Goal: Transaction & Acquisition: Purchase product/service

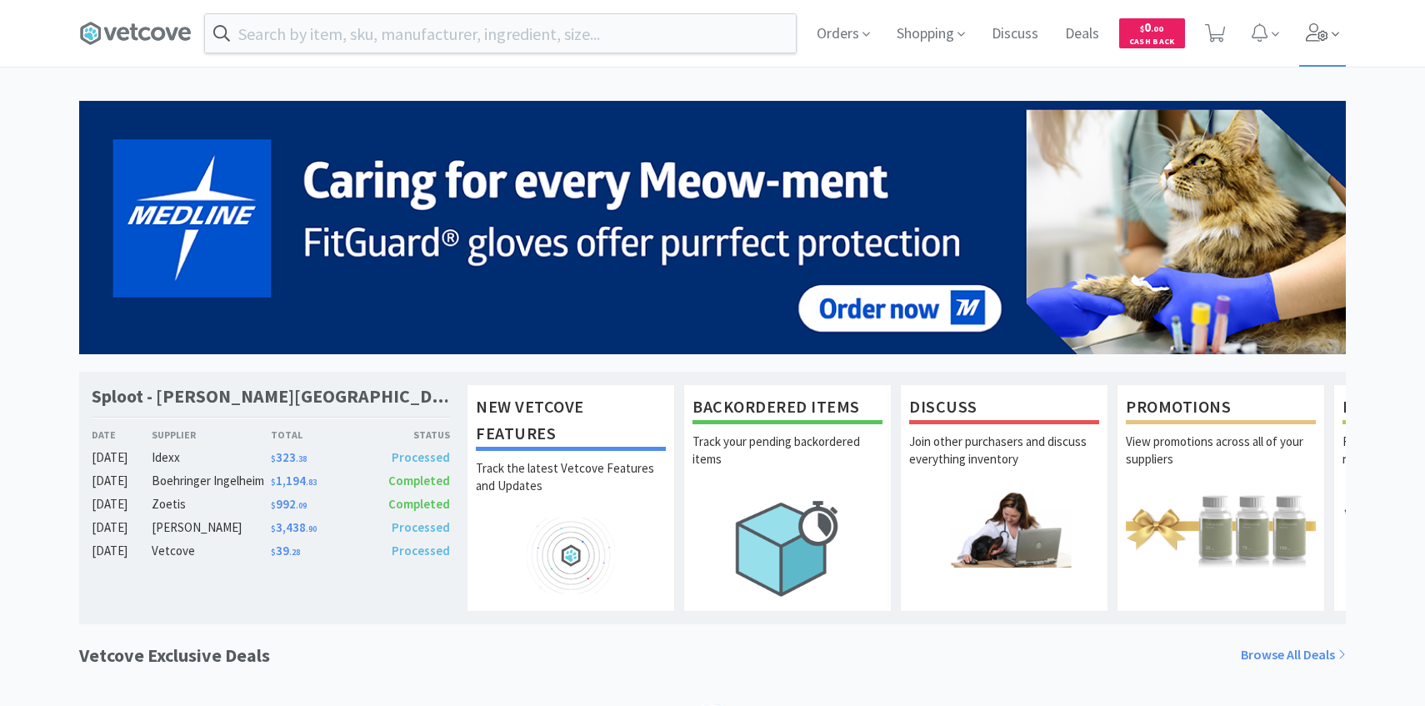
click at [1343, 36] on span at bounding box center [1322, 33] width 47 height 67
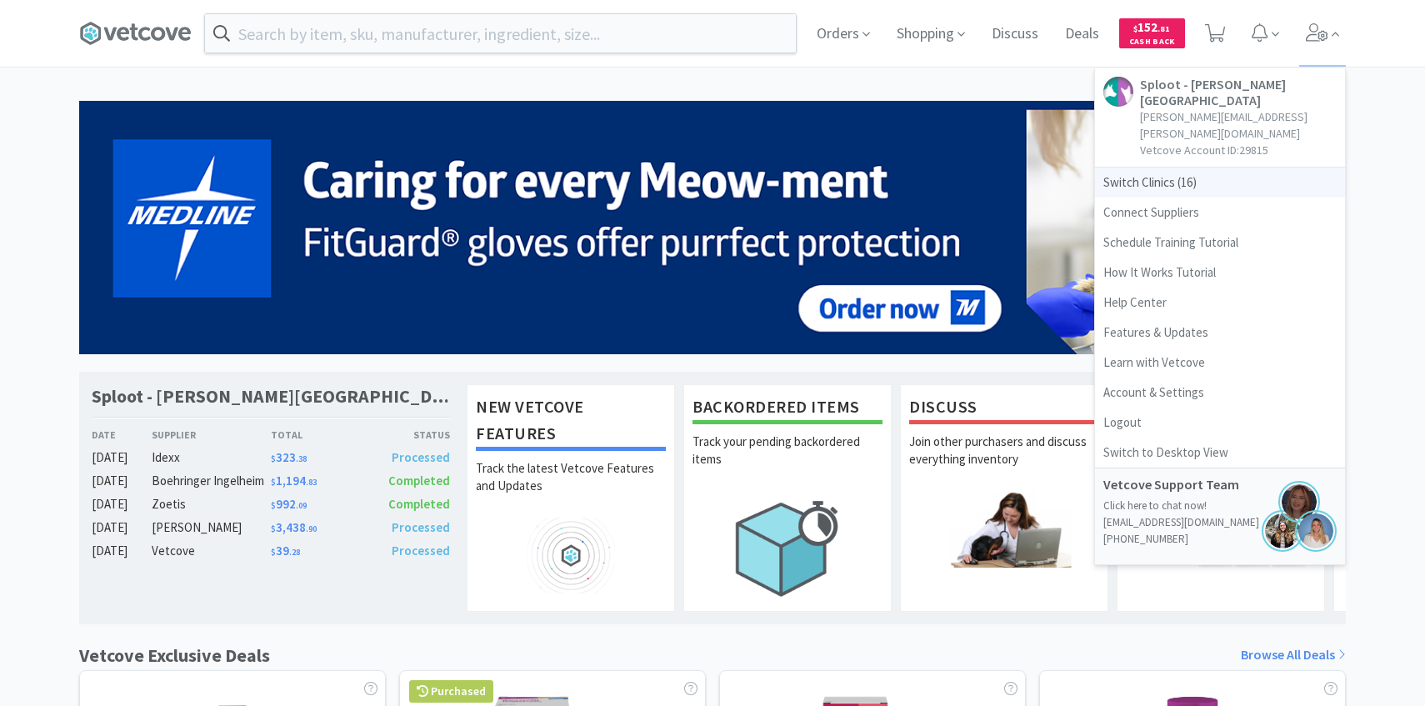
click at [1204, 167] on span "Switch Clinics ( 16 )" at bounding box center [1220, 182] width 250 height 30
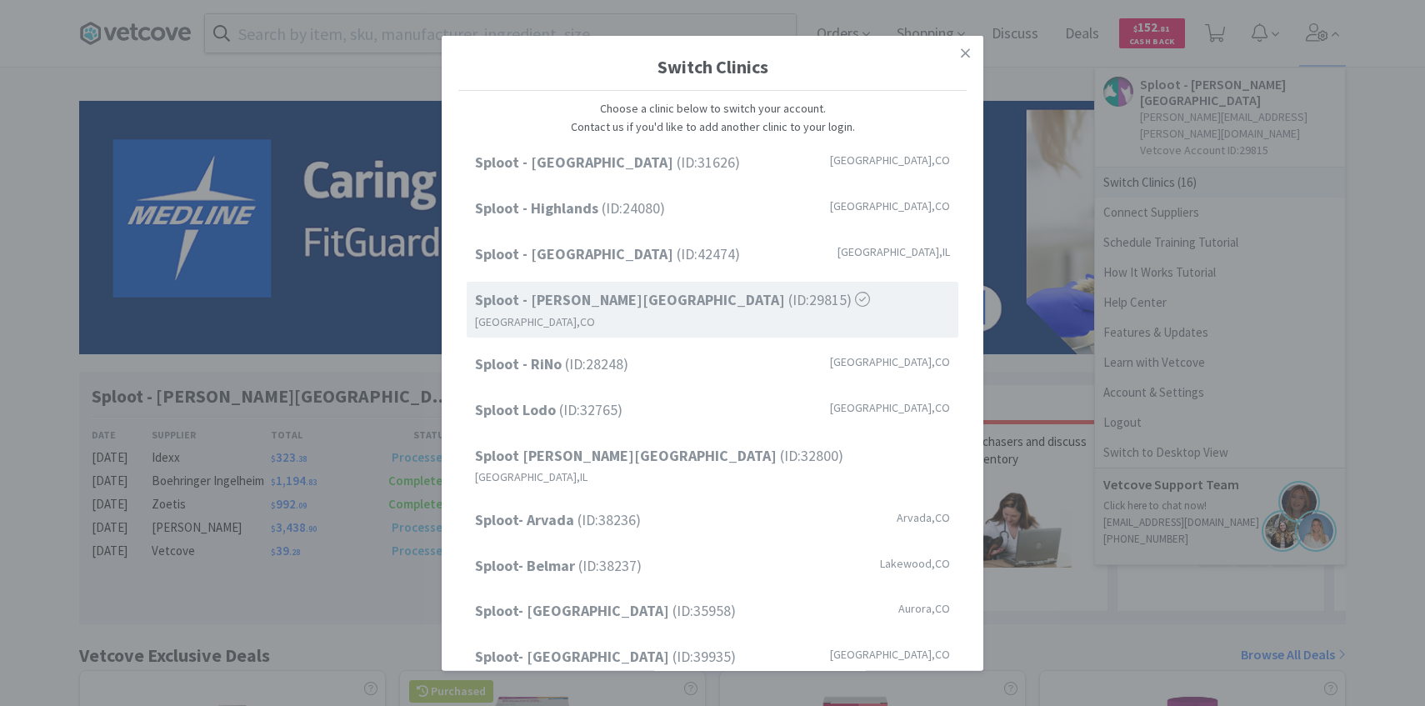
scroll to position [212, 0]
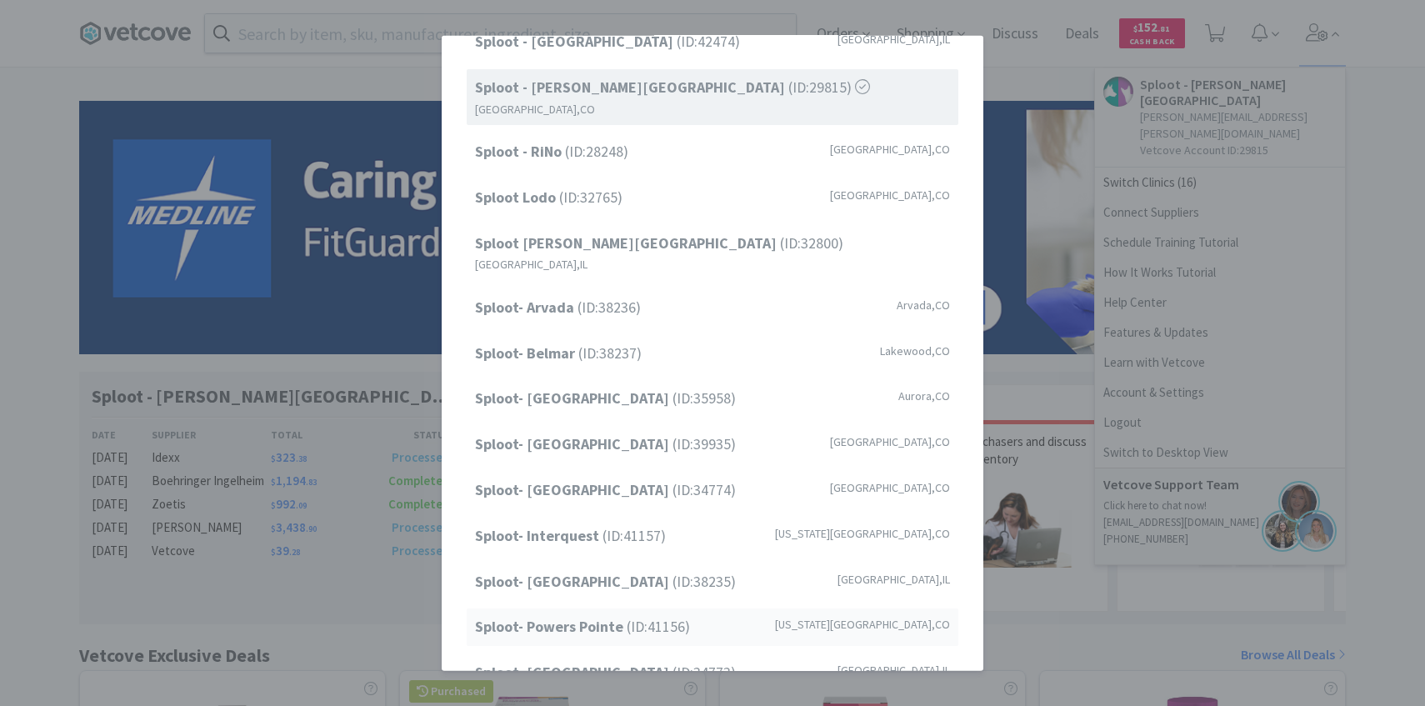
click at [606, 617] on strong "Sploot- Powers Pointe" at bounding box center [551, 626] width 152 height 19
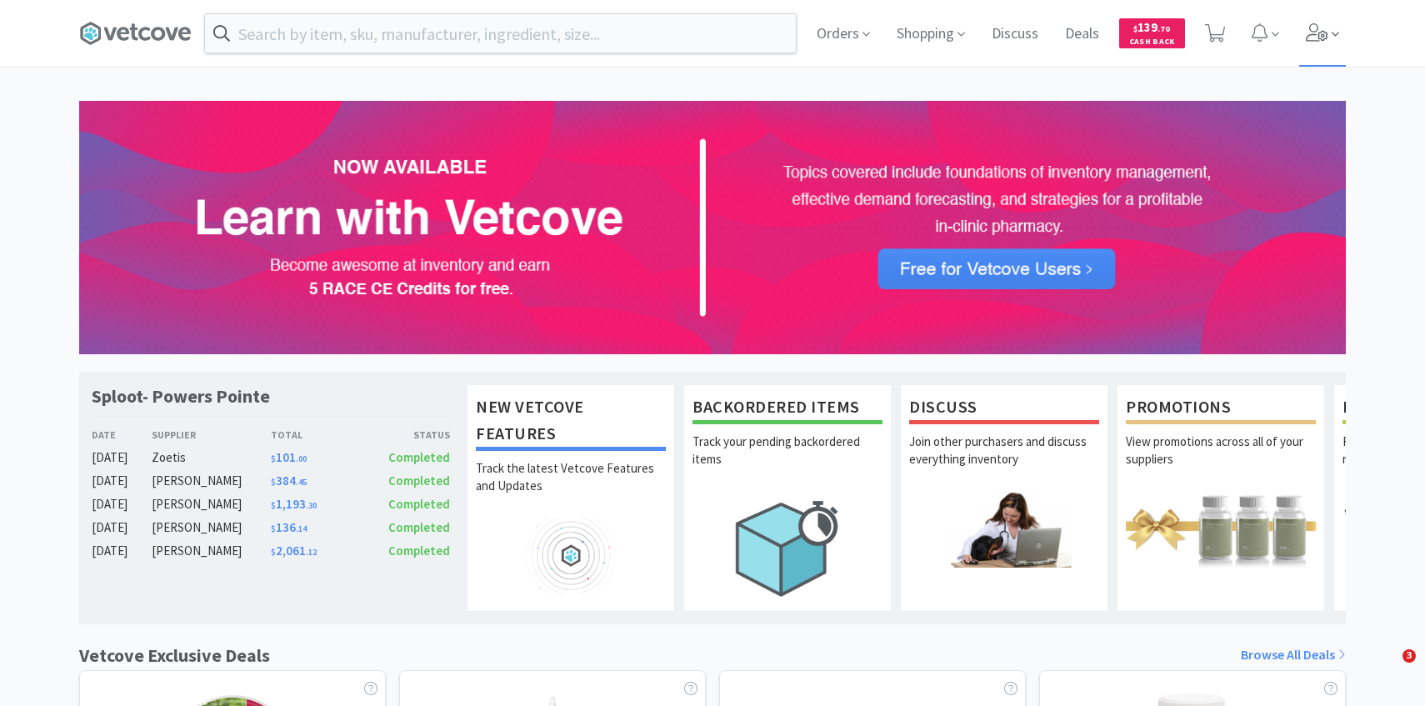
click at [1335, 32] on icon at bounding box center [1335, 34] width 7 height 15
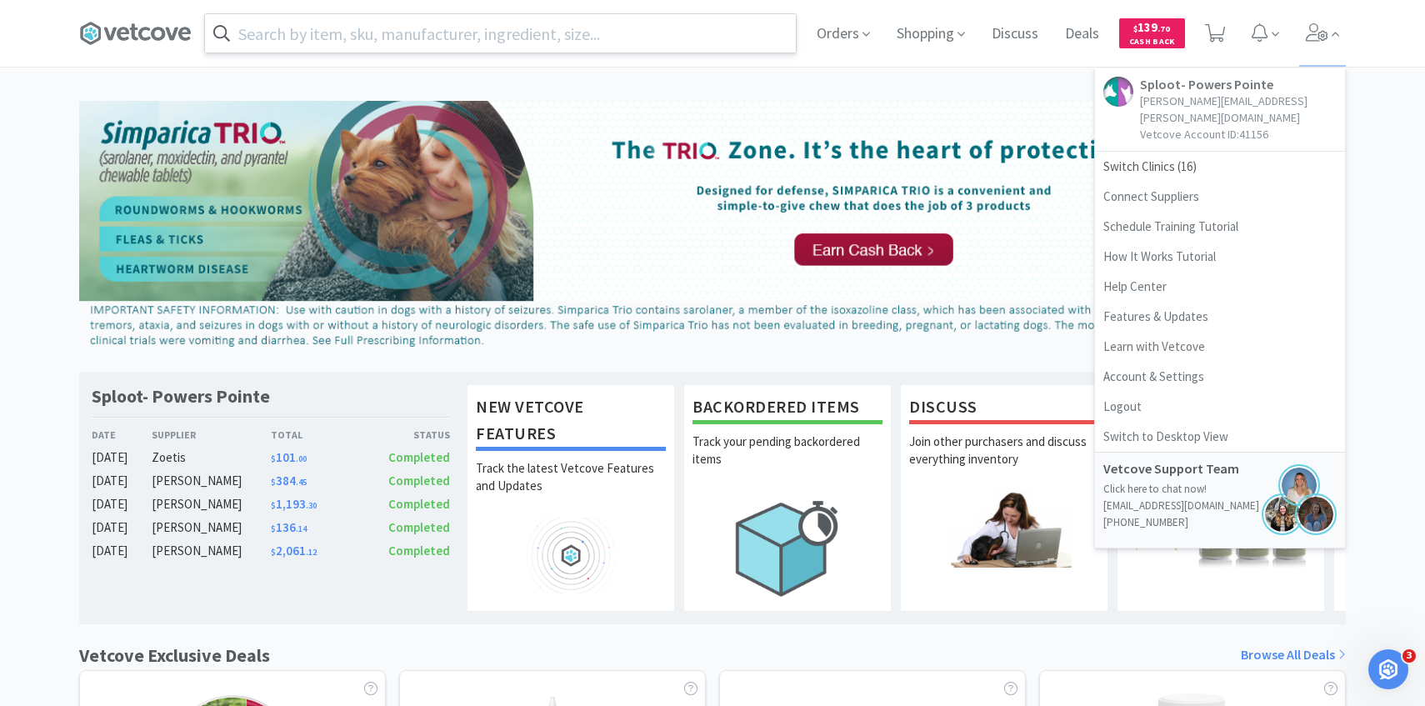
click at [341, 48] on input "text" at bounding box center [500, 33] width 591 height 38
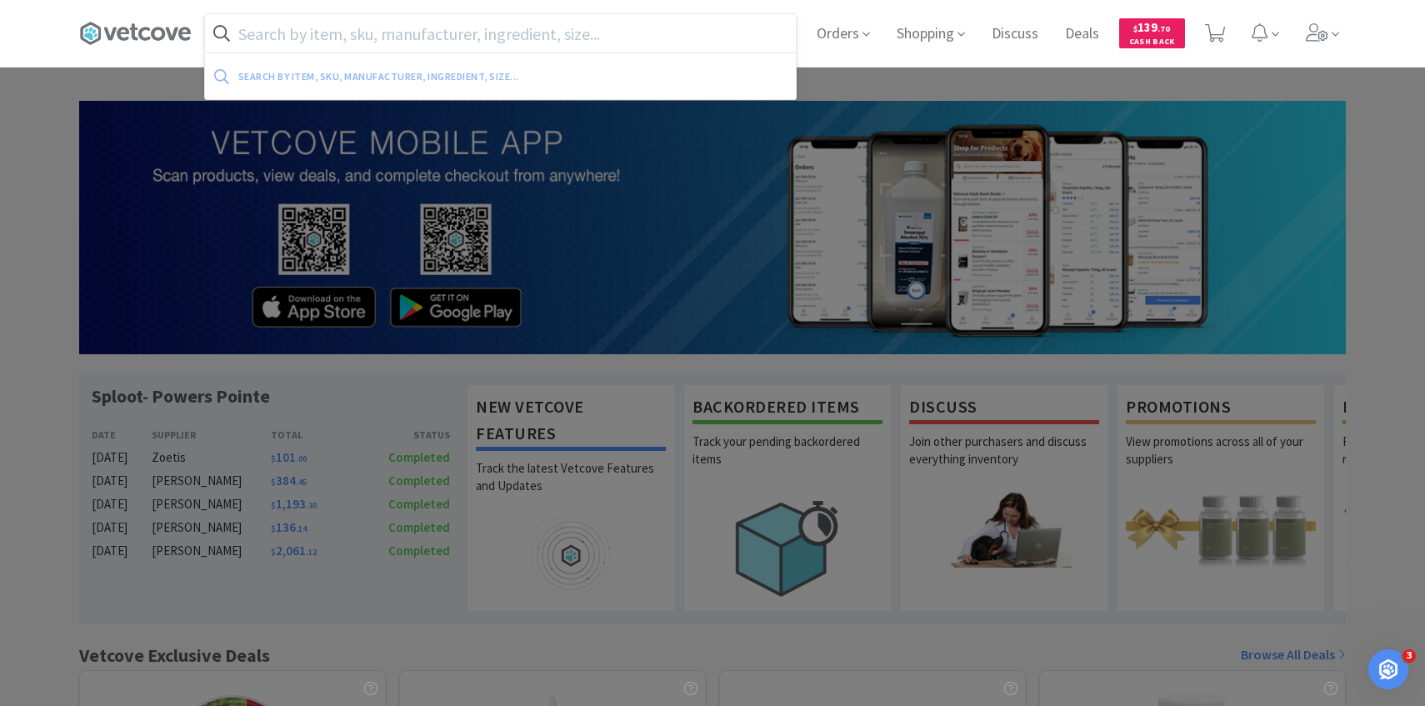
paste input "18 G 1" Hypodermic"
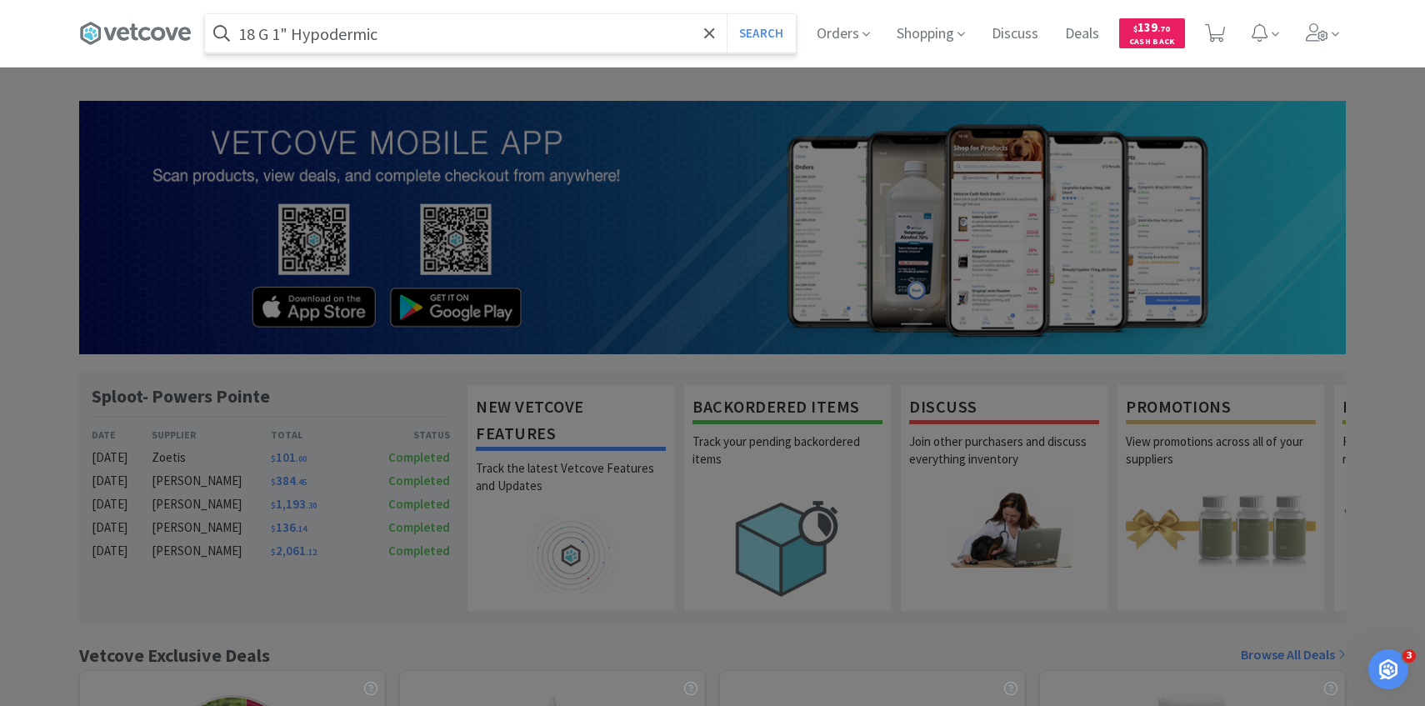
type input "18 G 1" Hypodermic"
click at [727, 14] on button "Search" at bounding box center [761, 33] width 69 height 38
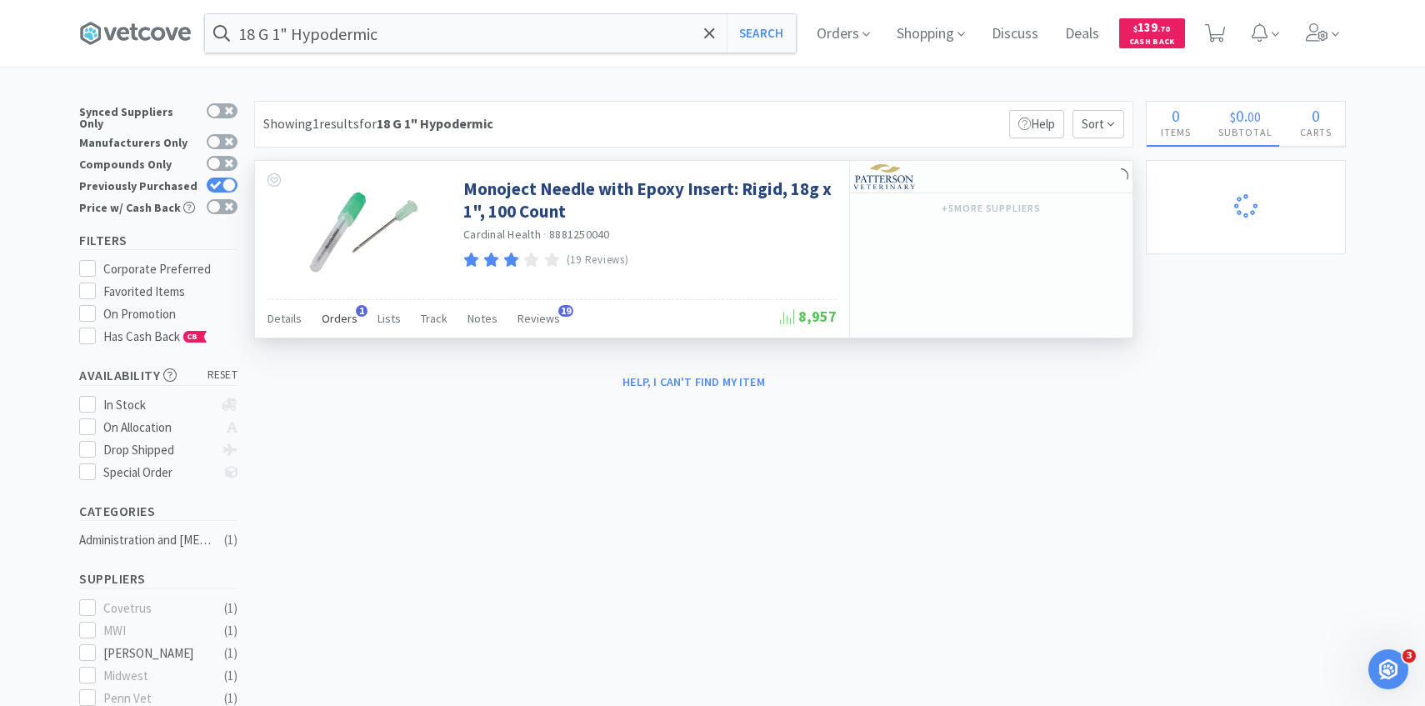
click at [346, 315] on span "Orders" at bounding box center [340, 318] width 36 height 15
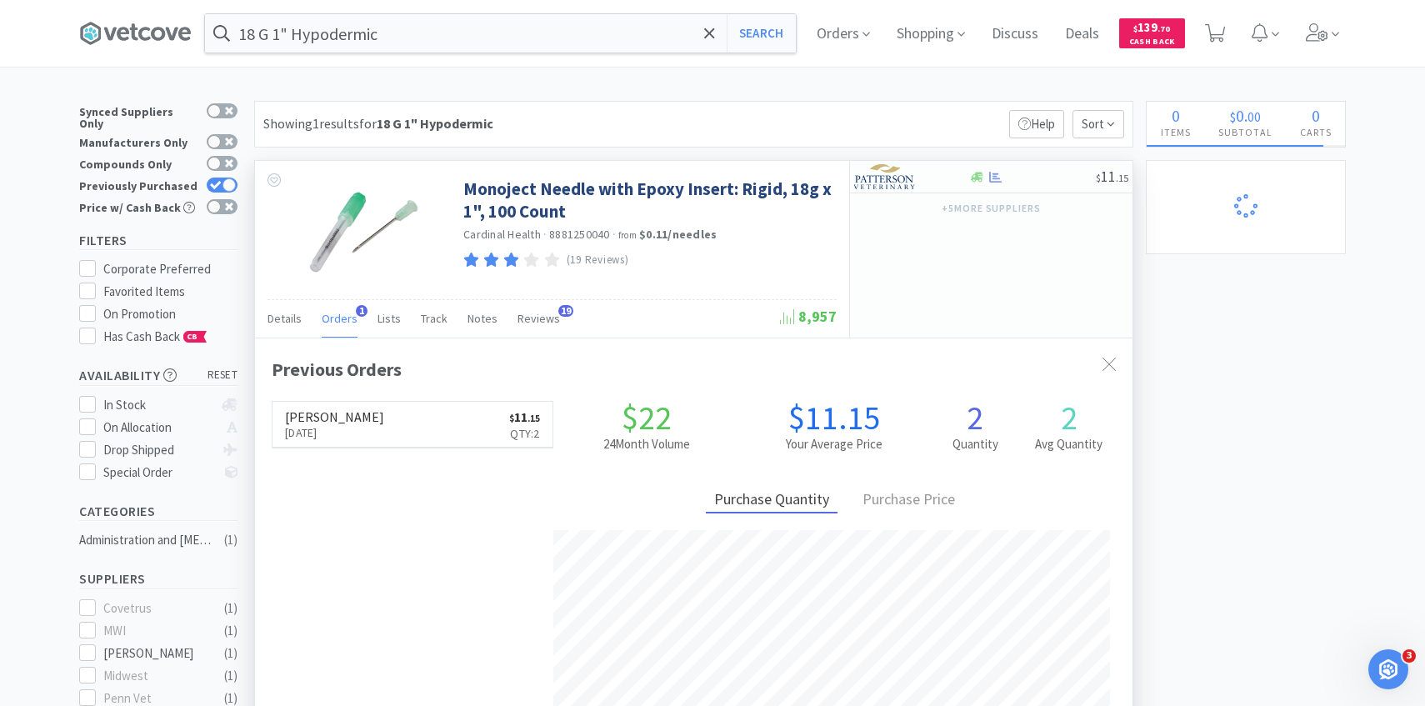
scroll to position [432, 877]
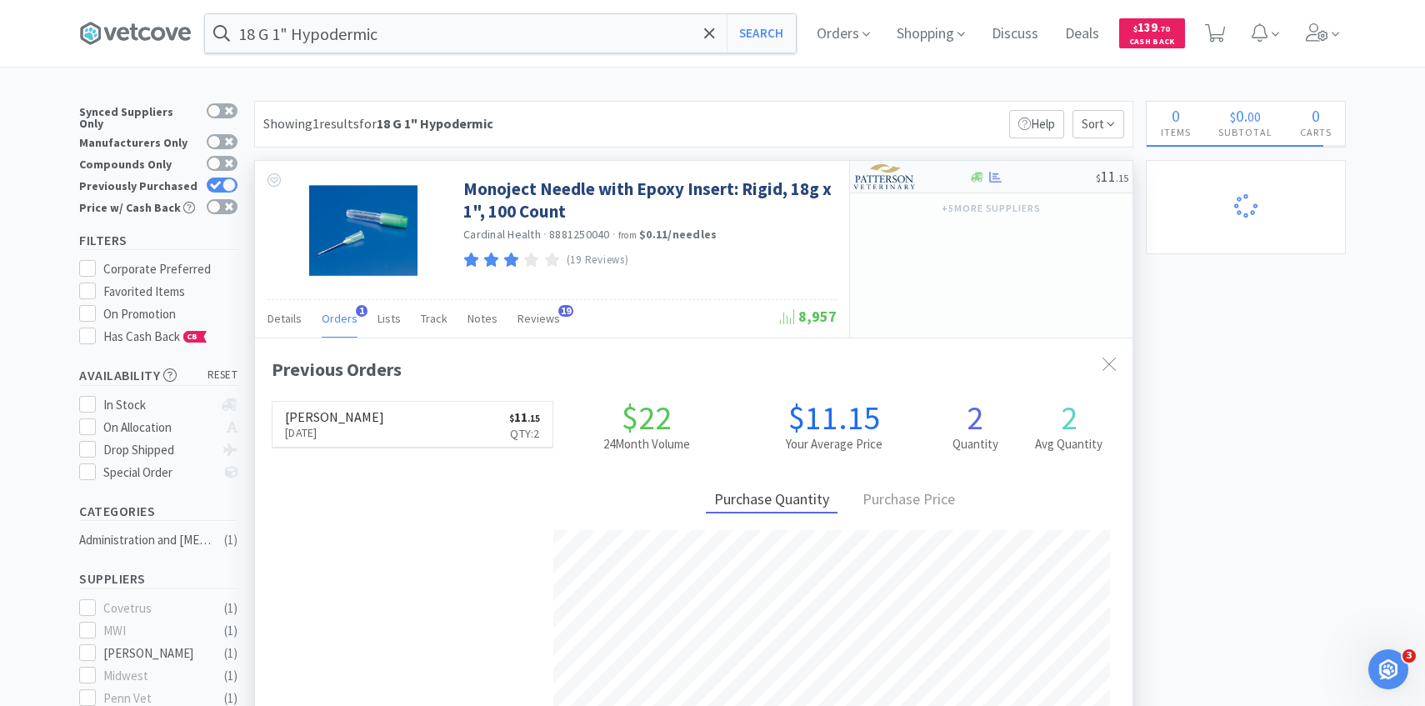
click at [921, 180] on div at bounding box center [900, 176] width 92 height 28
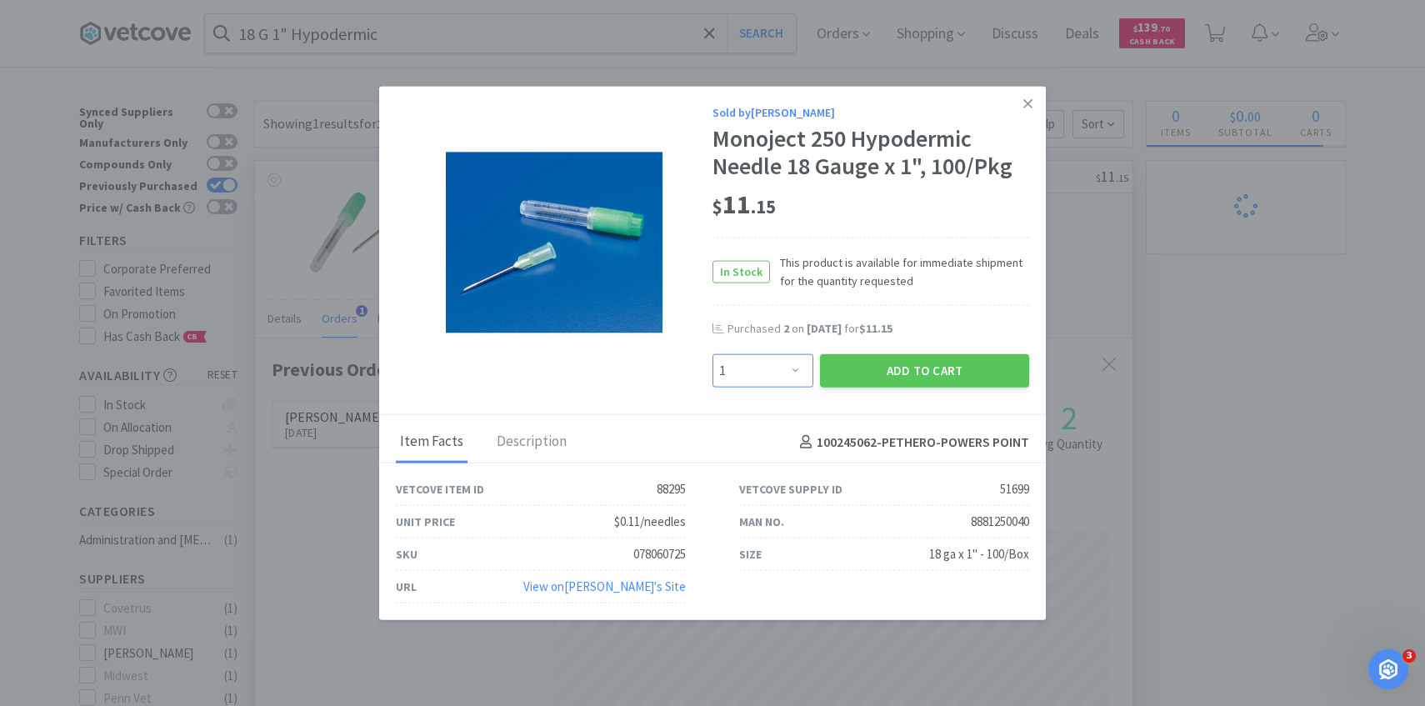
click at [790, 370] on select "Enter Quantity 1 2 3 4 5 6 7 8 9 10 11 12 13 14 15 16 17 18 19 20 Enter Quantity" at bounding box center [762, 370] width 101 height 33
select select "2"
click at [712, 354] on select "Enter Quantity 1 2 3 4 5 6 7 8 9 10 11 12 13 14 15 16 17 18 19 20 Enter Quantity" at bounding box center [762, 370] width 101 height 33
click at [851, 378] on button "Add to Cart" at bounding box center [924, 370] width 209 height 33
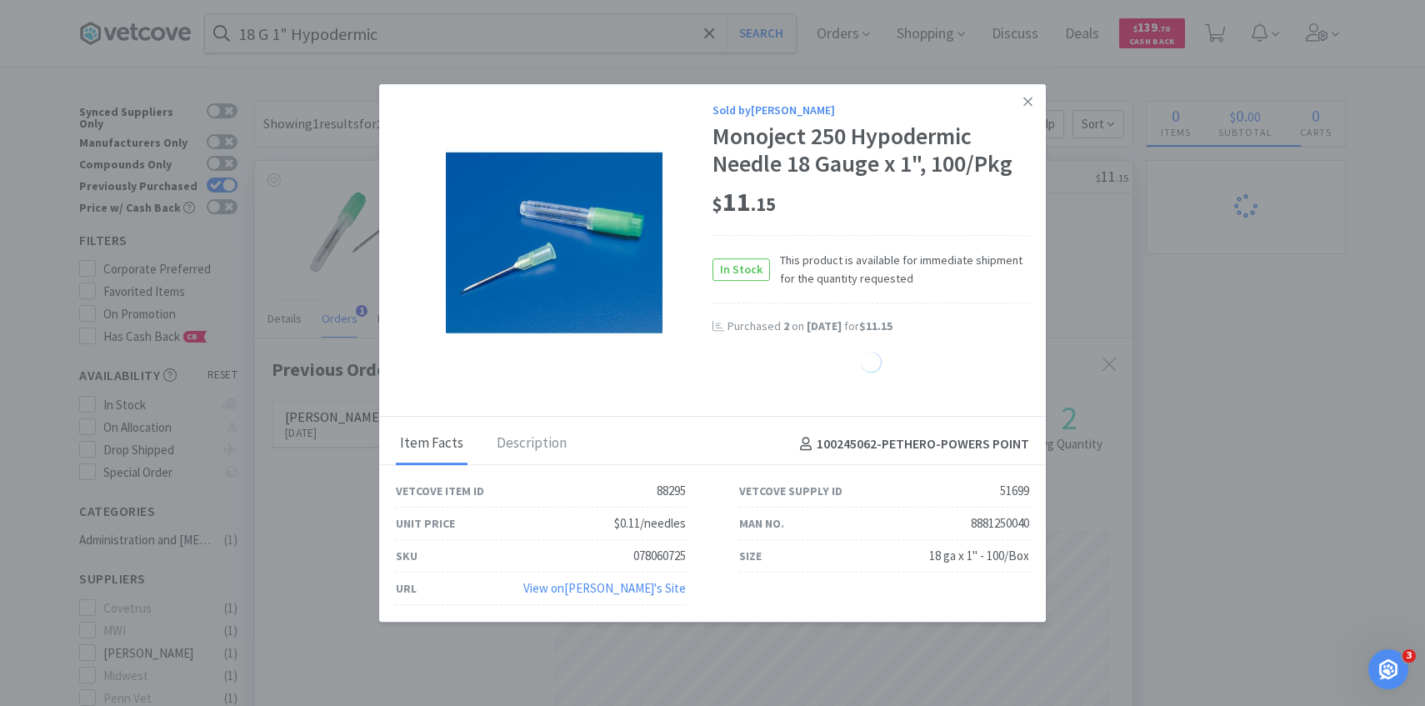
select select "2"
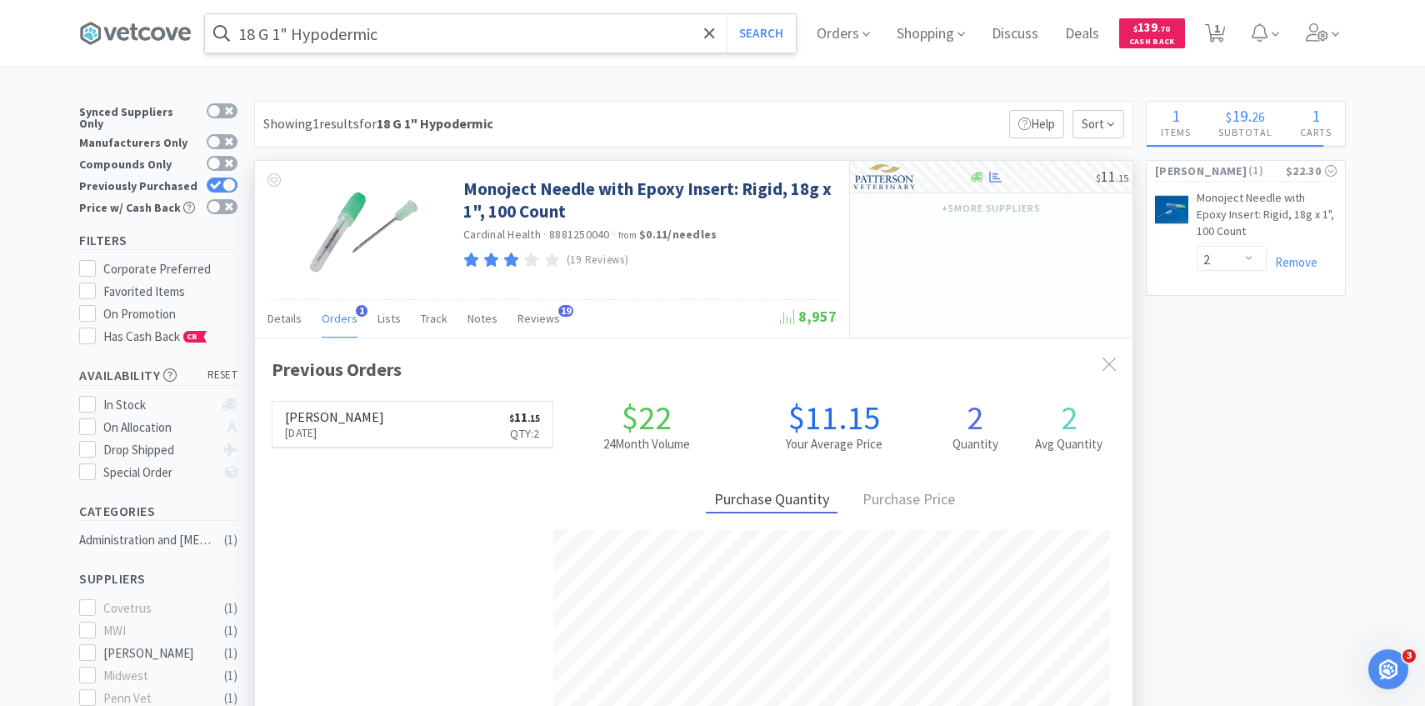
click at [419, 30] on input "18 G 1" Hypodermic" at bounding box center [500, 33] width 591 height 38
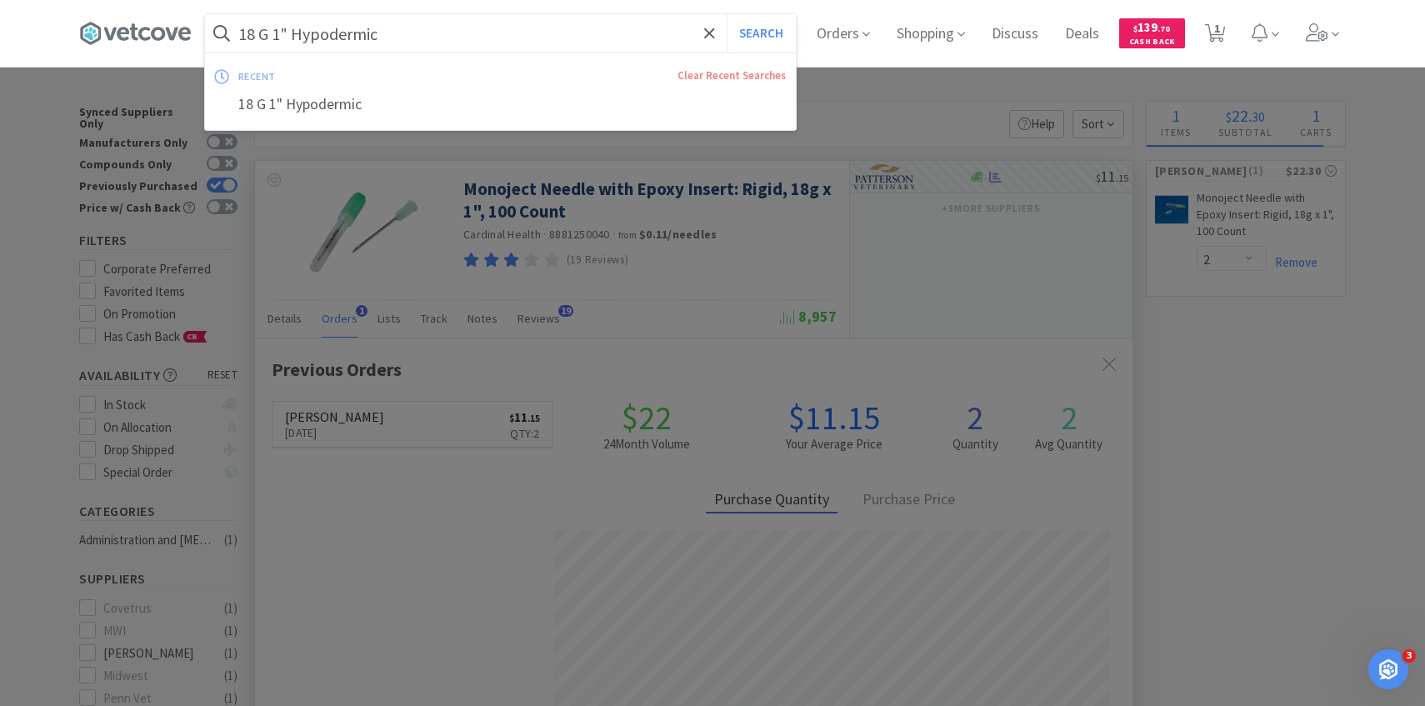
paste input "20"
type input "20 G 1" Hypodermic"
click at [727, 14] on button "Search" at bounding box center [761, 33] width 69 height 38
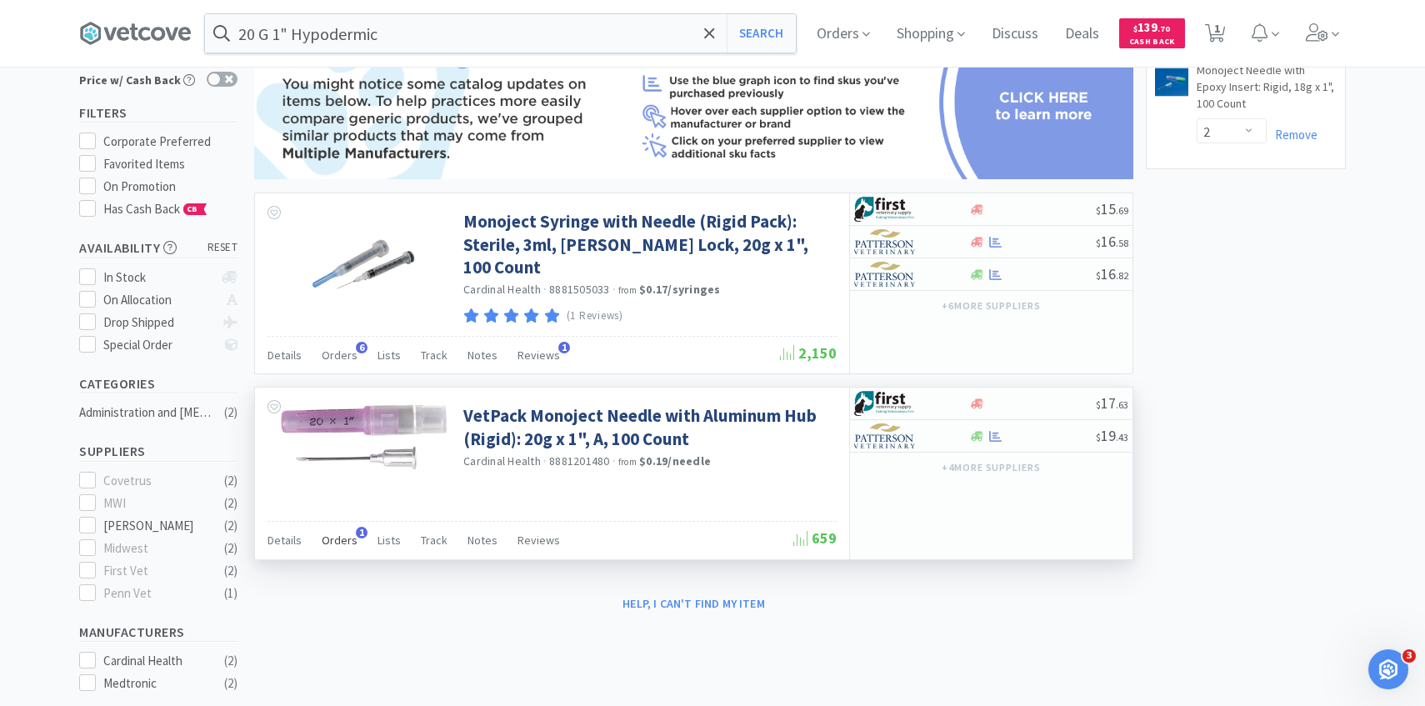
click at [331, 539] on span "Orders" at bounding box center [340, 539] width 36 height 15
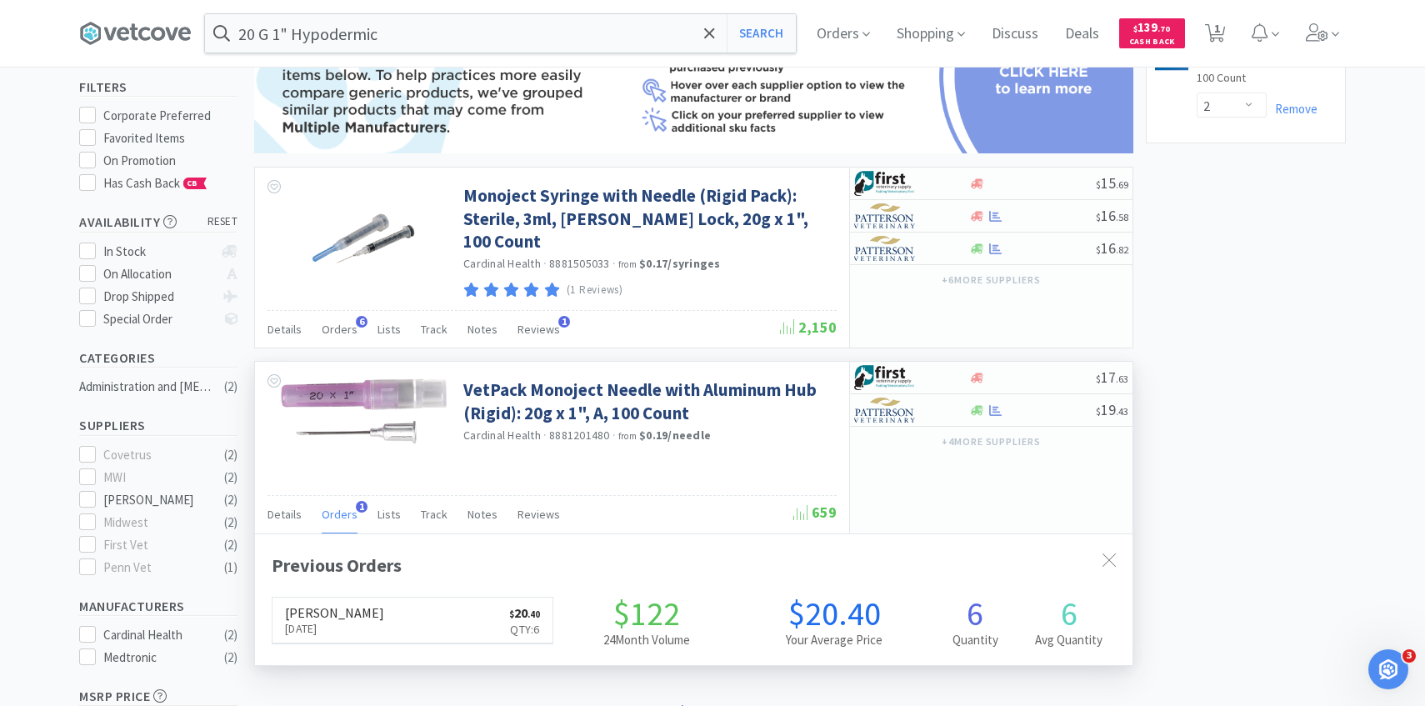
scroll to position [157, 0]
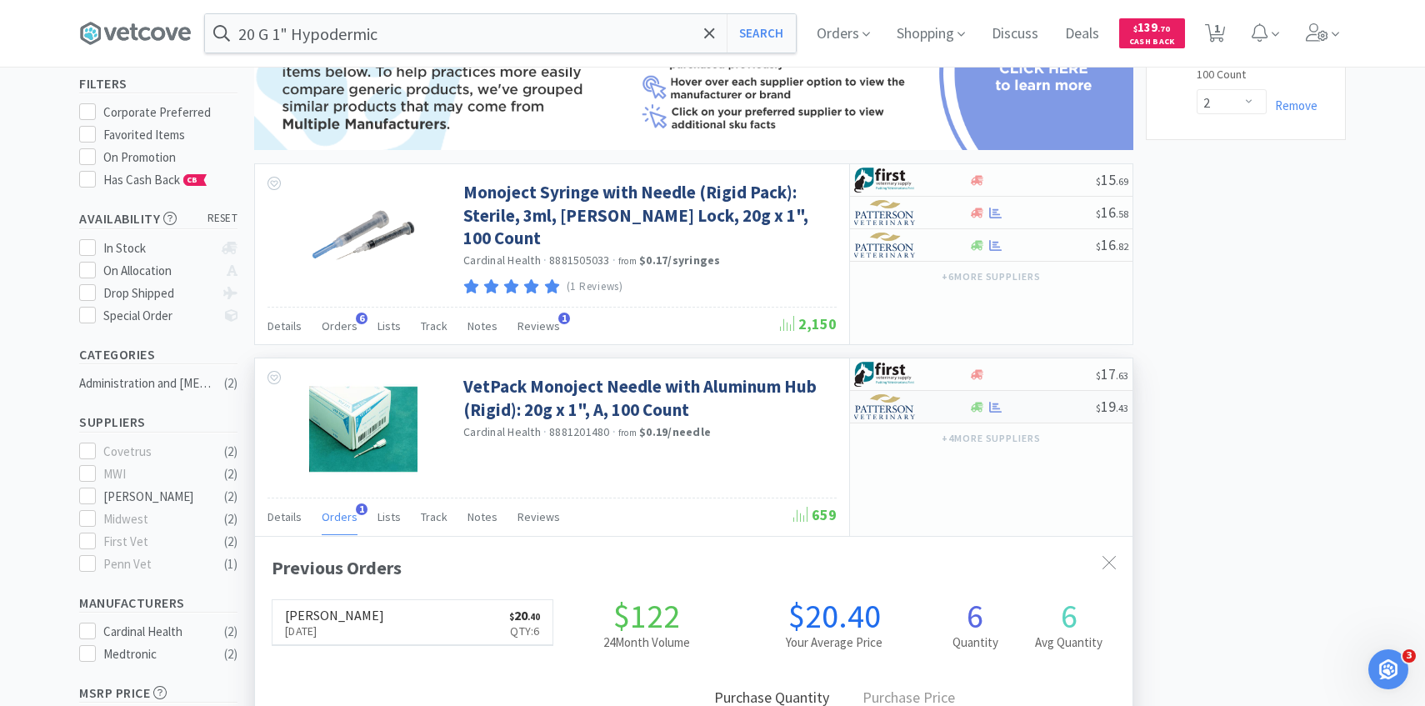
click at [896, 412] on img at bounding box center [885, 406] width 62 height 25
select select "1"
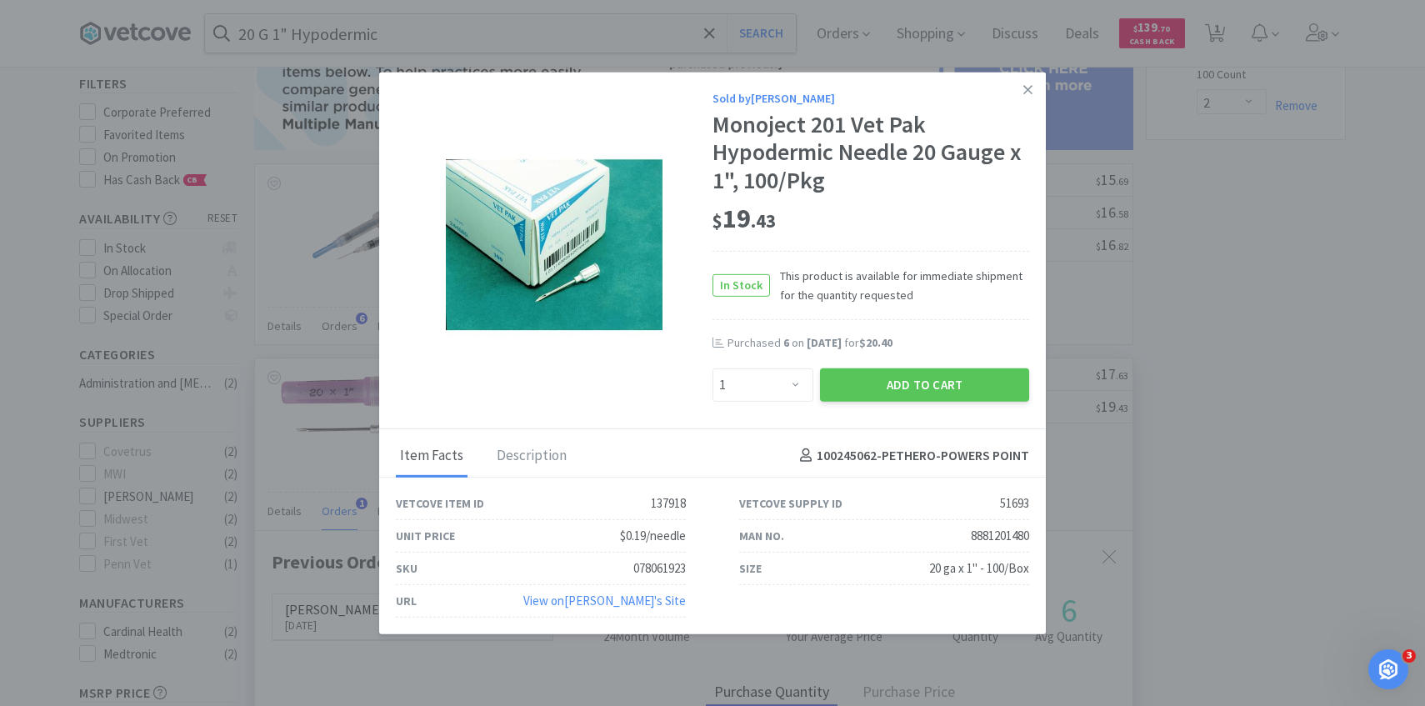
click at [787, 365] on div "Enter Quantity 1 2 3 4 5 6 7 8 9 10 11 12 13 14 15 16 17 18 19 20 Enter Quantity" at bounding box center [762, 384] width 107 height 40
click at [787, 384] on select "Enter Quantity 1 2 3 4 5 6 7 8 9 10 11 12 13 14 15 16 17 18 19 20 Enter Quantity" at bounding box center [762, 383] width 101 height 33
click at [712, 367] on select "Enter Quantity 1 2 3 4 5 6 7 8 9 10 11 12 13 14 15 16 17 18 19 20 Enter Quantity" at bounding box center [762, 383] width 101 height 33
click at [860, 395] on button "Add to Cart" at bounding box center [924, 383] width 209 height 33
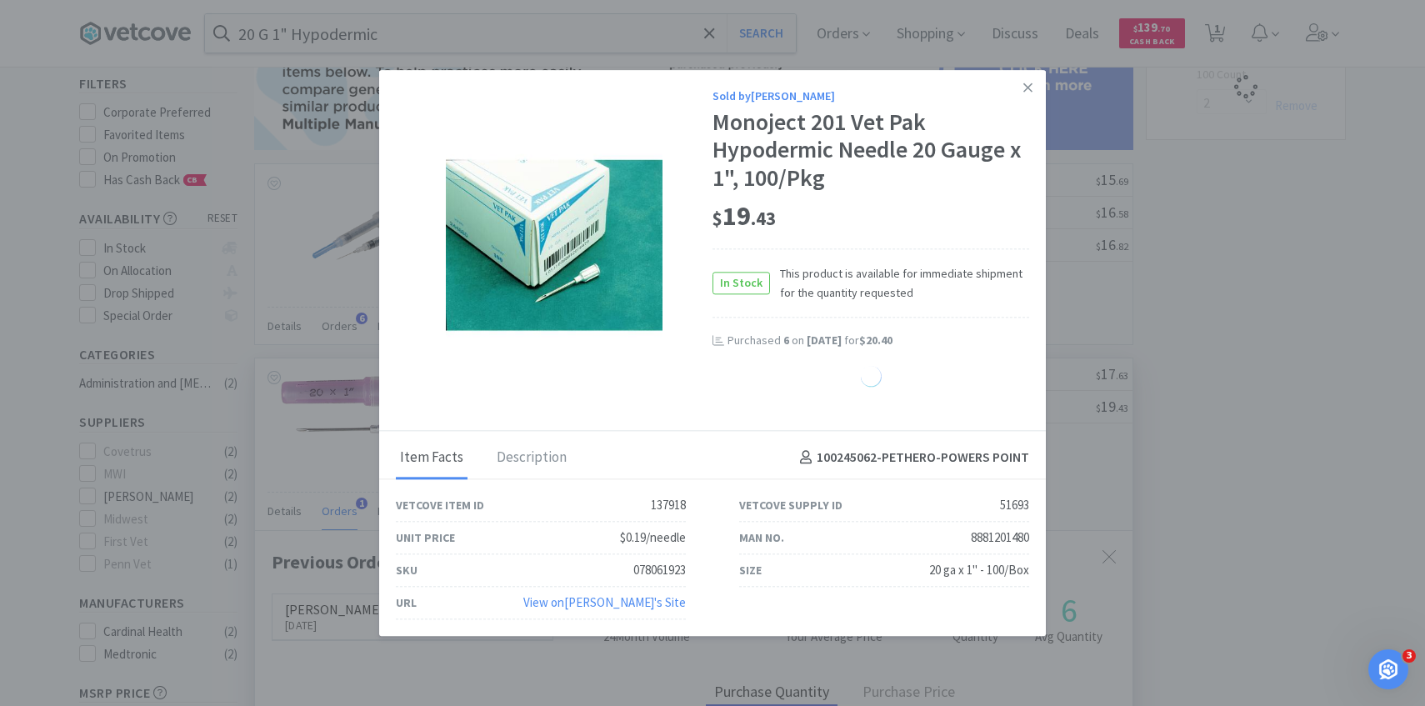
select select "2"
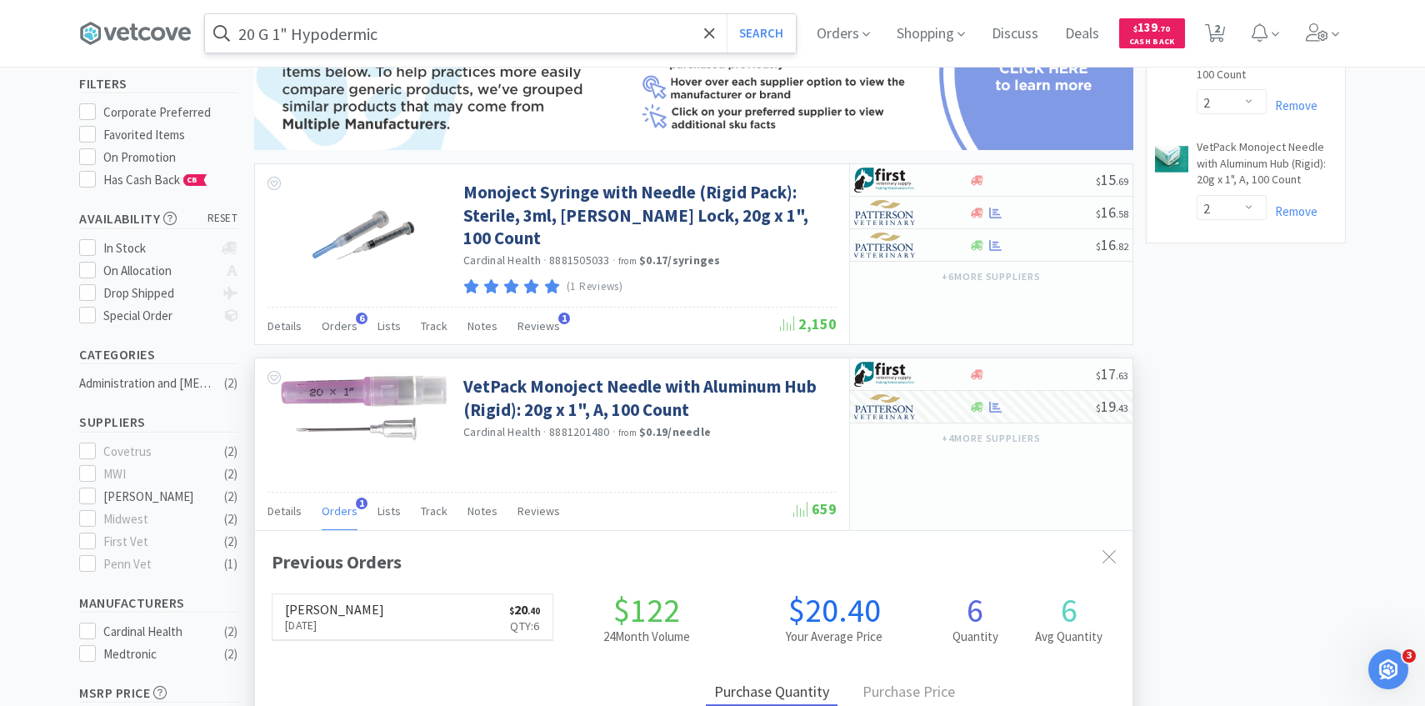
click at [424, 39] on input "20 G 1" Hypodermic" at bounding box center [500, 33] width 591 height 38
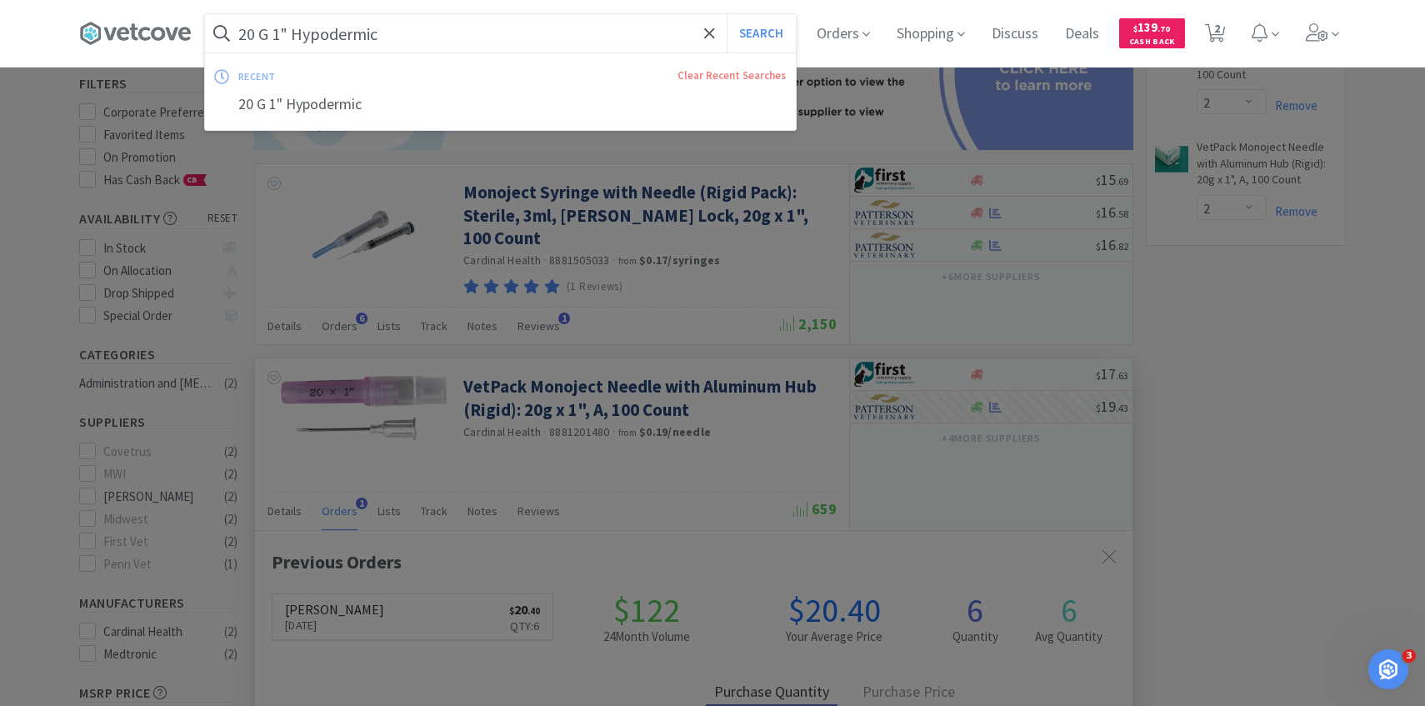
paste input "2 G 3/4"
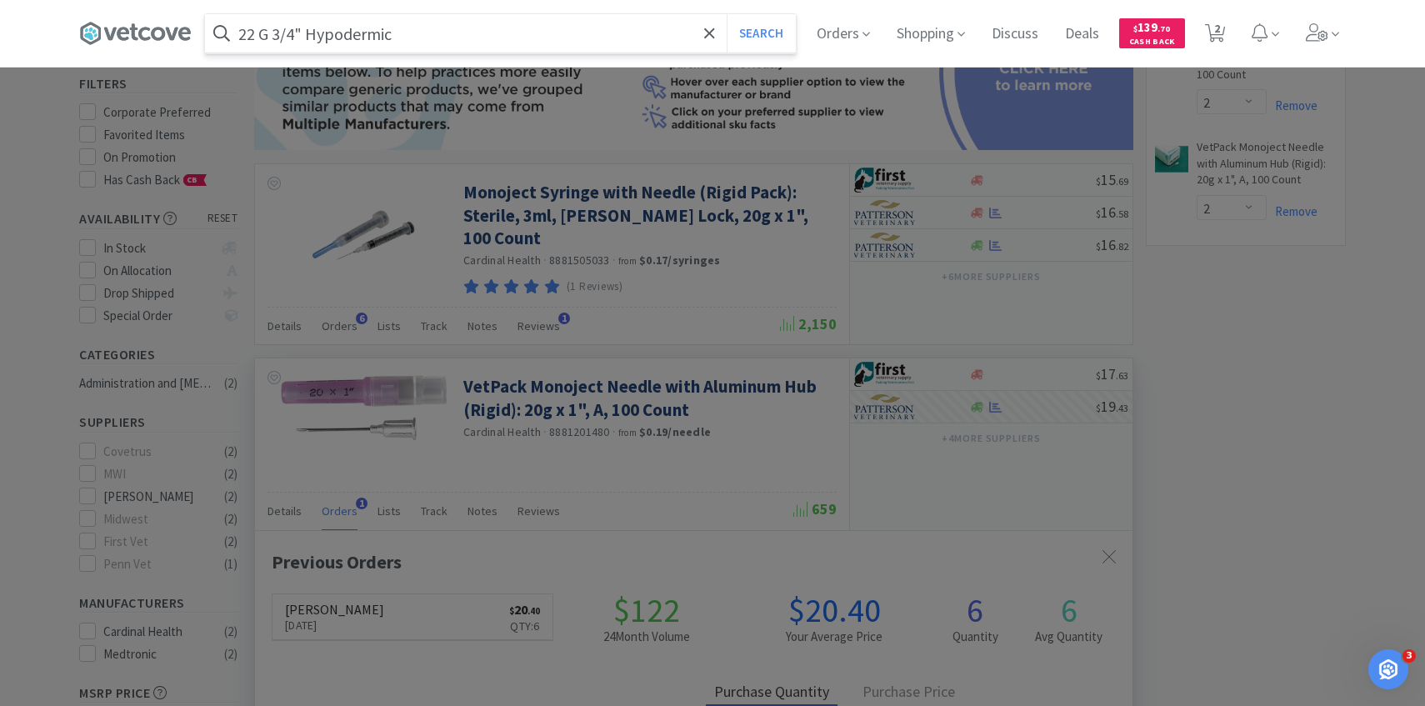
type input "22 G 3/4" Hypodermic"
click at [727, 14] on button "Search" at bounding box center [761, 33] width 69 height 38
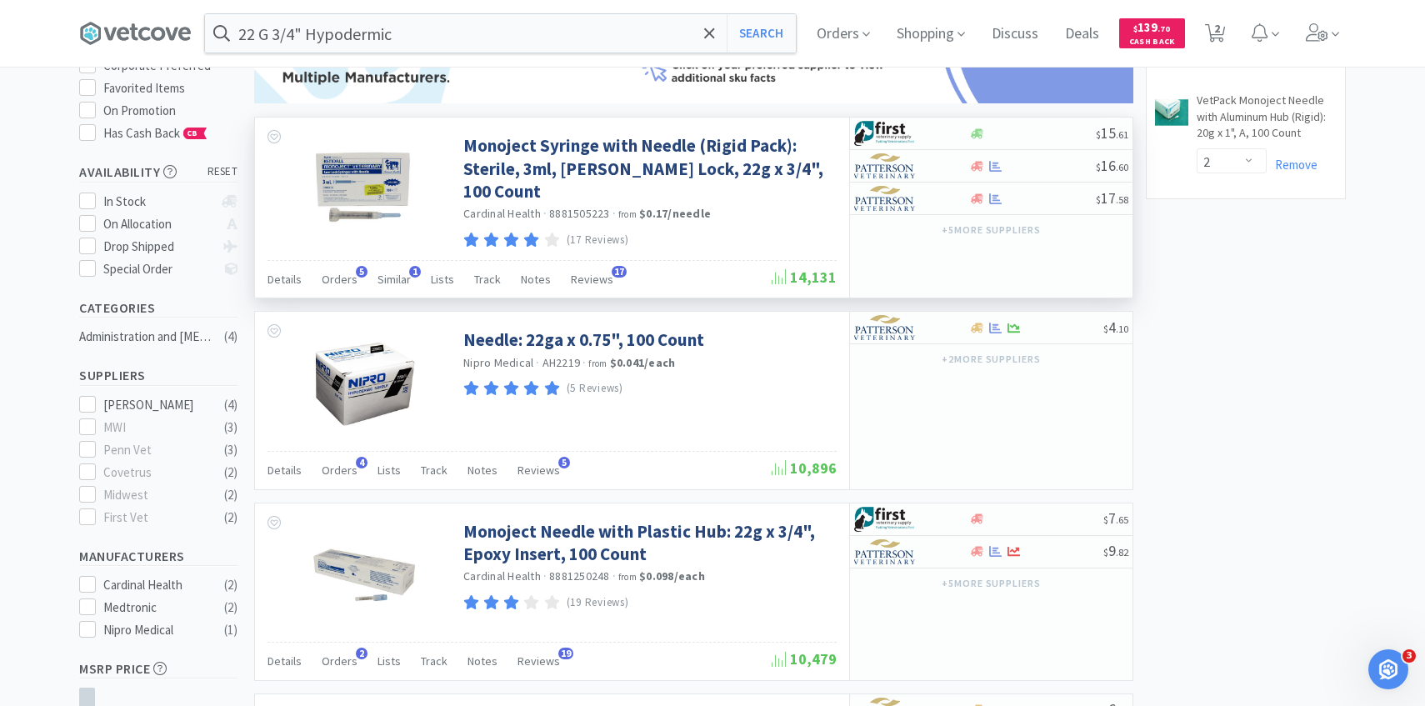
scroll to position [288, 0]
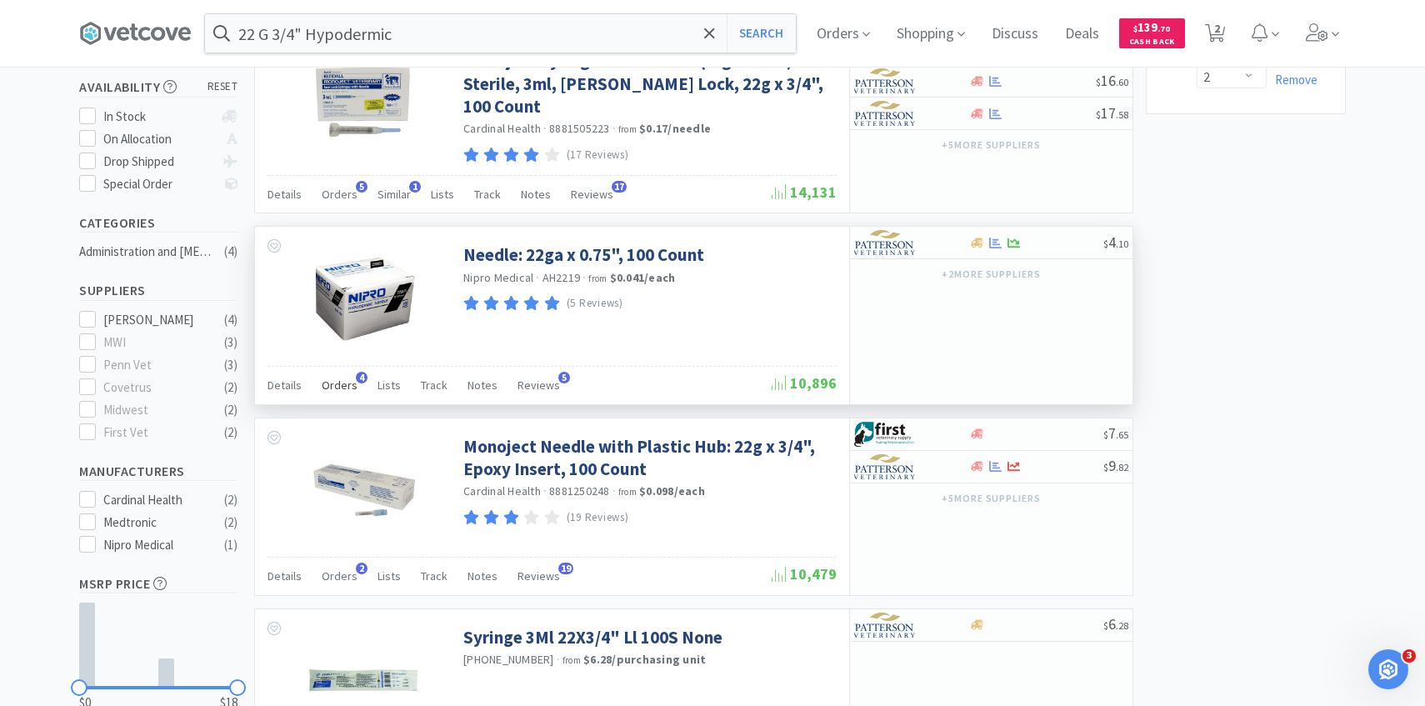
click at [340, 377] on span "Orders" at bounding box center [340, 384] width 36 height 15
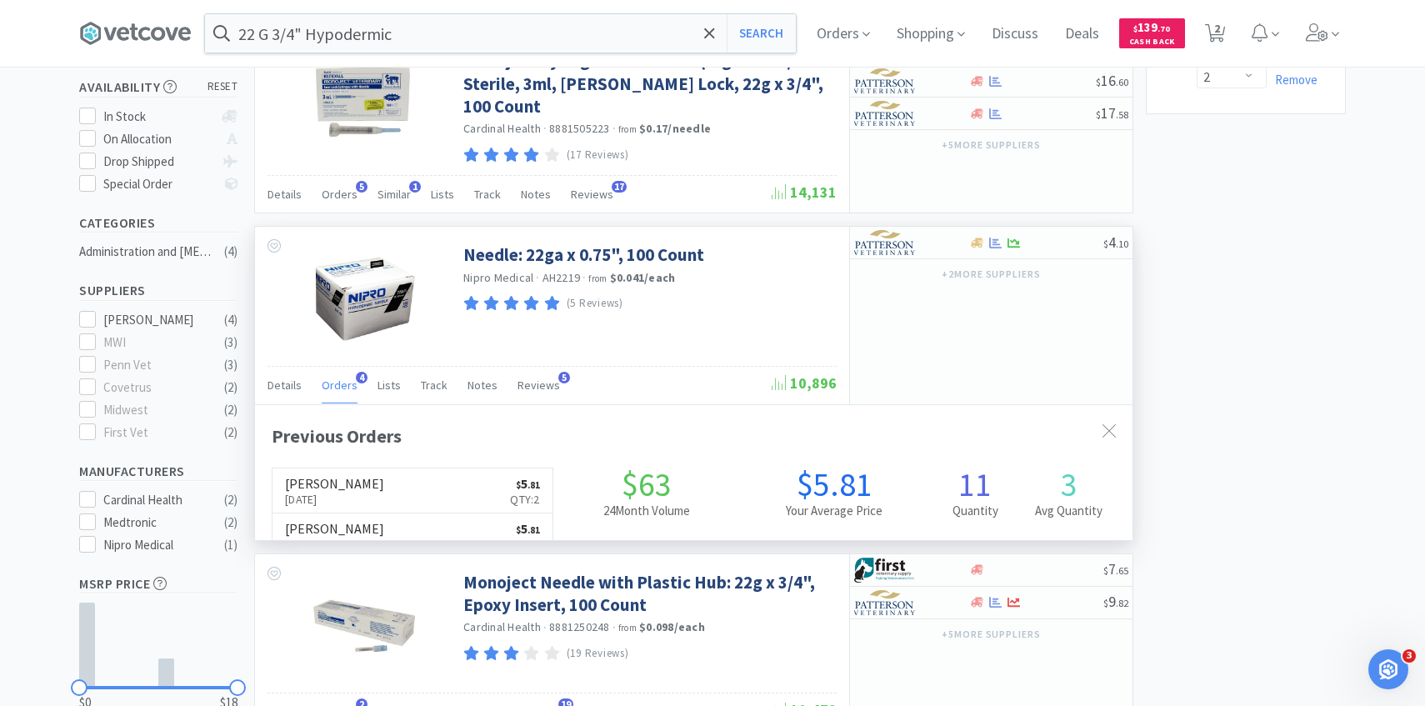
scroll to position [432, 877]
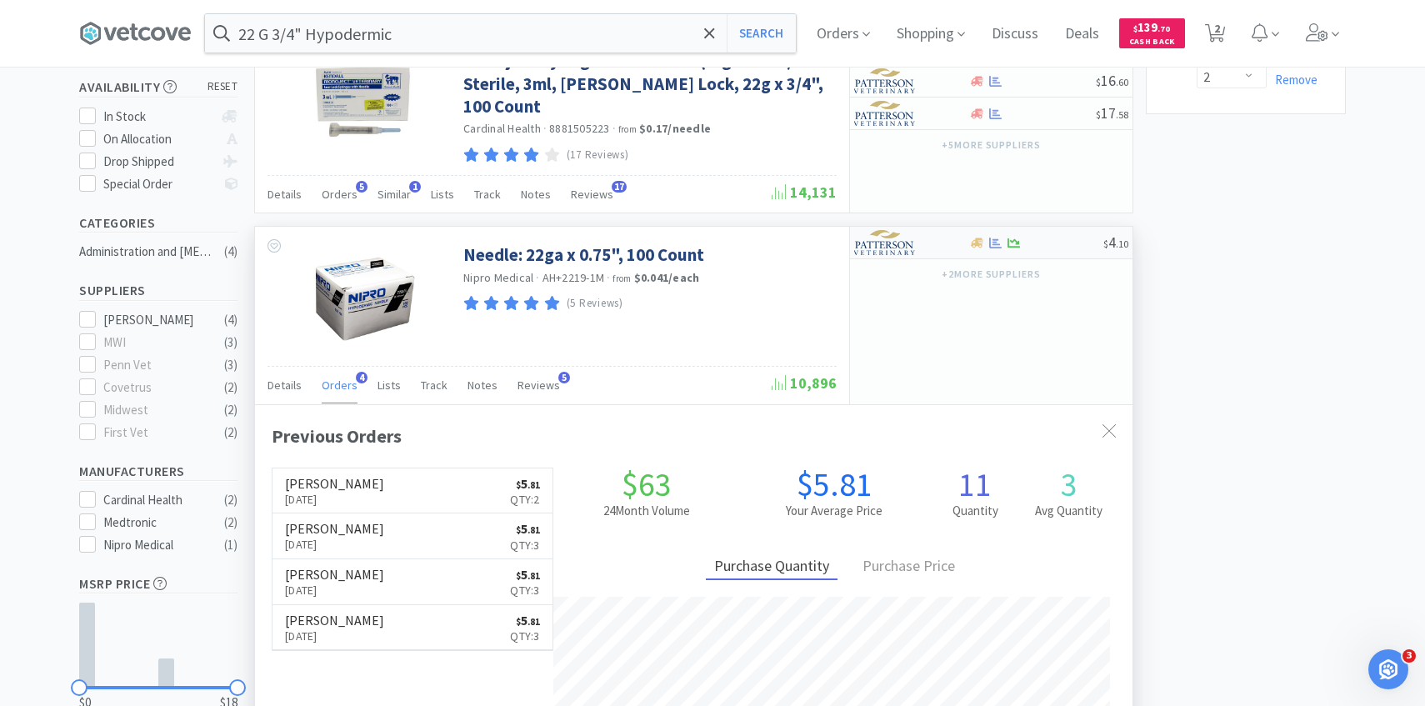
click at [906, 241] on img at bounding box center [885, 242] width 62 height 25
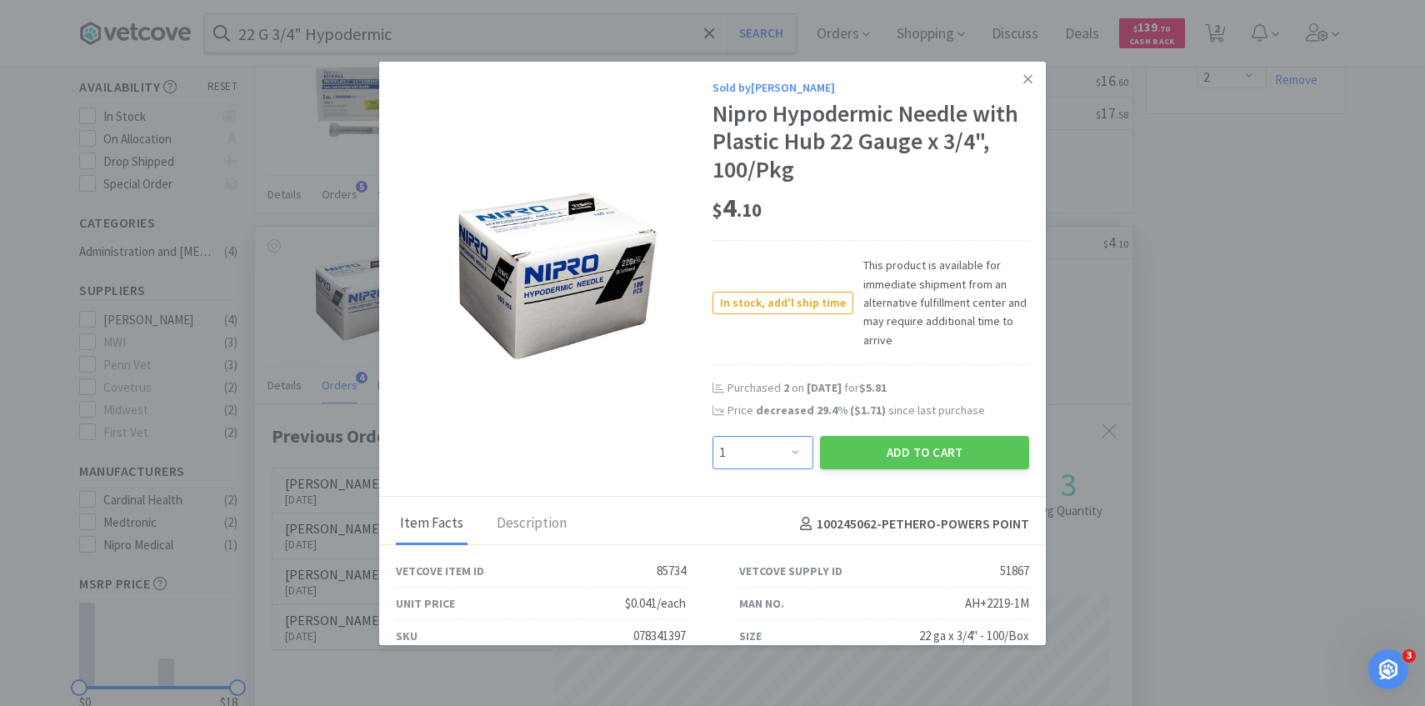
click at [773, 452] on select "Enter Quantity 1 2 3 4 5 6 7 8 9 10 11 12 13 14 15 16 17 18 19 20 Enter Quantity" at bounding box center [762, 452] width 101 height 33
select select "4"
click at [712, 436] on select "Enter Quantity 1 2 3 4 5 6 7 8 9 10 11 12 13 14 15 16 17 18 19 20 Enter Quantity" at bounding box center [762, 452] width 101 height 33
click at [873, 449] on button "Add to Cart" at bounding box center [924, 452] width 209 height 33
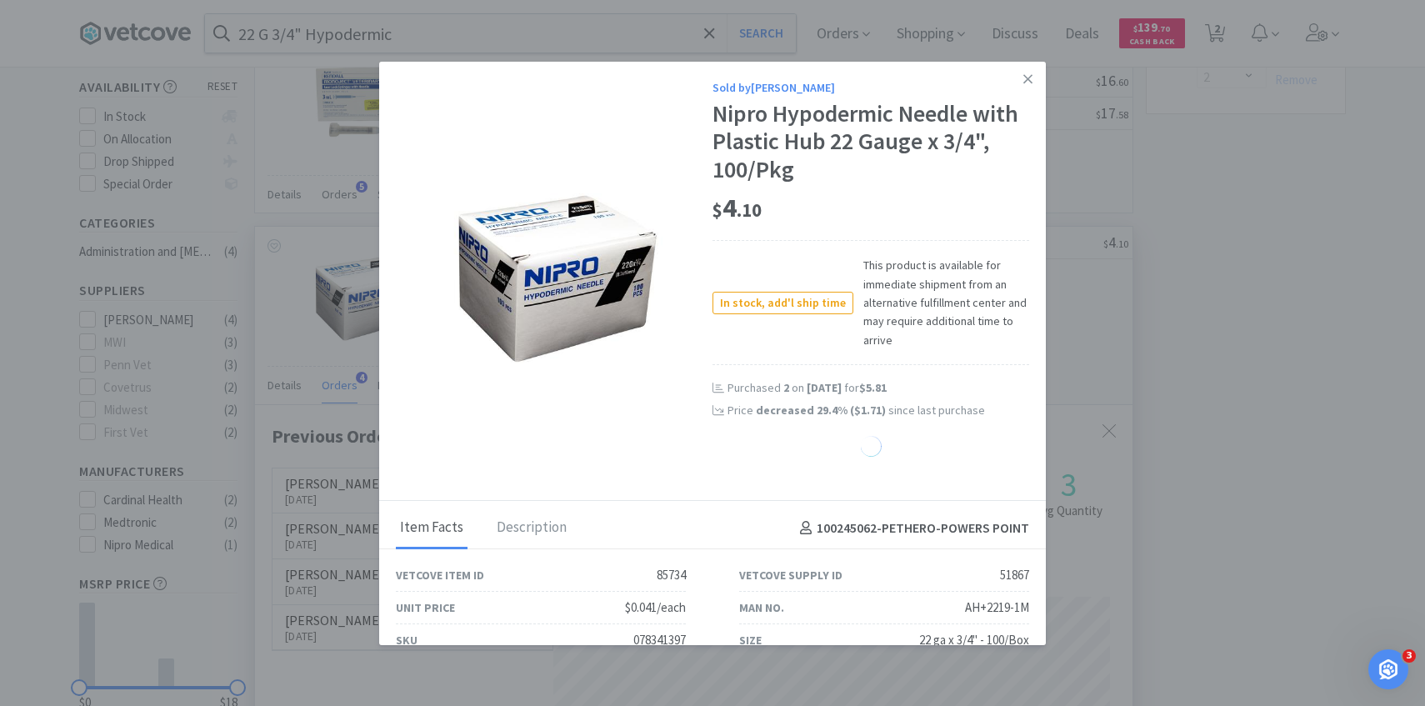
select select "4"
select select "2"
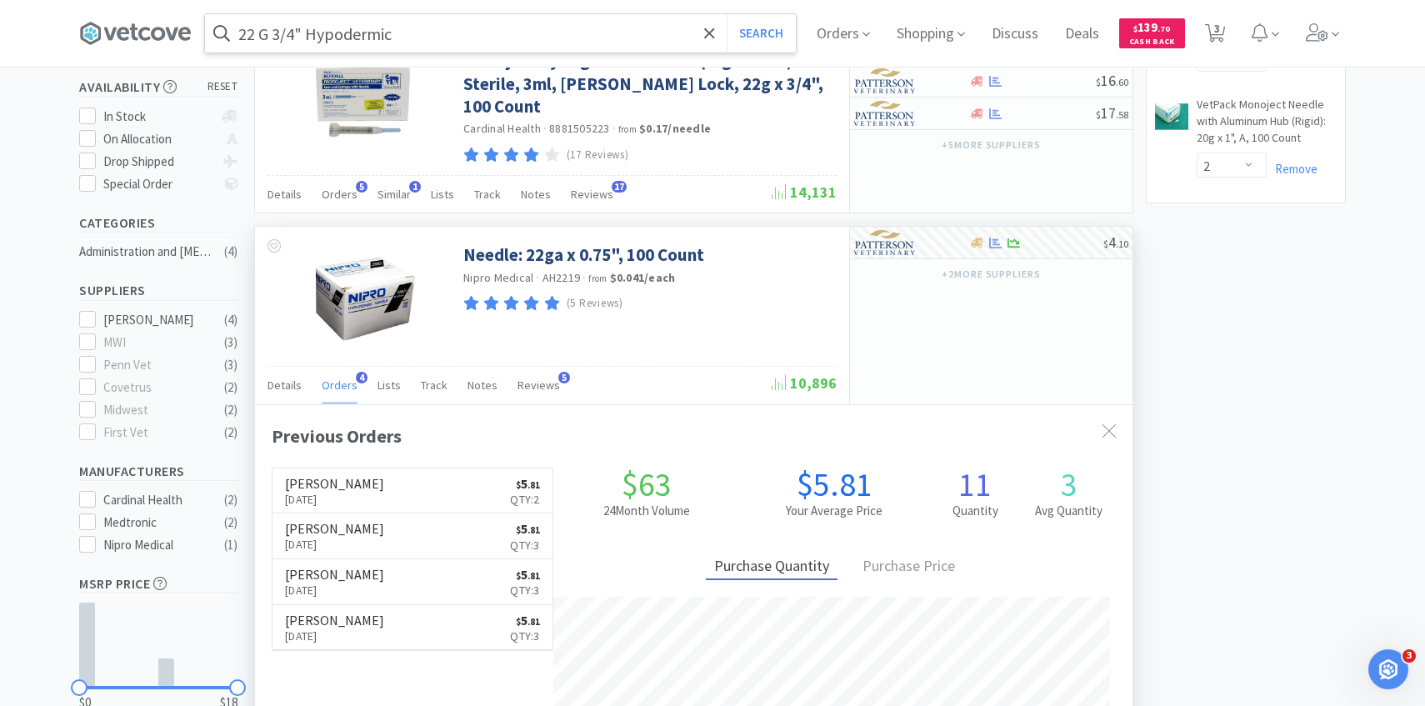
click at [415, 33] on input "22 G 3/4" Hypodermic" at bounding box center [500, 33] width 591 height 38
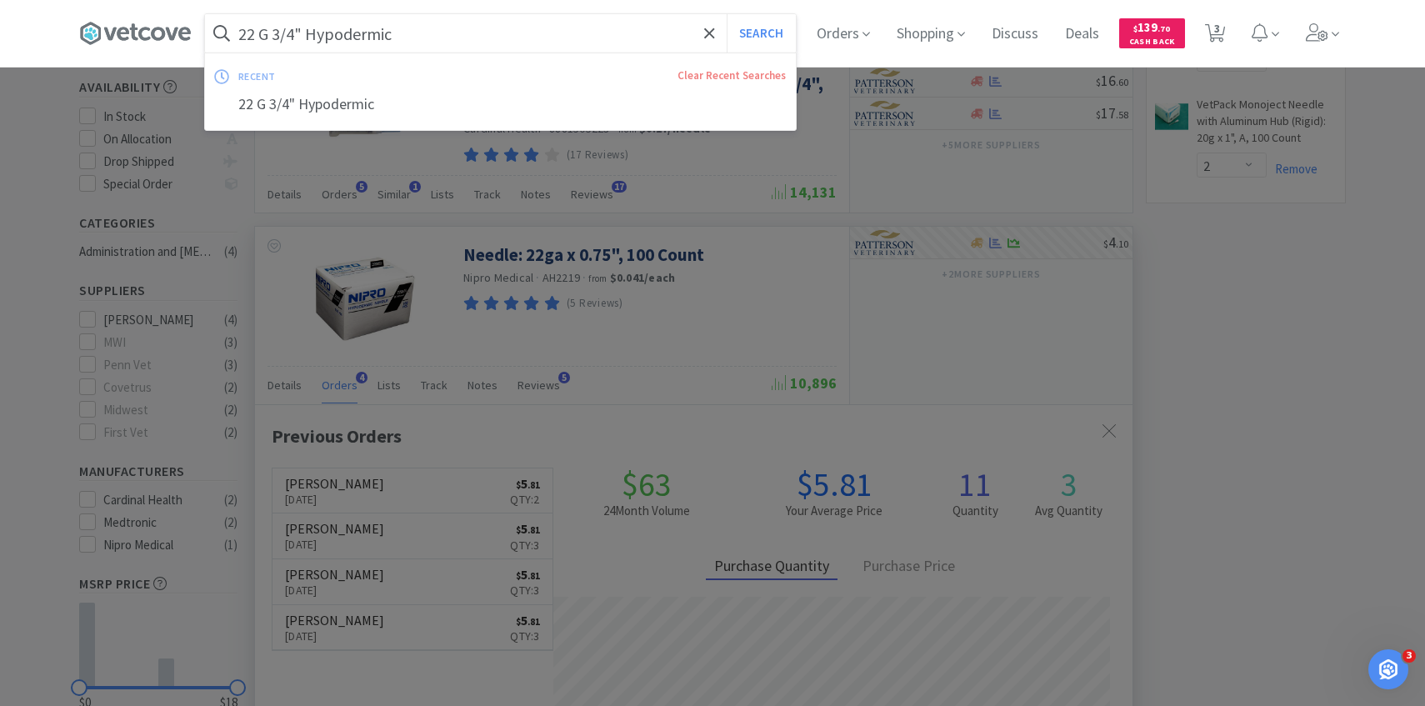
paste input "3ml Leur Lock w/ 22G 3/4" needle"
click at [727, 14] on button "Search" at bounding box center [761, 33] width 69 height 38
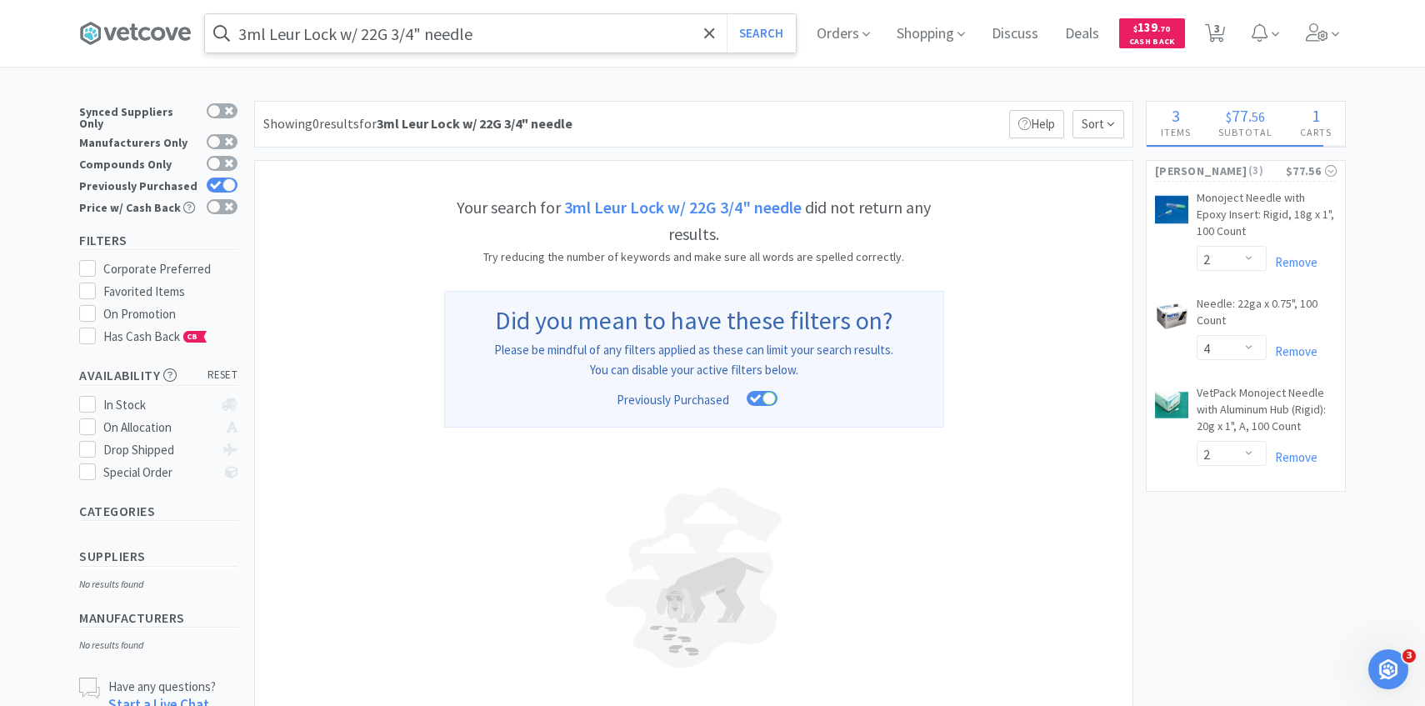
click at [360, 32] on input "3ml Leur Lock w/ 22G 3/4" needle" at bounding box center [500, 33] width 591 height 38
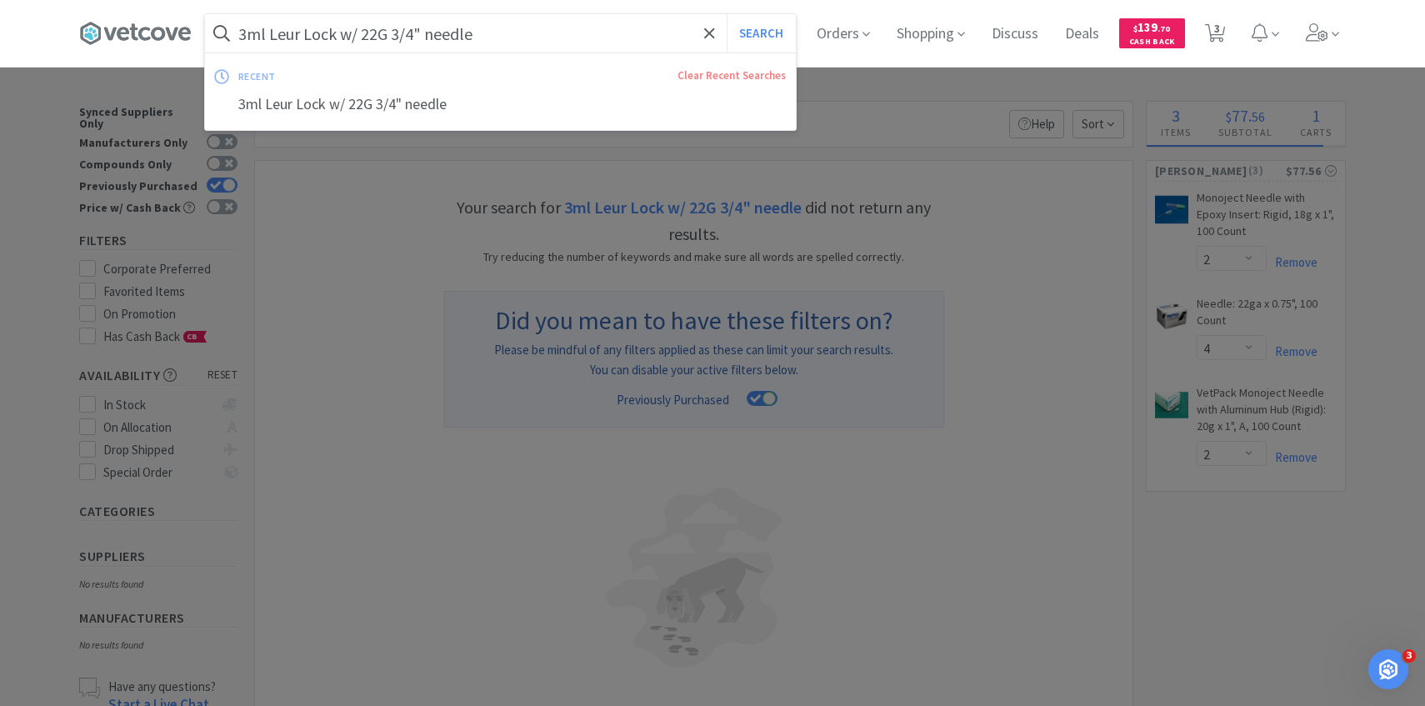
click at [358, 32] on input "3ml Leur Lock w/ 22G 3/4" needle" at bounding box center [500, 33] width 591 height 38
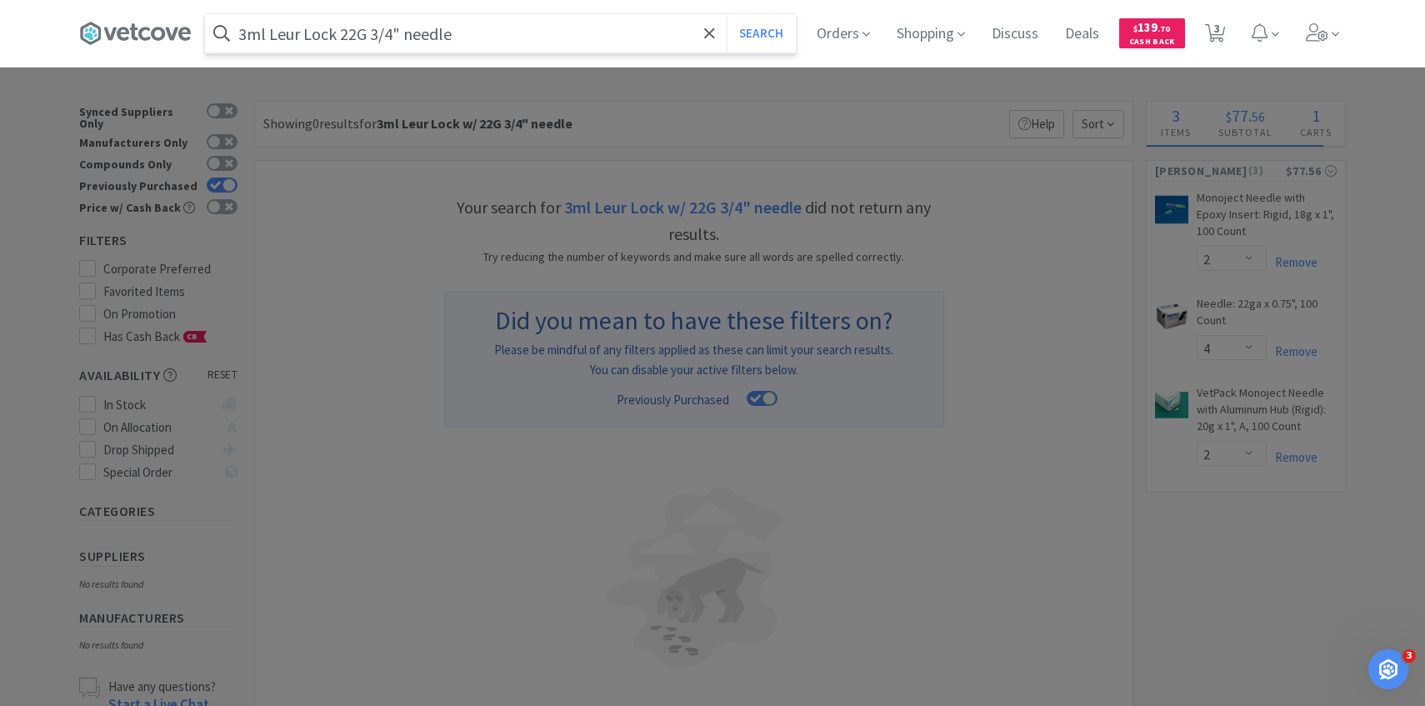
type input "3ml Leur Lock 22G 3/4" needle"
click at [727, 14] on button "Search" at bounding box center [761, 33] width 69 height 38
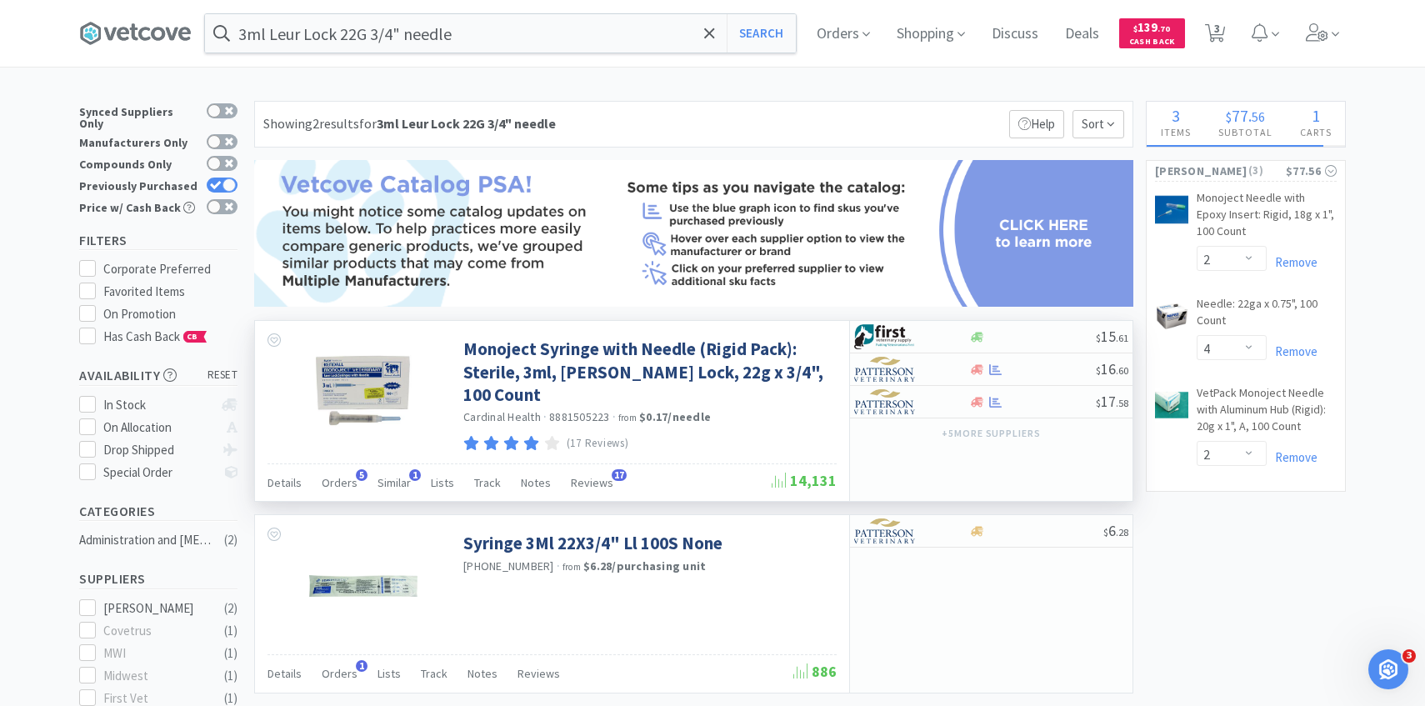
scroll to position [176, 0]
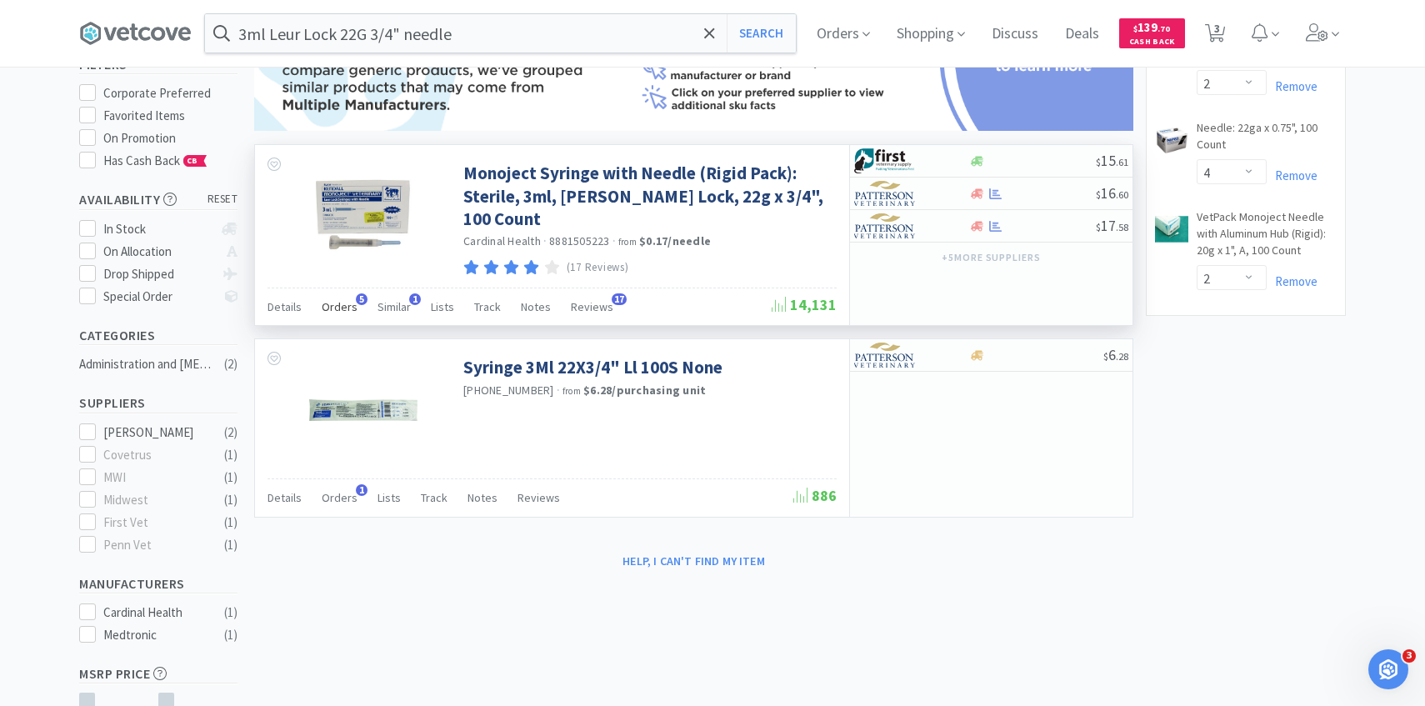
click at [338, 310] on div "Orders 5" at bounding box center [340, 309] width 36 height 32
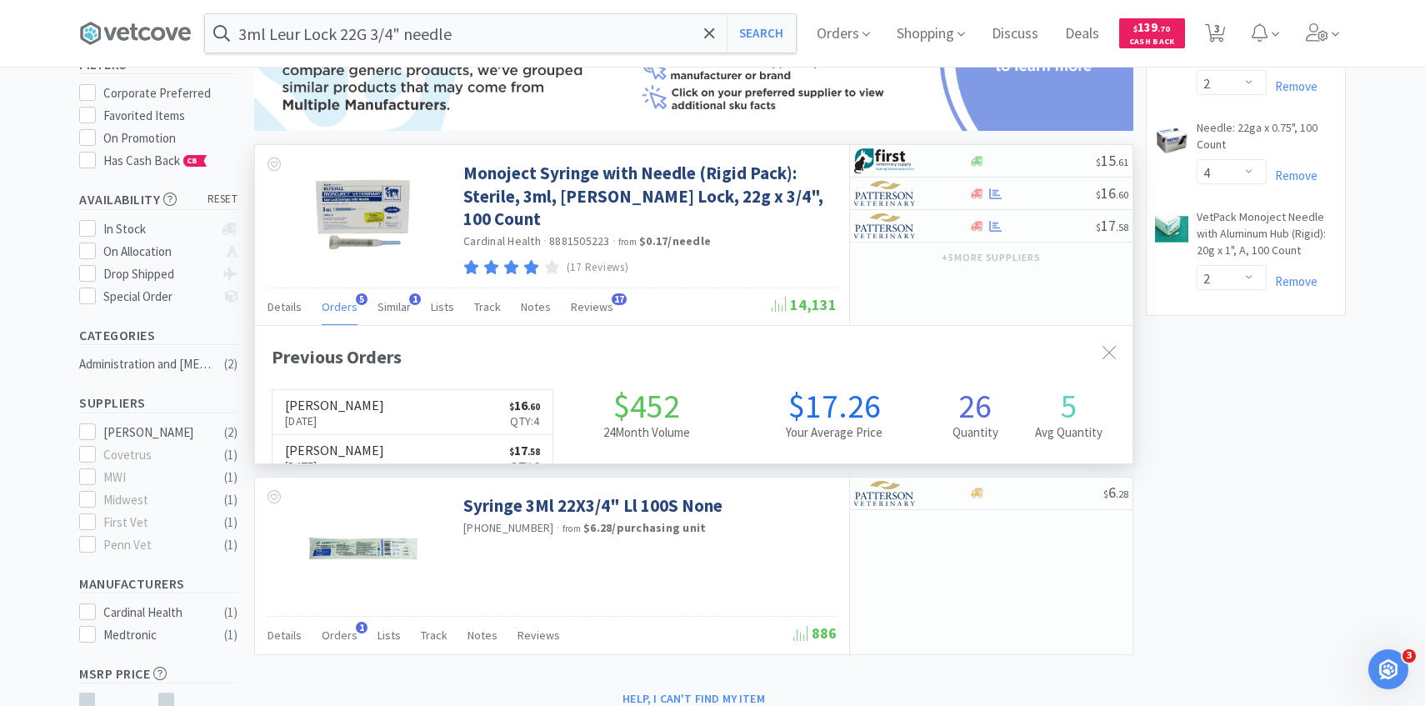
scroll to position [432, 877]
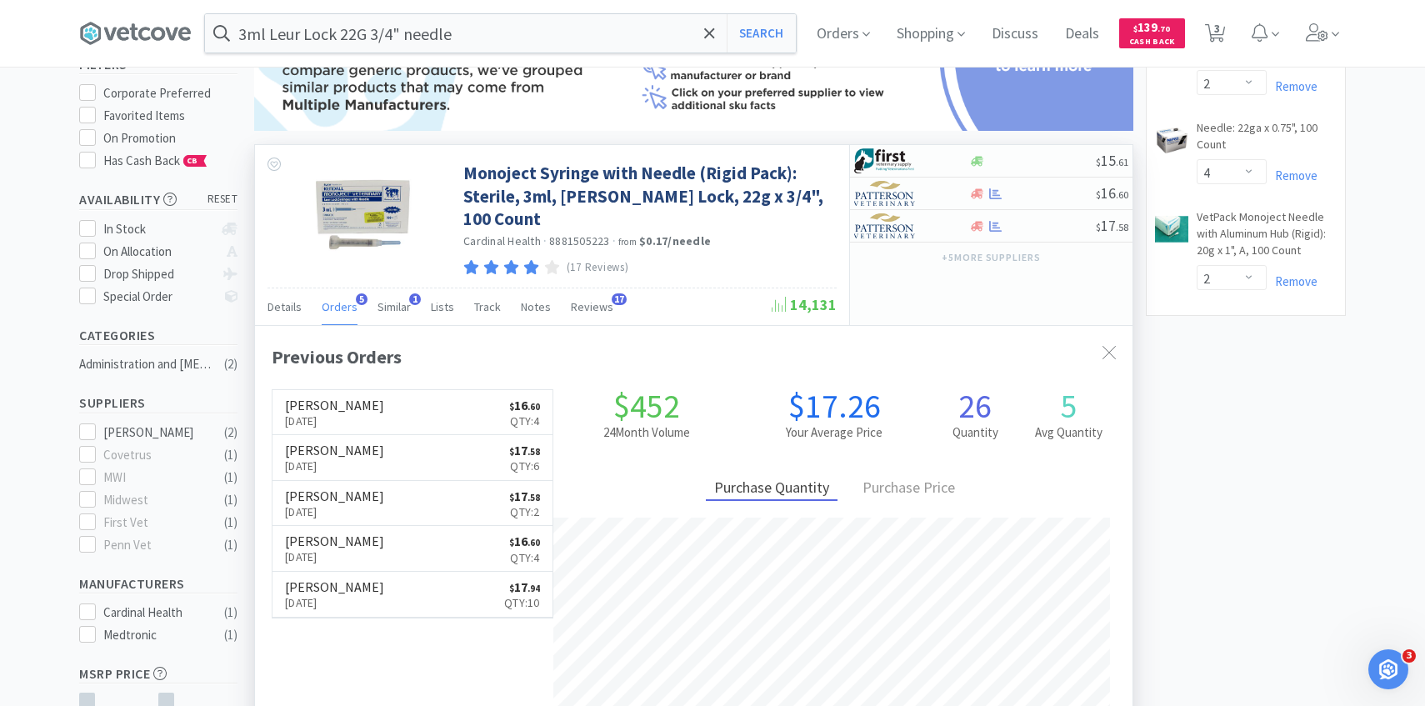
click at [345, 305] on span "Orders" at bounding box center [340, 306] width 36 height 15
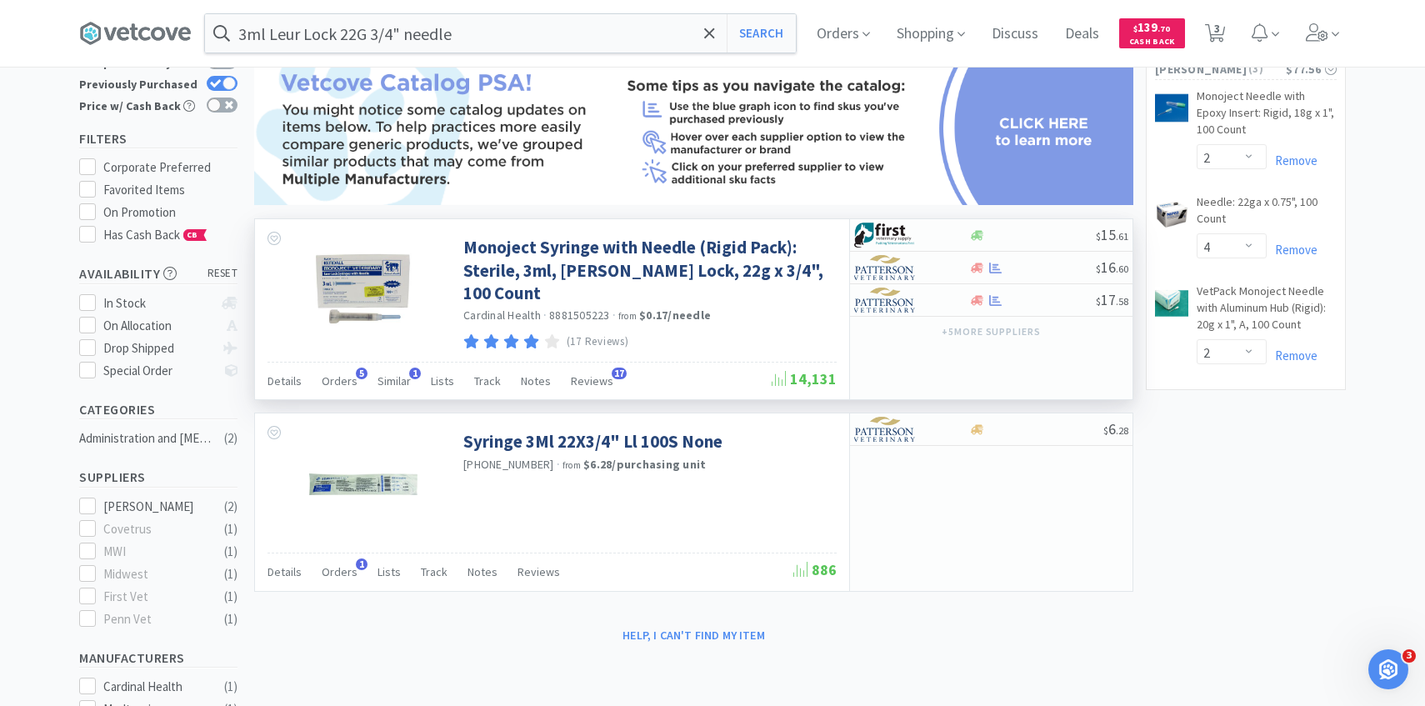
scroll to position [97, 0]
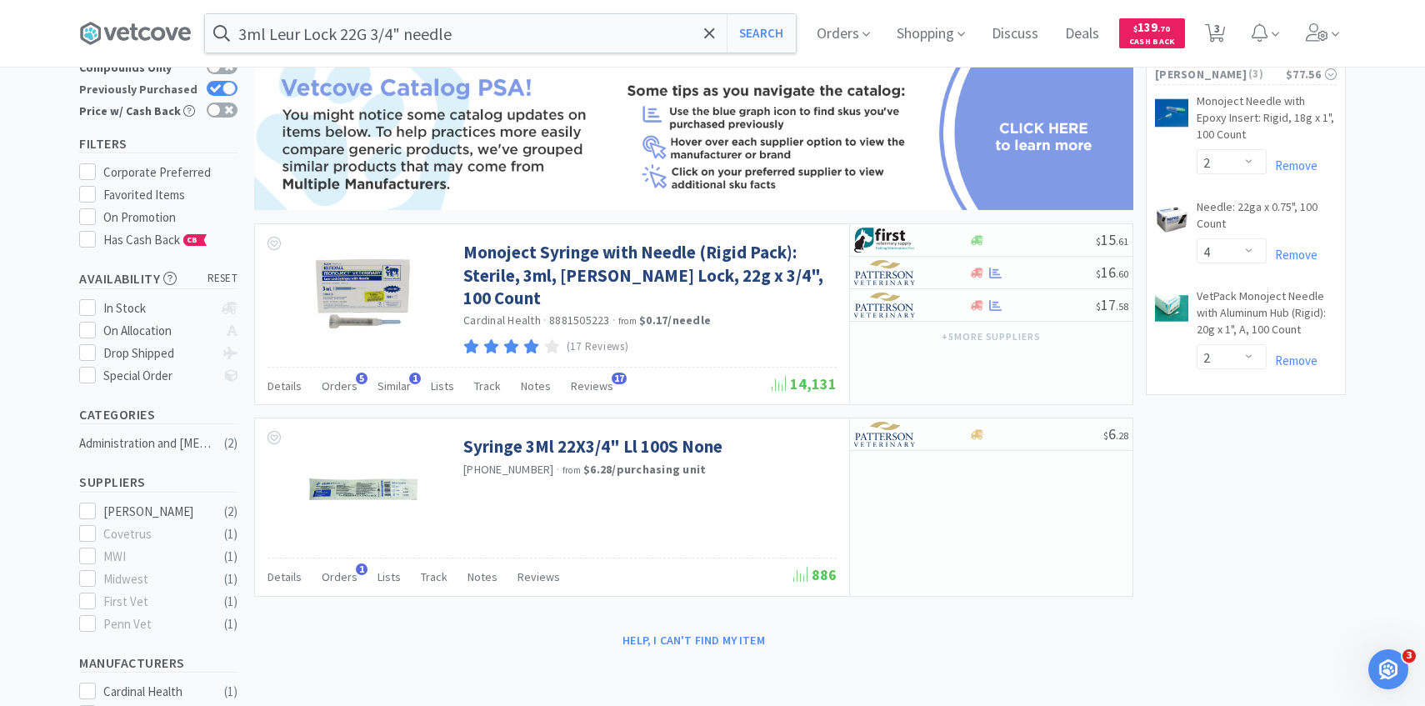
click at [229, 82] on div at bounding box center [228, 88] width 13 height 13
checkbox input "false"
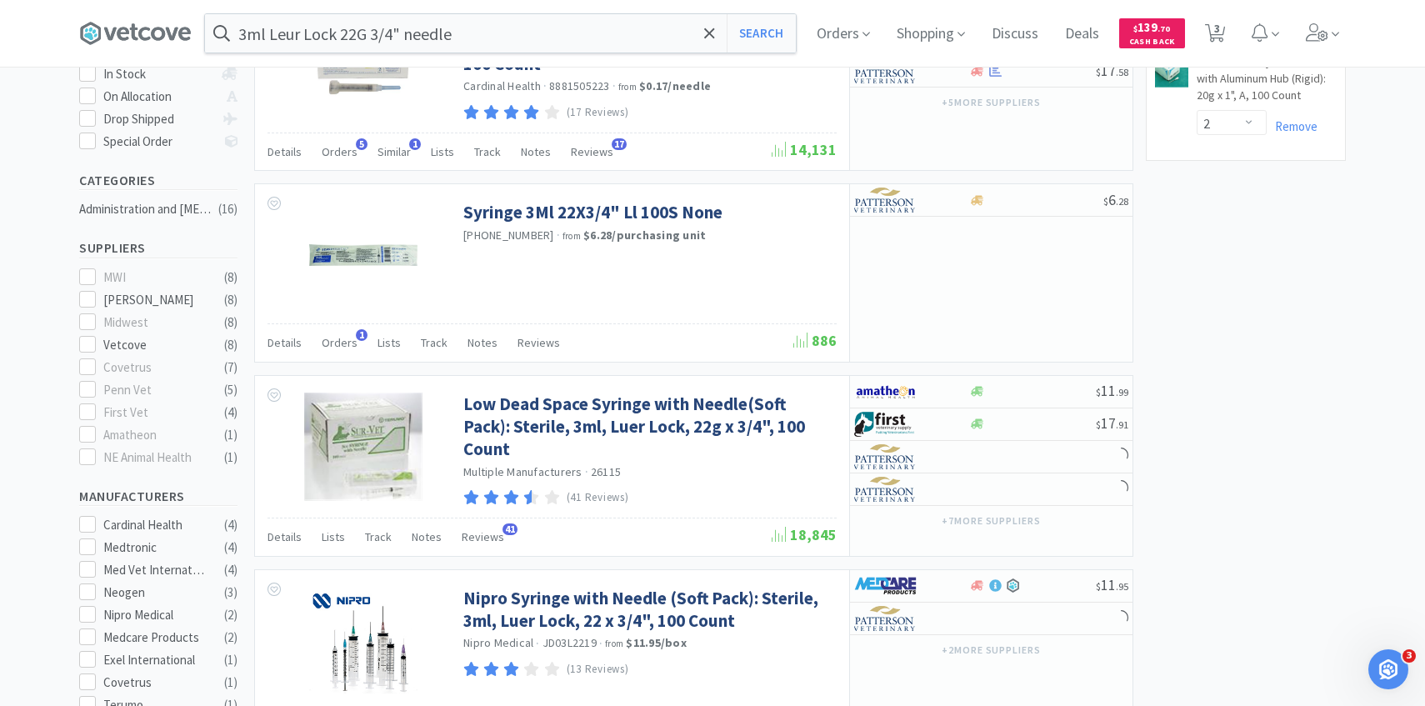
scroll to position [356, 0]
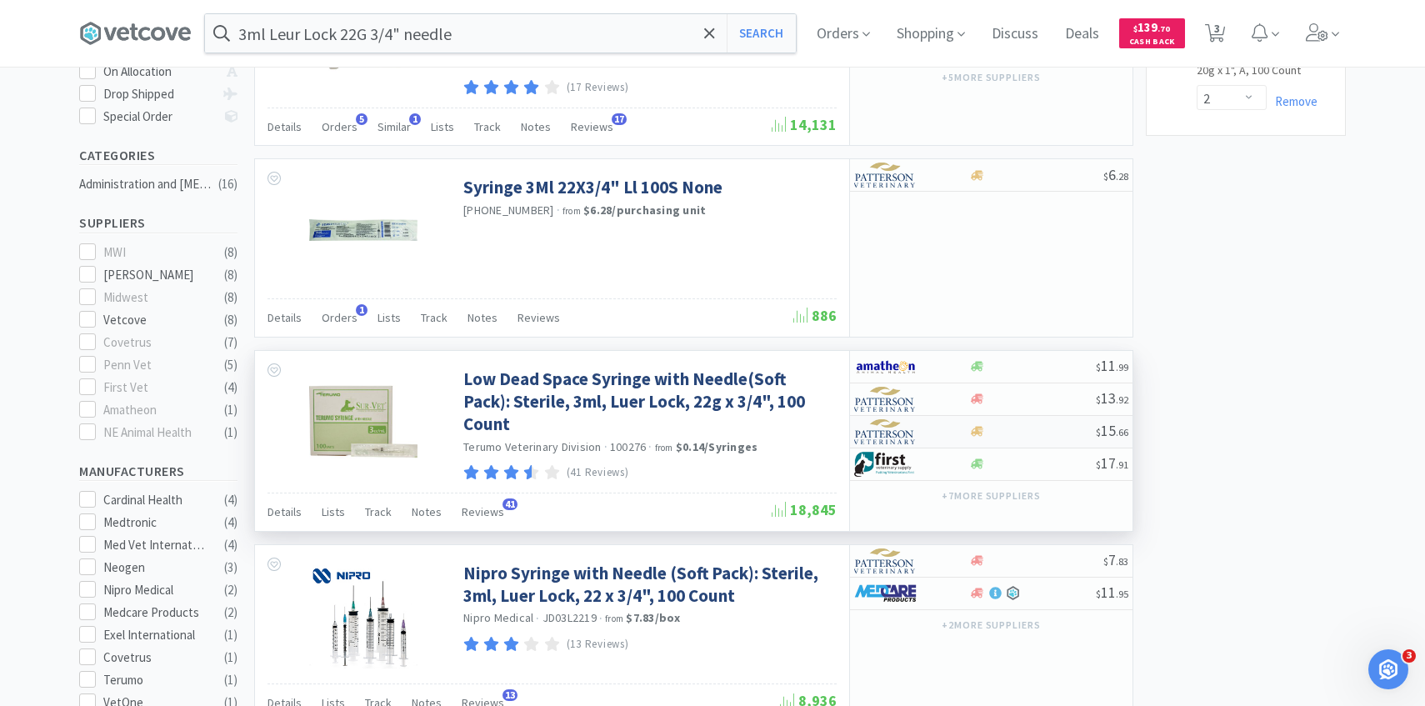
click at [935, 420] on div at bounding box center [900, 431] width 92 height 28
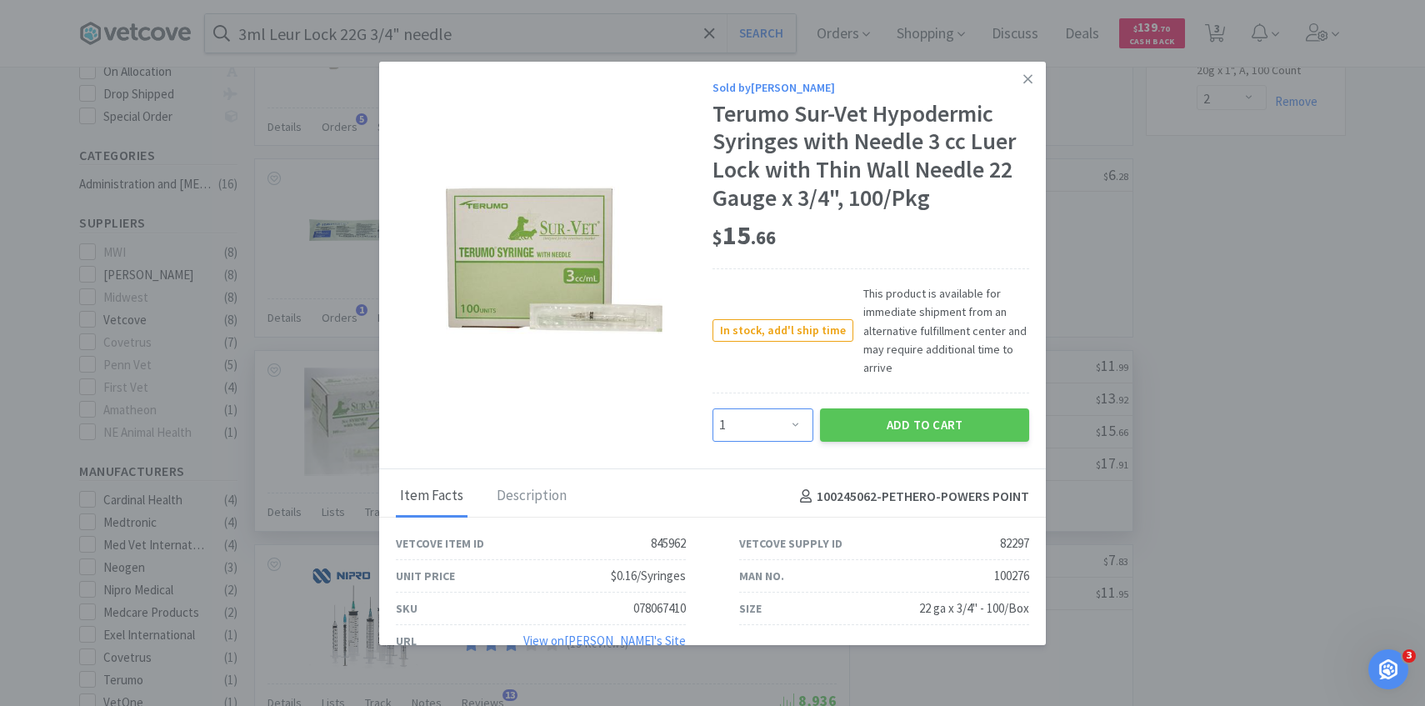
click at [773, 424] on select "Enter Quantity 1 2 3 4 5 6 7 8 9 10 11 12 13 14 15 16 17 18 19 20 Enter Quantity" at bounding box center [762, 424] width 101 height 33
select select "4"
click at [712, 408] on select "Enter Quantity 1 2 3 4 5 6 7 8 9 10 11 12 13 14 15 16 17 18 19 20 Enter Quantity" at bounding box center [762, 424] width 101 height 33
click at [883, 410] on button "Add to Cart" at bounding box center [924, 424] width 209 height 33
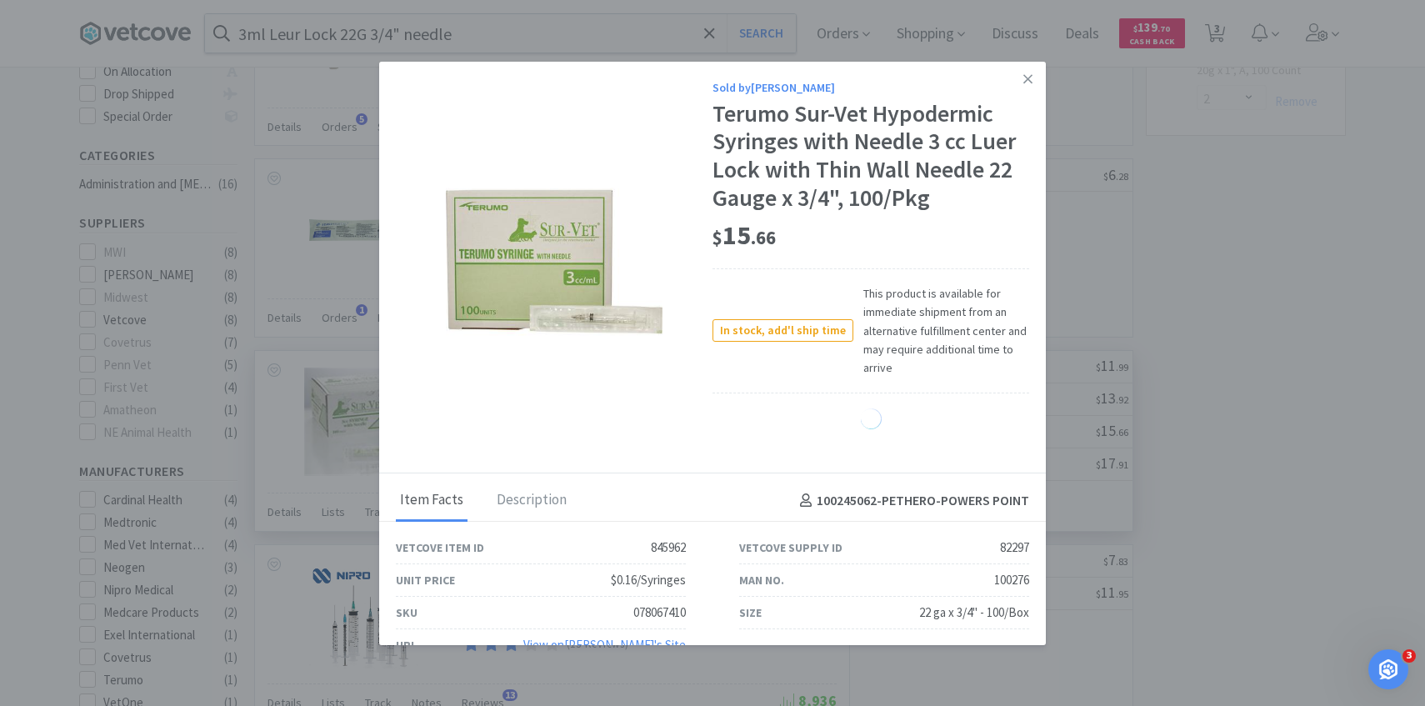
select select "4"
select select "2"
select select "4"
select select "2"
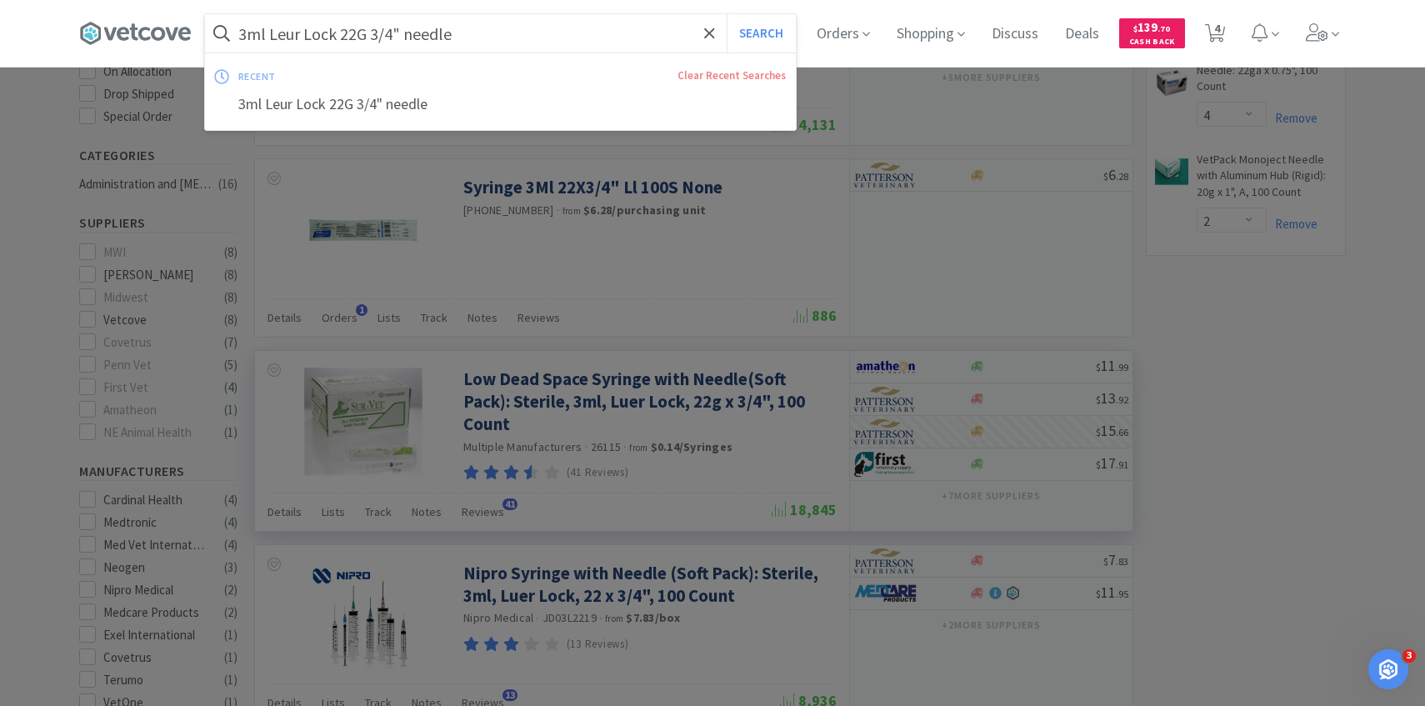
click at [472, 39] on input "3ml Leur Lock 22G 3/4" needle" at bounding box center [500, 33] width 591 height 38
paste input "leur lock w/ 20G 1"
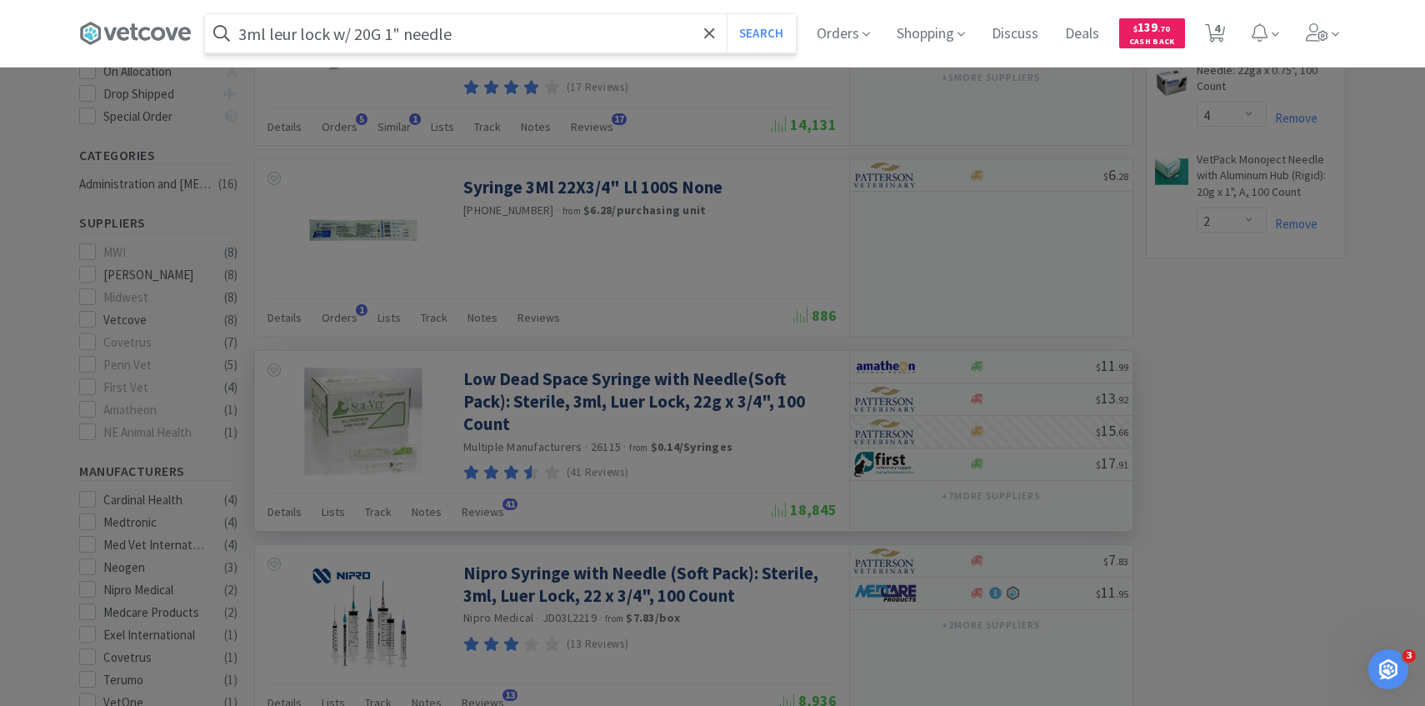
click at [354, 32] on input "3ml leur lock w/ 20G 1" needle" at bounding box center [500, 33] width 591 height 38
type input "3ml leur lock 20G 1" needle"
click at [727, 14] on button "Search" at bounding box center [761, 33] width 69 height 38
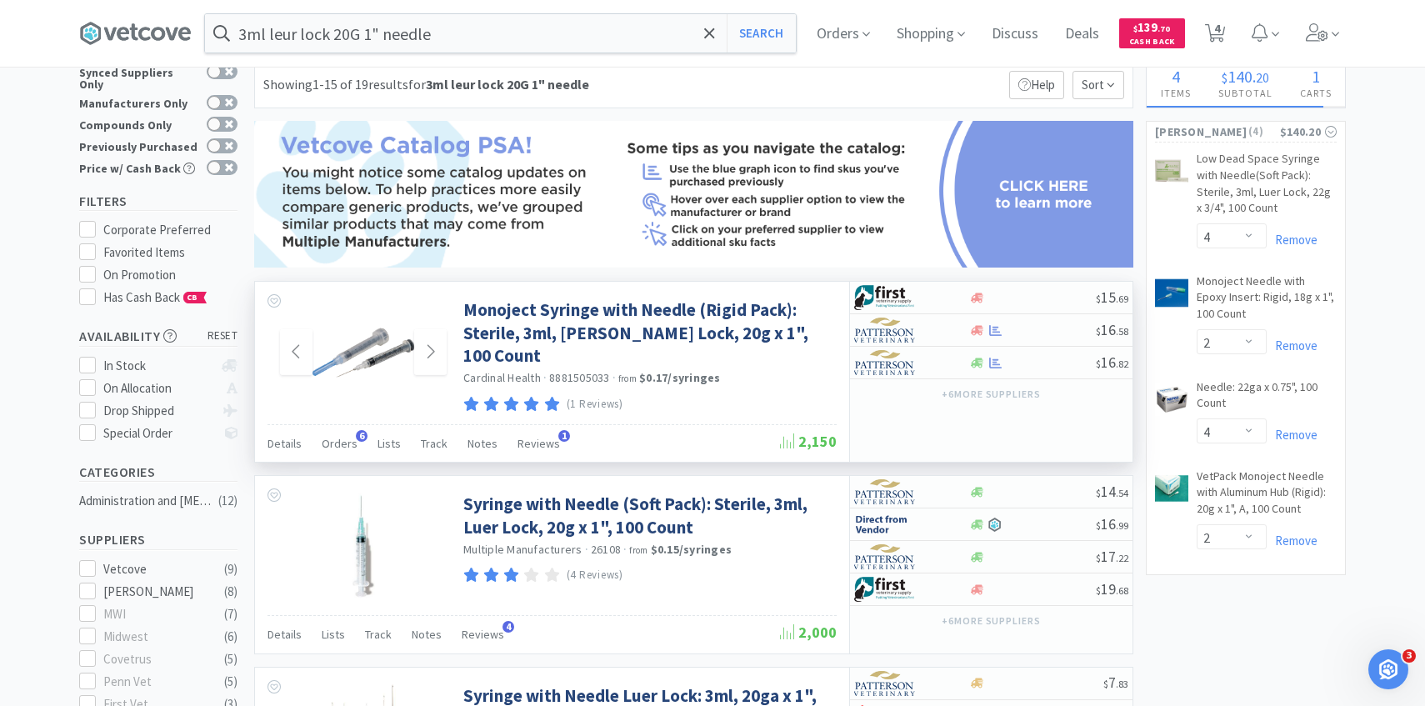
scroll to position [43, 0]
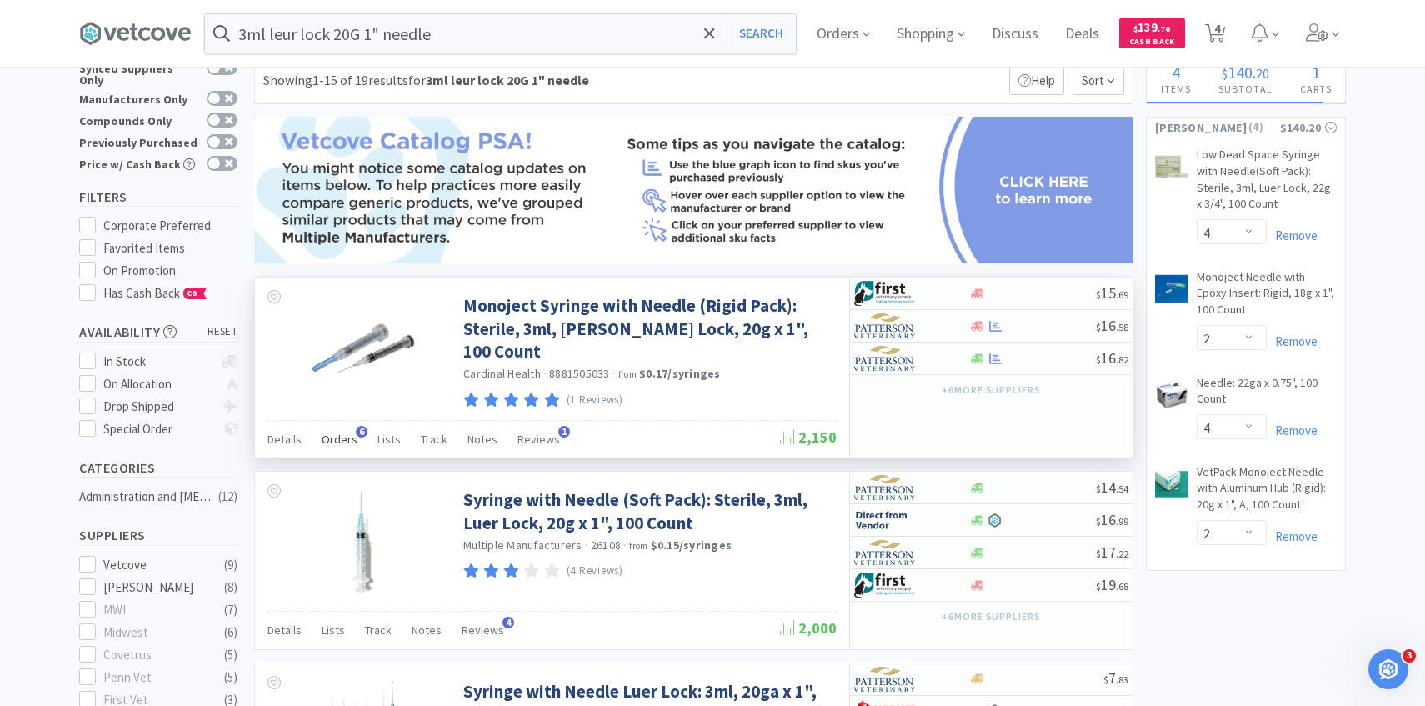
click at [351, 432] on span "Orders" at bounding box center [340, 439] width 36 height 15
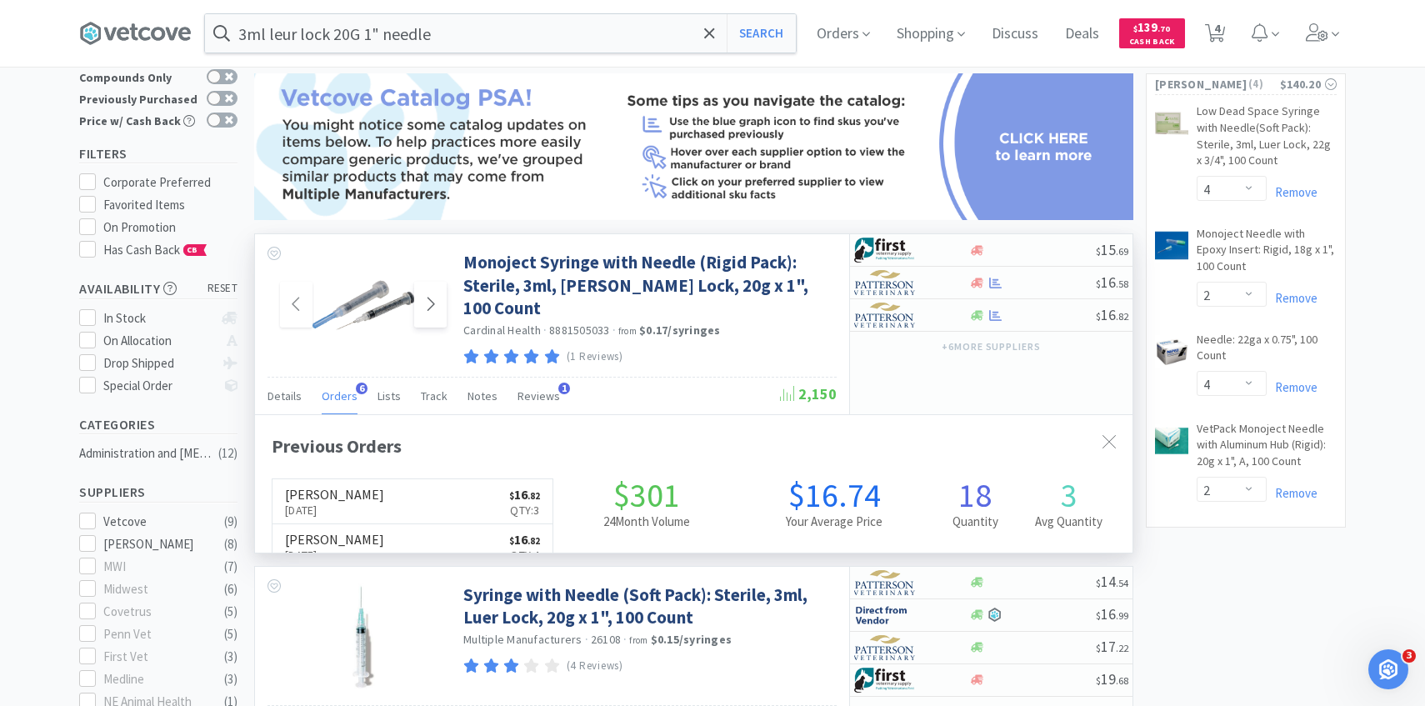
scroll to position [432, 877]
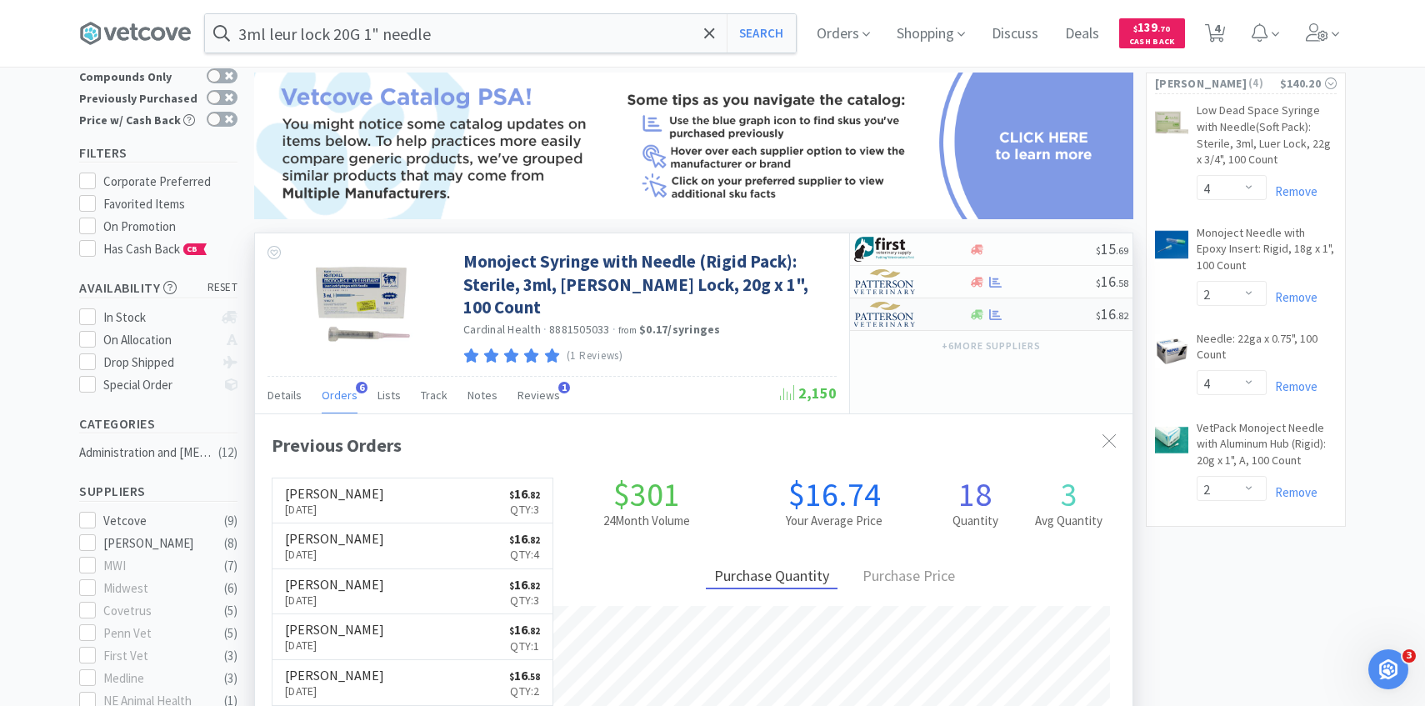
click at [887, 317] on img at bounding box center [885, 314] width 62 height 25
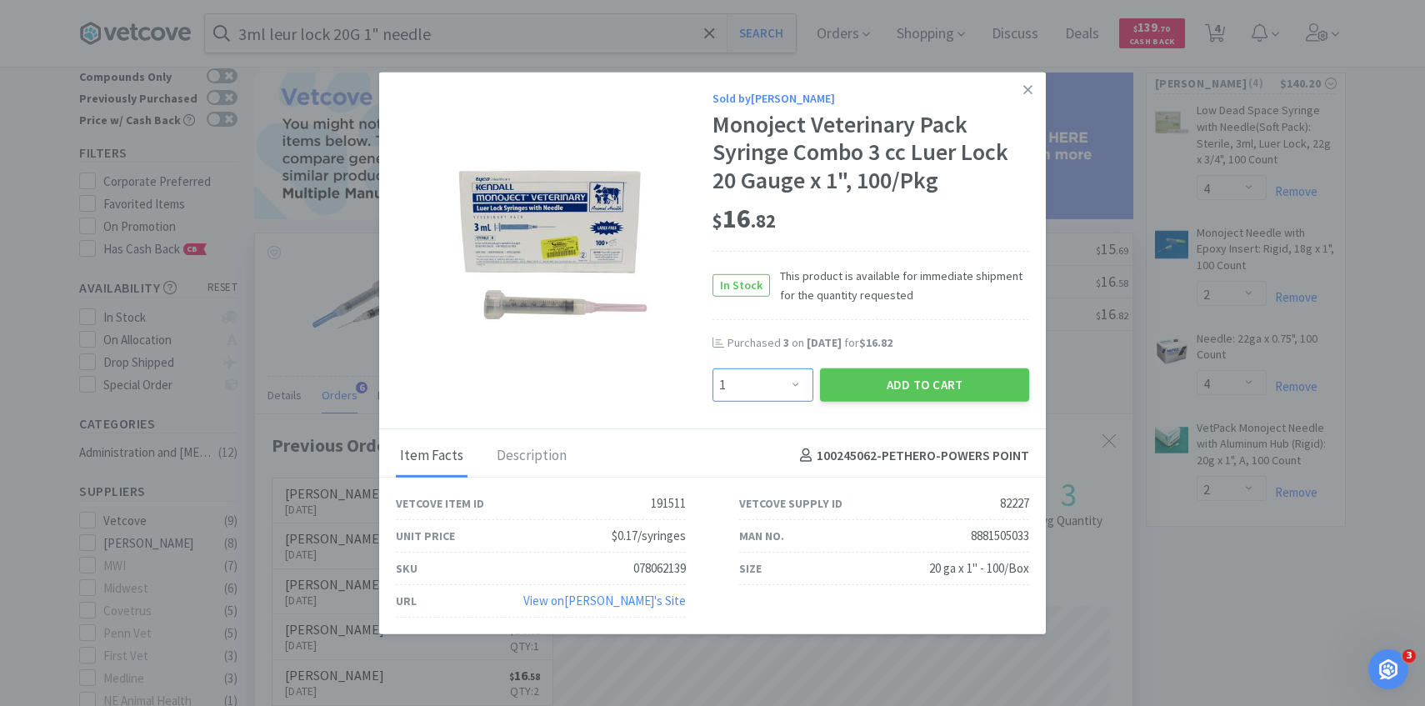
click at [732, 382] on select "Enter Quantity 1 2 3 4 5 6 7 8 9 10 11 12 13 14 15 16 17 18 19 20 Enter Quantity" at bounding box center [762, 383] width 101 height 33
select select "3"
click at [712, 367] on select "Enter Quantity 1 2 3 4 5 6 7 8 9 10 11 12 13 14 15 16 17 18 19 20 Enter Quantity" at bounding box center [762, 383] width 101 height 33
click at [872, 383] on button "Add to Cart" at bounding box center [924, 383] width 209 height 33
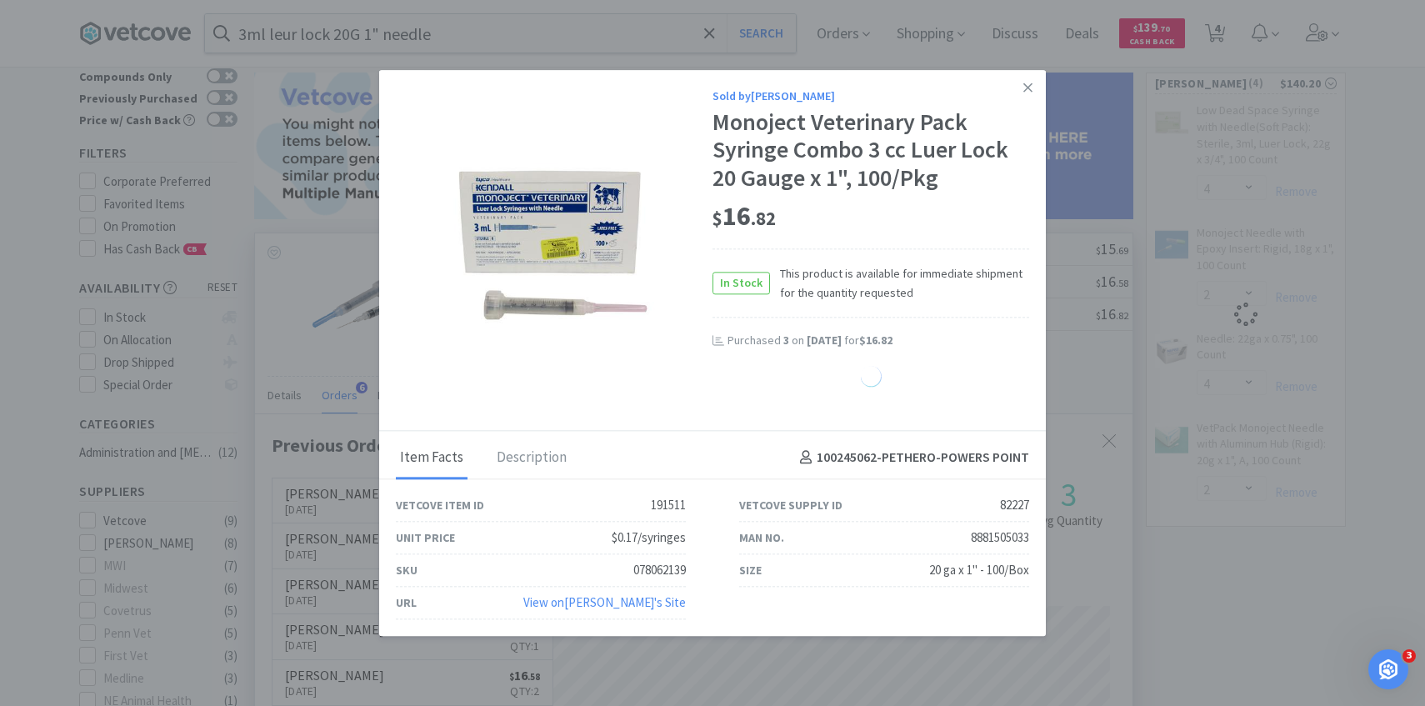
select select "3"
select select "4"
select select "2"
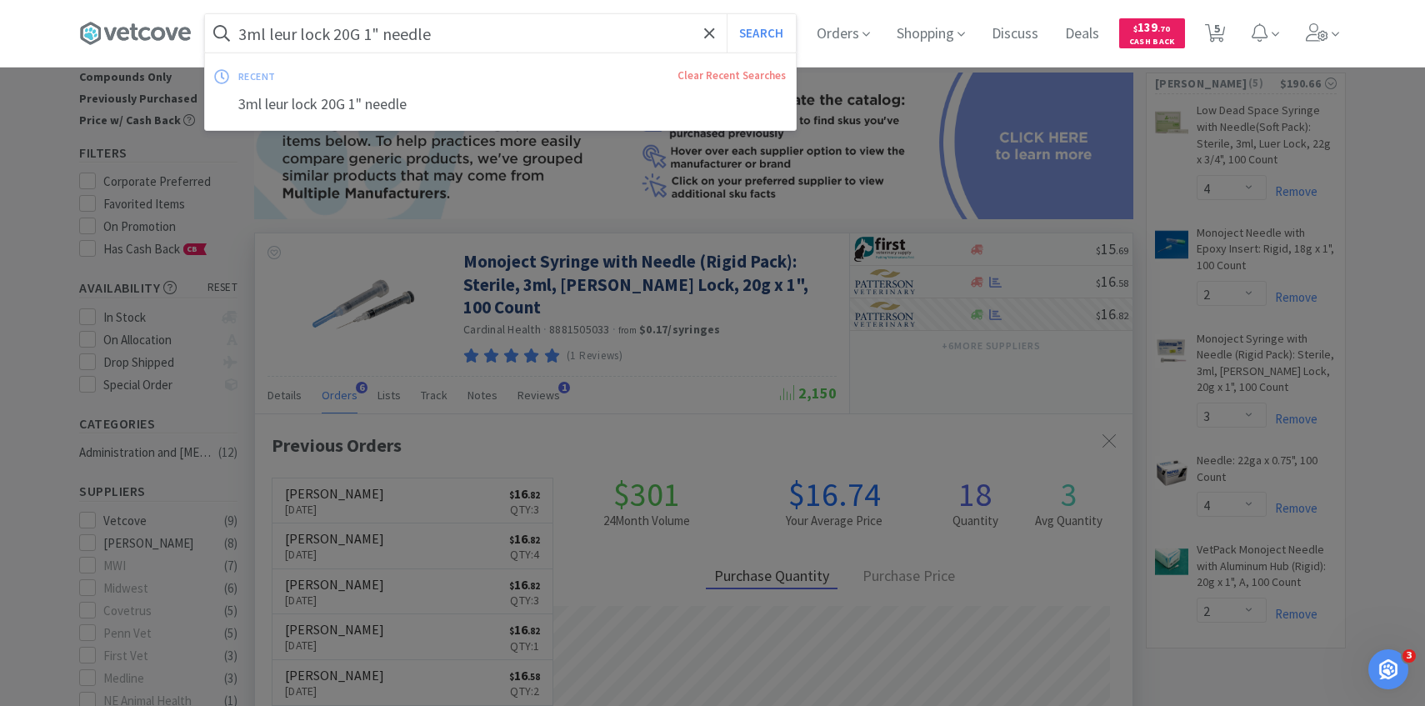
click at [480, 29] on input "3ml leur lock 20G 1" needle" at bounding box center [500, 33] width 591 height 38
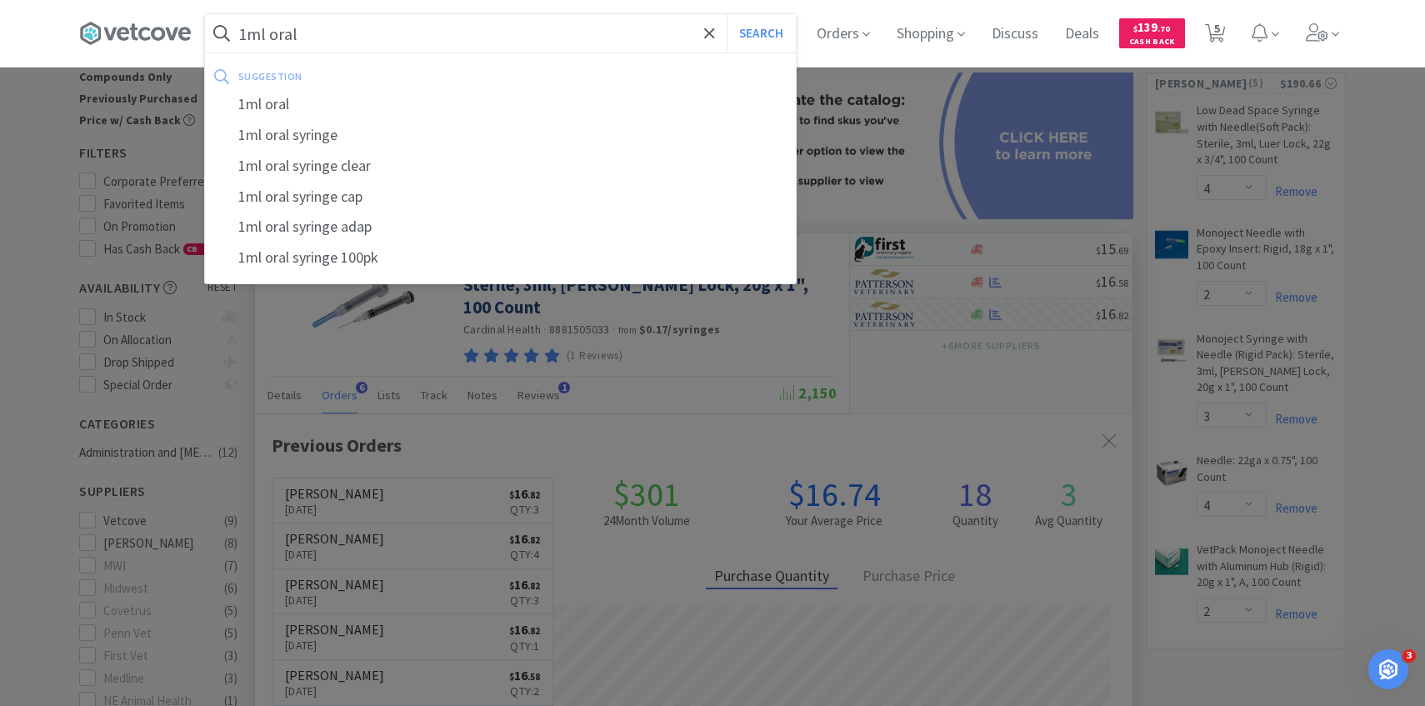
type input "1ml oral"
click at [727, 14] on button "Search" at bounding box center [761, 33] width 69 height 38
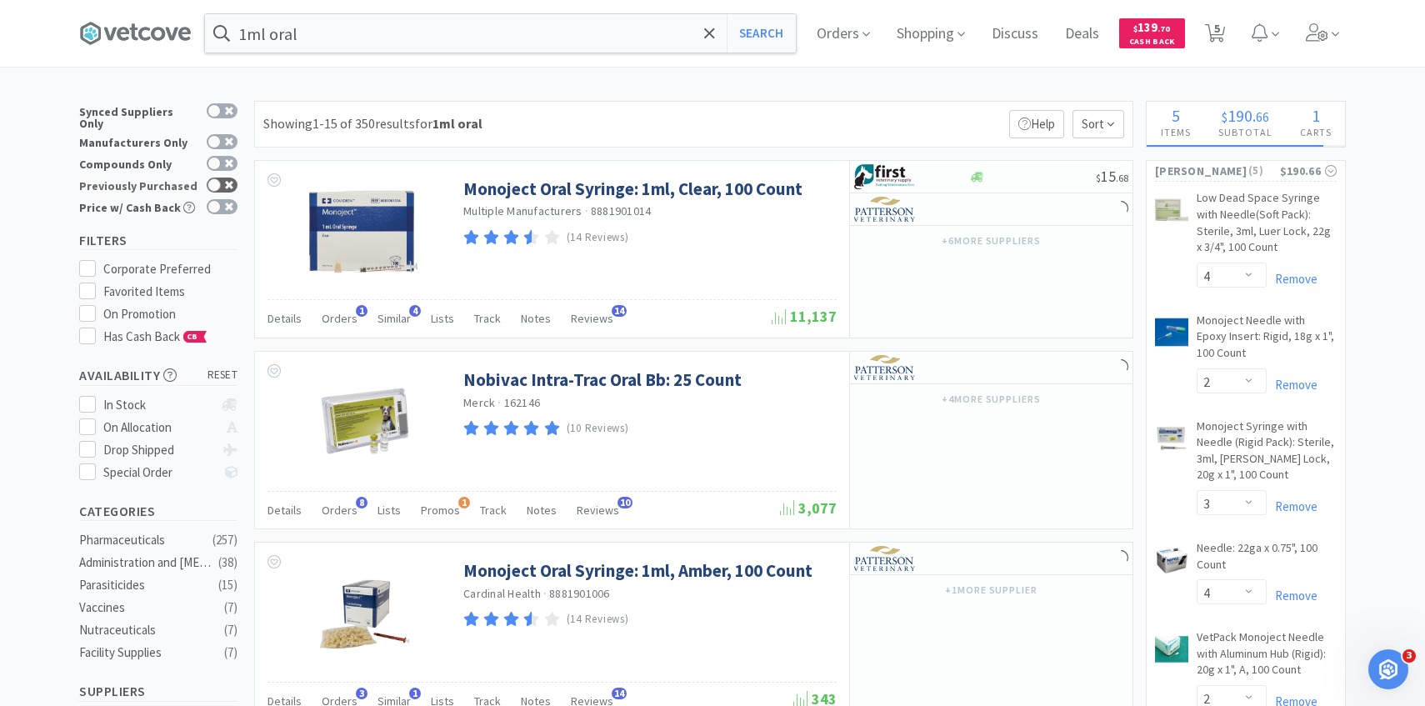
click at [232, 181] on div at bounding box center [222, 184] width 31 height 15
checkbox input "true"
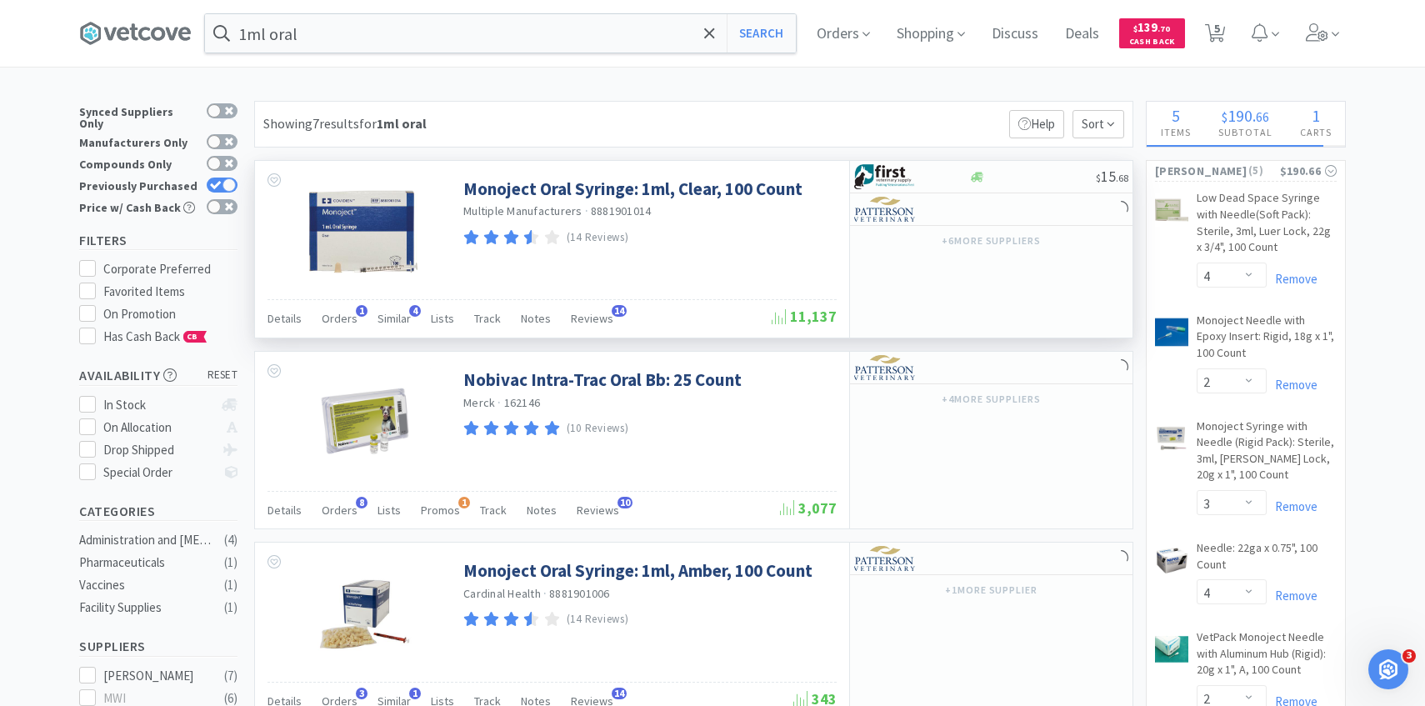
scroll to position [7, 0]
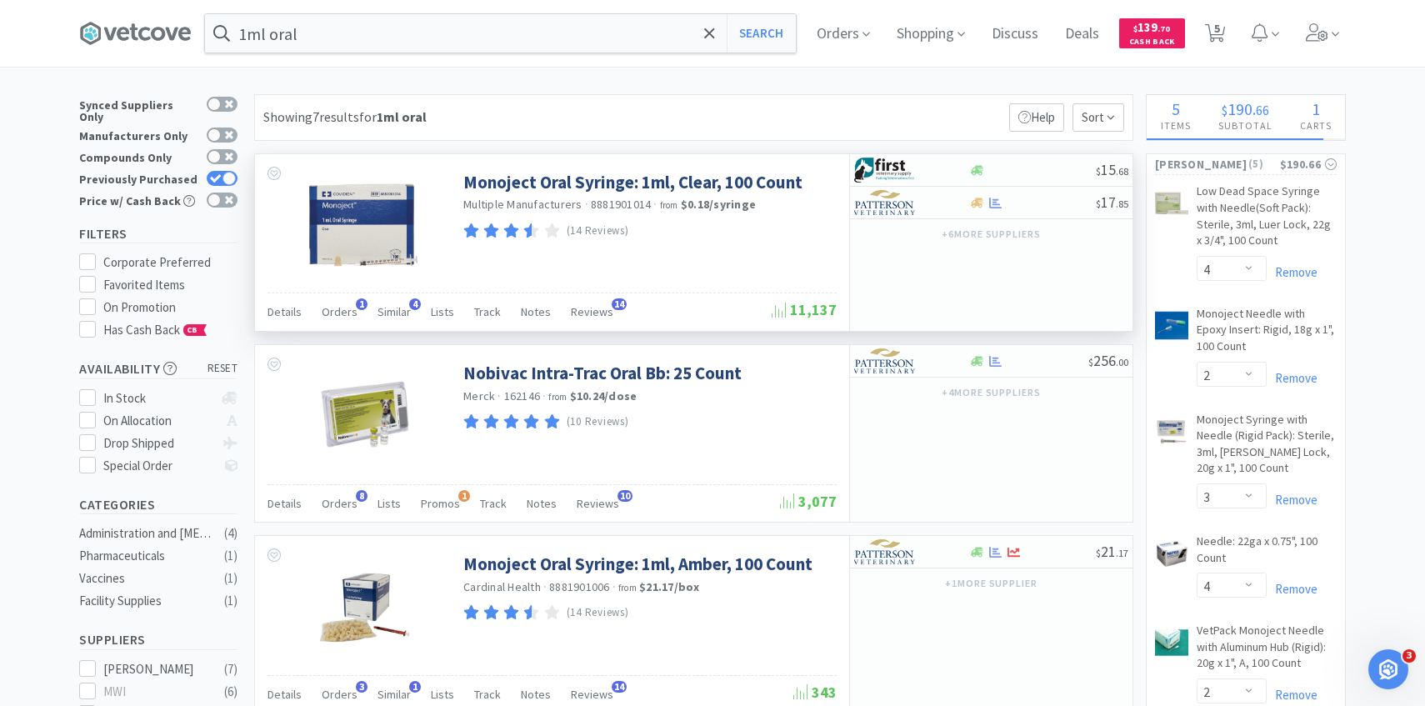
click at [342, 293] on div "Details Orders 1 Similar 4 Lists Track Notes Reviews 14 11,137" at bounding box center [551, 311] width 569 height 38
click at [342, 312] on span "Orders" at bounding box center [340, 311] width 36 height 15
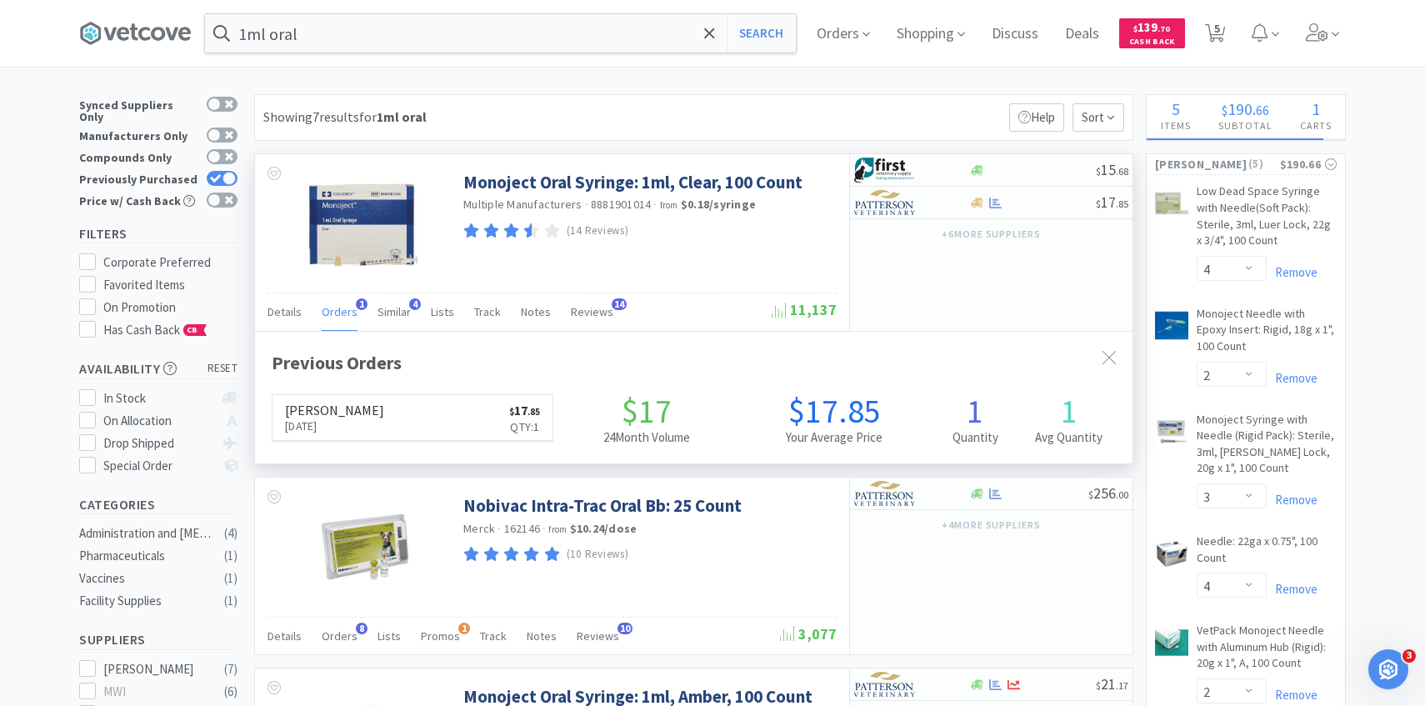
scroll to position [432, 877]
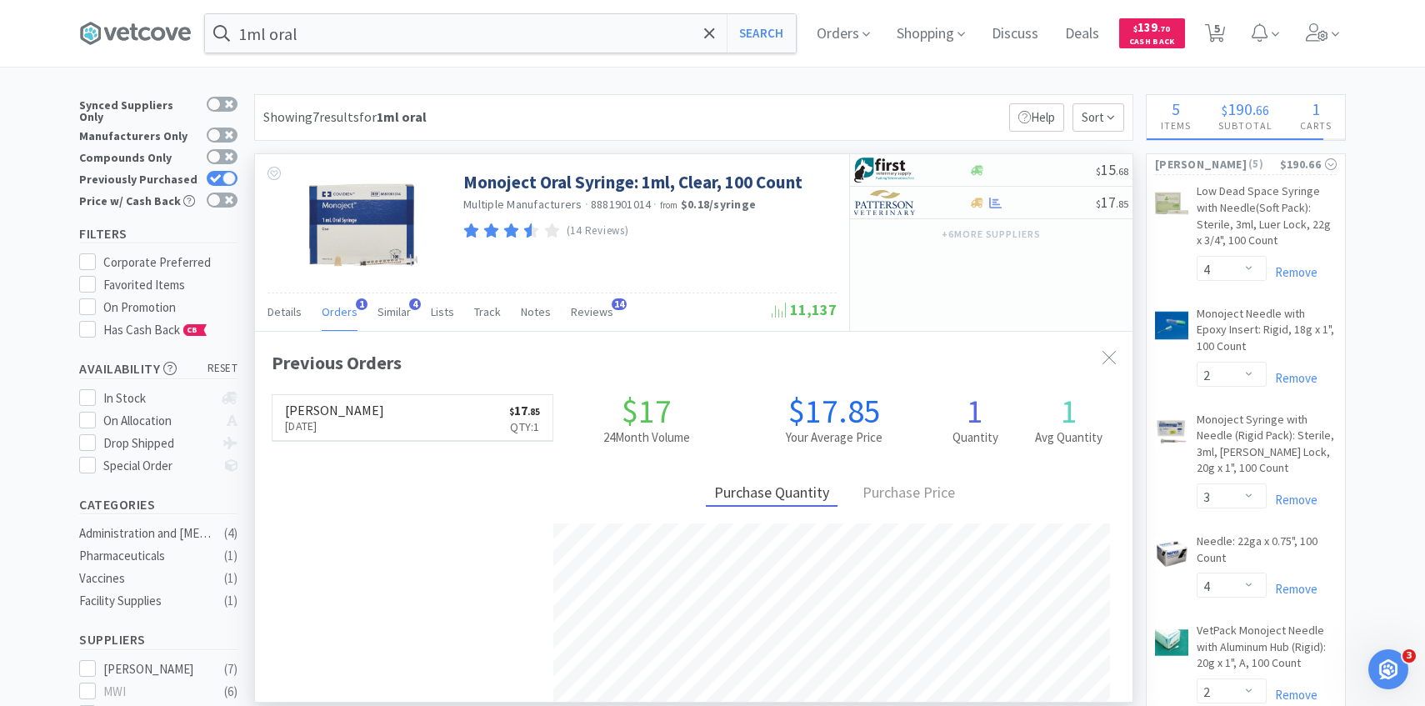
click at [342, 312] on span "Orders" at bounding box center [340, 311] width 36 height 15
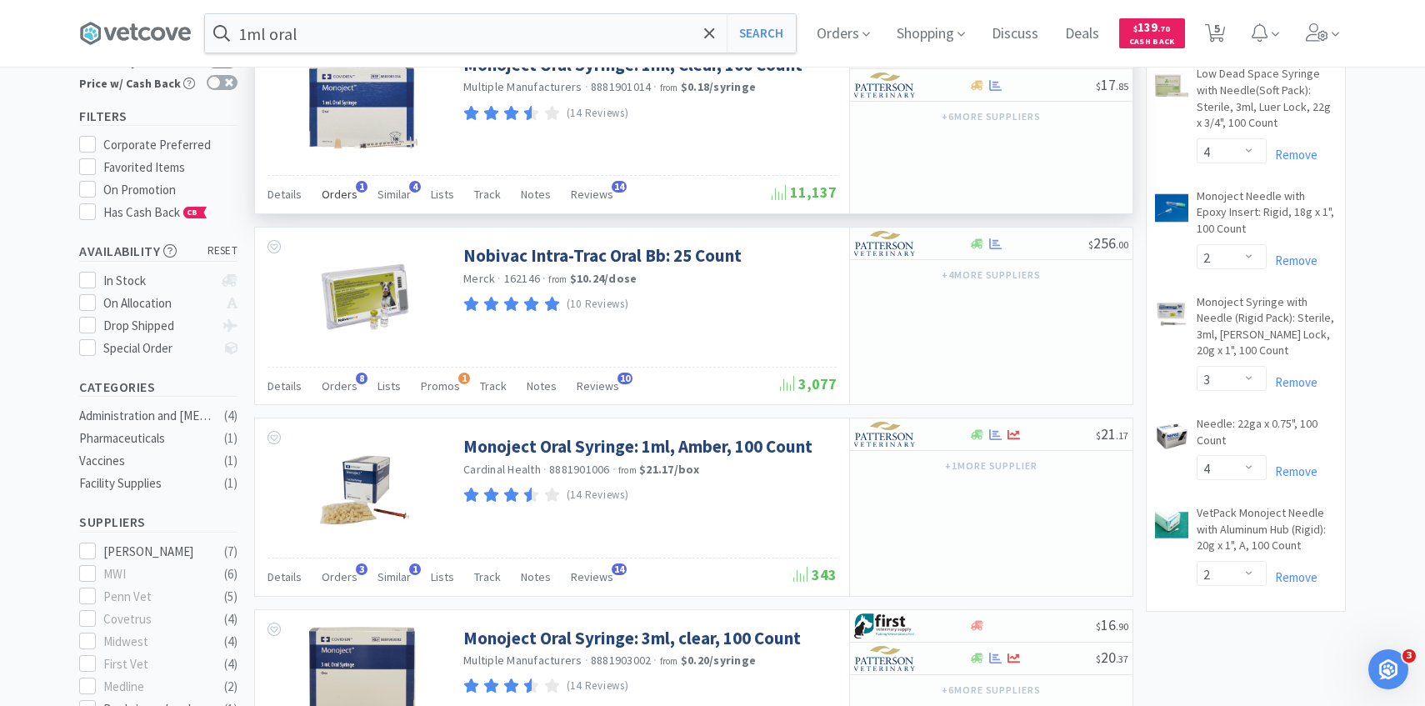
scroll to position [125, 0]
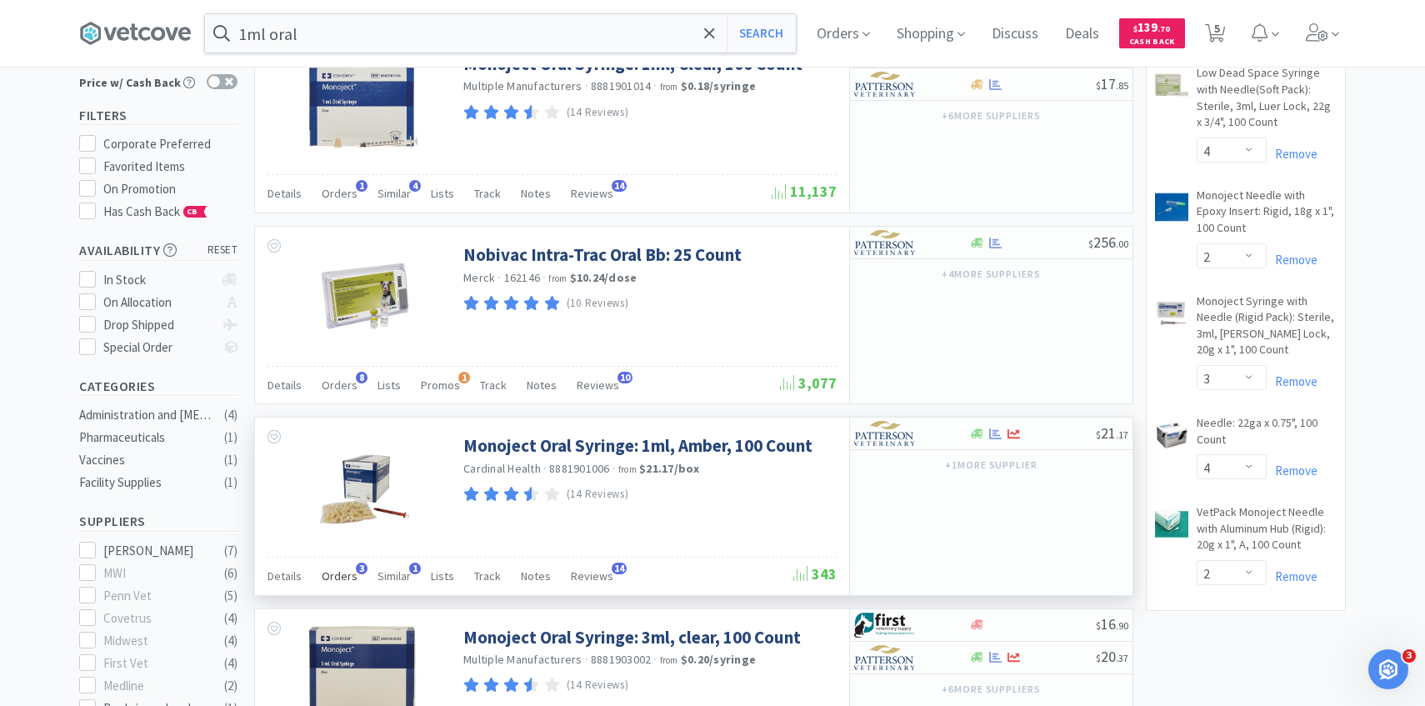
click at [344, 579] on span "Orders" at bounding box center [340, 575] width 36 height 15
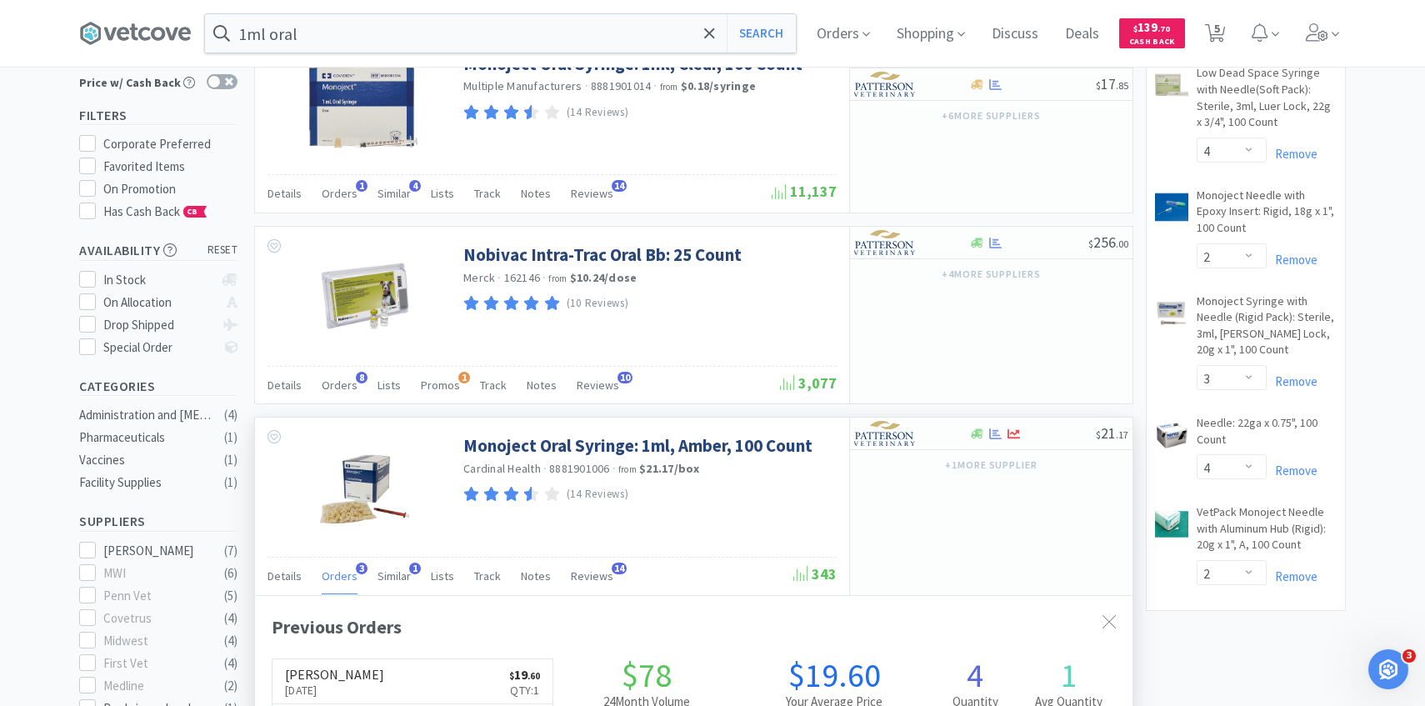
scroll to position [432, 877]
click at [344, 575] on span "Orders" at bounding box center [340, 575] width 36 height 15
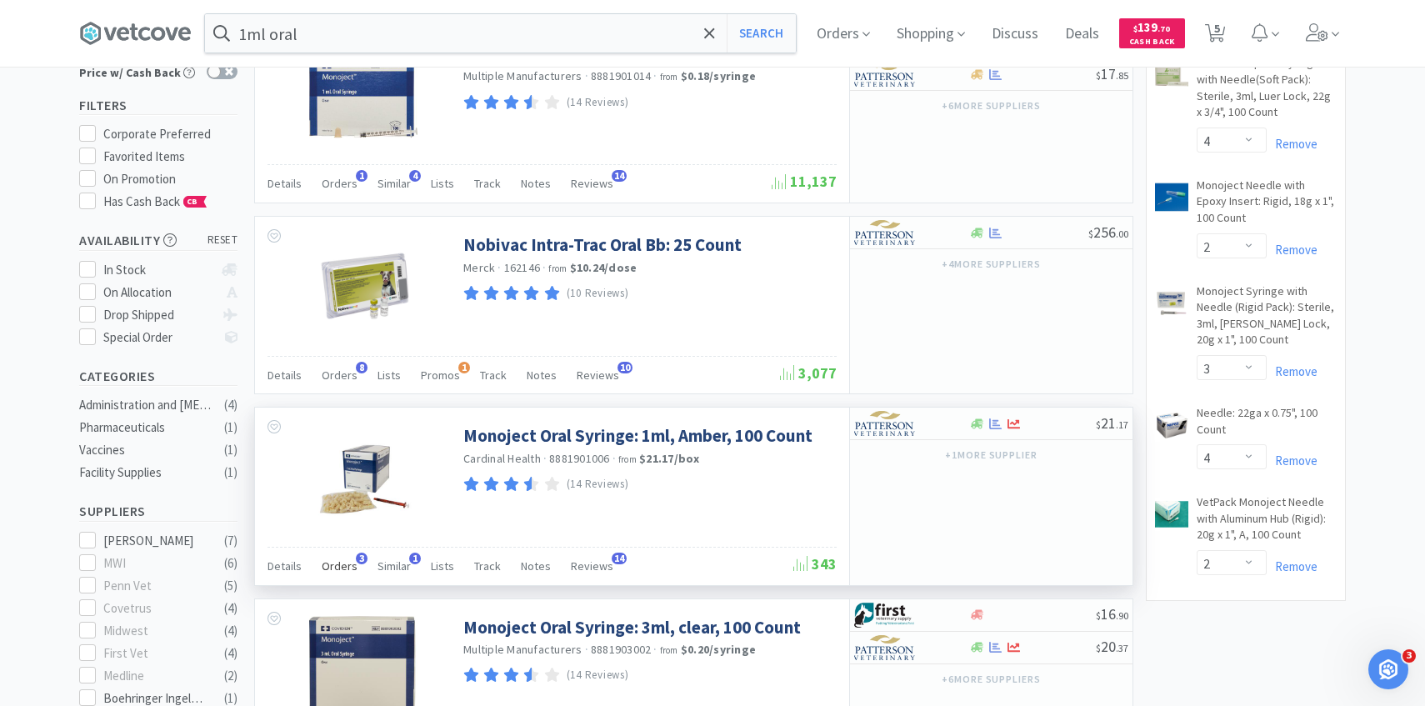
scroll to position [139, 0]
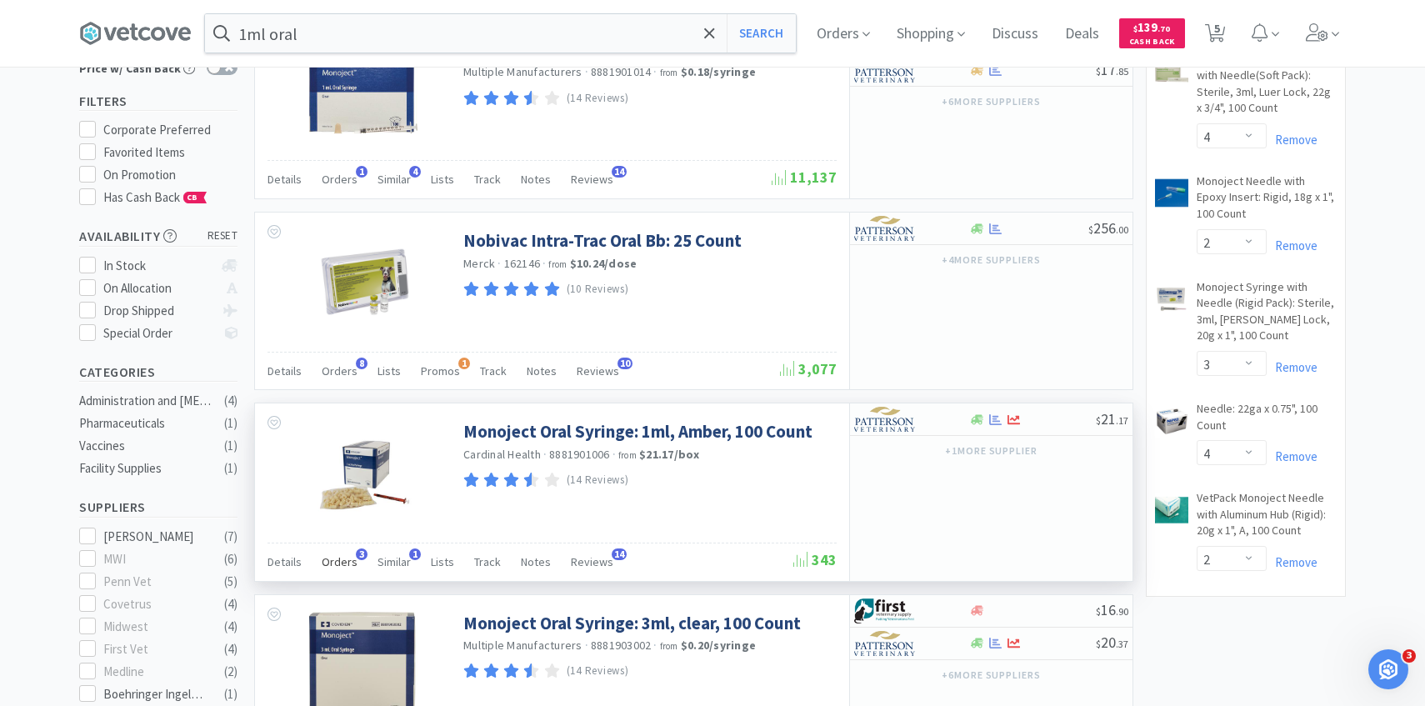
click at [351, 554] on span "Orders" at bounding box center [340, 561] width 36 height 15
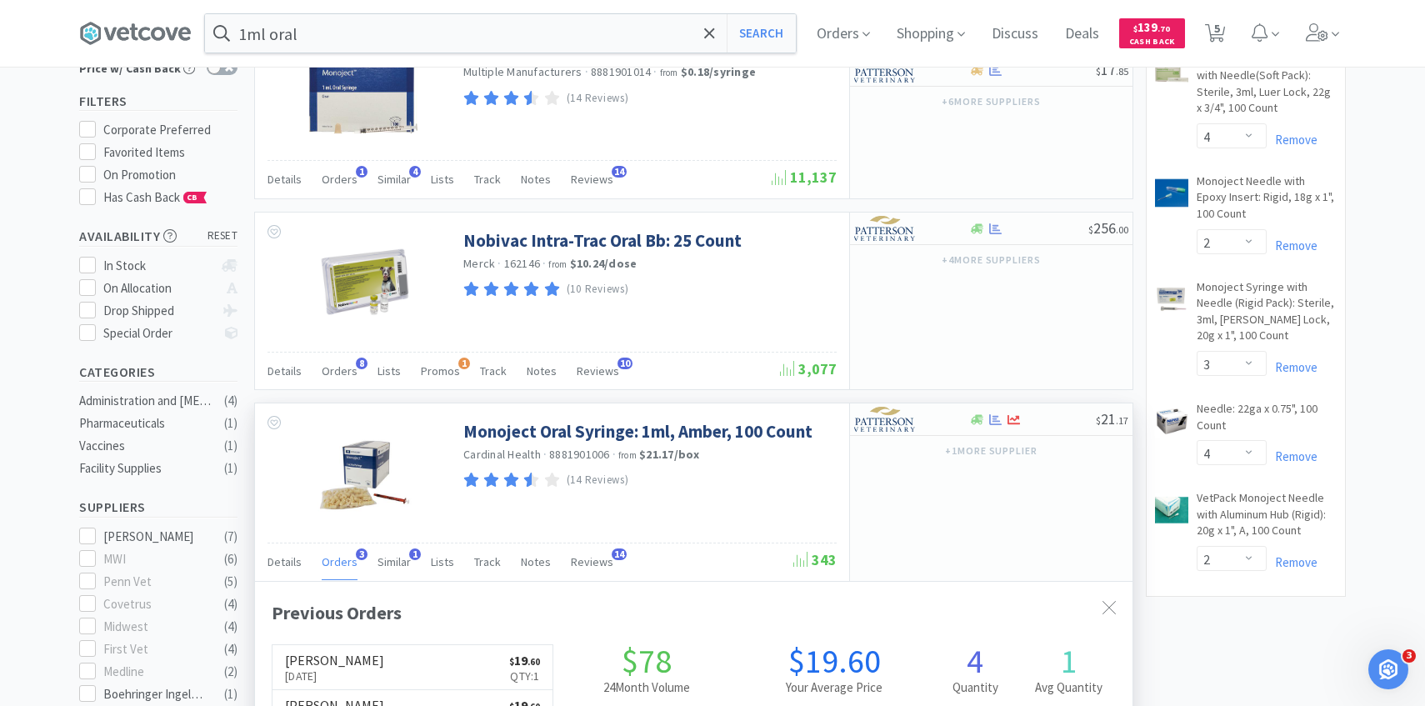
scroll to position [432, 877]
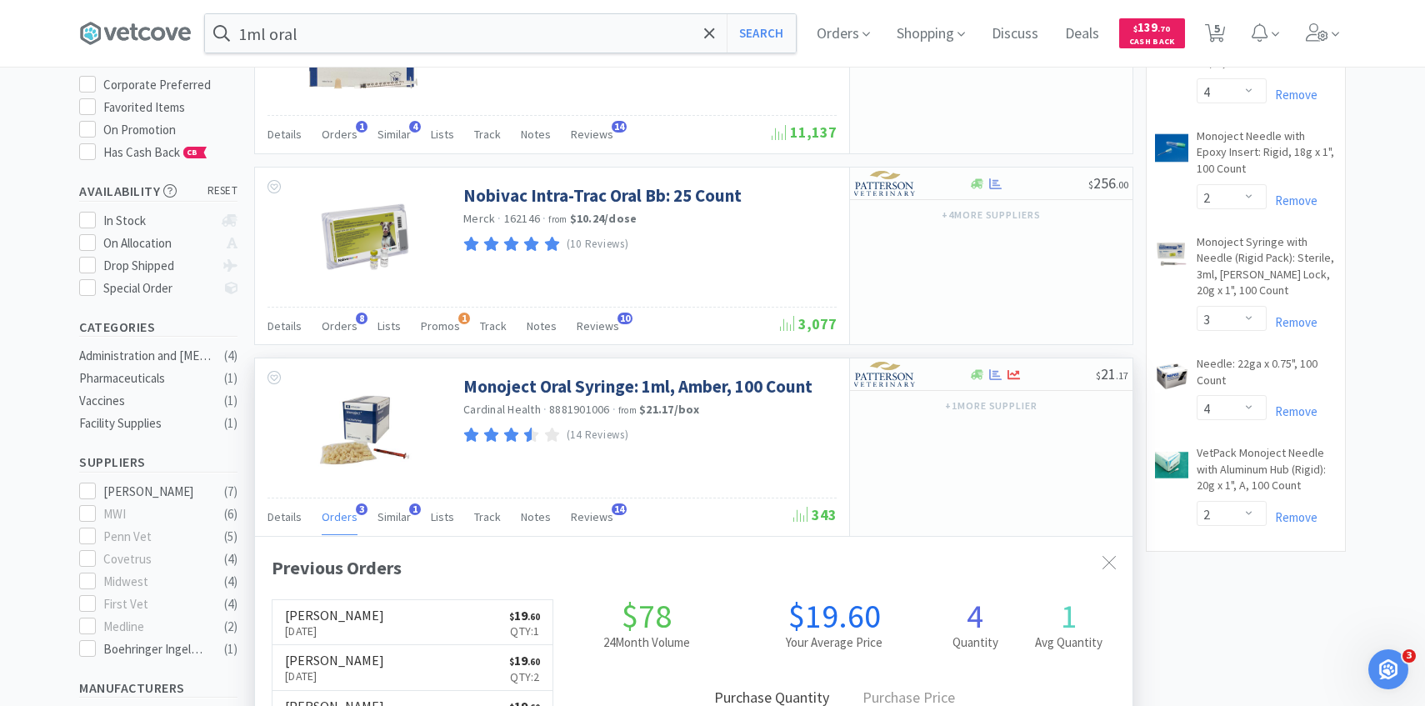
click at [347, 531] on div "Orders 3" at bounding box center [340, 519] width 36 height 32
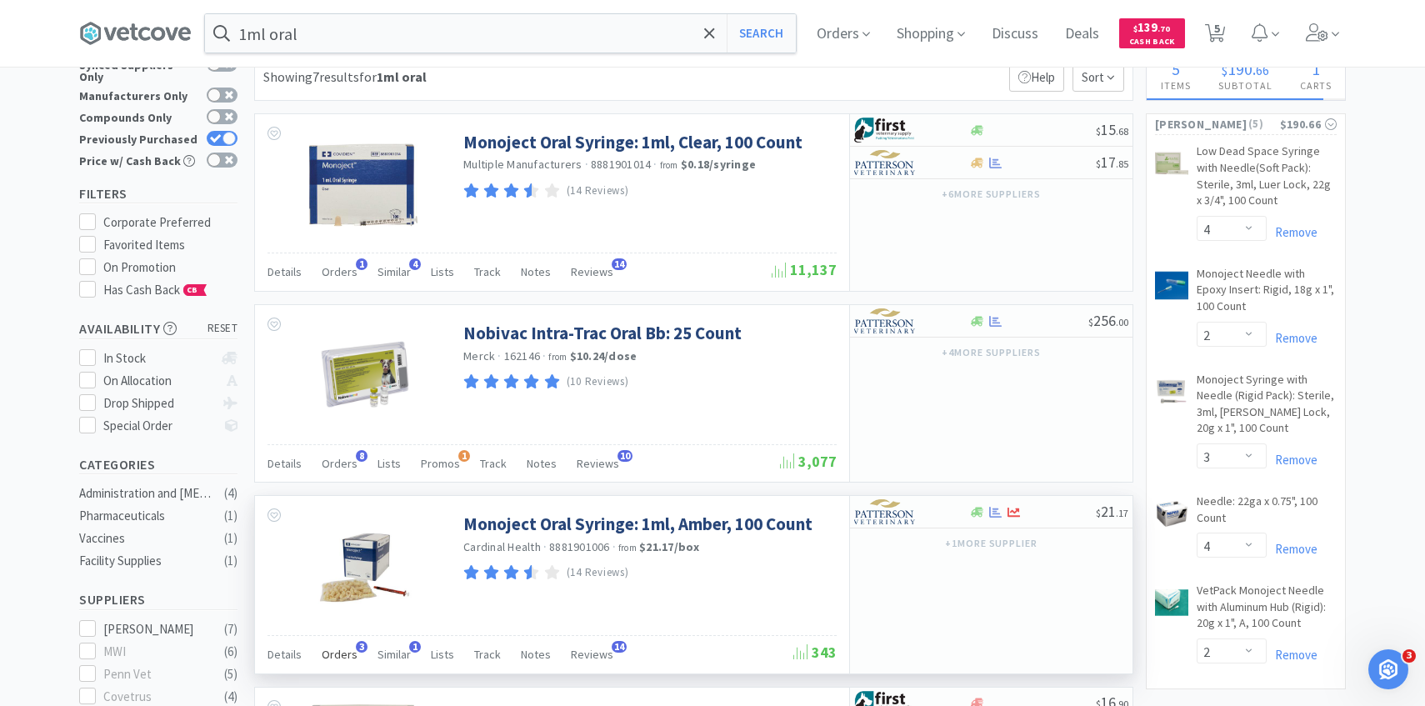
scroll to position [0, 0]
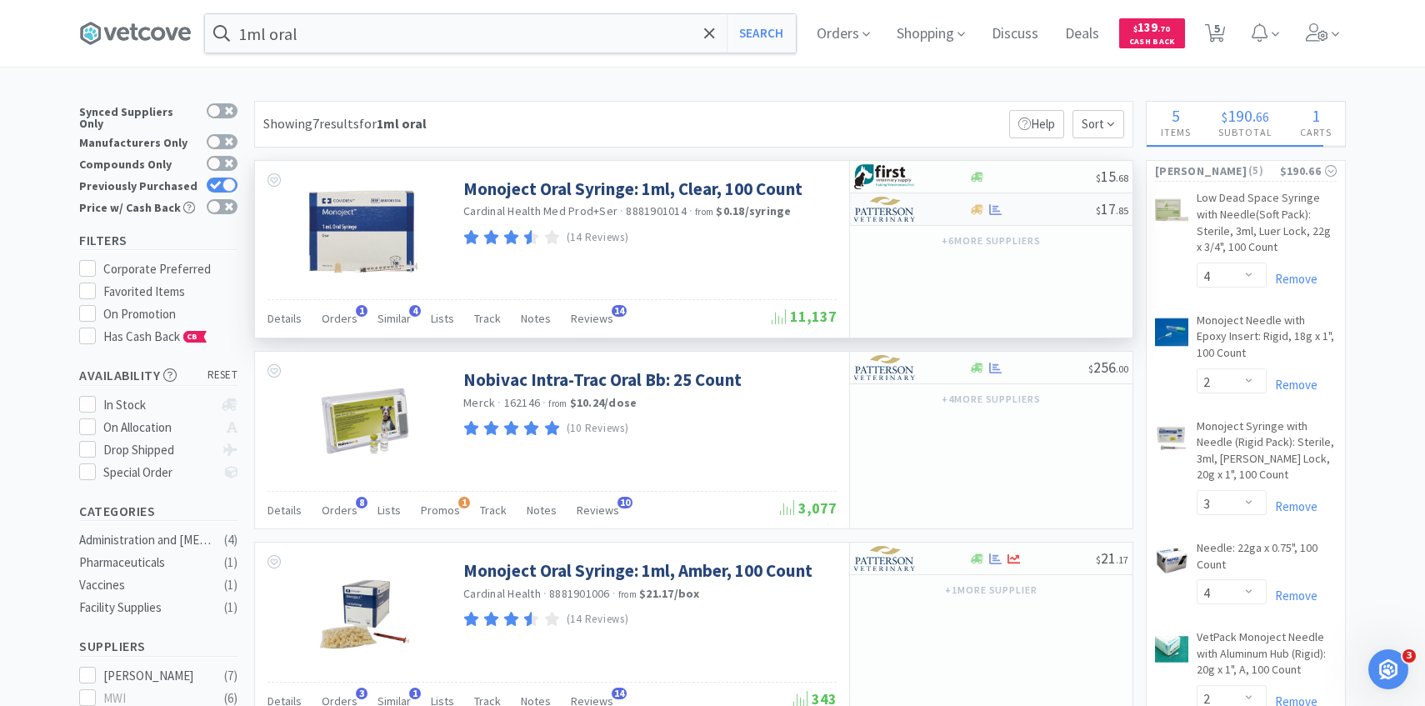
click at [917, 207] on div at bounding box center [900, 209] width 92 height 28
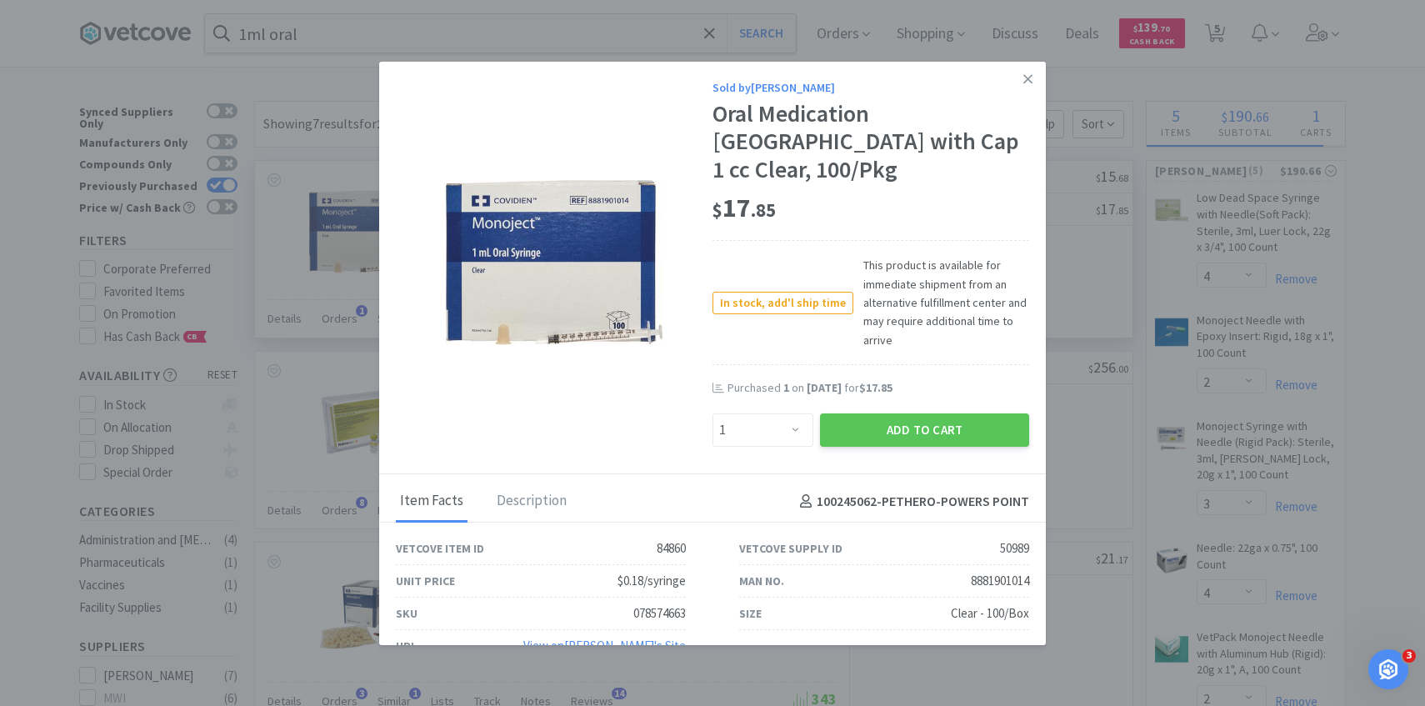
click at [779, 410] on div "Enter Quantity 1 2 3 4 5 6 7 8 9 10 11 12 13 14 15 16 17 18 19 20 Enter Quantity" at bounding box center [762, 430] width 107 height 40
click at [779, 414] on select "Enter Quantity 1 2 3 4 5 6 7 8 9 10 11 12 13 14 15 16 17 18 19 20 Enter Quantity" at bounding box center [762, 429] width 101 height 33
select select "2"
click at [712, 413] on select "Enter Quantity 1 2 3 4 5 6 7 8 9 10 11 12 13 14 15 16 17 18 19 20 Enter Quantity" at bounding box center [762, 429] width 101 height 33
click at [867, 413] on button "Add to Cart" at bounding box center [924, 429] width 209 height 33
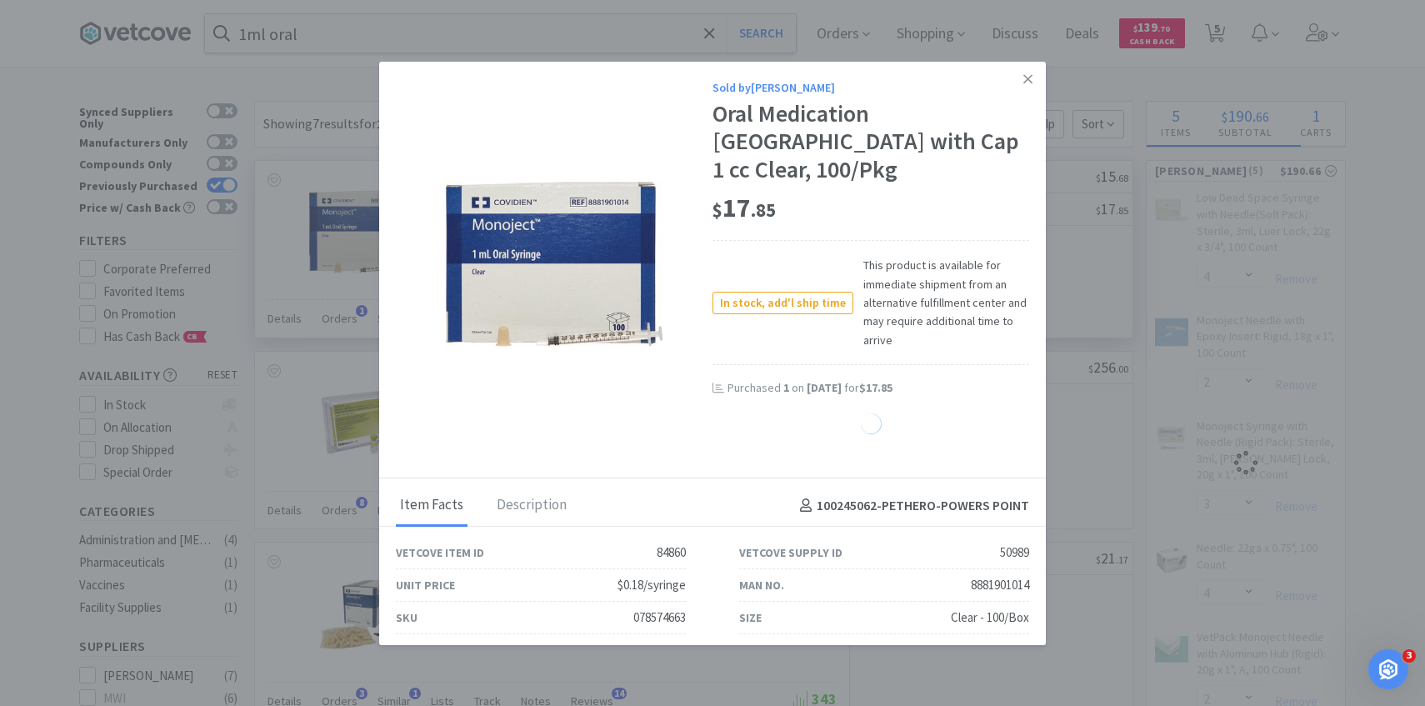
select select "2"
select select "3"
select select "4"
select select "2"
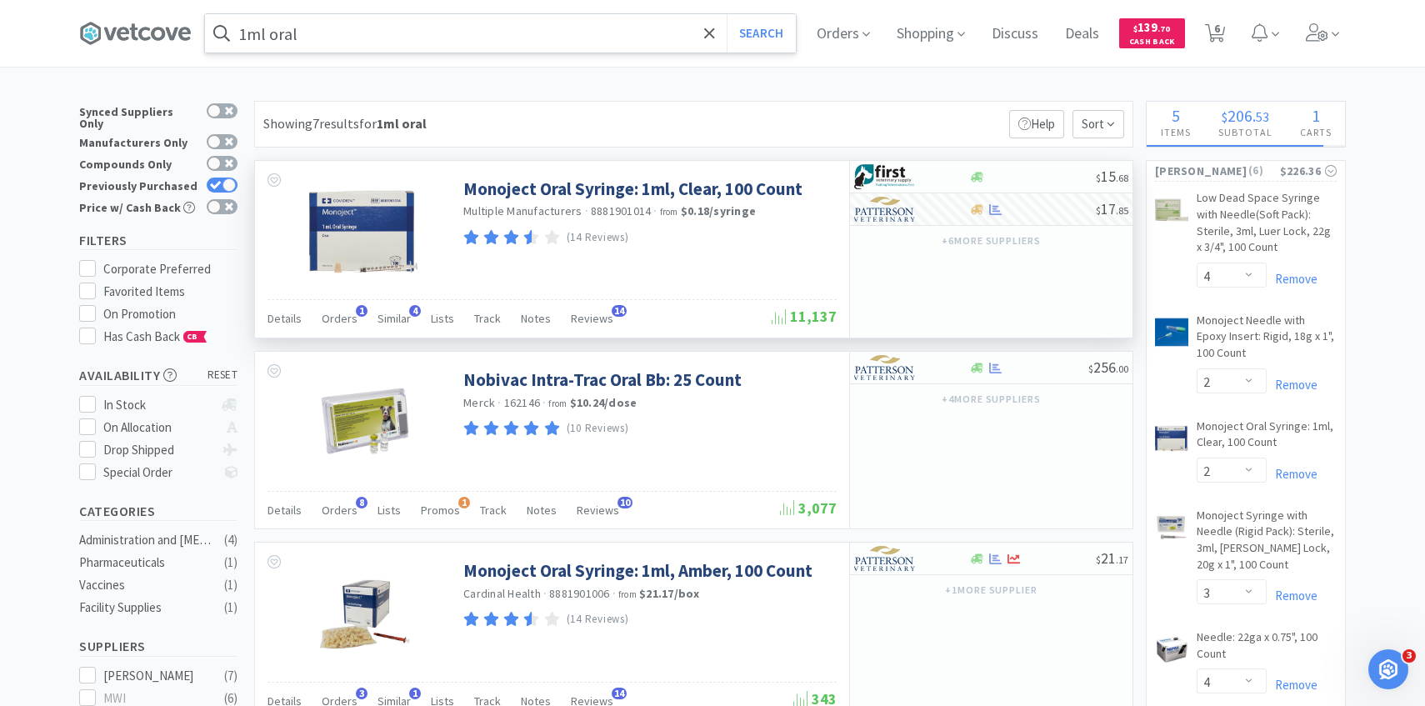
click at [451, 37] on input "1ml oral" at bounding box center [500, 33] width 591 height 38
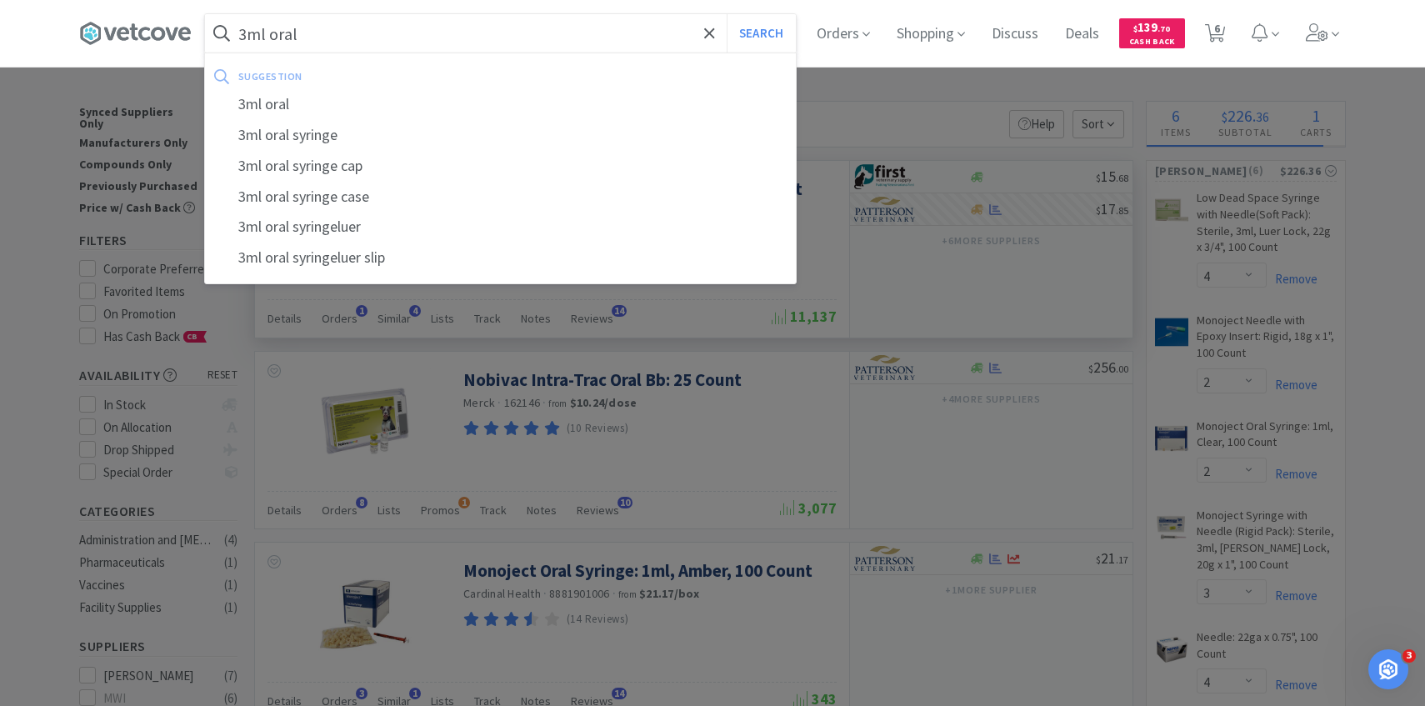
type input "3ml oral"
click at [727, 14] on button "Search" at bounding box center [761, 33] width 69 height 38
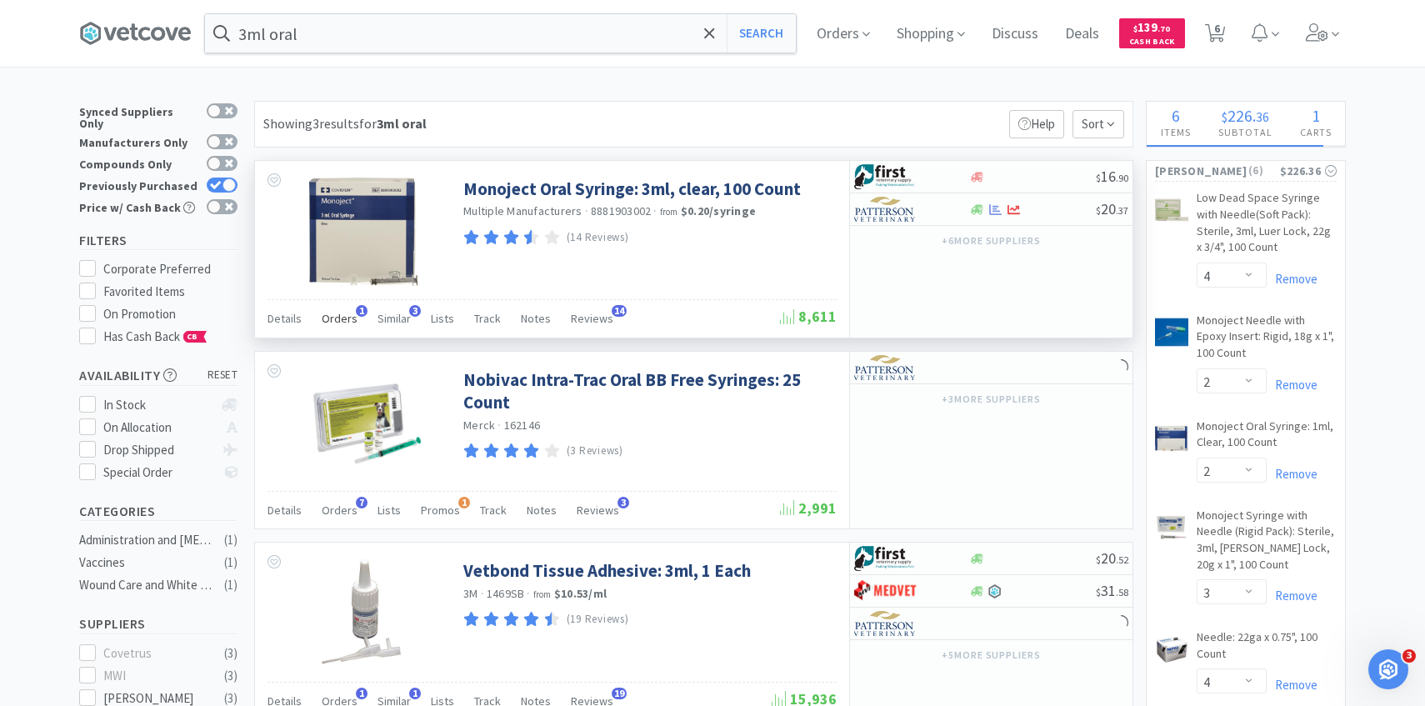
click at [347, 322] on span "Orders" at bounding box center [340, 318] width 36 height 15
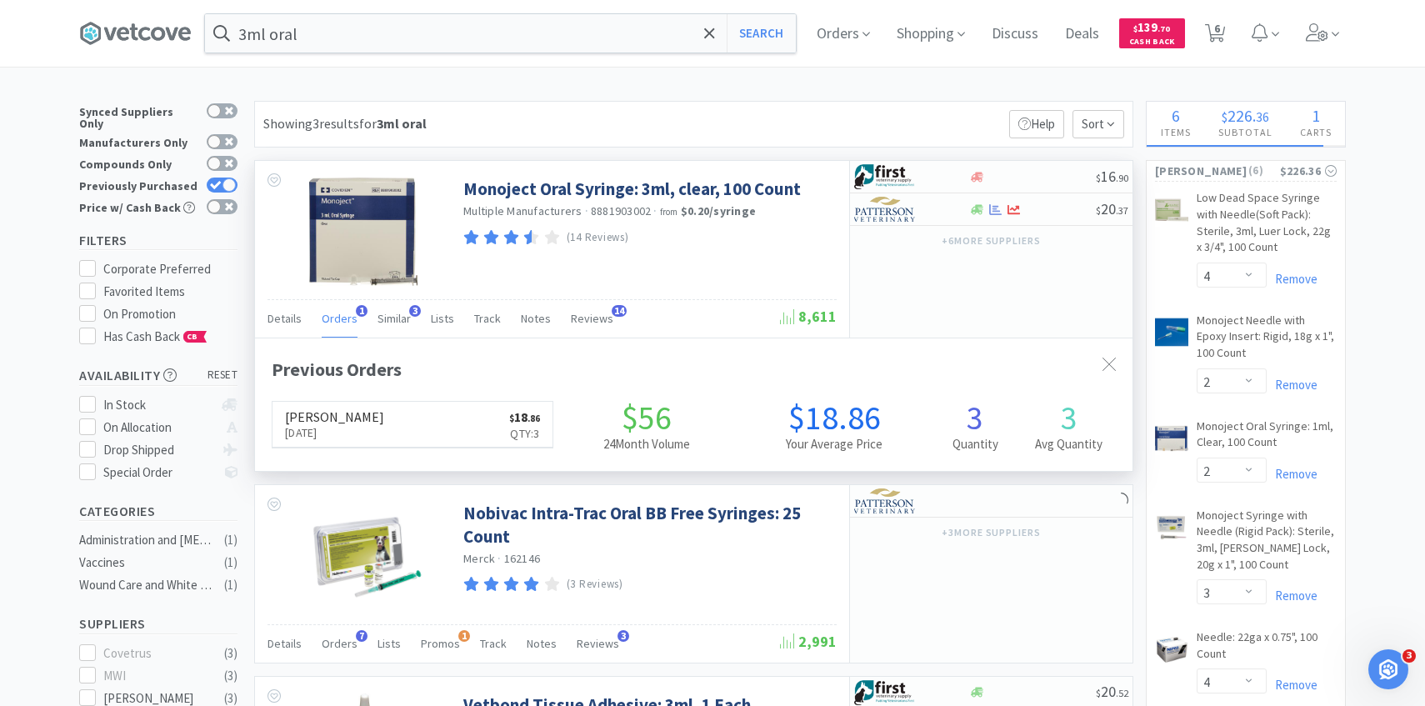
scroll to position [432, 877]
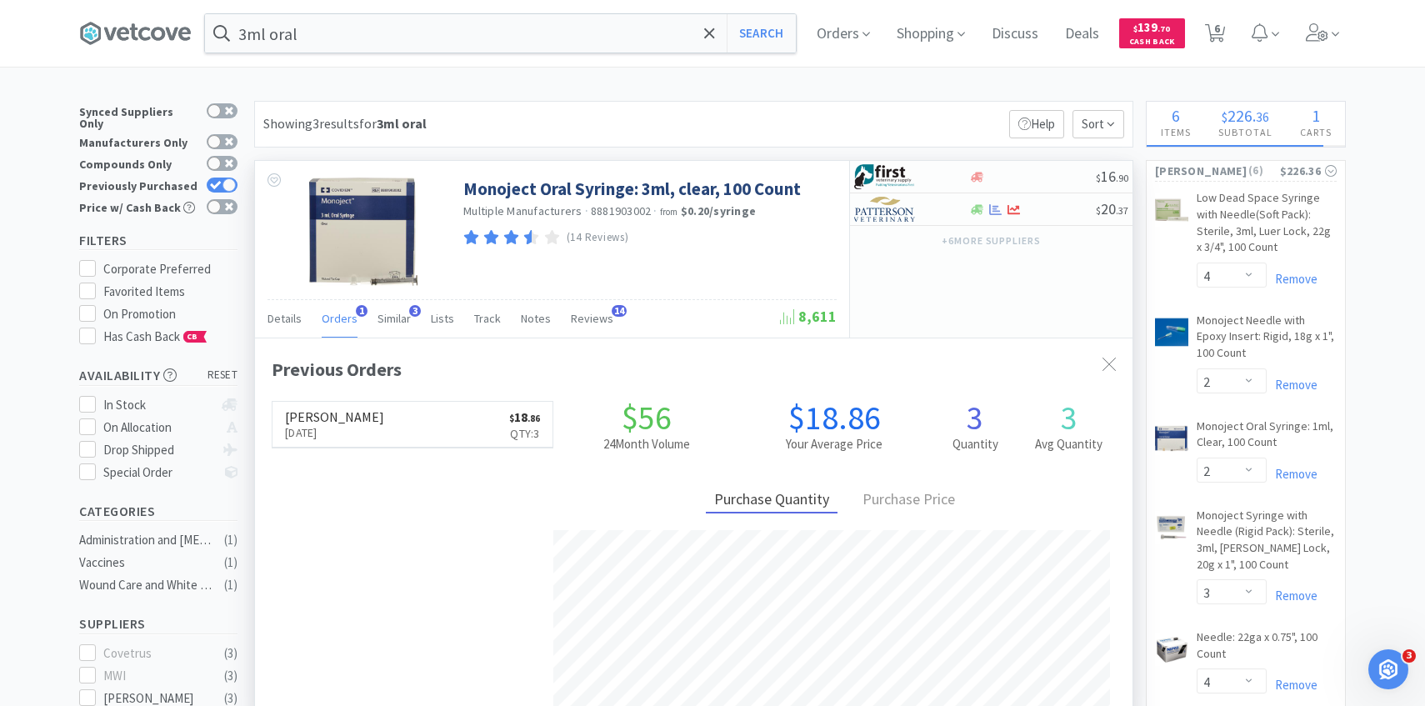
click at [347, 322] on span "Orders" at bounding box center [340, 318] width 36 height 15
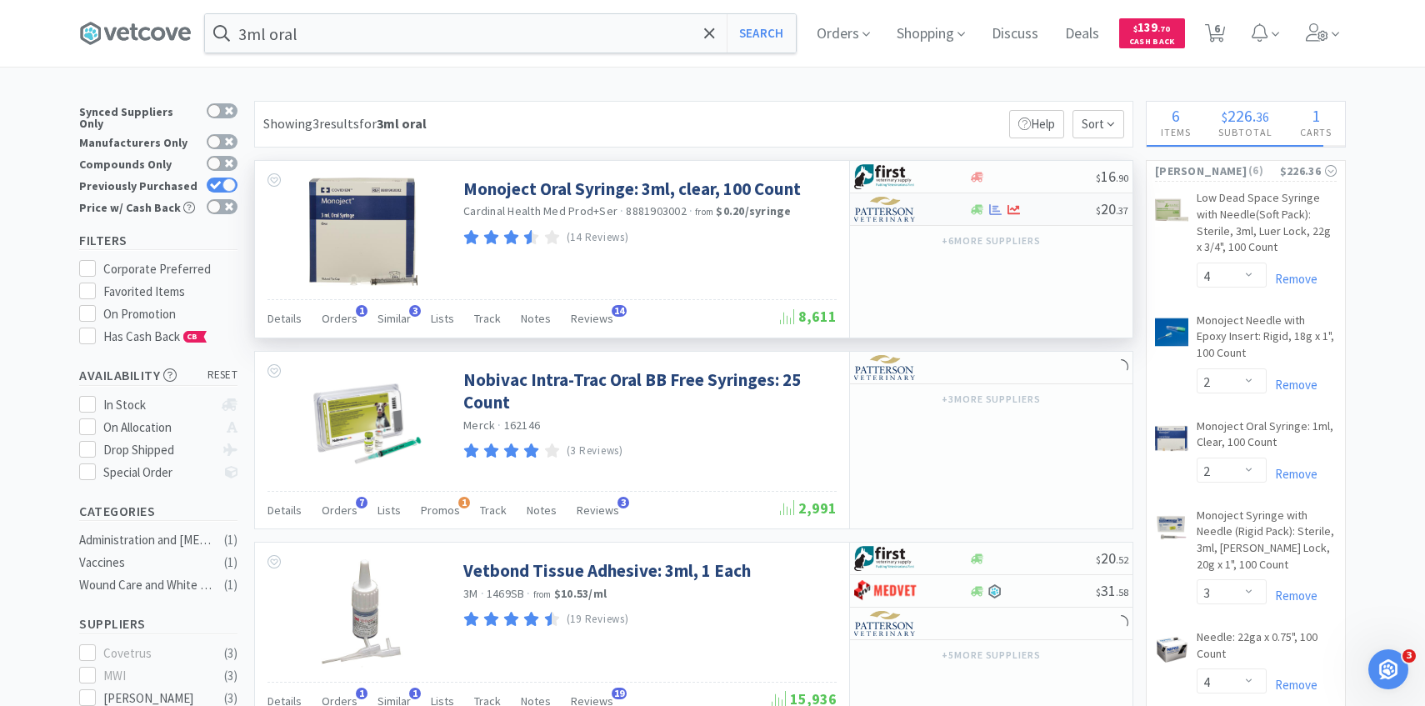
click at [902, 217] on img at bounding box center [885, 209] width 62 height 25
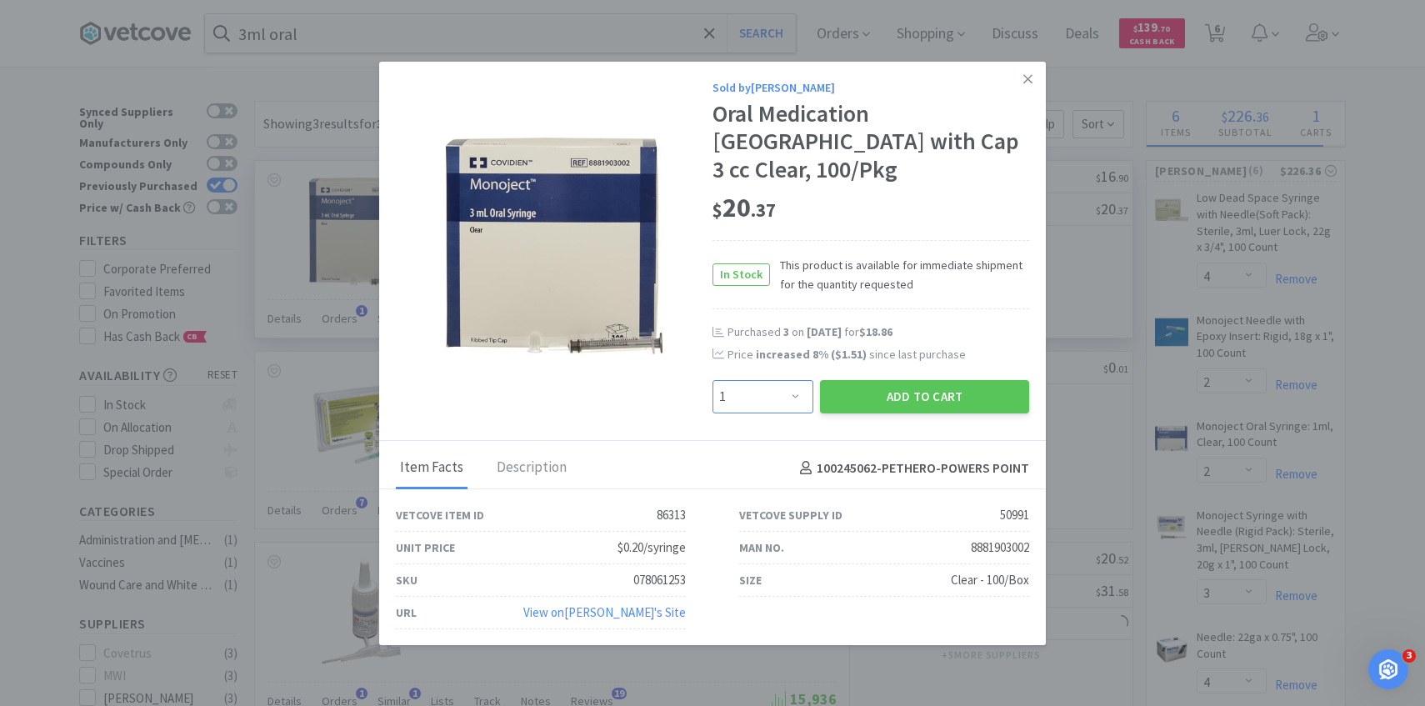
click at [764, 385] on select "Enter Quantity 1 2 3 4 5 6 7 8 9 10 11 12 13 14 15 16 17 18 19 20 Enter Quantity" at bounding box center [762, 396] width 101 height 33
select select "2"
click at [712, 380] on select "Enter Quantity 1 2 3 4 5 6 7 8 9 10 11 12 13 14 15 16 17 18 19 20 Enter Quantity" at bounding box center [762, 396] width 101 height 33
click at [849, 393] on button "Add to Cart" at bounding box center [924, 396] width 209 height 33
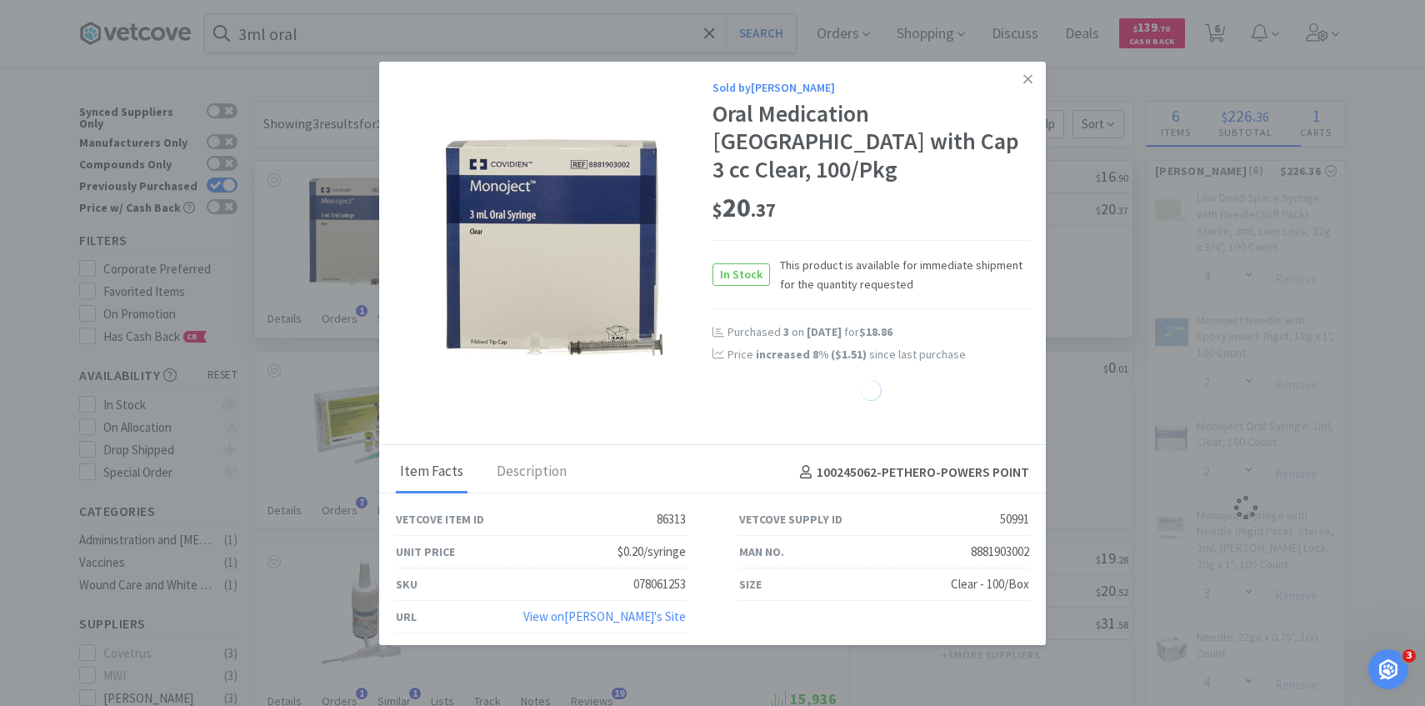
select select "2"
select select "3"
select select "4"
select select "2"
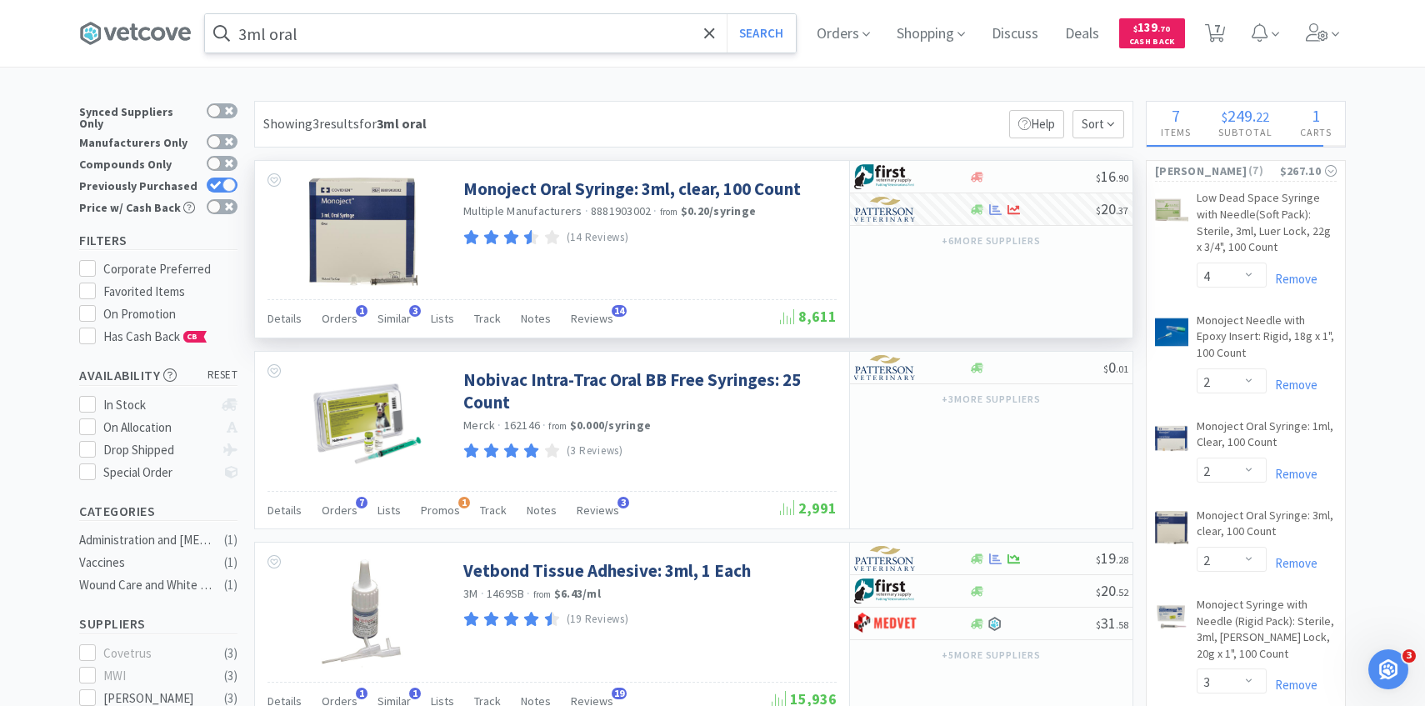
click at [472, 39] on input "3ml oral" at bounding box center [500, 33] width 591 height 38
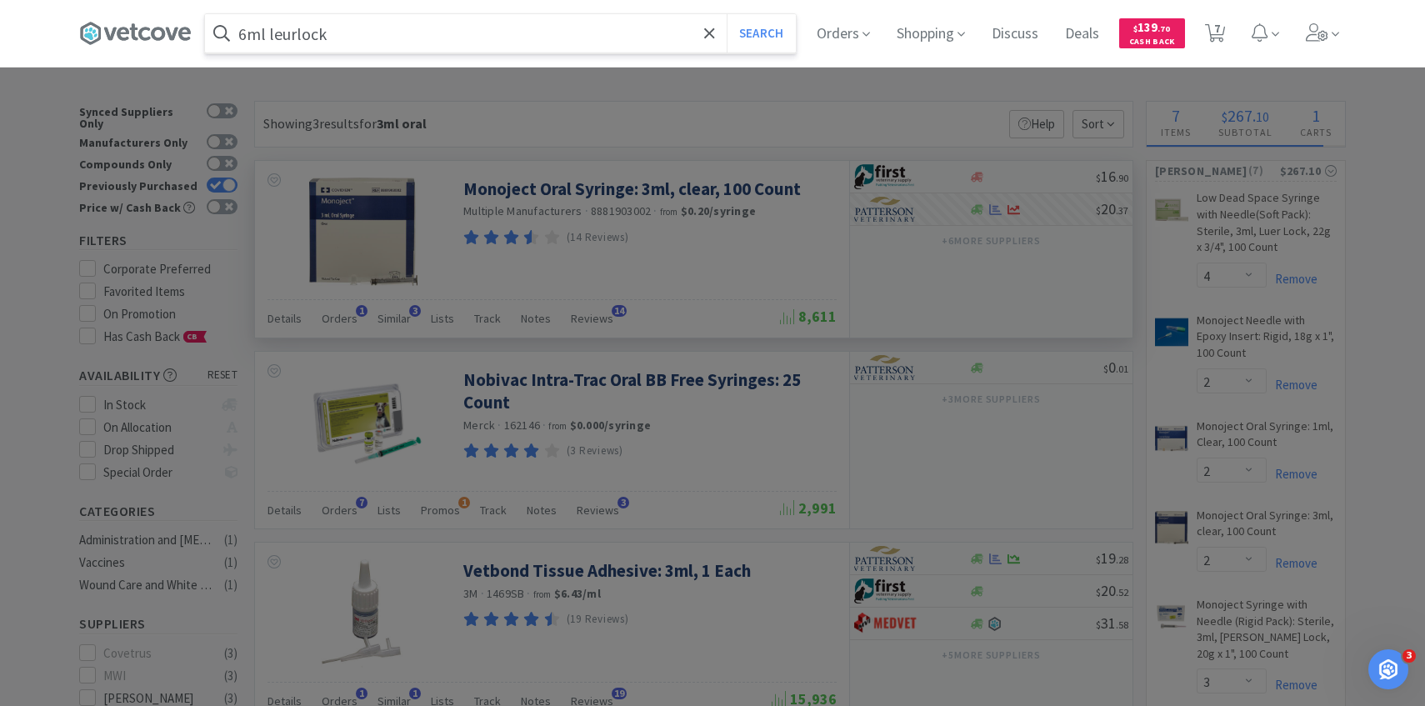
type input "6ml leurlock"
click at [727, 14] on button "Search" at bounding box center [761, 33] width 69 height 38
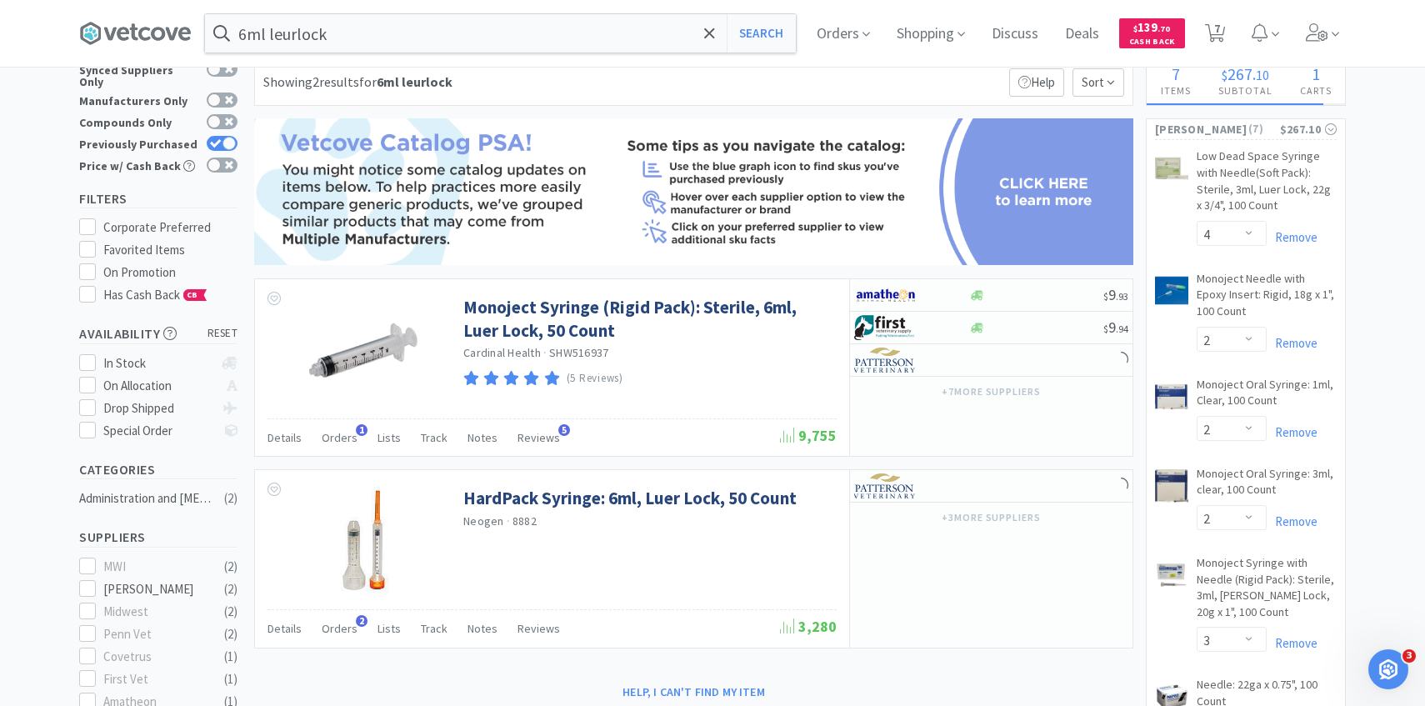
scroll to position [49, 0]
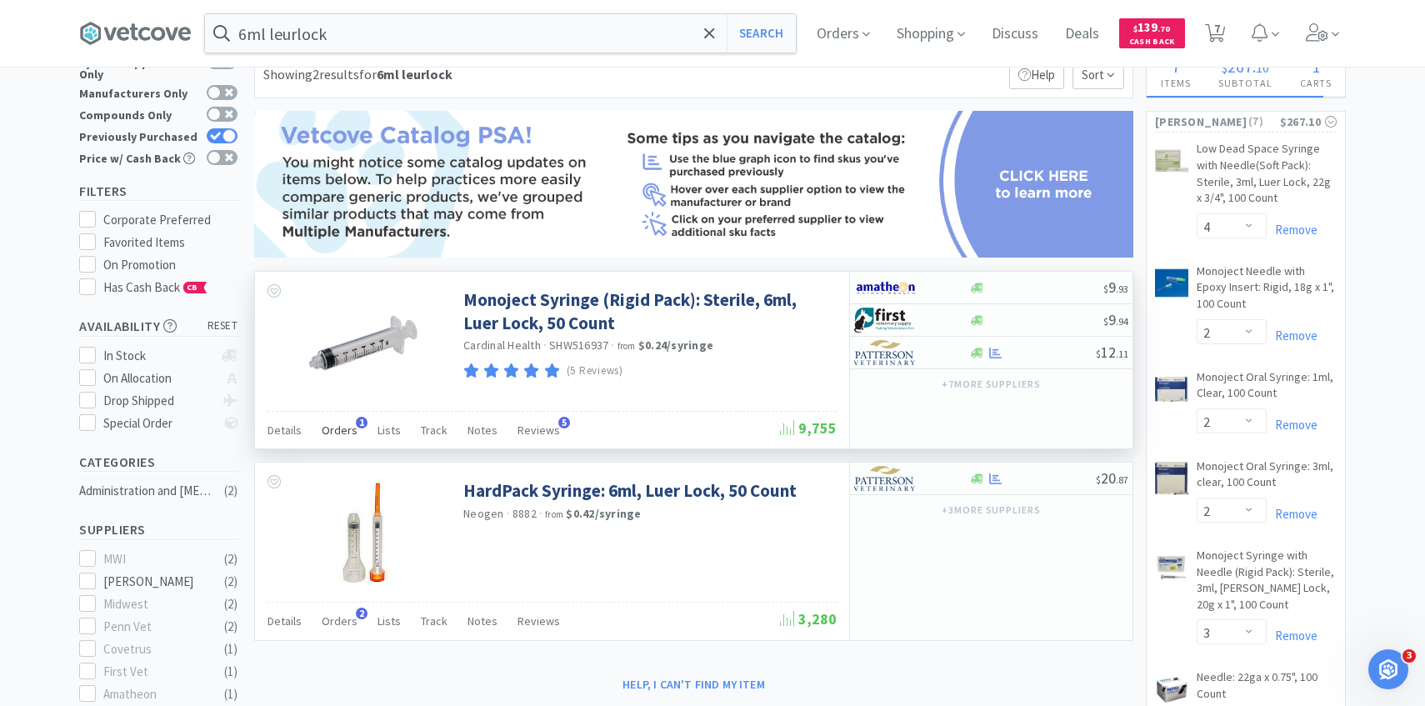
click at [332, 434] on span "Orders" at bounding box center [340, 429] width 36 height 15
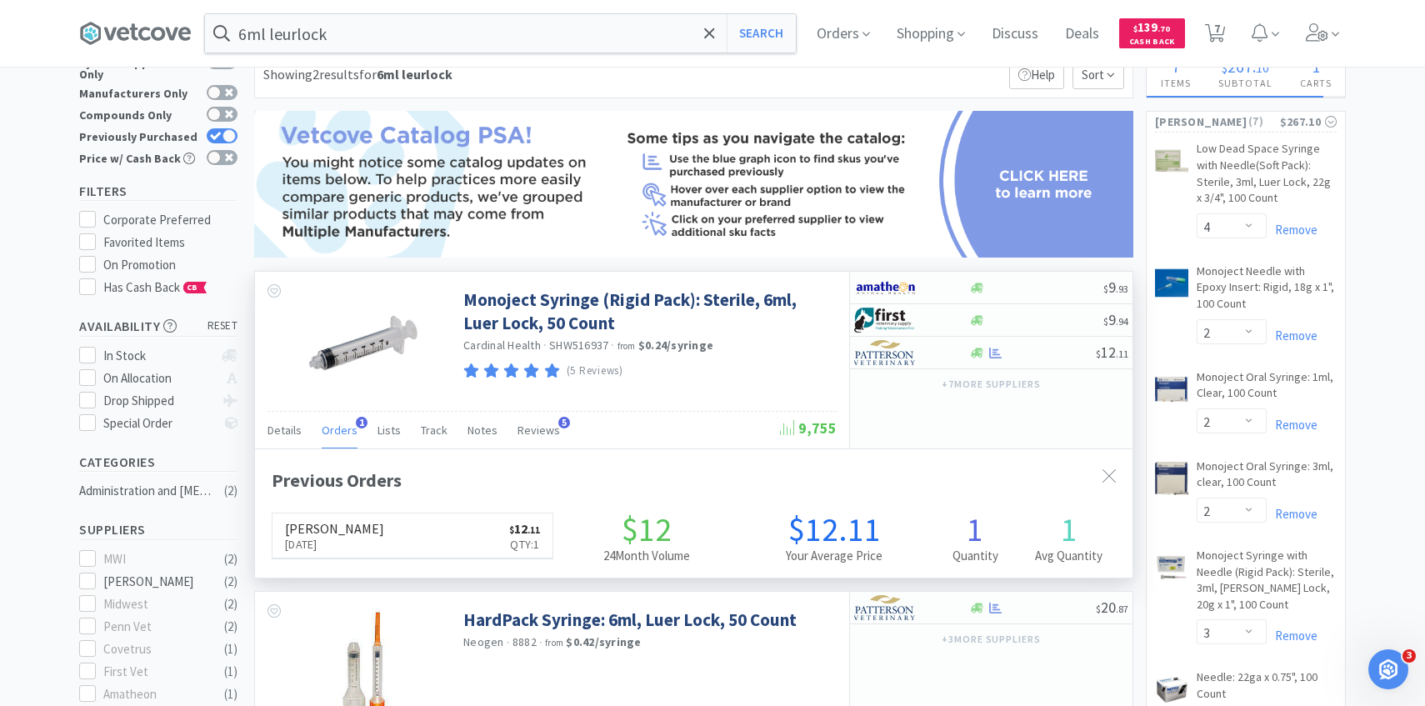
scroll to position [432, 877]
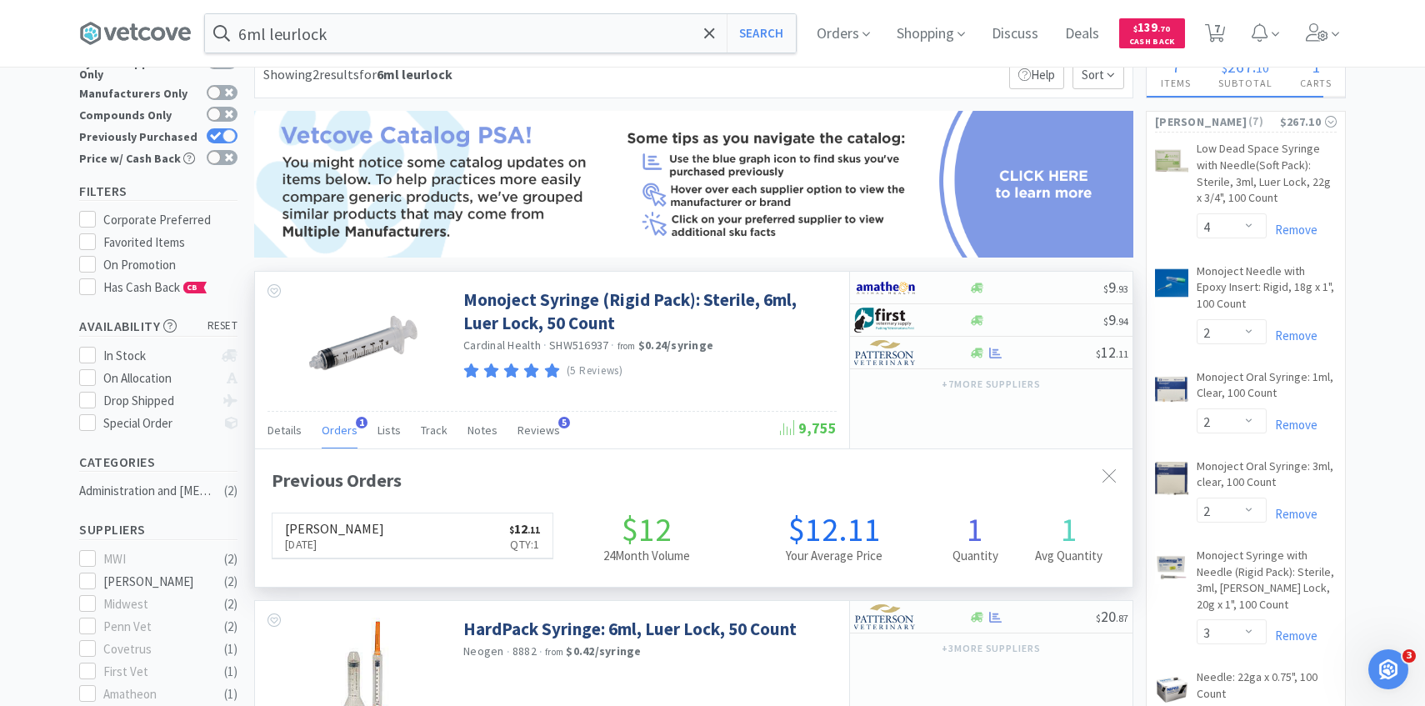
click at [332, 434] on span "Orders" at bounding box center [340, 429] width 36 height 15
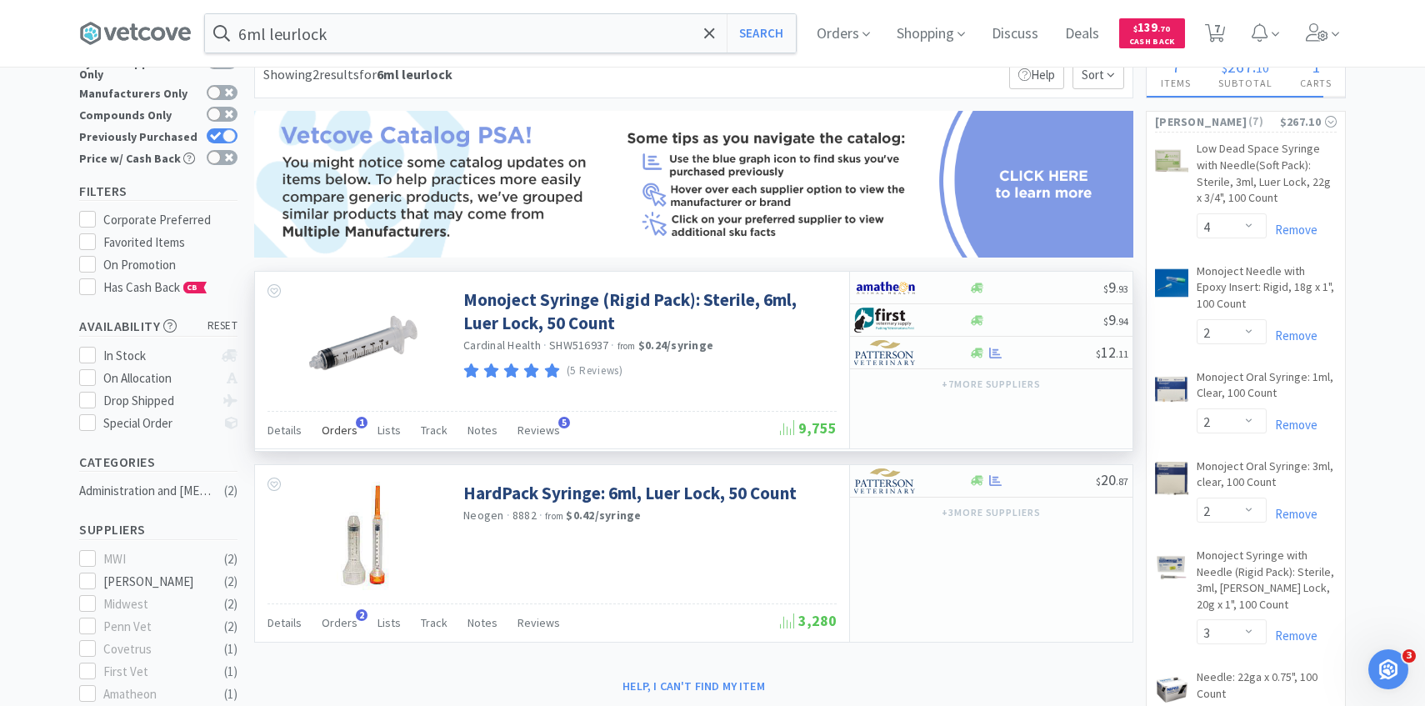
click at [331, 434] on span "Orders" at bounding box center [340, 429] width 36 height 15
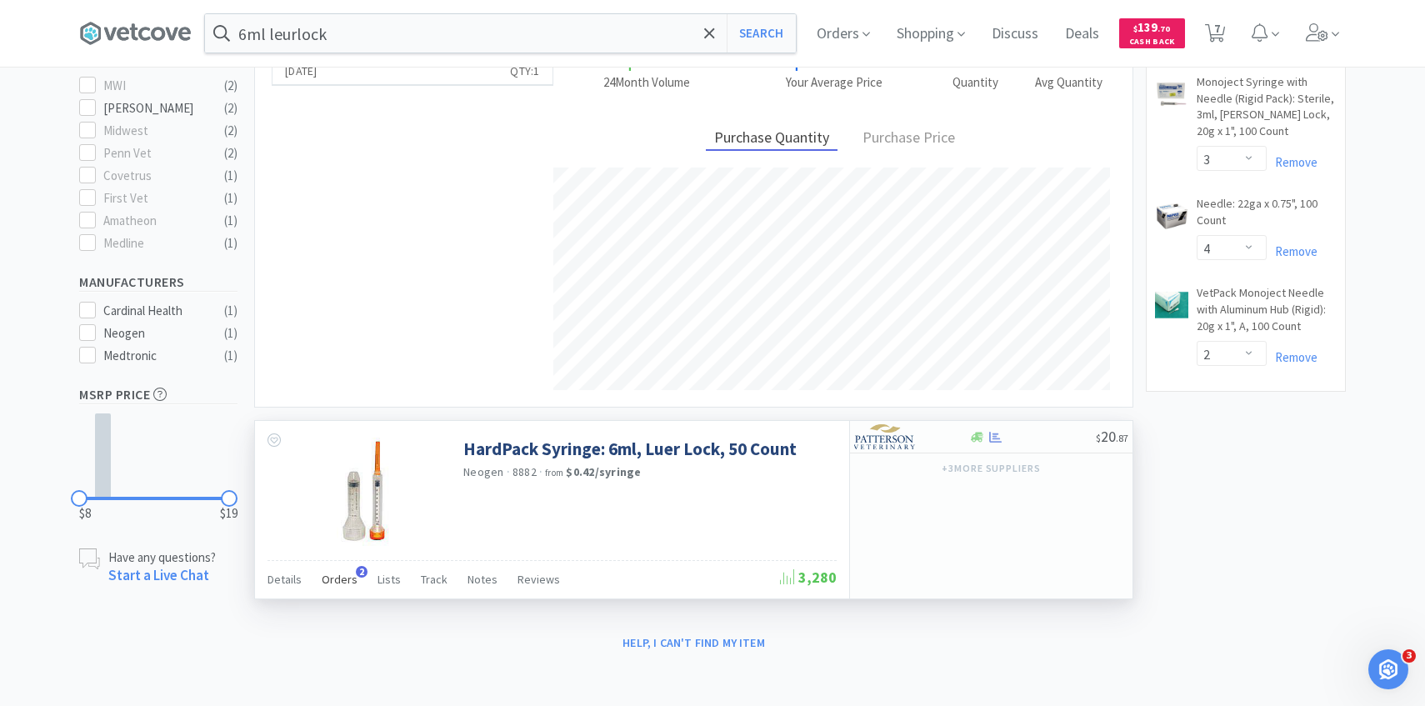
click at [340, 573] on span "Orders" at bounding box center [340, 579] width 36 height 15
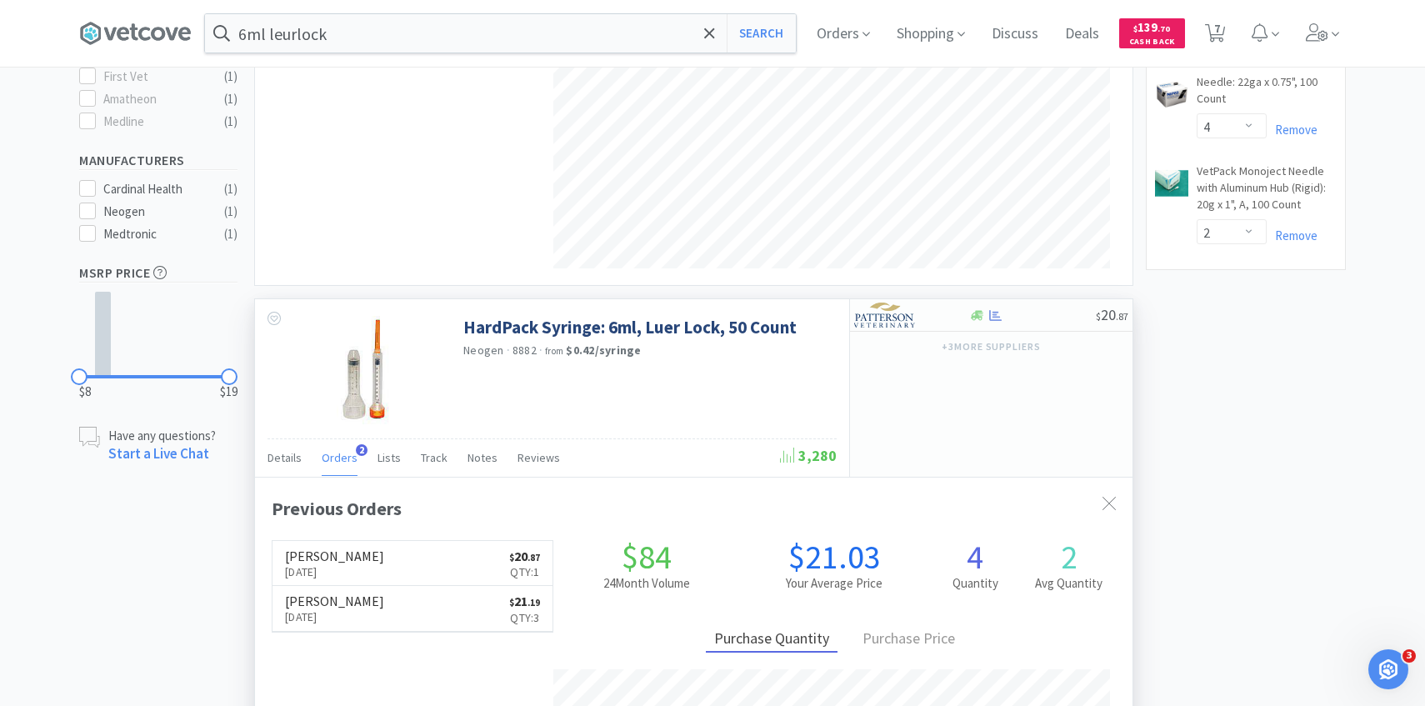
click at [338, 458] on span "Orders" at bounding box center [340, 457] width 36 height 15
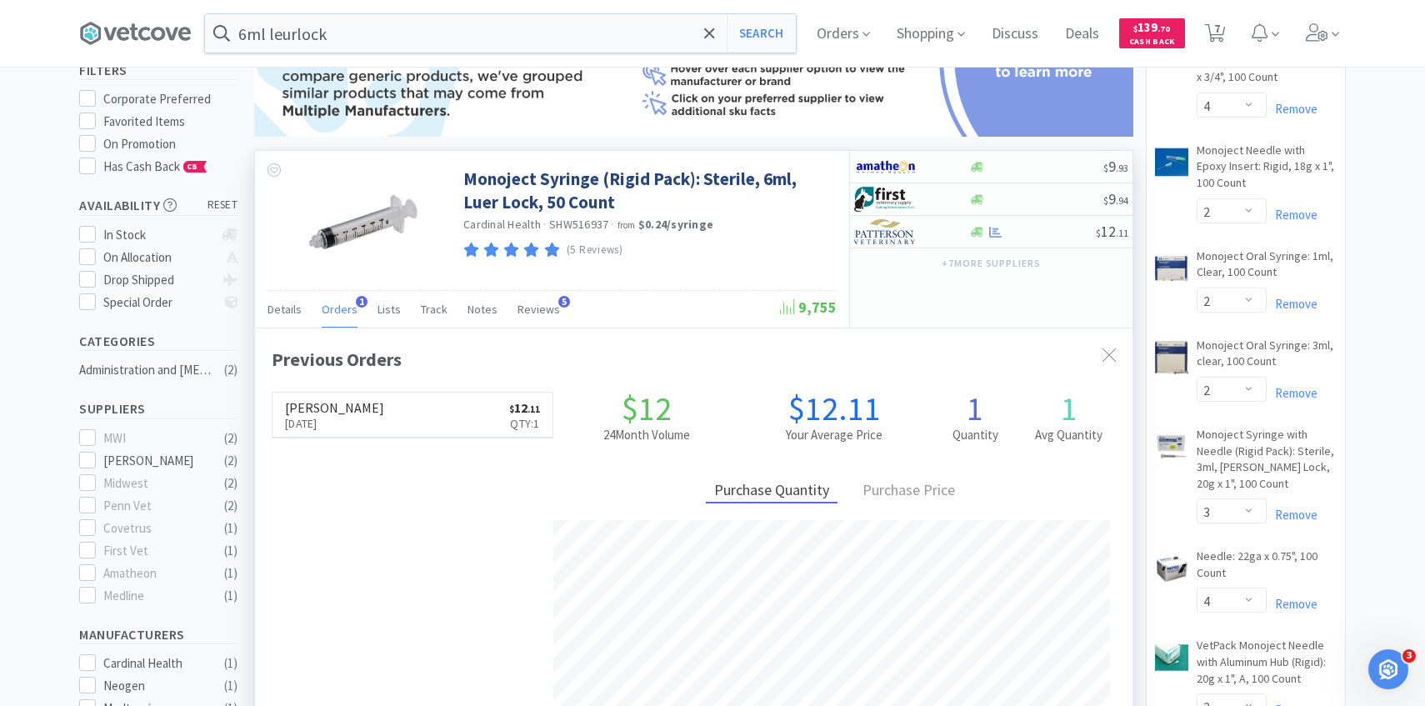
scroll to position [142, 0]
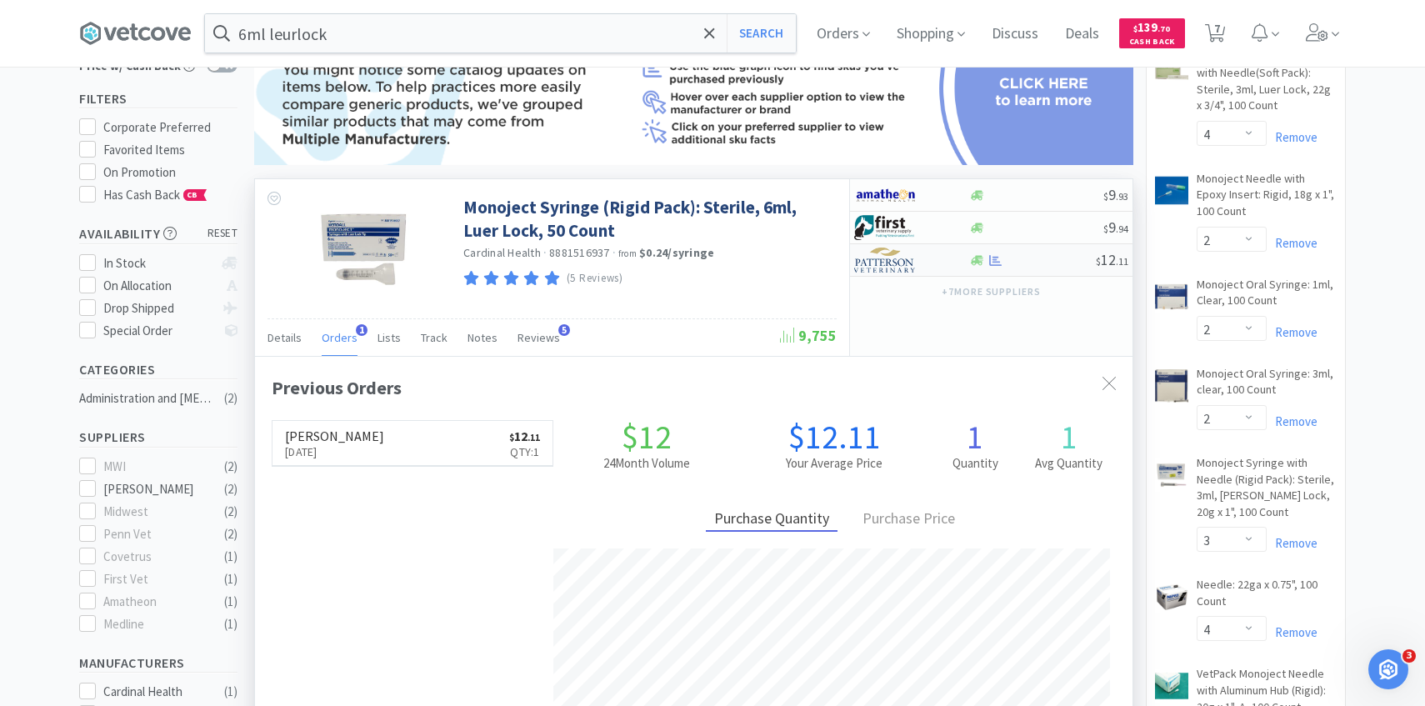
click at [910, 266] on img at bounding box center [885, 259] width 62 height 25
select select "1"
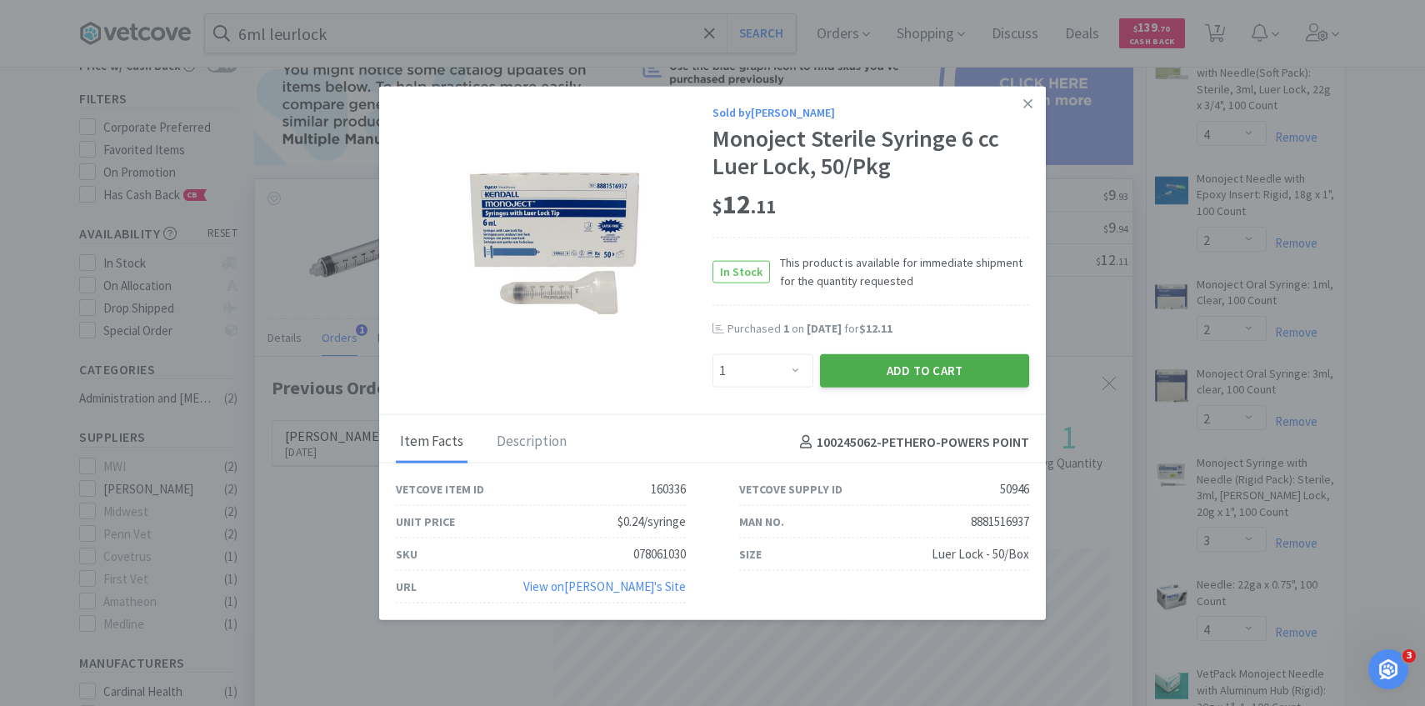
click at [887, 382] on button "Add to Cart" at bounding box center [924, 370] width 209 height 33
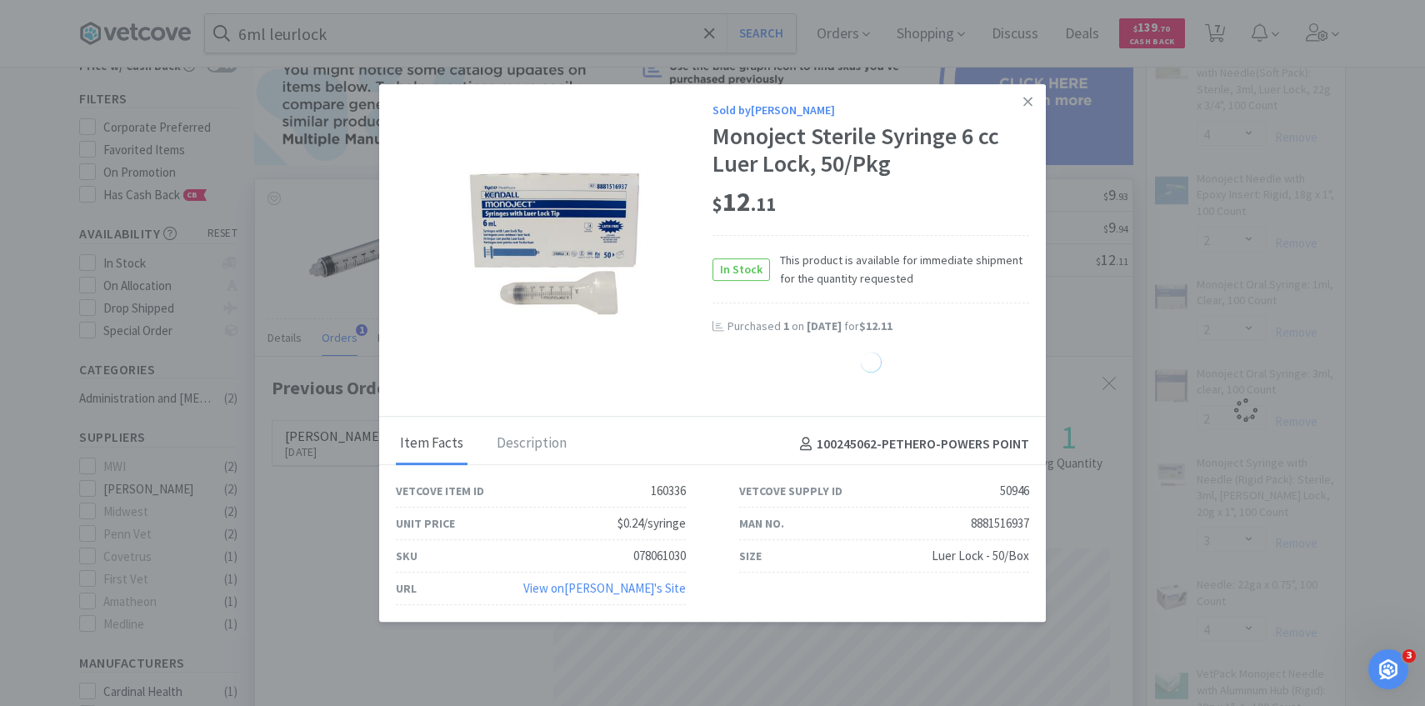
select select "1"
select select "3"
select select "4"
select select "2"
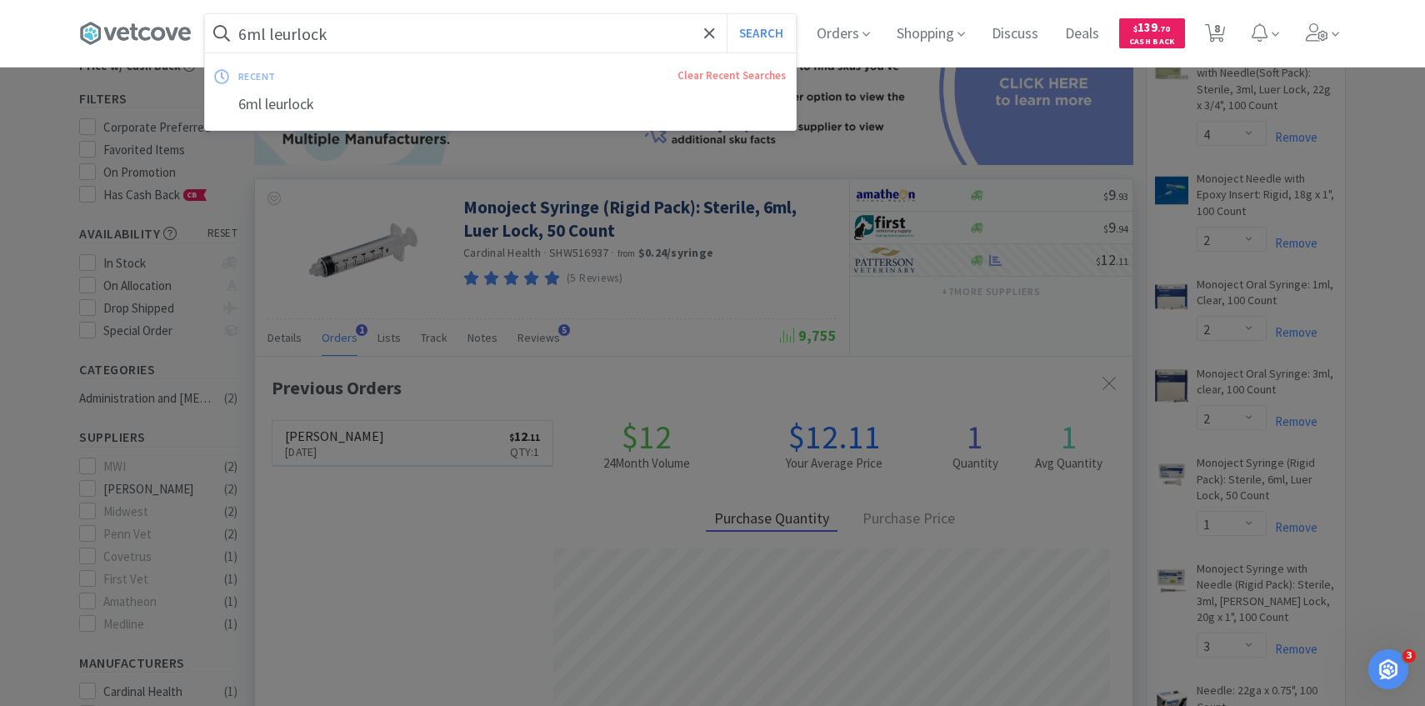
click at [482, 31] on input "6ml leurlock" at bounding box center [500, 33] width 591 height 38
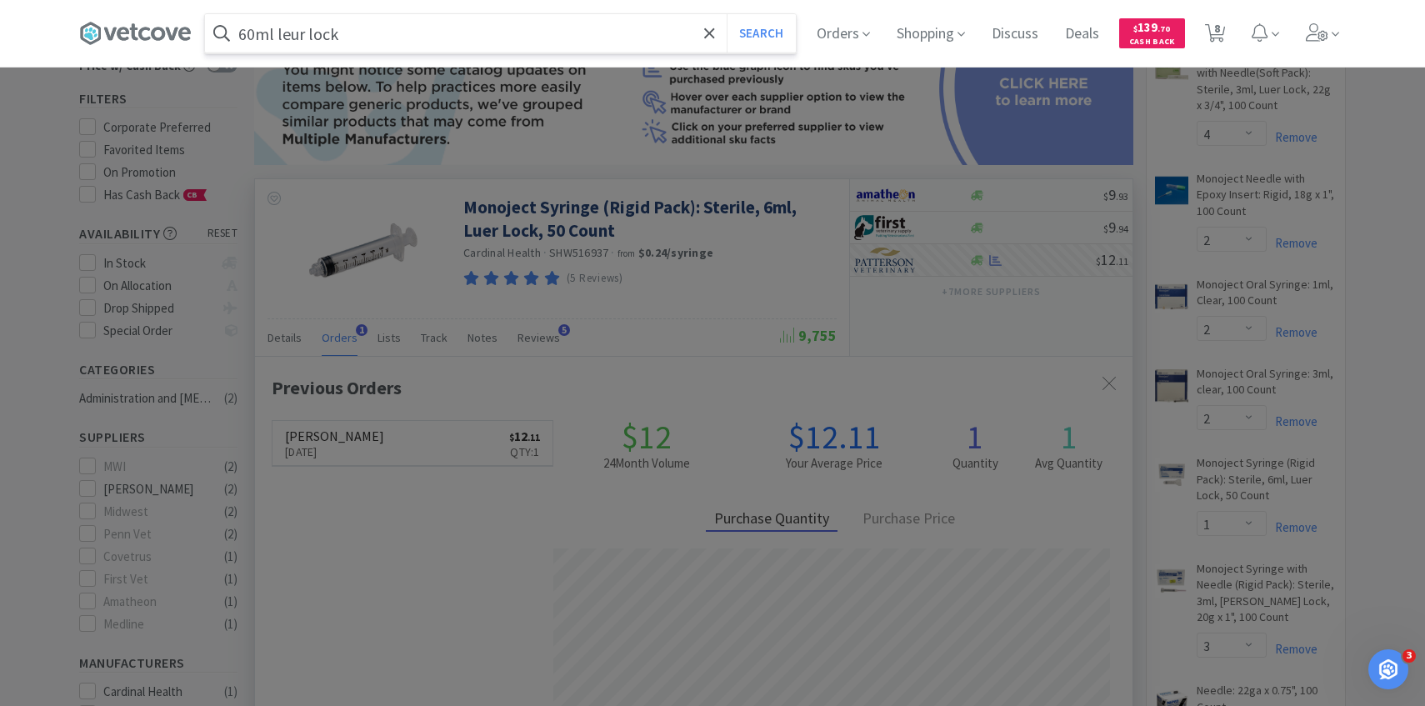
type input "60ml leur lock"
click at [727, 14] on button "Search" at bounding box center [761, 33] width 69 height 38
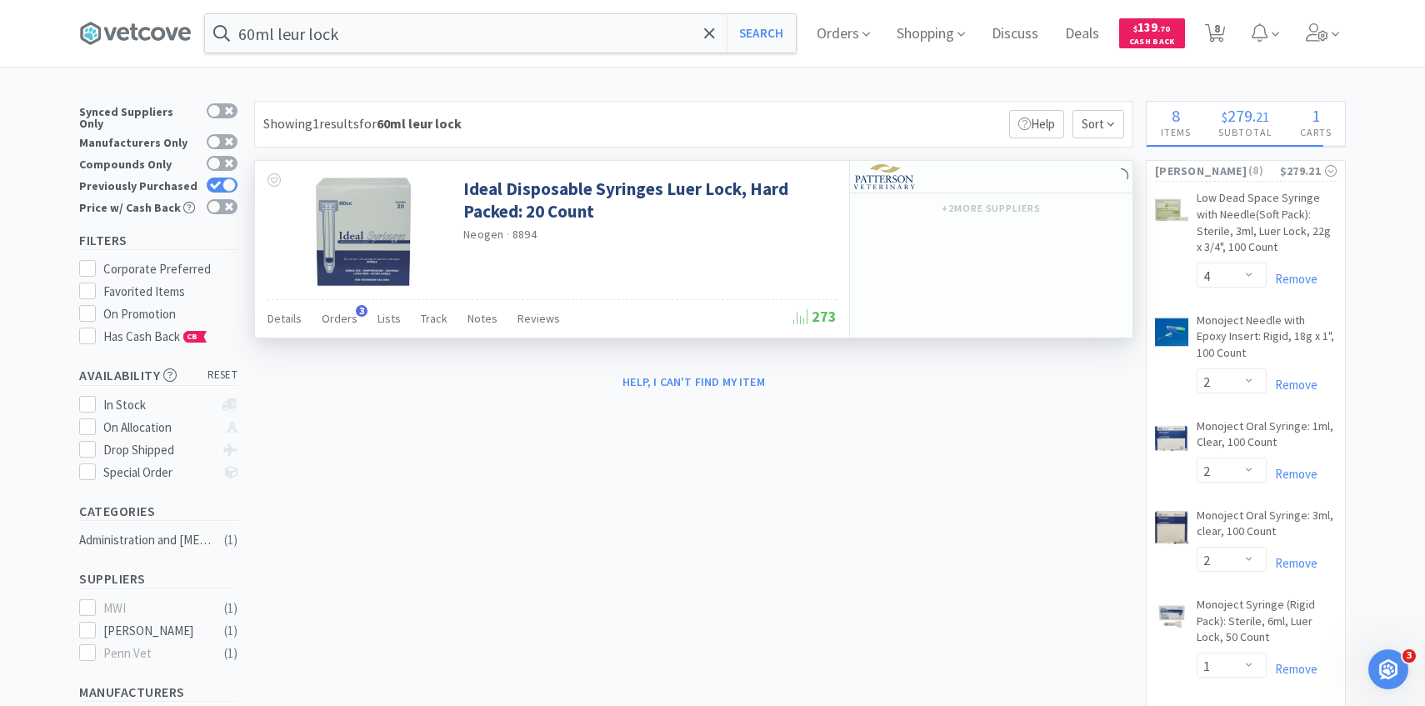
click at [356, 300] on div "Details Orders 3 Lists Track Notes Reviews 273" at bounding box center [551, 318] width 569 height 38
click at [362, 307] on div "Details Orders 3 Lists Track Notes Reviews" at bounding box center [530, 321] width 526 height 32
click at [352, 318] on span "Orders" at bounding box center [340, 318] width 36 height 15
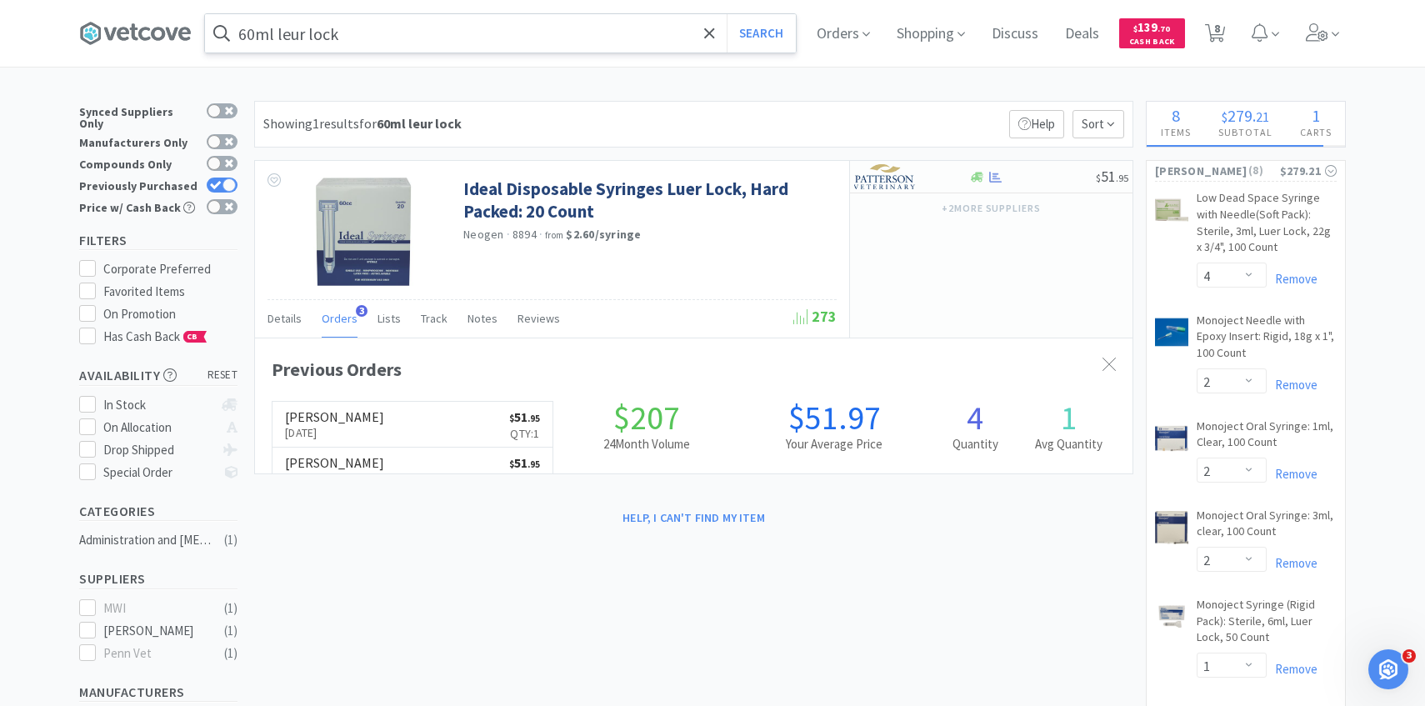
scroll to position [432, 877]
click at [922, 172] on div at bounding box center [900, 176] width 92 height 28
select select "1"
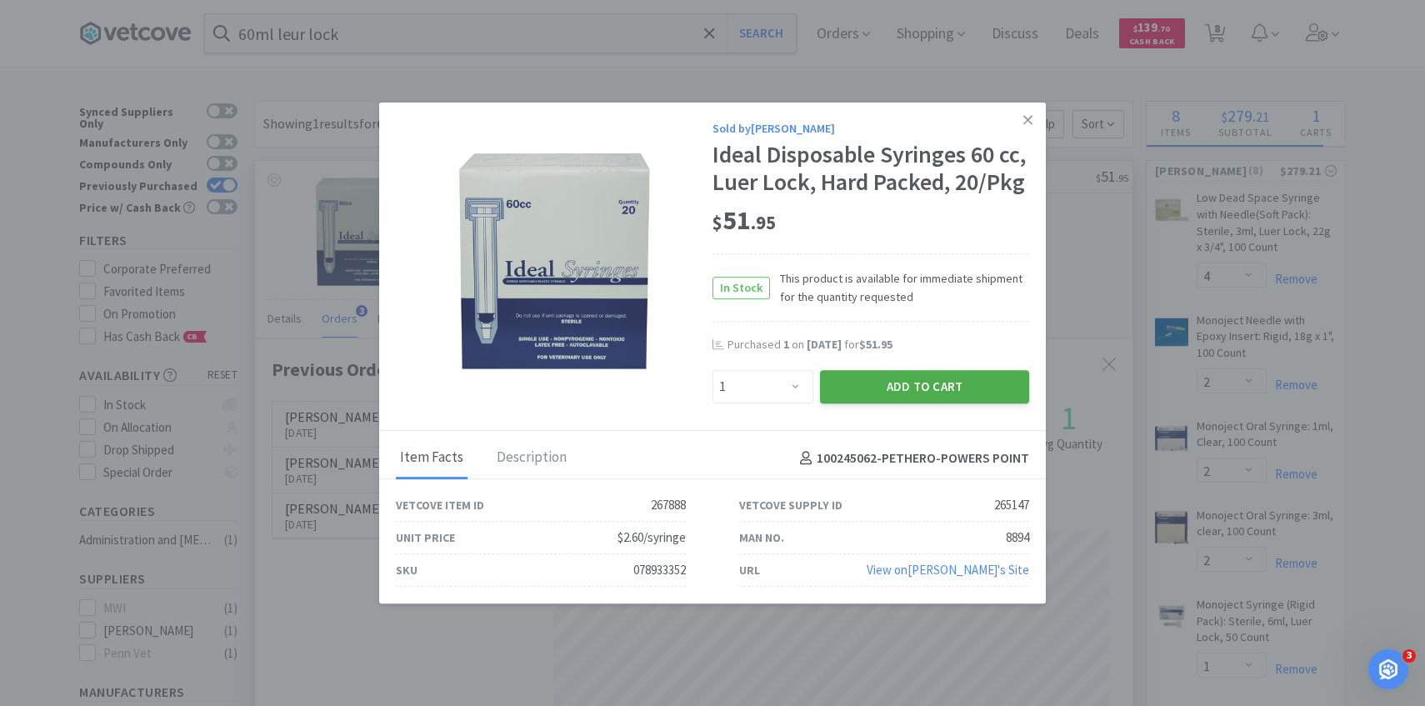
click at [885, 377] on button "Add to Cart" at bounding box center [924, 386] width 209 height 33
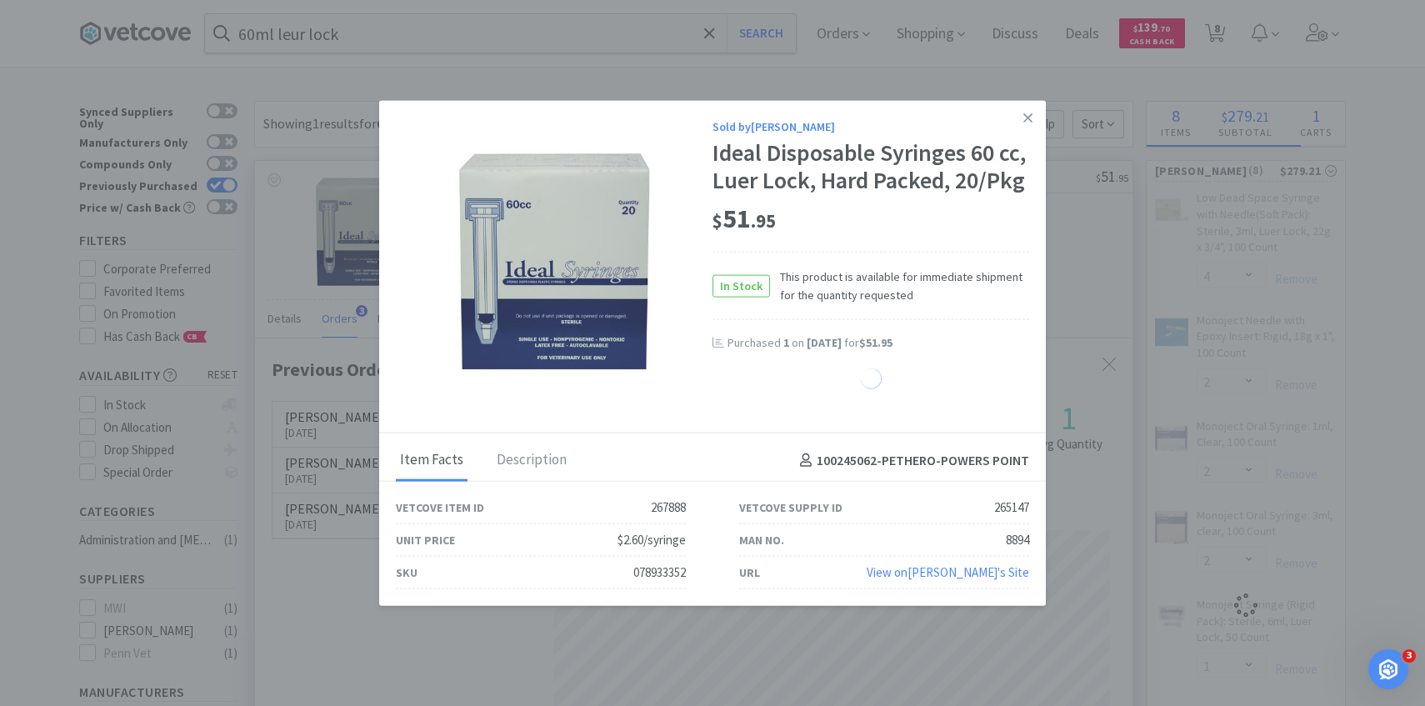
select select "1"
select select "4"
select select "2"
select select "1"
select select "3"
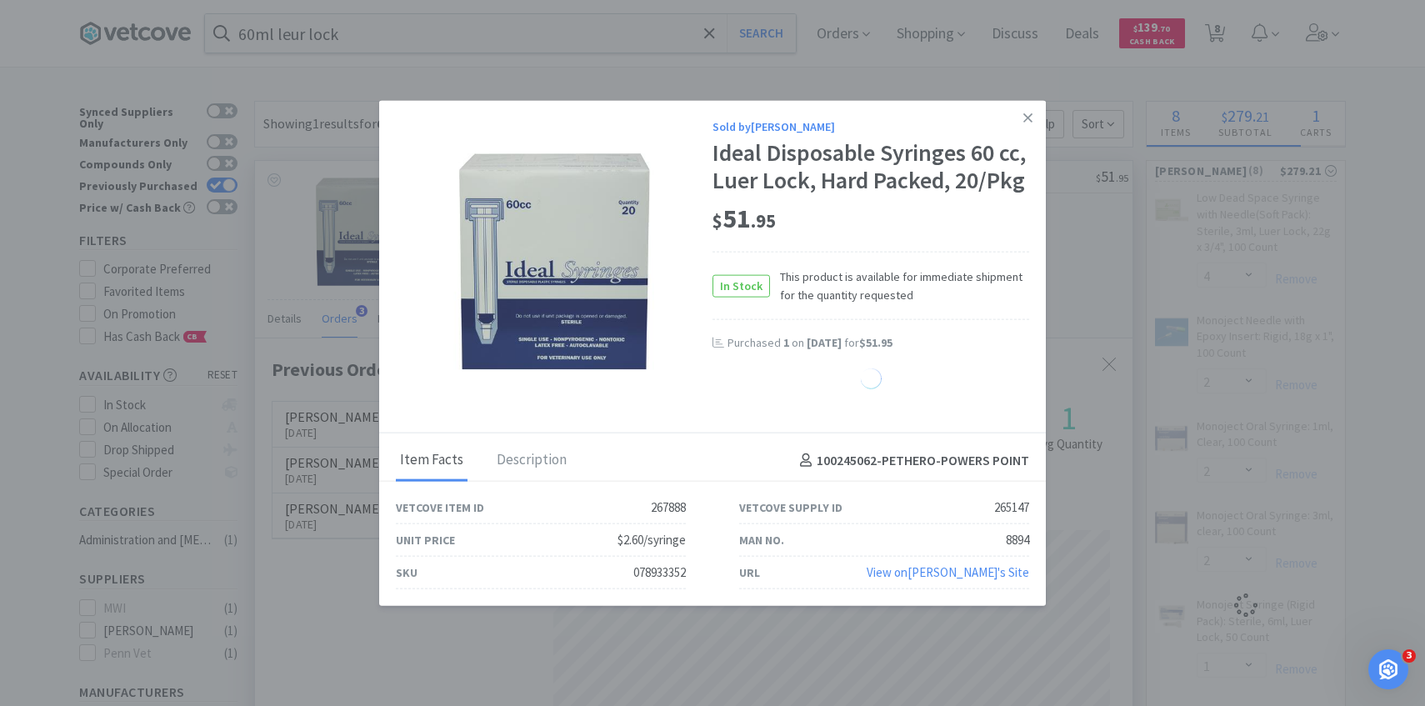
select select "4"
select select "2"
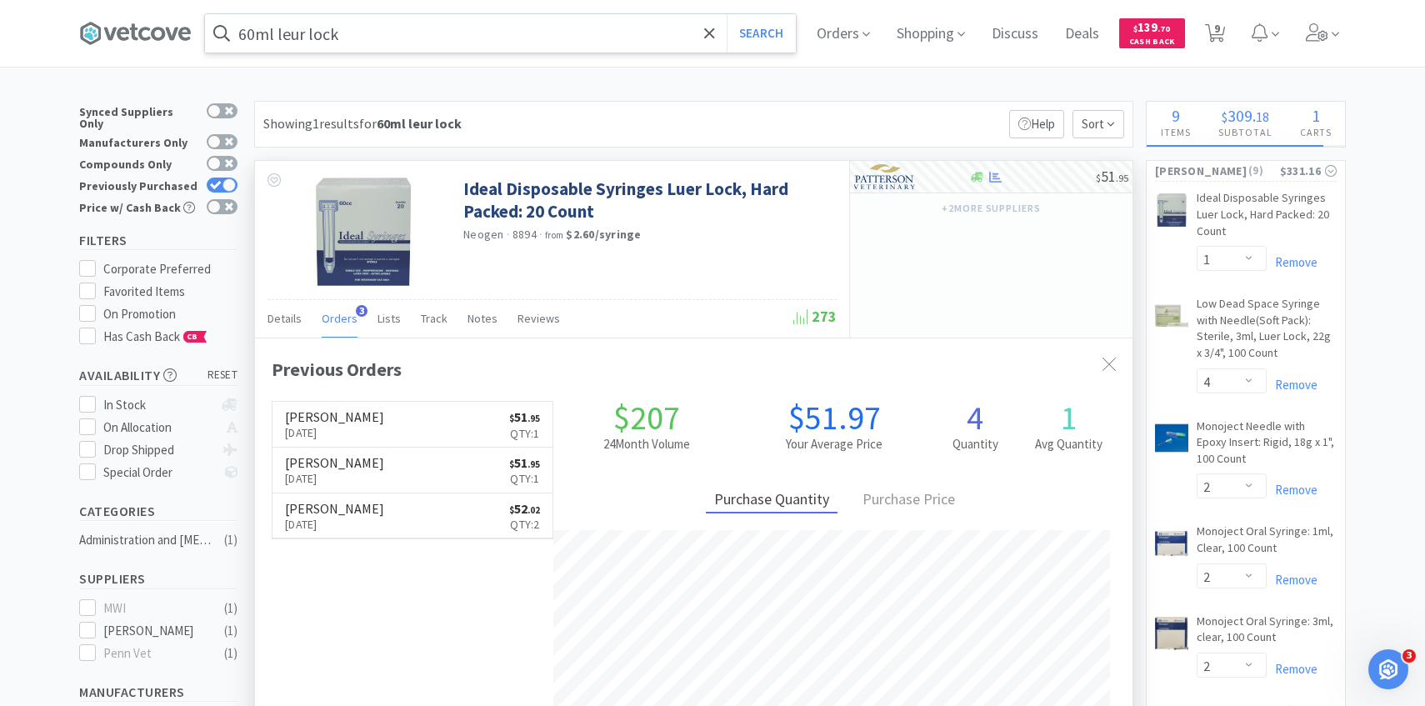
click at [488, 44] on input "60ml leur lock" at bounding box center [500, 33] width 591 height 38
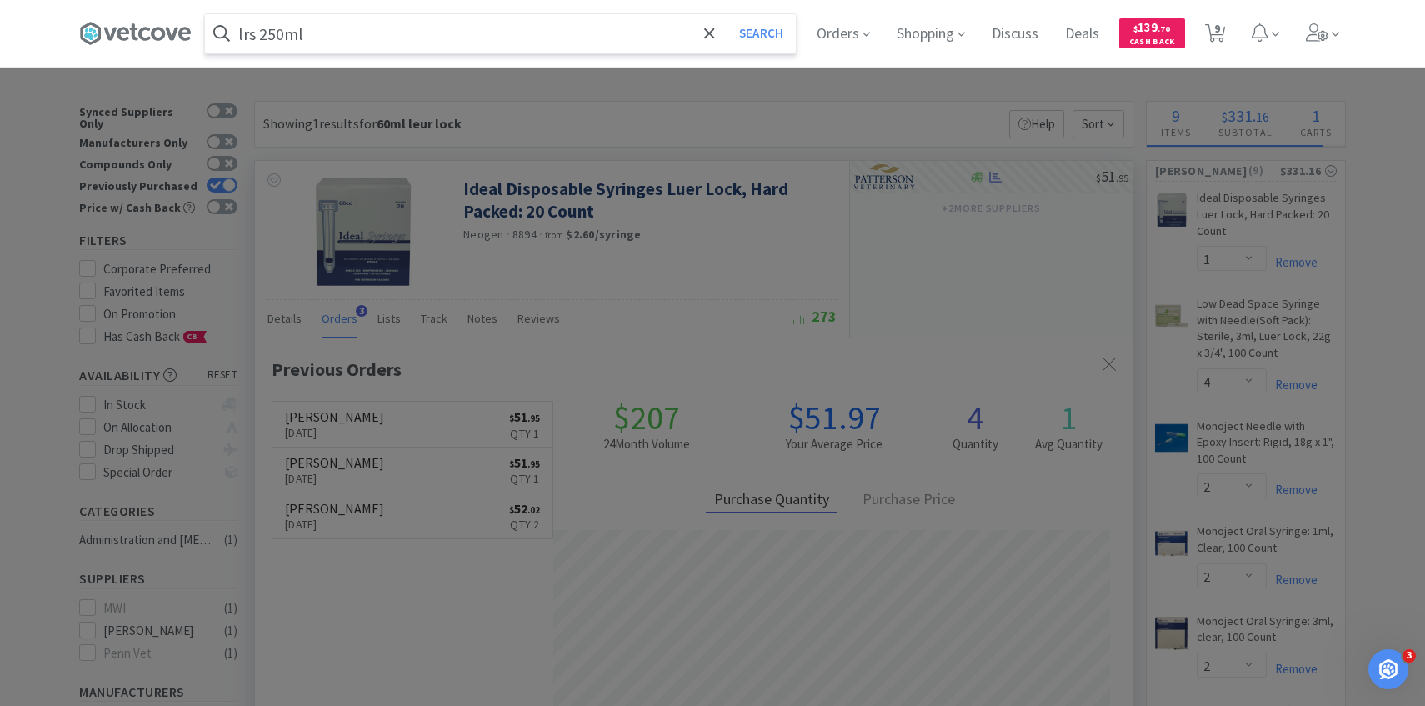
type input "lrs 250ml"
click at [727, 14] on button "Search" at bounding box center [761, 33] width 69 height 38
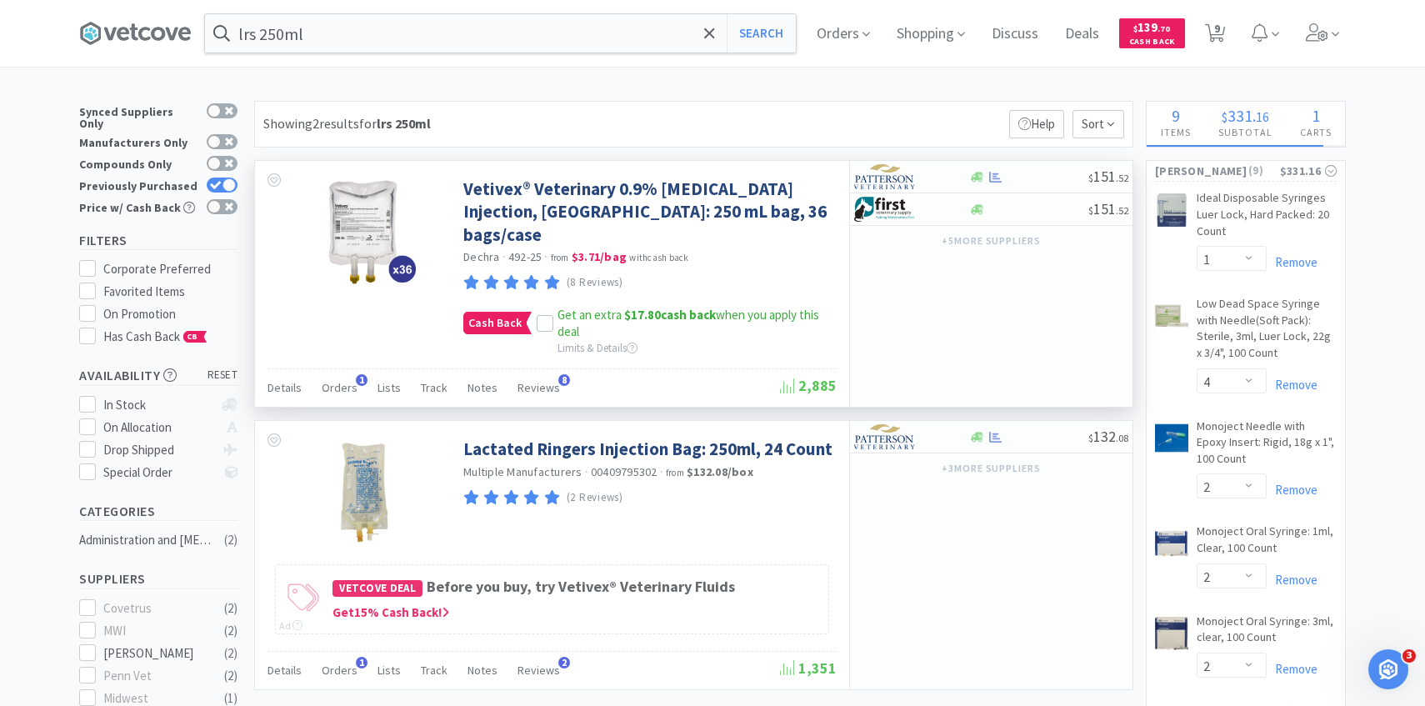
scroll to position [137, 0]
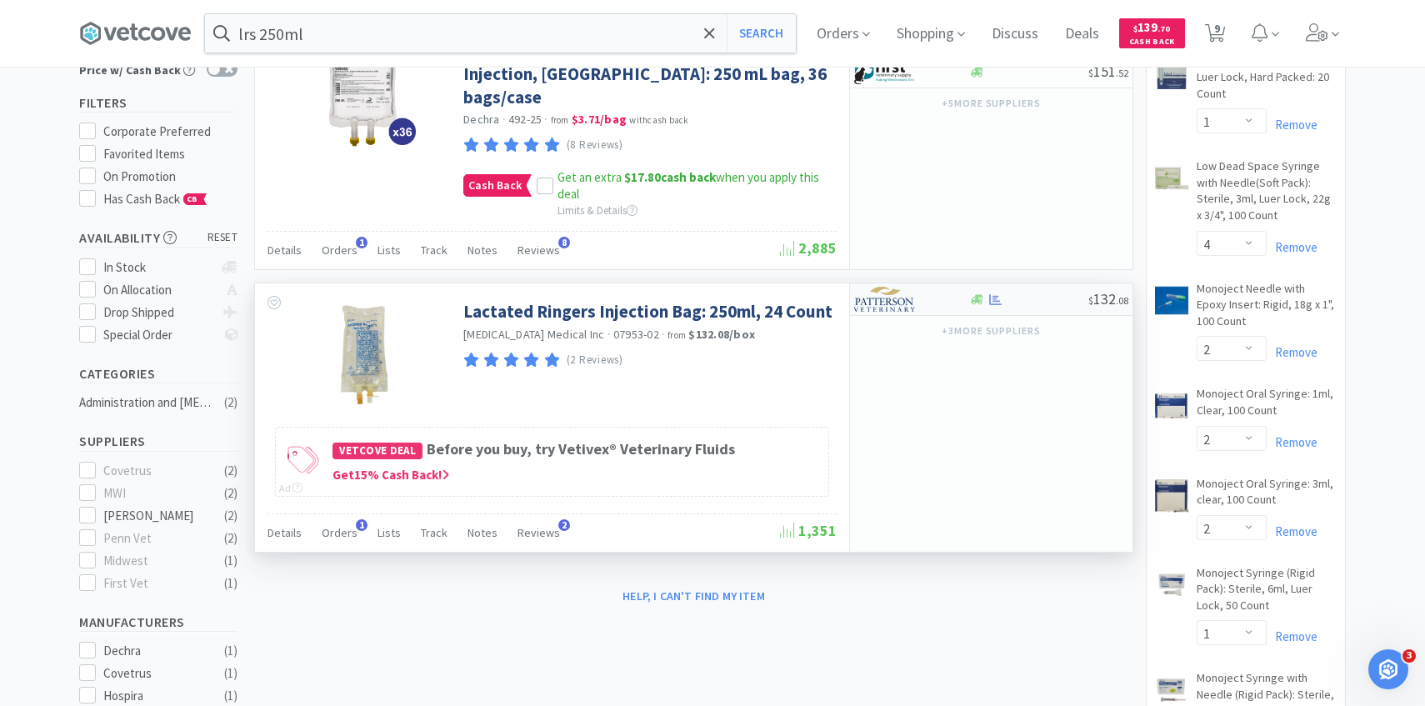
click at [955, 285] on div at bounding box center [911, 299] width 114 height 28
select select "1"
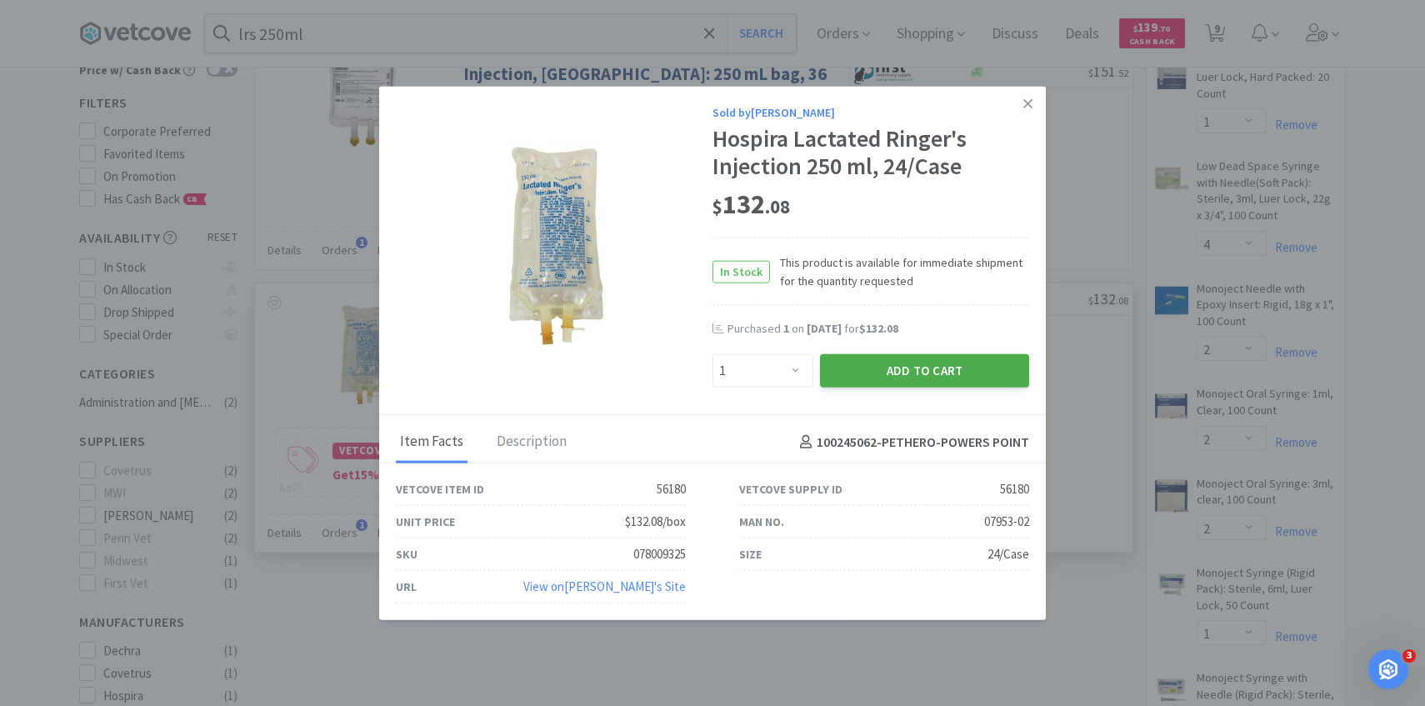
click at [930, 374] on button "Add to Cart" at bounding box center [924, 370] width 209 height 33
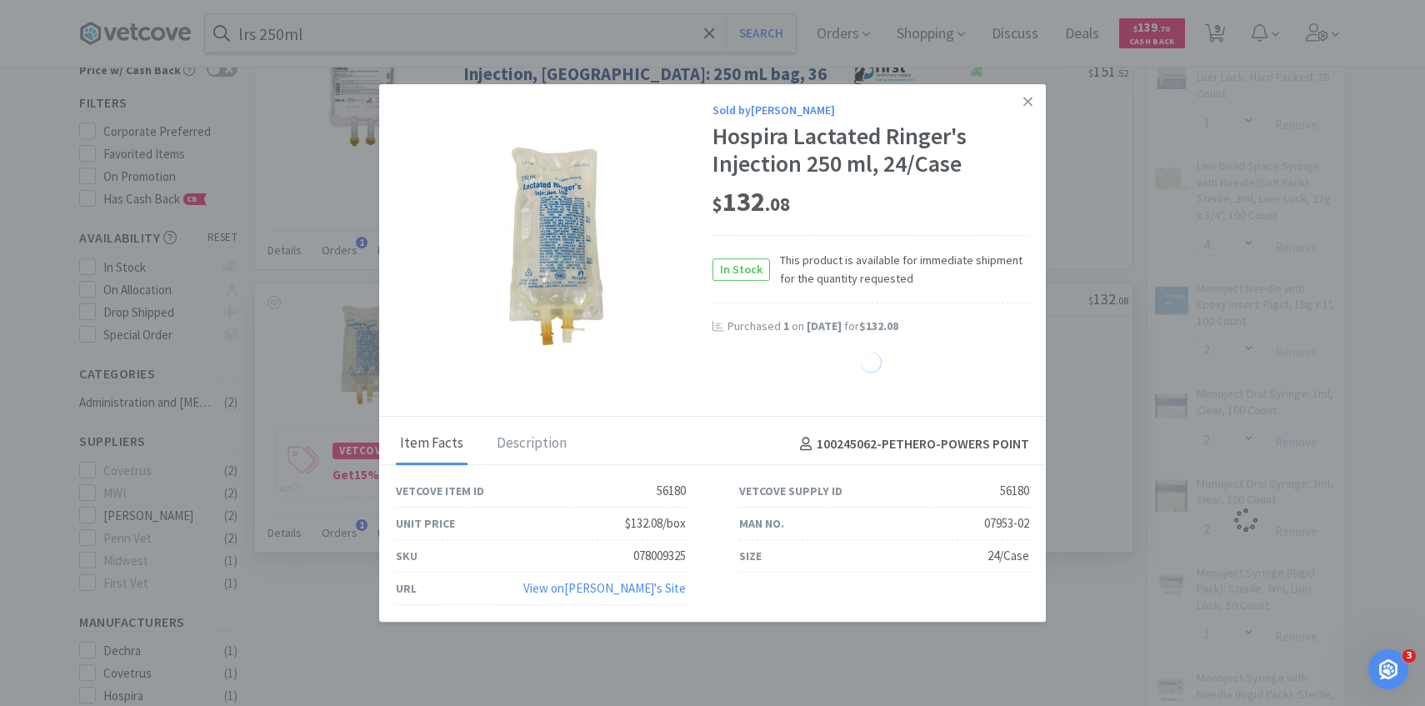
select select "1"
select select "4"
select select "2"
select select "1"
select select "3"
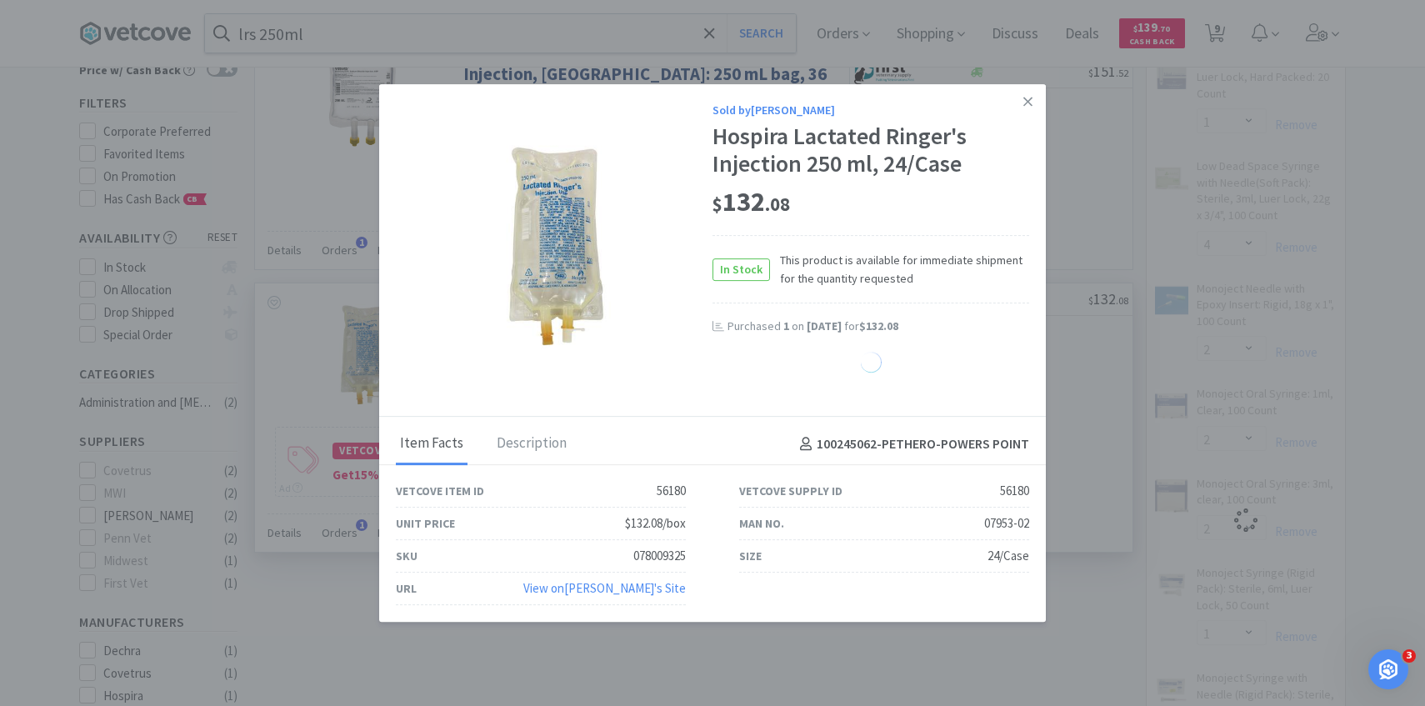
select select "4"
select select "2"
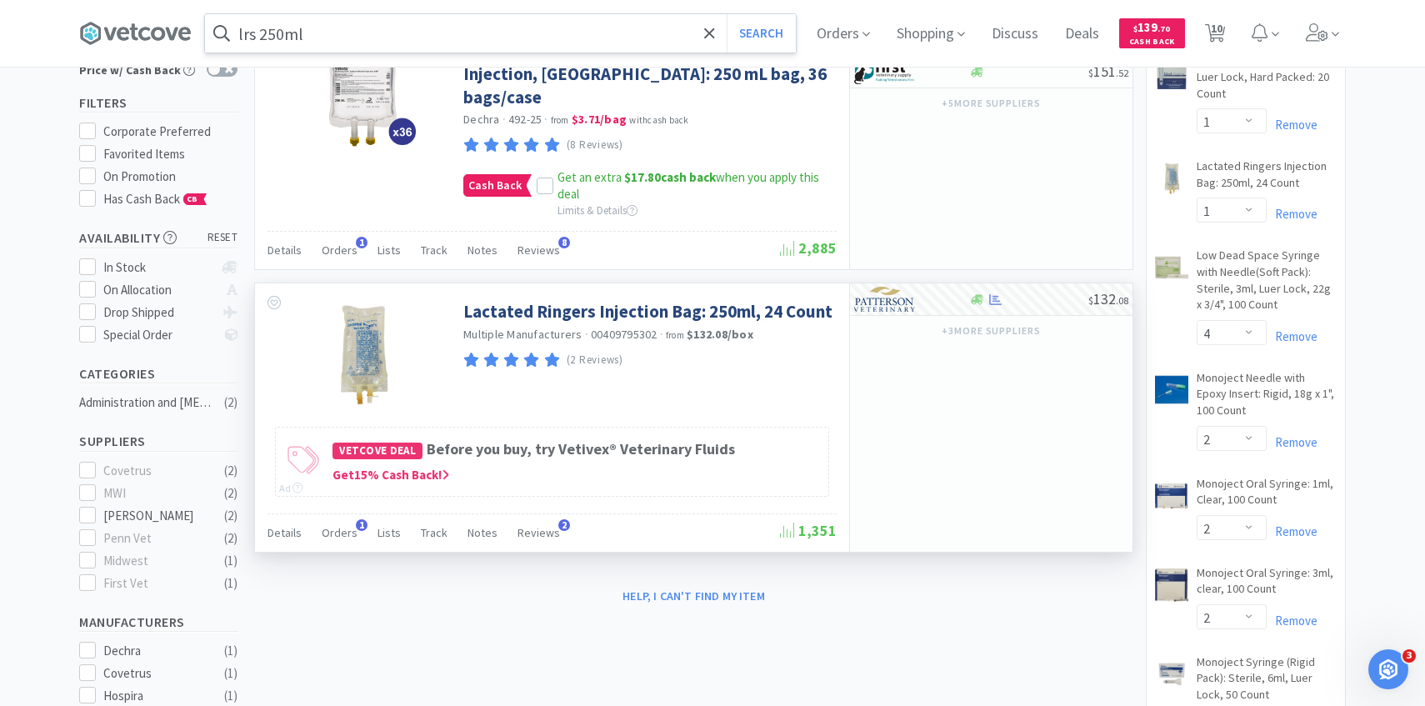
click at [353, 35] on input "lrs 250ml" at bounding box center [500, 33] width 591 height 38
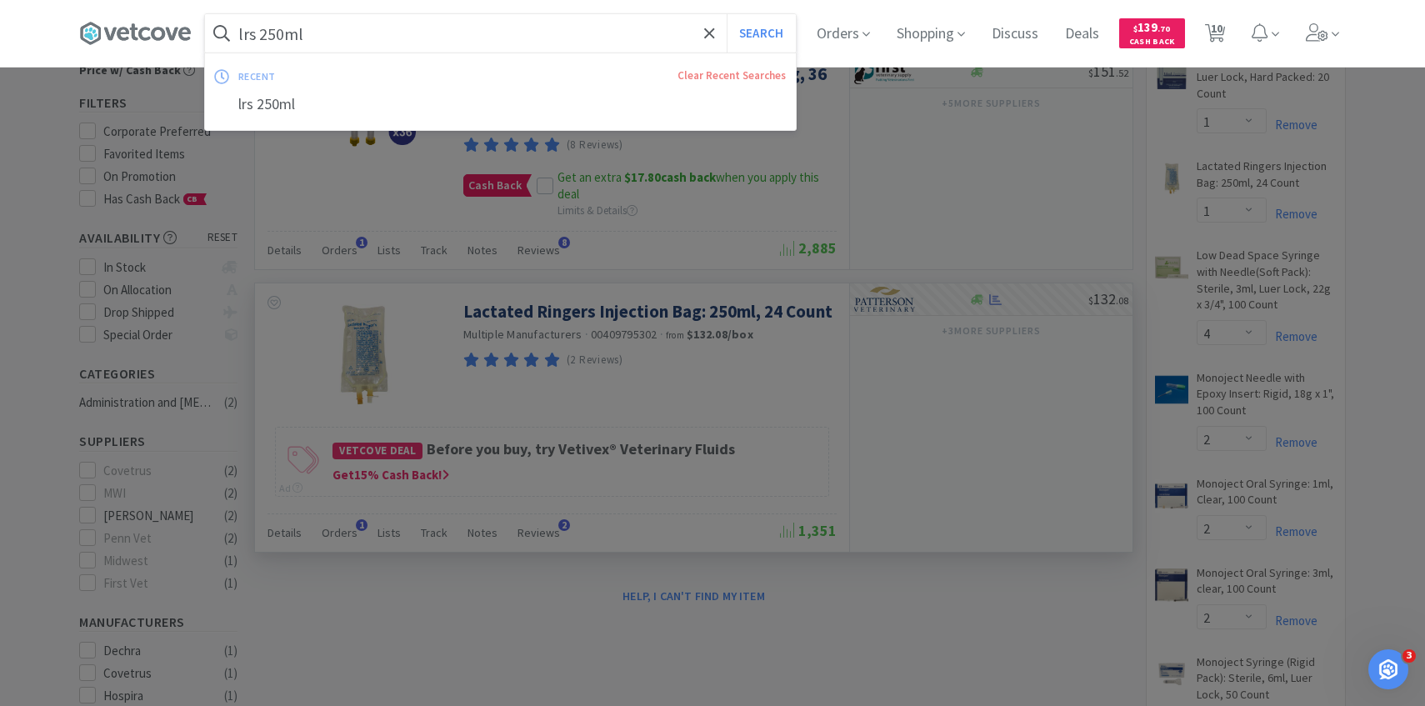
paste input "16631"
type input "16631"
click at [727, 14] on button "Search" at bounding box center [761, 33] width 69 height 38
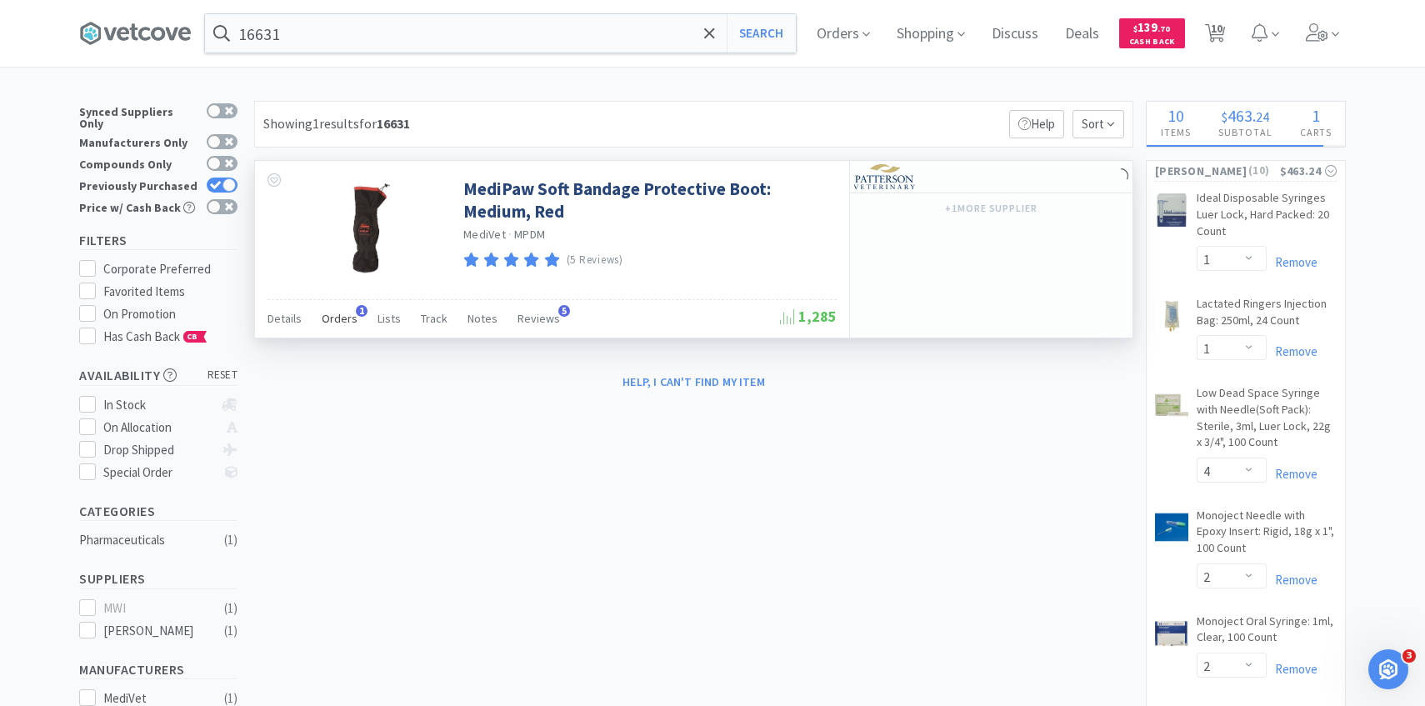
click at [339, 330] on div "Orders 1" at bounding box center [340, 321] width 36 height 32
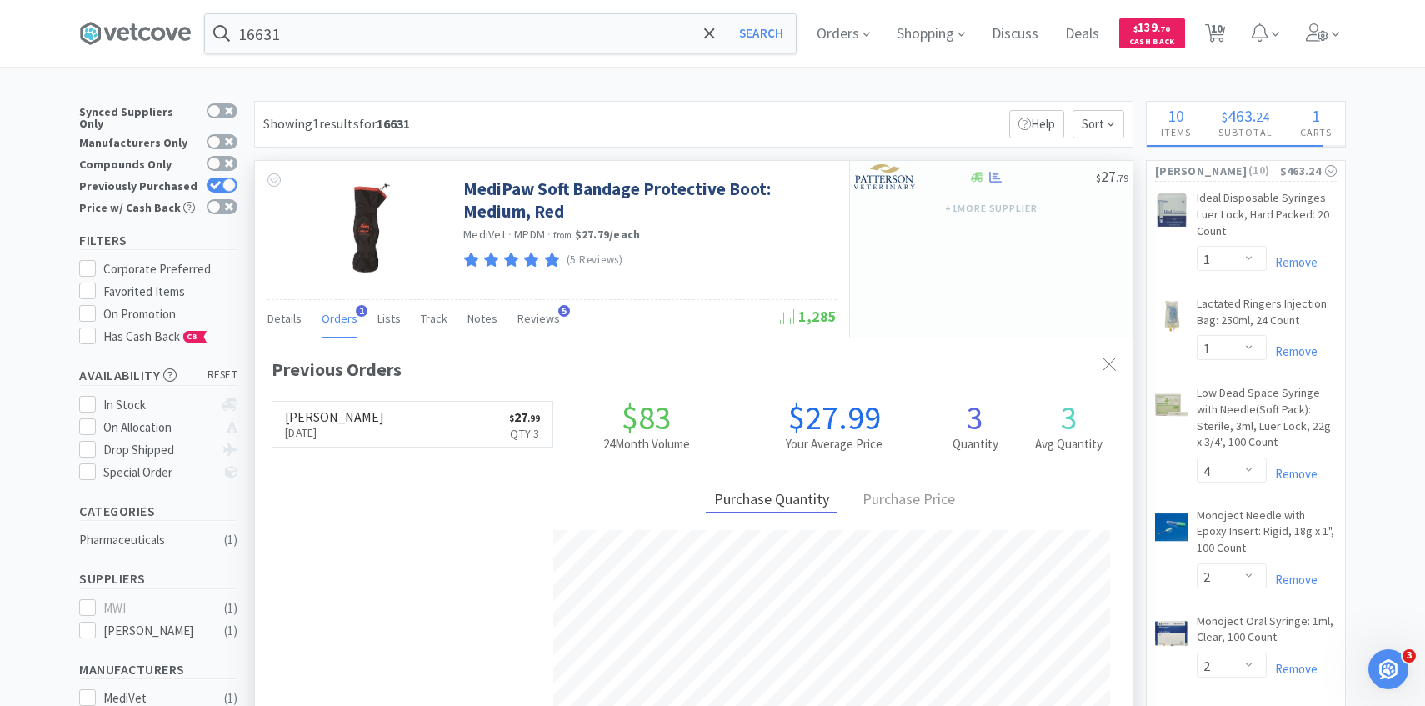
scroll to position [432, 877]
click at [915, 175] on img at bounding box center [885, 176] width 62 height 25
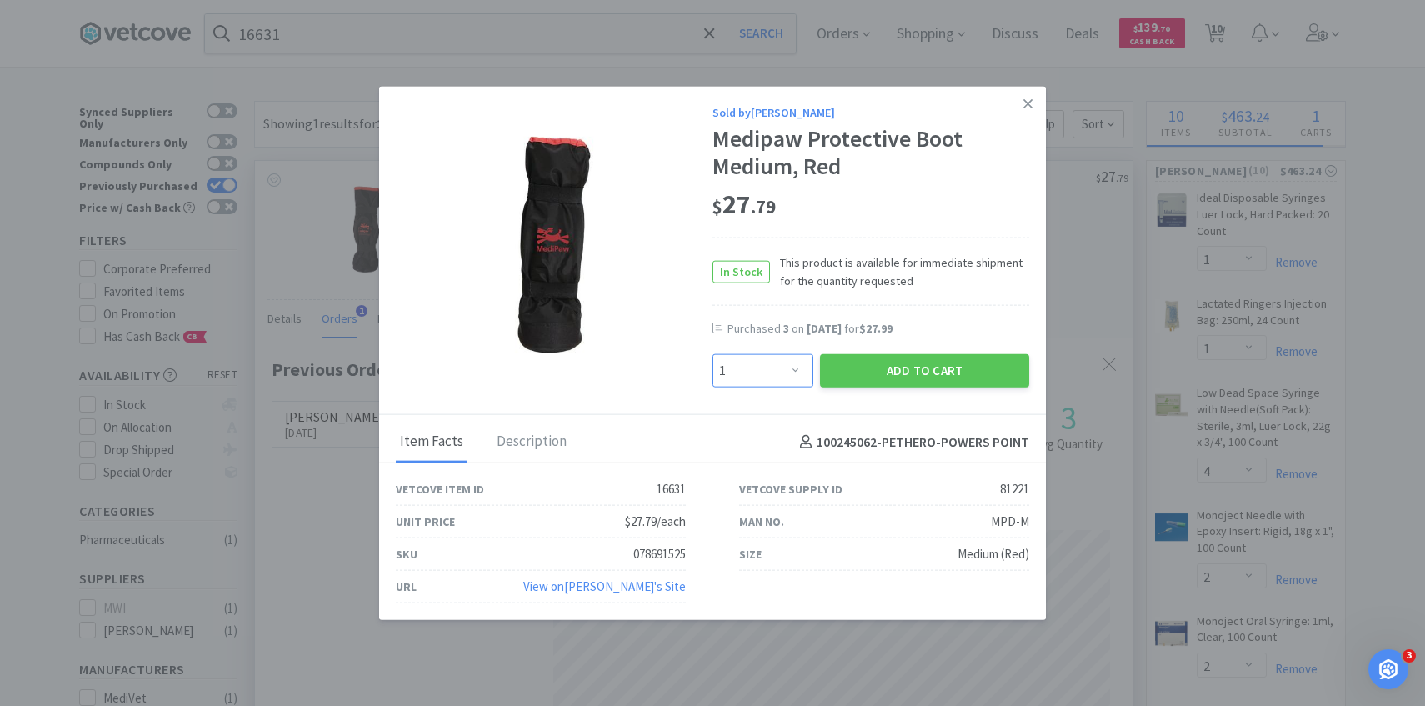
click at [795, 372] on select "Enter Quantity 1 2 3 4 5 6 7 8 9 10 11 12 13 14 15 16 17 18 19 20 Enter Quantity" at bounding box center [762, 370] width 101 height 33
select select "3"
click at [712, 354] on select "Enter Quantity 1 2 3 4 5 6 7 8 9 10 11 12 13 14 15 16 17 18 19 20 Enter Quantity" at bounding box center [762, 370] width 101 height 33
click at [852, 376] on button "Add to Cart" at bounding box center [924, 370] width 209 height 33
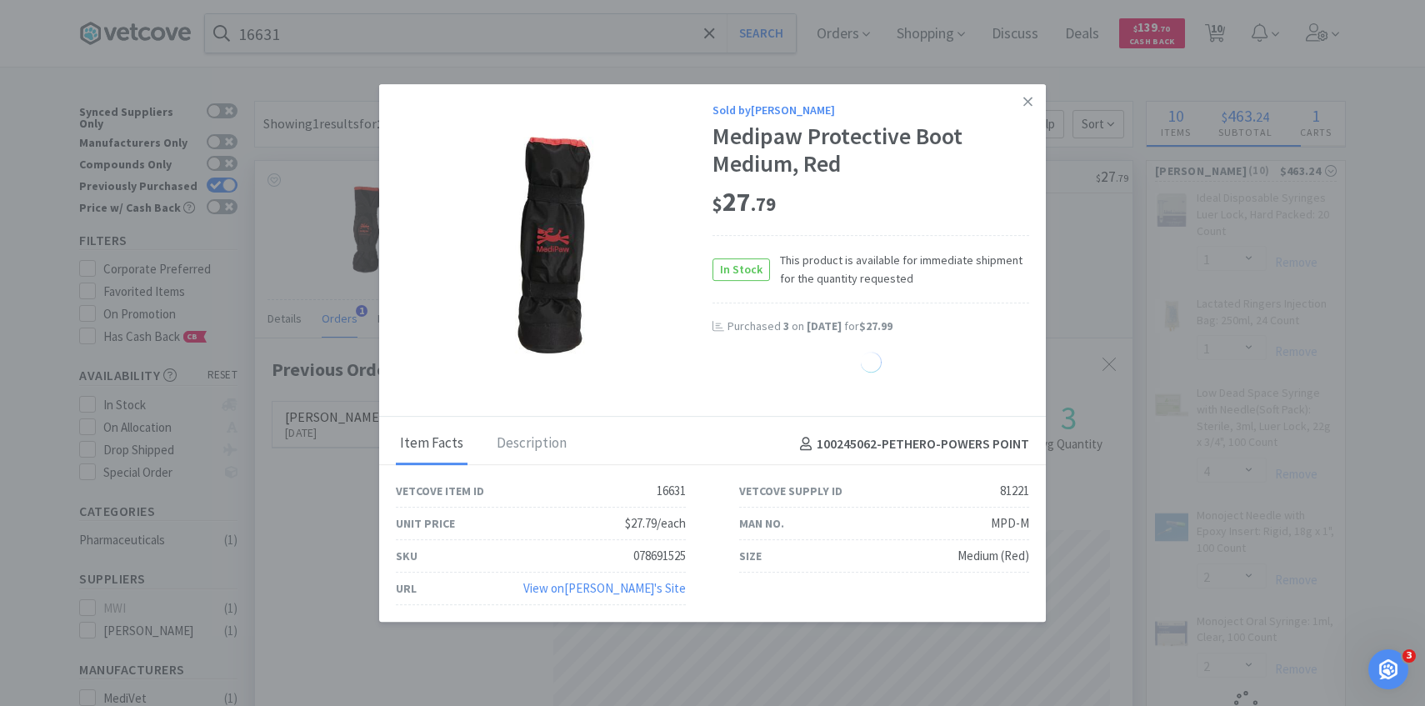
select select "3"
select select "2"
select select "1"
select select "3"
select select "4"
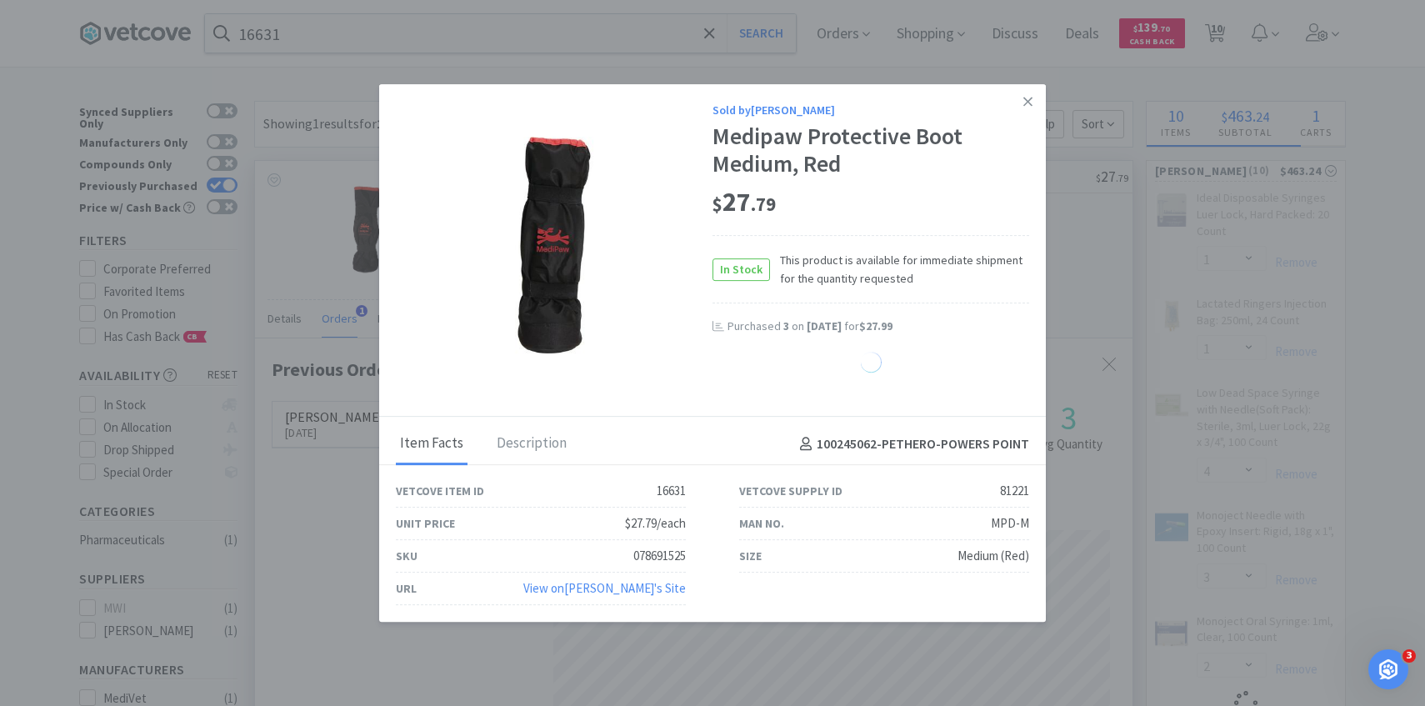
select select "2"
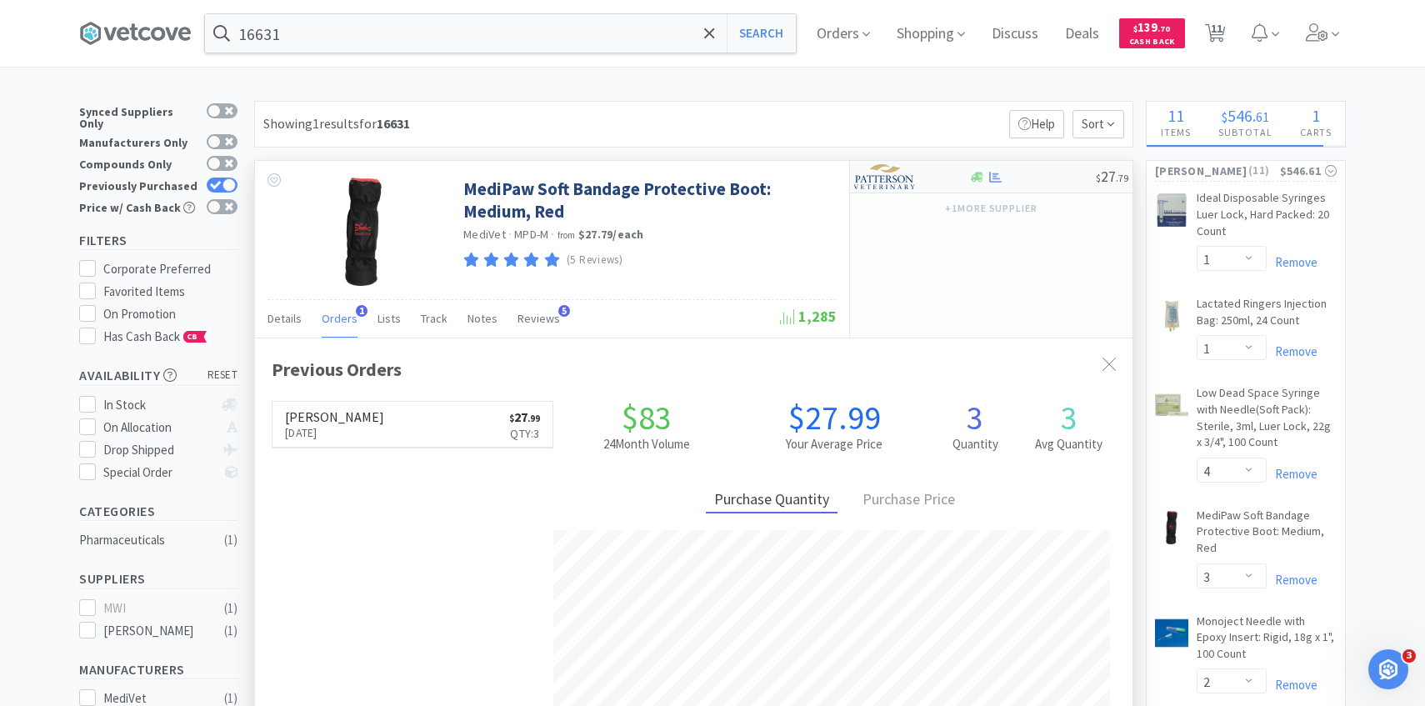
click at [904, 179] on img at bounding box center [885, 176] width 62 height 25
select select "1"
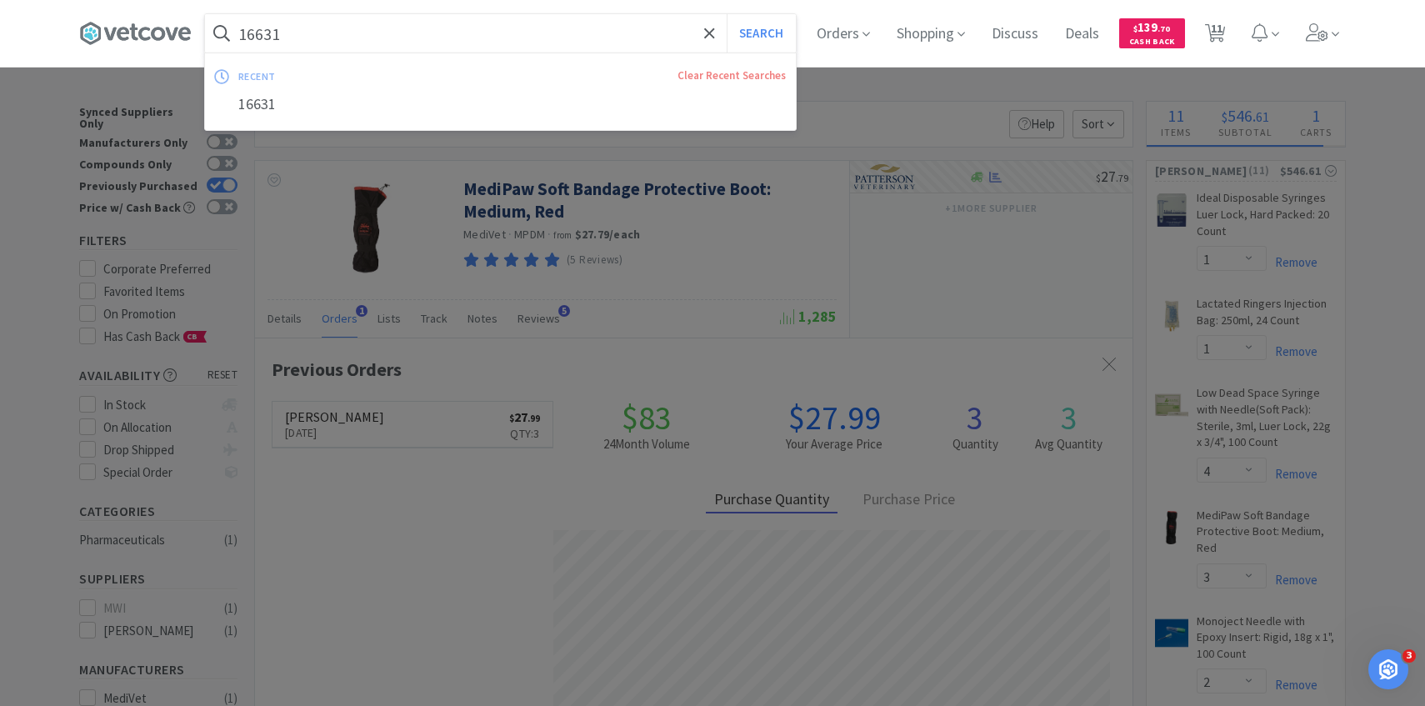
click at [441, 42] on input "16631" at bounding box center [500, 33] width 591 height 38
paste input "0"
type input "16630"
click at [727, 14] on button "Search" at bounding box center [761, 33] width 69 height 38
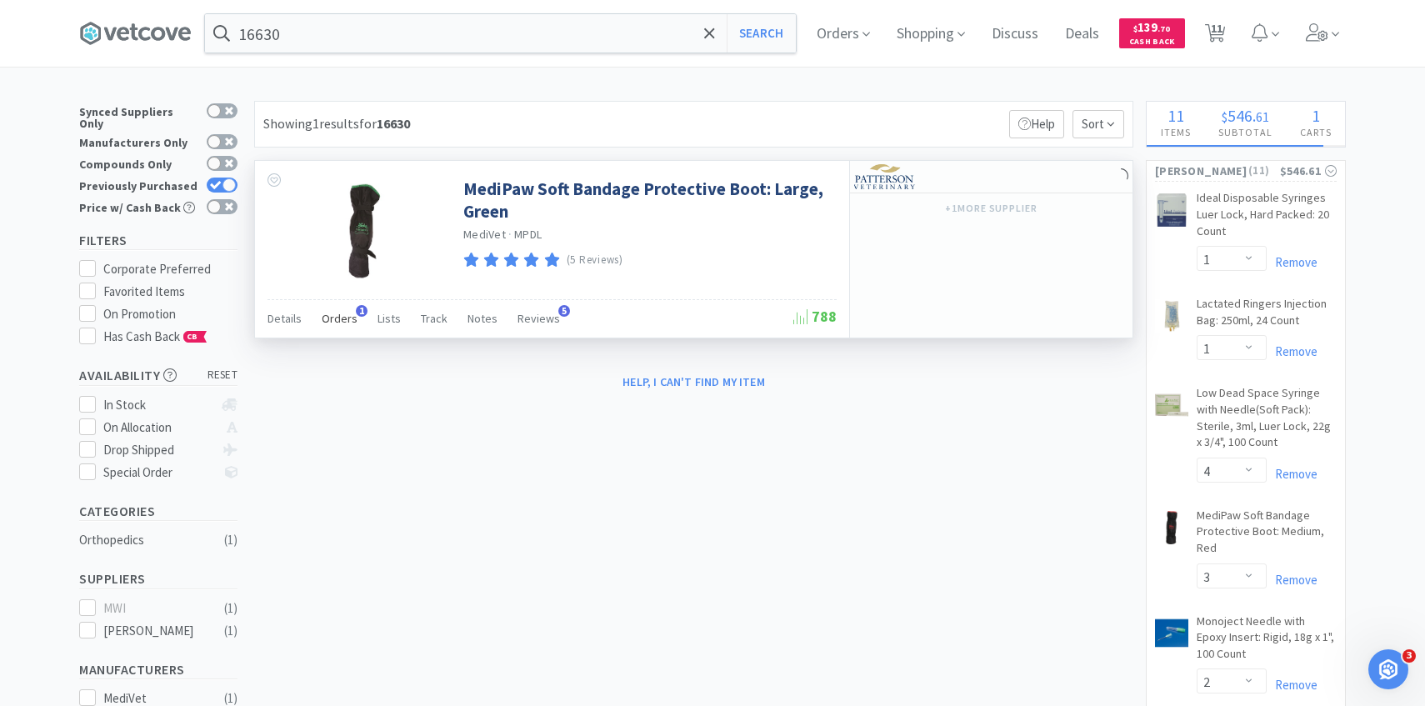
click at [332, 318] on span "Orders" at bounding box center [340, 318] width 36 height 15
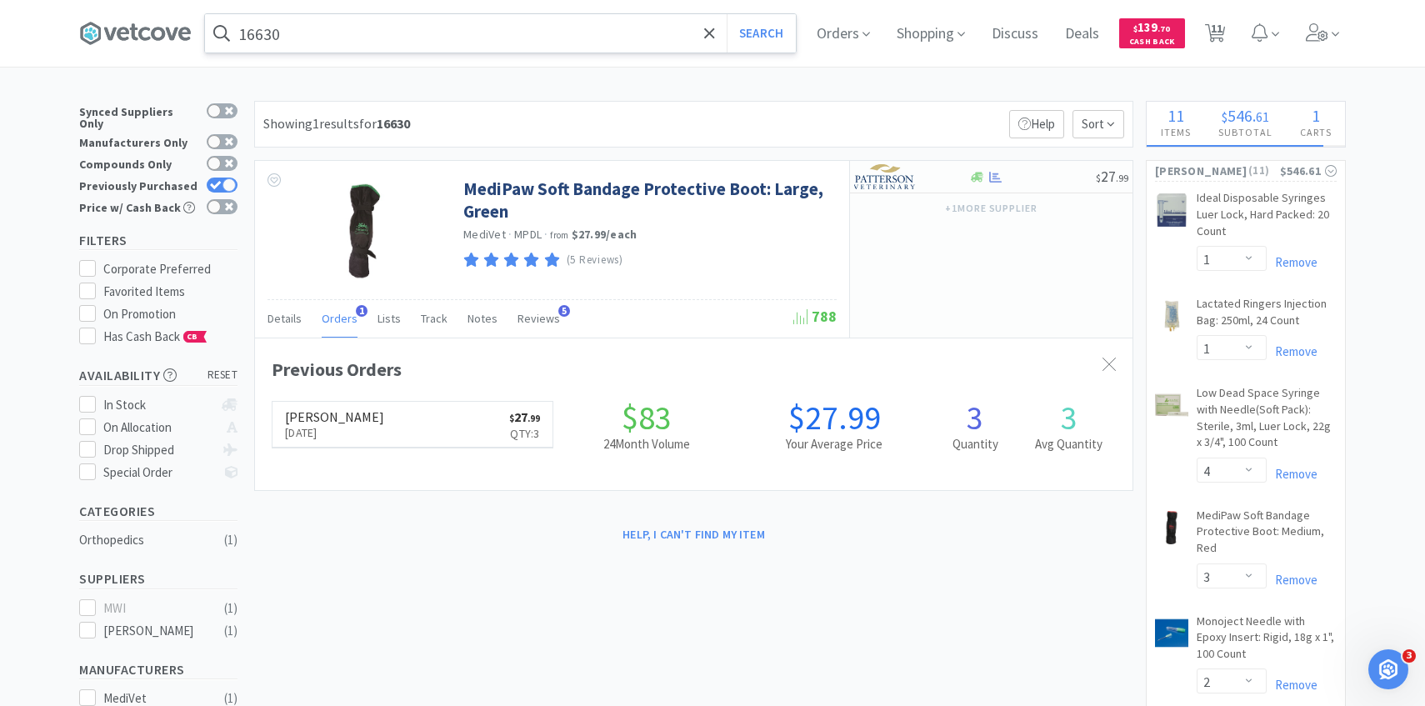
scroll to position [432, 877]
click at [875, 169] on img at bounding box center [885, 176] width 62 height 25
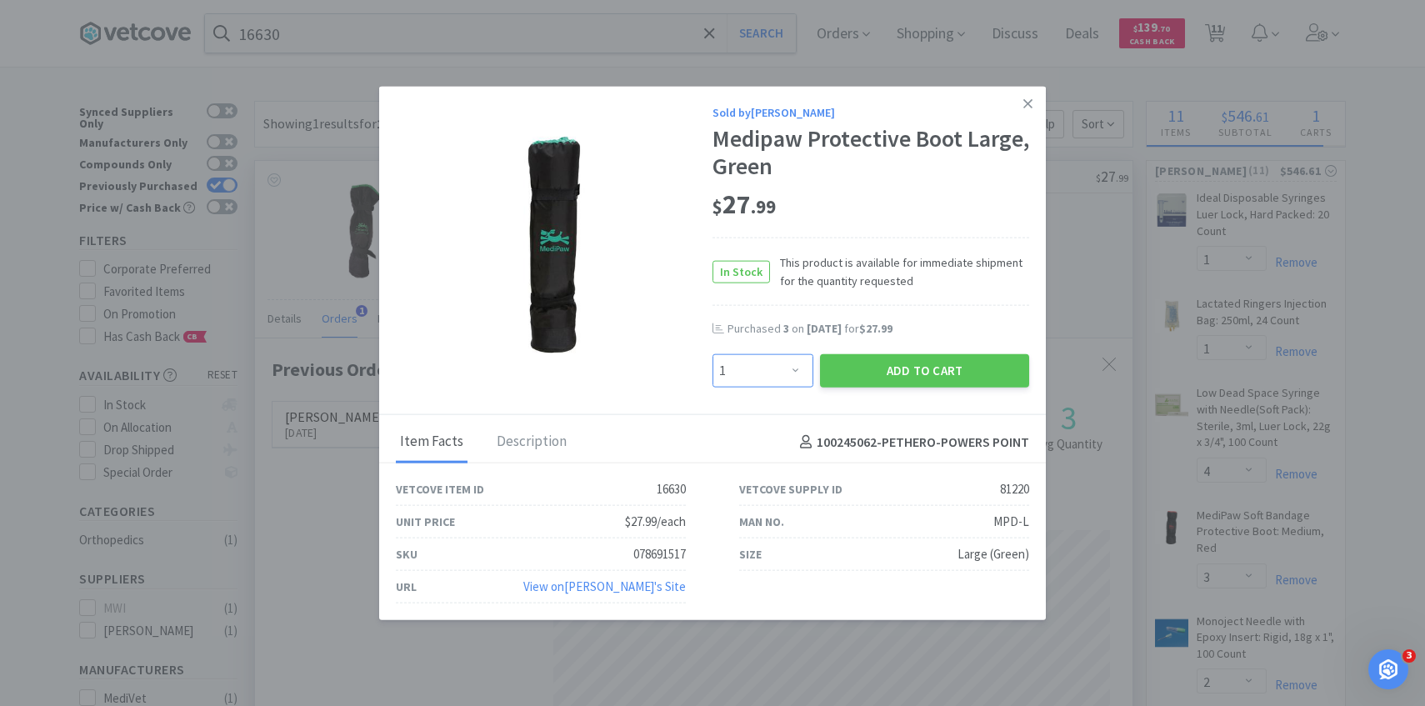
click at [776, 372] on select "Enter Quantity 1 2 3 4 5 6 7 8 9 10 11 12 13 14 15 16 17 18 19 20 Enter Quantity" at bounding box center [762, 370] width 101 height 33
select select "2"
click at [712, 354] on select "Enter Quantity 1 2 3 4 5 6 7 8 9 10 11 12 13 14 15 16 17 18 19 20 Enter Quantity" at bounding box center [762, 370] width 101 height 33
click at [872, 376] on button "Add to Cart" at bounding box center [924, 370] width 209 height 33
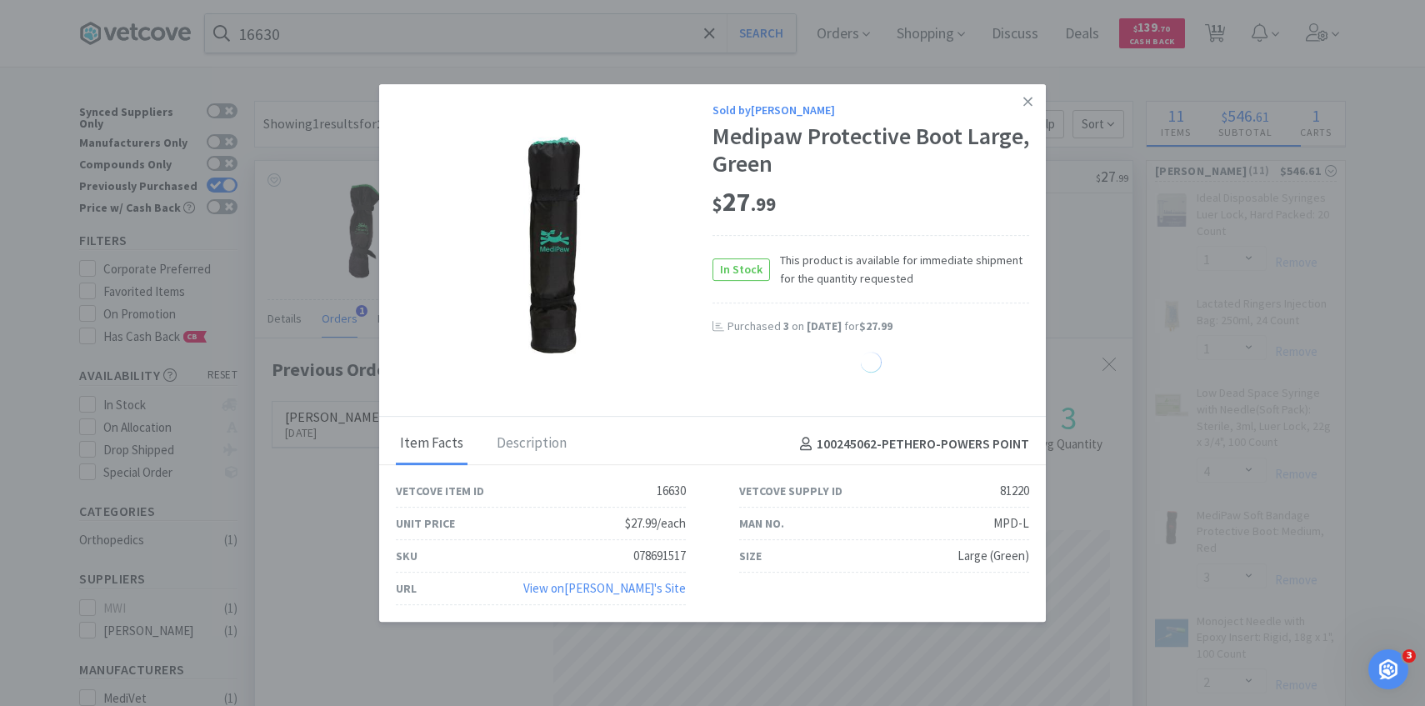
select select "2"
select select "3"
select select "2"
select select "1"
select select "3"
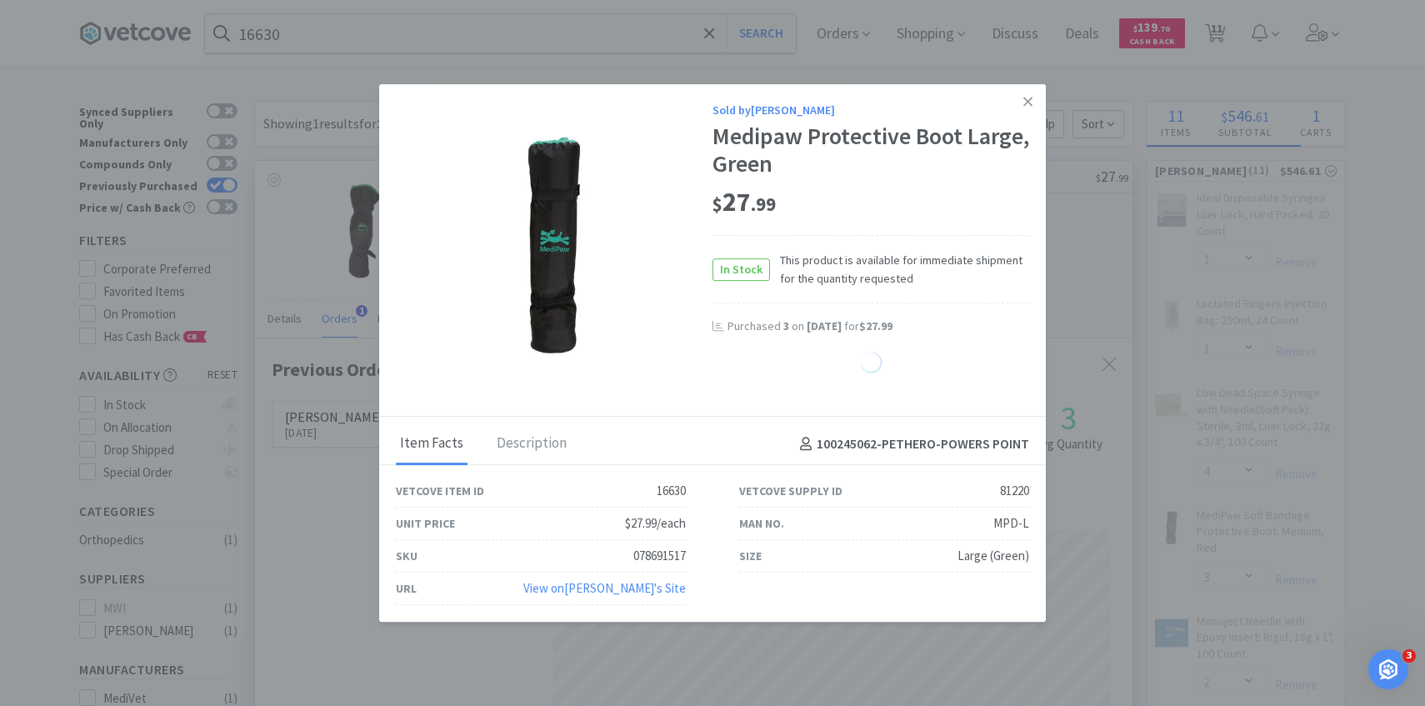
select select "4"
select select "2"
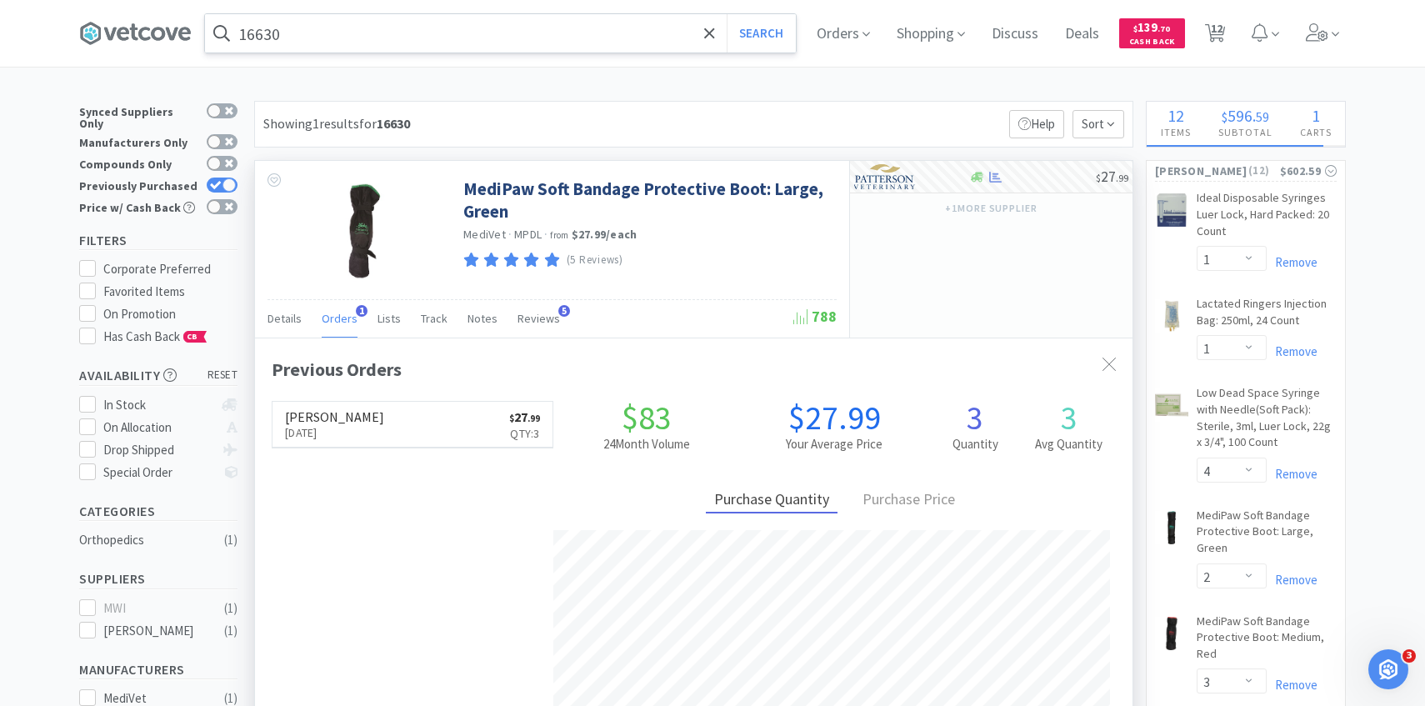
click at [429, 22] on input "16630" at bounding box center [500, 33] width 591 height 38
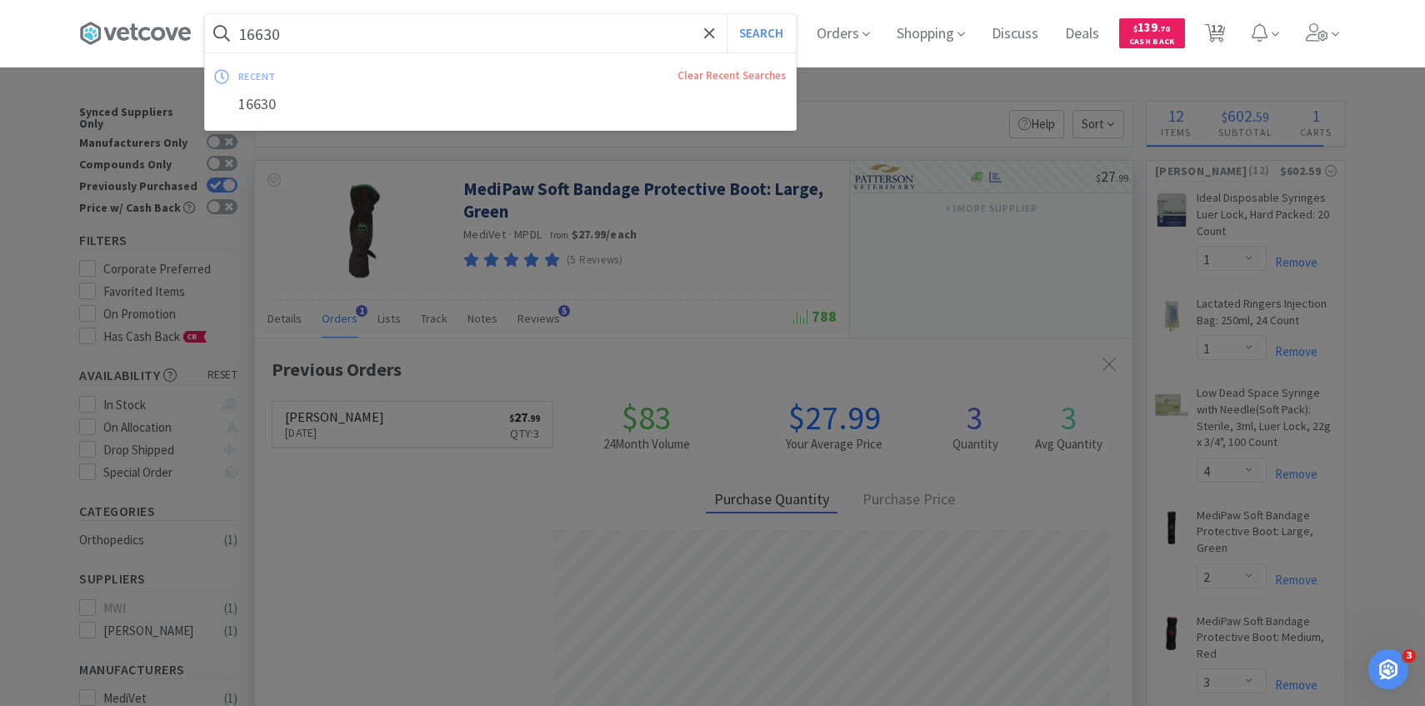
click at [429, 22] on input "16630" at bounding box center [500, 33] width 591 height 38
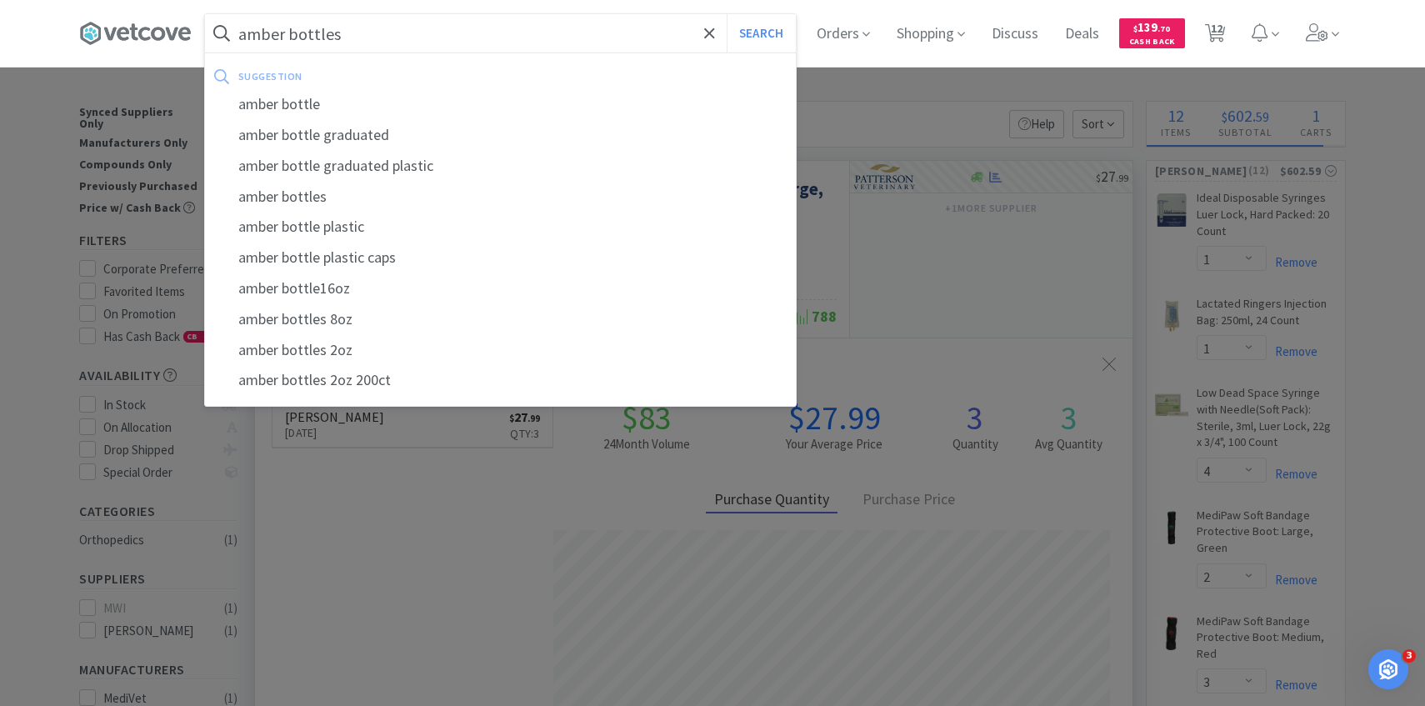
type input "amber bottles"
click at [727, 14] on button "Search" at bounding box center [761, 33] width 69 height 38
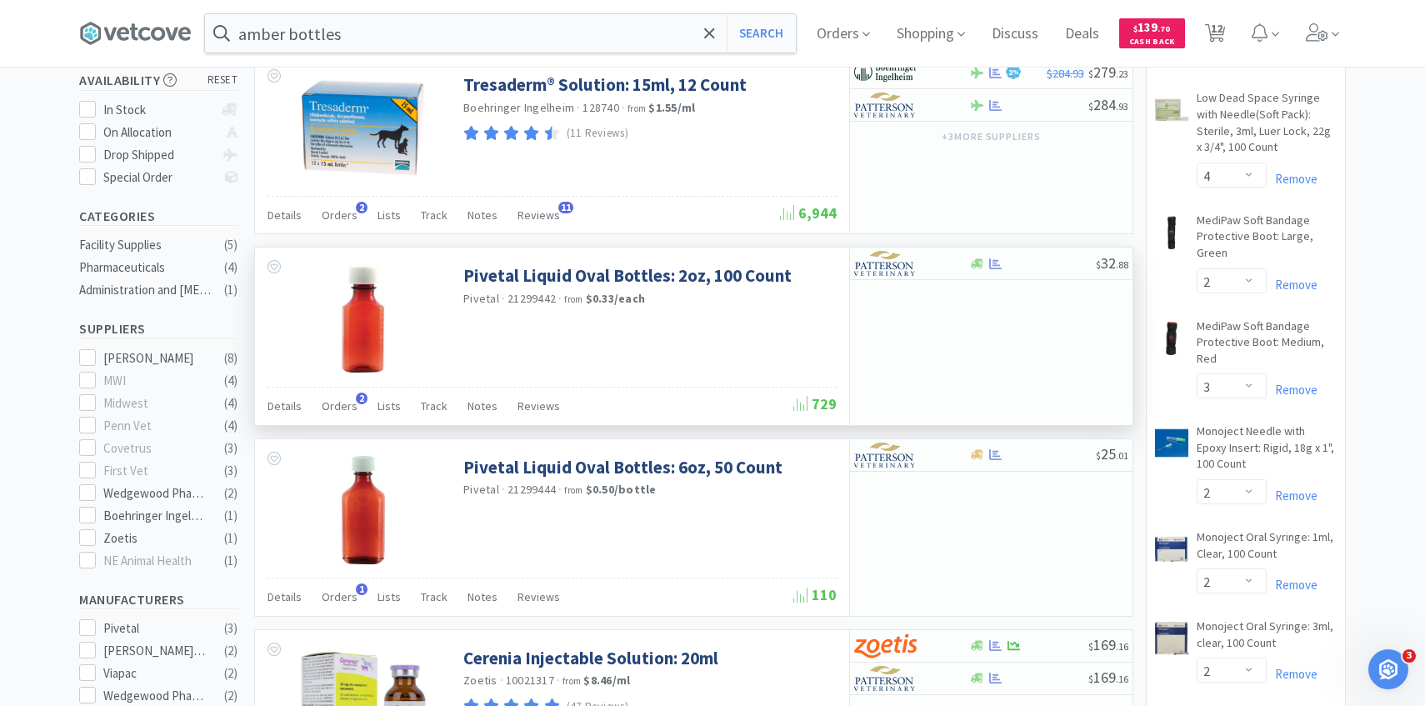
scroll to position [313, 0]
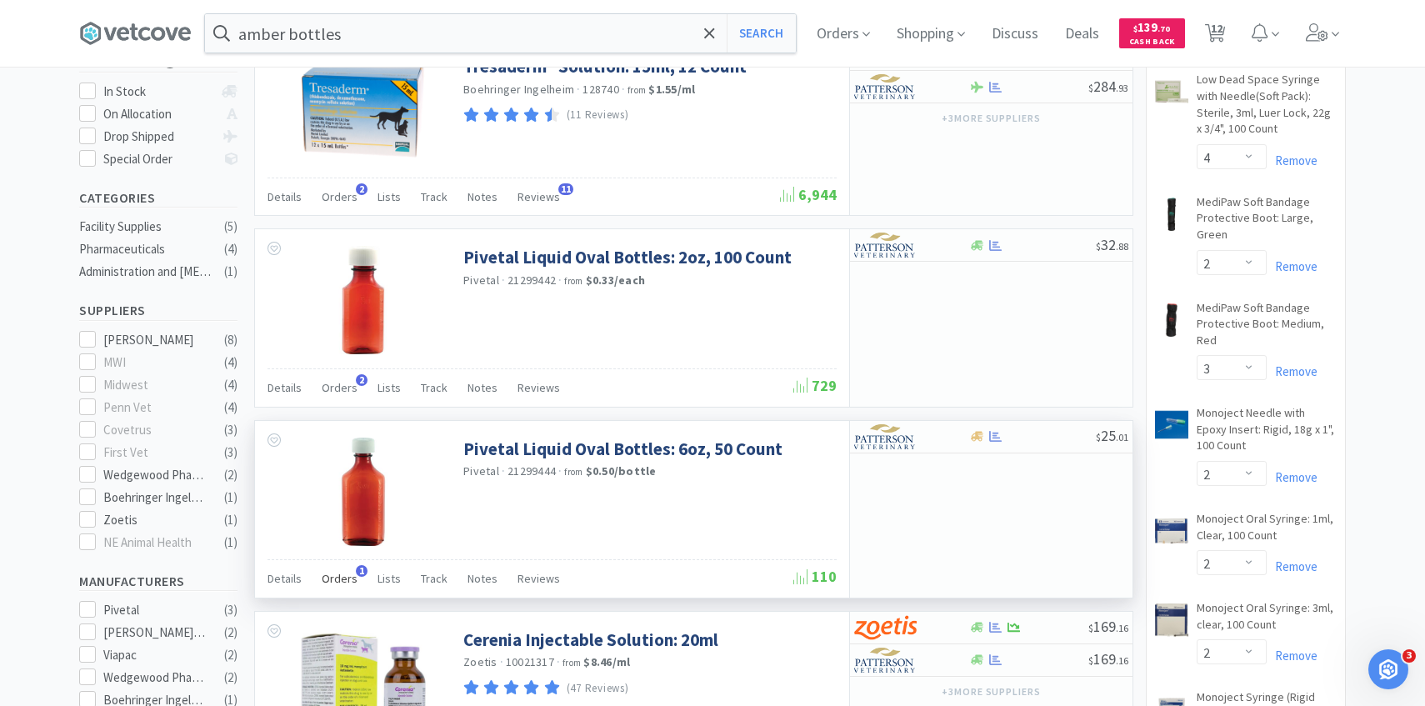
click at [345, 583] on span "Orders" at bounding box center [340, 578] width 36 height 15
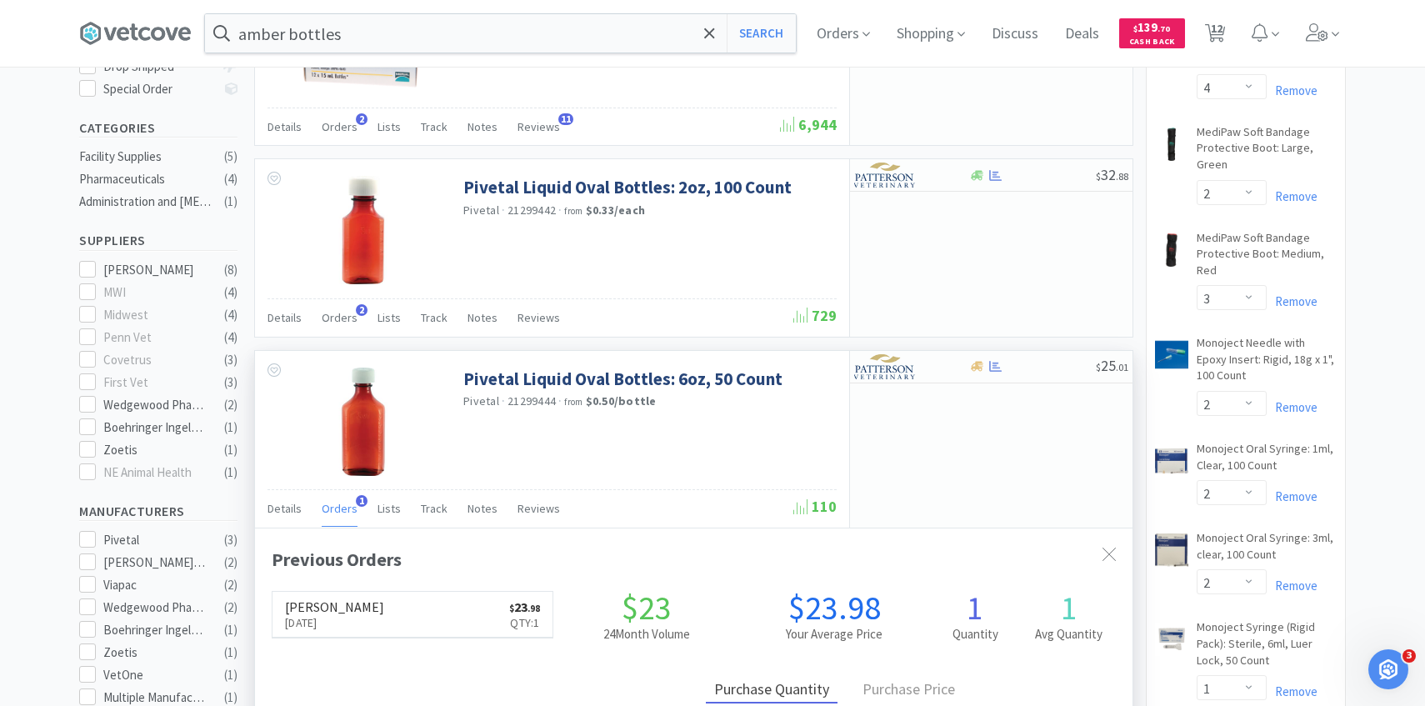
scroll to position [432, 877]
click at [912, 364] on img at bounding box center [885, 366] width 62 height 25
select select "1"
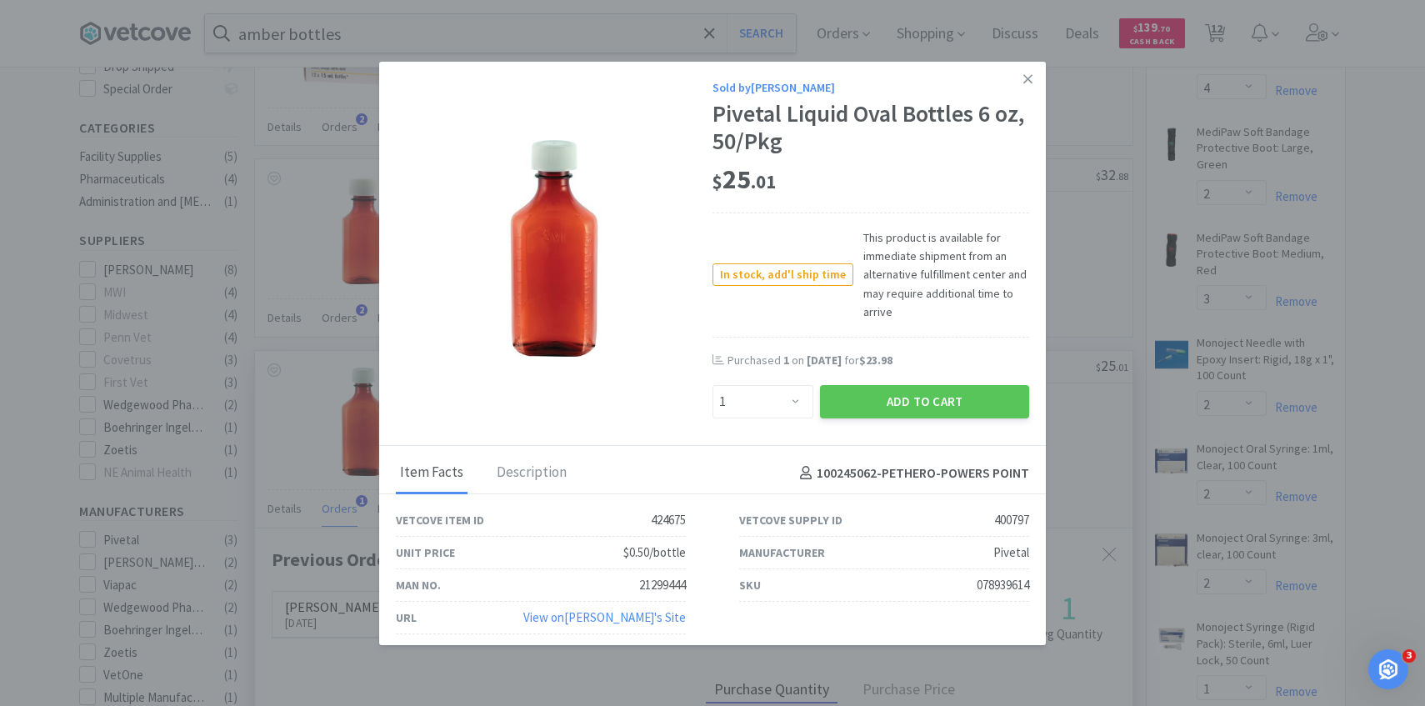
click at [865, 392] on button "Add to Cart" at bounding box center [924, 401] width 209 height 33
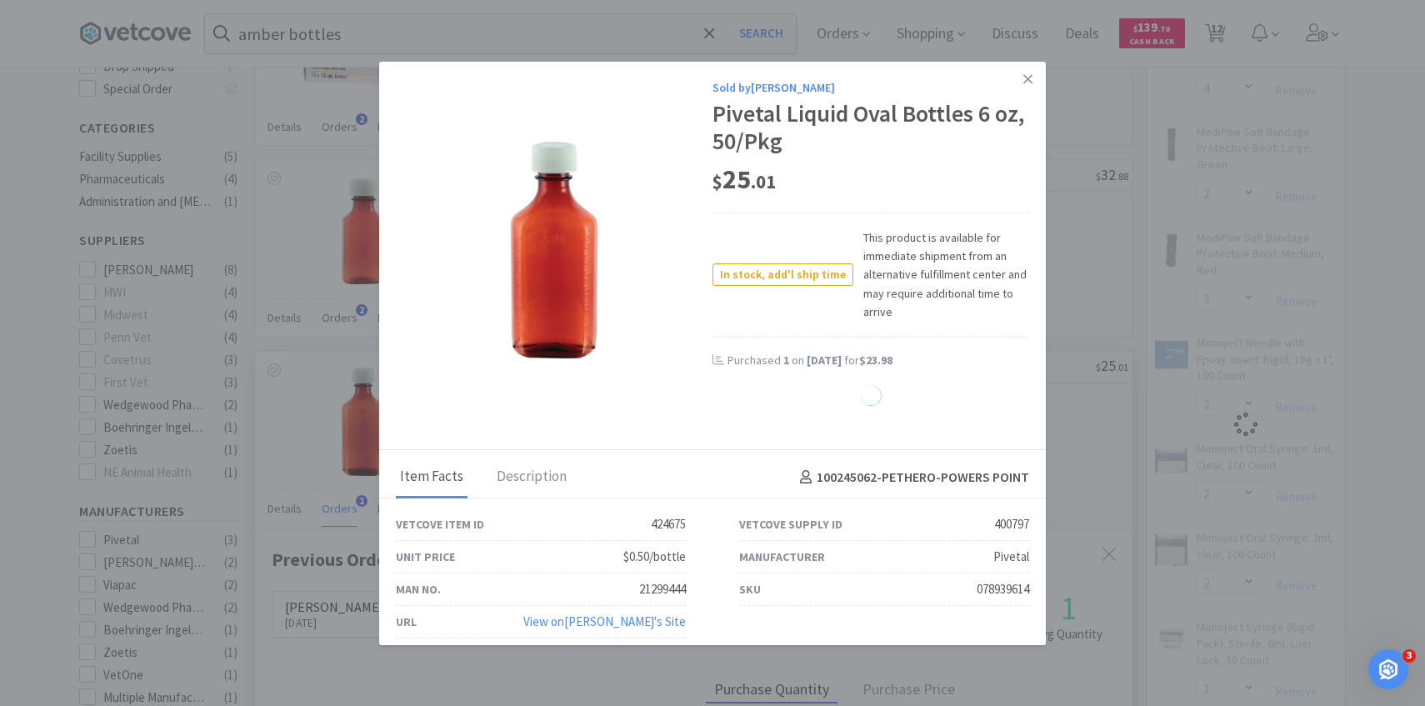
select select "1"
select select "2"
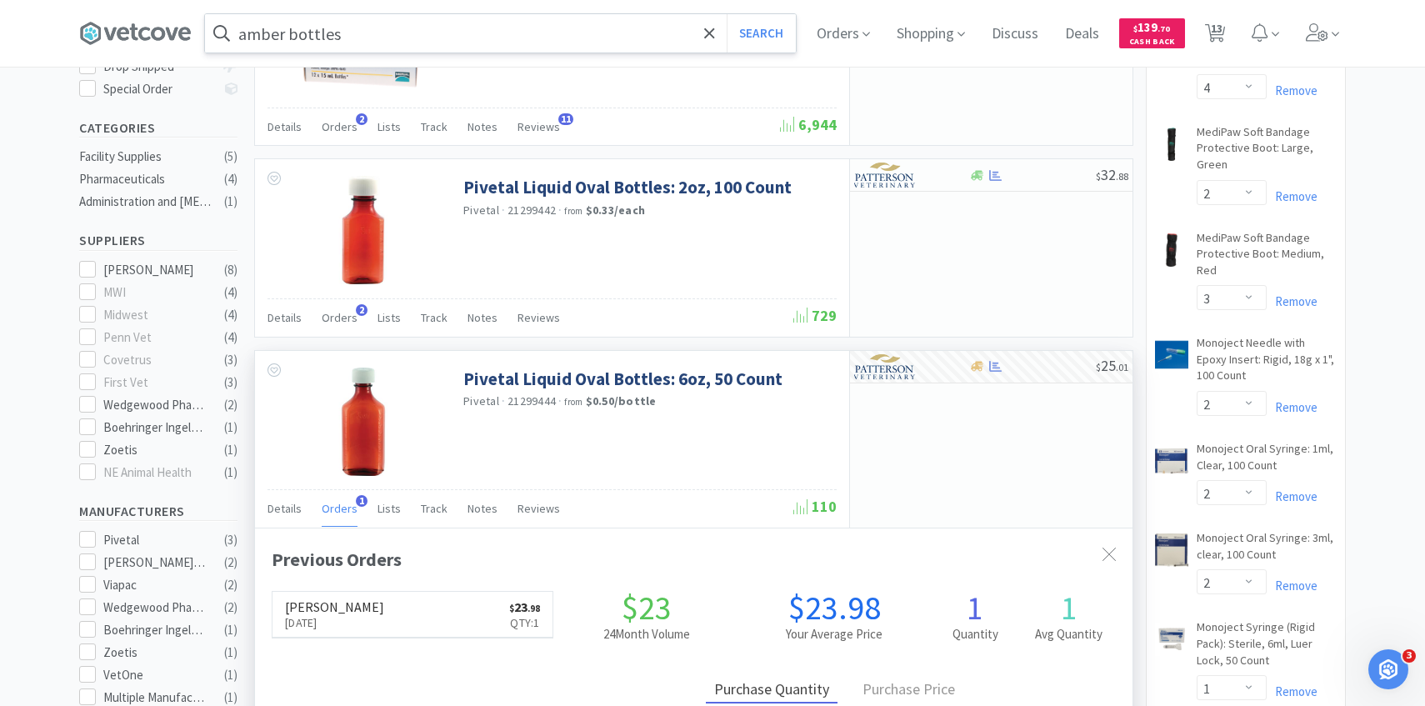
drag, startPoint x: 384, startPoint y: 47, endPoint x: 356, endPoint y: 37, distance: 29.8
click at [384, 47] on input "amber bottles" at bounding box center [500, 33] width 591 height 38
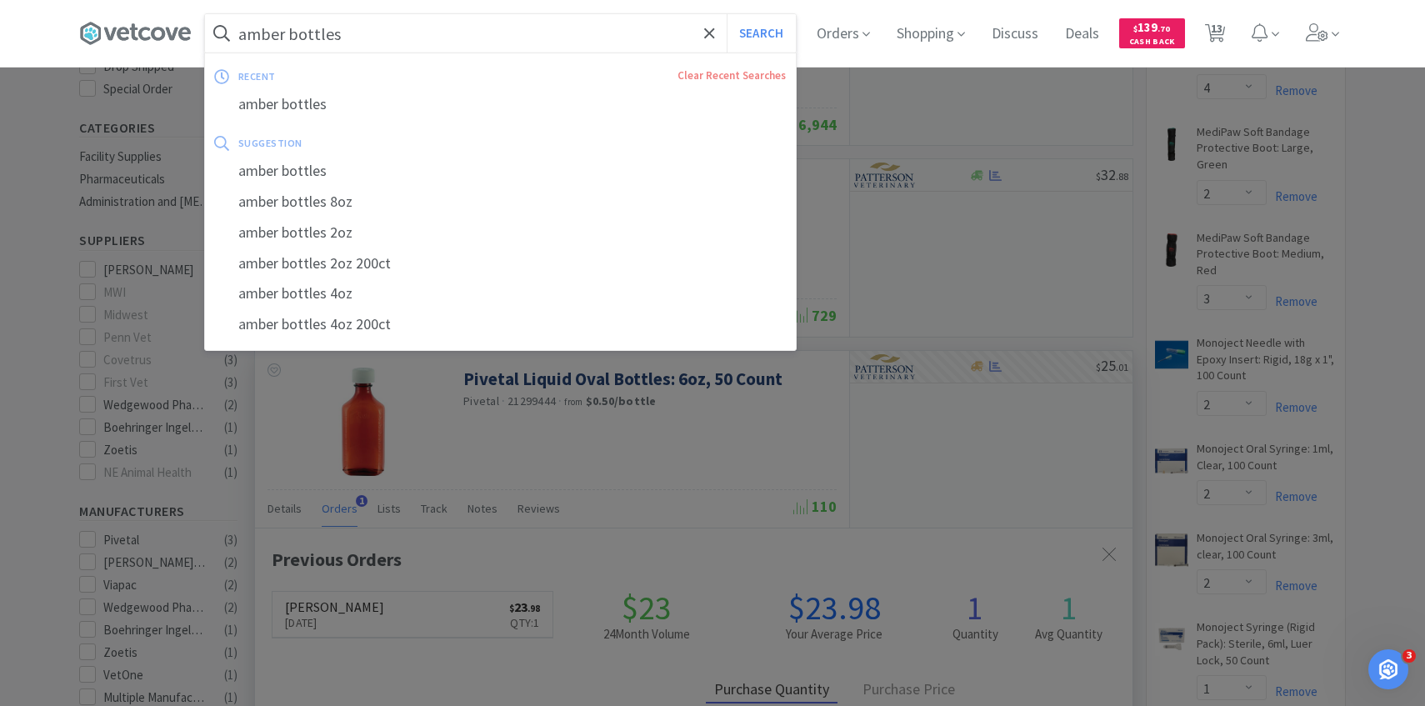
paste input "65822"
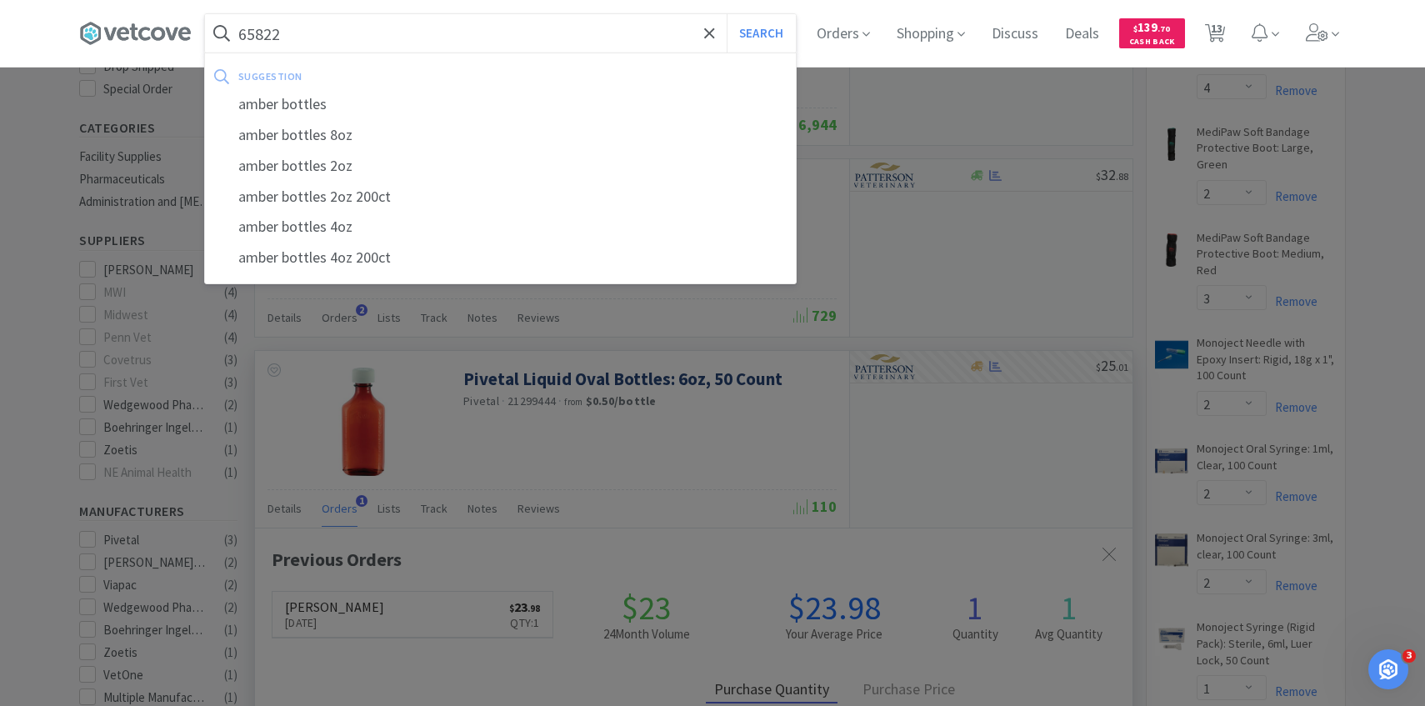
type input "65822"
click at [727, 14] on button "Search" at bounding box center [761, 33] width 69 height 38
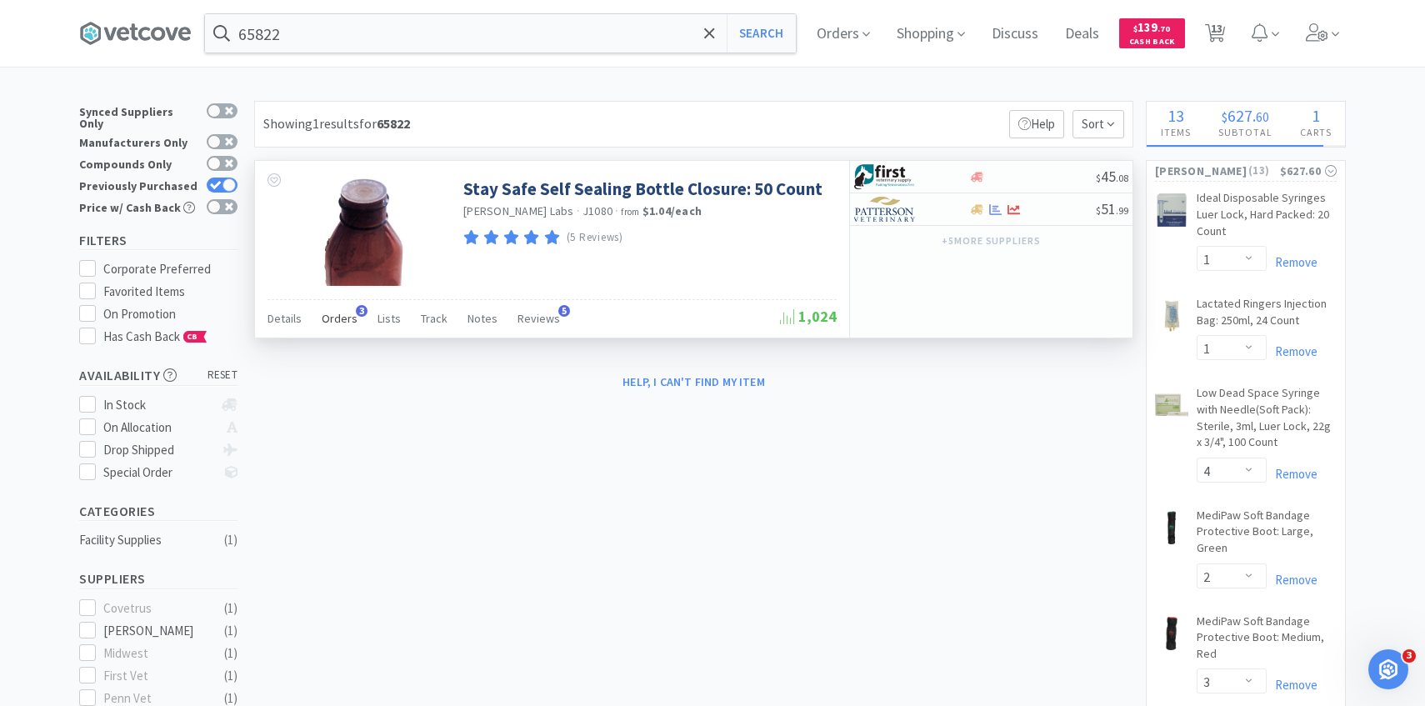
click at [328, 316] on span "Orders" at bounding box center [340, 318] width 36 height 15
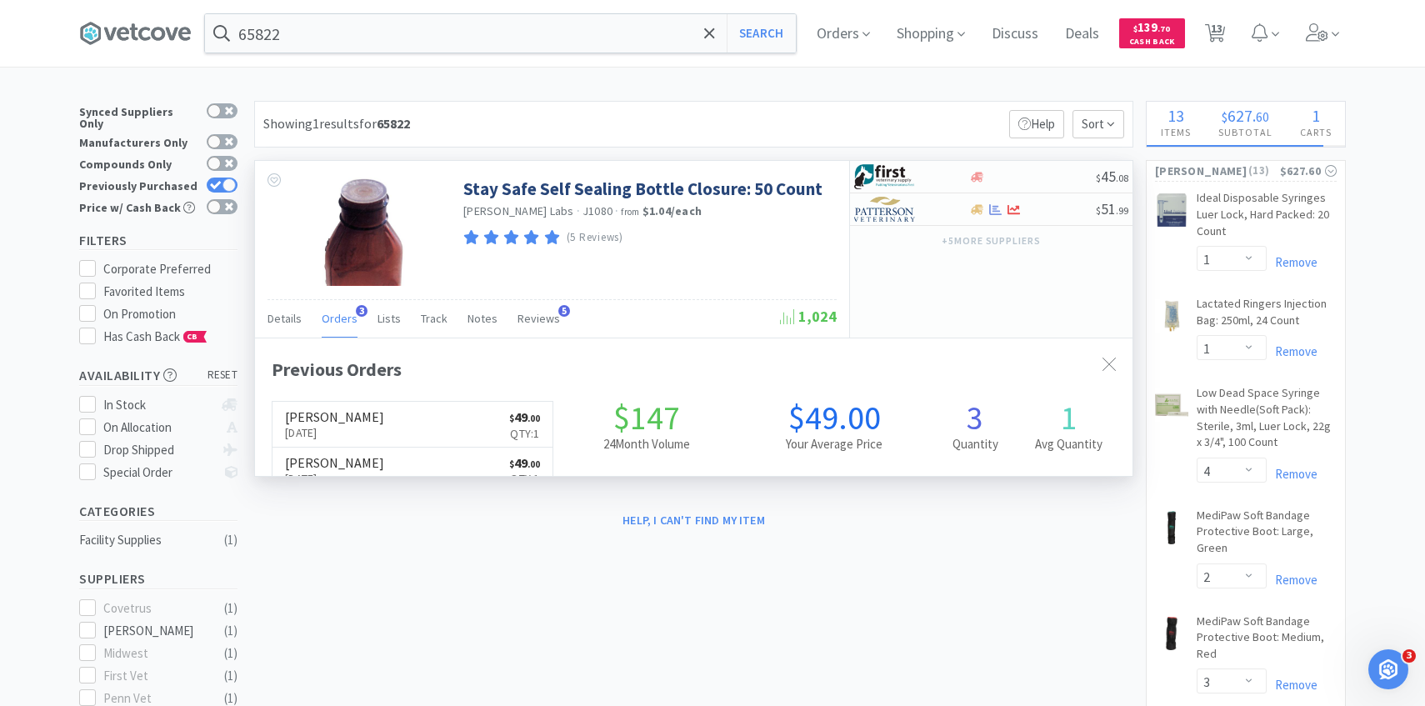
scroll to position [432, 877]
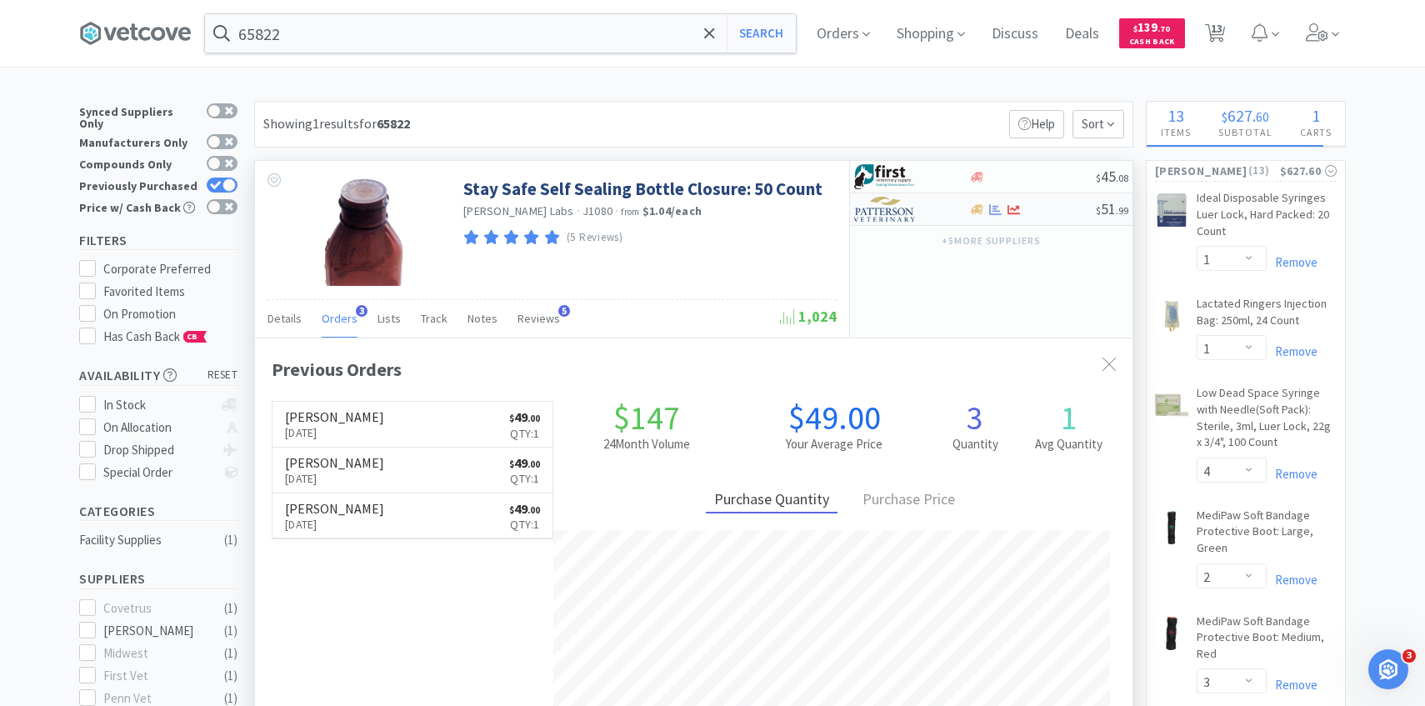
click at [880, 219] on img at bounding box center [885, 209] width 62 height 25
select select "1"
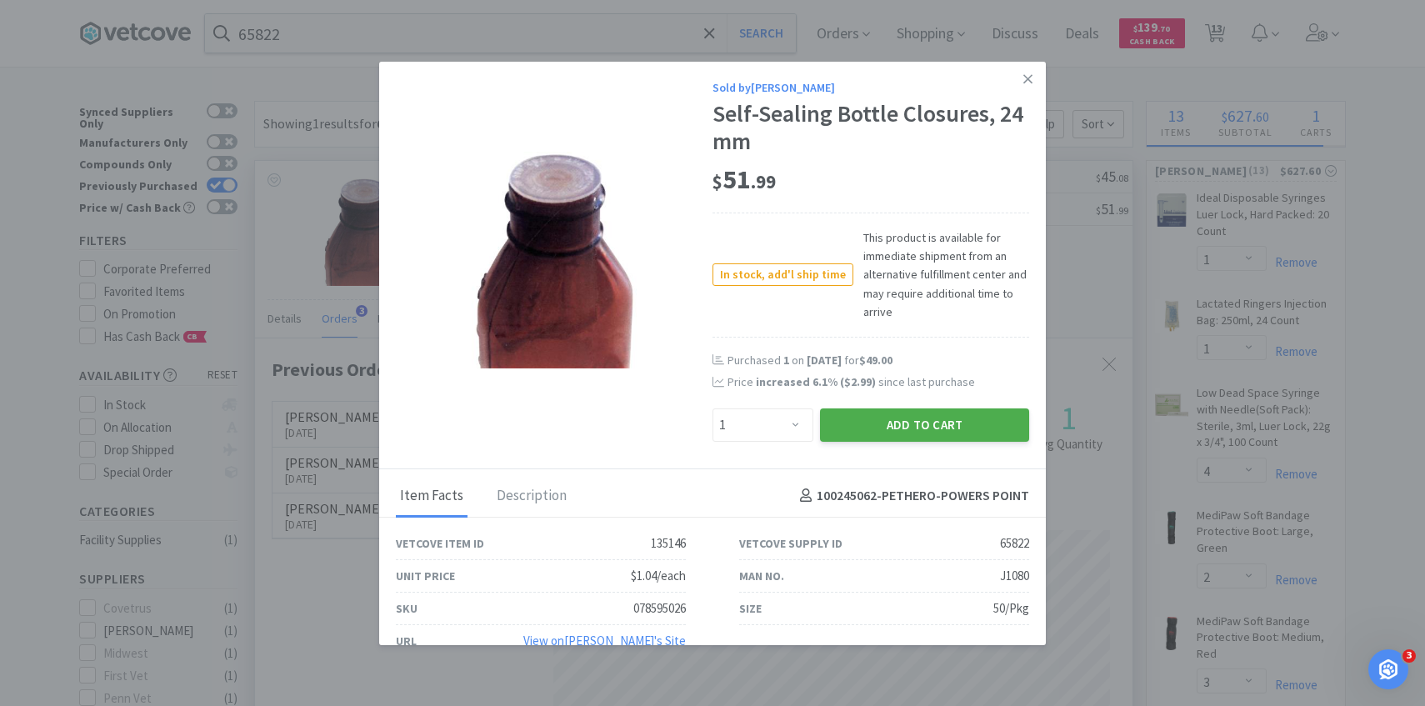
click at [888, 427] on button "Add to Cart" at bounding box center [924, 424] width 209 height 33
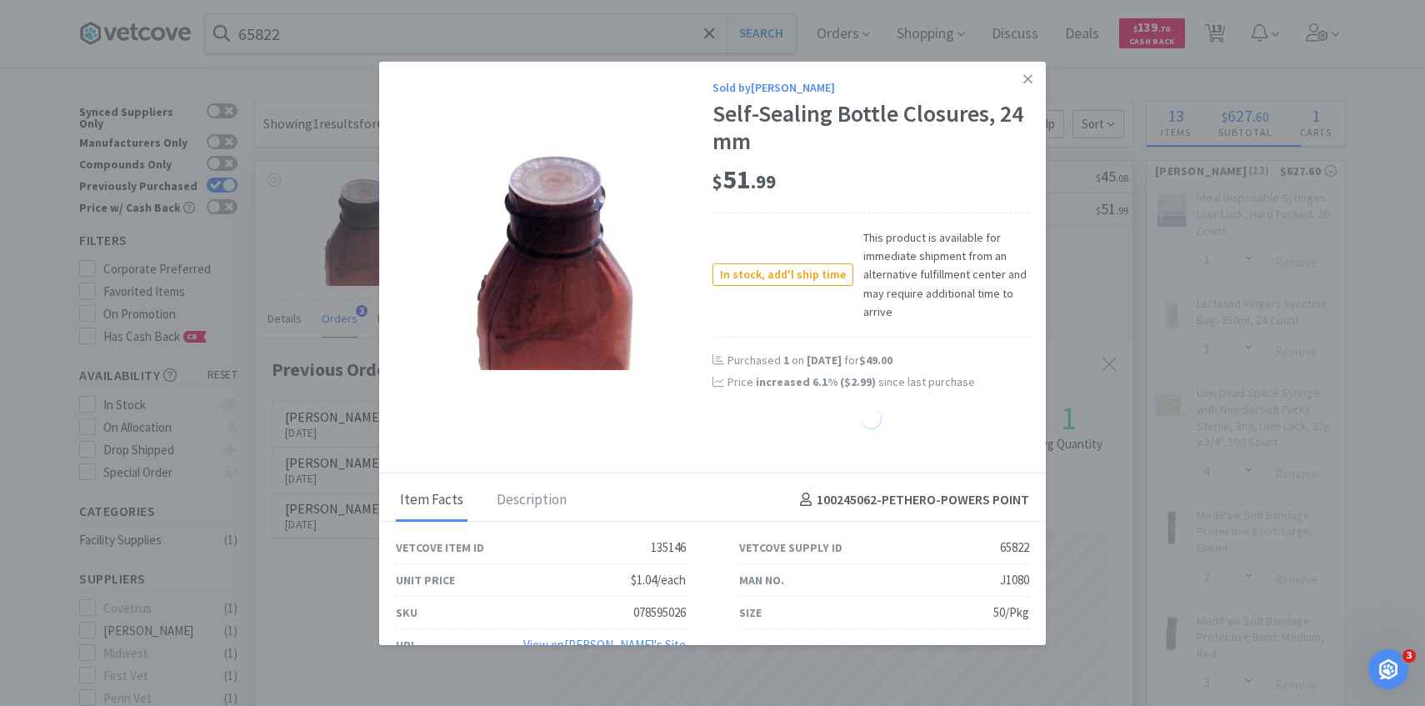
select select "1"
select select "2"
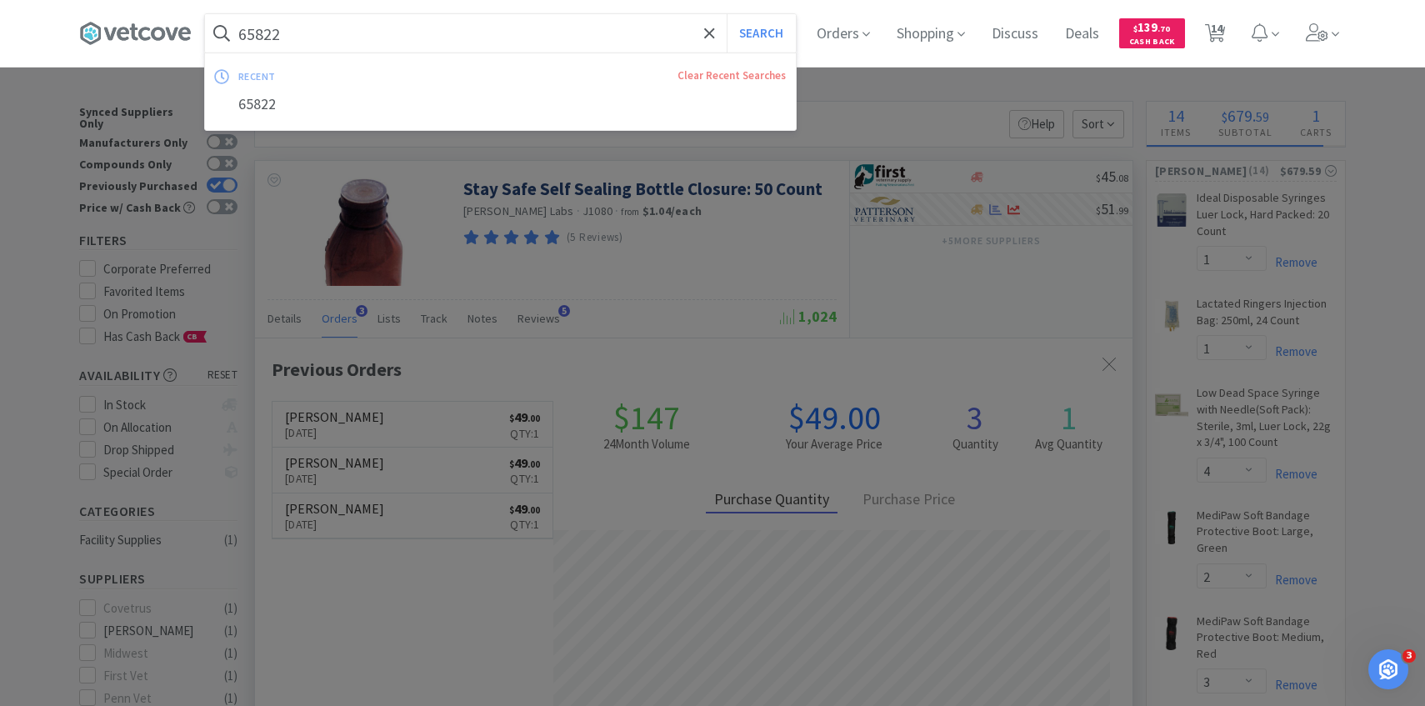
click at [437, 27] on input "65822" at bounding box center [500, 33] width 591 height 38
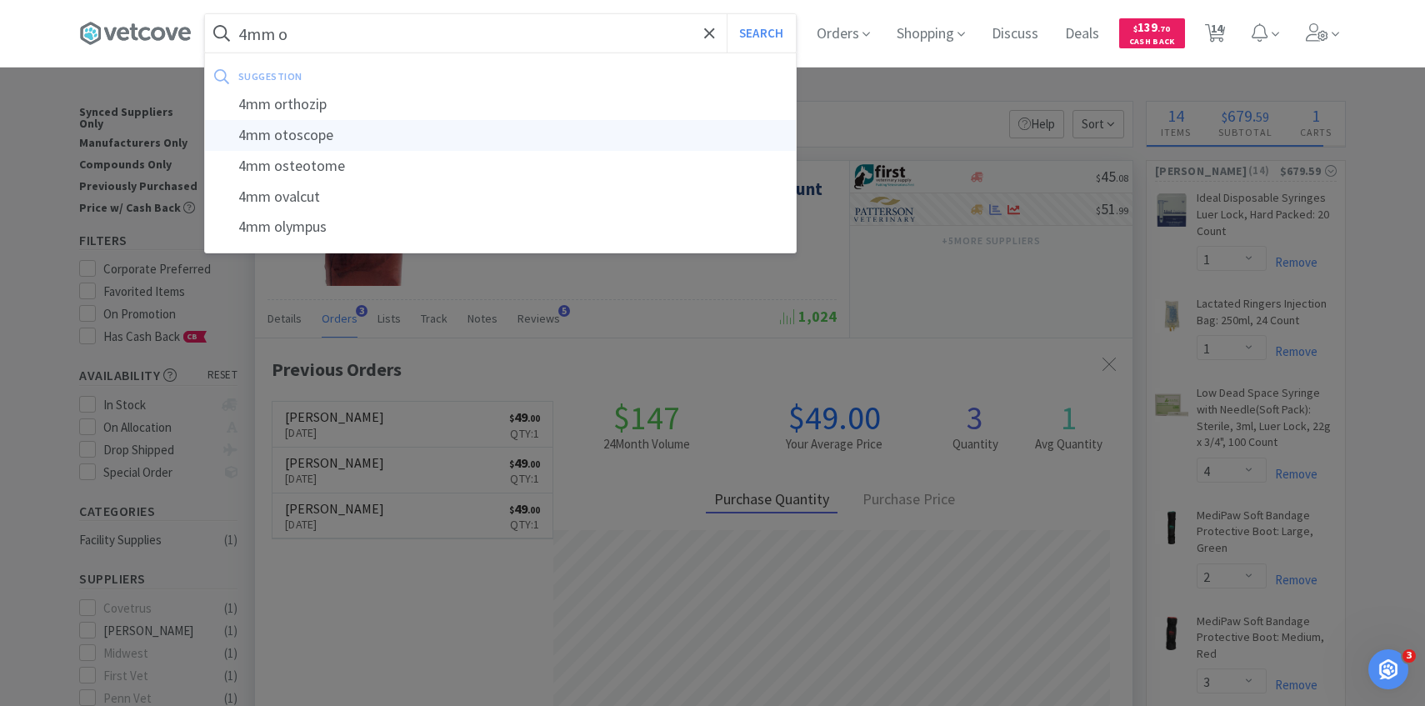
click at [417, 142] on div "4mm otoscope" at bounding box center [500, 135] width 591 height 31
type input "4mm otoscope"
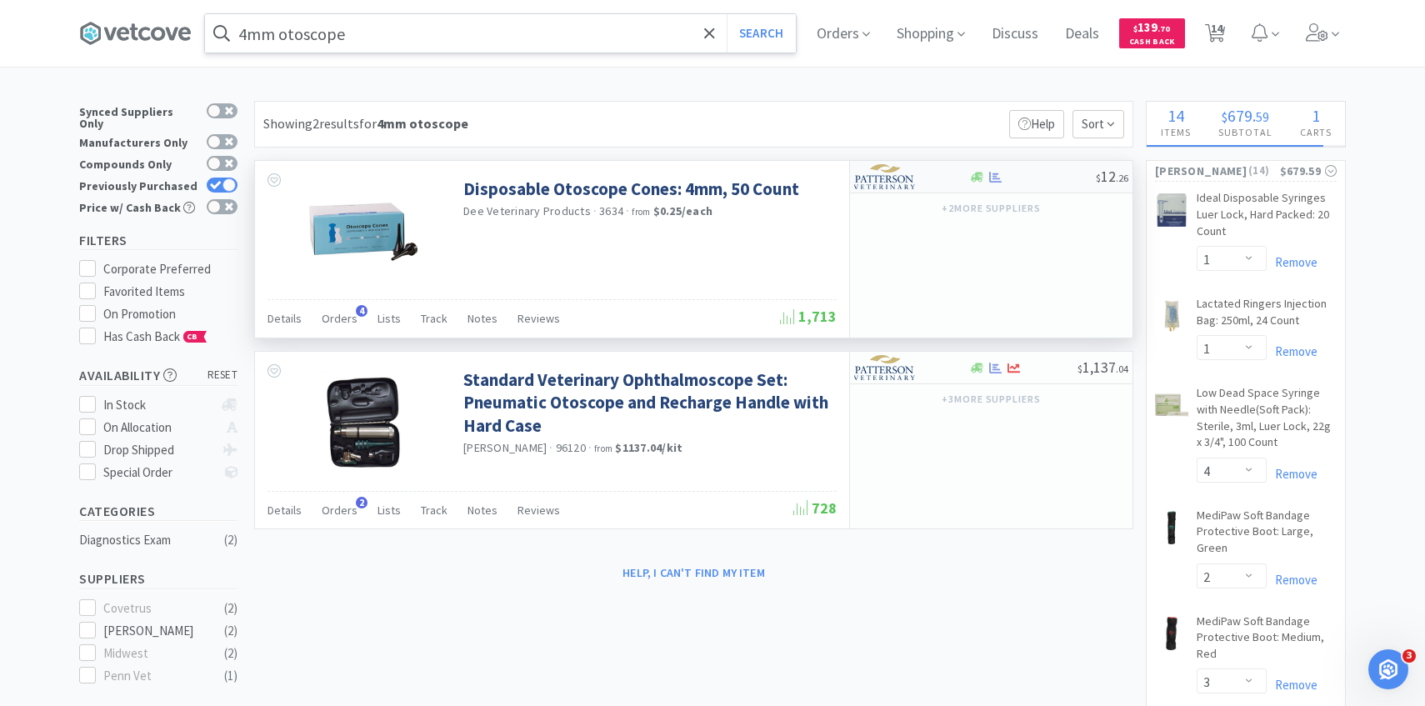
click at [887, 182] on img at bounding box center [885, 176] width 62 height 25
select select "1"
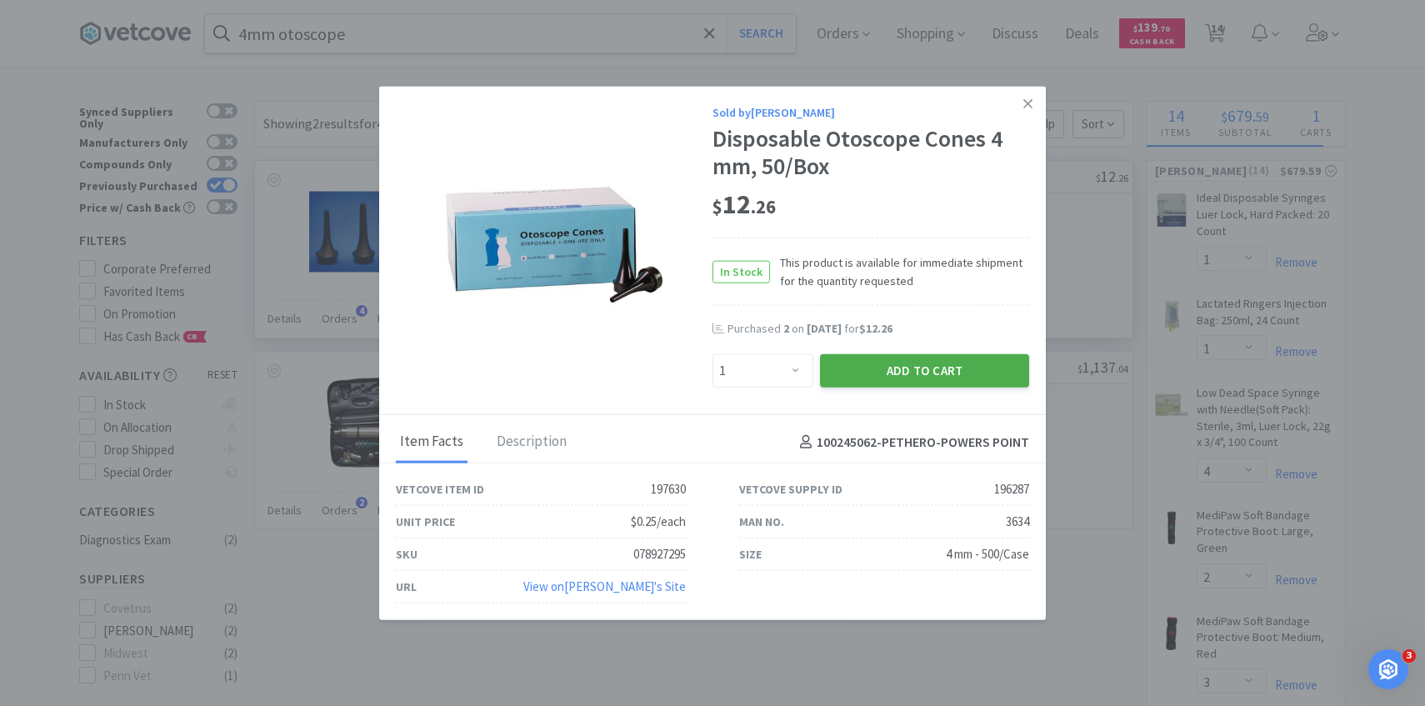
click at [884, 367] on button "Add to Cart" at bounding box center [924, 370] width 209 height 33
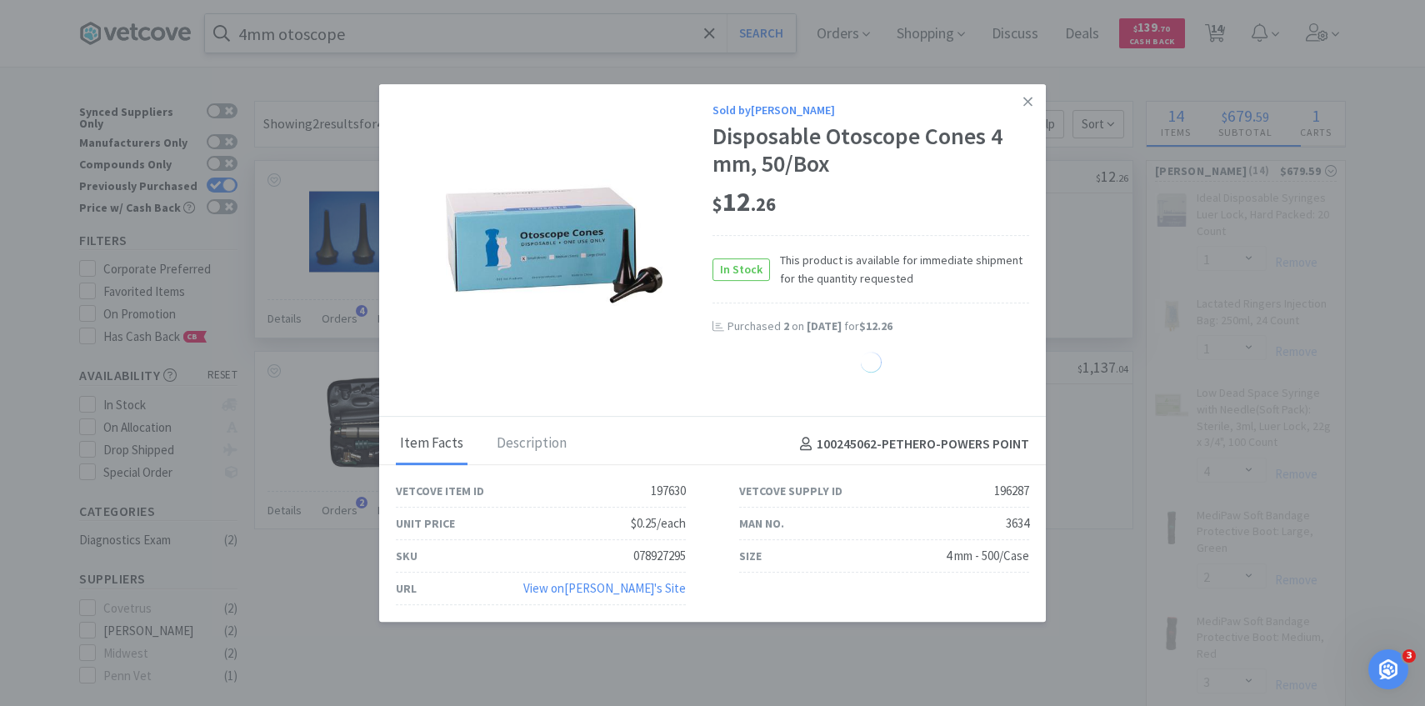
select select "1"
select select "4"
select select "2"
select select "3"
select select "2"
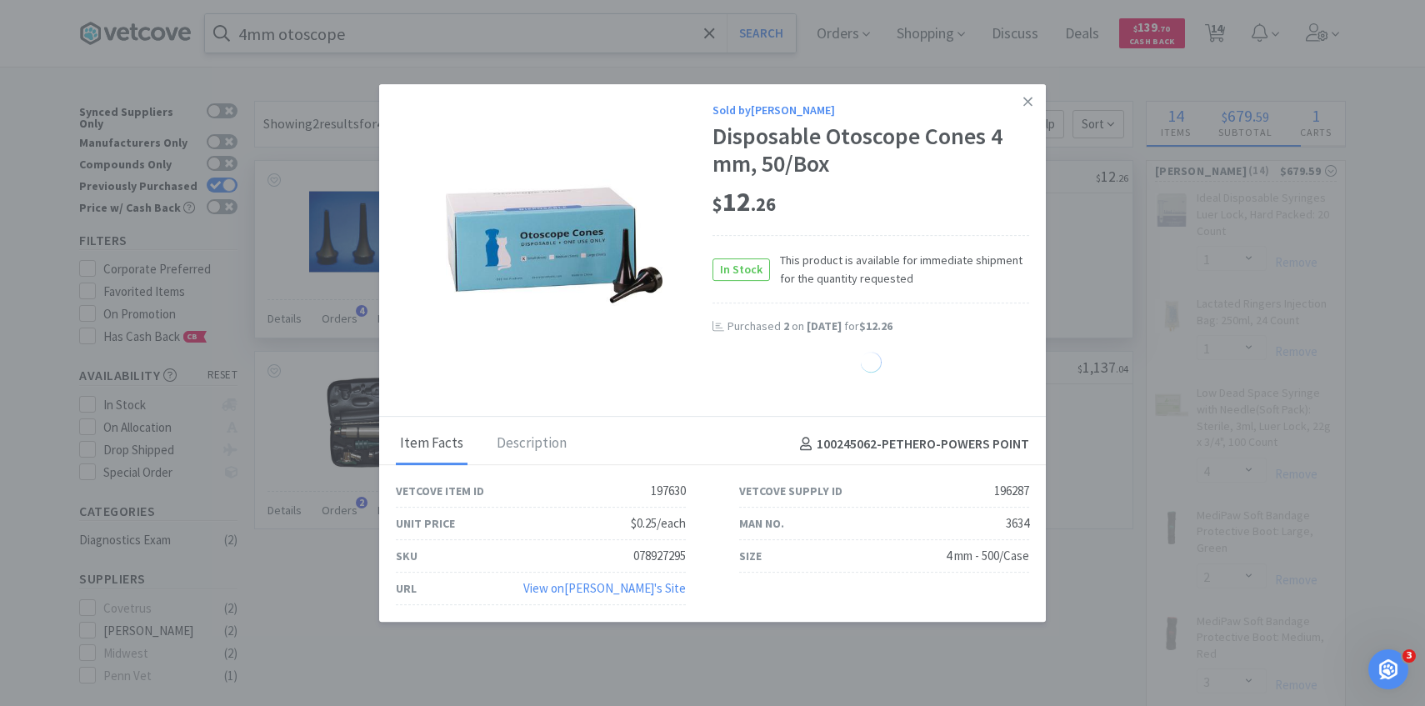
select select "1"
select select "3"
select select "4"
select select "1"
select select "2"
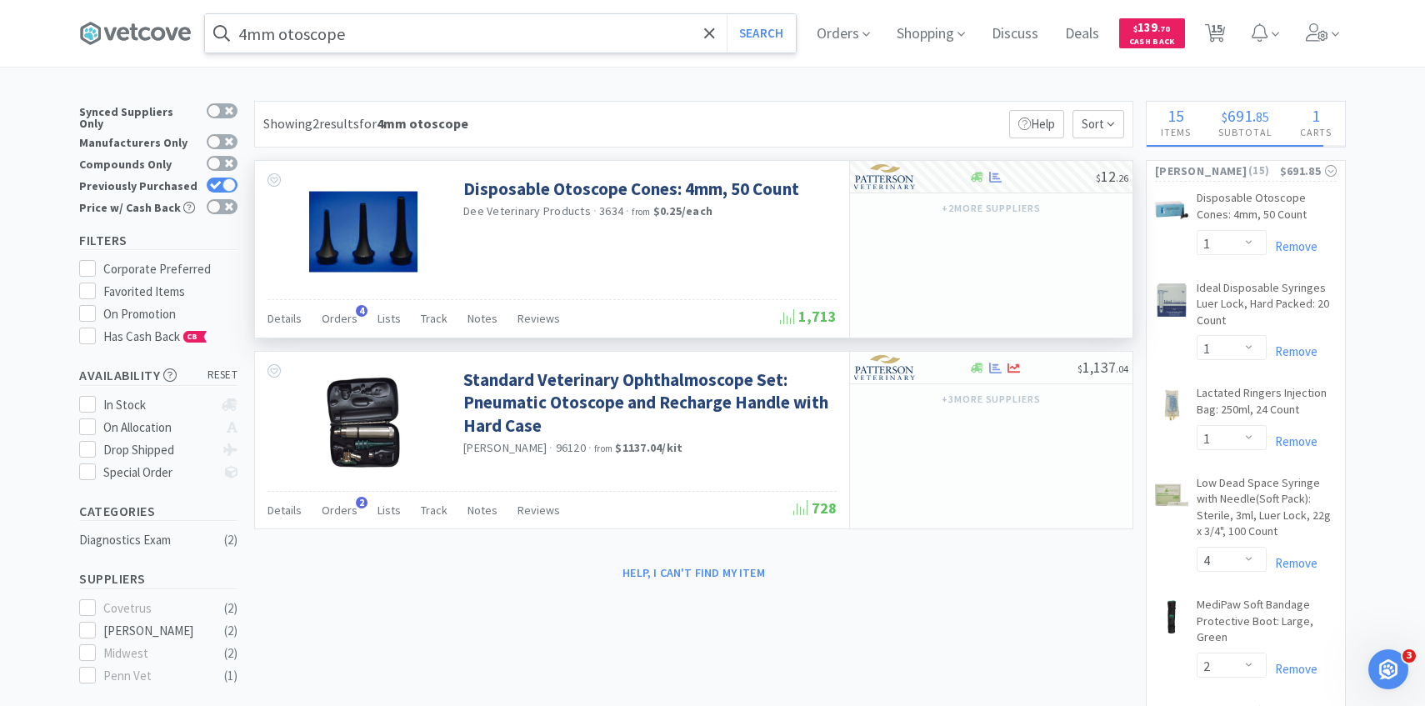
click at [251, 47] on input "4mm otoscope" at bounding box center [500, 33] width 591 height 38
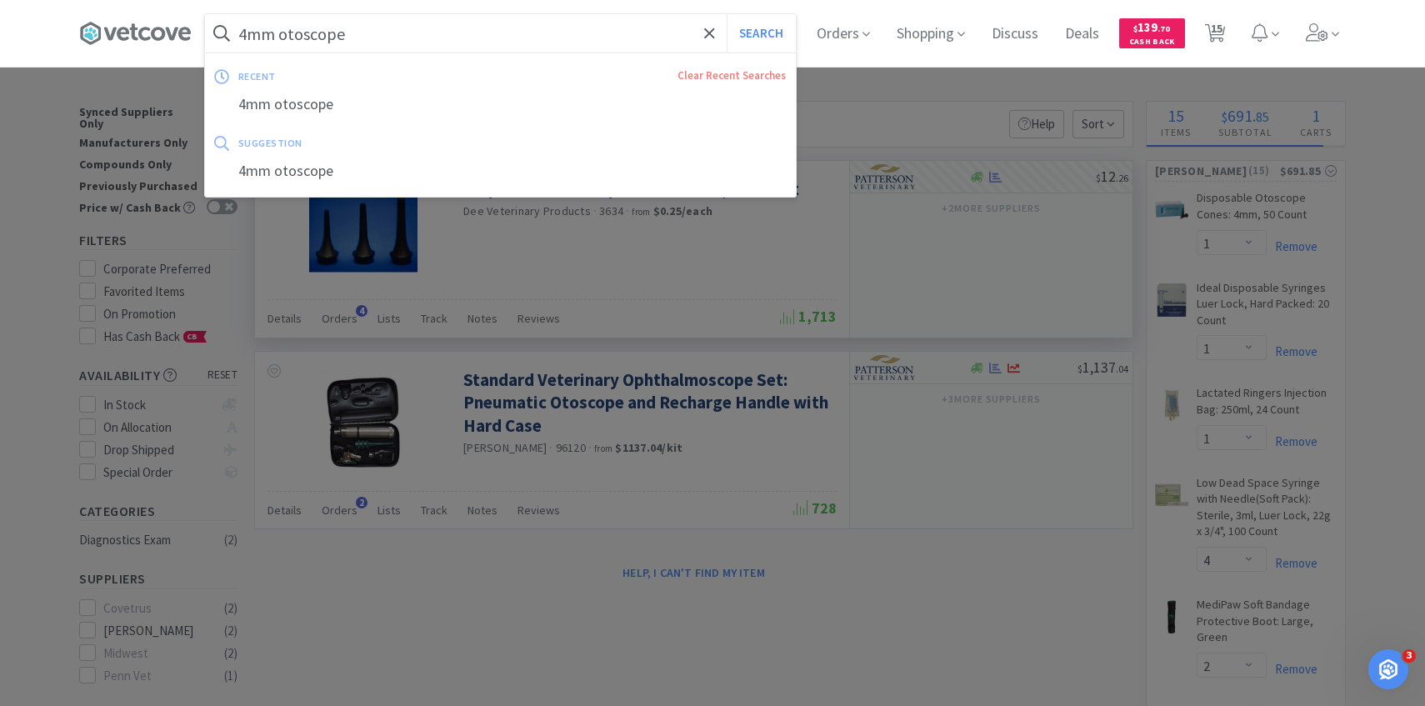
click at [245, 34] on input "4mm otoscope" at bounding box center [500, 33] width 591 height 38
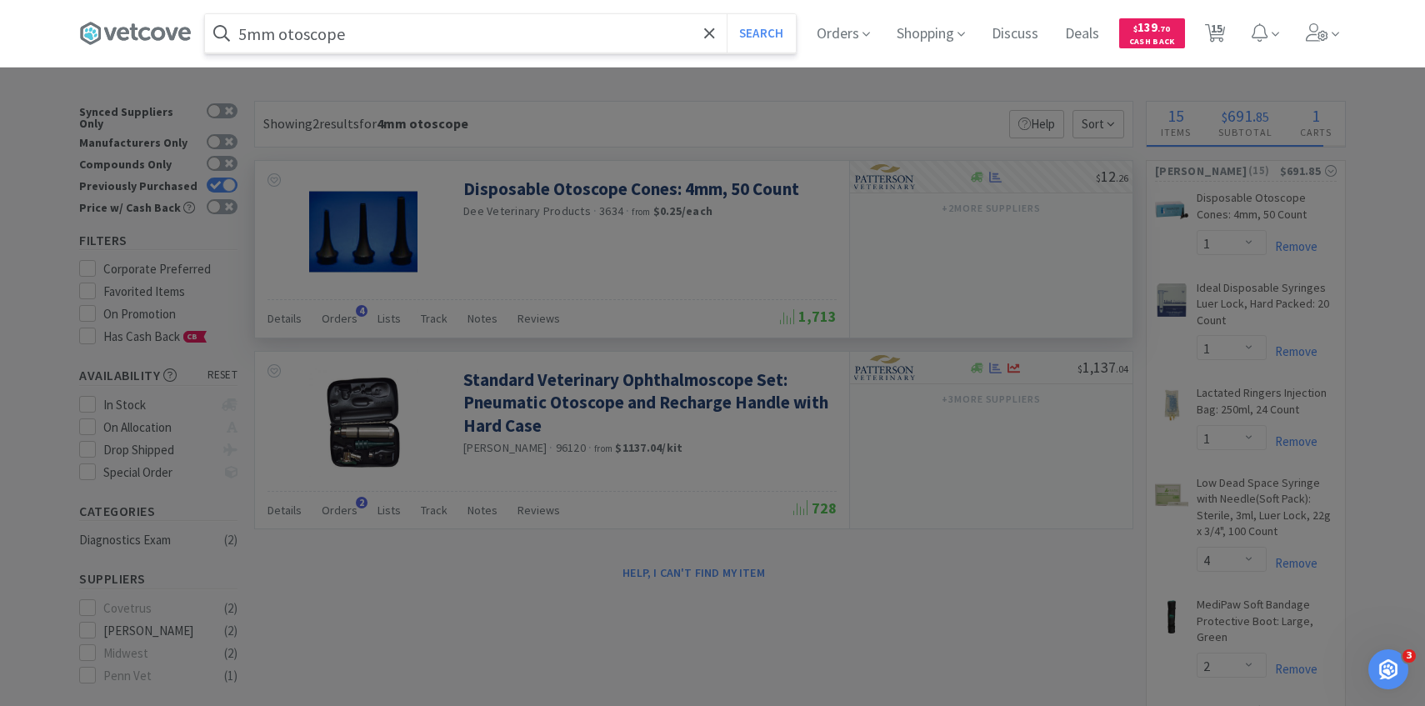
type input "5mm otoscope"
click at [727, 14] on button "Search" at bounding box center [761, 33] width 69 height 38
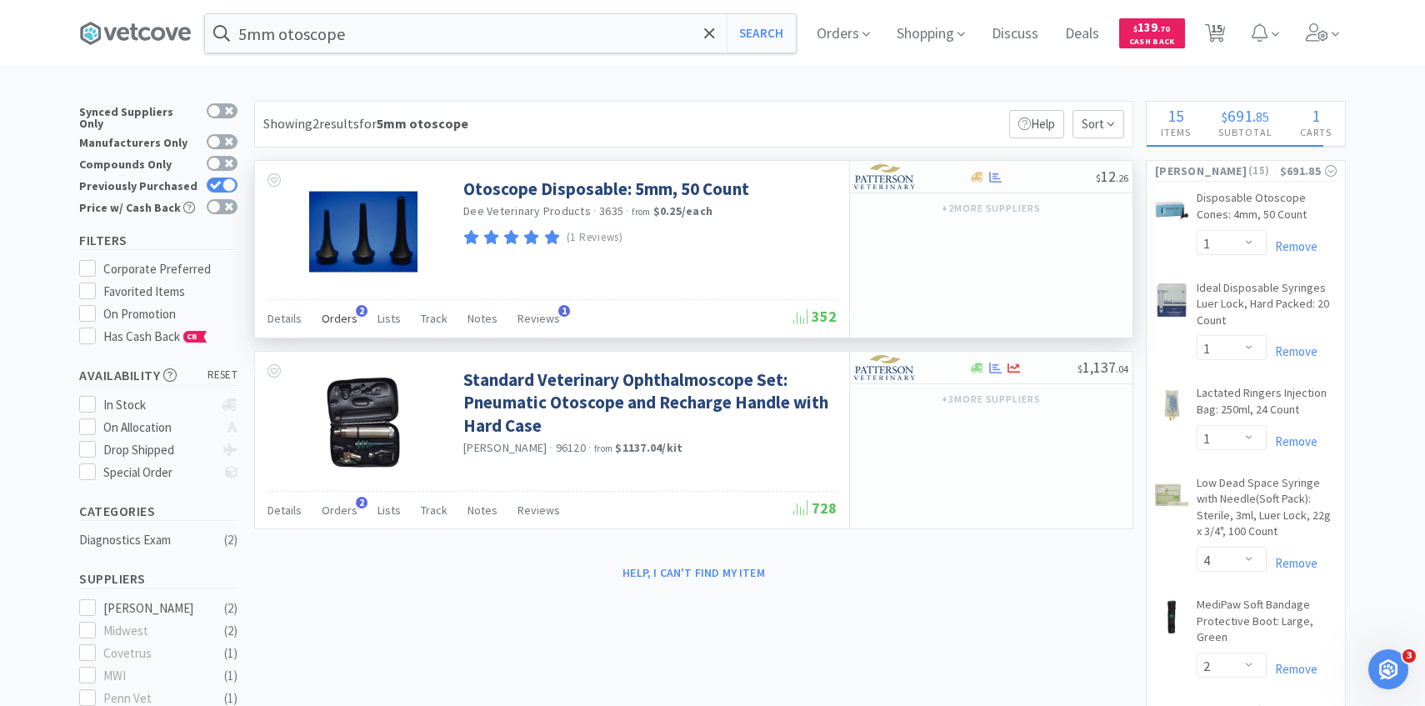
click at [328, 327] on div "Orders 2" at bounding box center [340, 321] width 36 height 32
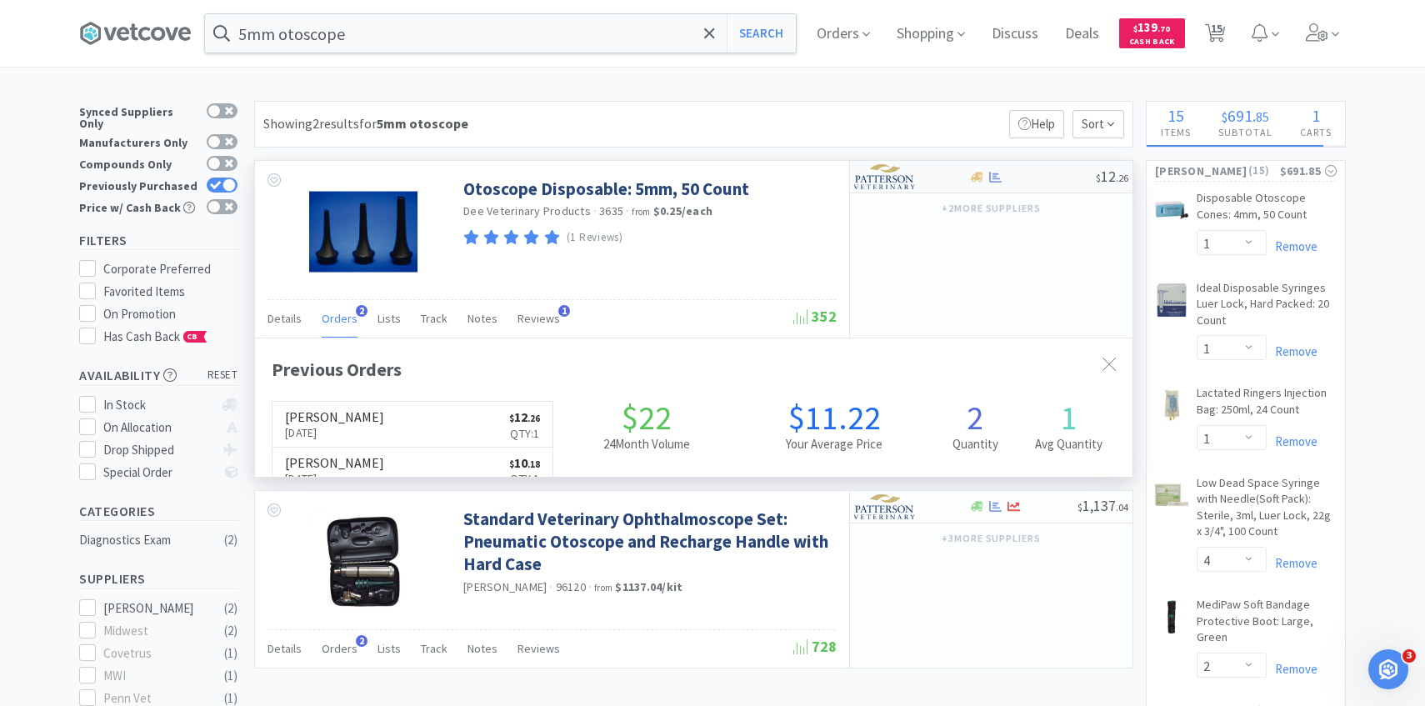
scroll to position [432, 877]
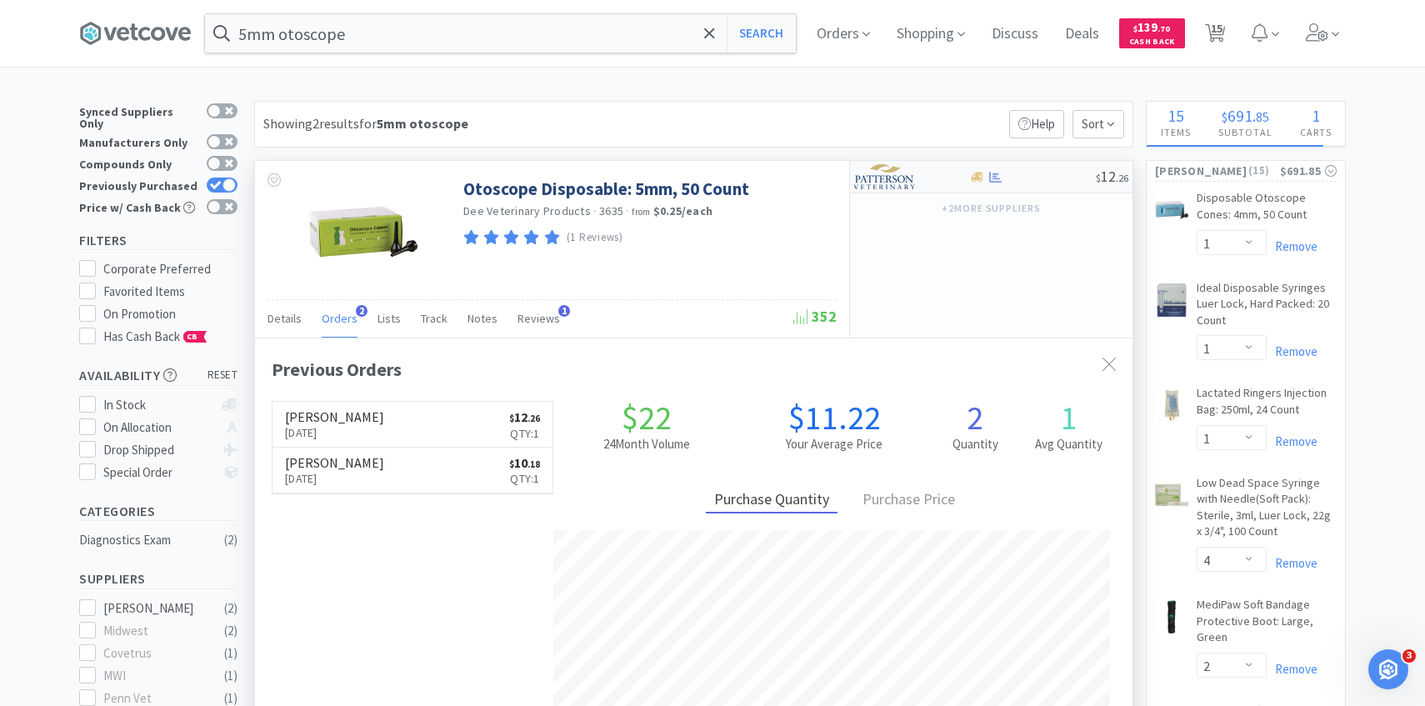
click at [915, 168] on img at bounding box center [885, 176] width 62 height 25
select select "1"
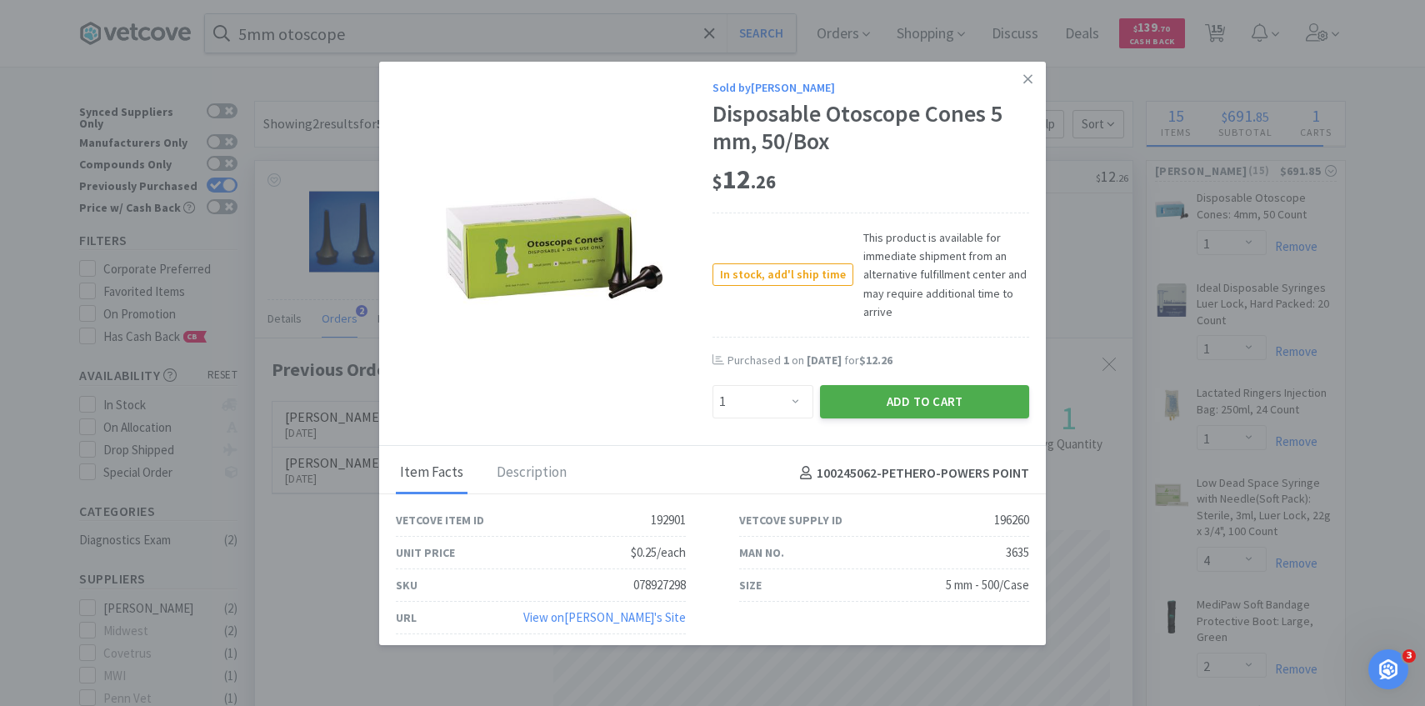
click at [889, 409] on button "Add to Cart" at bounding box center [924, 401] width 209 height 33
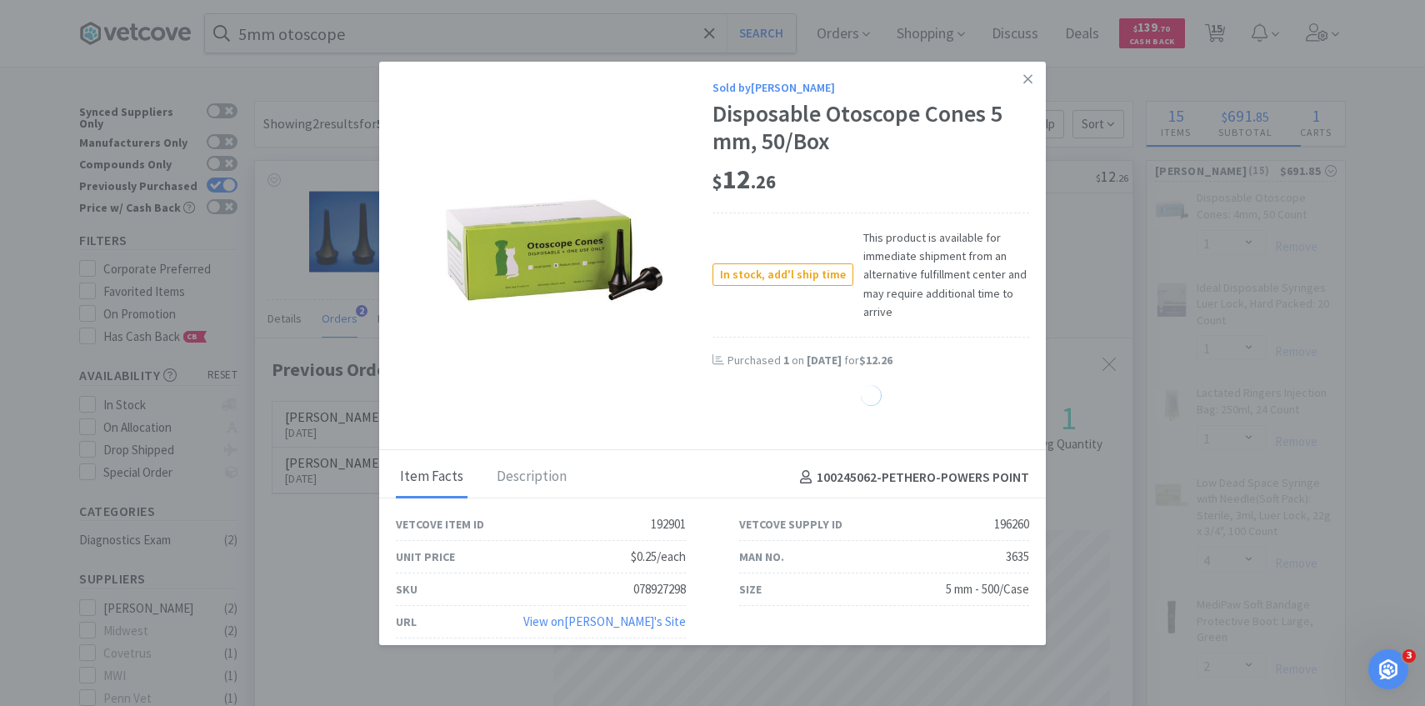
select select "1"
select select "2"
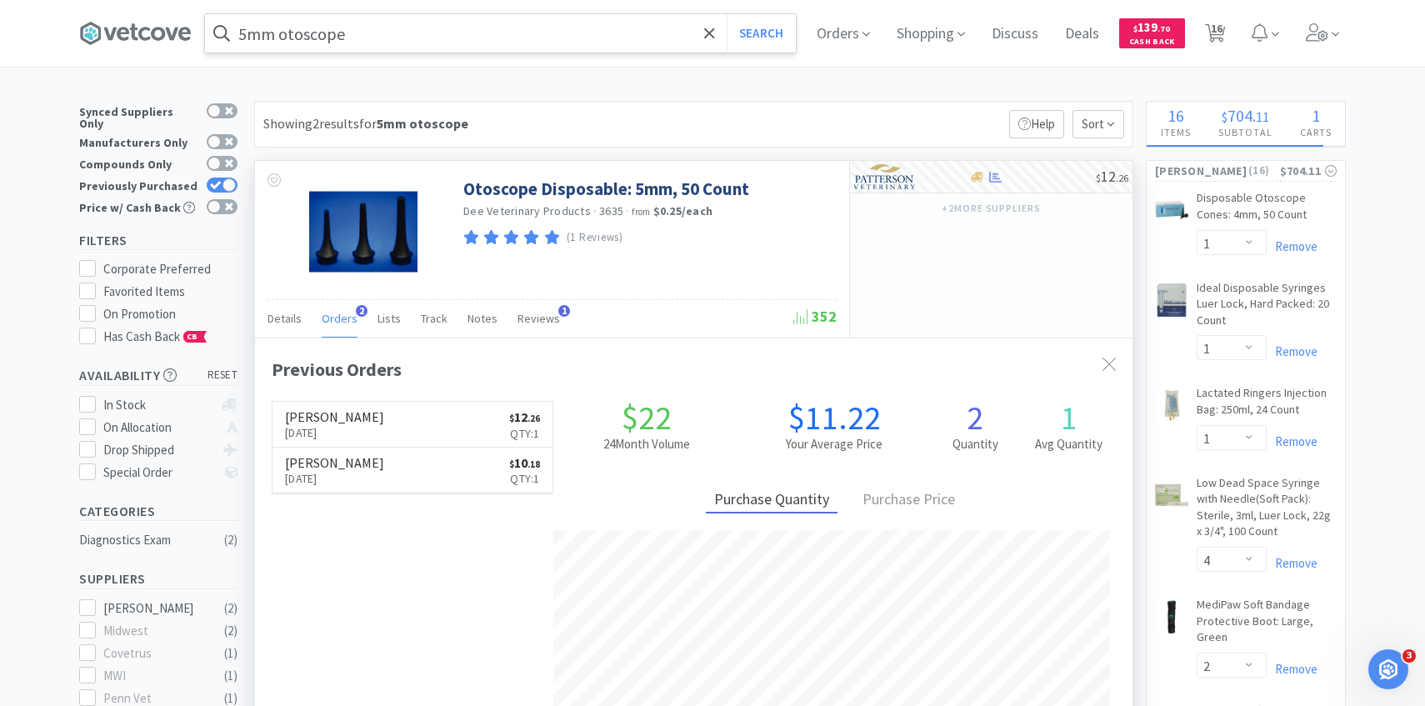
click at [462, 34] on input "5mm otoscope" at bounding box center [500, 33] width 591 height 38
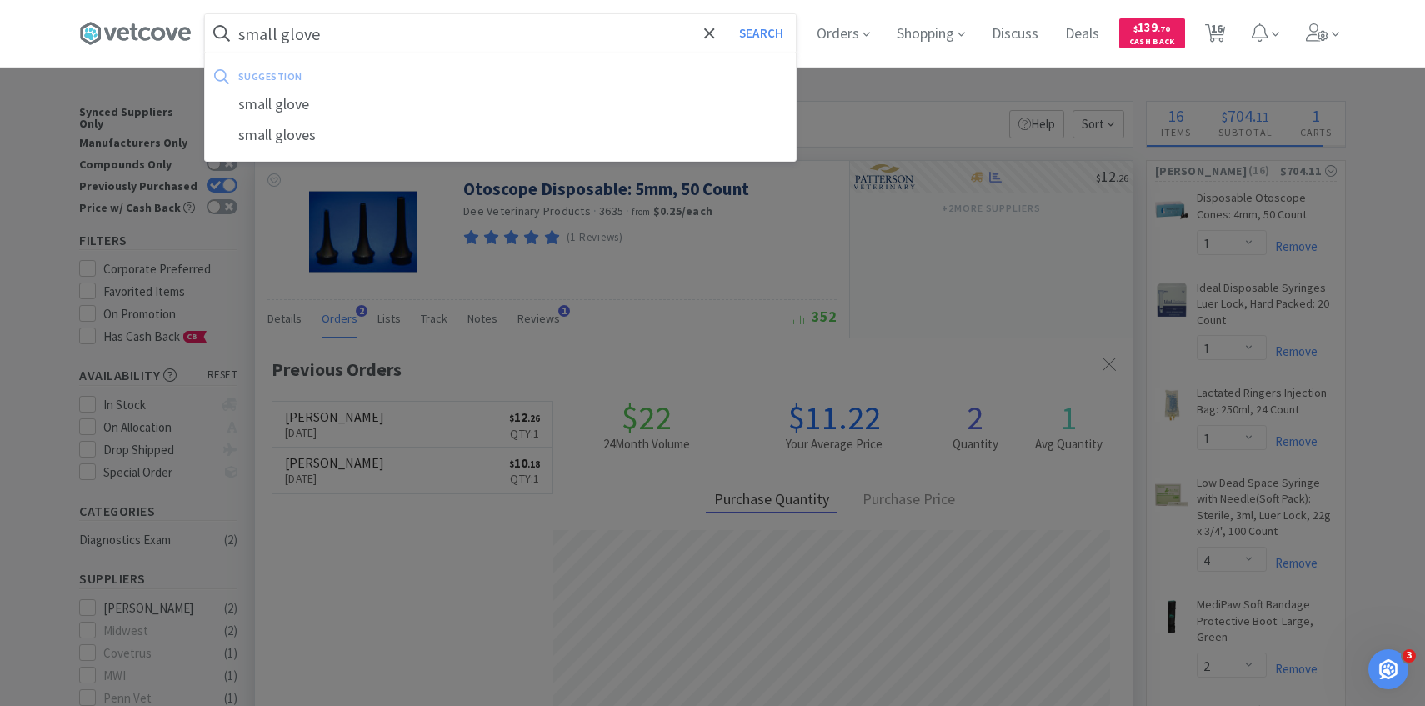
type input "small glove"
click at [727, 14] on button "Search" at bounding box center [761, 33] width 69 height 38
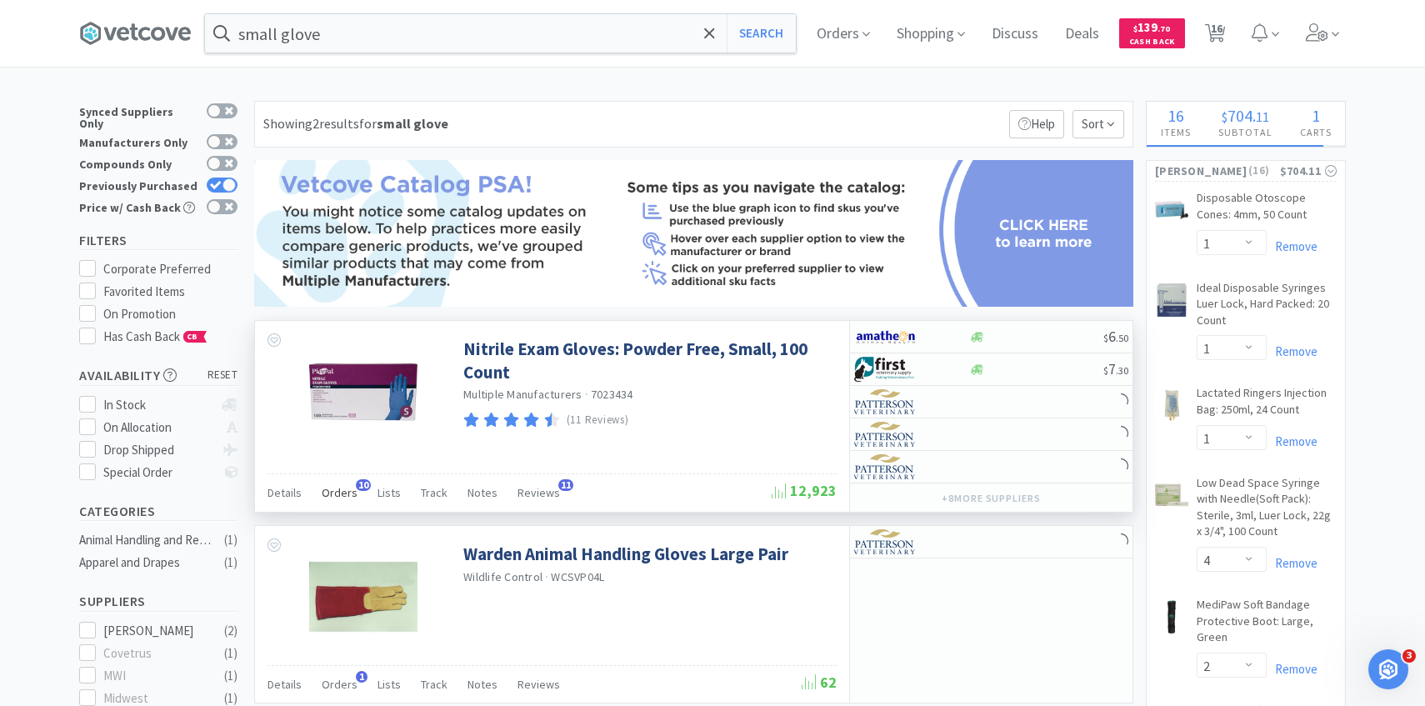
click at [347, 493] on span "Orders" at bounding box center [340, 492] width 36 height 15
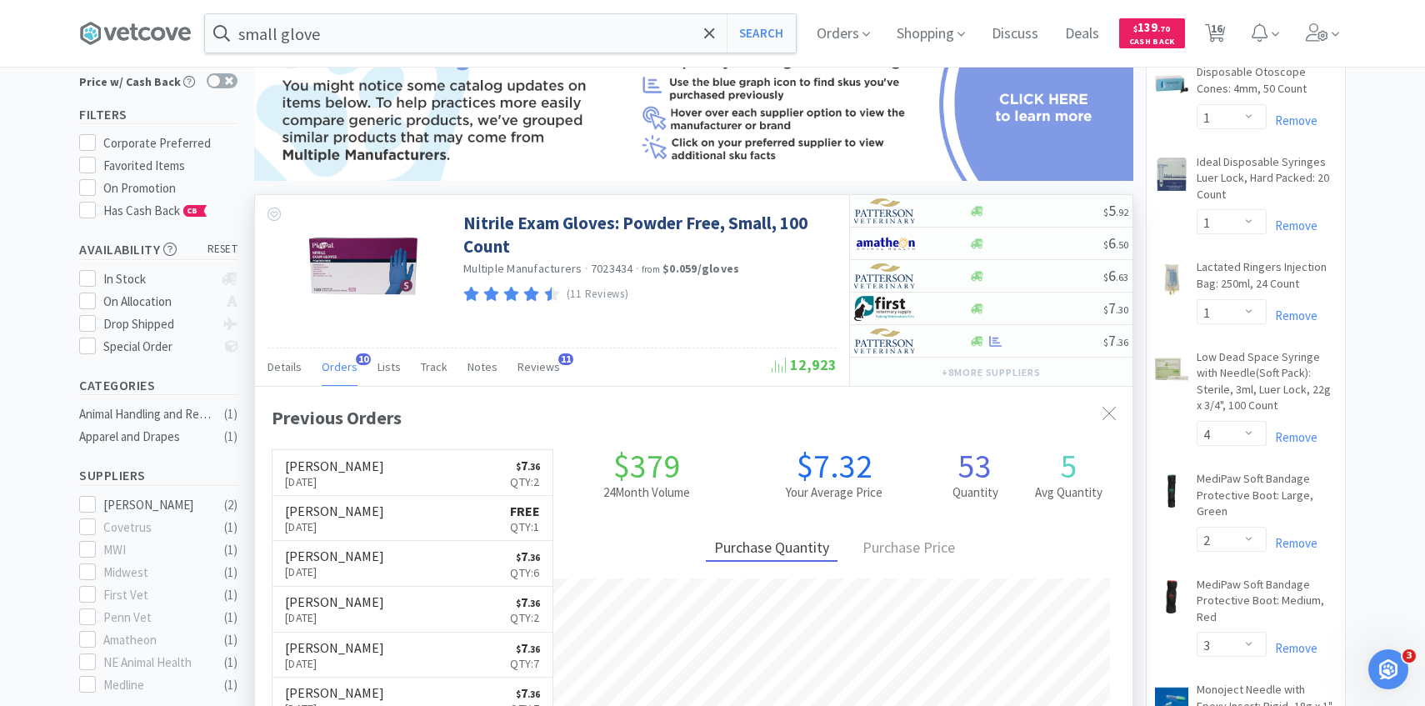
scroll to position [447, 877]
click at [925, 344] on div at bounding box center [900, 341] width 92 height 28
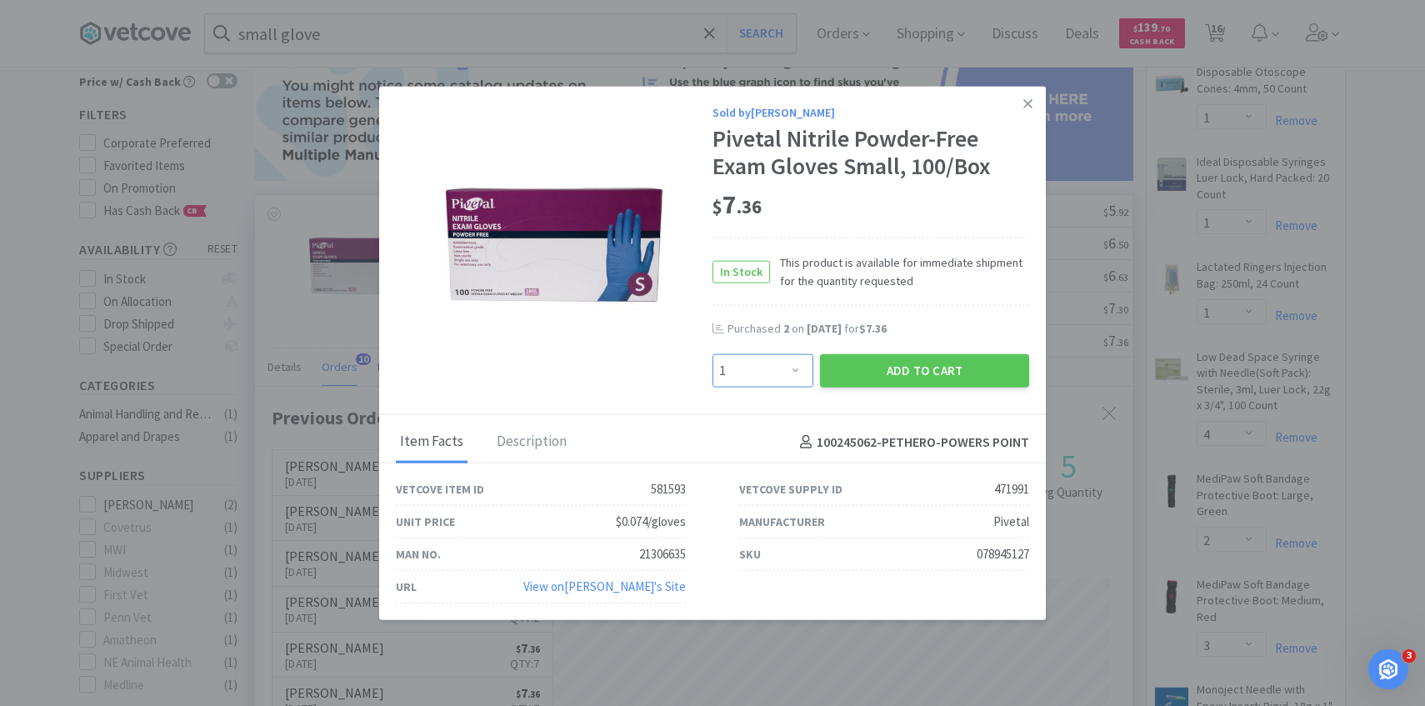
click at [747, 362] on select "Enter Quantity 1 2 3 4 5 6 7 8 9 10 11 12 13 14 15 16 17 18 19 20 Enter Quantity" at bounding box center [762, 370] width 101 height 33
select select "7"
click at [712, 354] on select "Enter Quantity 1 2 3 4 5 6 7 8 9 10 11 12 13 14 15 16 17 18 19 20 Enter Quantity" at bounding box center [762, 370] width 101 height 33
click at [863, 371] on button "Add to Cart" at bounding box center [924, 370] width 209 height 33
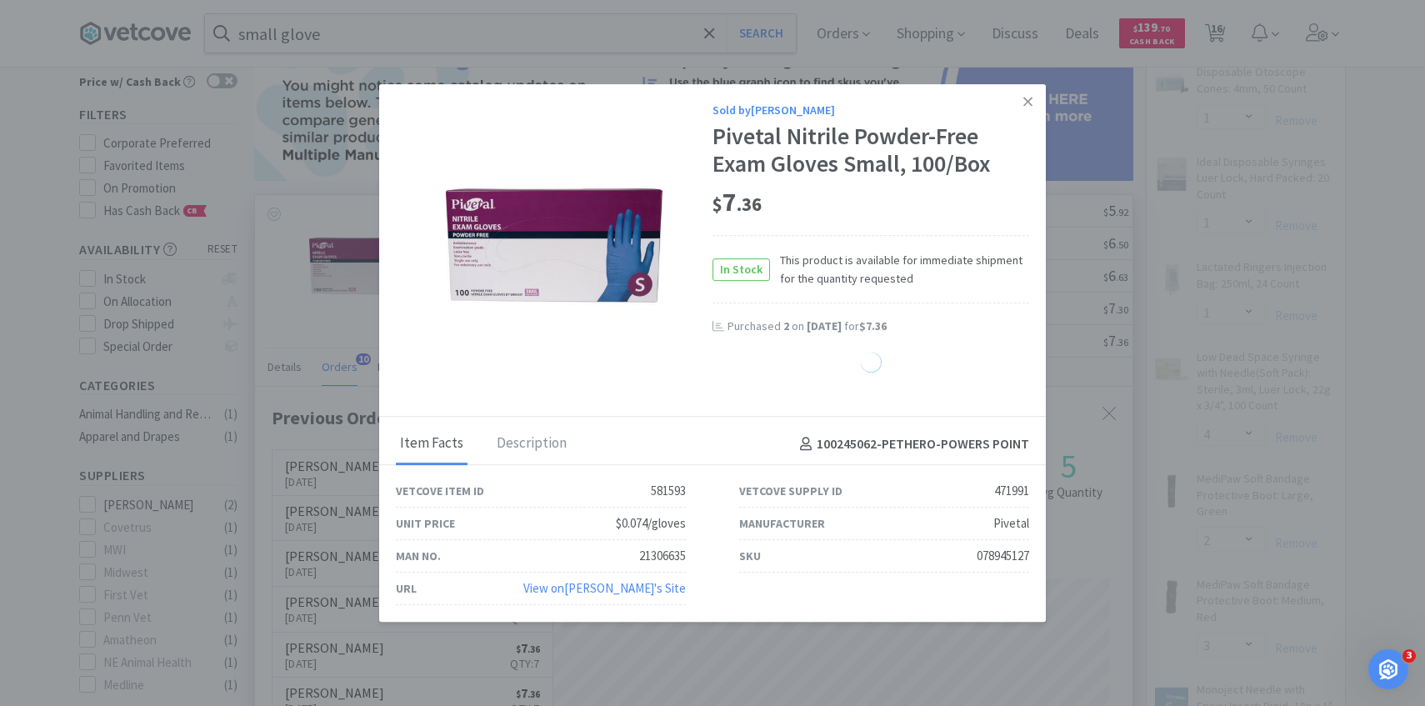
select select "7"
select select "1"
select select "2"
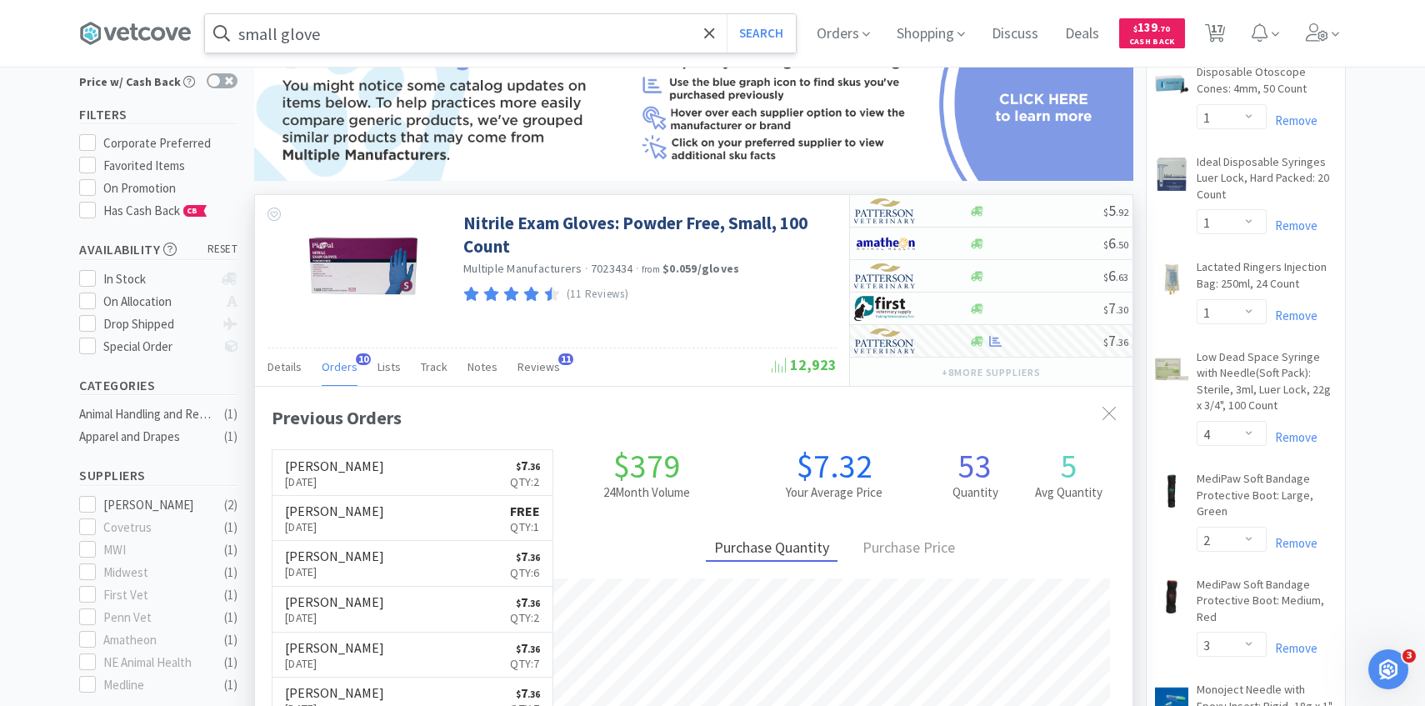
click at [602, 34] on input "small glove" at bounding box center [500, 33] width 591 height 38
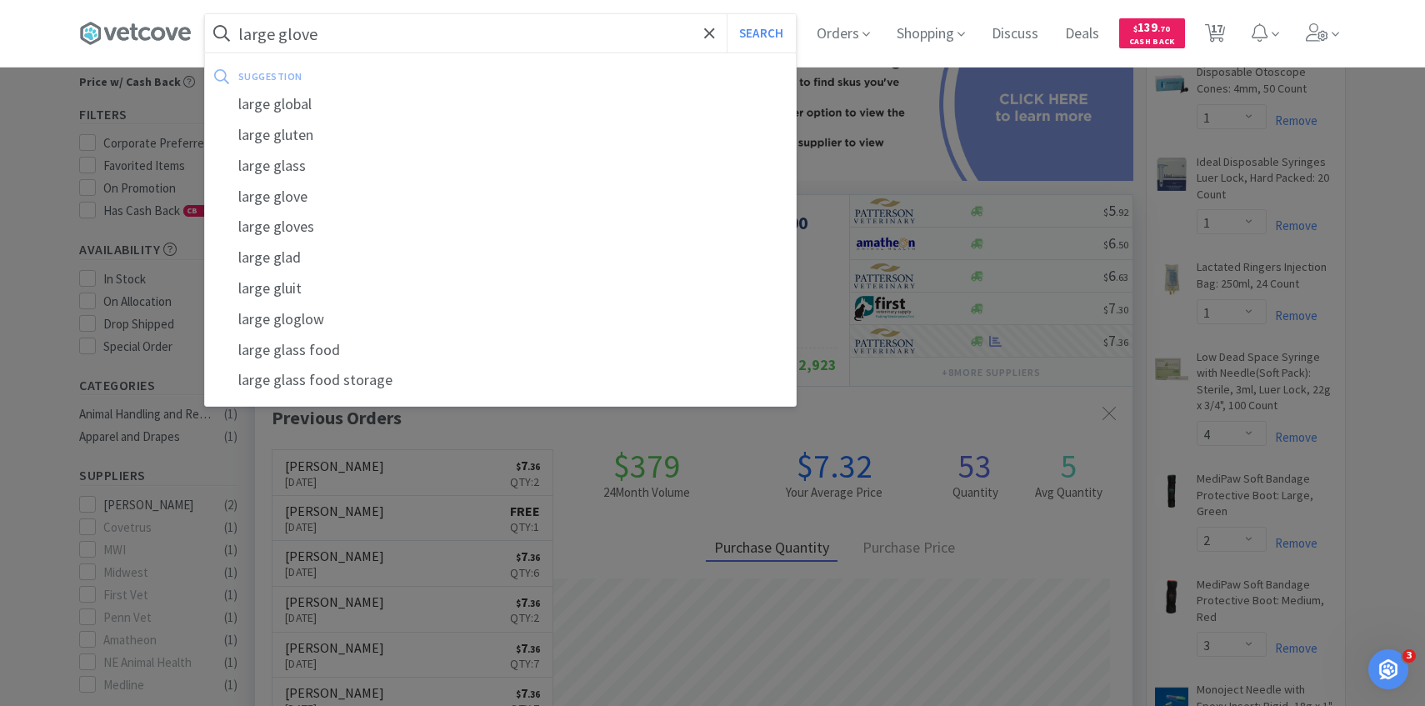
type input "large glove"
click at [727, 14] on button "Search" at bounding box center [761, 33] width 69 height 38
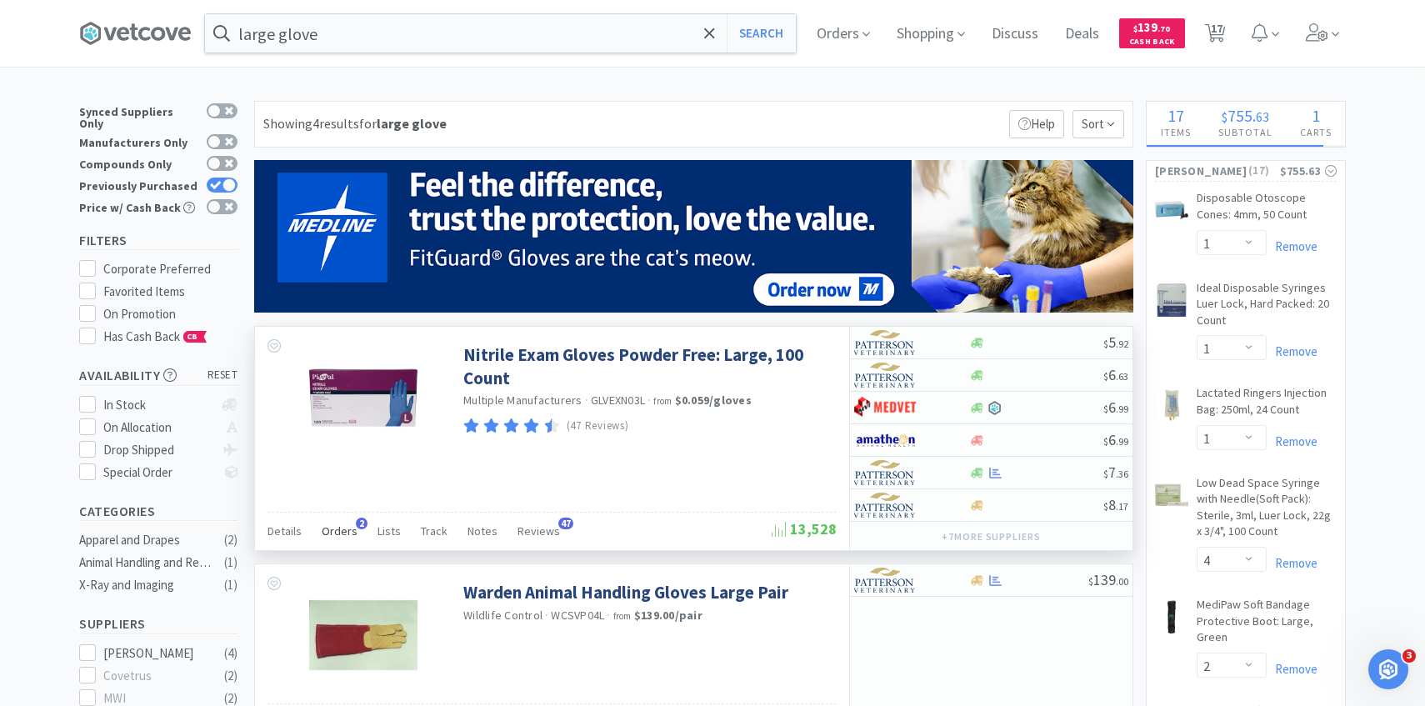
click at [342, 532] on span "Orders" at bounding box center [340, 530] width 36 height 15
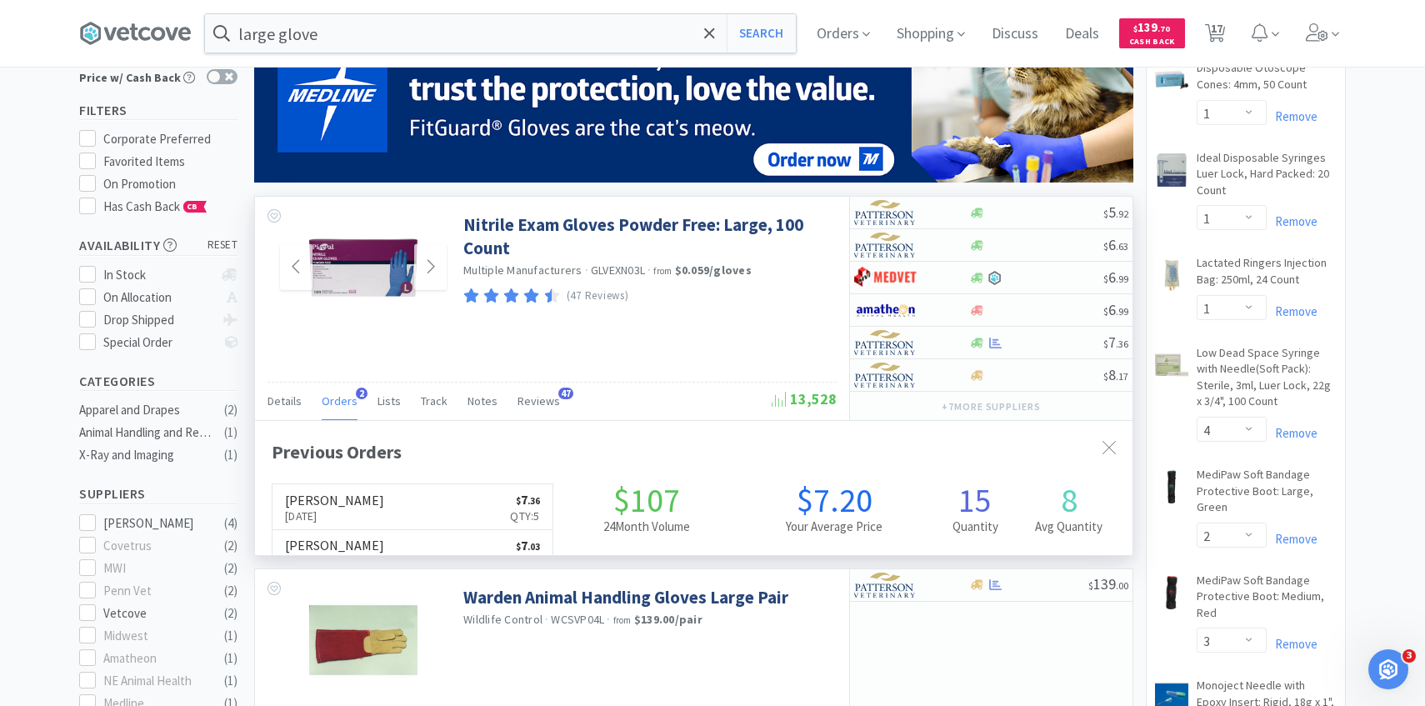
scroll to position [132, 0]
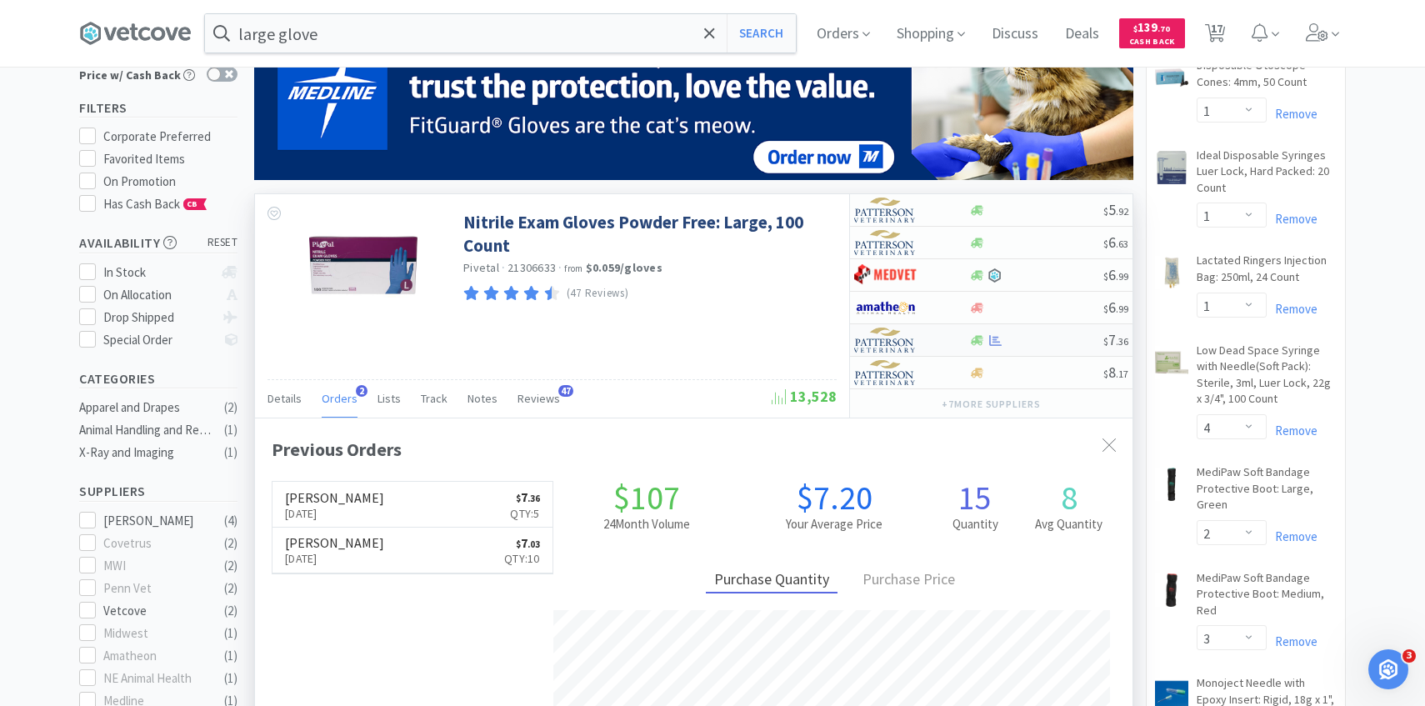
click at [917, 346] on div at bounding box center [900, 340] width 92 height 28
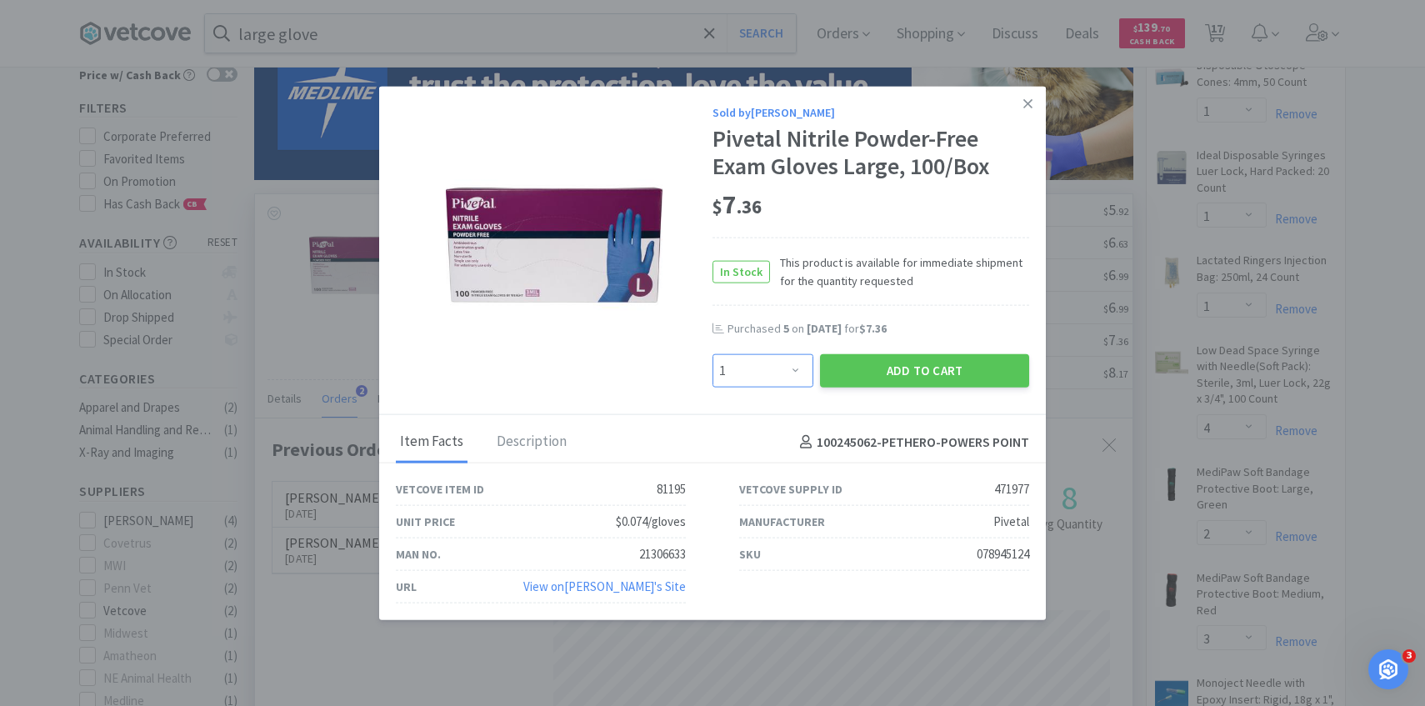
click at [771, 367] on select "Enter Quantity 1 2 3 4 5 6 7 8 9 10 11 12 13 14 15 16 17 18 19 20 Enter Quantity" at bounding box center [762, 370] width 101 height 33
select select "3"
click at [712, 354] on select "Enter Quantity 1 2 3 4 5 6 7 8 9 10 11 12 13 14 15 16 17 18 19 20 Enter Quantity" at bounding box center [762, 370] width 101 height 33
click at [869, 361] on button "Add to Cart" at bounding box center [924, 370] width 209 height 33
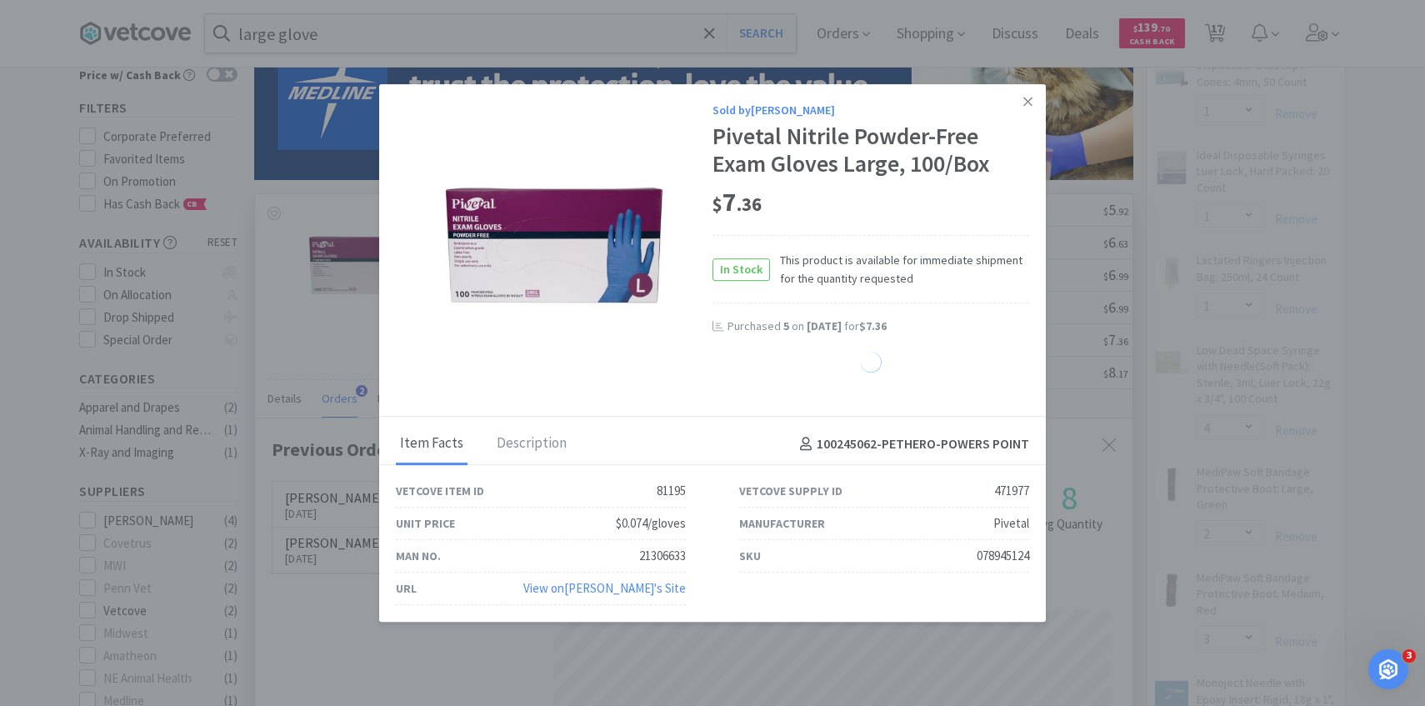
select select "3"
select select "7"
select select "1"
select select "2"
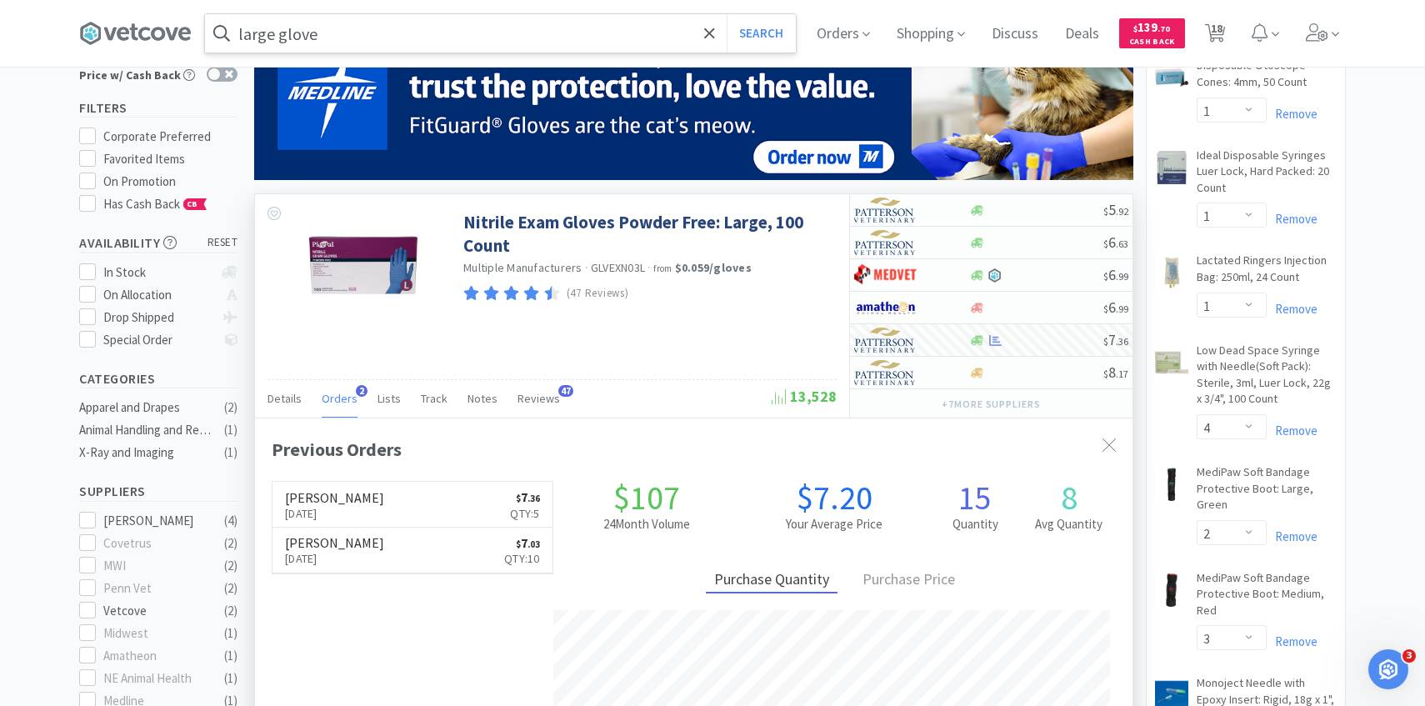
click at [555, 42] on input "large glove" at bounding box center [500, 33] width 591 height 38
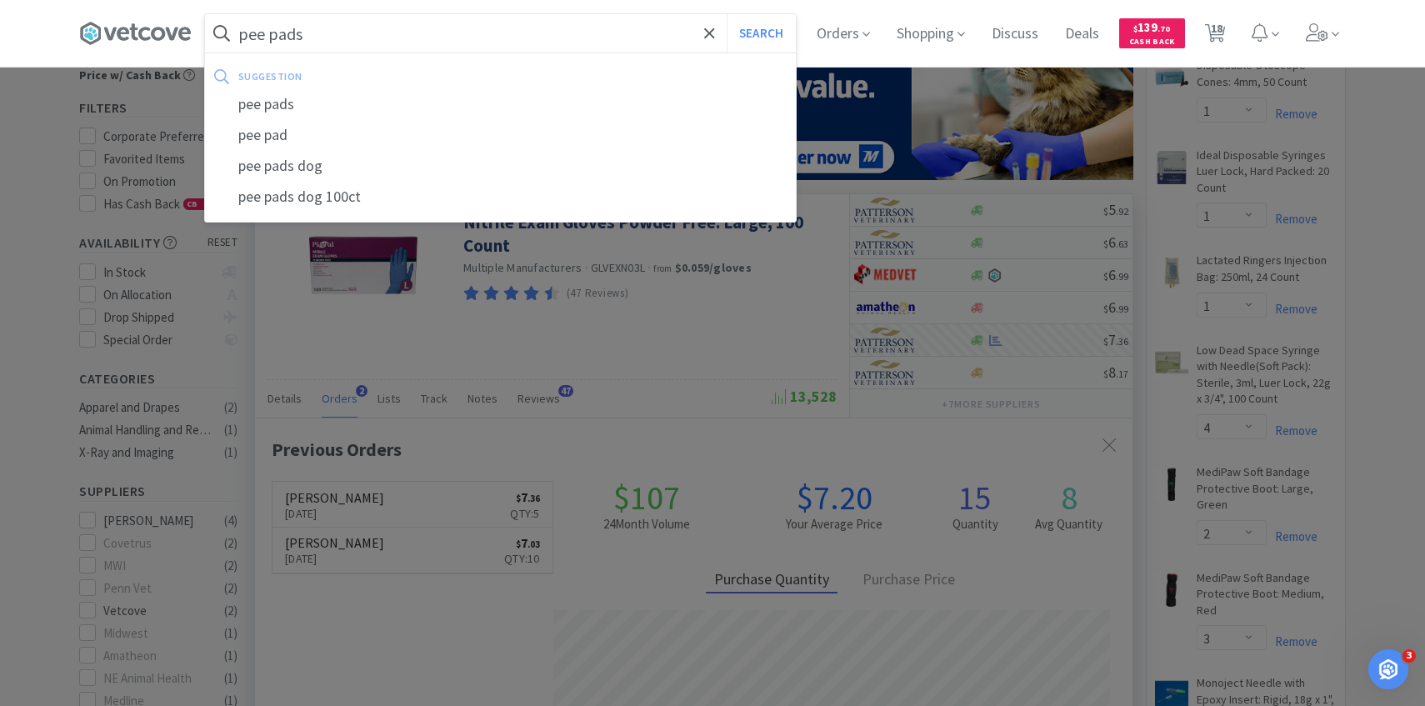
type input "pee pads"
click at [727, 14] on button "Search" at bounding box center [761, 33] width 69 height 38
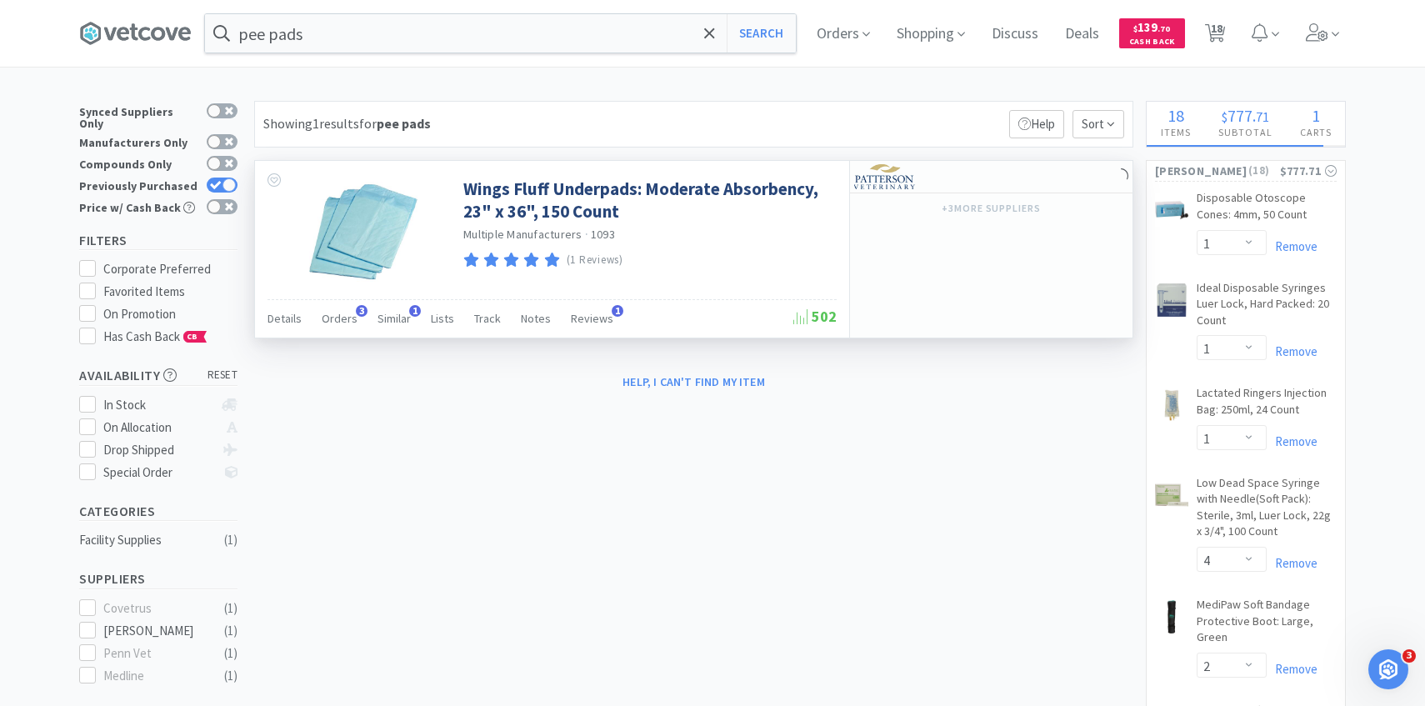
click at [323, 294] on div at bounding box center [359, 230] width 208 height 138
click at [339, 312] on span "Orders" at bounding box center [340, 318] width 36 height 15
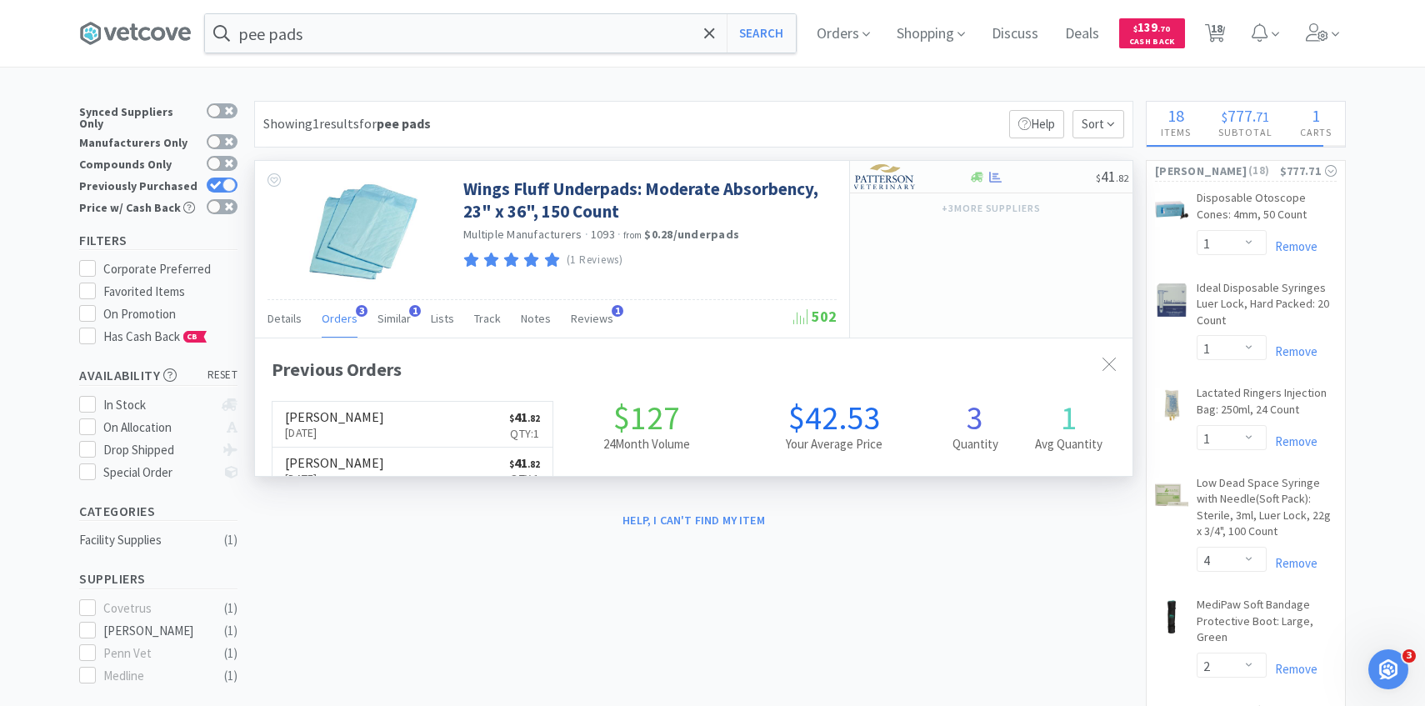
scroll to position [432, 877]
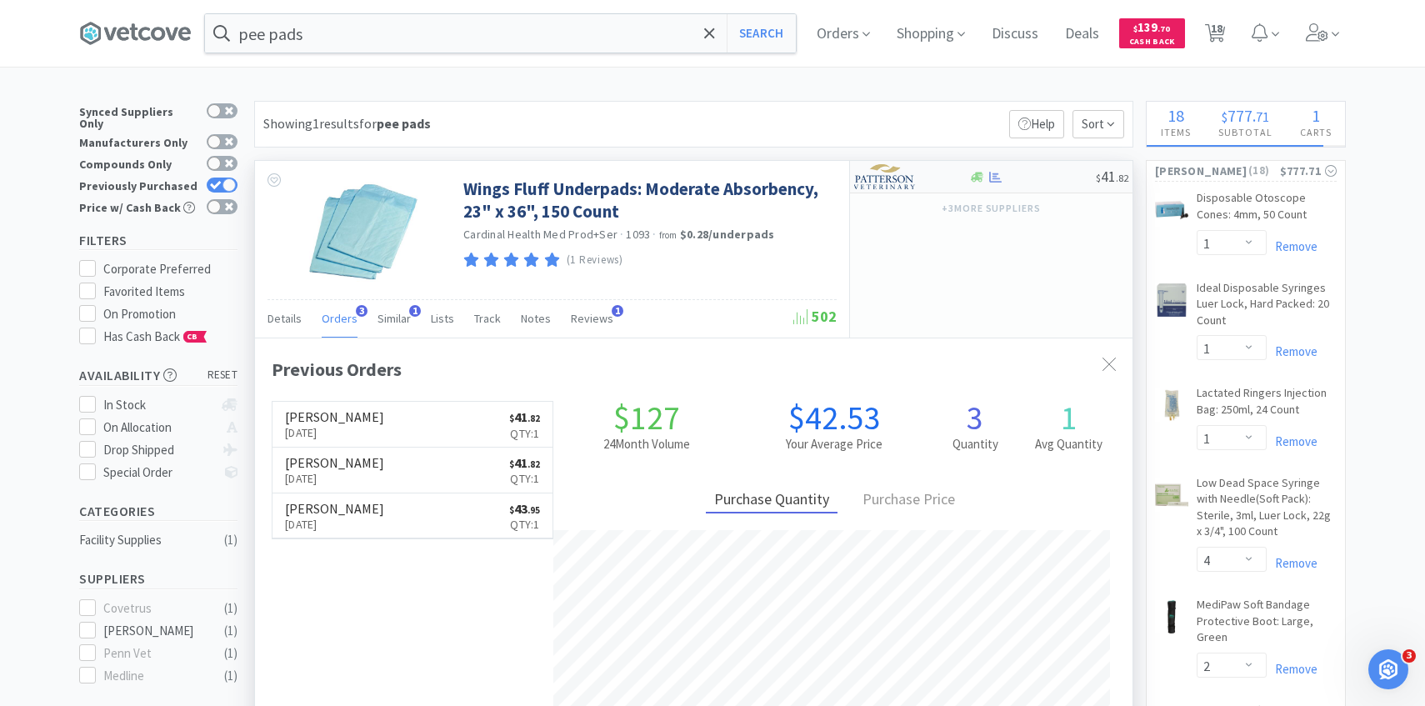
click at [944, 176] on div at bounding box center [900, 176] width 92 height 28
select select "1"
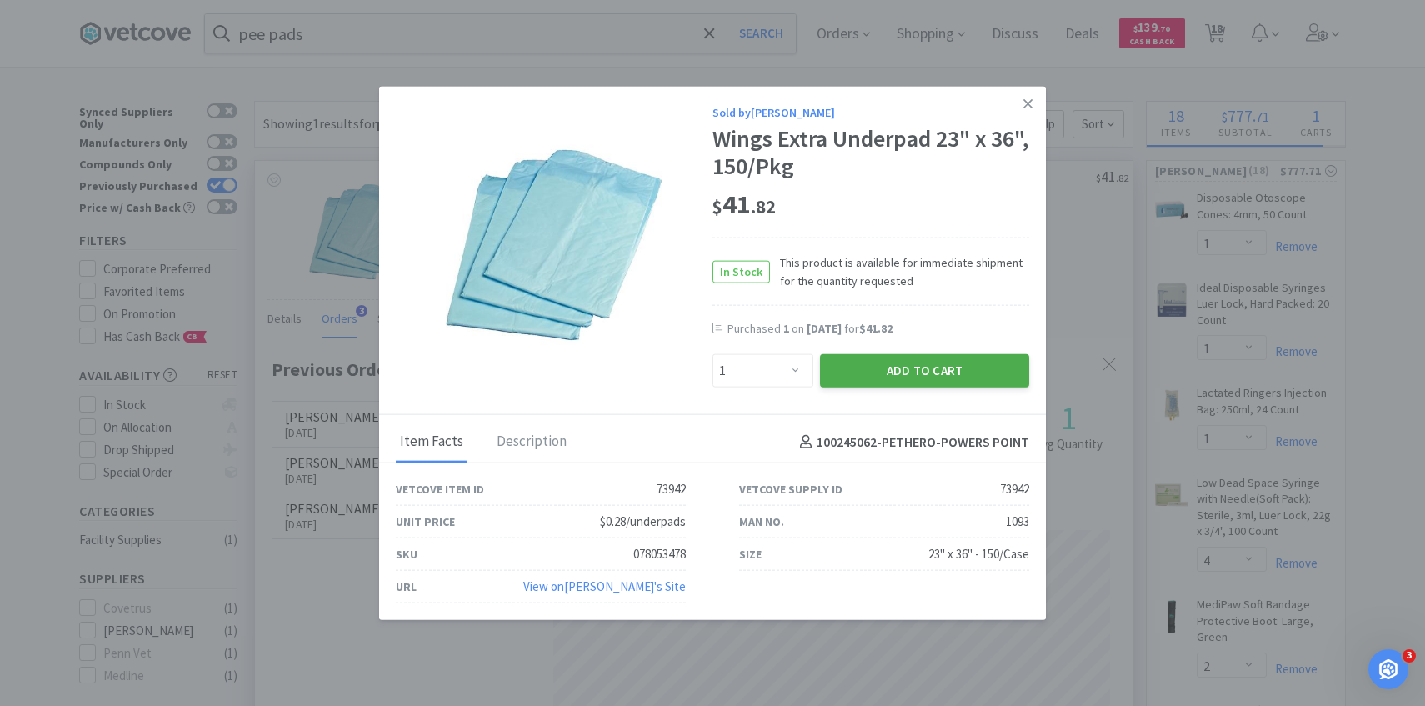
click at [914, 377] on button "Add to Cart" at bounding box center [924, 370] width 209 height 33
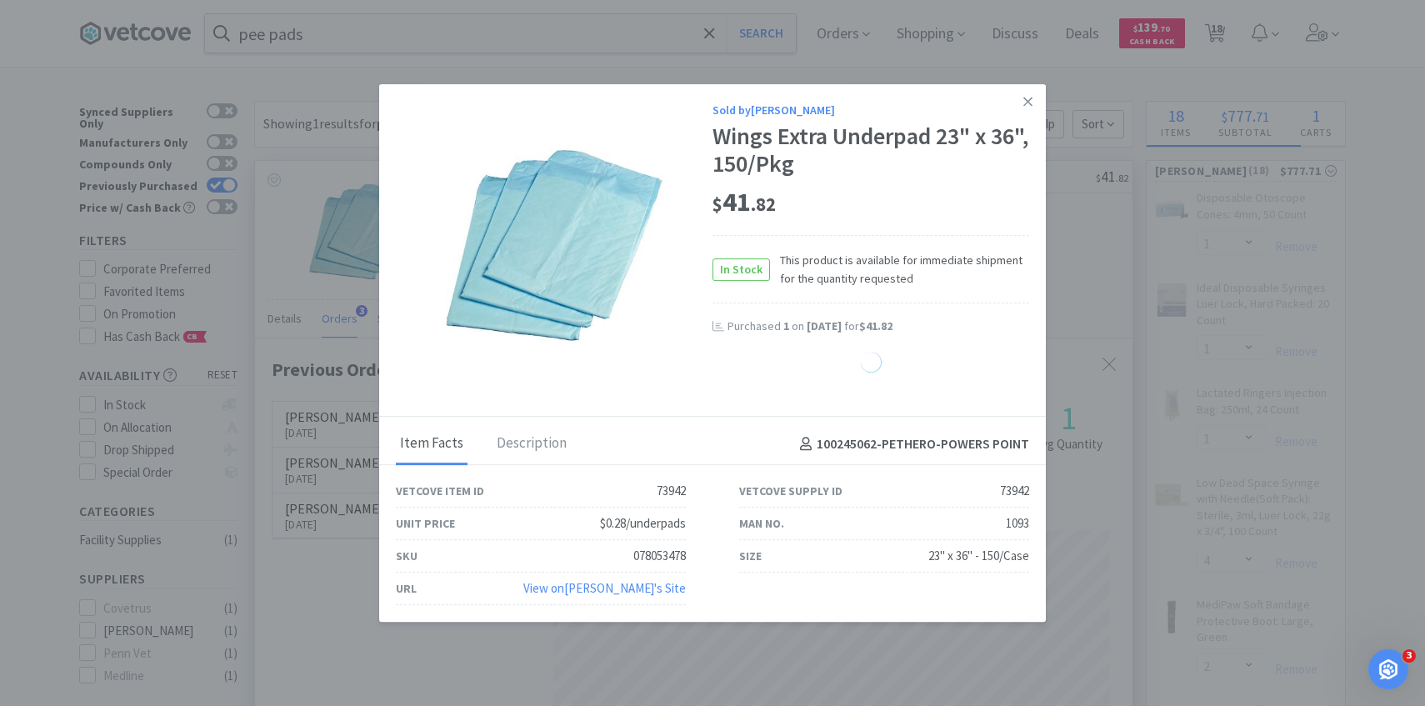
select select "1"
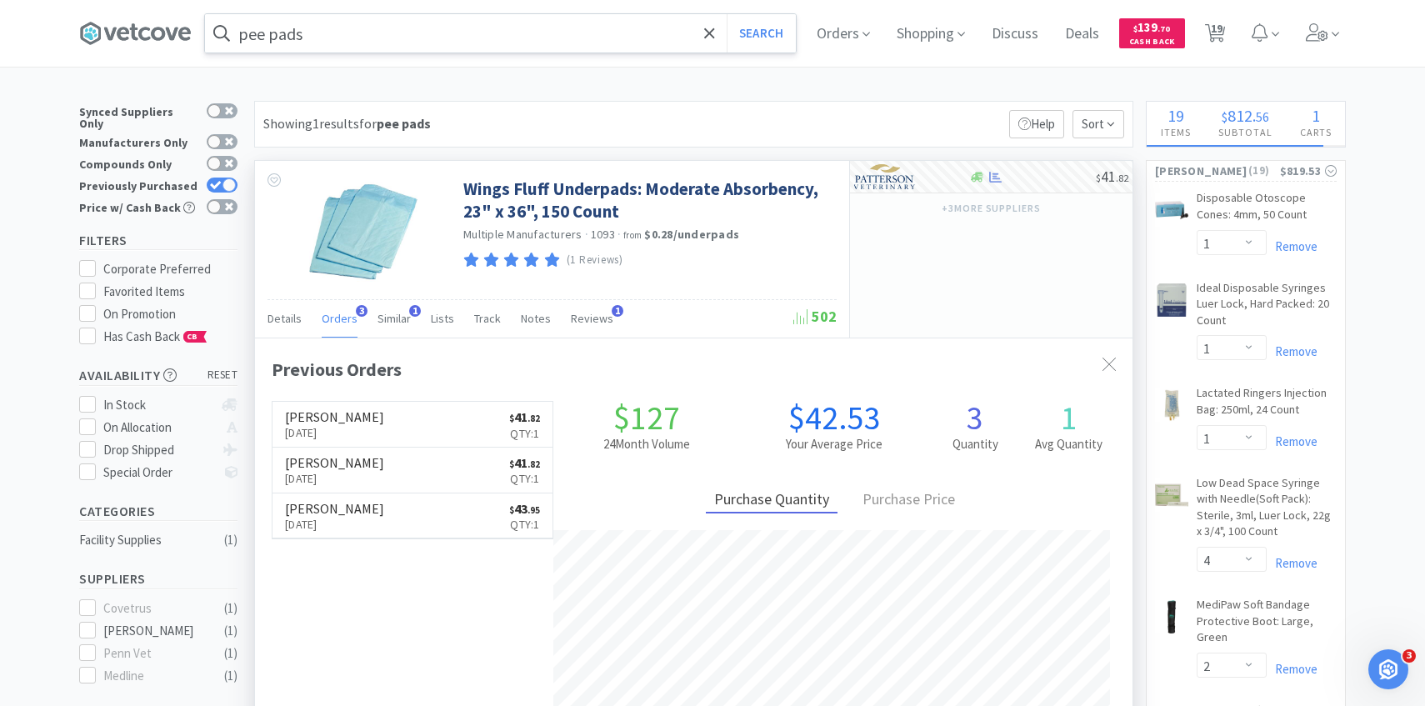
click at [517, 52] on div "pee pads Search" at bounding box center [500, 33] width 591 height 38
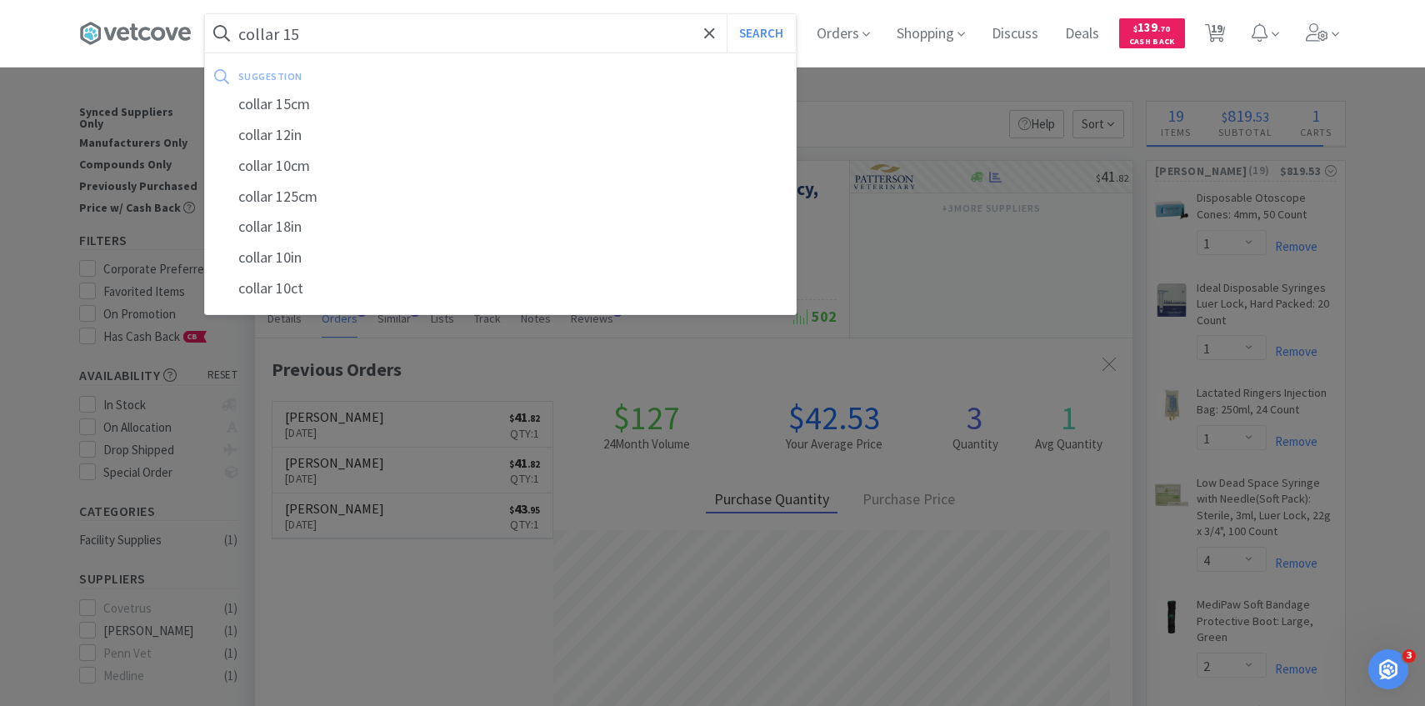
type input "collar 15"
click at [727, 14] on button "Search" at bounding box center [761, 33] width 69 height 38
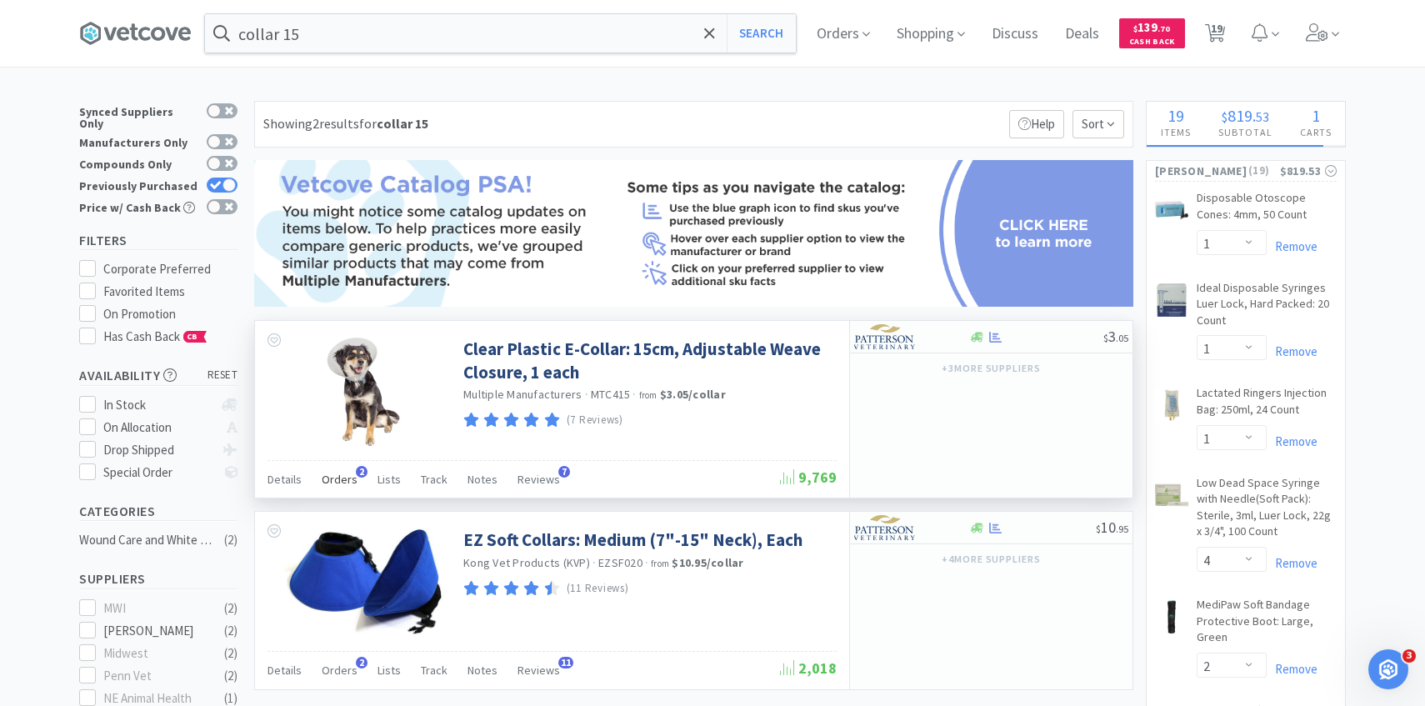
click at [343, 477] on span "Orders" at bounding box center [340, 479] width 36 height 15
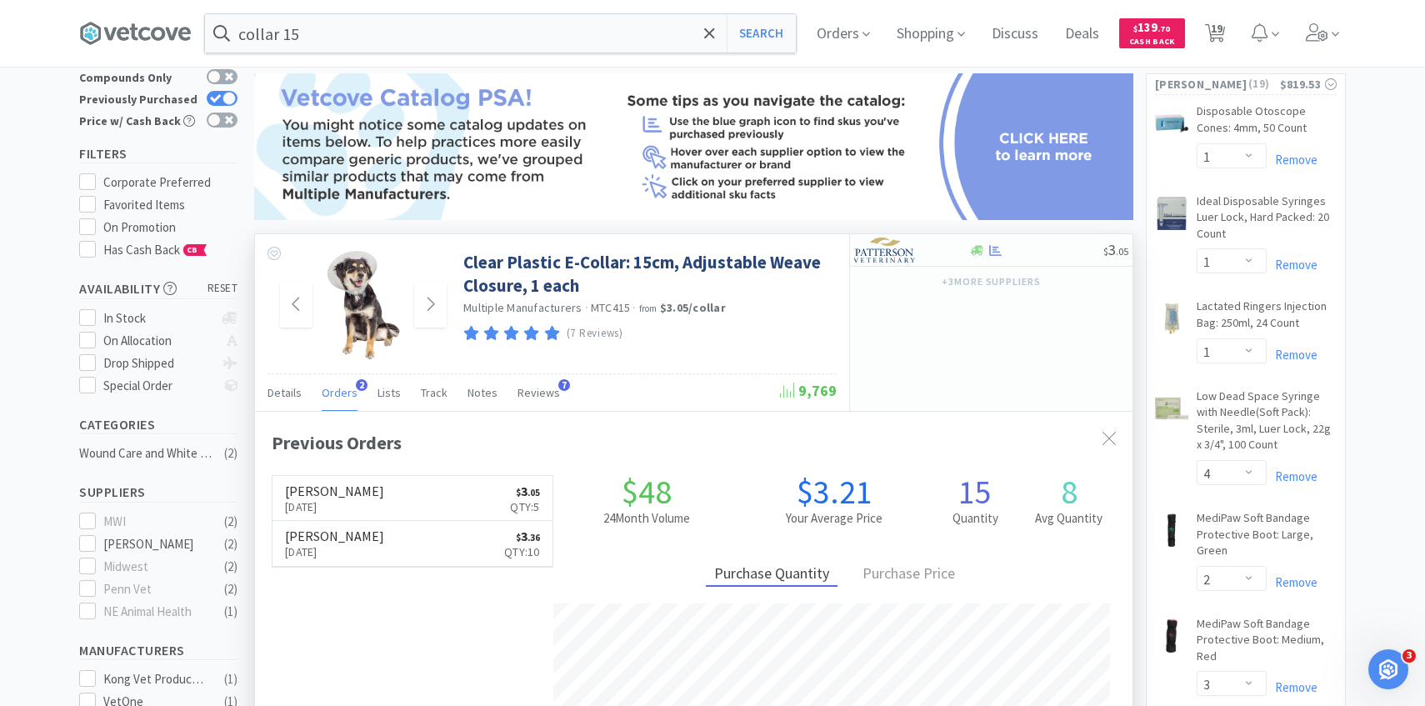
scroll to position [93, 0]
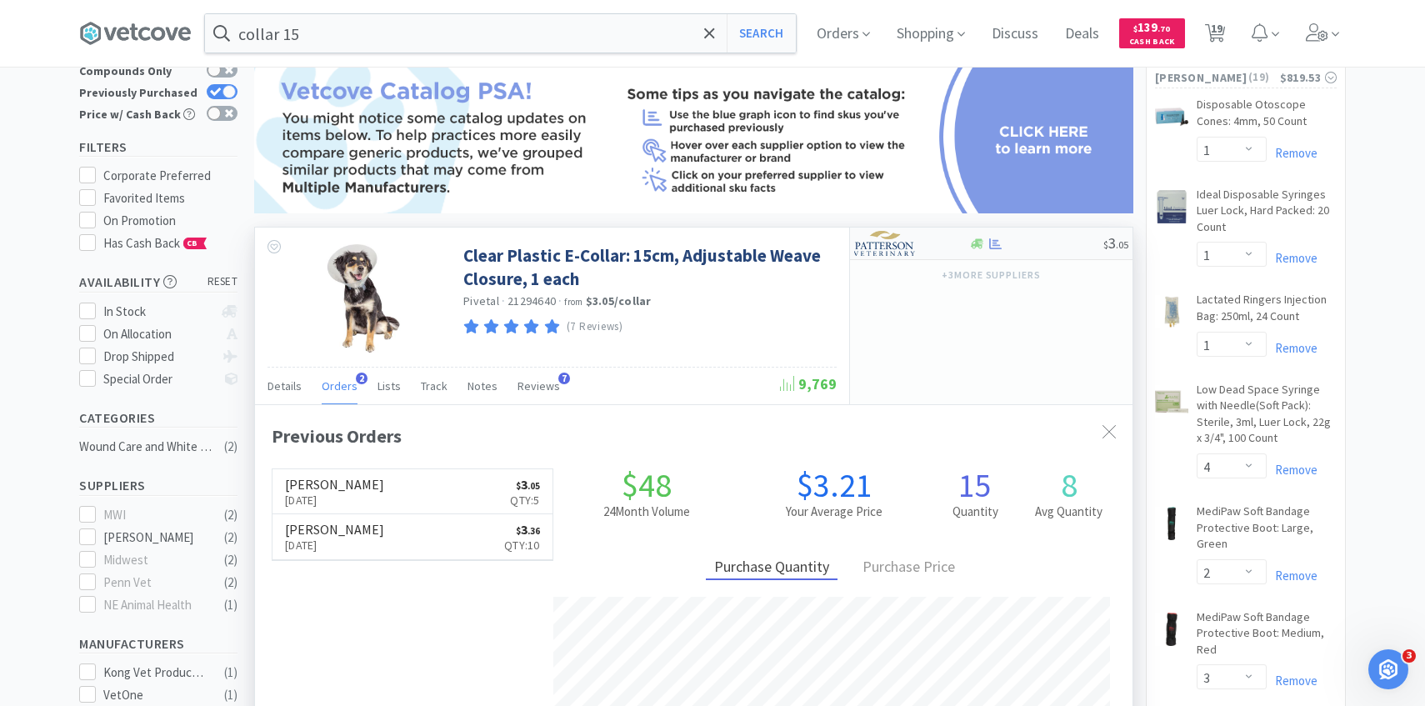
click at [897, 244] on img at bounding box center [885, 243] width 62 height 25
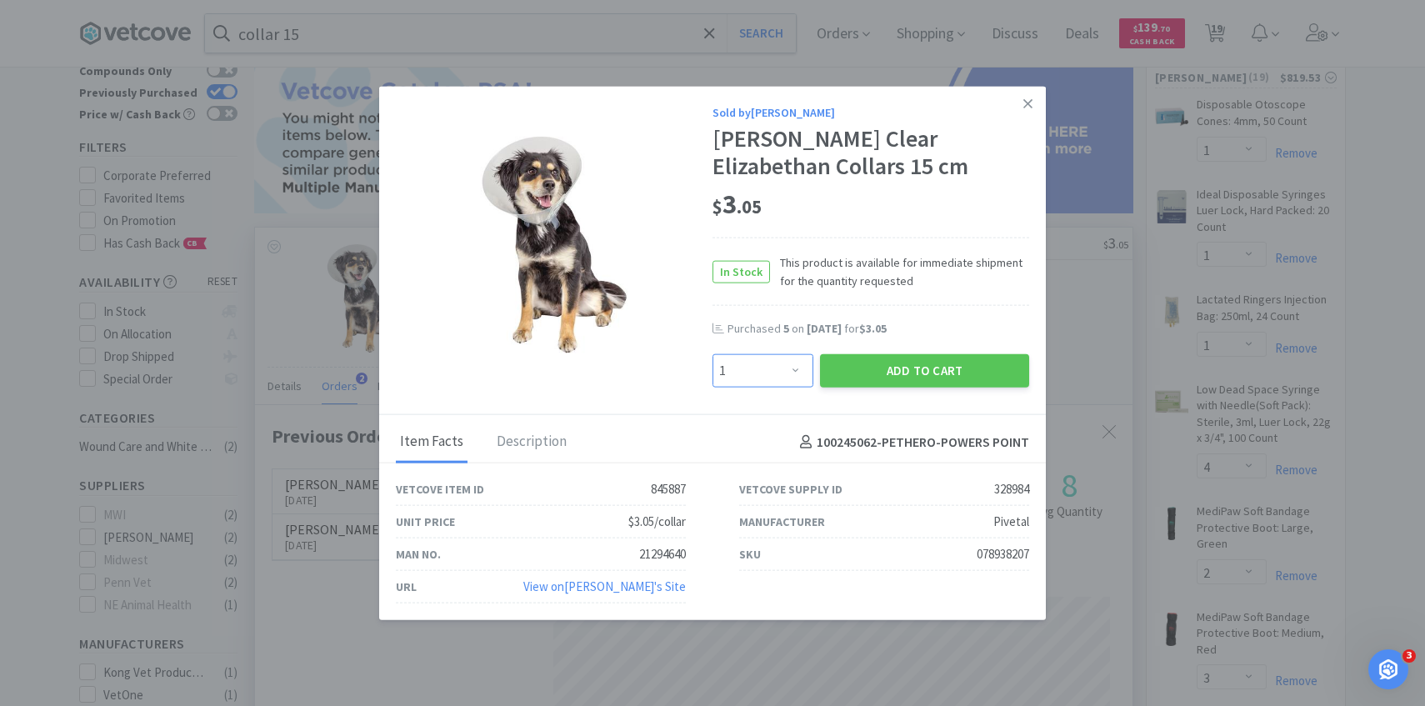
click at [797, 369] on select "Enter Quantity 1 2 3 4 5 6 7 8 9 10 11 12 13 14 15 16 17 18 19 20 Enter Quantity" at bounding box center [762, 370] width 101 height 33
select select "3"
click at [712, 354] on select "Enter Quantity 1 2 3 4 5 6 7 8 9 10 11 12 13 14 15 16 17 18 19 20 Enter Quantity" at bounding box center [762, 370] width 101 height 33
click at [878, 369] on button "Add to Cart" at bounding box center [924, 370] width 209 height 33
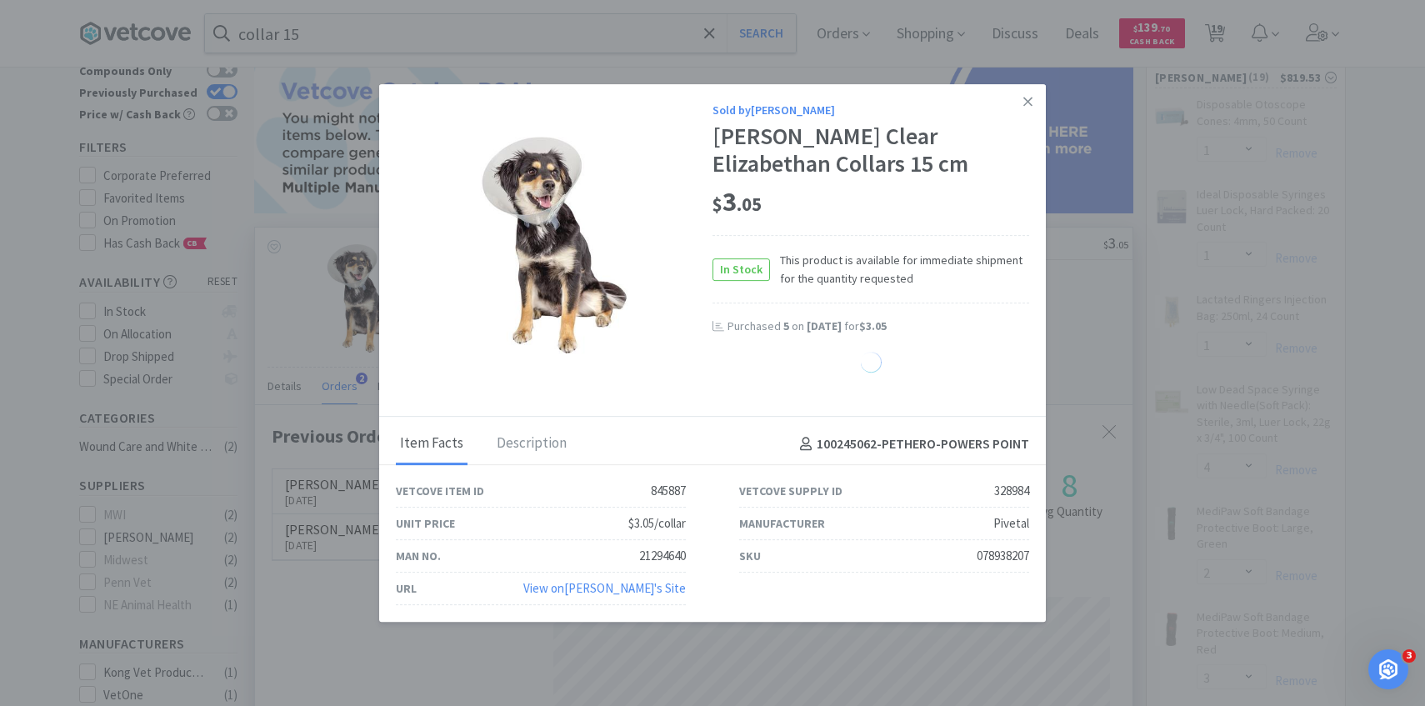
select select "3"
select select "1"
select select "4"
select select "2"
select select "3"
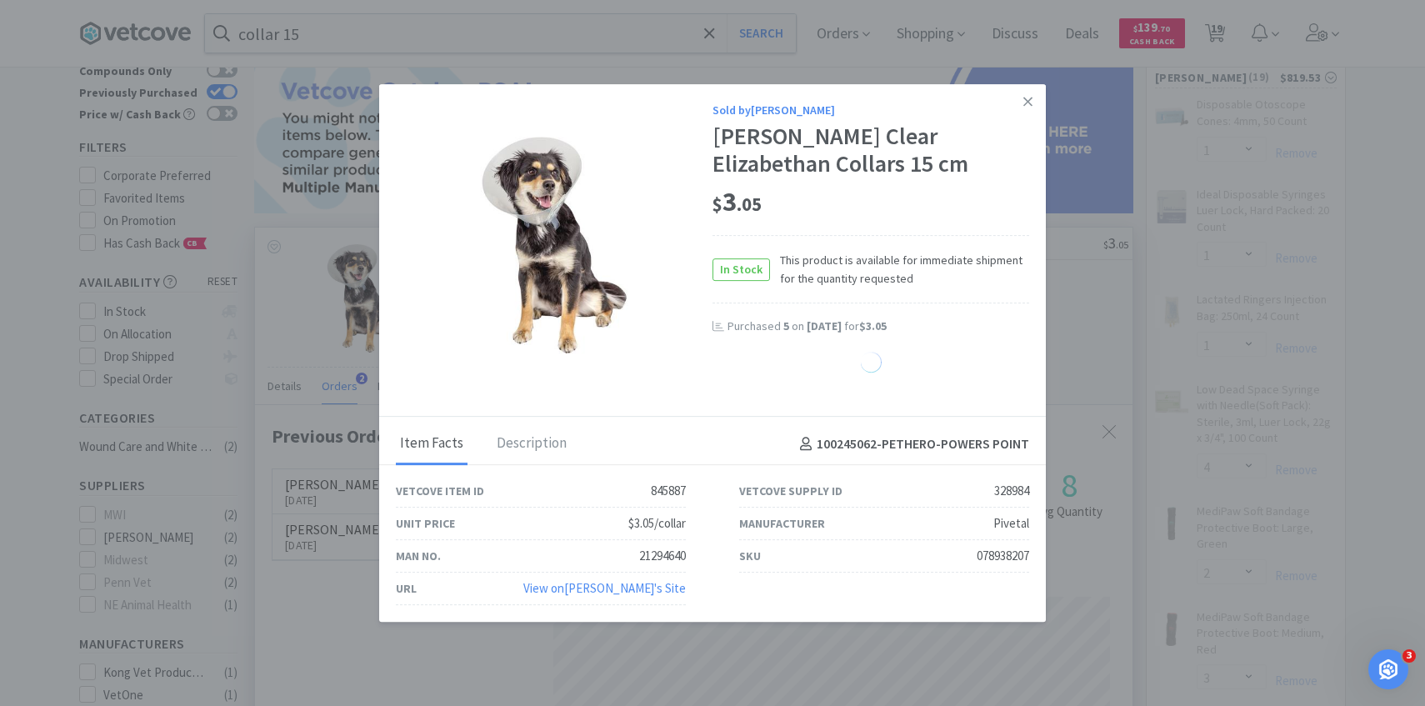
select select "2"
select select "1"
select select "3"
select select "4"
select select "3"
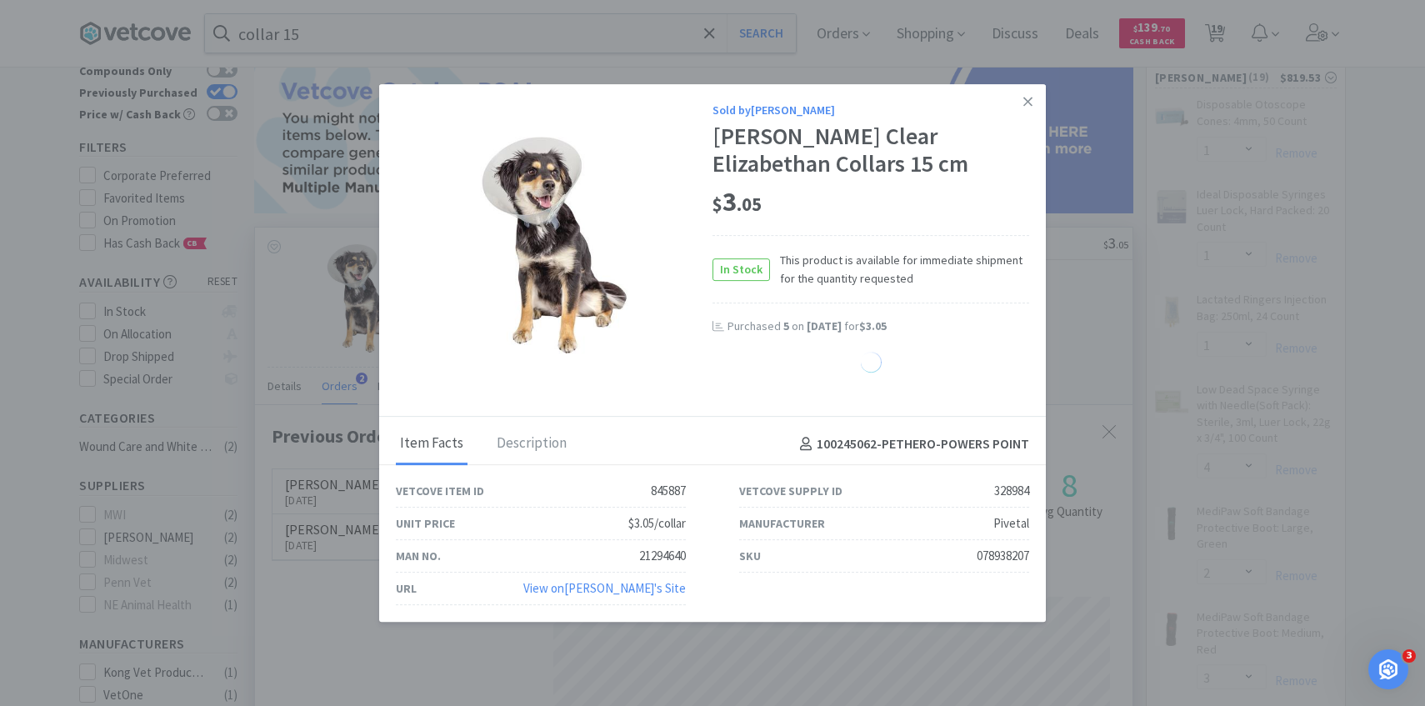
select select "7"
select select "1"
select select "2"
select select "1"
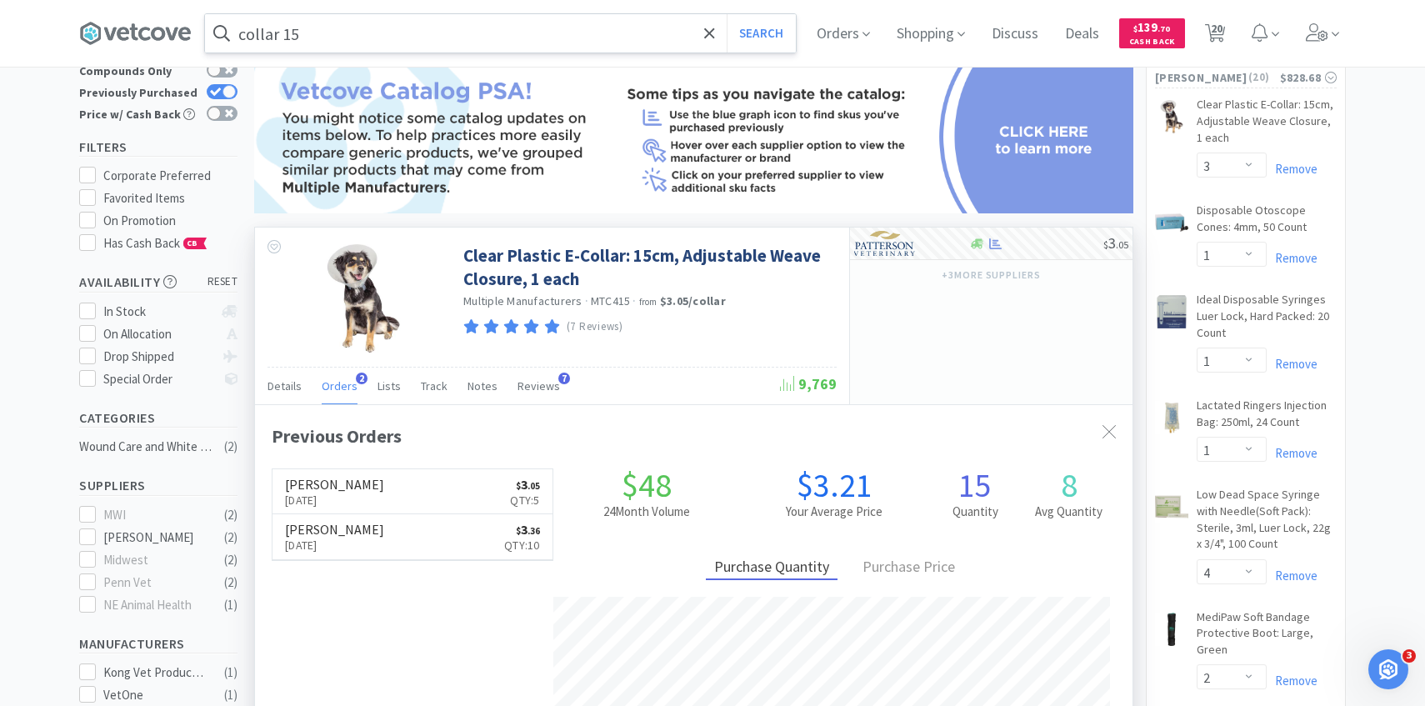
click at [548, 50] on input "collar 15" at bounding box center [500, 33] width 591 height 38
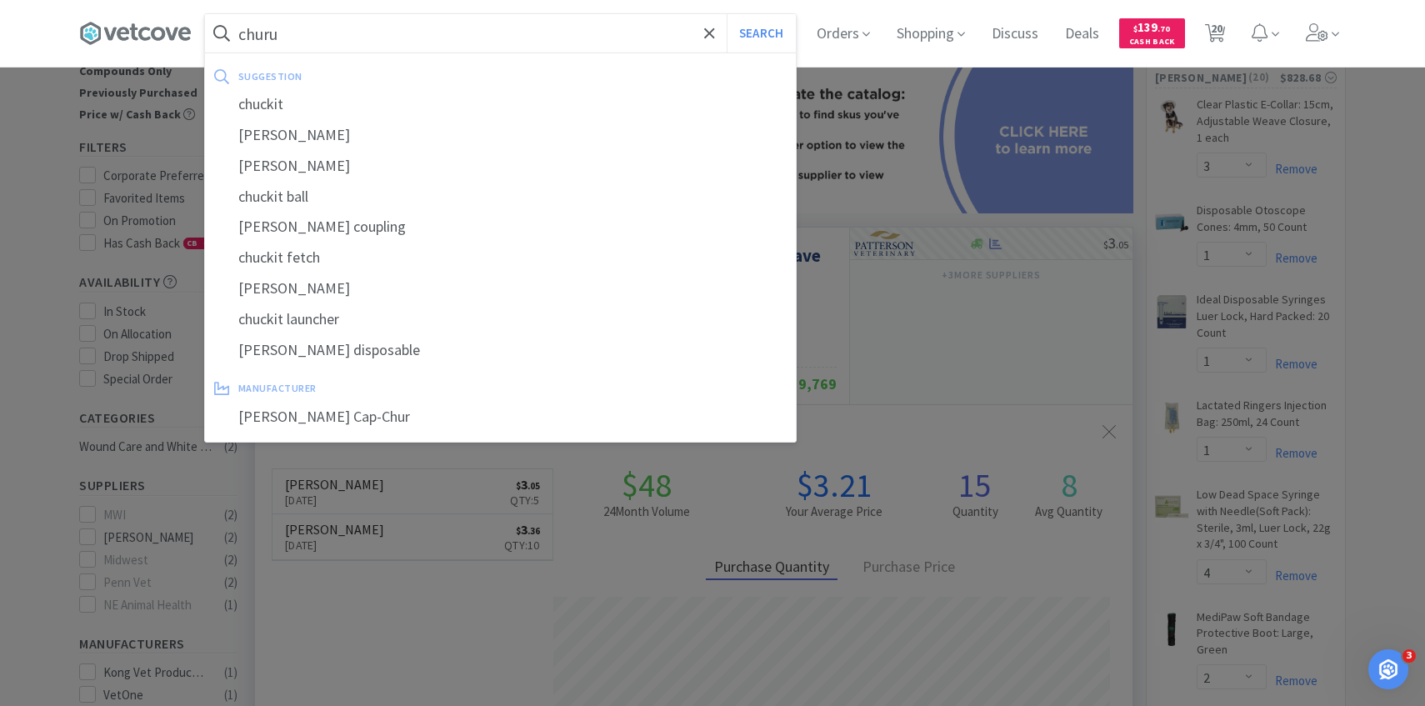
click at [727, 14] on button "Search" at bounding box center [761, 33] width 69 height 38
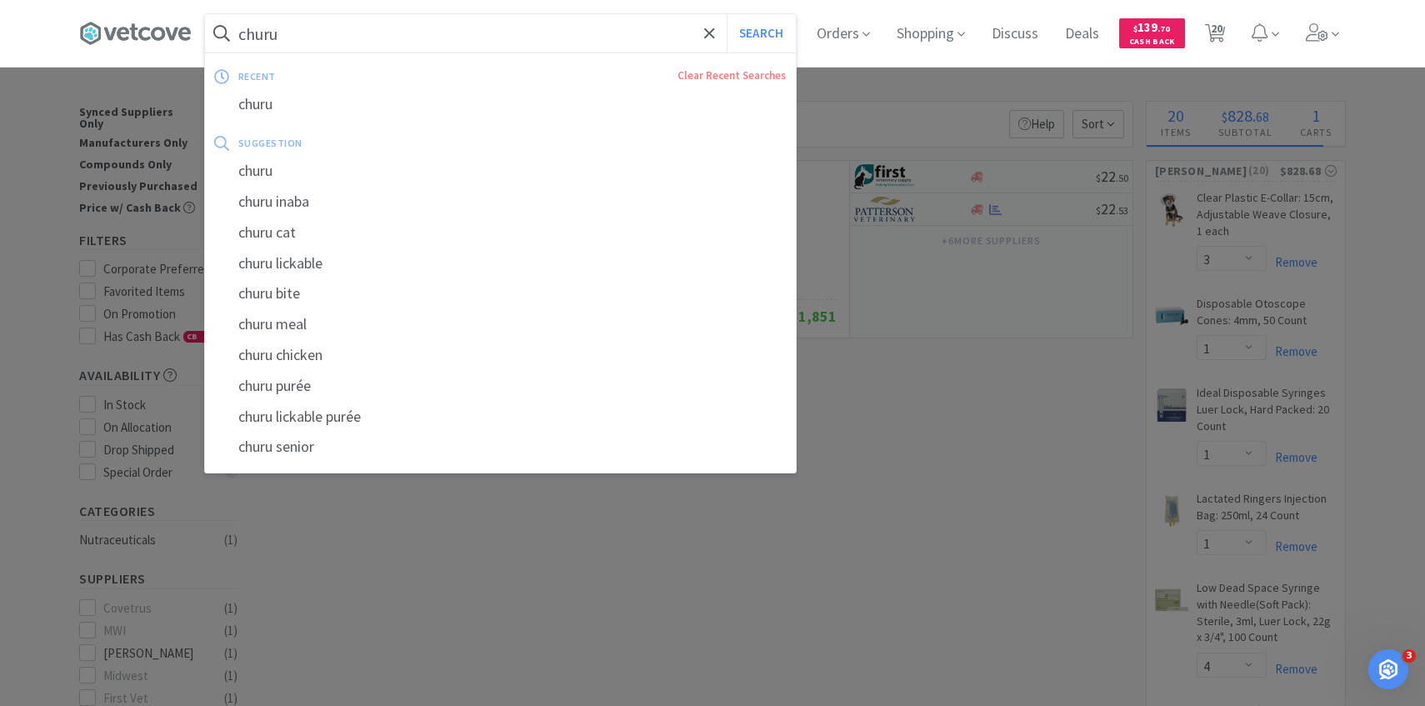
click at [446, 35] on input "churu" at bounding box center [500, 33] width 591 height 38
paste input "PVC Cuffed Endotracheal Tube: 3.5 mm"
type input "PVC Cuffed Endotracheal Tube: 3.5 mm"
click at [727, 14] on button "Search" at bounding box center [761, 33] width 69 height 38
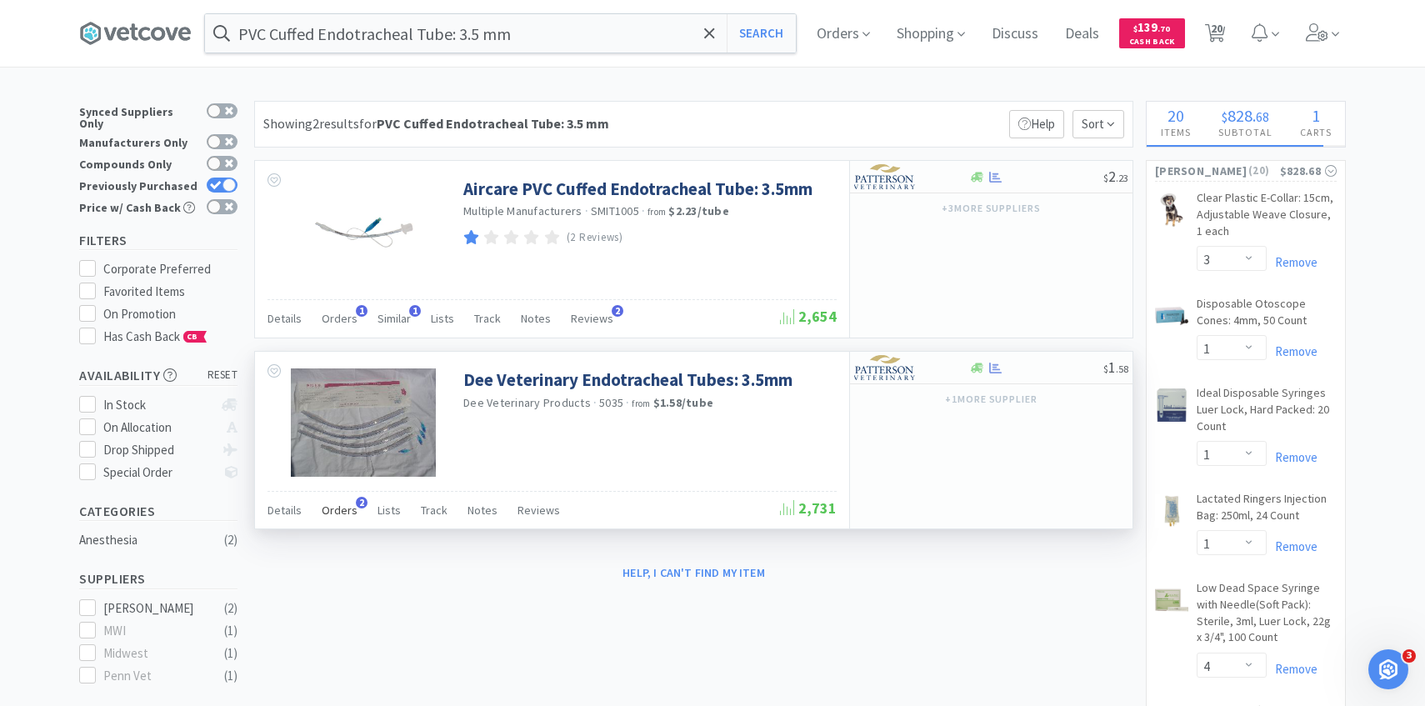
click at [350, 512] on span "Orders" at bounding box center [340, 509] width 36 height 15
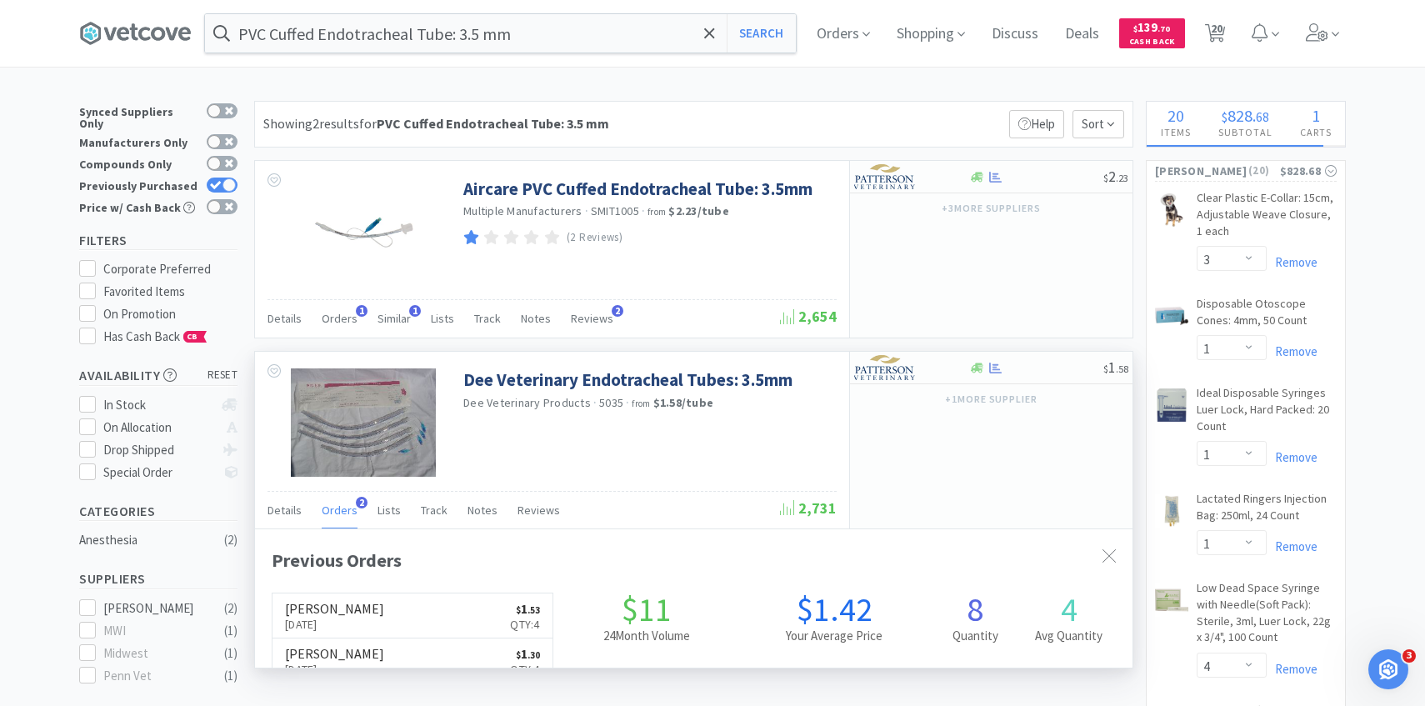
scroll to position [432, 877]
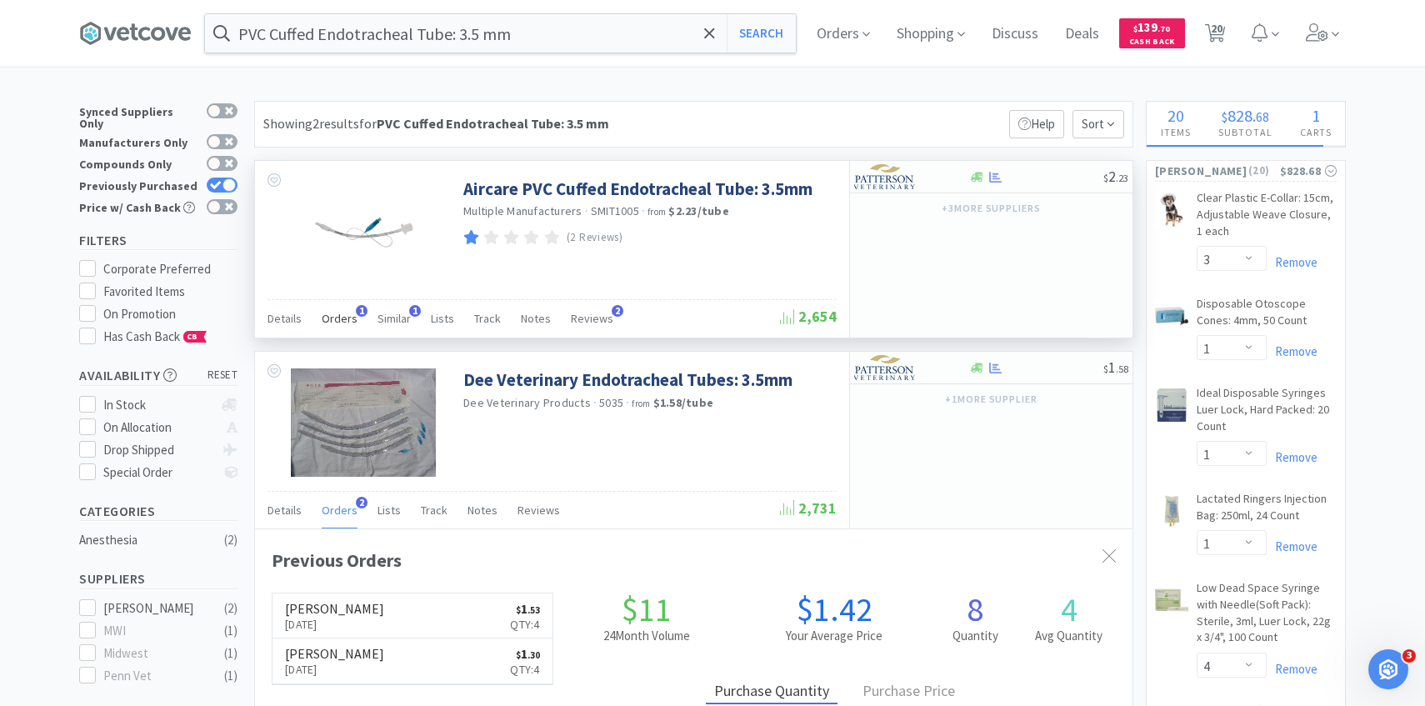
click at [350, 320] on span "Orders" at bounding box center [340, 318] width 36 height 15
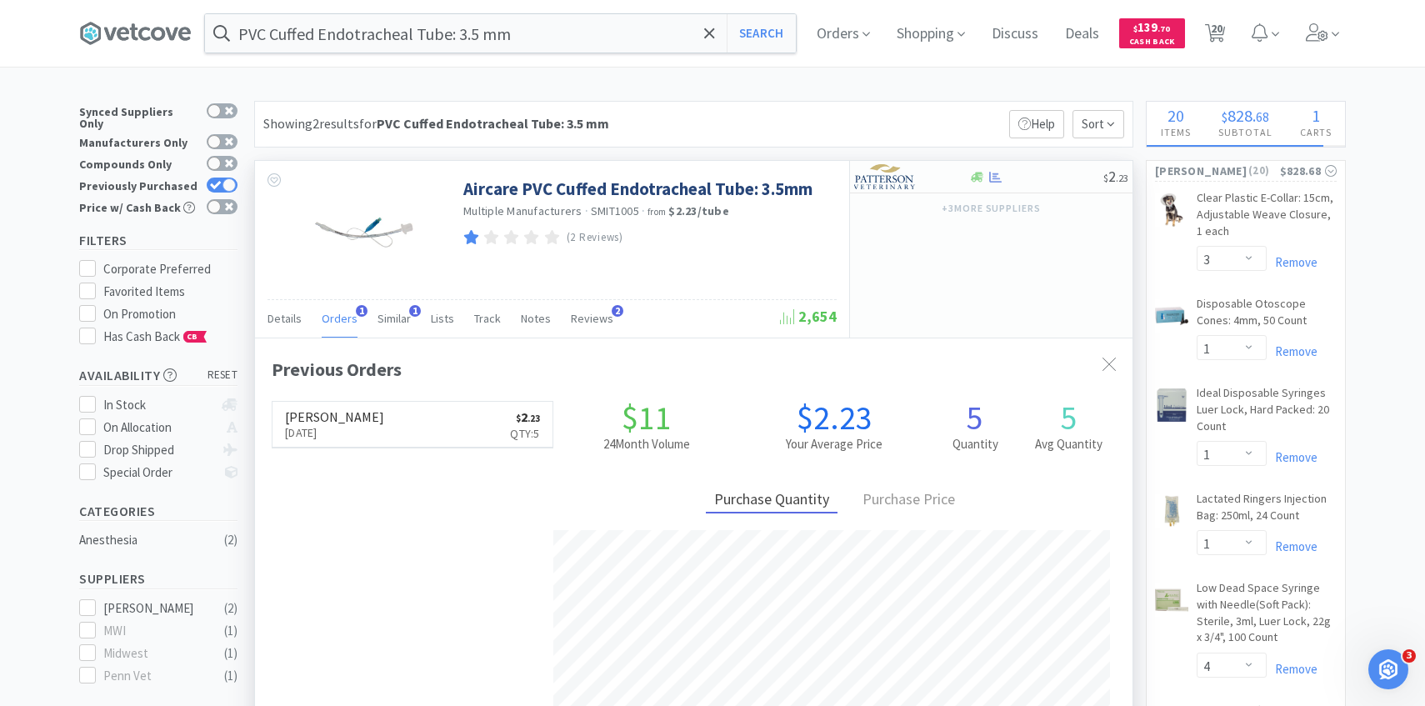
click at [350, 320] on span "Orders" at bounding box center [340, 318] width 36 height 15
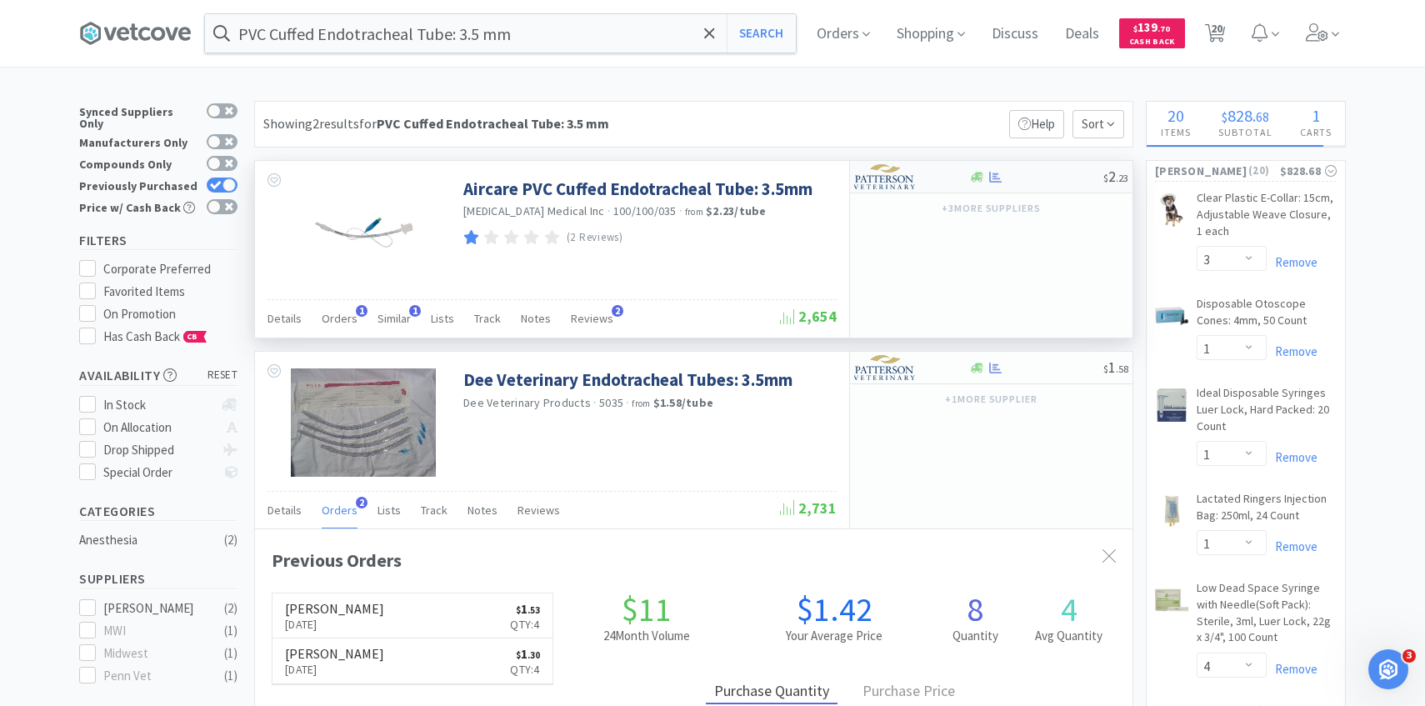
click at [918, 184] on div at bounding box center [900, 176] width 92 height 28
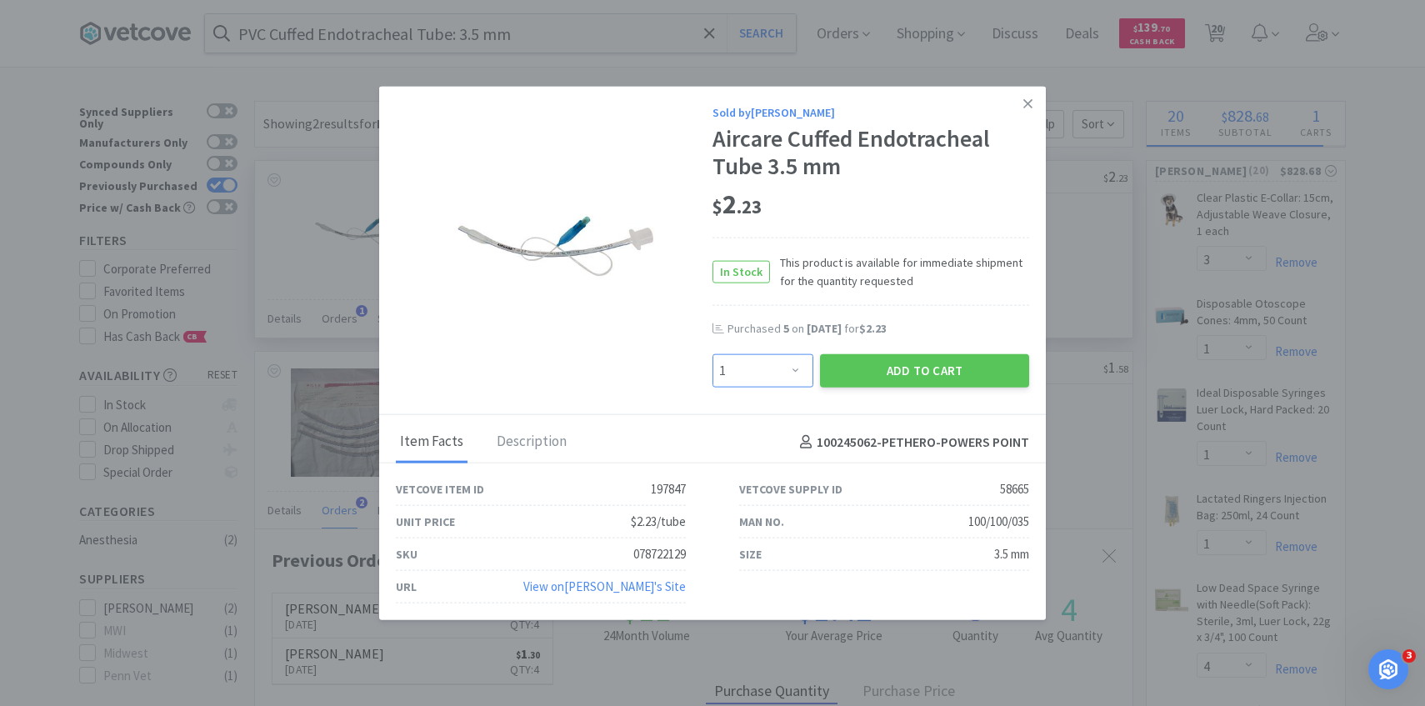
click at [771, 370] on select "Enter Quantity 1 2 3 4 5 6 7 8 9 10 11 12 13 14 15 16 17 18 19 20 Enter Quantity" at bounding box center [762, 370] width 101 height 33
select select "2"
click at [712, 354] on select "Enter Quantity 1 2 3 4 5 6 7 8 9 10 11 12 13 14 15 16 17 18 19 20 Enter Quantity" at bounding box center [762, 370] width 101 height 33
click at [882, 377] on button "Add to Cart" at bounding box center [924, 370] width 209 height 33
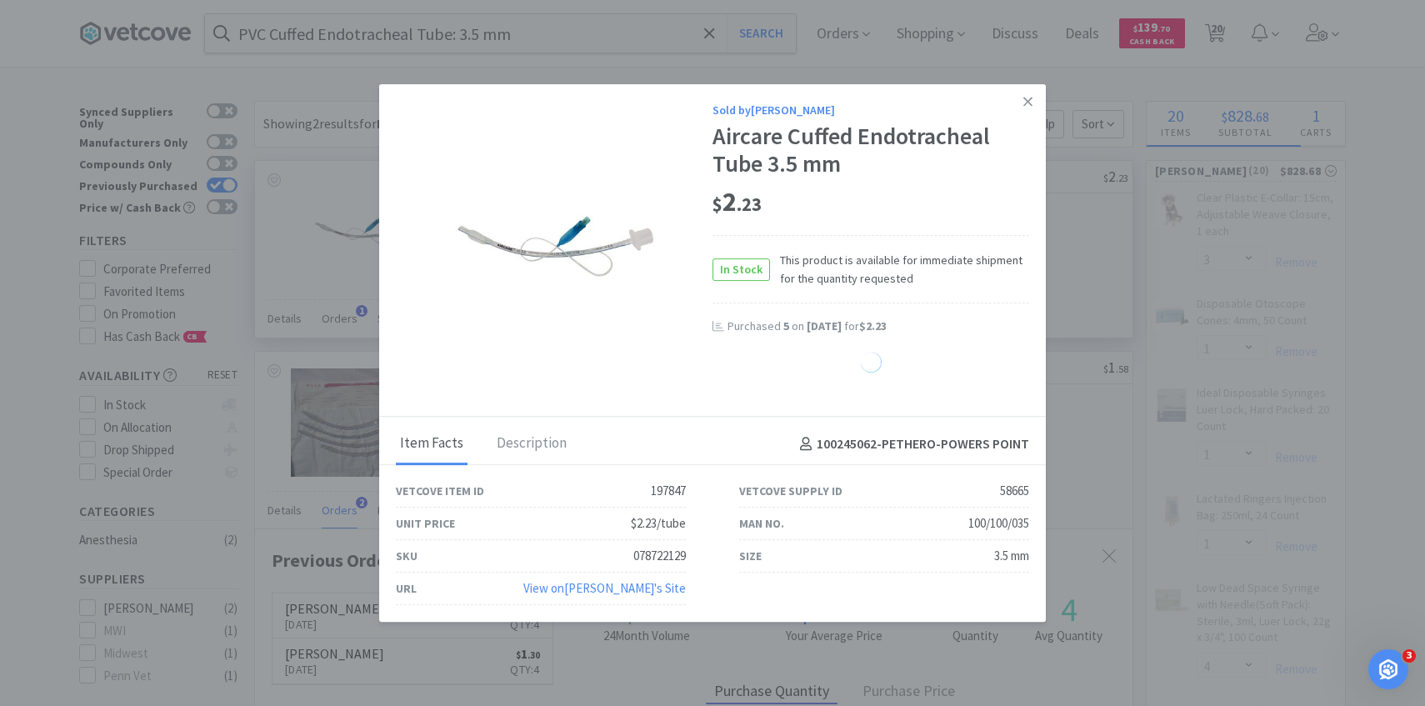
select select "2"
select select "3"
select select "1"
select select "4"
select select "2"
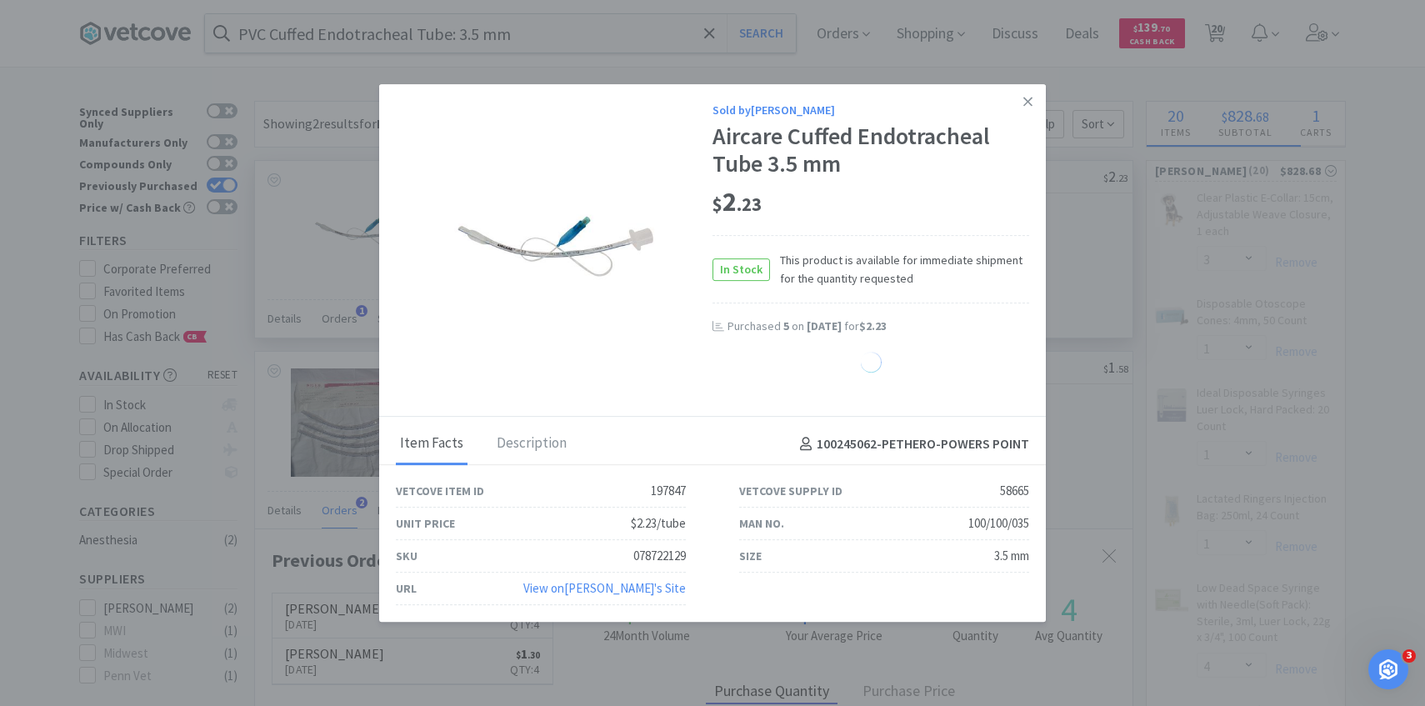
select select "3"
select select "2"
select select "1"
select select "3"
select select "4"
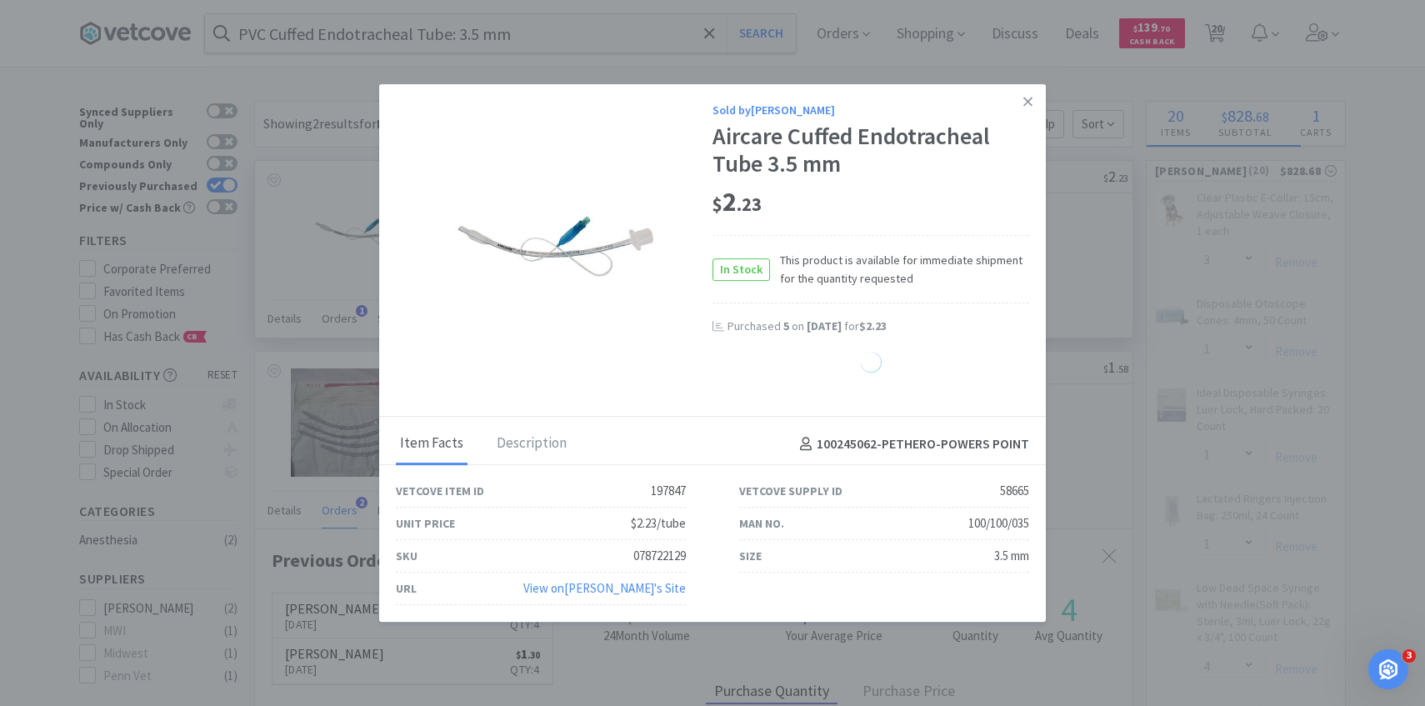
select select "3"
select select "7"
select select "1"
select select "2"
select select "1"
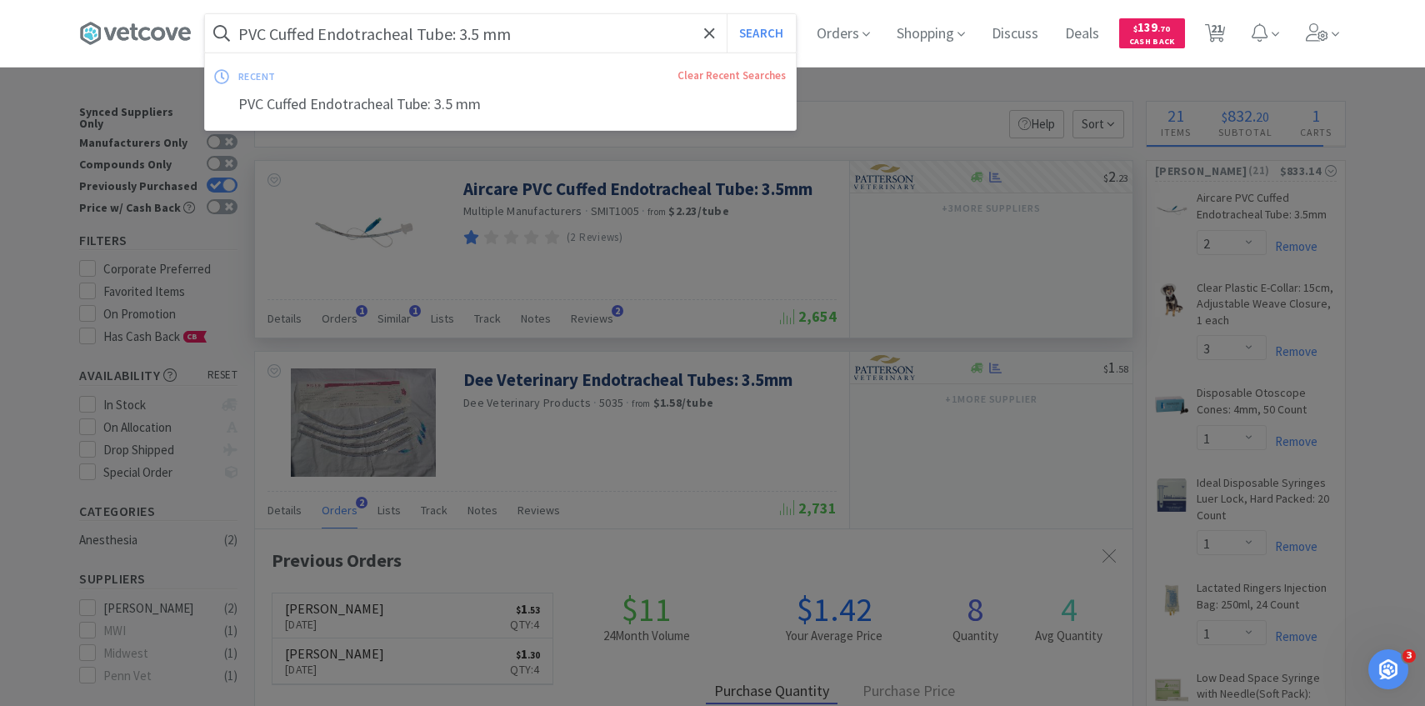
click at [530, 34] on input "PVC Cuffed Endotracheal Tube: 3.5 mm" at bounding box center [500, 33] width 591 height 38
paste input "C7010"
type input "C7010"
click at [727, 14] on button "Search" at bounding box center [761, 33] width 69 height 38
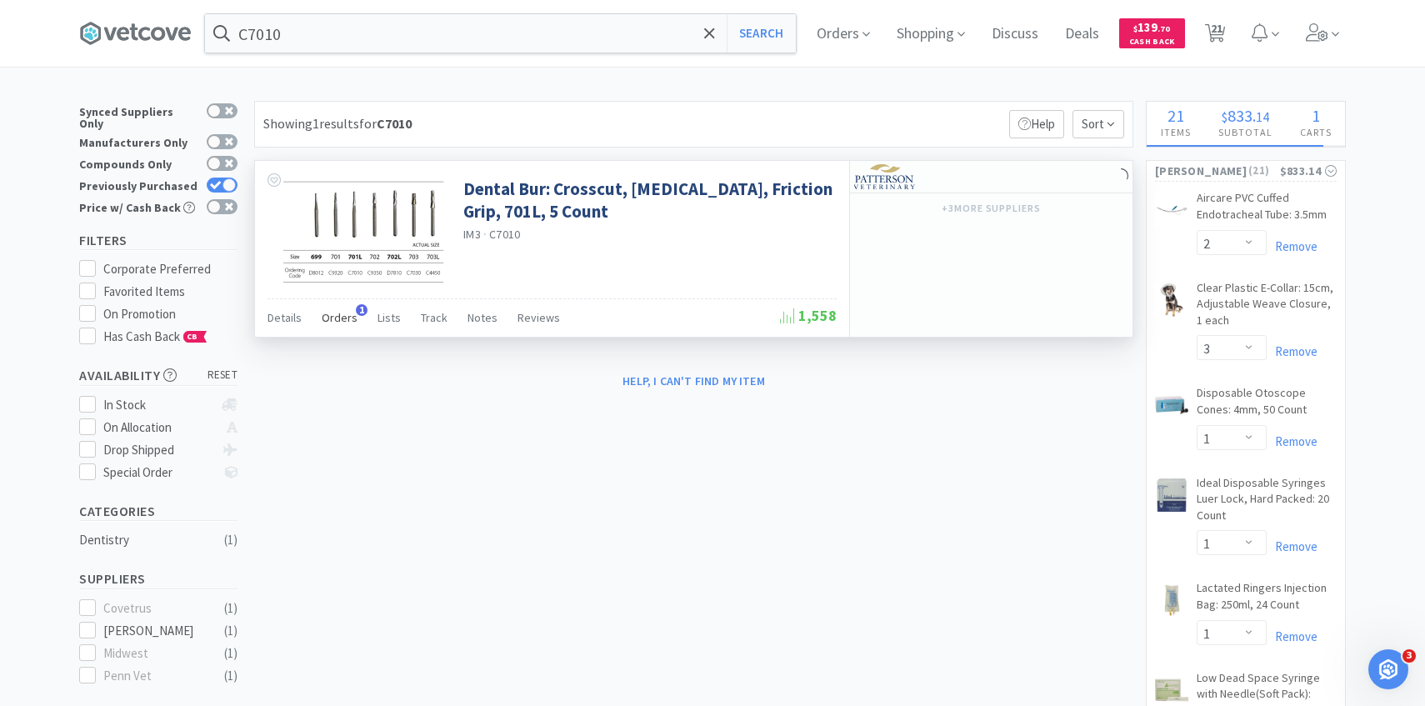
click at [334, 319] on span "Orders" at bounding box center [340, 317] width 36 height 15
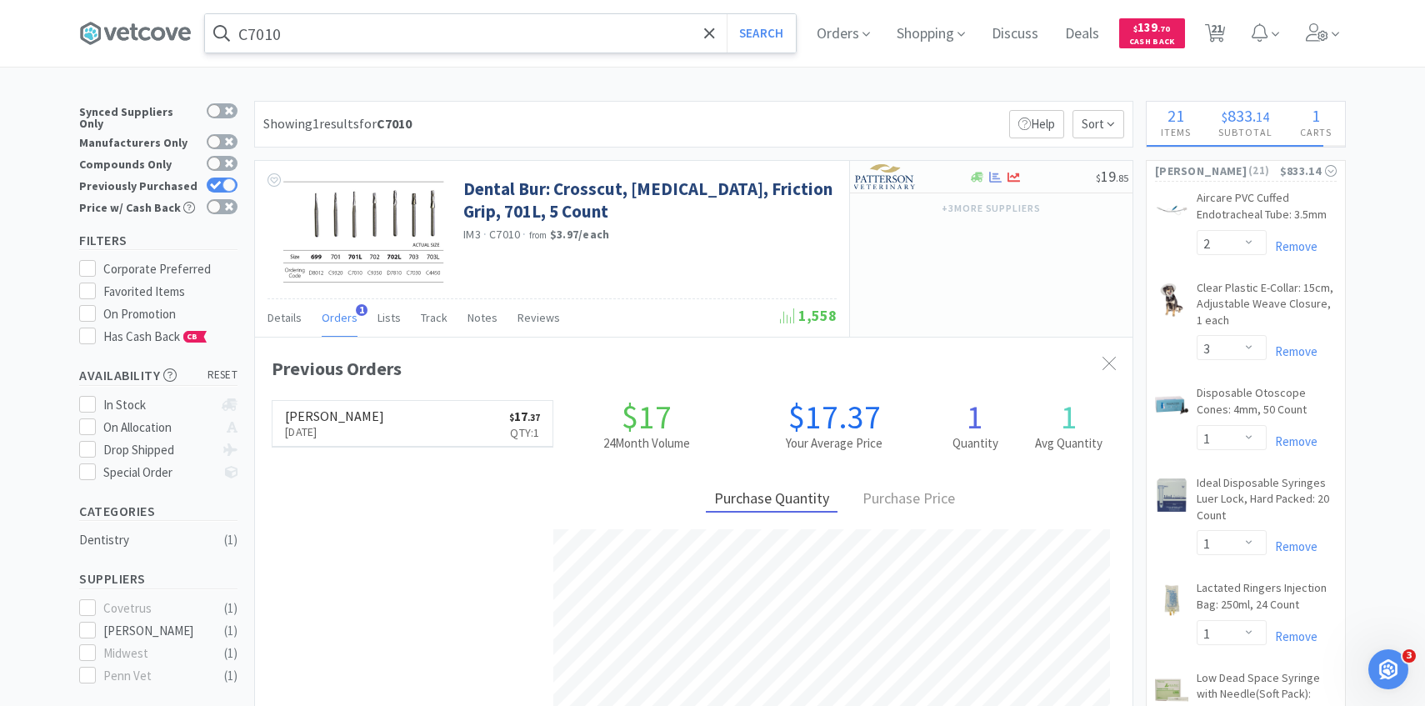
scroll to position [432, 877]
click at [887, 178] on img at bounding box center [885, 176] width 62 height 25
select select "1"
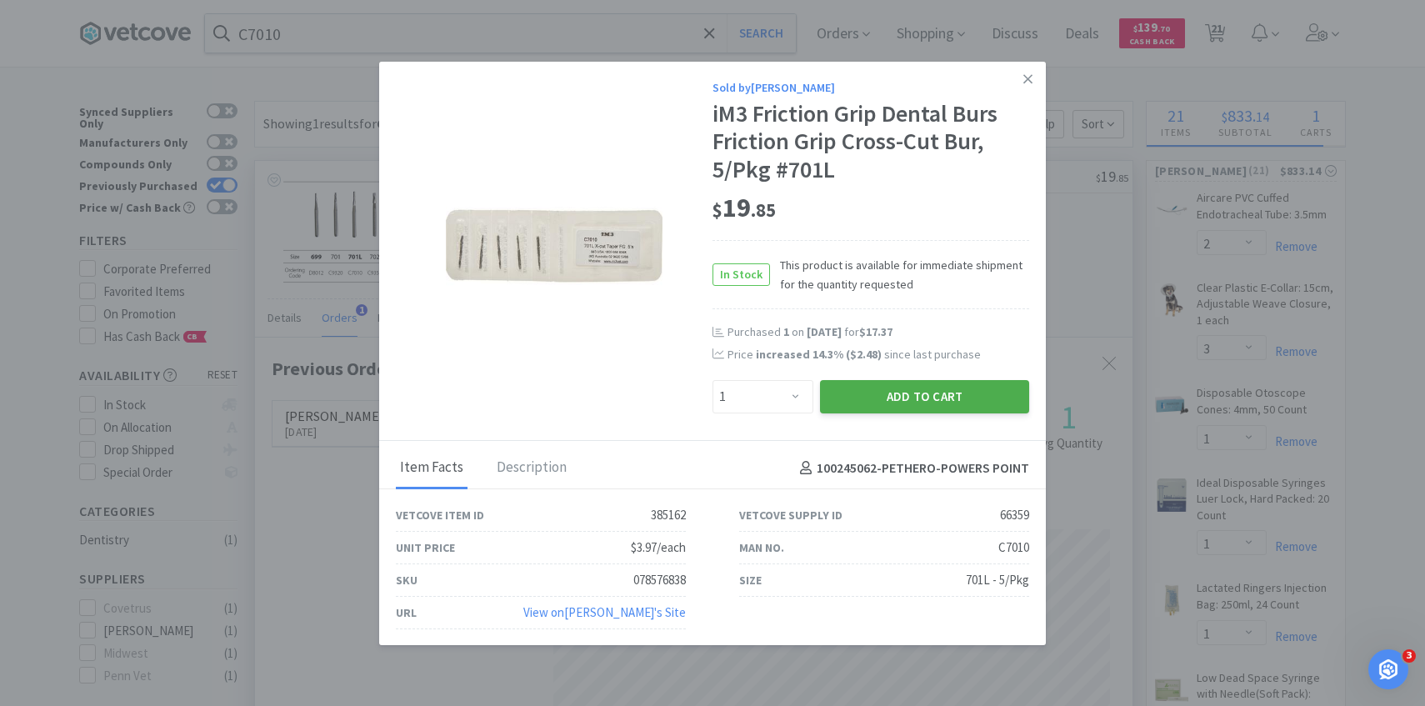
click at [871, 387] on button "Add to Cart" at bounding box center [924, 396] width 209 height 33
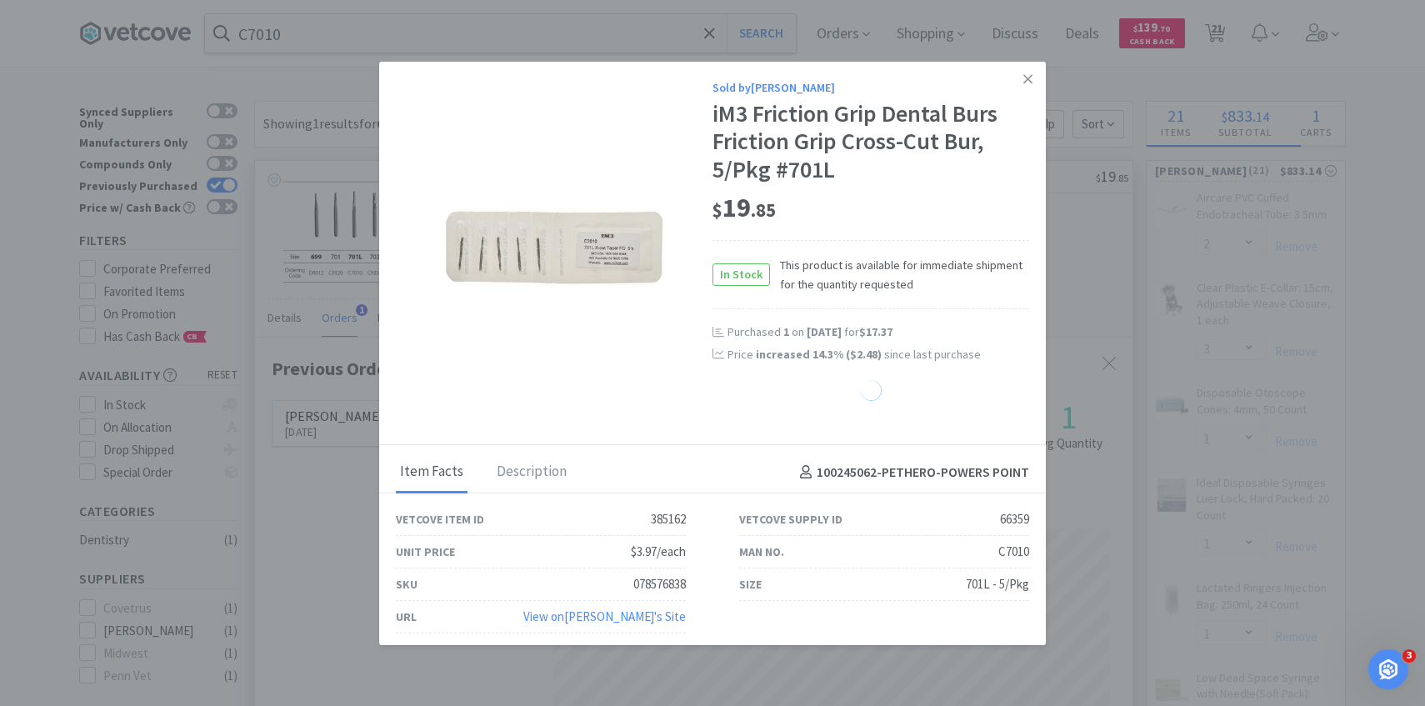
select select "1"
select select "4"
select select "2"
select select "3"
select select "2"
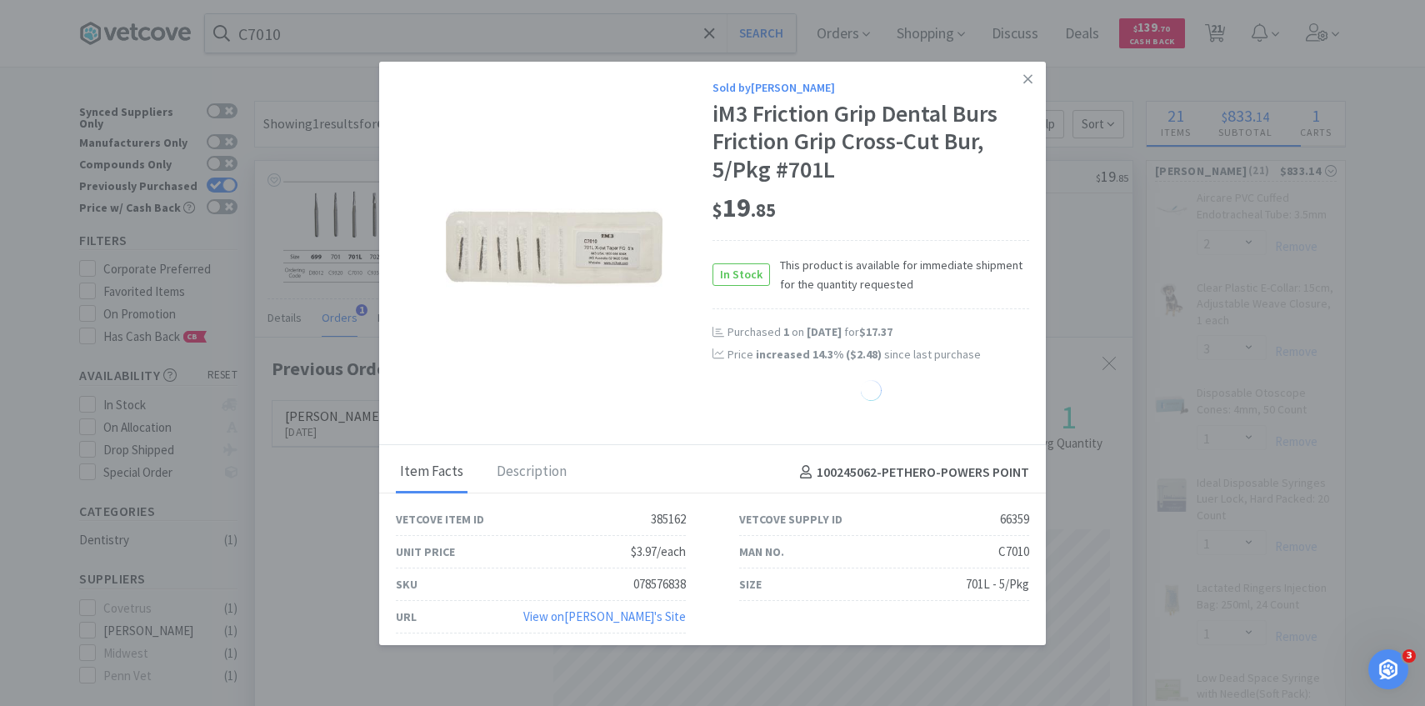
select select "1"
select select "3"
select select "4"
select select "3"
select select "7"
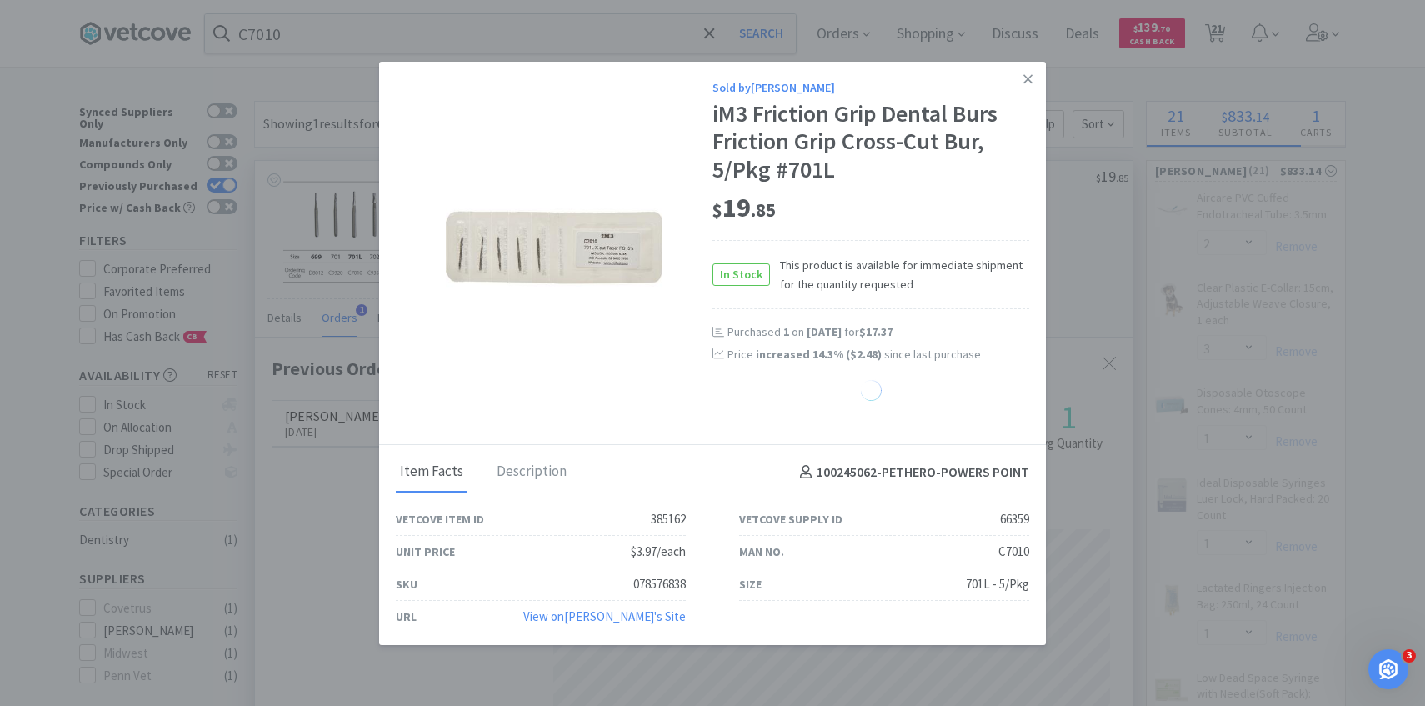
select select "1"
select select "2"
select select "1"
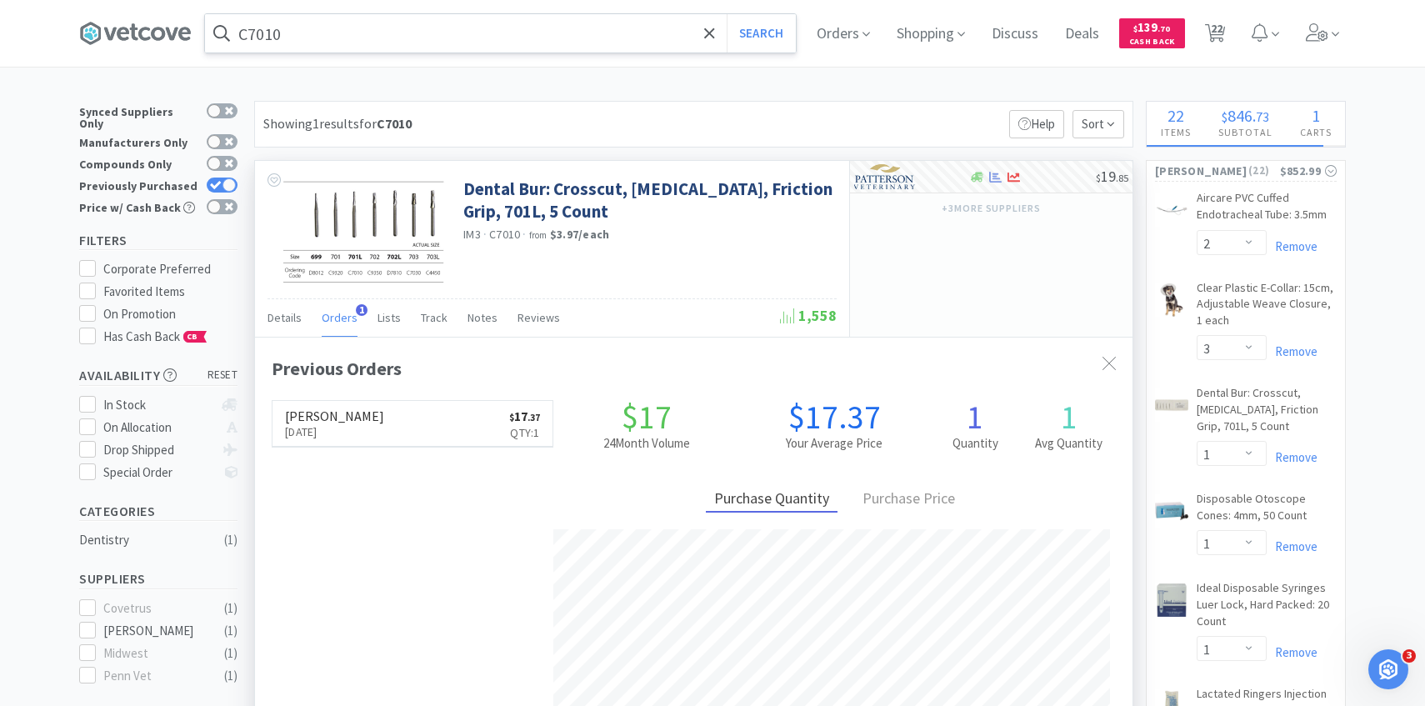
click at [475, 40] on input "C7010" at bounding box center [500, 33] width 591 height 38
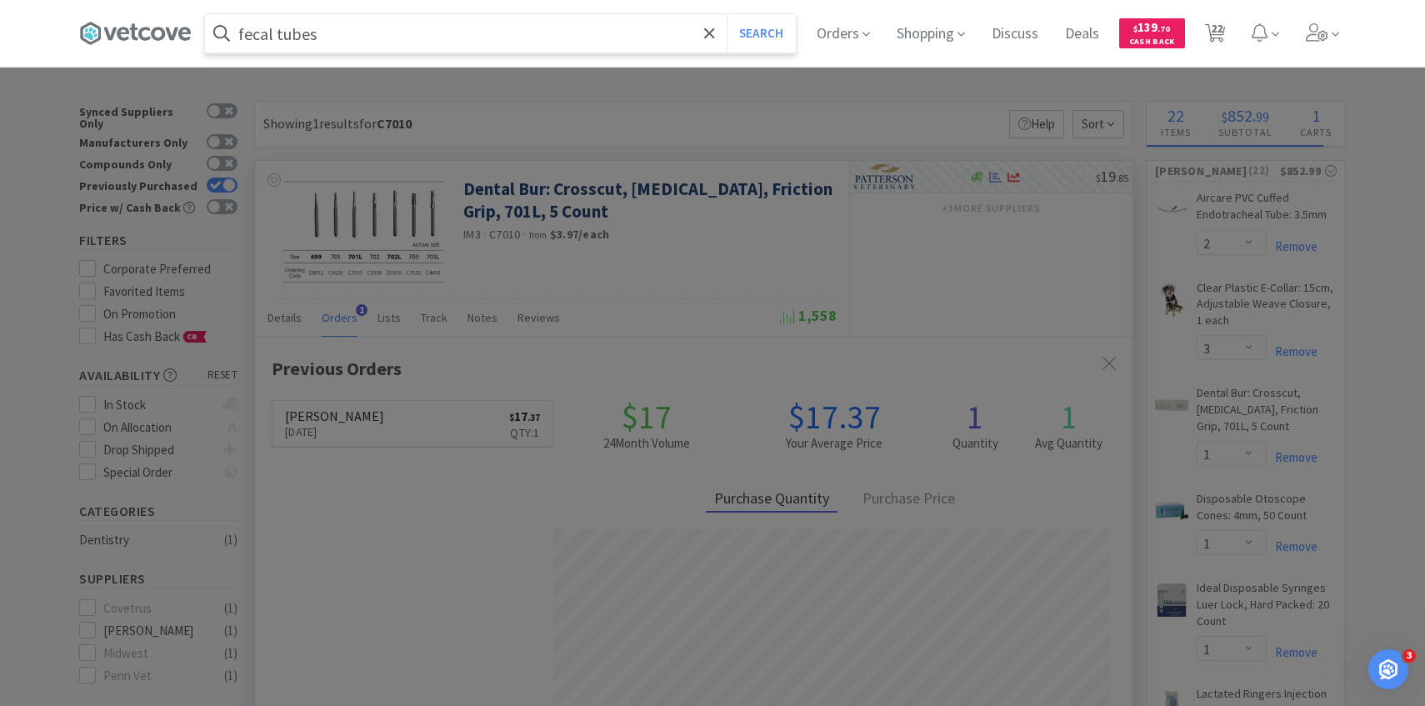
click at [727, 14] on button "Search" at bounding box center [761, 33] width 69 height 38
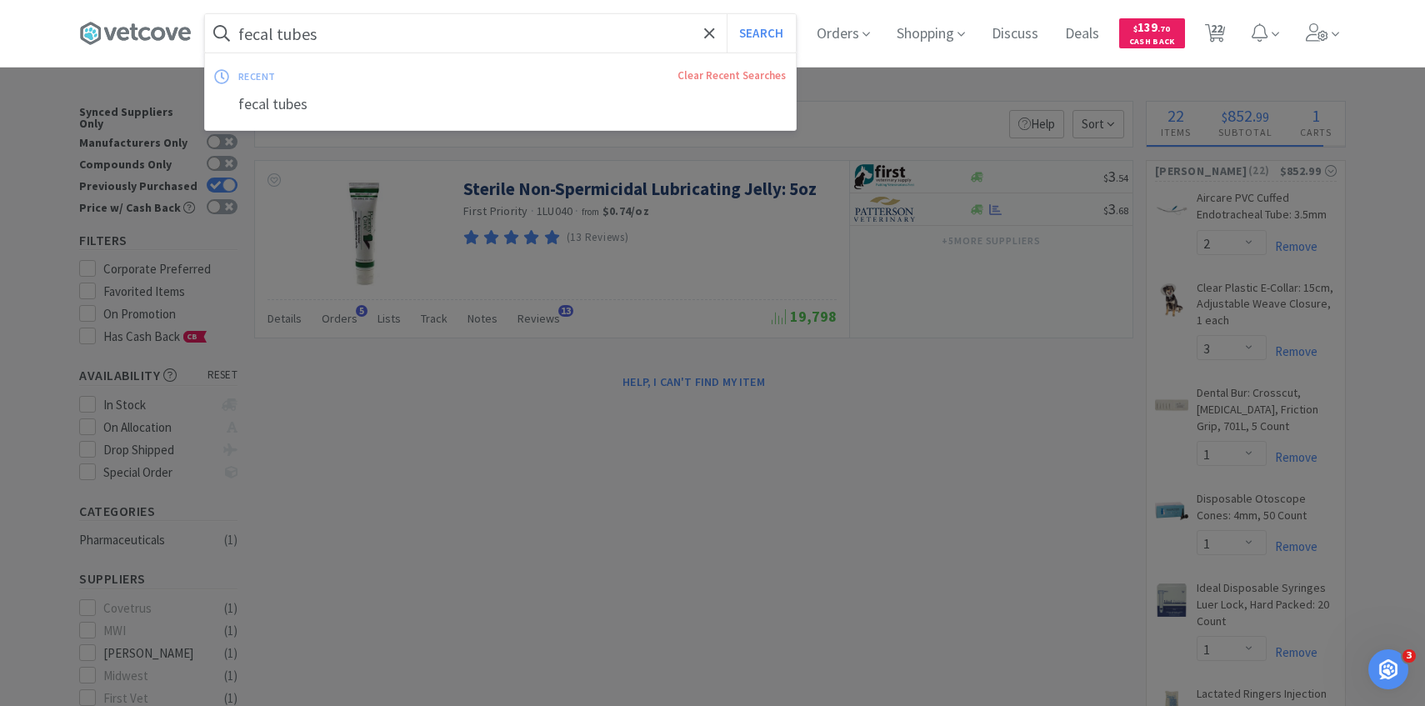
click at [372, 35] on input "fecal tubes" at bounding box center [500, 33] width 591 height 38
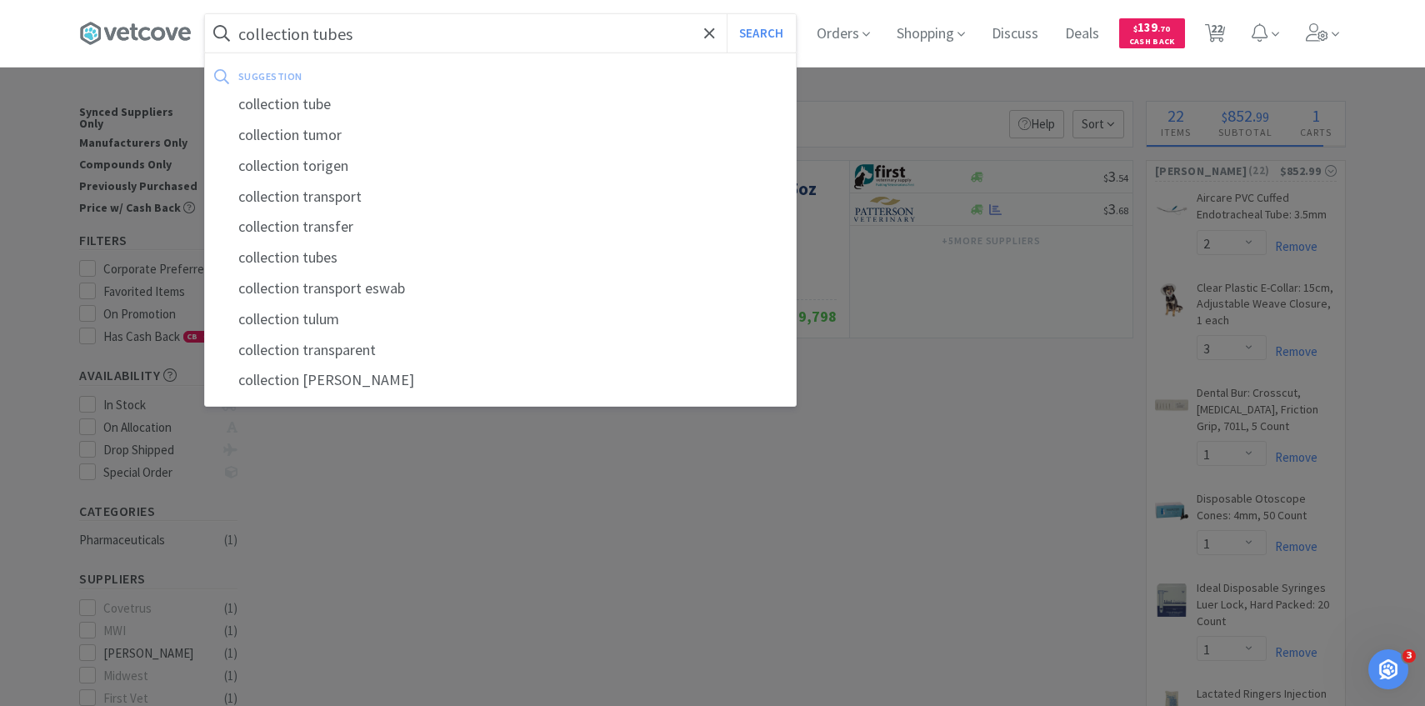
type input "collection tubes"
click at [727, 14] on button "Search" at bounding box center [761, 33] width 69 height 38
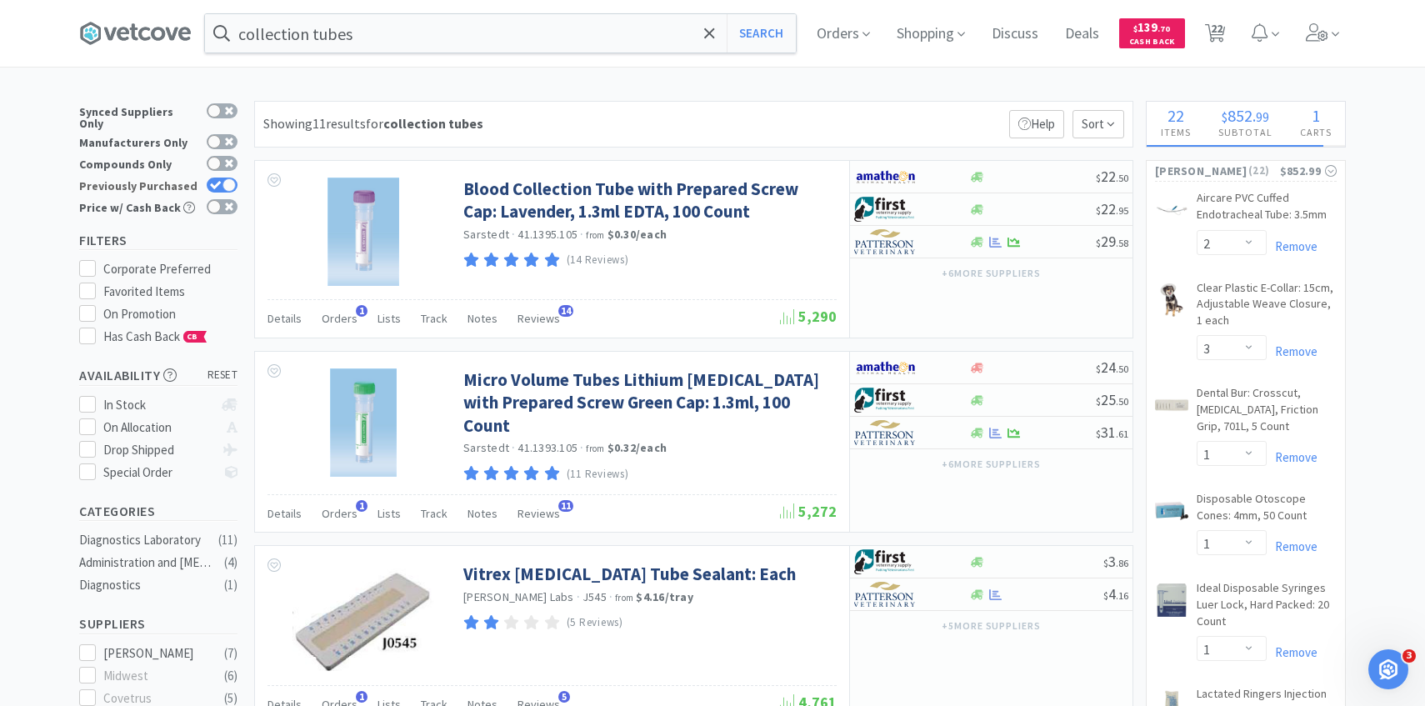
click at [223, 178] on div at bounding box center [228, 184] width 13 height 13
checkbox input "false"
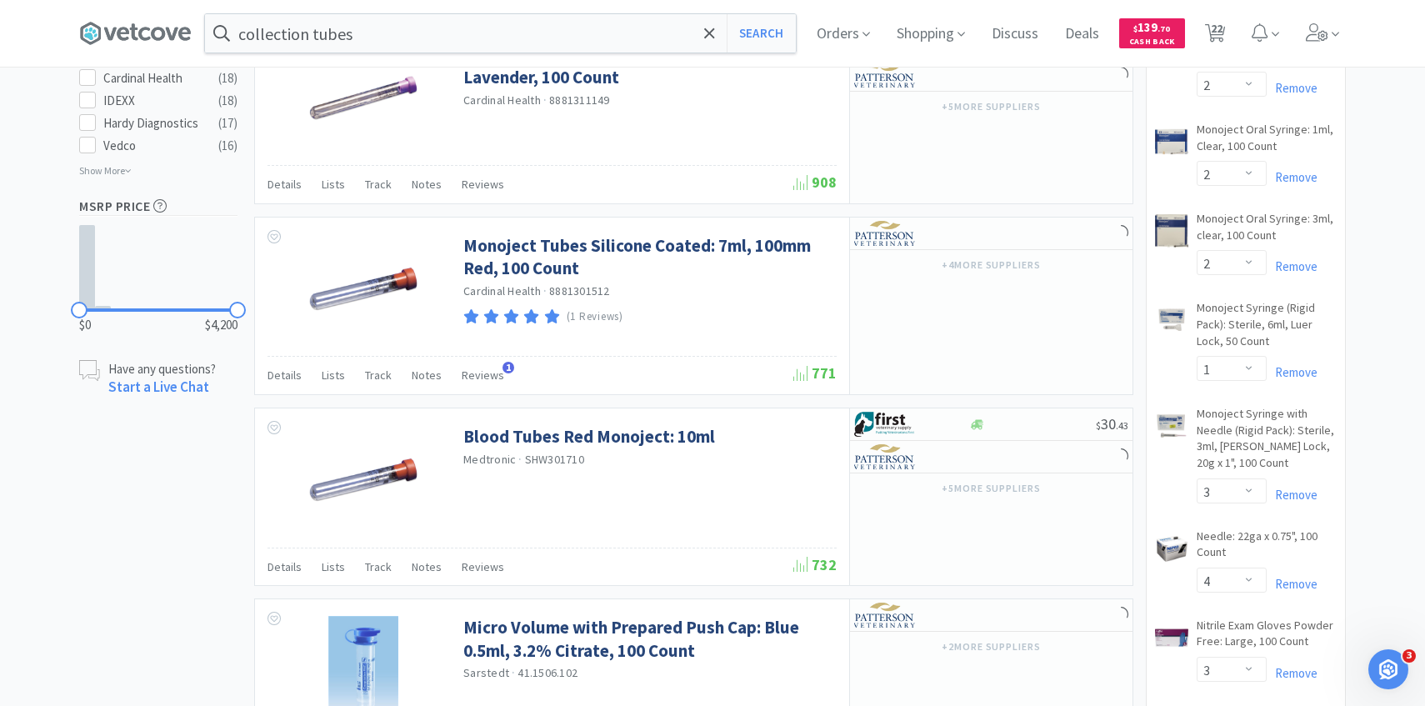
scroll to position [1401, 0]
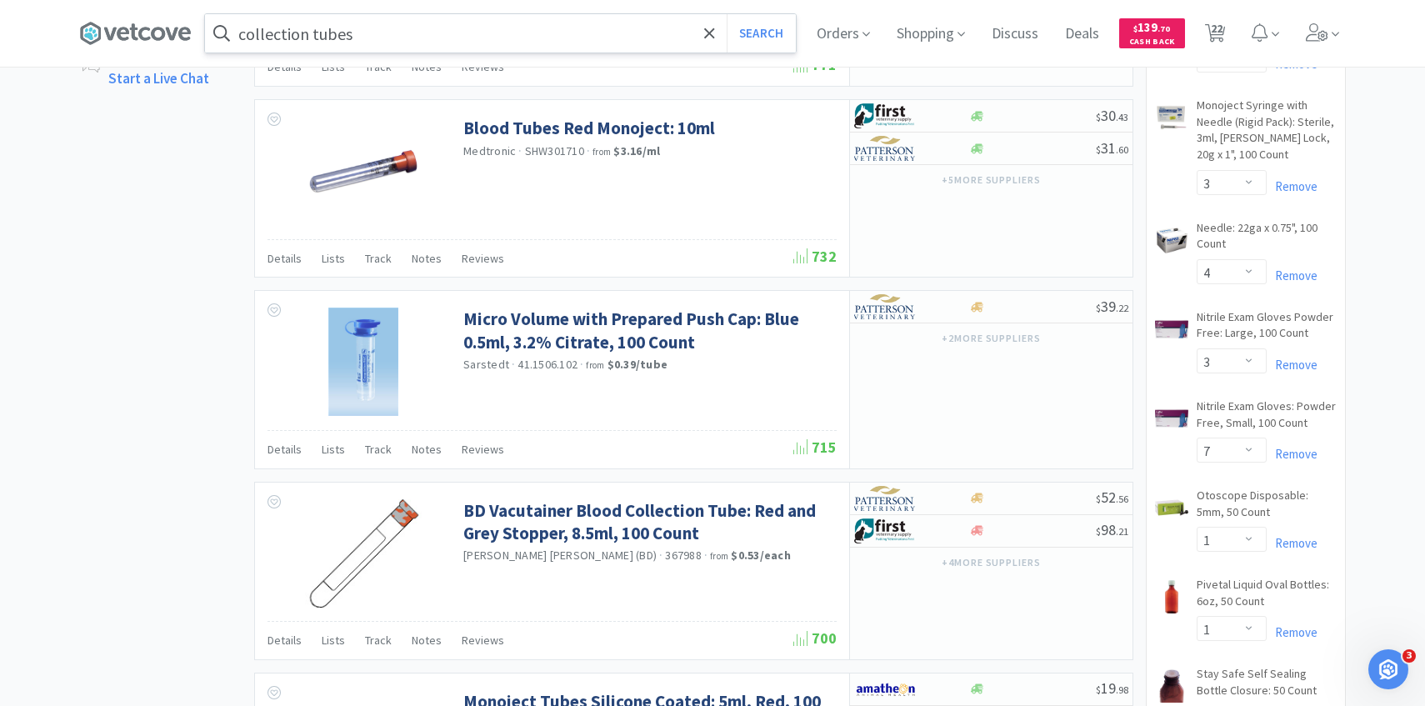
click at [382, 32] on input "collection tubes" at bounding box center [500, 33] width 591 height 38
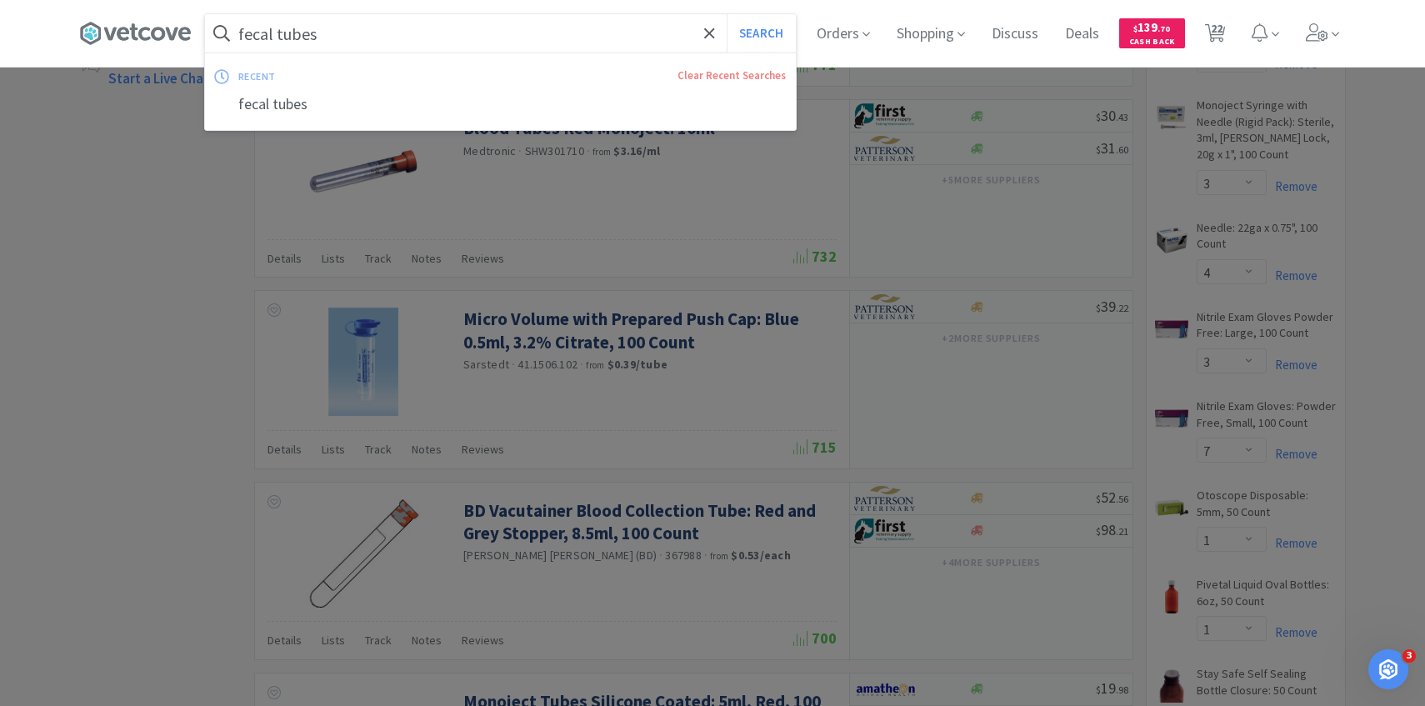
click at [727, 14] on button "Search" at bounding box center [761, 33] width 69 height 38
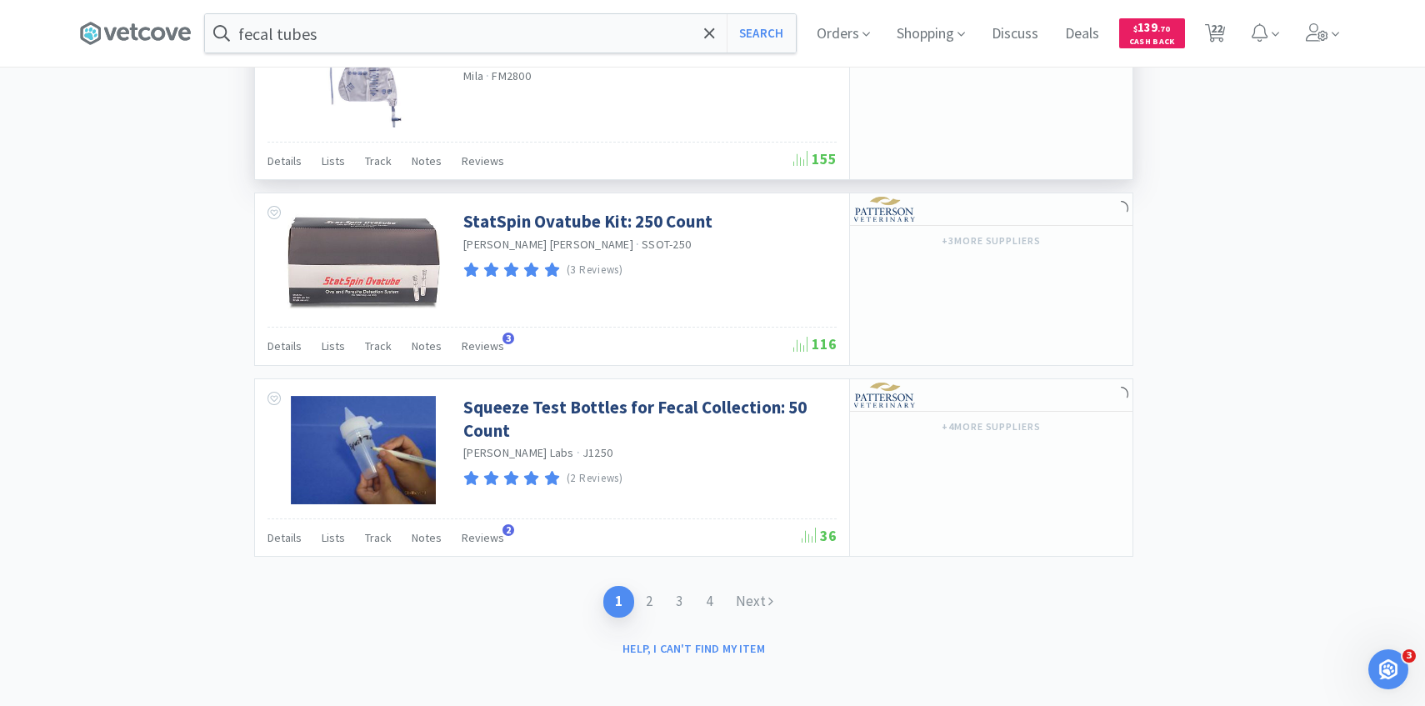
scroll to position [2441, 0]
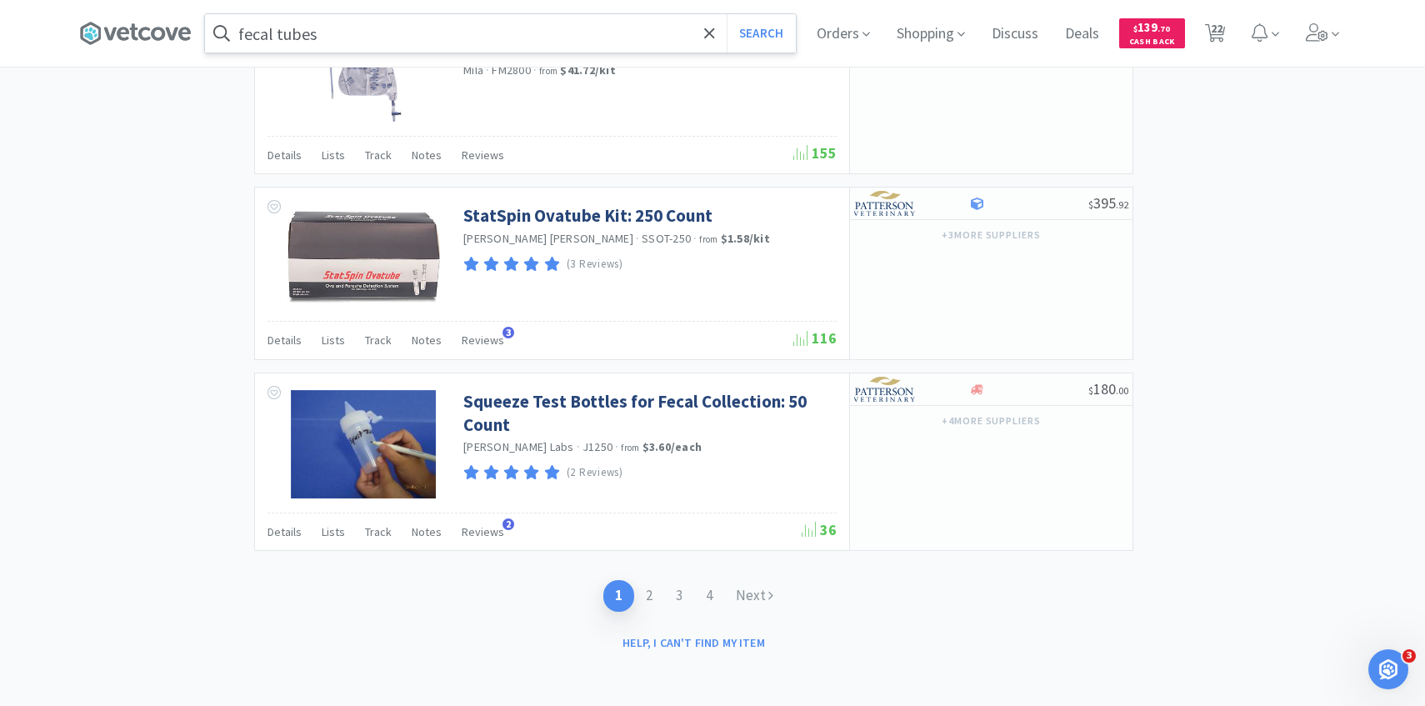
click at [428, 29] on input "fecal tubes" at bounding box center [500, 33] width 591 height 38
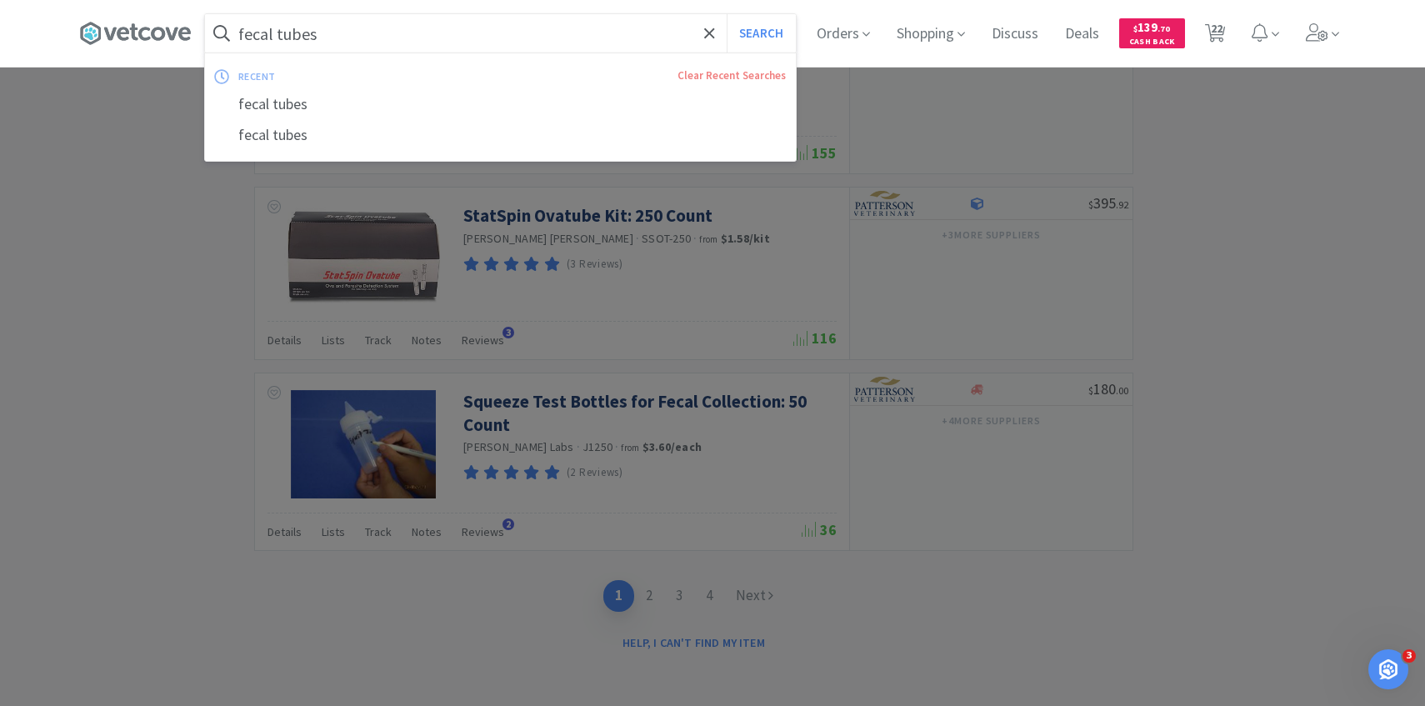
click at [402, 29] on input "fecal tubes" at bounding box center [500, 33] width 591 height 38
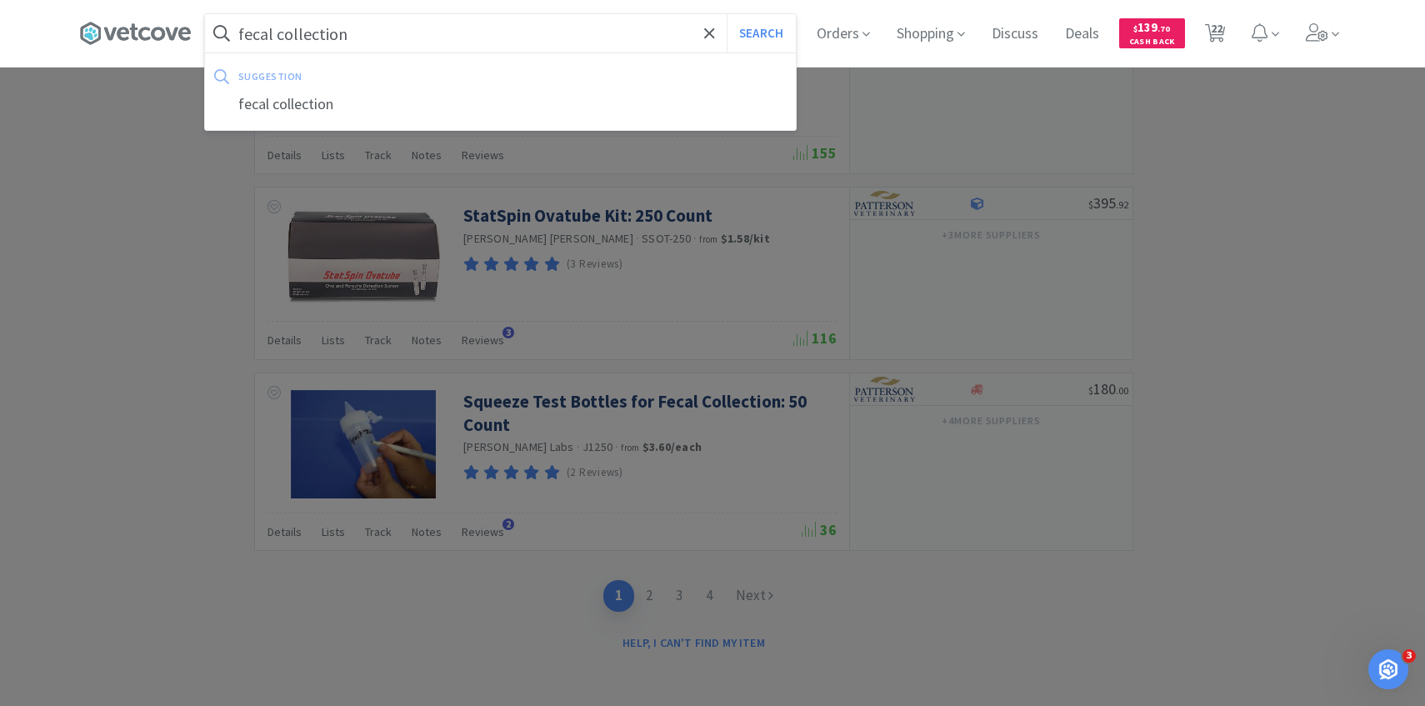
type input "fecal collection"
click at [727, 14] on button "Search" at bounding box center [761, 33] width 69 height 38
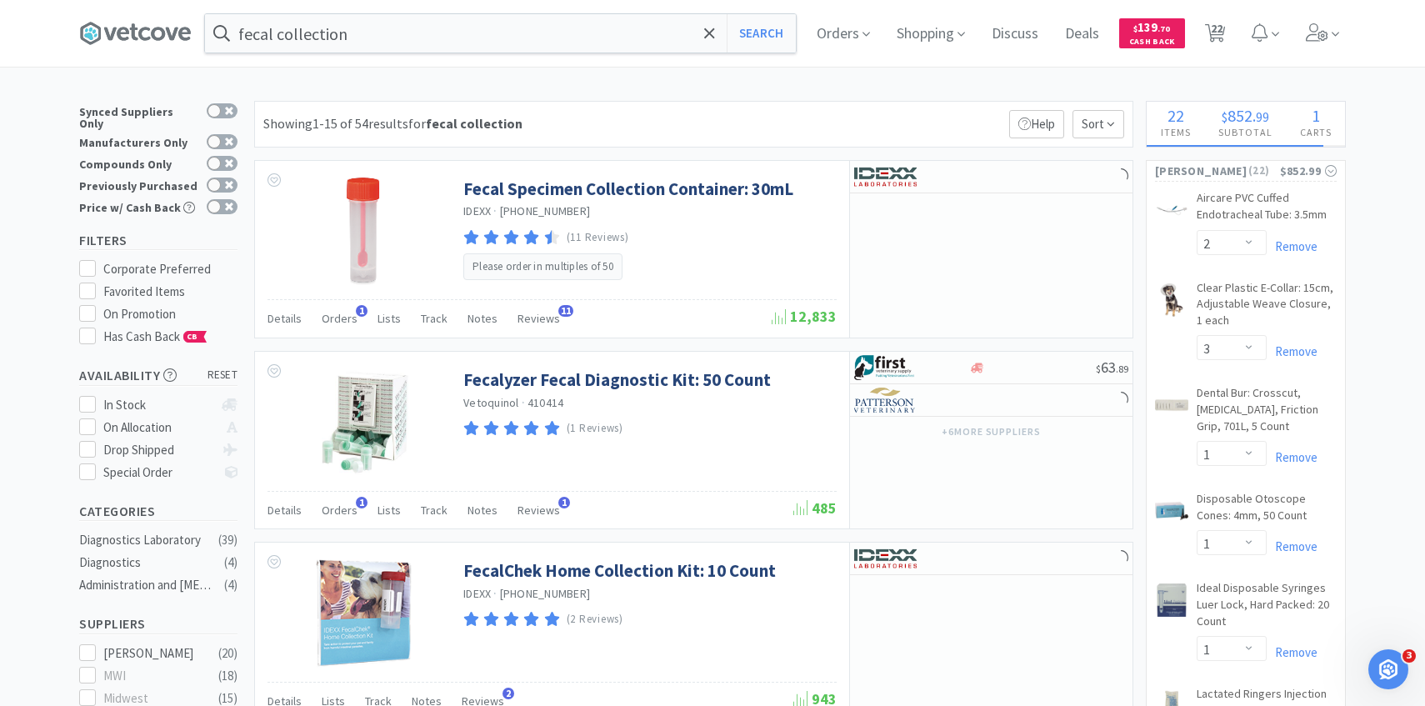
scroll to position [15, 0]
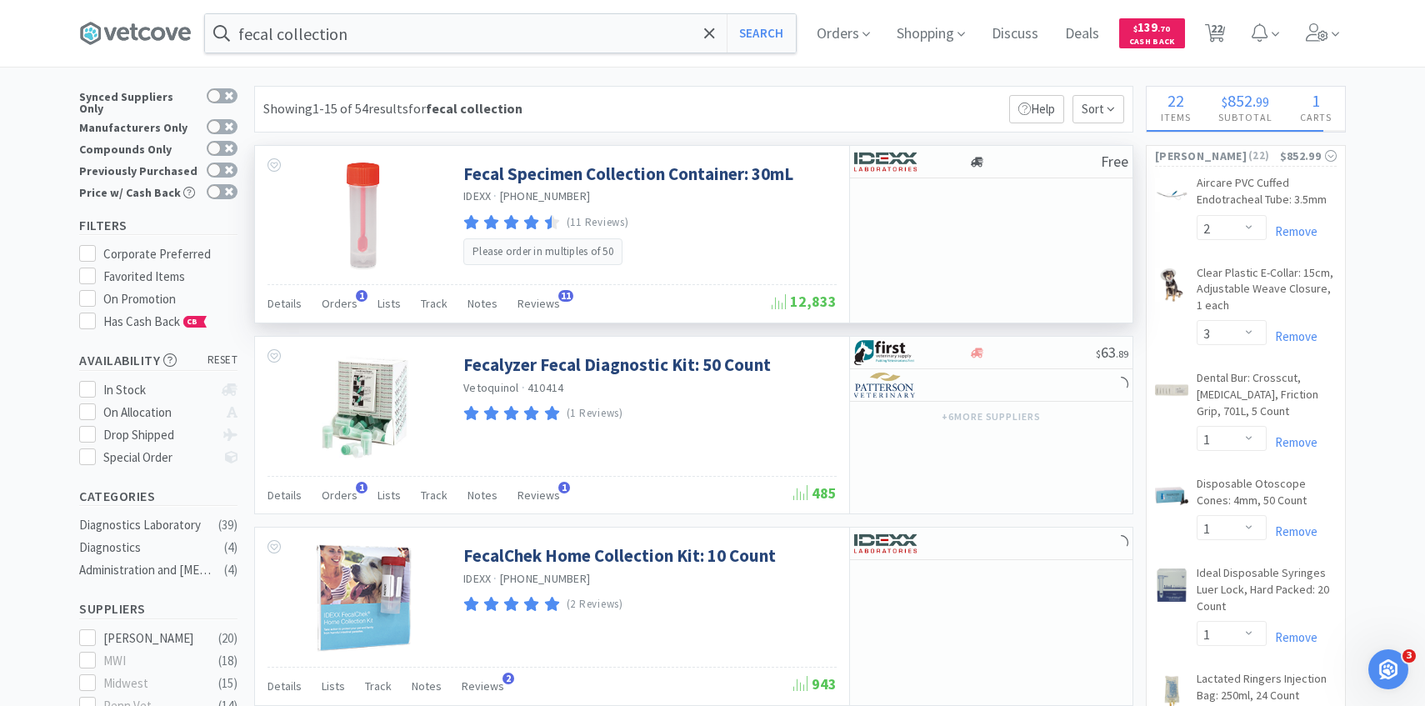
click at [351, 287] on div "Details Orders 1 Lists Track Notes Reviews 11 12,833" at bounding box center [551, 303] width 569 height 38
click at [351, 295] on div "Orders 1" at bounding box center [340, 306] width 36 height 32
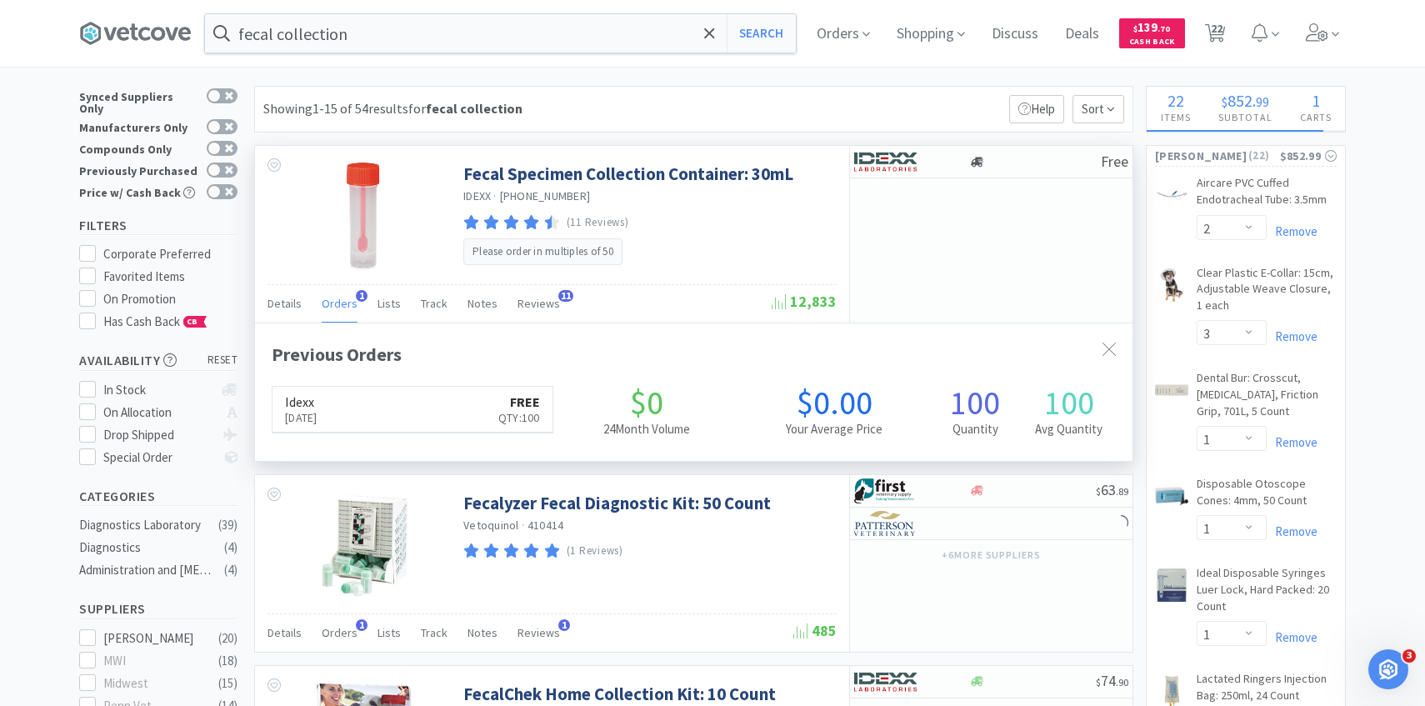
scroll to position [432, 877]
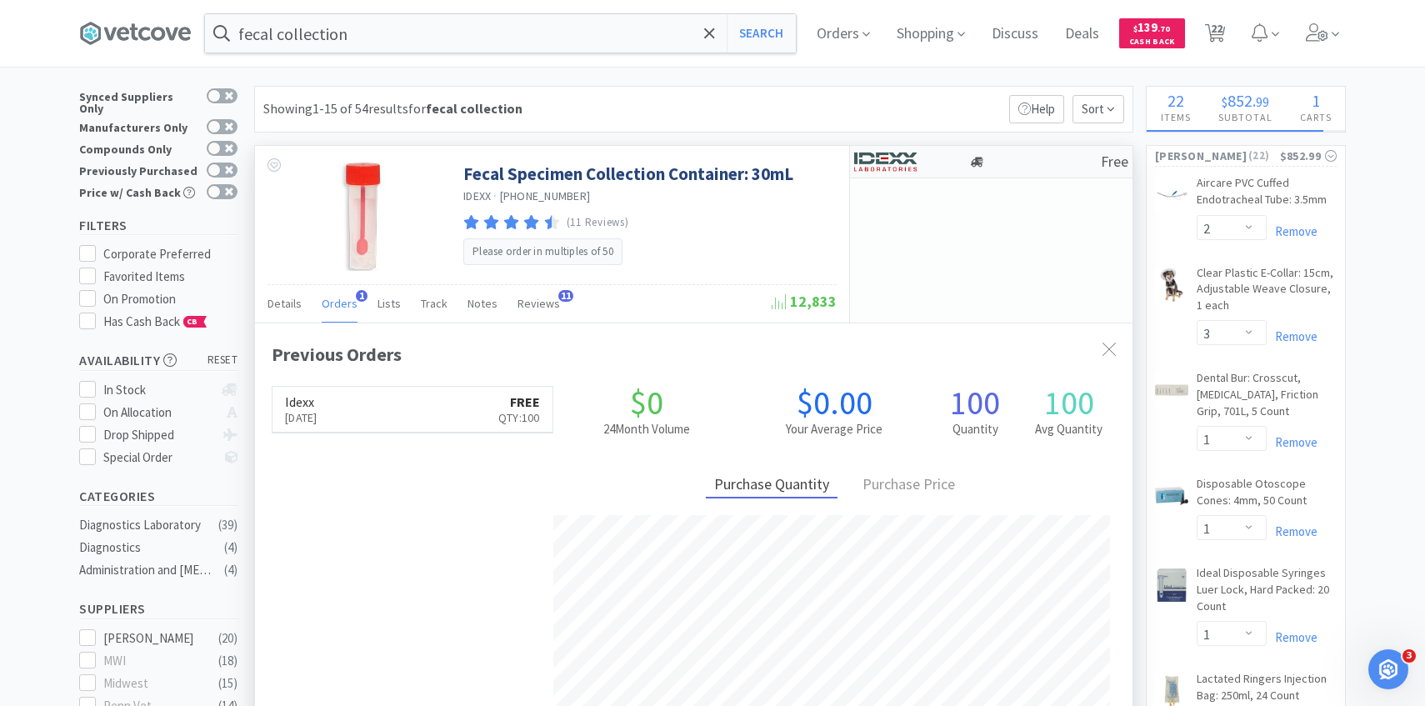
click at [940, 161] on div at bounding box center [900, 161] width 92 height 28
select select "50"
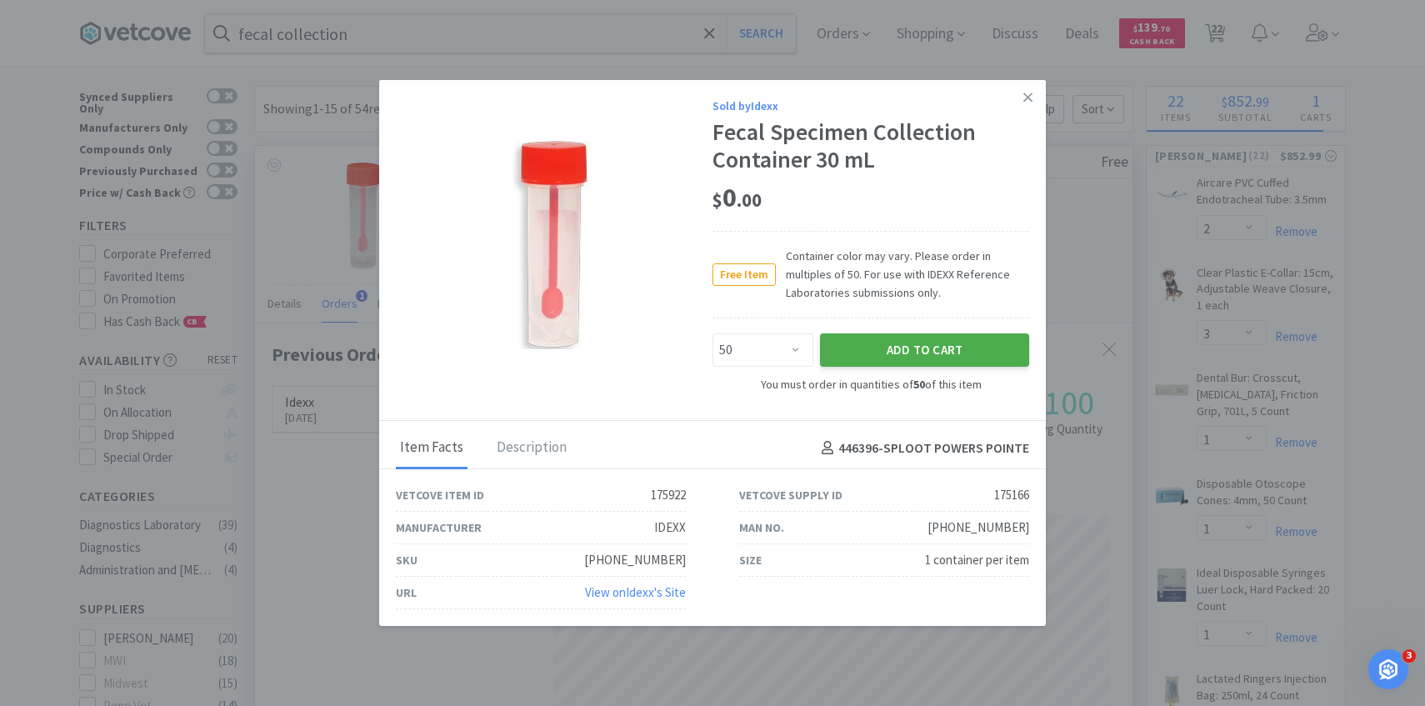
click at [881, 342] on button "Add to Cart" at bounding box center [924, 349] width 209 height 33
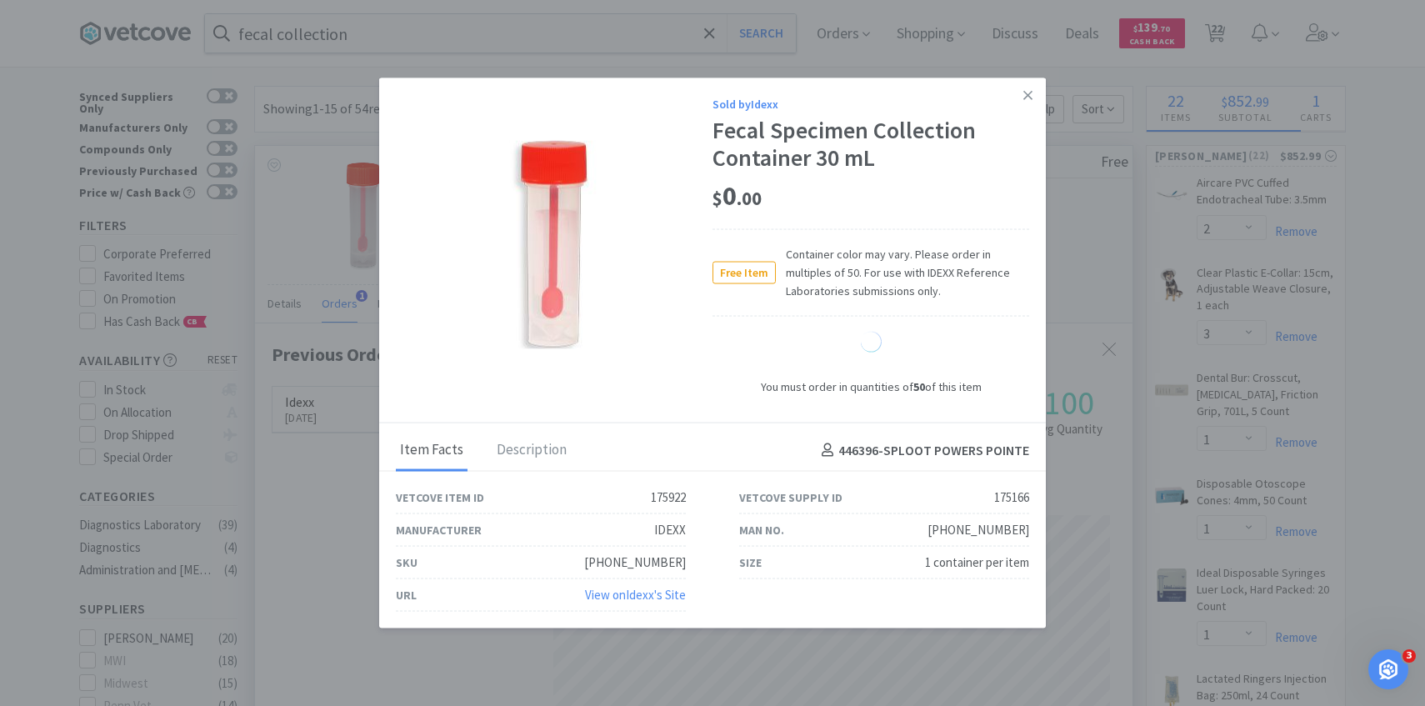
select select "50"
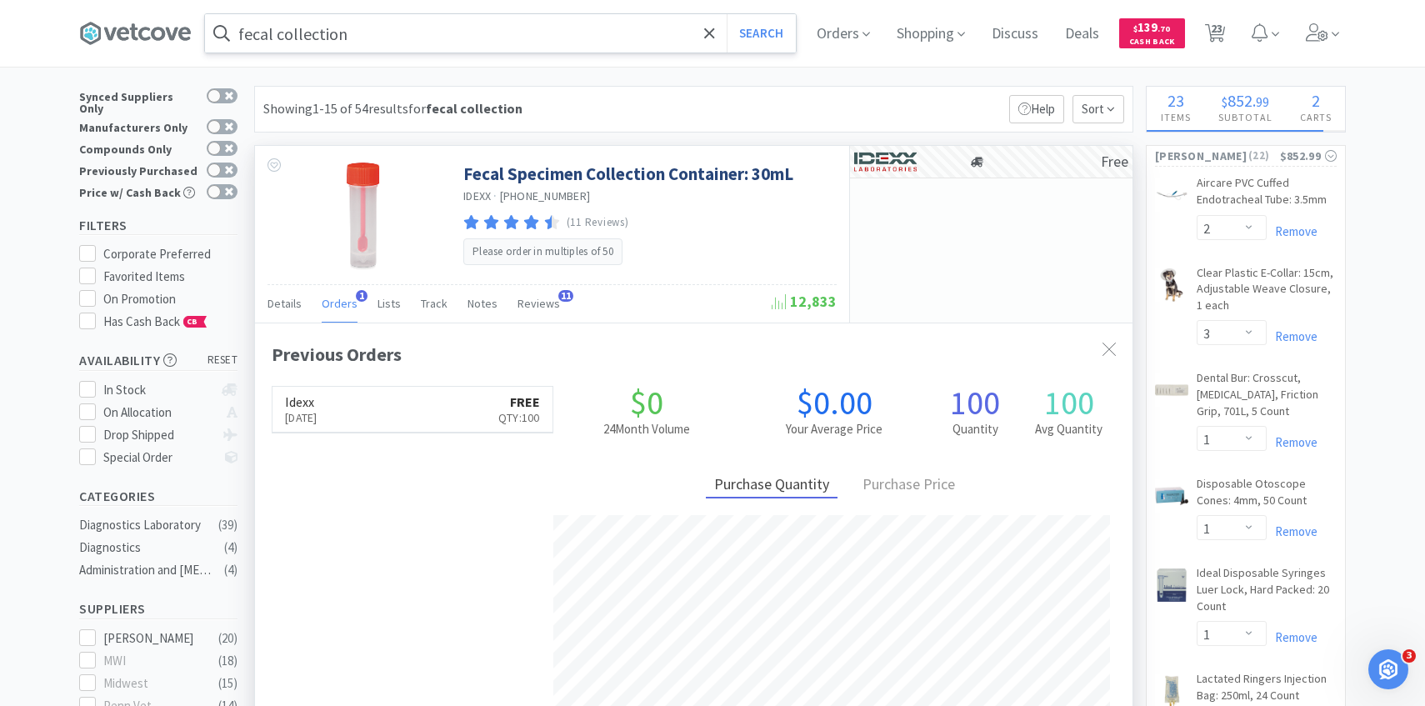
click at [438, 42] on input "fecal collection" at bounding box center [500, 33] width 591 height 38
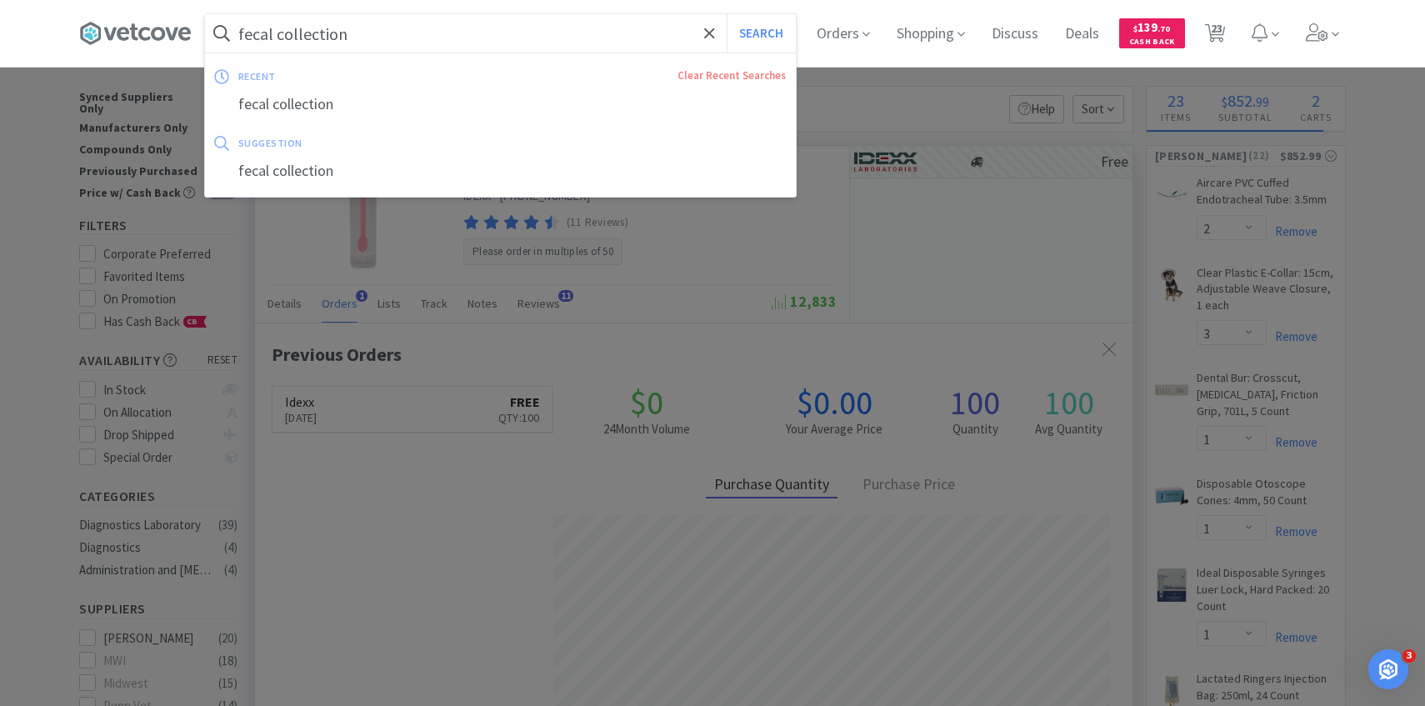
paste input "351899"
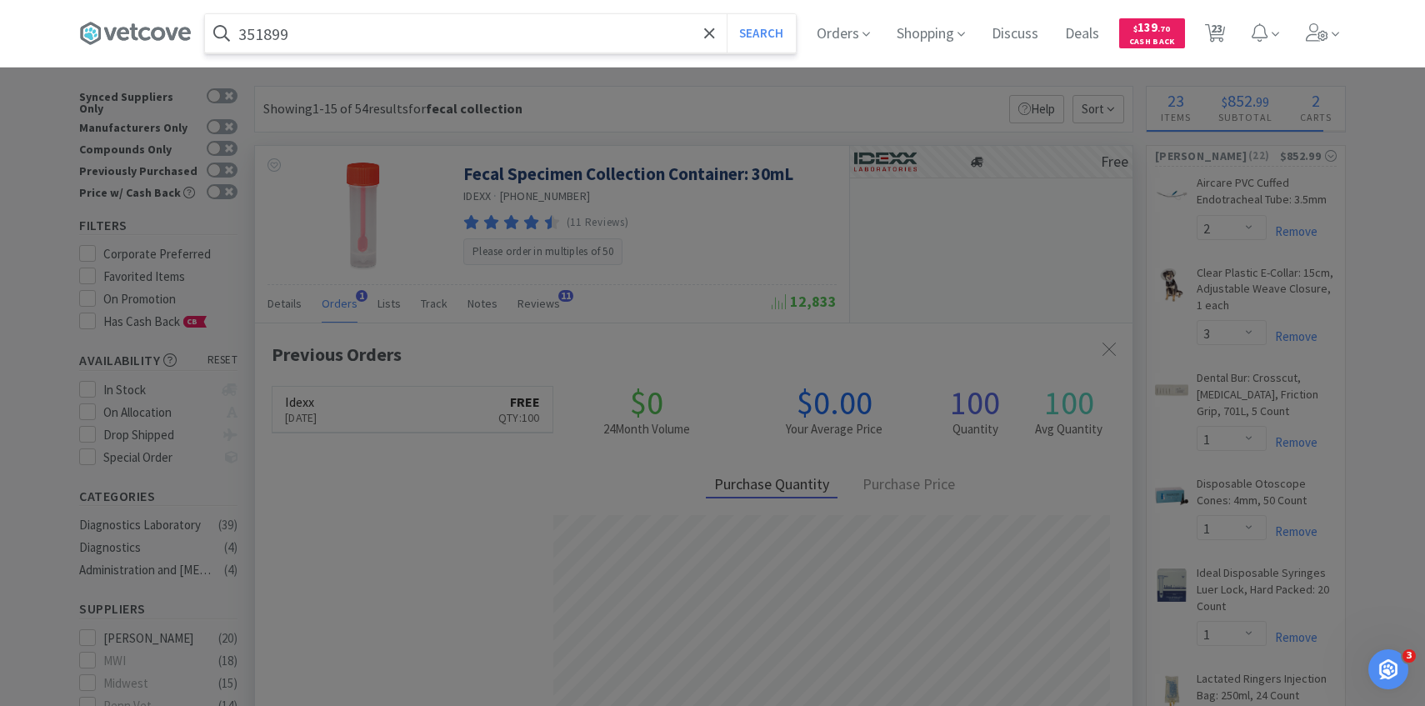
type input "351899"
click at [727, 14] on button "Search" at bounding box center [761, 33] width 69 height 38
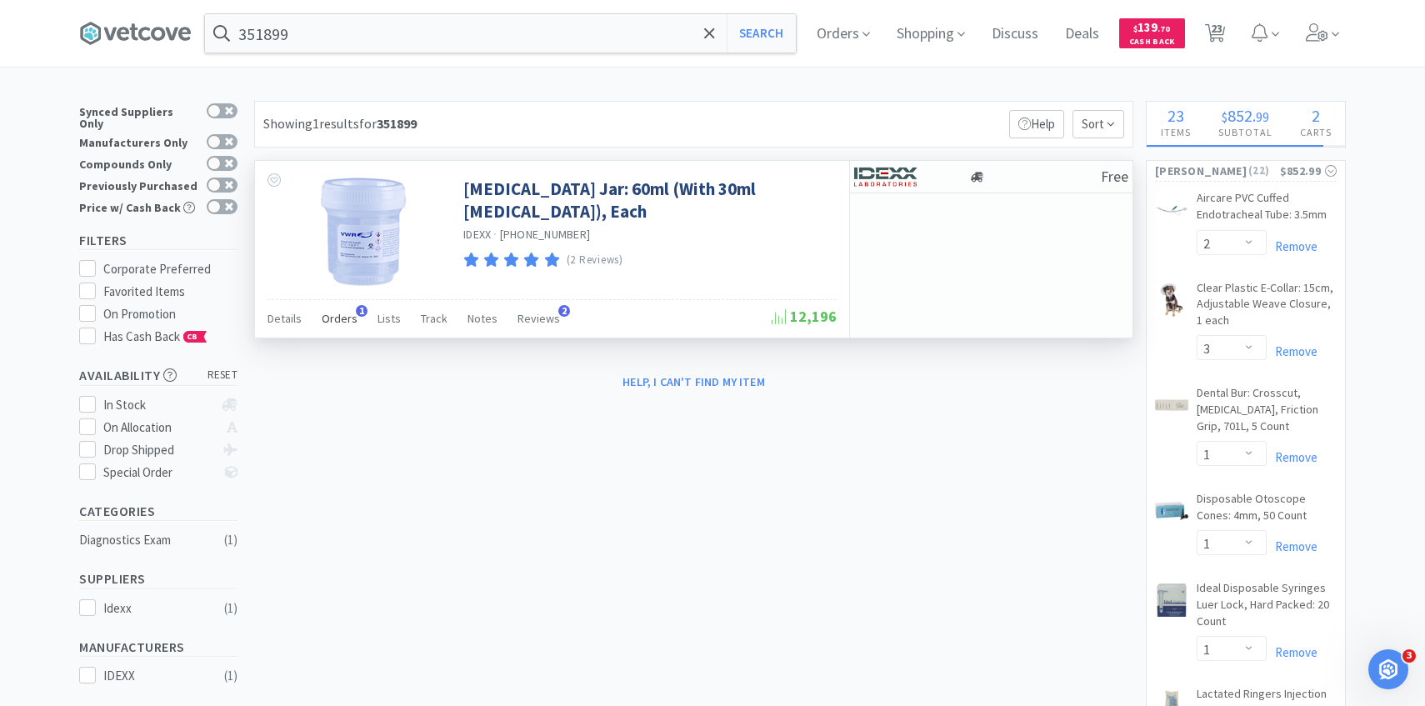
click at [337, 324] on span "Orders" at bounding box center [340, 318] width 36 height 15
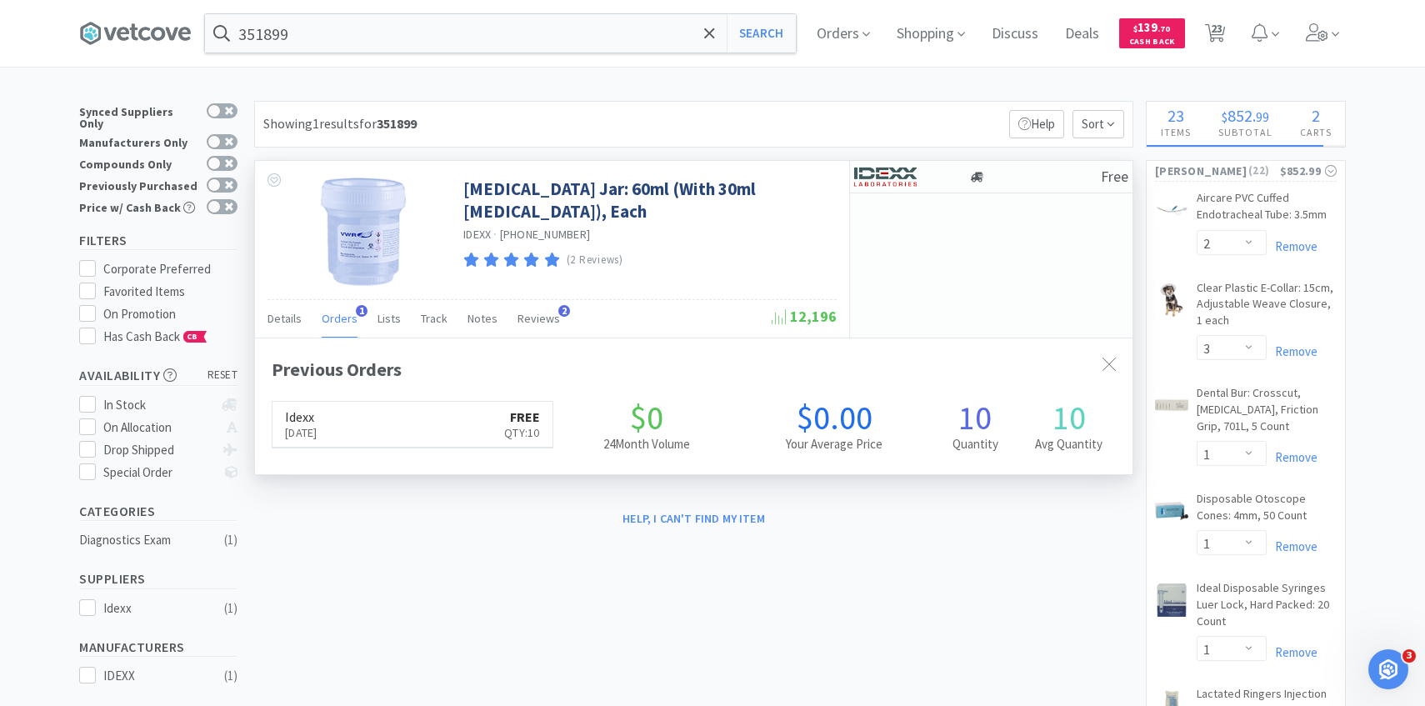
scroll to position [432, 877]
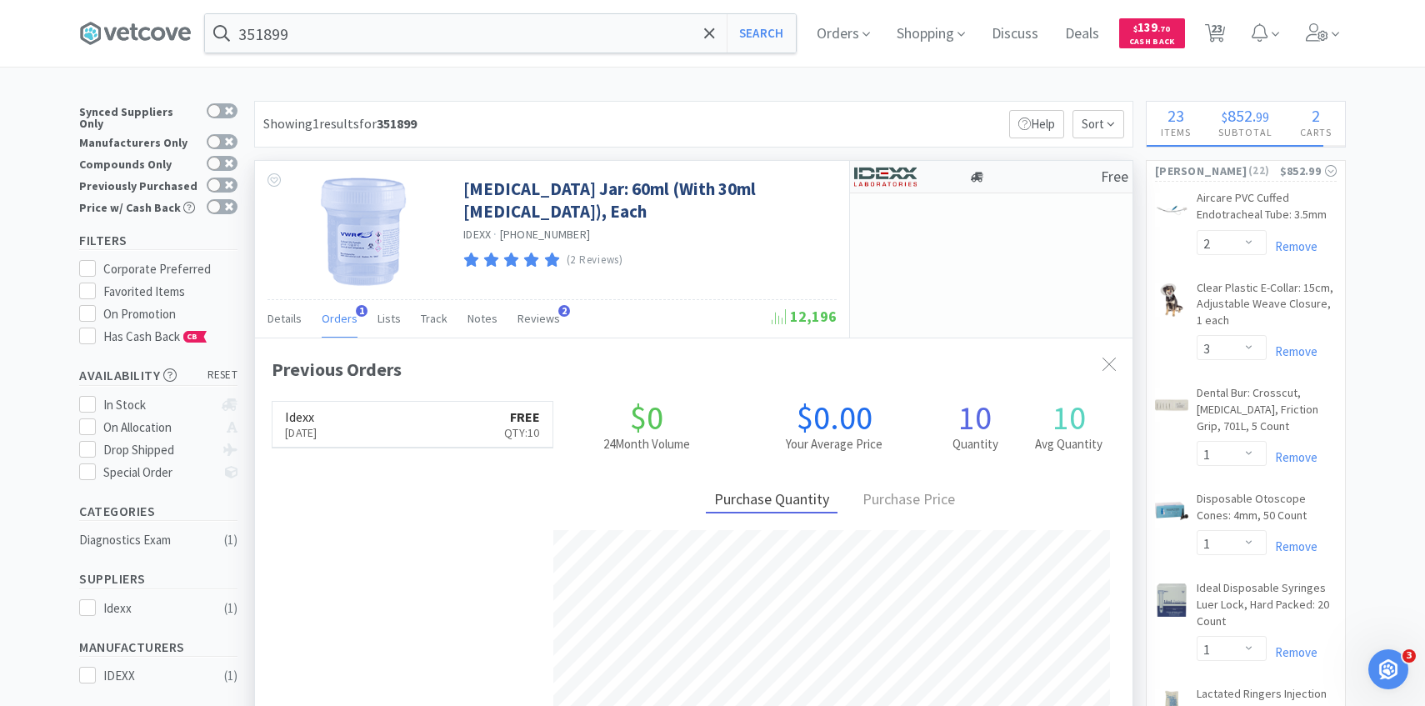
click at [898, 188] on img at bounding box center [885, 176] width 62 height 25
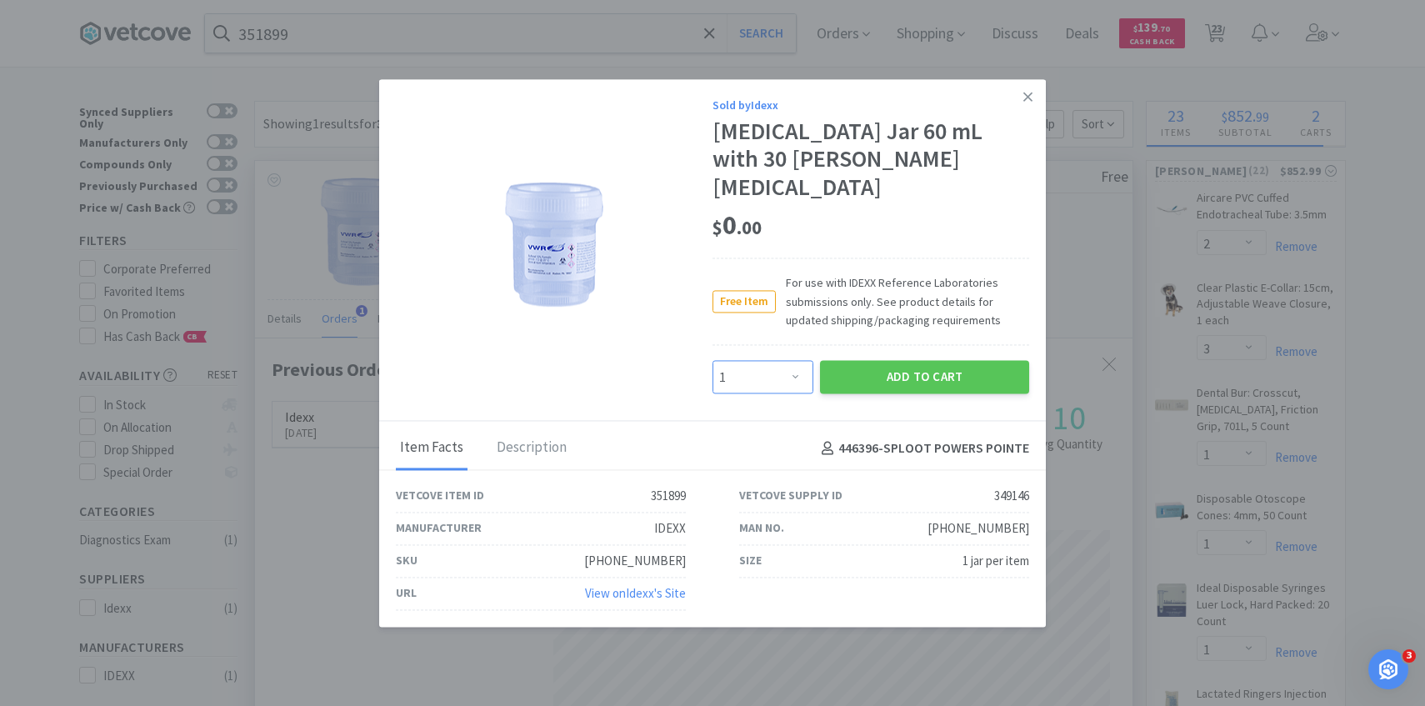
click at [750, 365] on select "Enter Quantity 1 2 3 4 5 6 7 8 9 10 11 12 13 14 15 16 17 18 19 20 Enter Quantity" at bounding box center [762, 377] width 101 height 33
select select "5"
click at [712, 361] on select "Enter Quantity 1 2 3 4 5 6 7 8 9 10 11 12 13 14 15 16 17 18 19 20 Enter Quantity" at bounding box center [762, 377] width 101 height 33
click at [856, 376] on button "Add to Cart" at bounding box center [924, 377] width 209 height 33
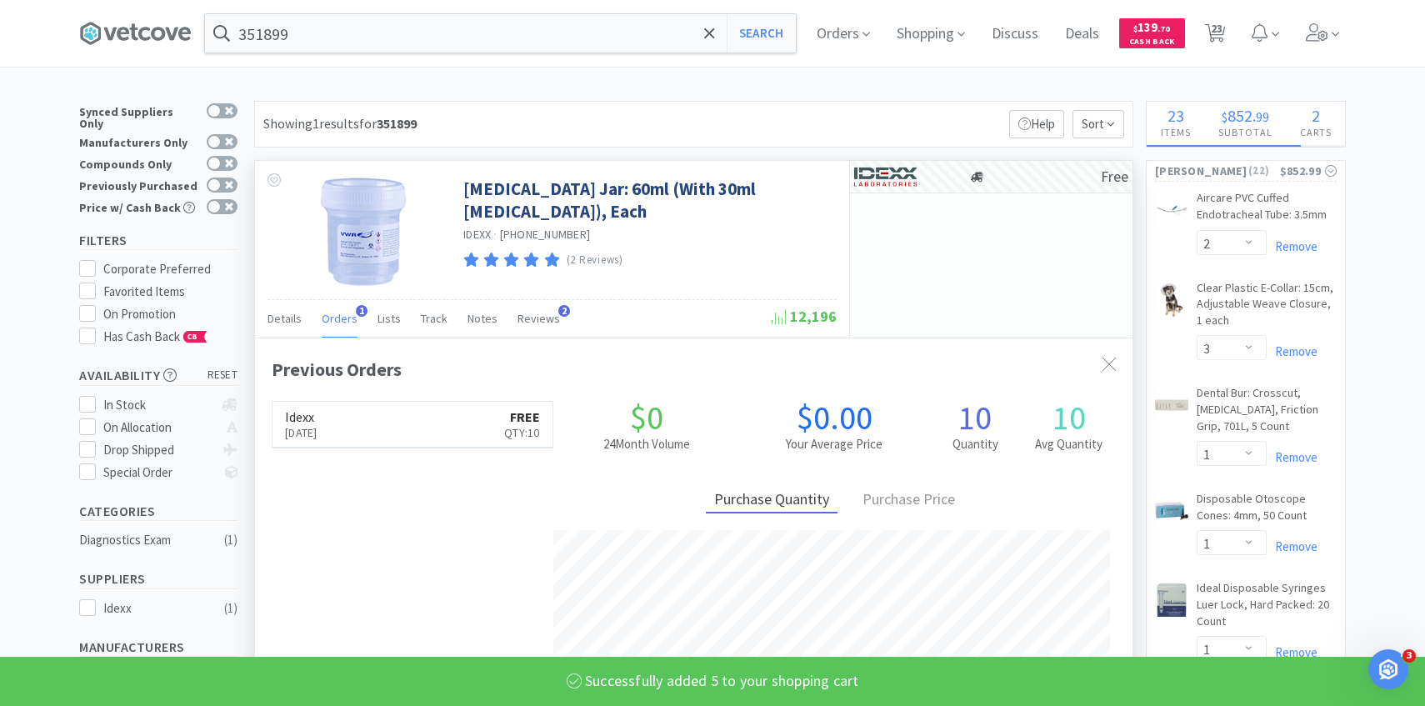
select select "5"
select select "50"
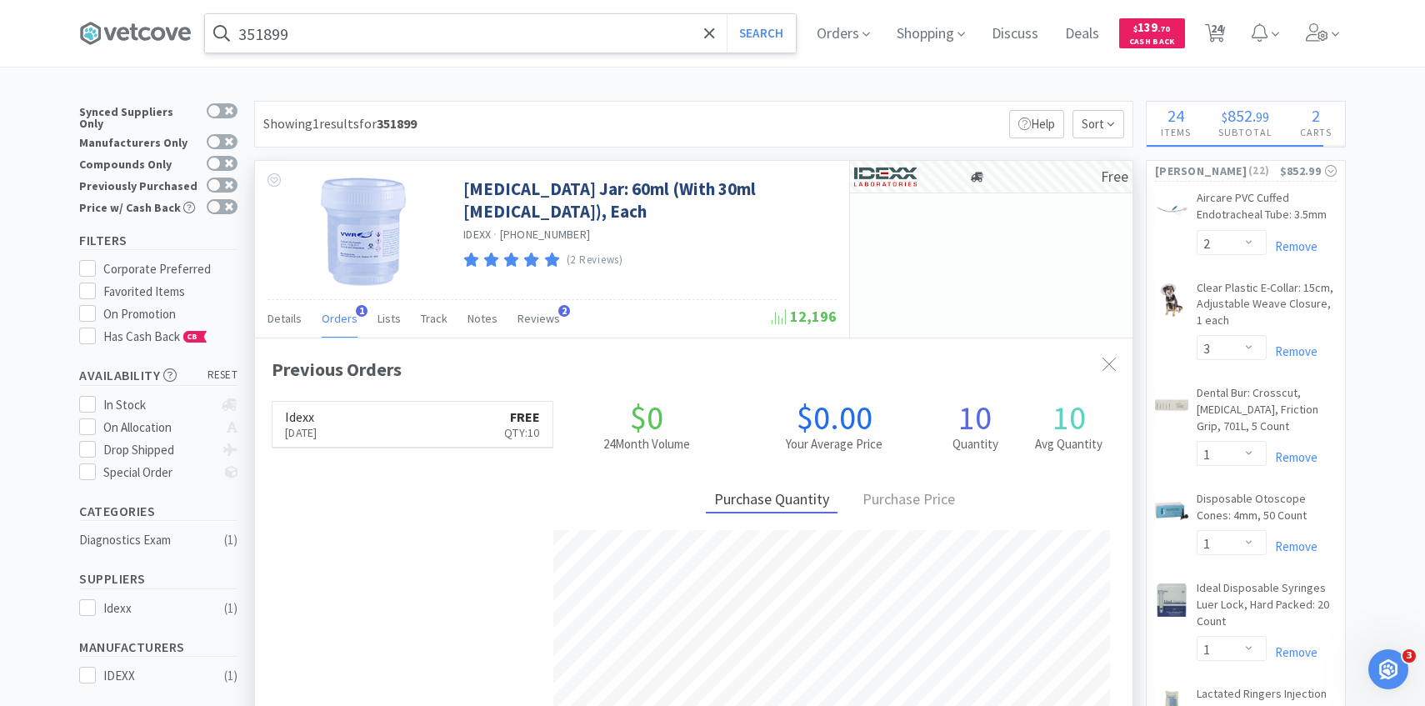
click at [515, 38] on input "351899" at bounding box center [500, 33] width 591 height 38
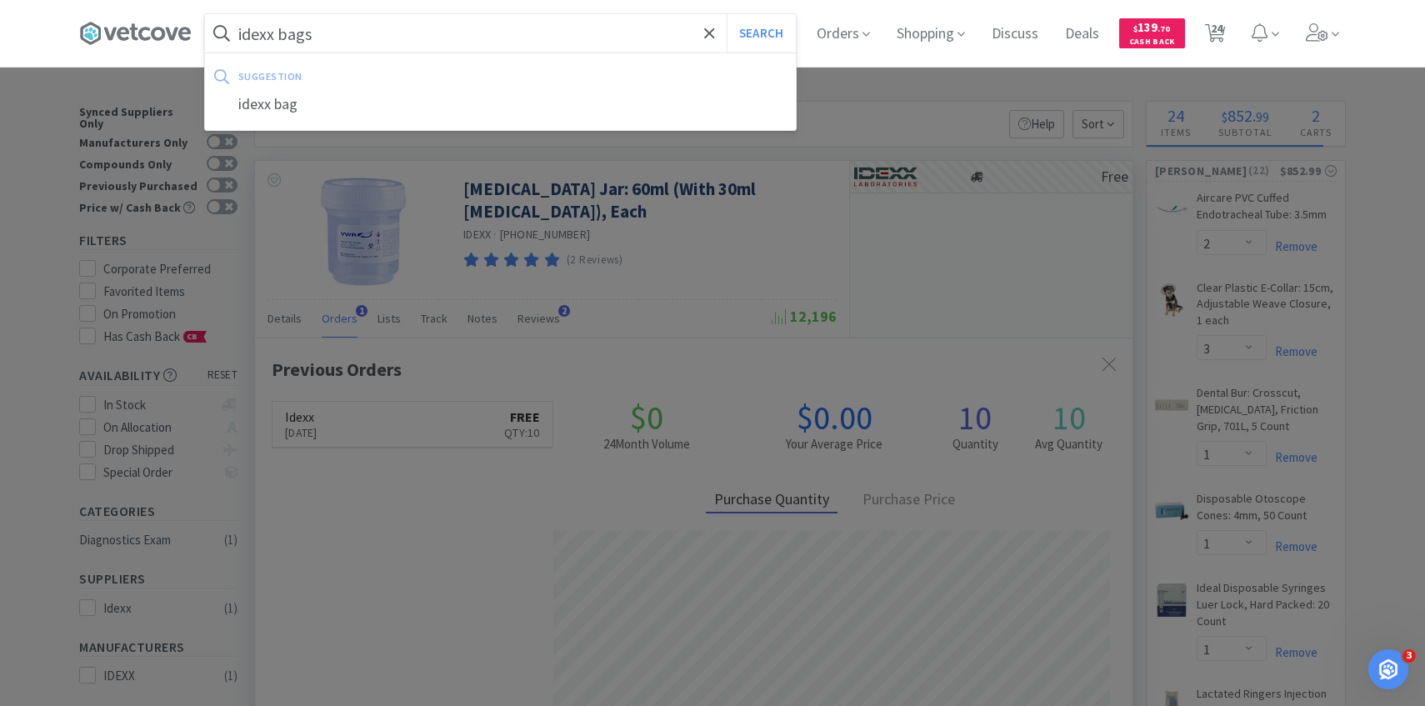
type input "idexx bags"
click at [727, 14] on button "Search" at bounding box center [761, 33] width 69 height 38
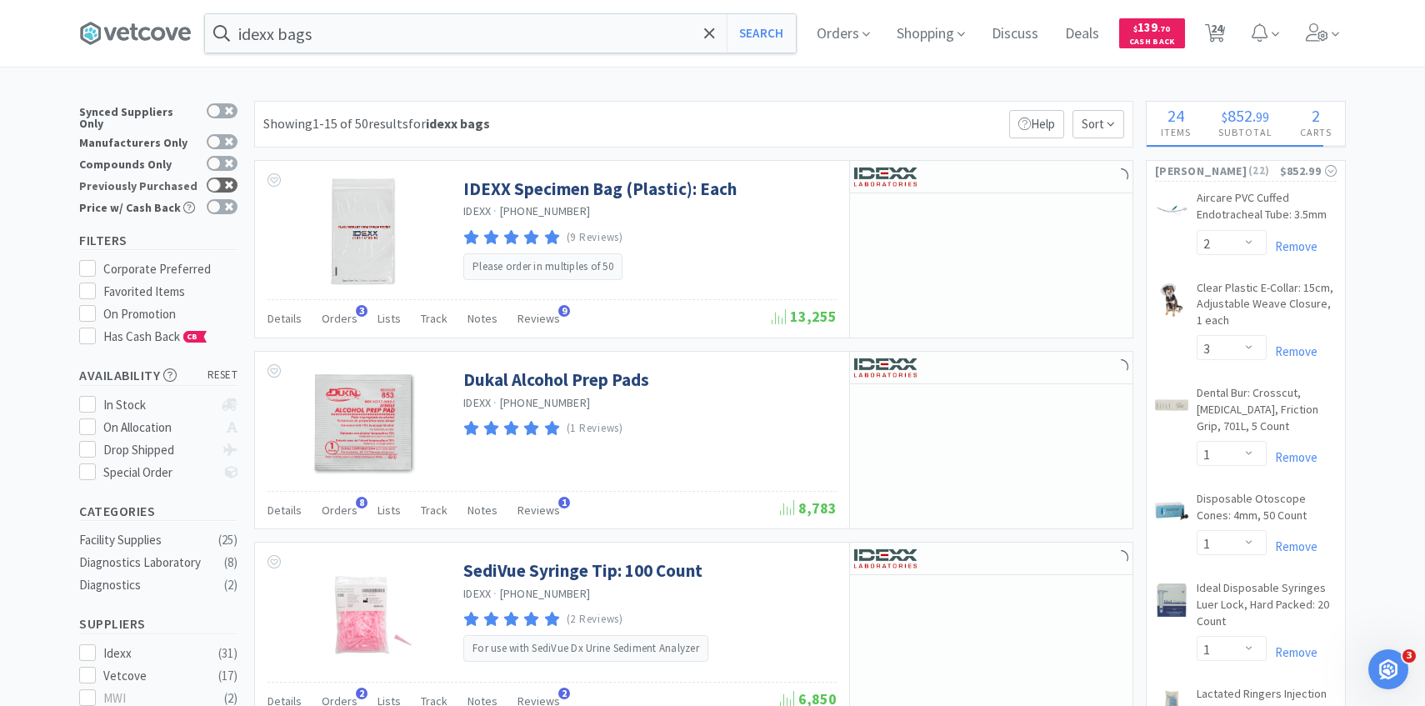
click at [231, 181] on icon at bounding box center [229, 185] width 8 height 8
checkbox input "true"
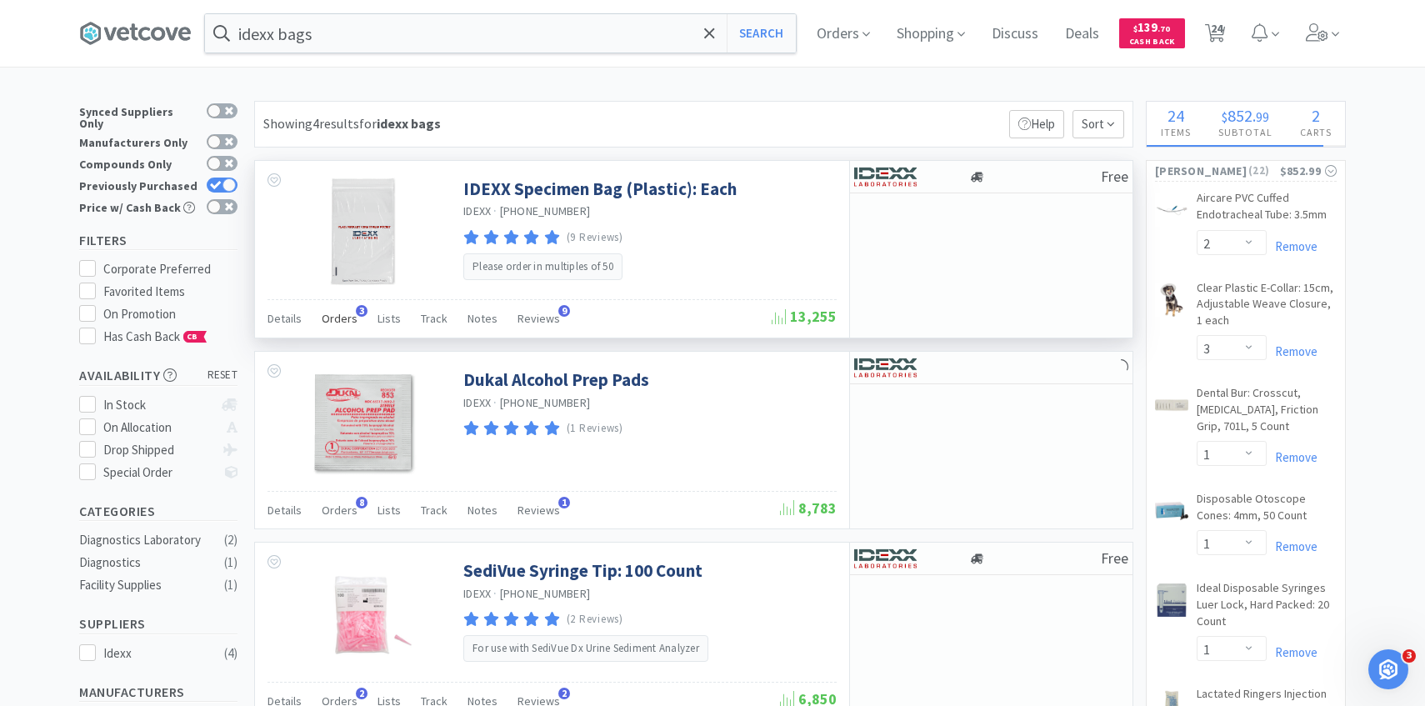
click at [337, 324] on span "Orders" at bounding box center [340, 318] width 36 height 15
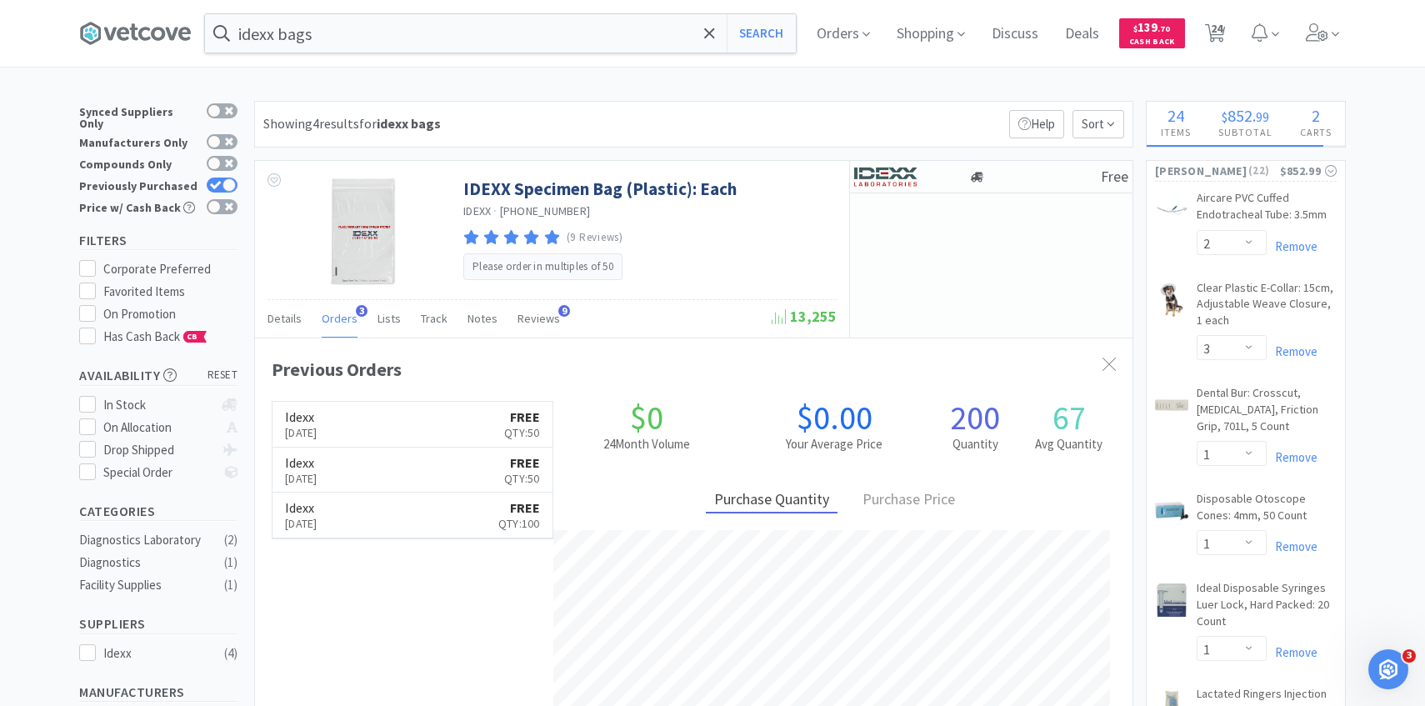
scroll to position [432, 877]
click at [917, 175] on div at bounding box center [900, 176] width 92 height 28
select select "50"
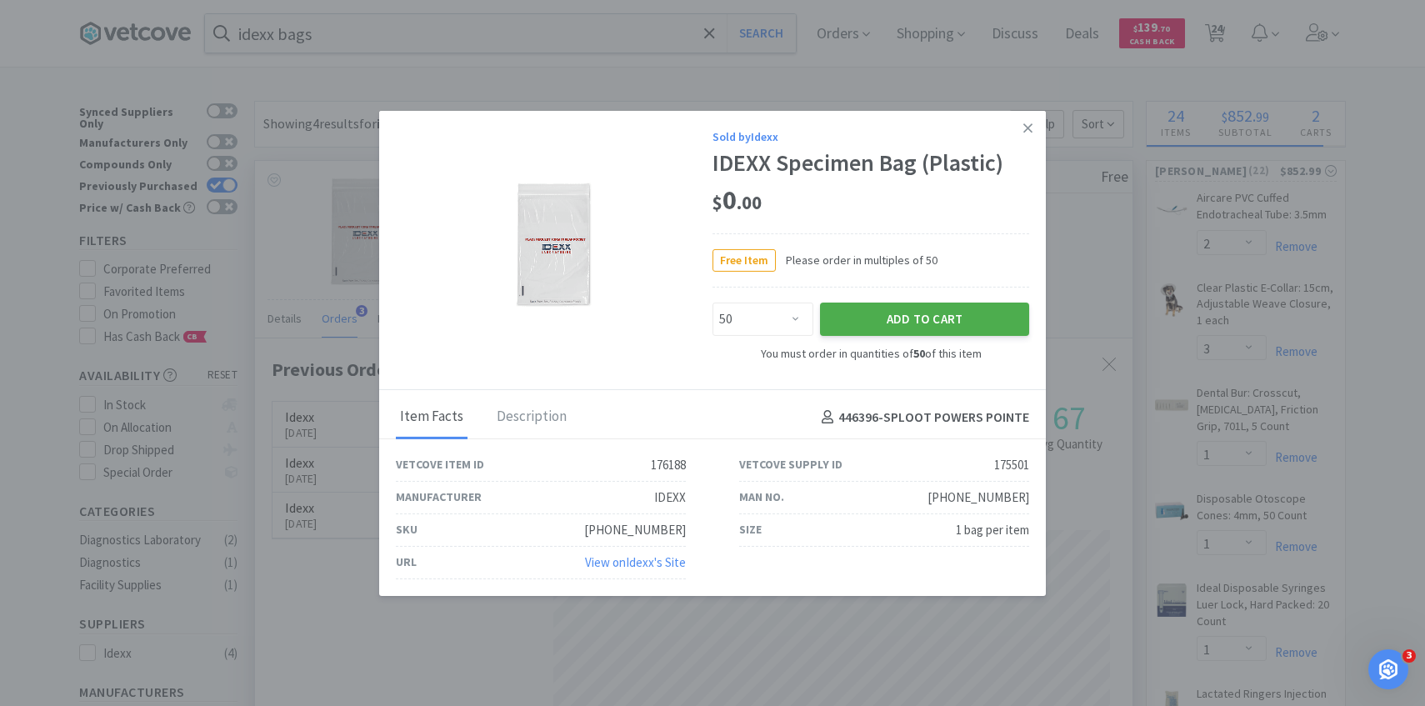
click at [868, 312] on button "Add to Cart" at bounding box center [924, 318] width 209 height 33
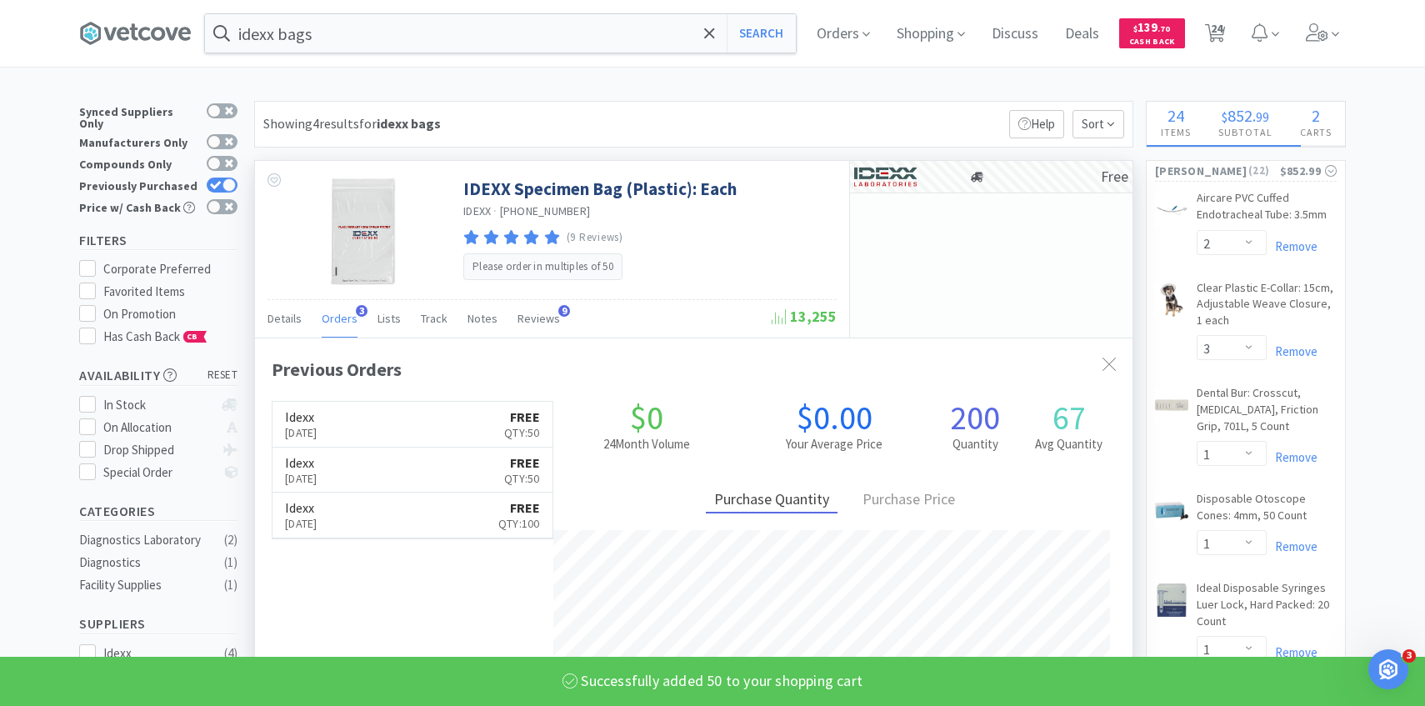
select select "50"
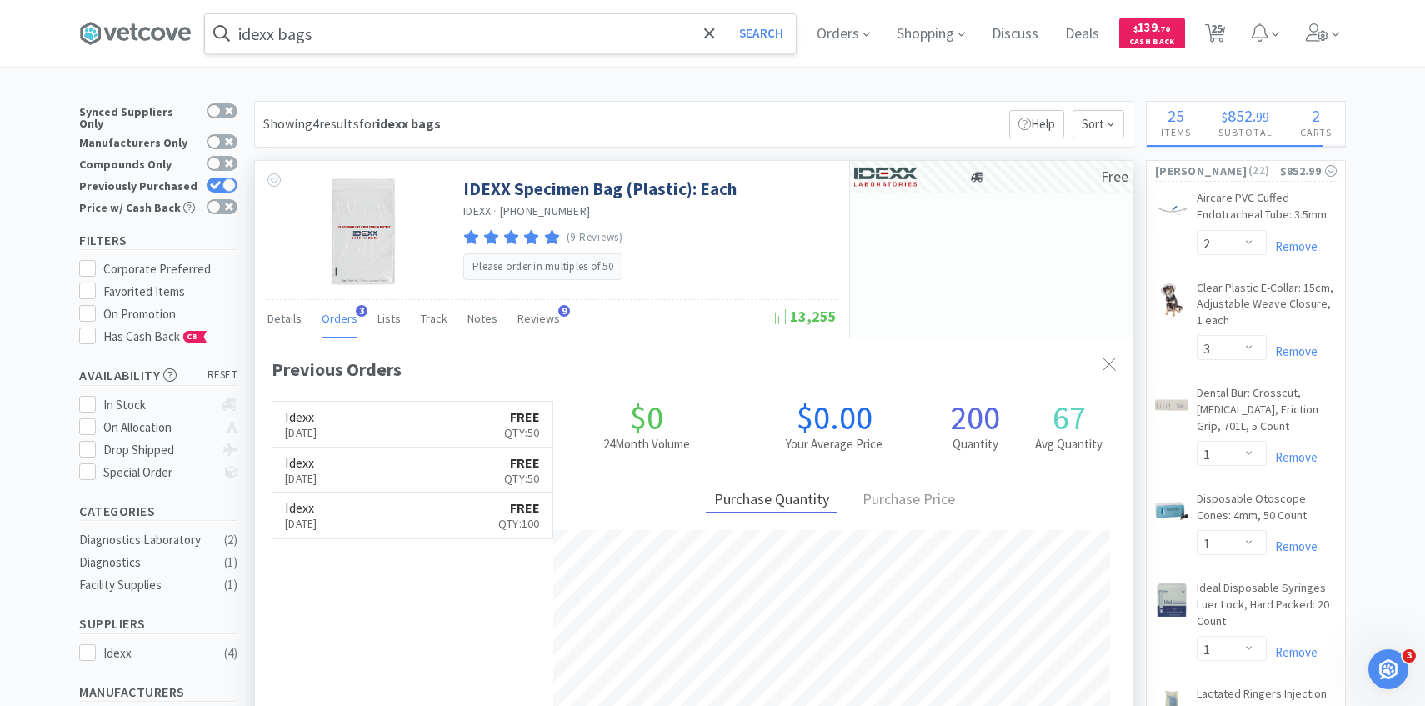
click at [509, 30] on input "idexx bags" at bounding box center [500, 33] width 591 height 38
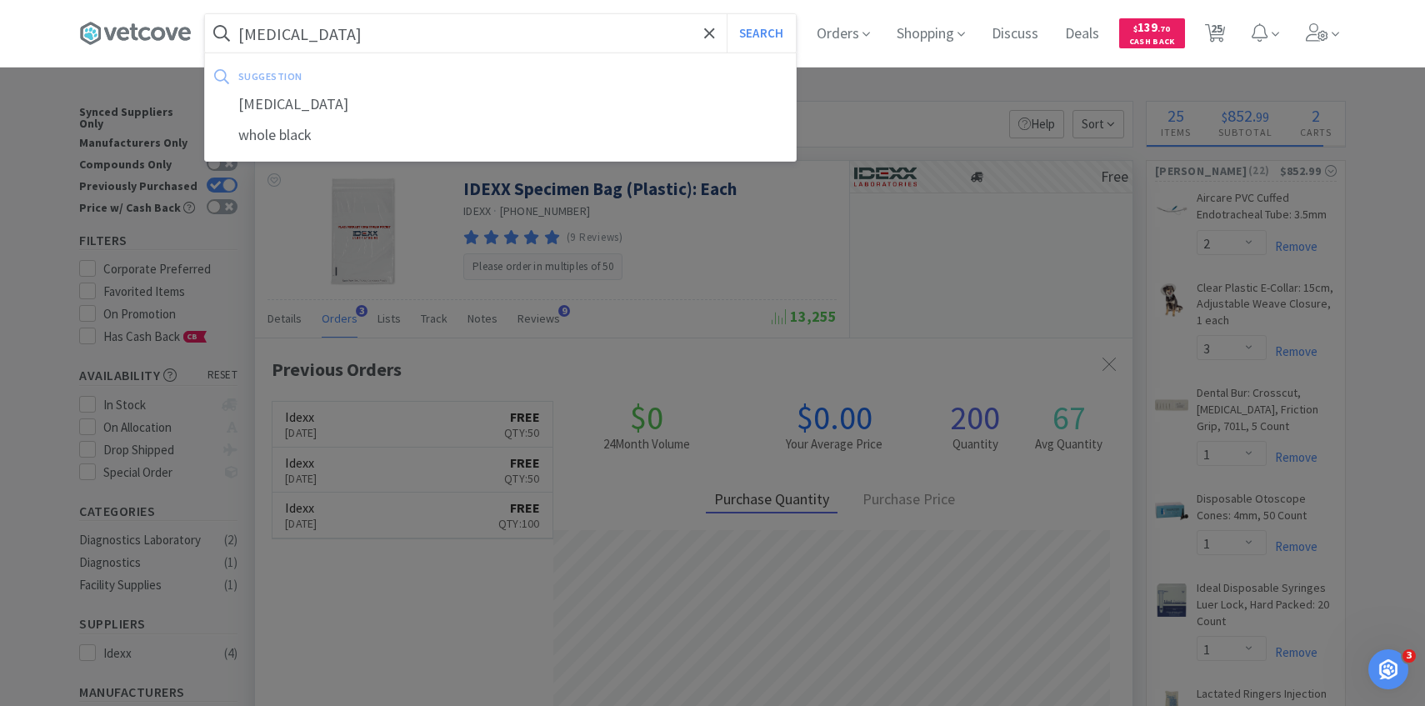
type input "[MEDICAL_DATA]"
click at [727, 14] on button "Search" at bounding box center [761, 33] width 69 height 38
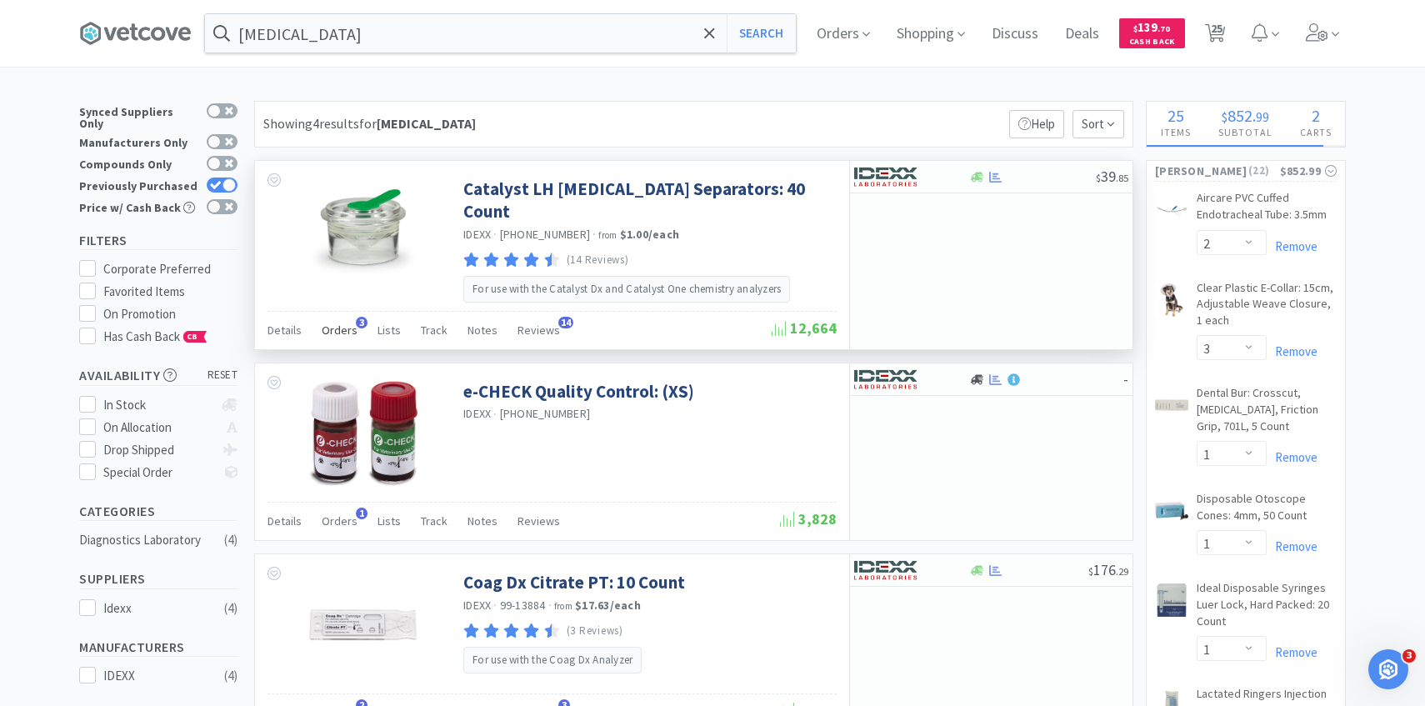
click at [349, 317] on div "Orders 3" at bounding box center [340, 333] width 36 height 32
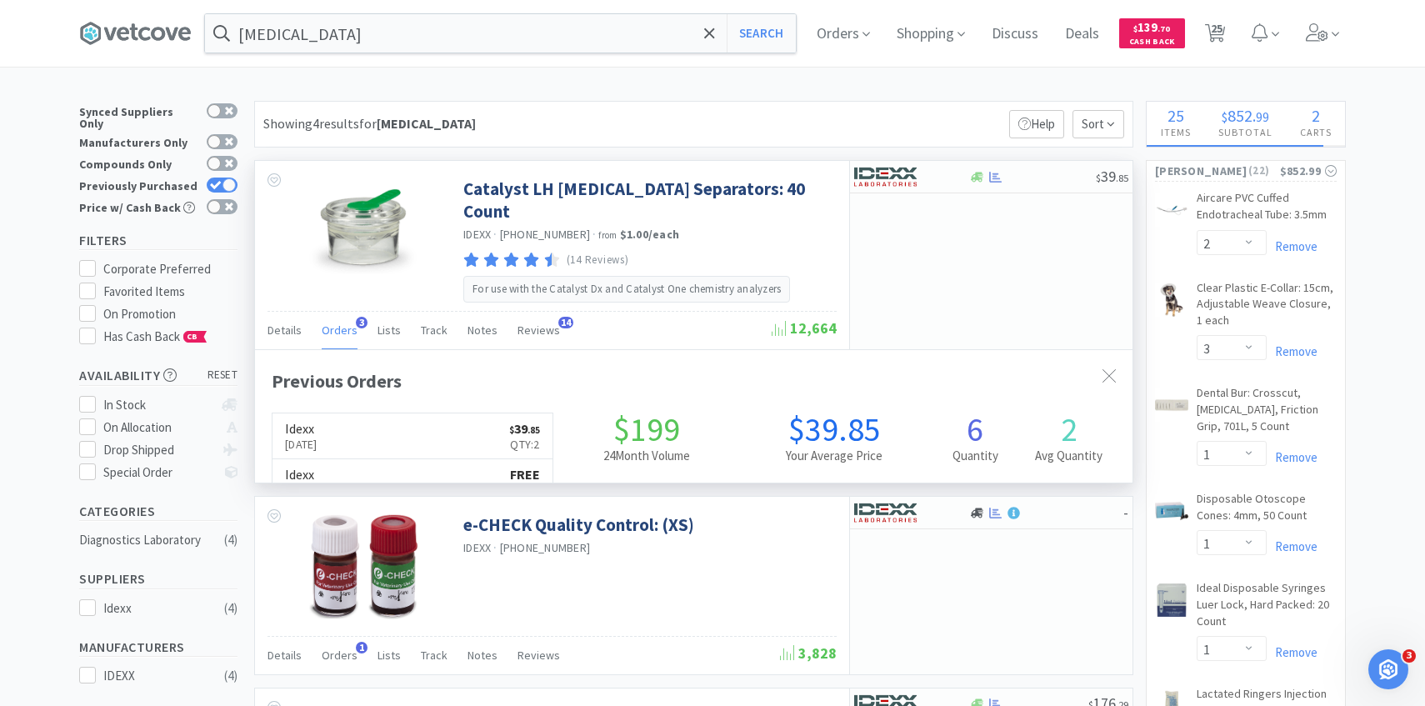
scroll to position [432, 877]
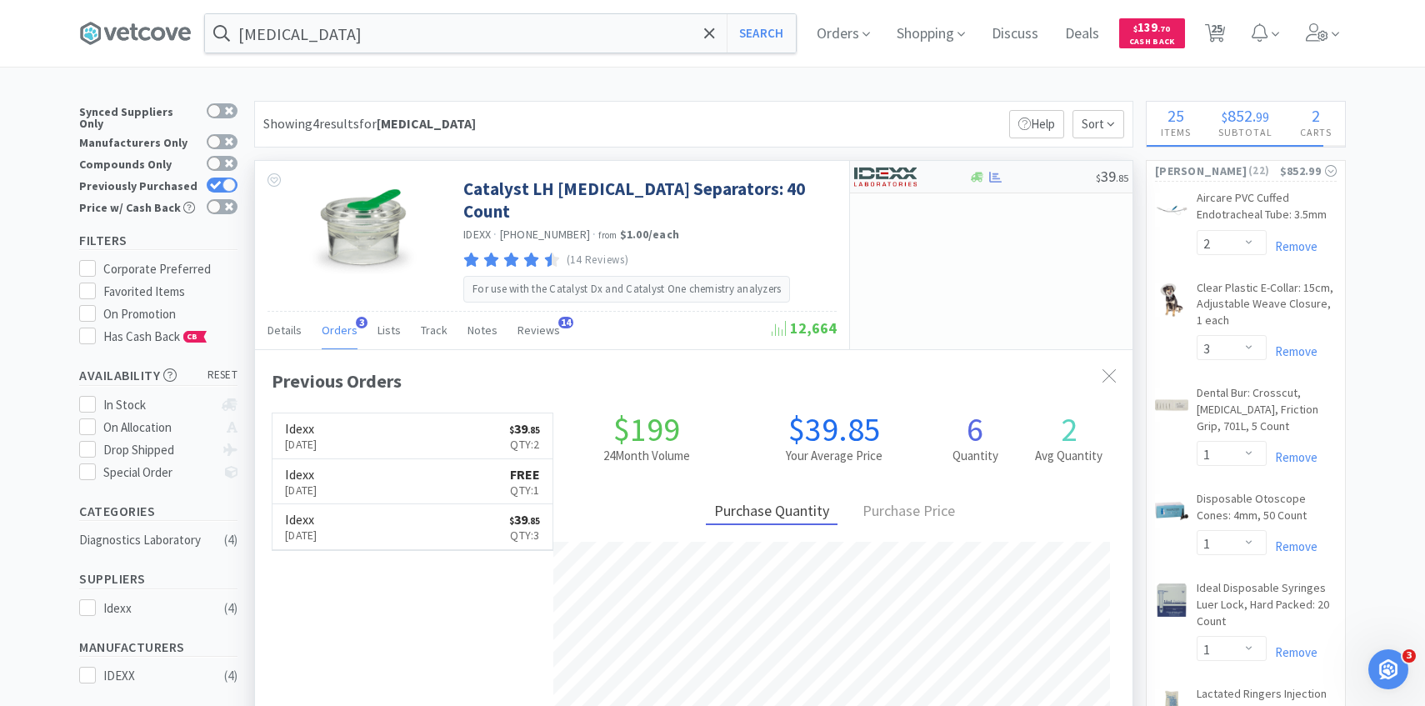
click at [909, 187] on img at bounding box center [885, 176] width 62 height 25
select select "1"
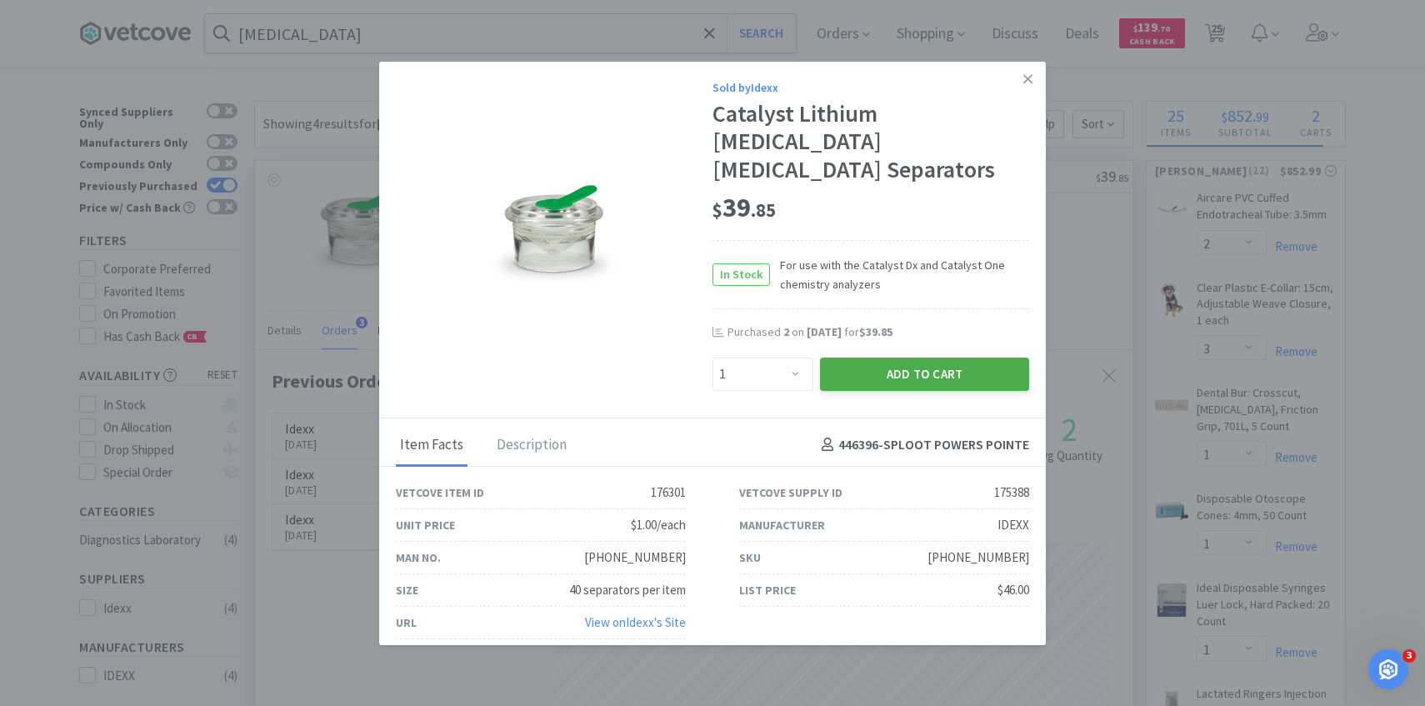
click at [905, 357] on button "Add to Cart" at bounding box center [924, 373] width 209 height 33
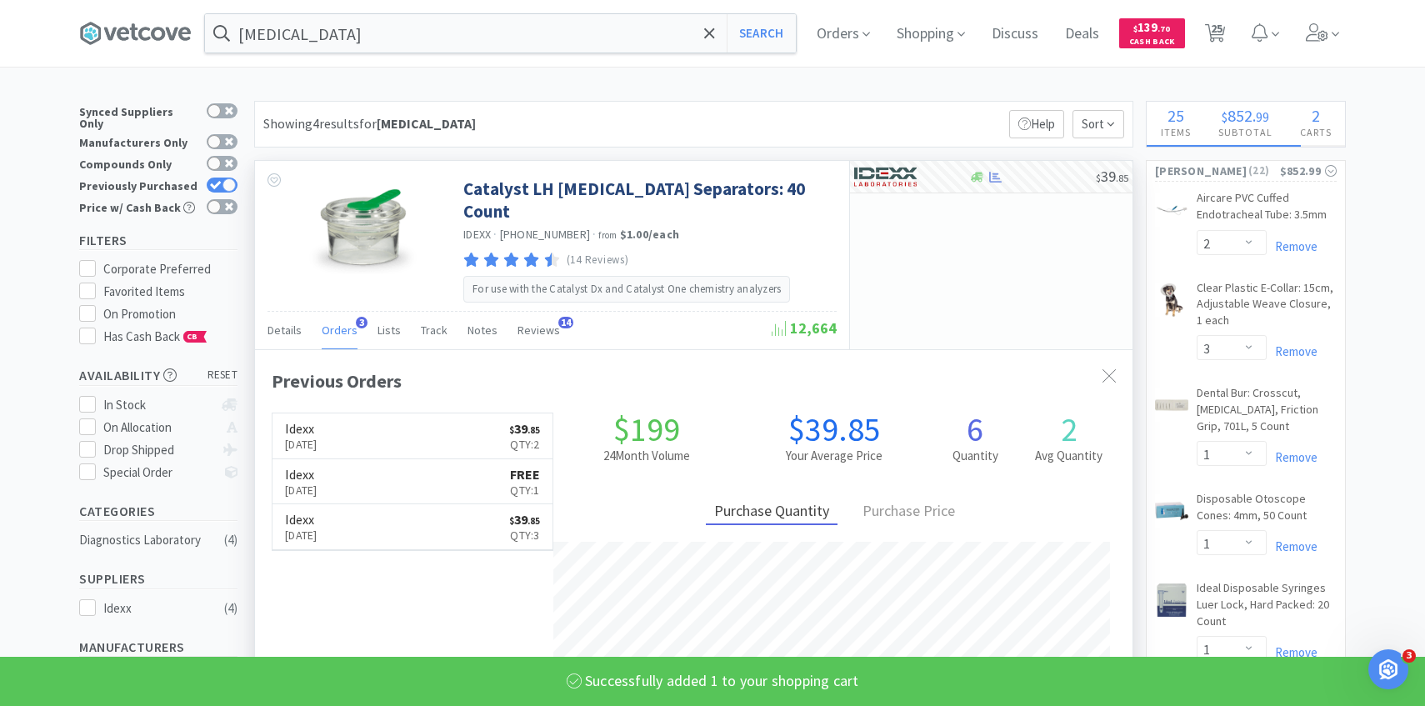
select select "1"
select select "50"
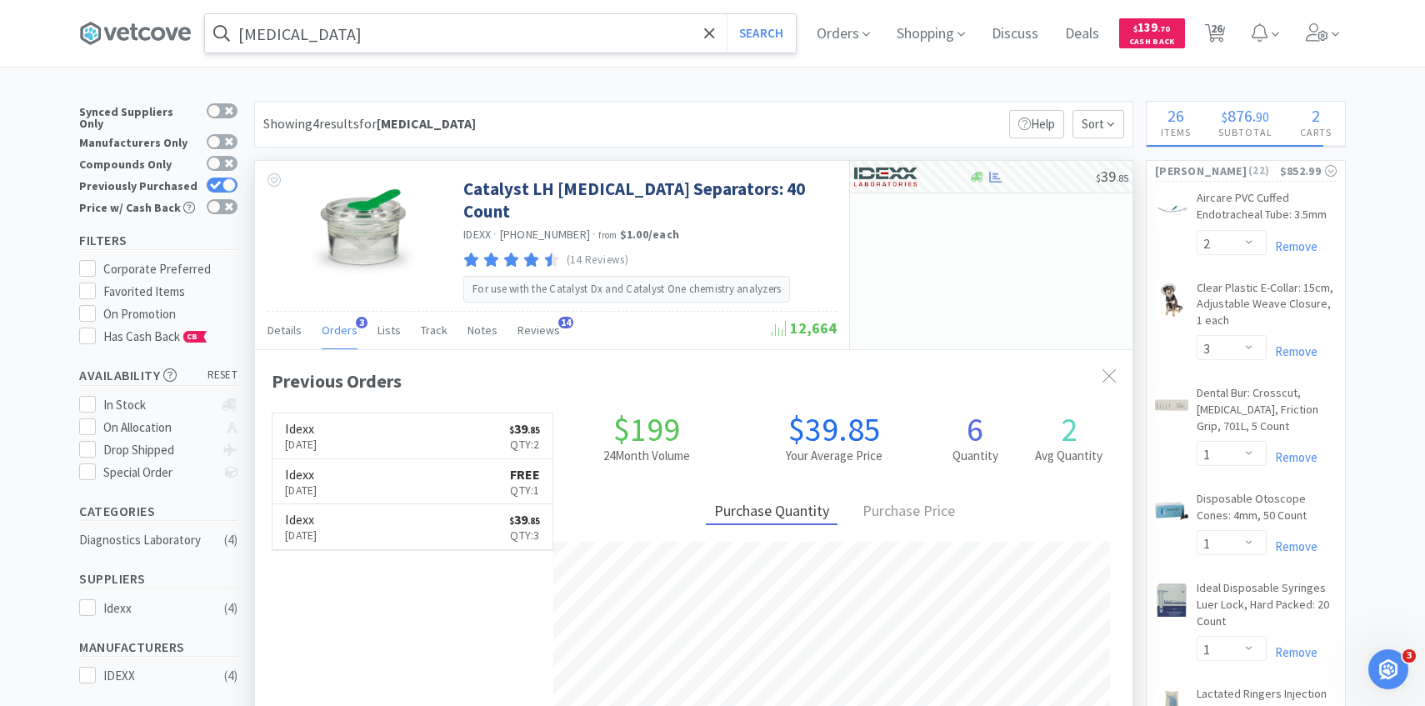
click at [462, 36] on input "[MEDICAL_DATA]" at bounding box center [500, 33] width 591 height 38
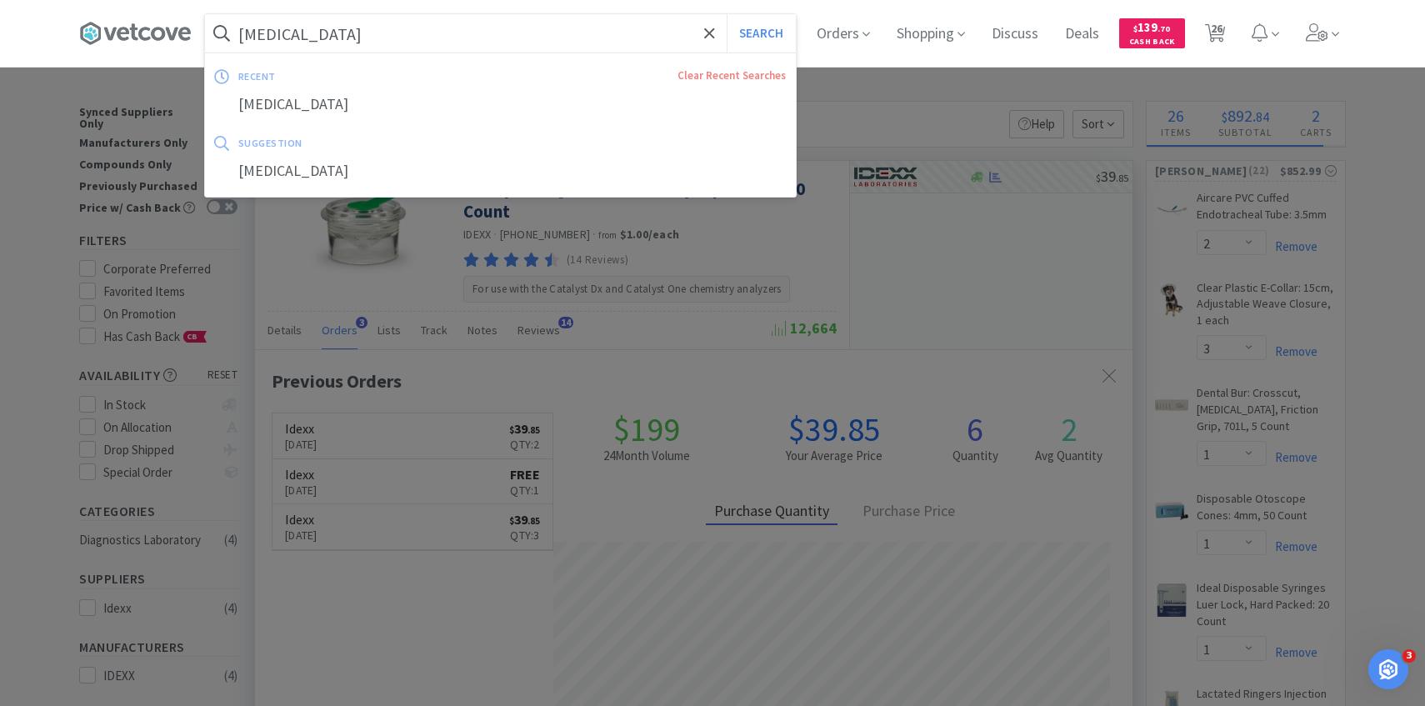
paste input "494701"
type input "494701"
click at [727, 14] on button "Search" at bounding box center [761, 33] width 69 height 38
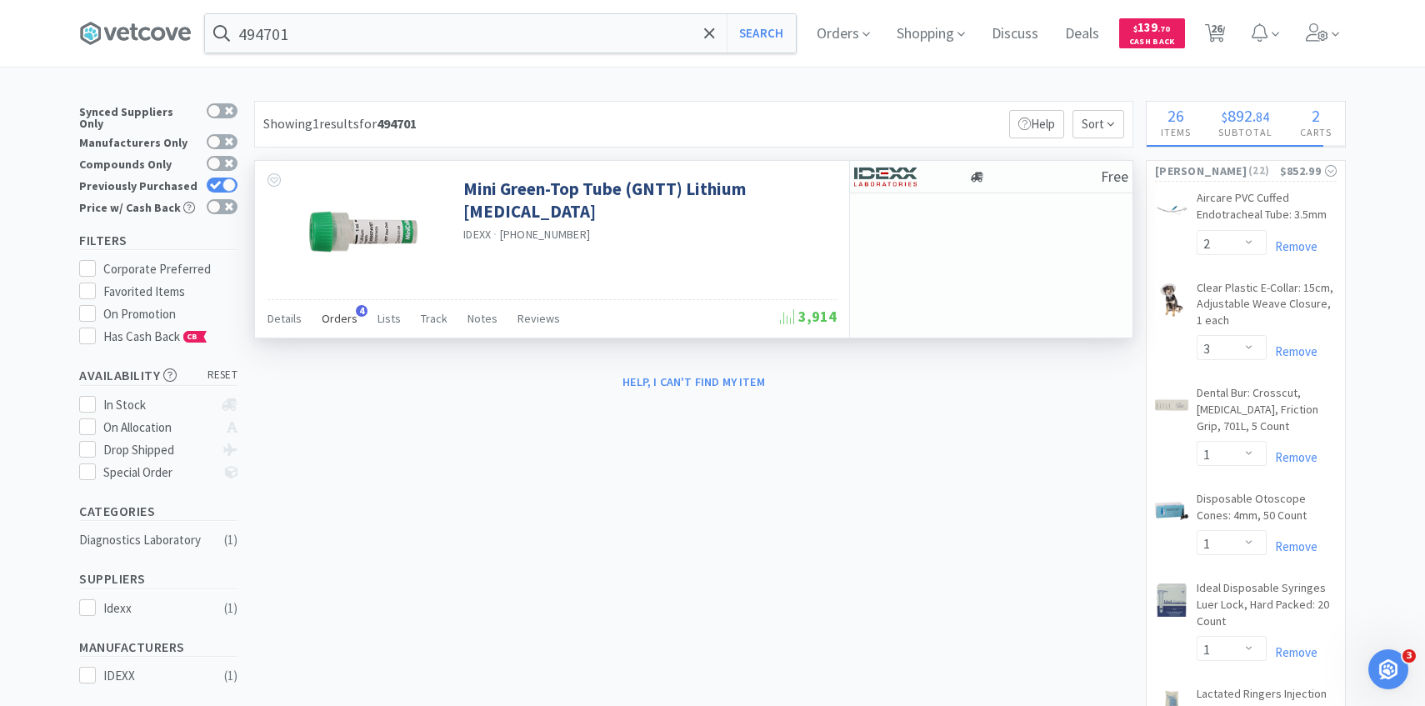
click at [348, 317] on span "Orders" at bounding box center [340, 318] width 36 height 15
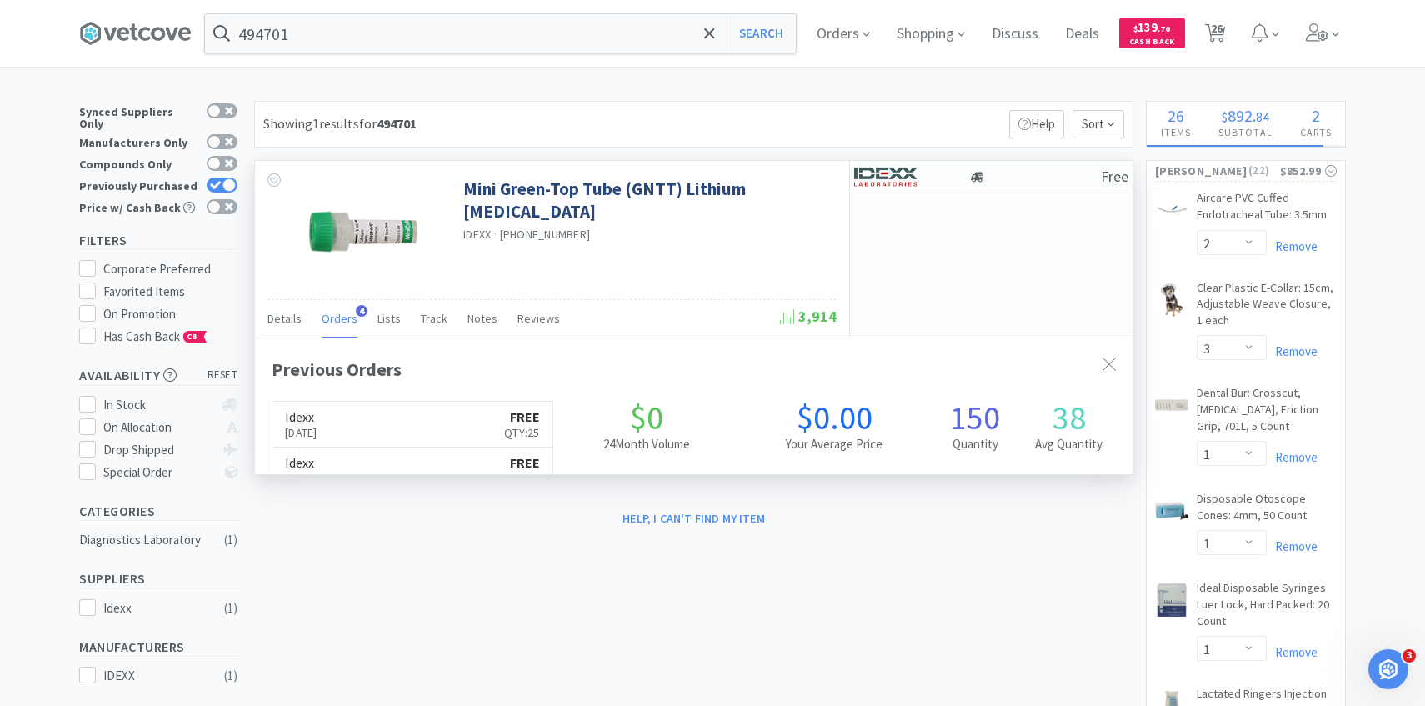
scroll to position [432, 877]
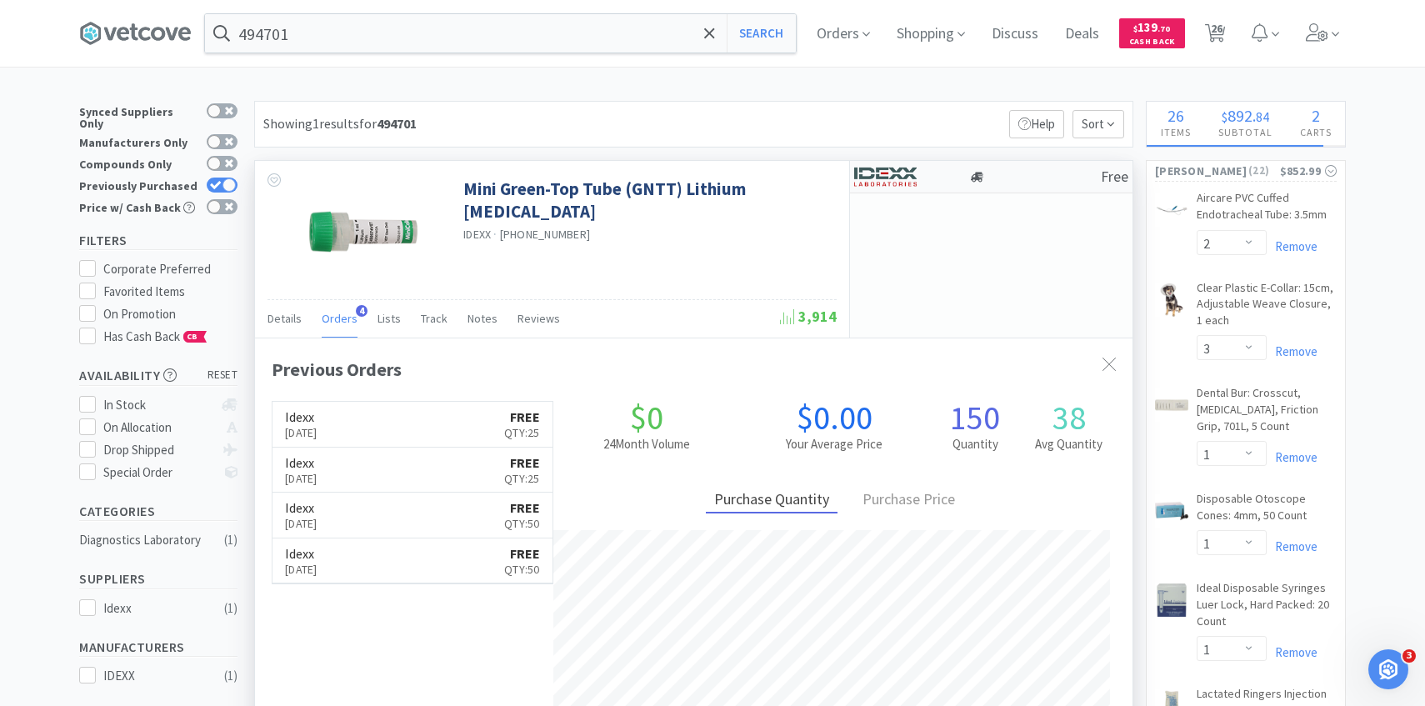
click at [907, 192] on div "Free" at bounding box center [991, 177] width 282 height 32
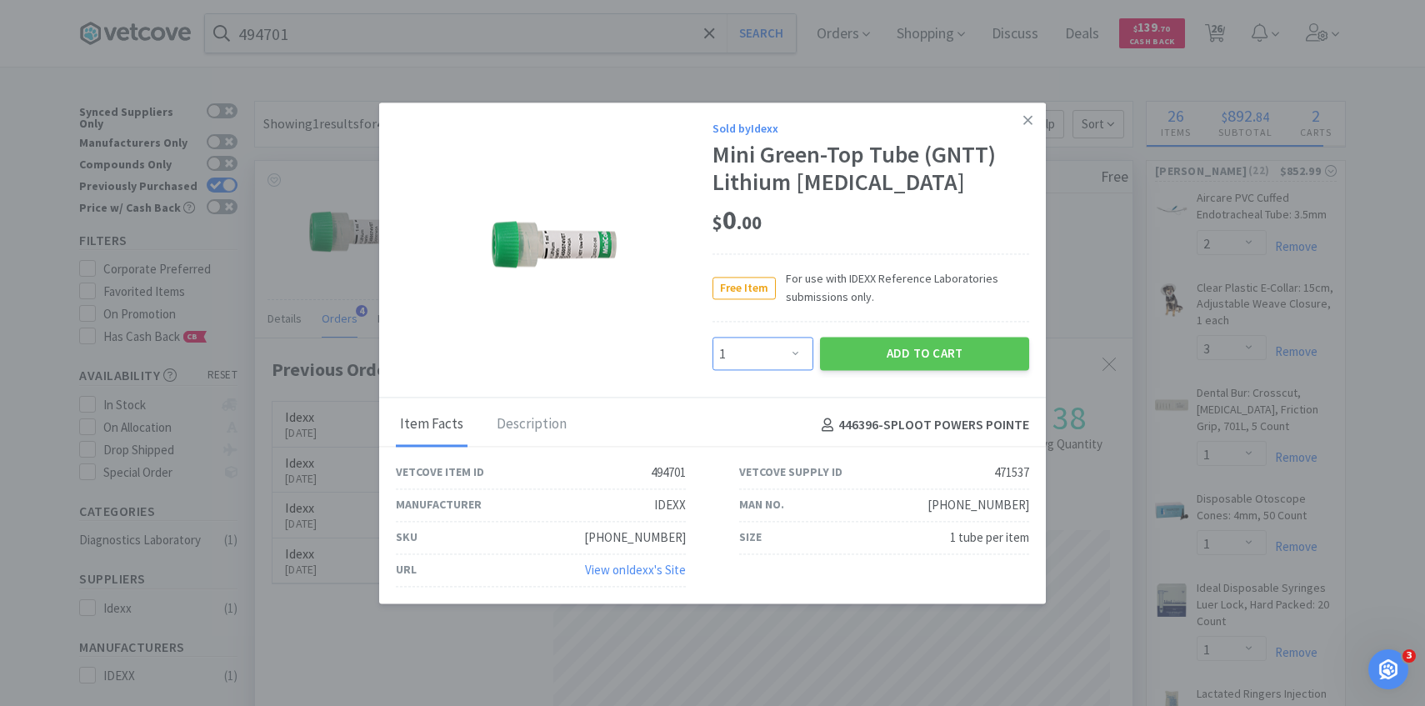
click at [777, 347] on select "Enter Quantity 1 2 3 4 5 6 7 8 9 10 11 12 13 14 15 16 17 18 19 20 Enter Quantity" at bounding box center [762, 353] width 101 height 33
select select "10"
click at [712, 337] on select "Enter Quantity 1 2 3 4 5 6 7 8 9 10 11 12 13 14 15 16 17 18 19 20 Enter Quantity" at bounding box center [762, 353] width 101 height 33
click at [896, 351] on button "Add to Cart" at bounding box center [924, 353] width 209 height 33
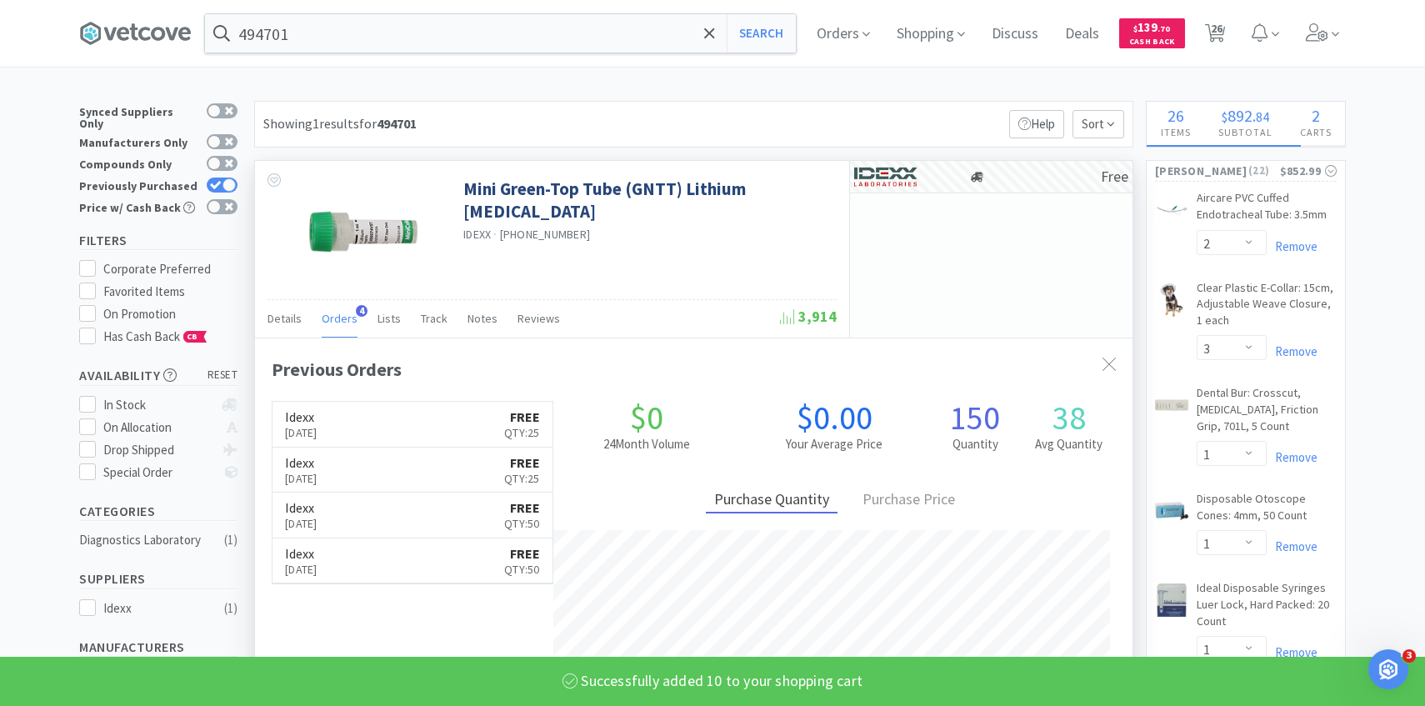
select select "10"
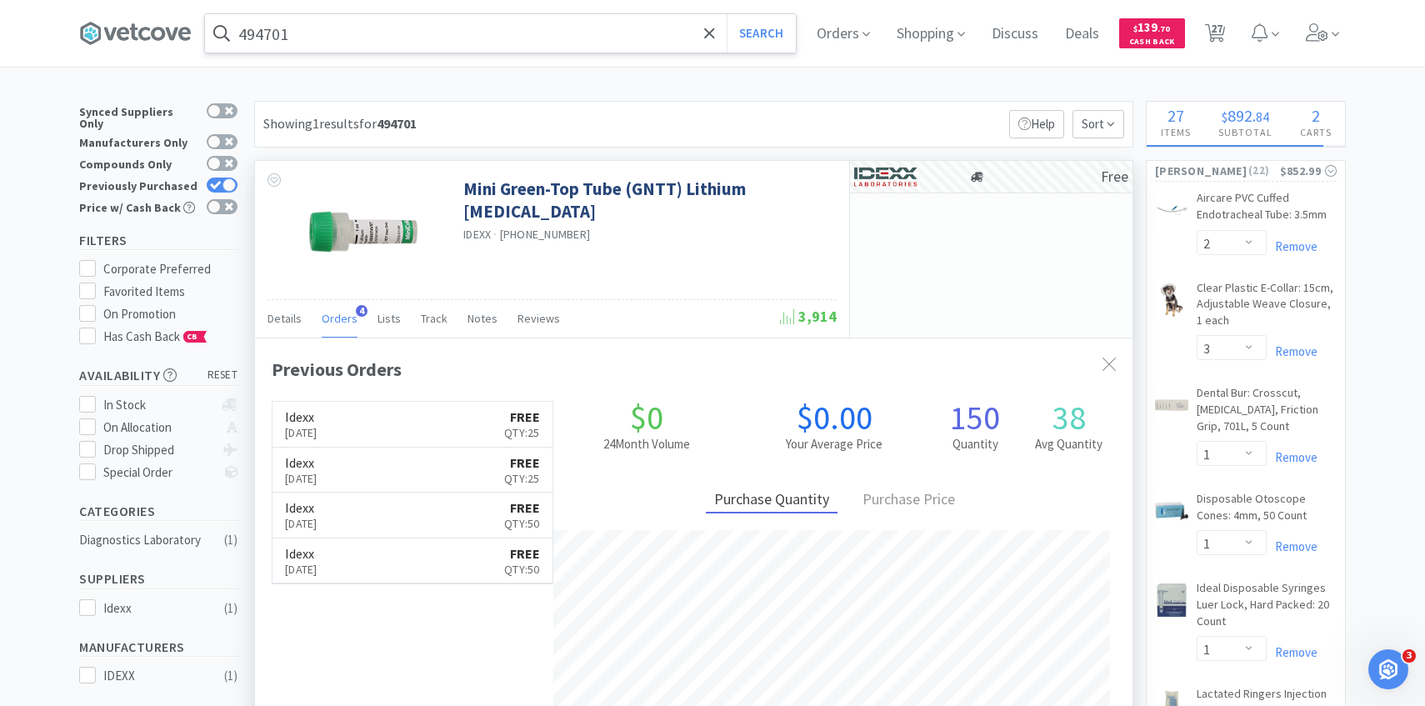
click at [442, 30] on input "494701" at bounding box center [500, 33] width 591 height 38
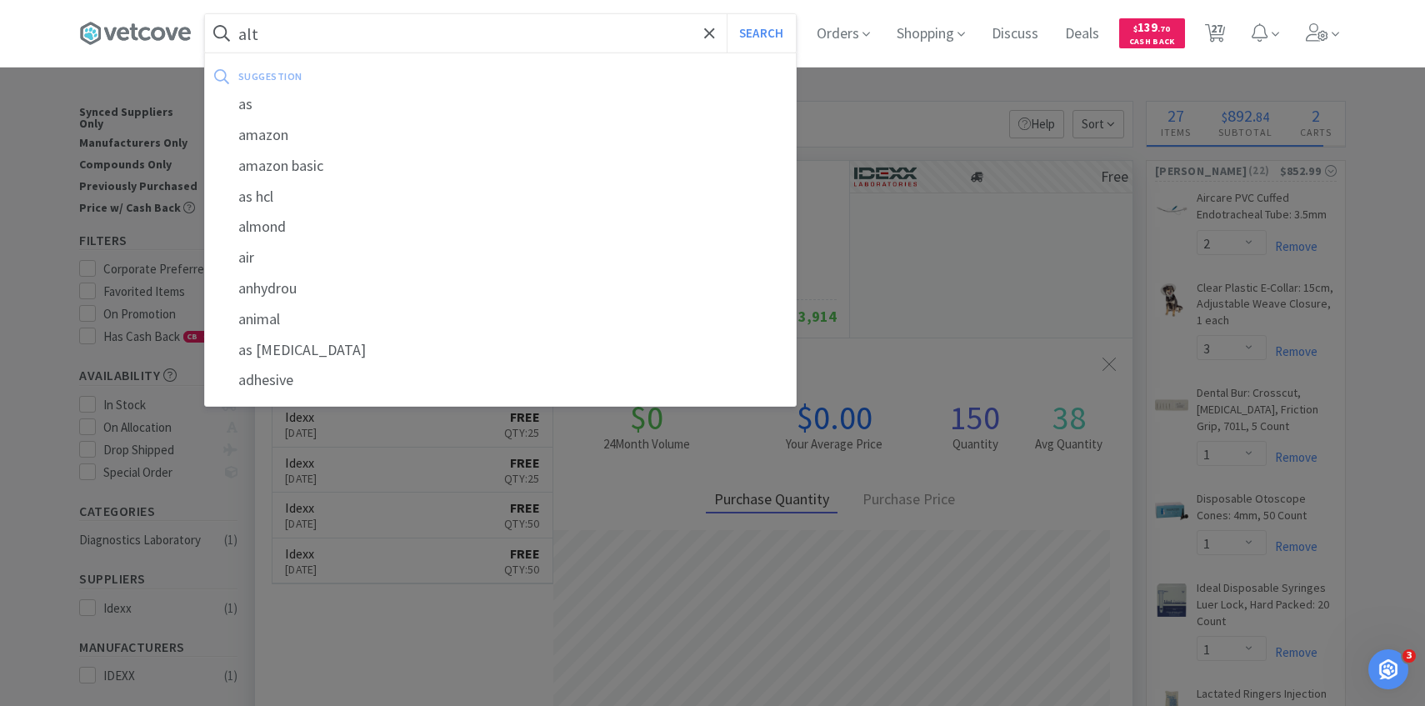
type input "alt"
click at [727, 14] on button "Search" at bounding box center [761, 33] width 69 height 38
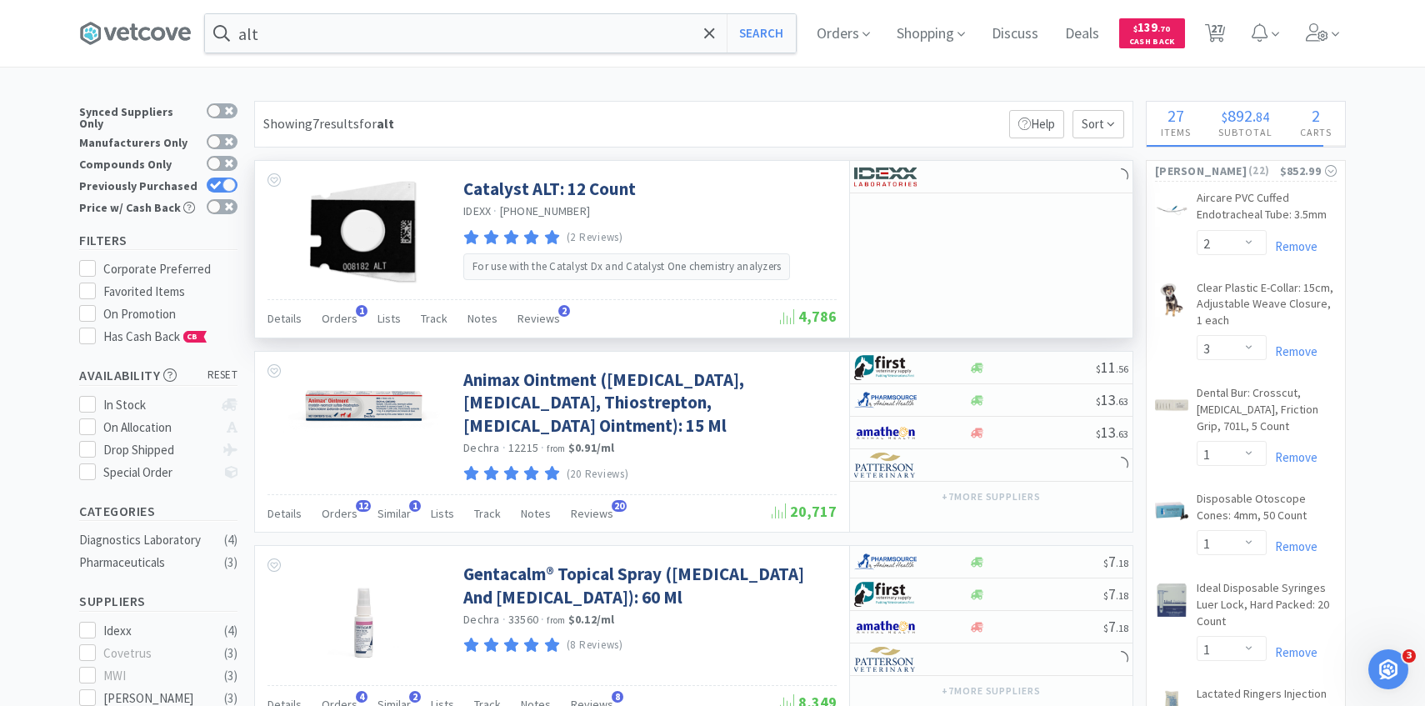
click at [359, 321] on div "Details Orders 1 Lists Track Notes Reviews 2" at bounding box center [523, 321] width 512 height 32
click at [347, 321] on span "Orders" at bounding box center [340, 318] width 36 height 15
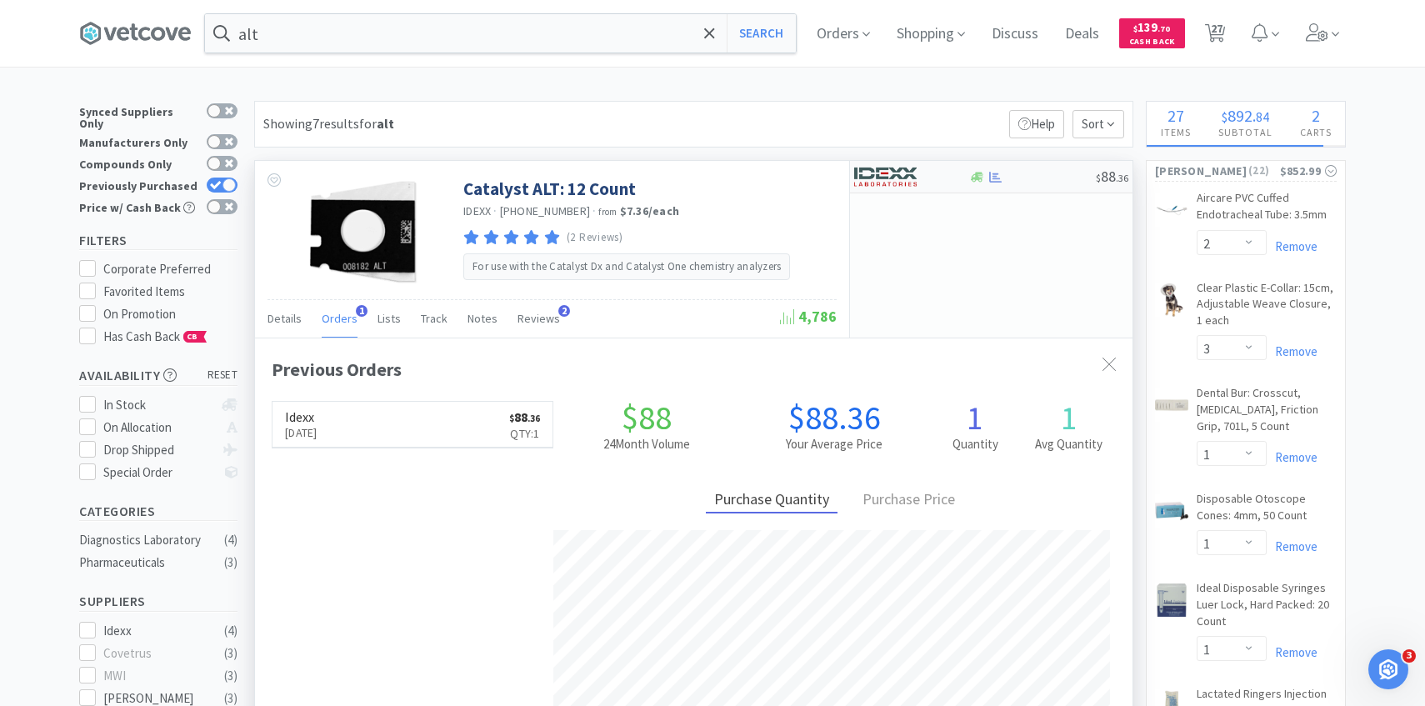
scroll to position [432, 877]
click at [897, 172] on img at bounding box center [885, 176] width 62 height 25
select select "1"
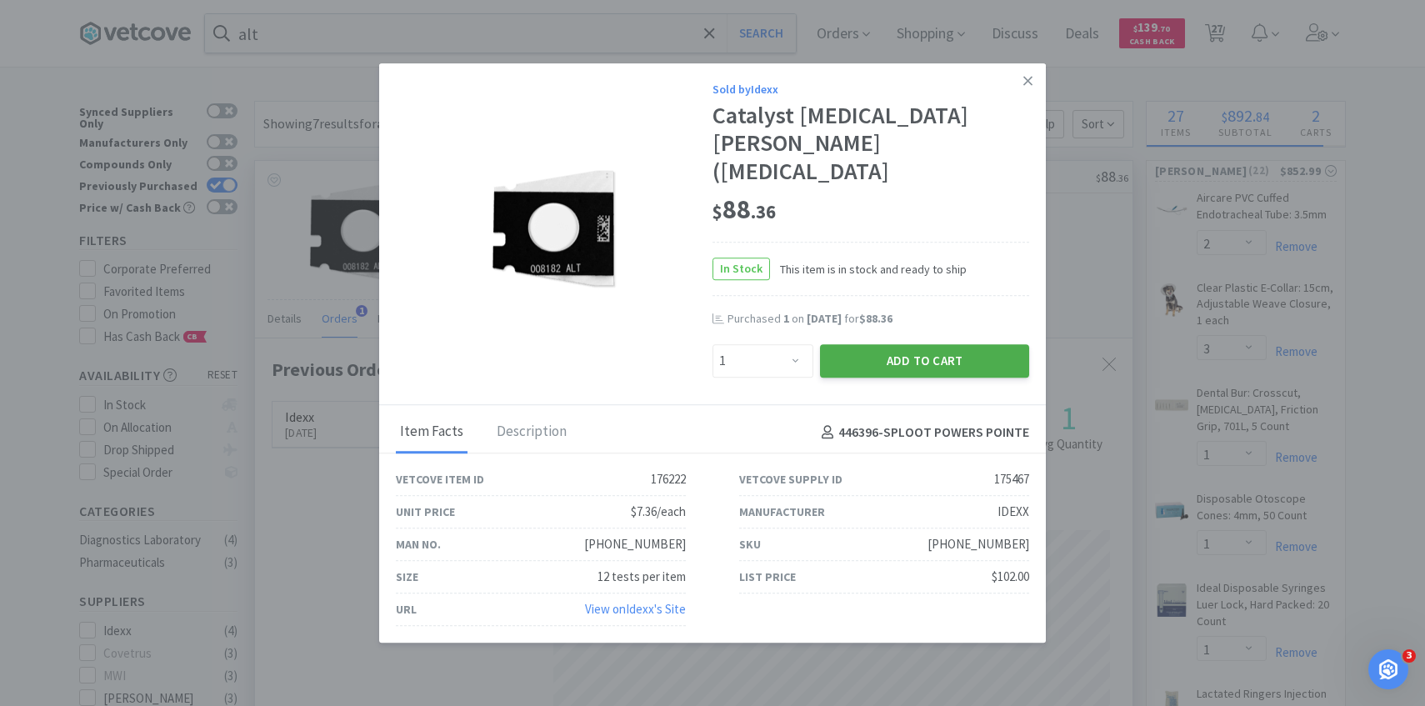
click at [874, 344] on button "Add to Cart" at bounding box center [924, 360] width 209 height 33
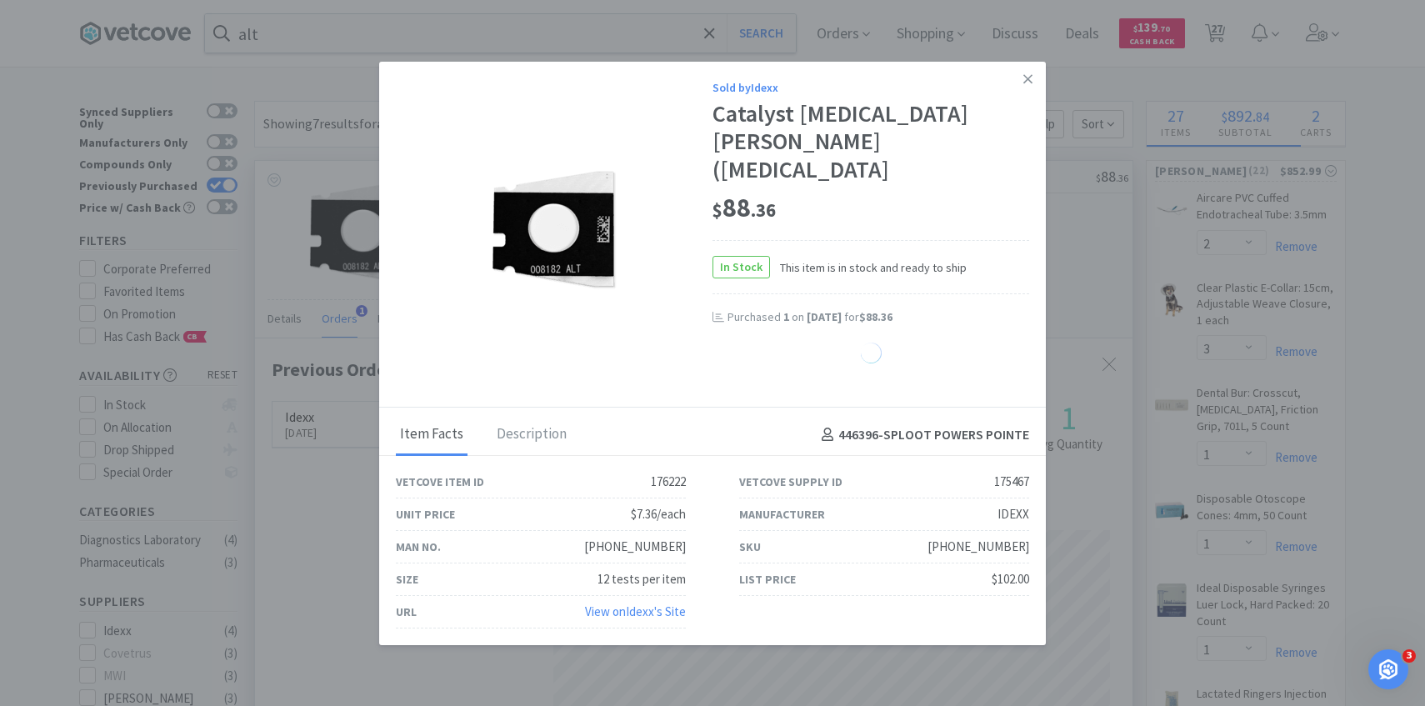
select select "1"
select select "50"
select select "10"
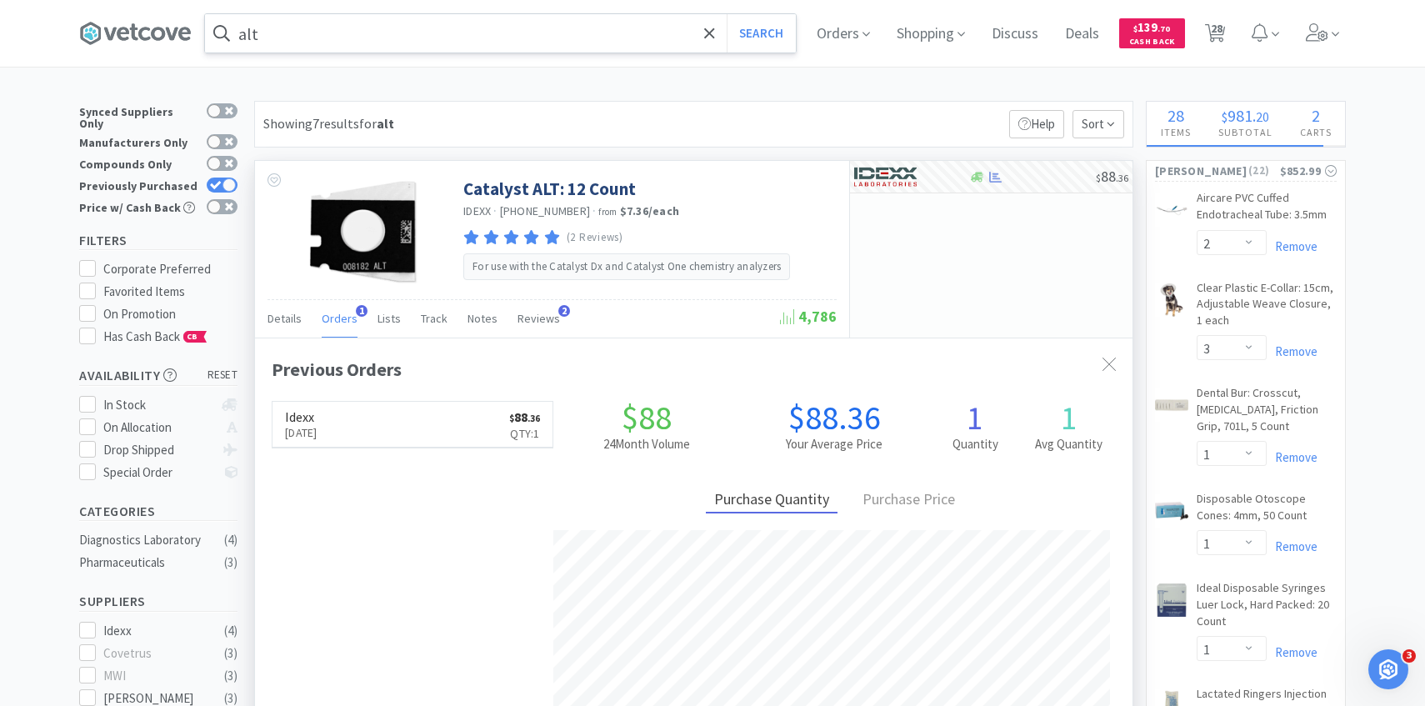
click at [451, 46] on input "alt" at bounding box center [500, 33] width 591 height 38
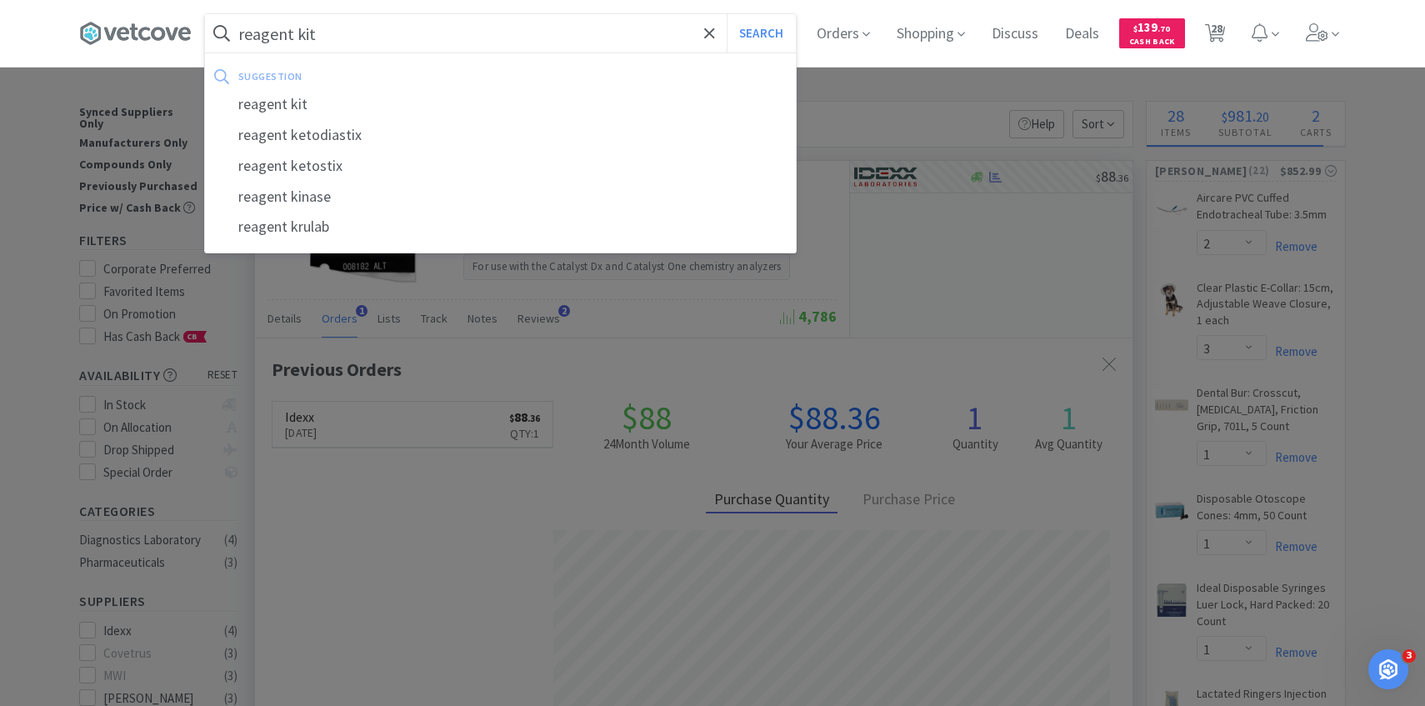
type input "reagent kit"
click at [727, 14] on button "Search" at bounding box center [761, 33] width 69 height 38
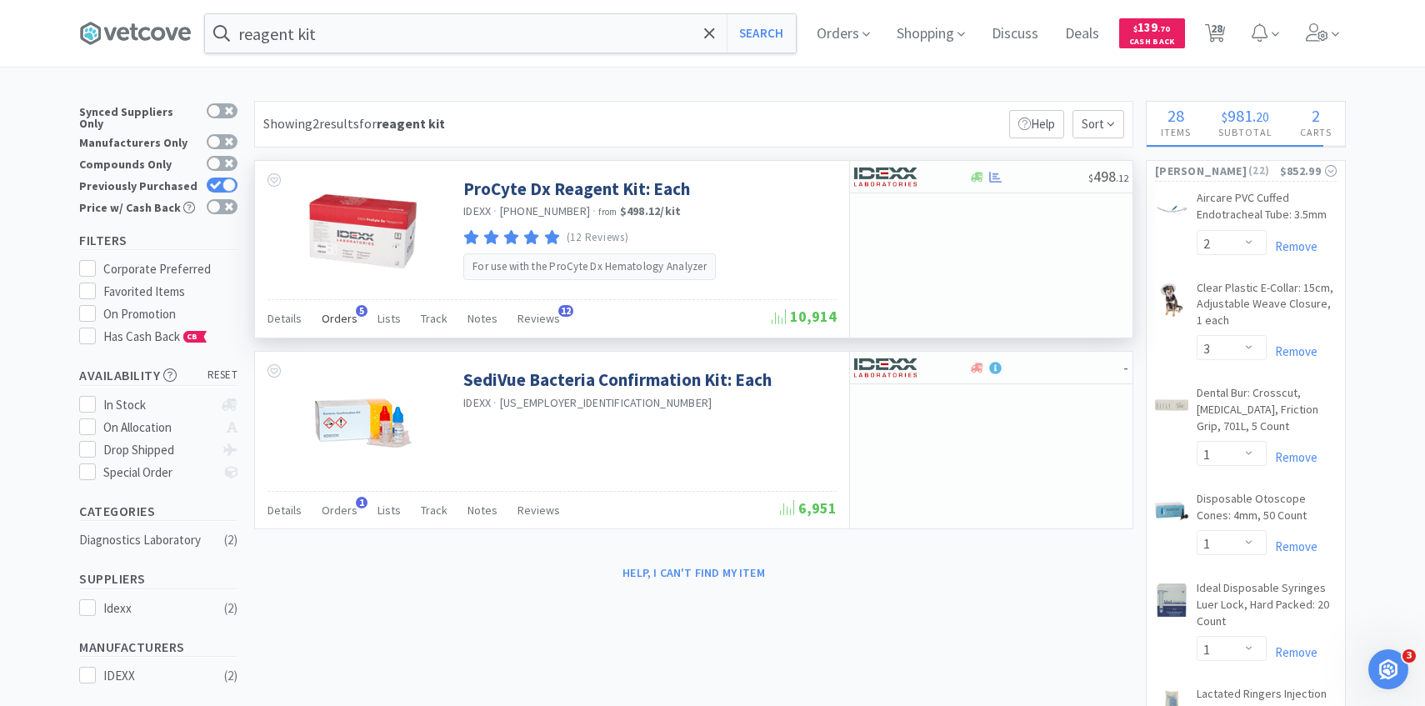
click at [335, 327] on div "Orders 5" at bounding box center [340, 321] width 36 height 32
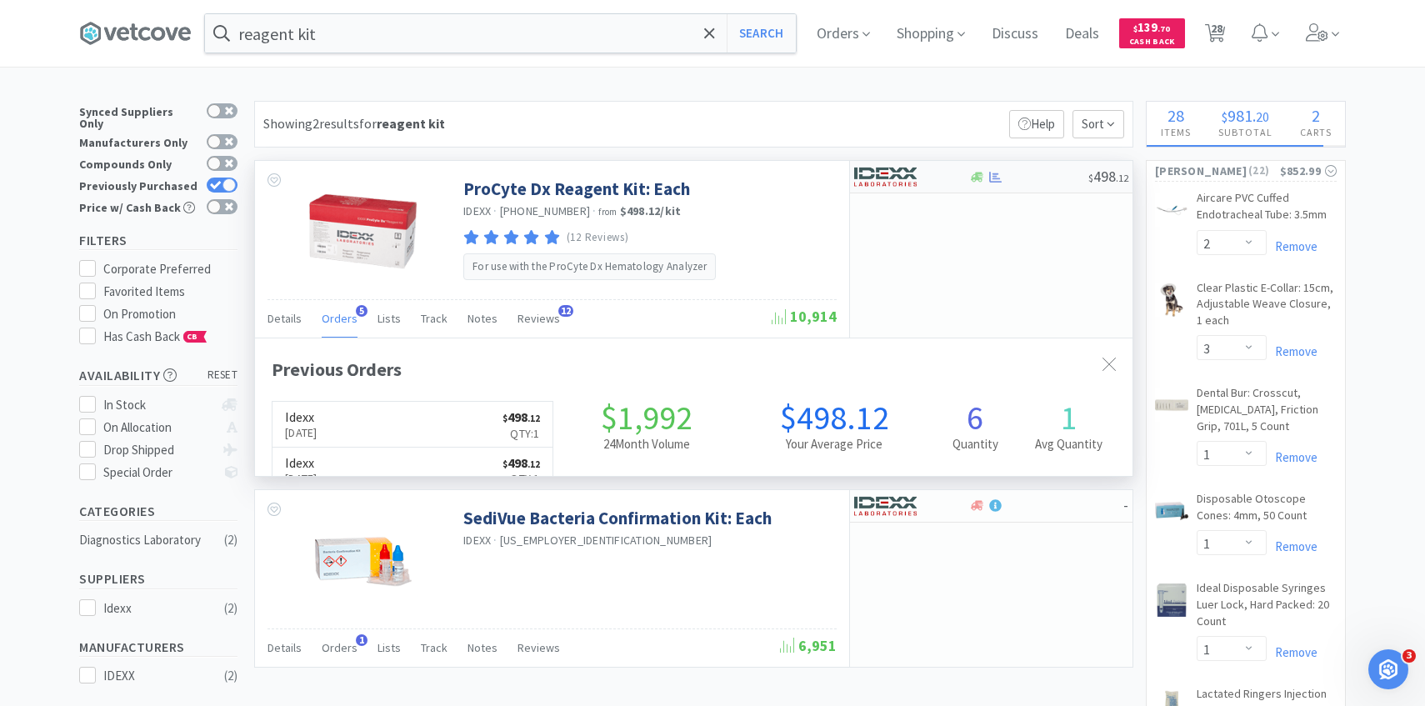
scroll to position [432, 877]
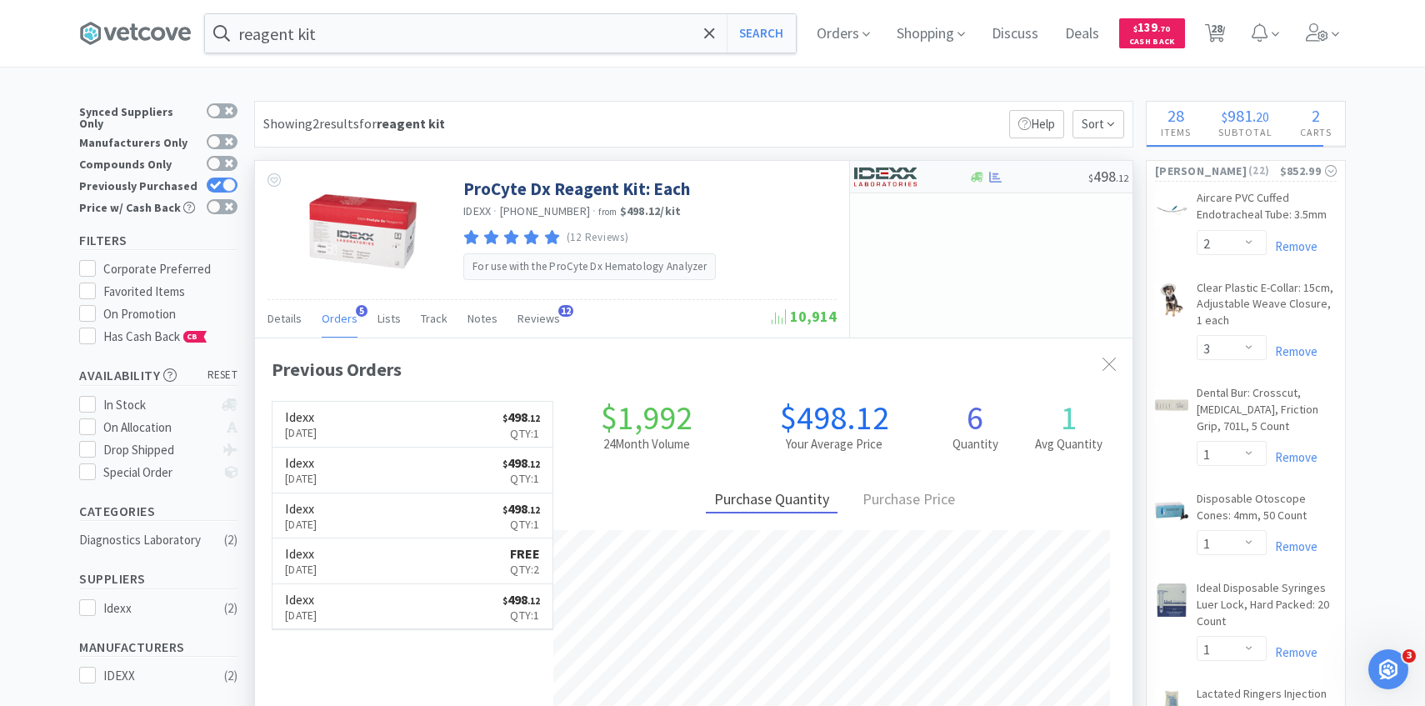
click at [882, 187] on img at bounding box center [885, 176] width 62 height 25
select select "1"
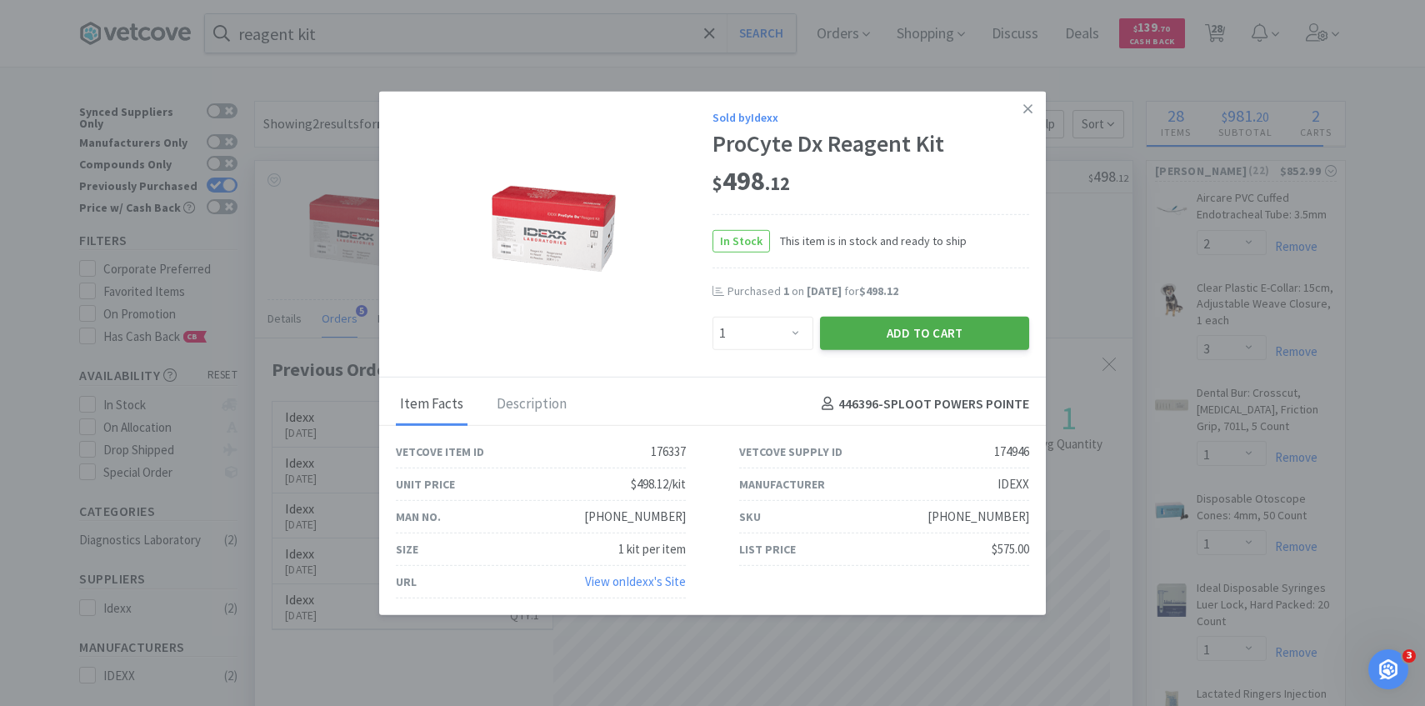
click at [881, 340] on button "Add to Cart" at bounding box center [924, 332] width 209 height 33
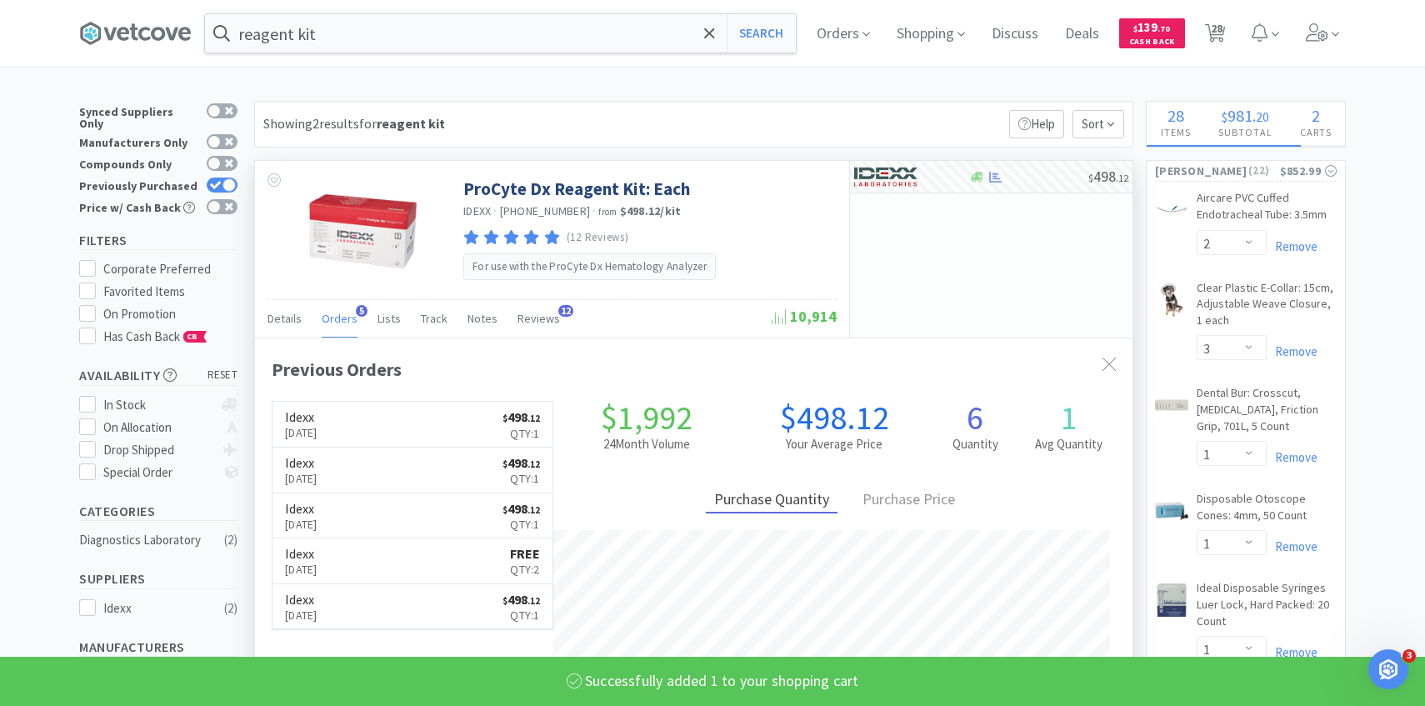
select select "1"
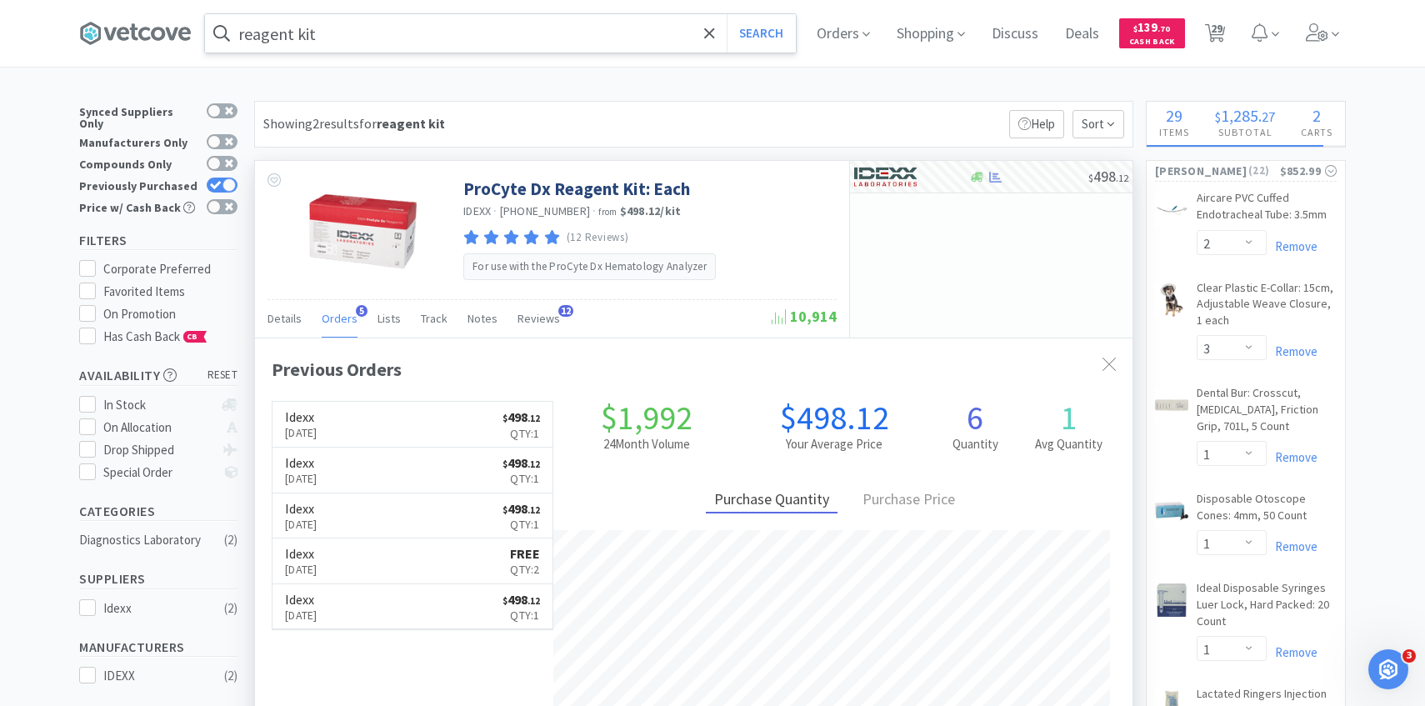
click at [483, 47] on input "reagent kit" at bounding box center [500, 33] width 591 height 38
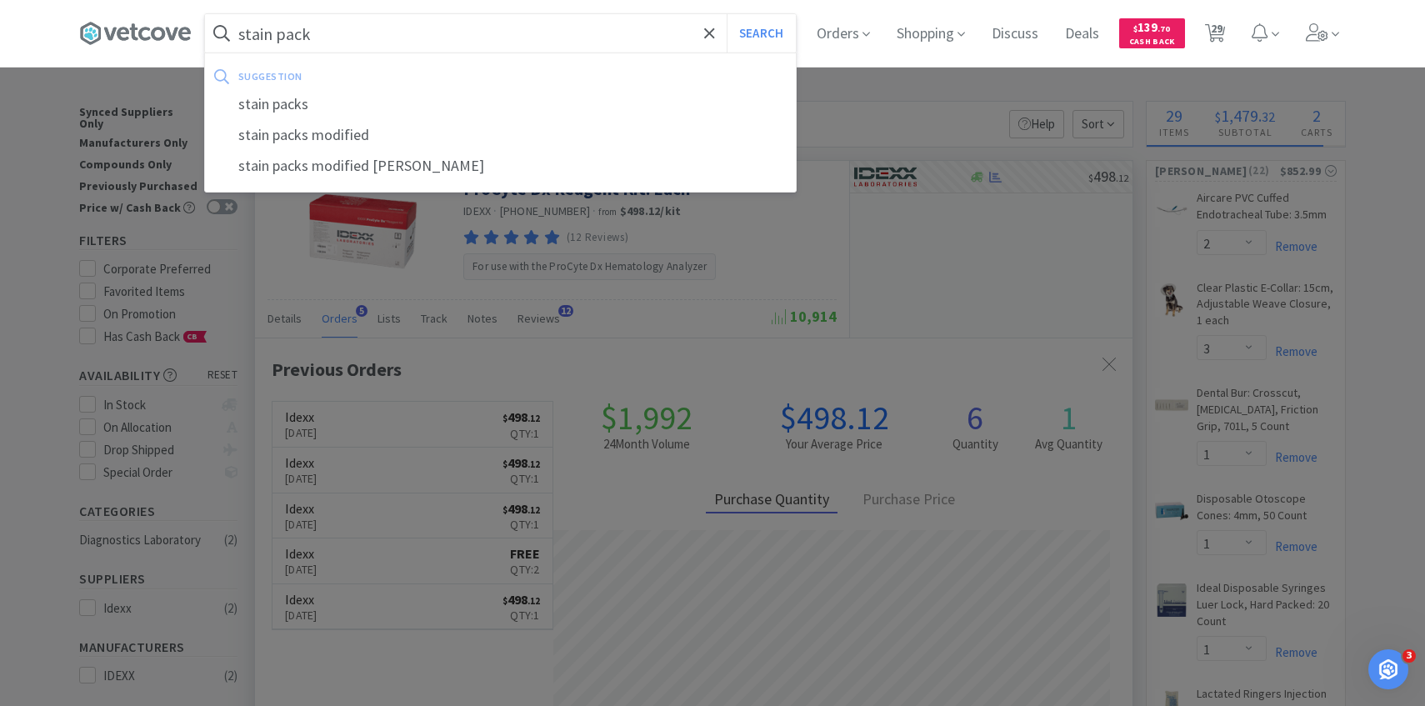
type input "stain pack"
click at [727, 14] on button "Search" at bounding box center [761, 33] width 69 height 38
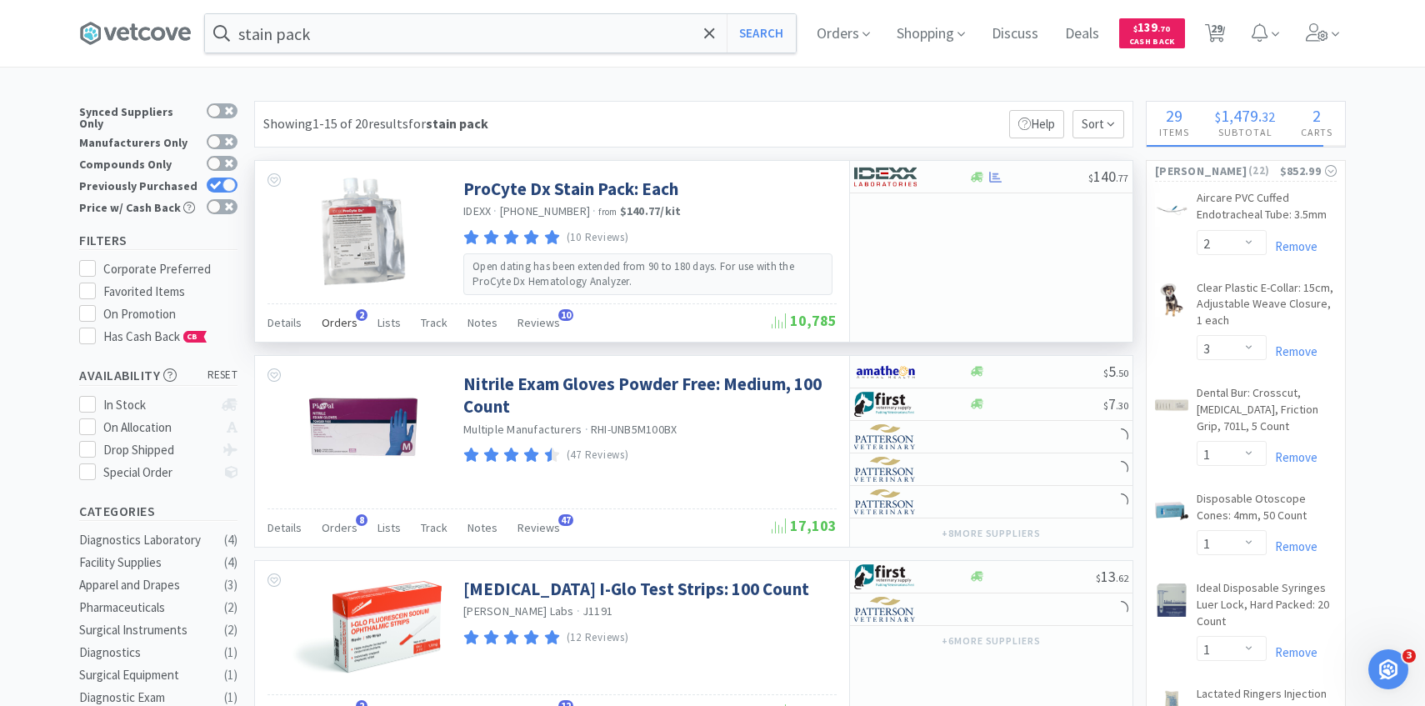
click at [341, 315] on span "Orders" at bounding box center [340, 322] width 36 height 15
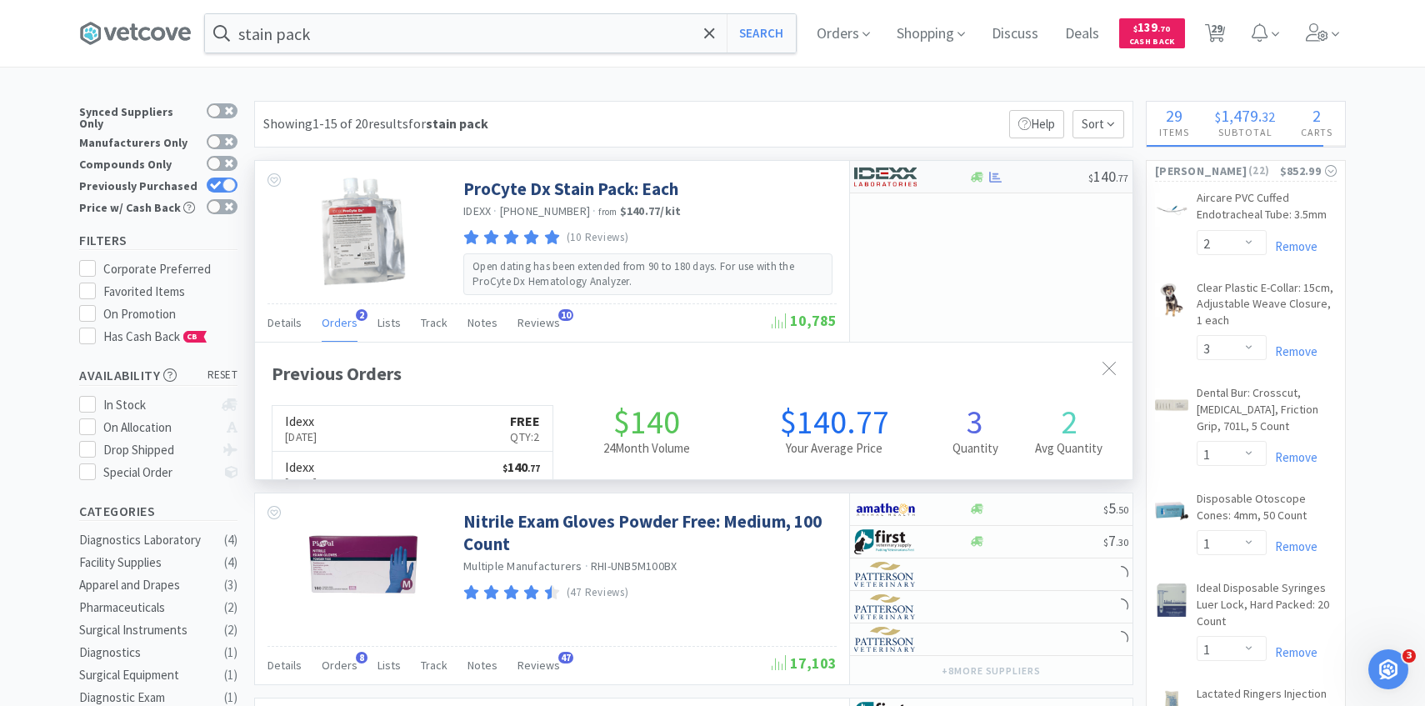
scroll to position [432, 877]
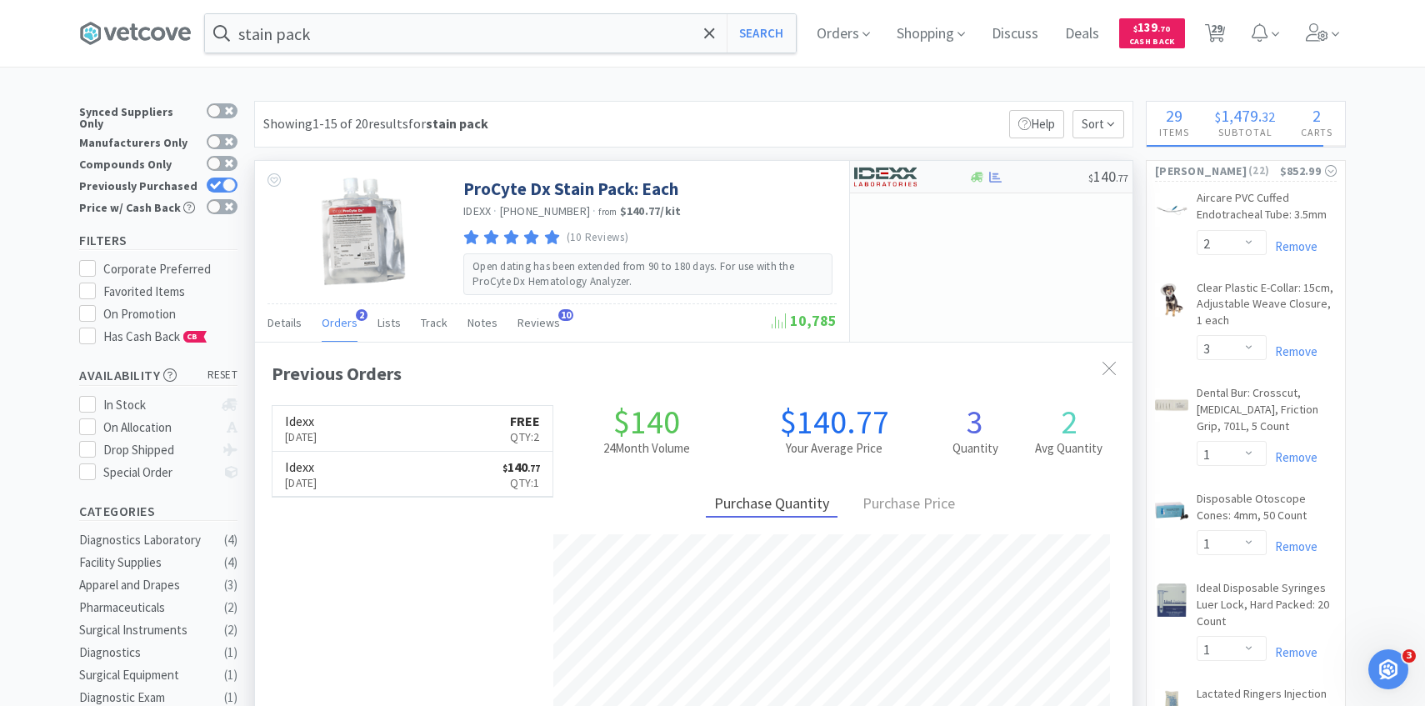
click at [908, 182] on img at bounding box center [885, 176] width 62 height 25
select select "1"
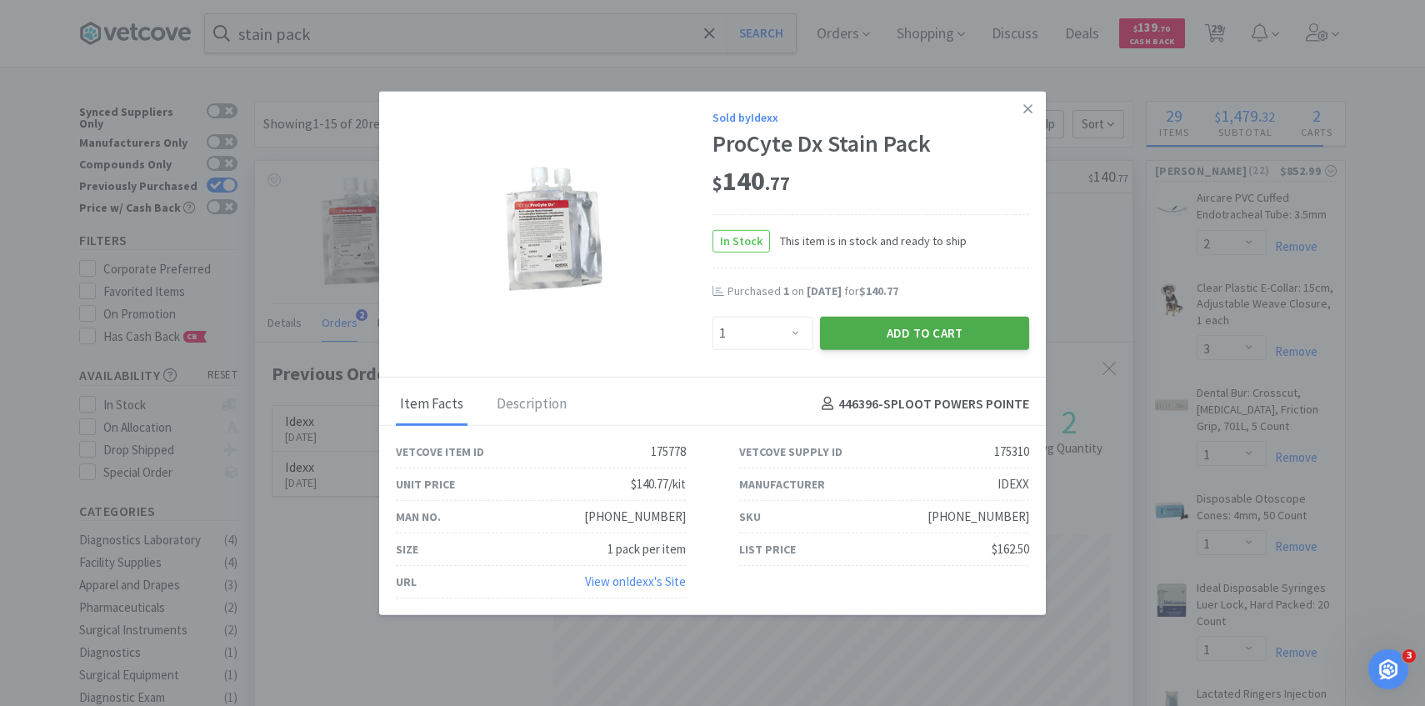
click at [880, 331] on button "Add to Cart" at bounding box center [924, 332] width 209 height 33
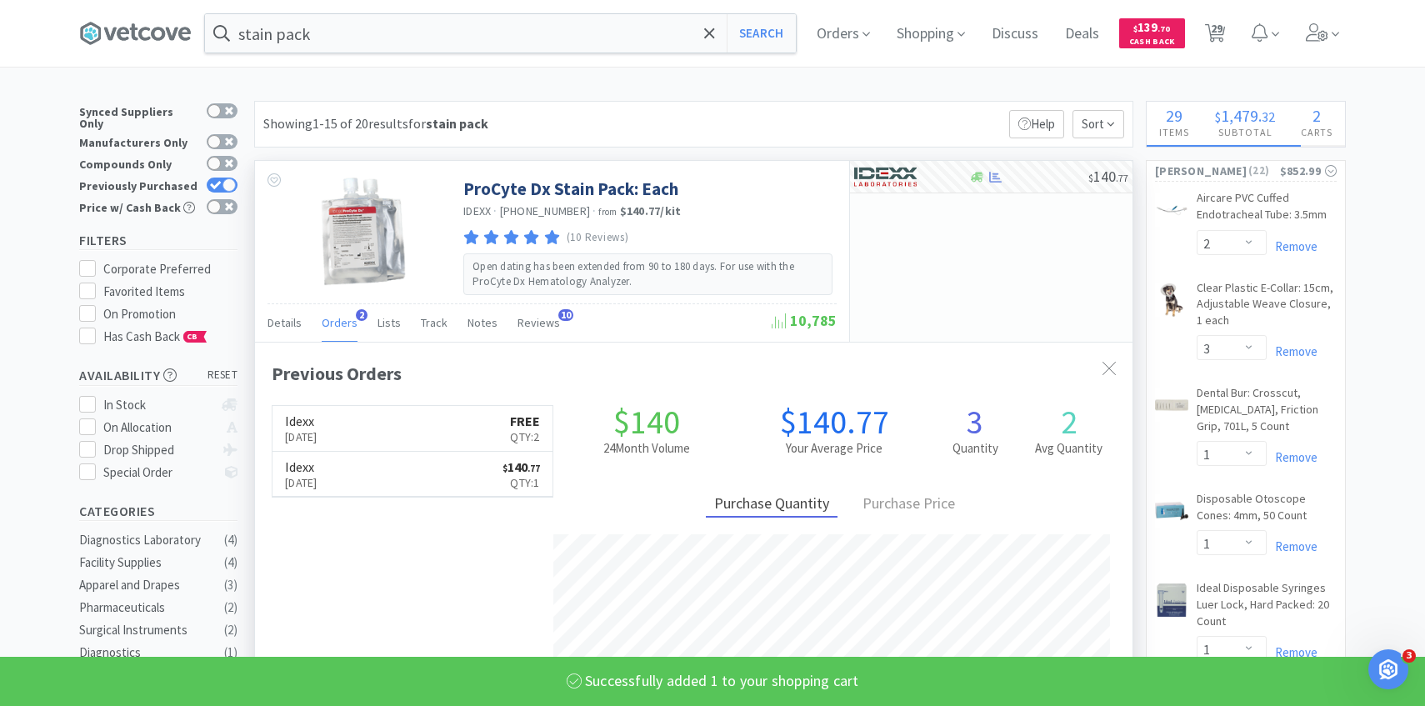
select select "1"
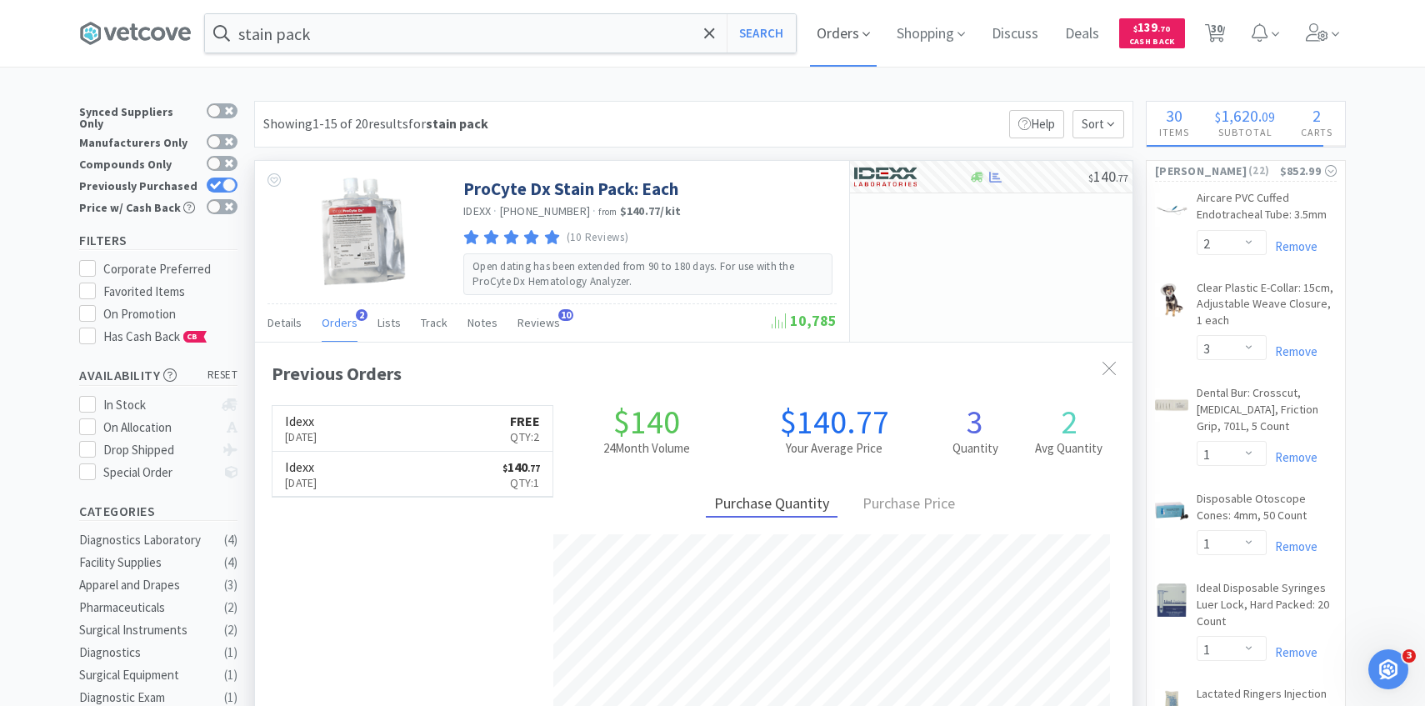
click at [832, 39] on span "Orders" at bounding box center [843, 33] width 67 height 67
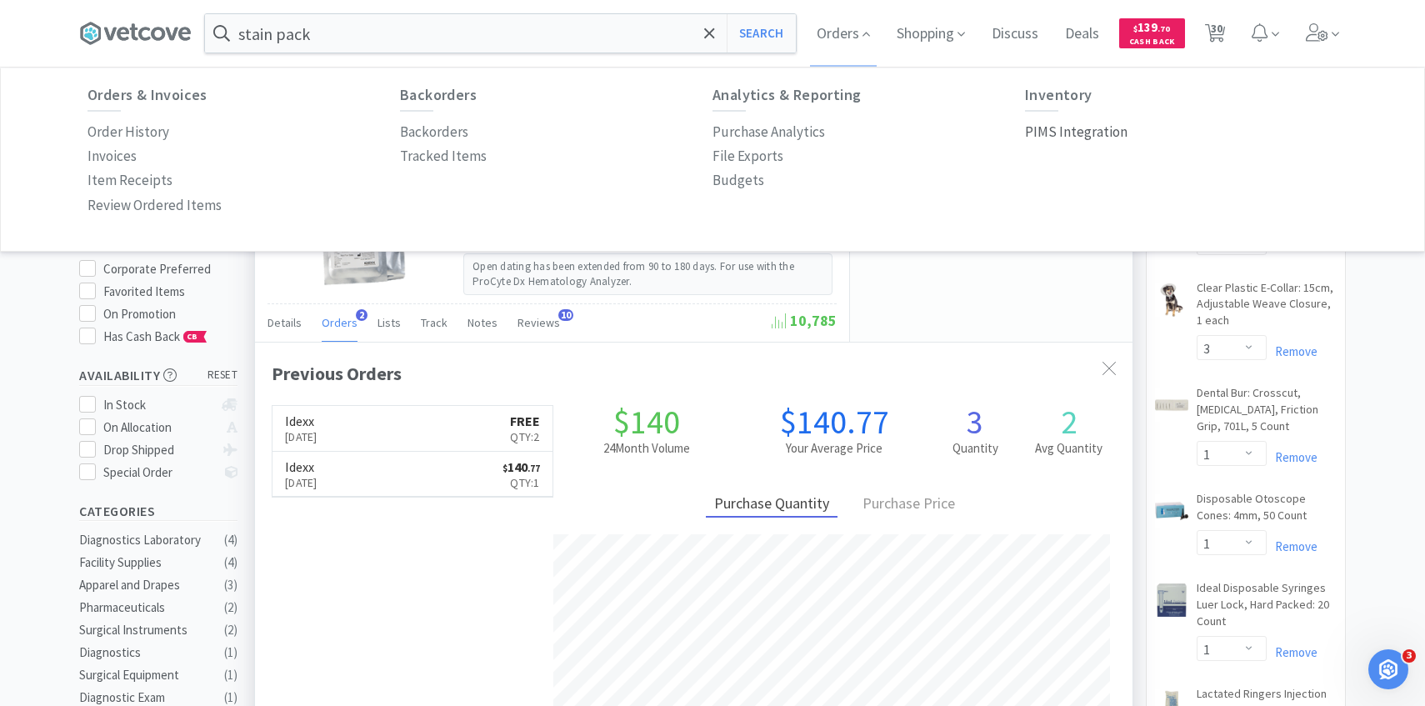
click at [1059, 138] on p "PIMS Integration" at bounding box center [1076, 132] width 102 height 22
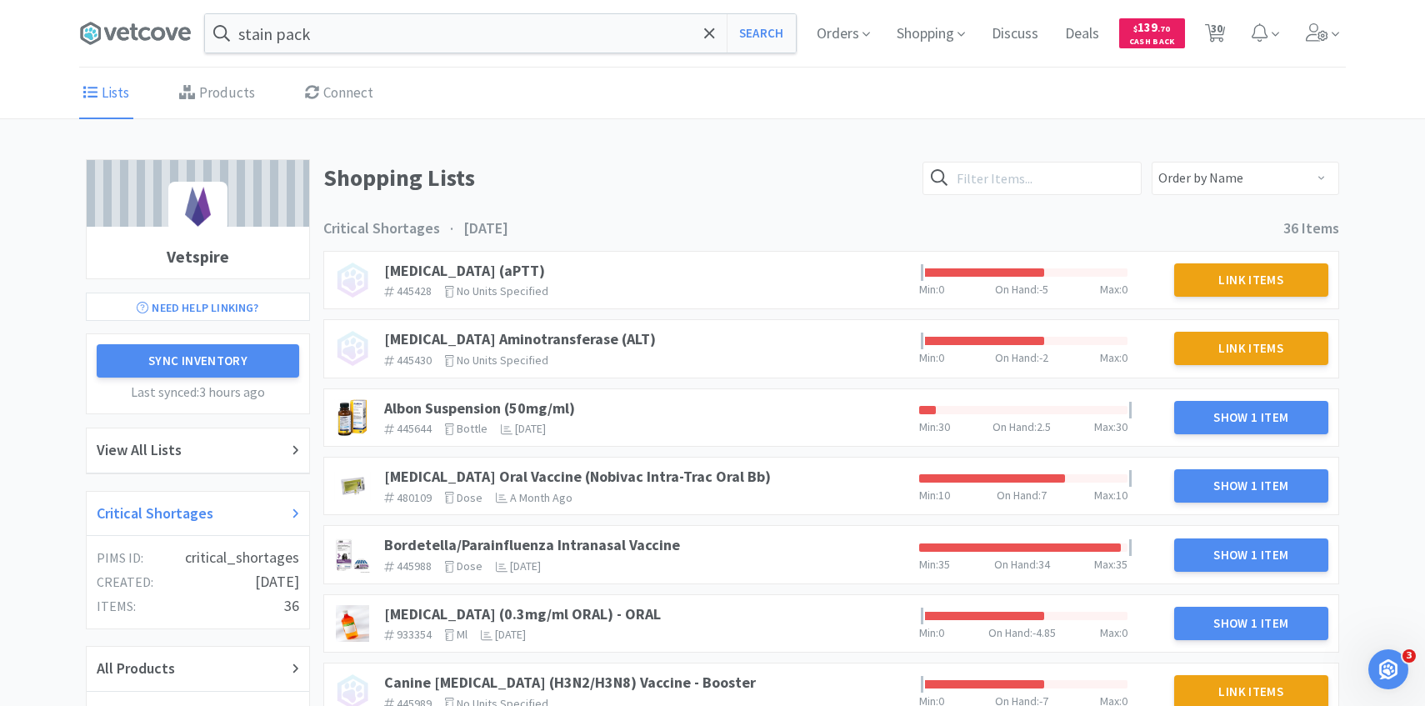
click at [211, 505] on div "Critical Shortages" at bounding box center [198, 514] width 202 height 24
click at [485, 410] on link "Albon Suspension (50mg/ml)" at bounding box center [479, 407] width 191 height 19
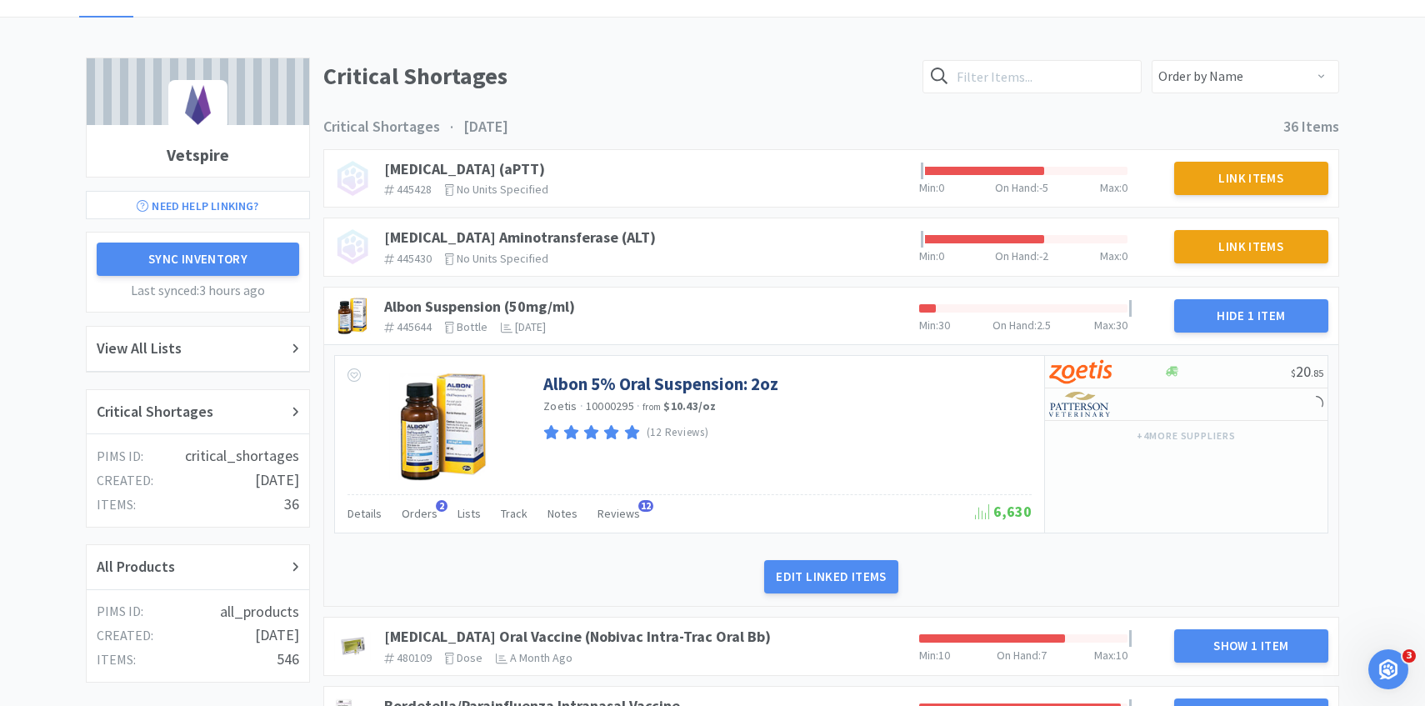
scroll to position [139, 0]
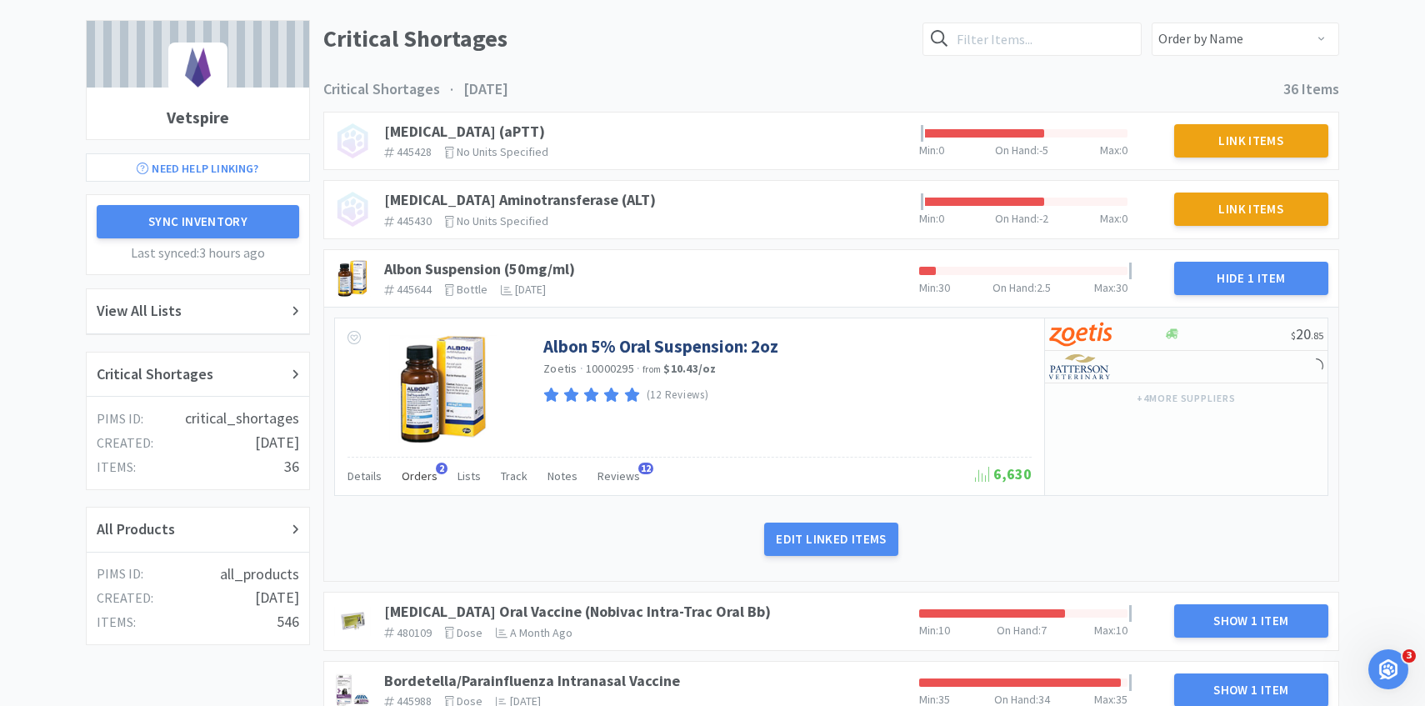
click at [422, 472] on span "Orders" at bounding box center [420, 475] width 36 height 15
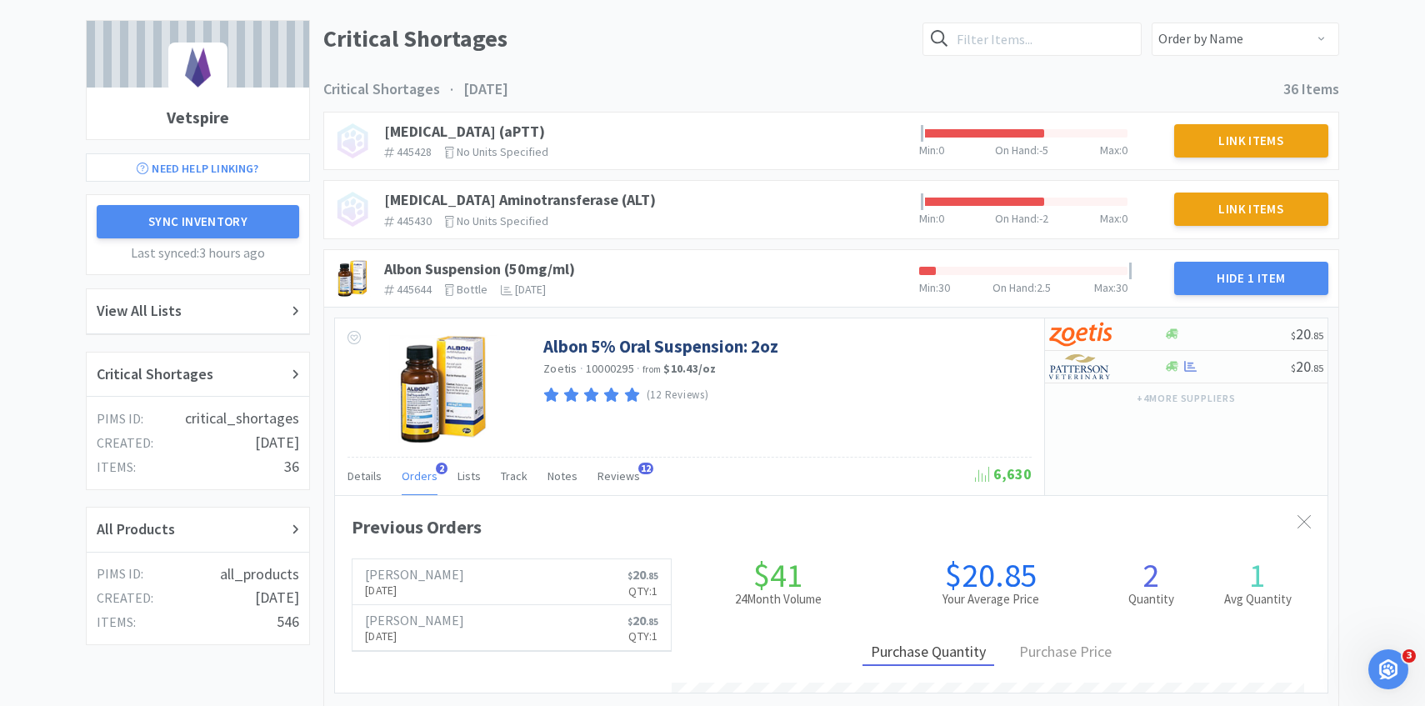
scroll to position [457, 992]
click at [420, 474] on span "Orders" at bounding box center [420, 475] width 36 height 15
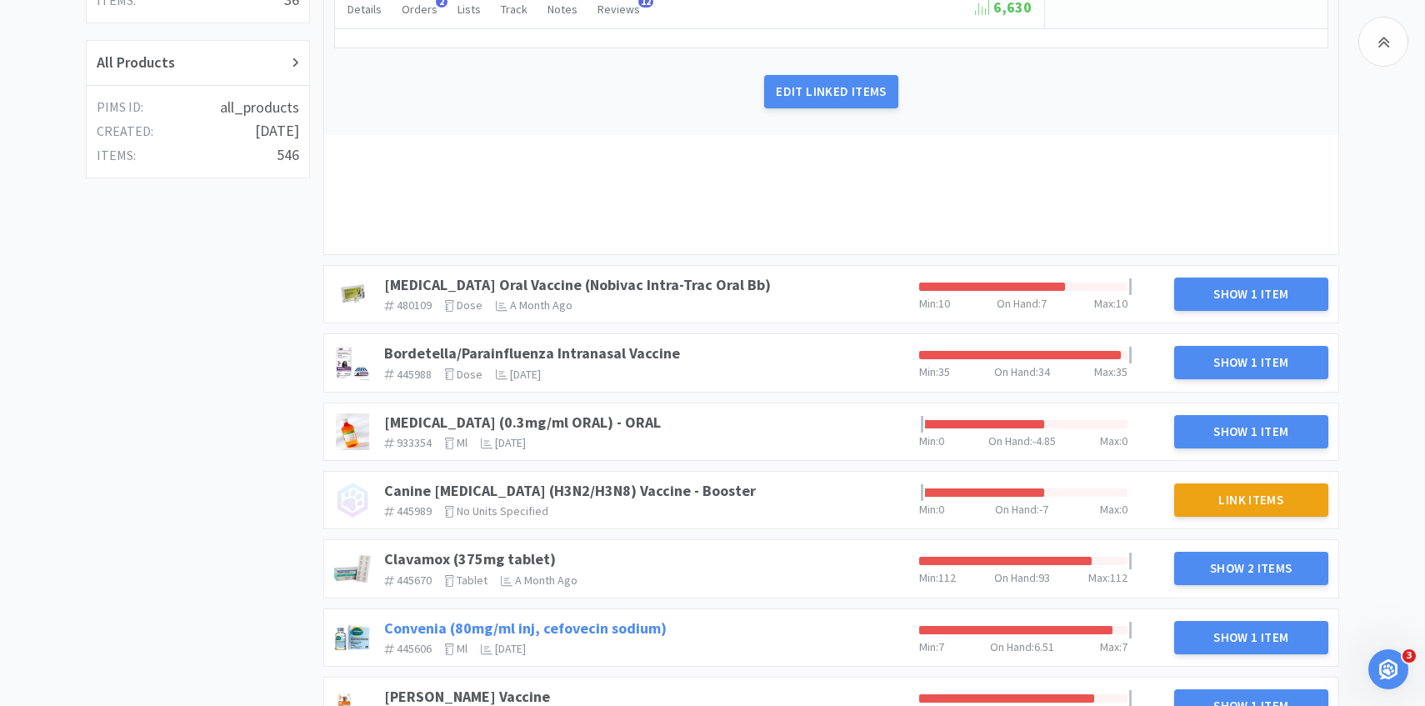
scroll to position [734, 0]
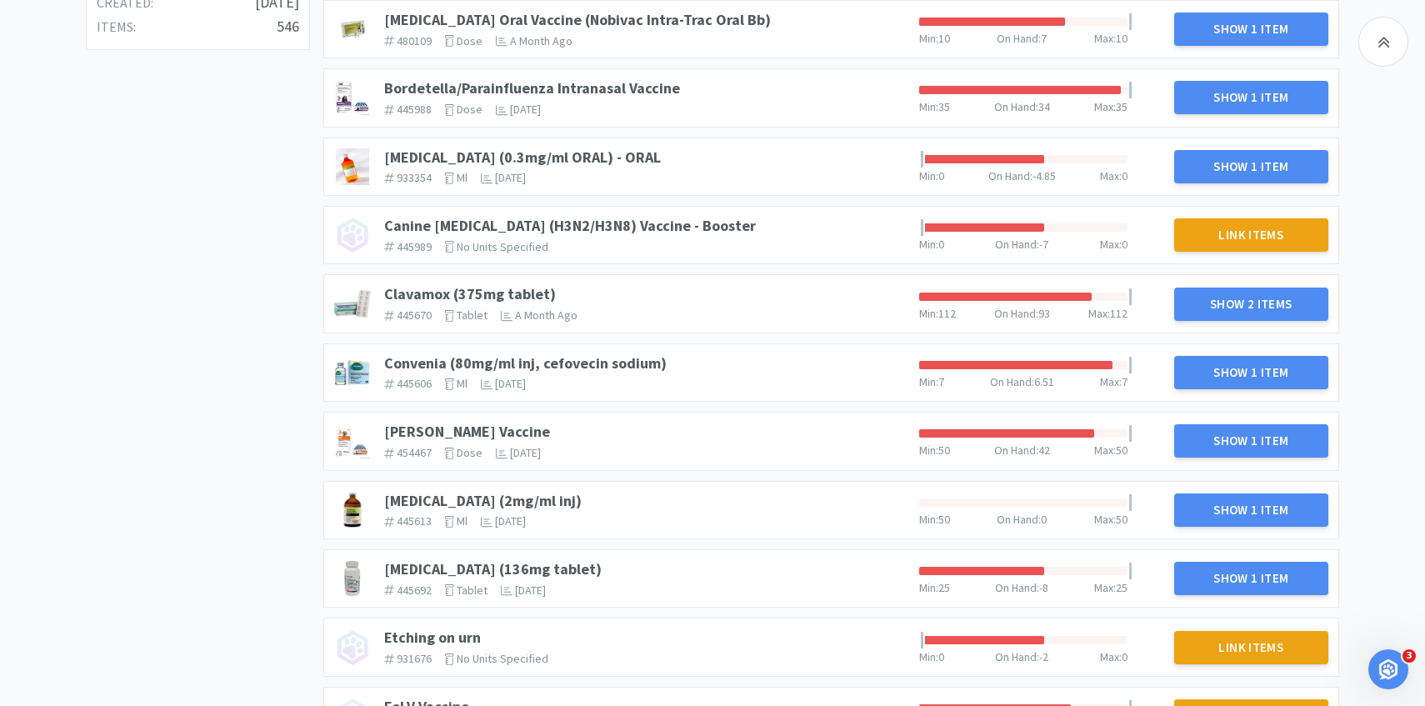
click at [702, 28] on div "[MEDICAL_DATA] Oral Vaccine (Nobivac Intra-Trac Oral Bb) 480109 The identifier …" at bounding box center [644, 29] width 535 height 50
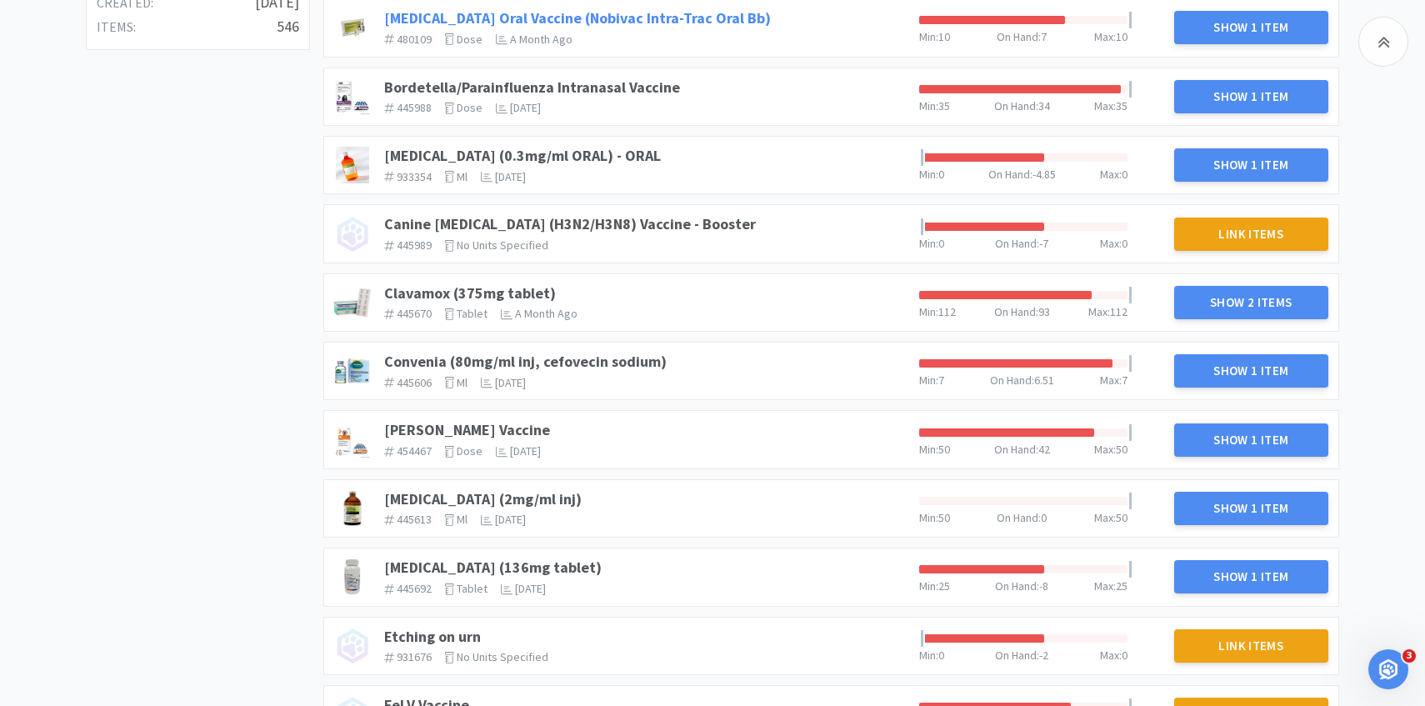
click at [699, 27] on link "[MEDICAL_DATA] Oral Vaccine (Nobivac Intra-Trac Oral Bb)" at bounding box center [577, 17] width 387 height 19
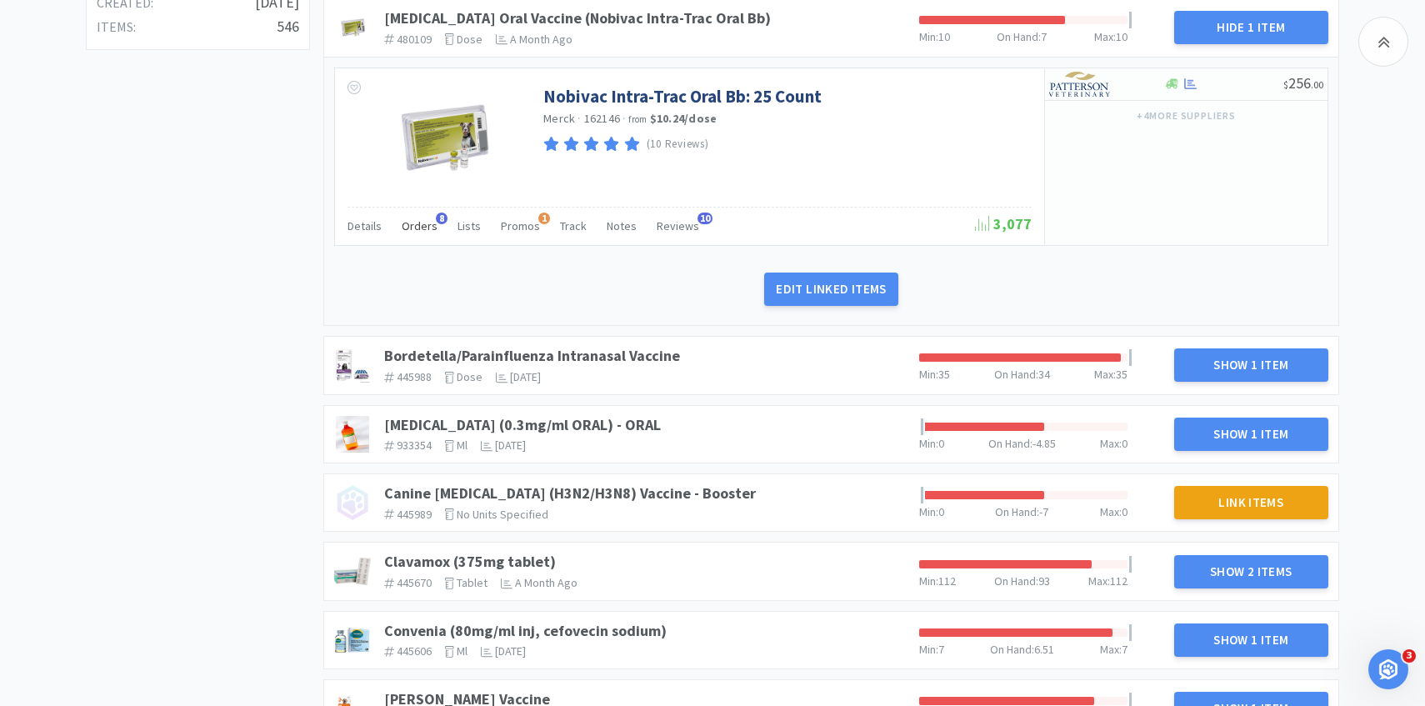
click at [421, 225] on span "Orders" at bounding box center [420, 225] width 36 height 15
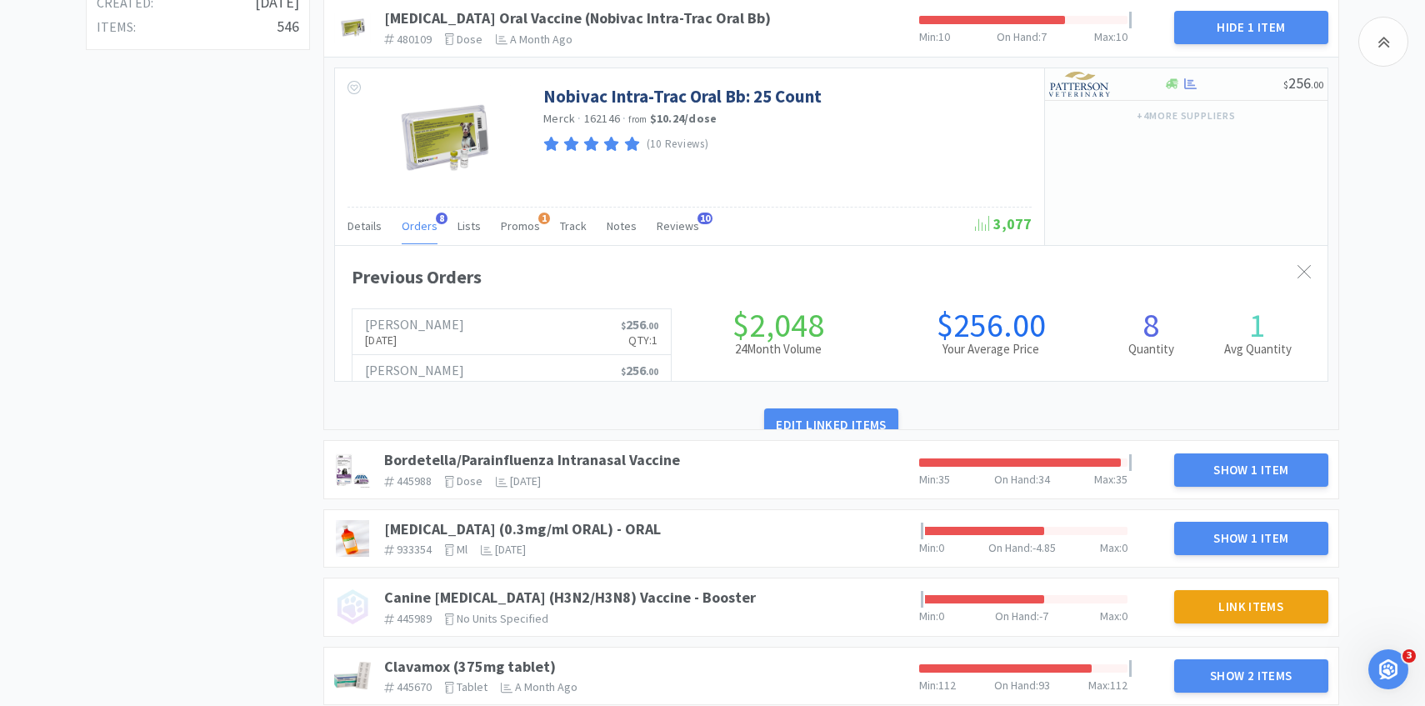
scroll to position [457, 992]
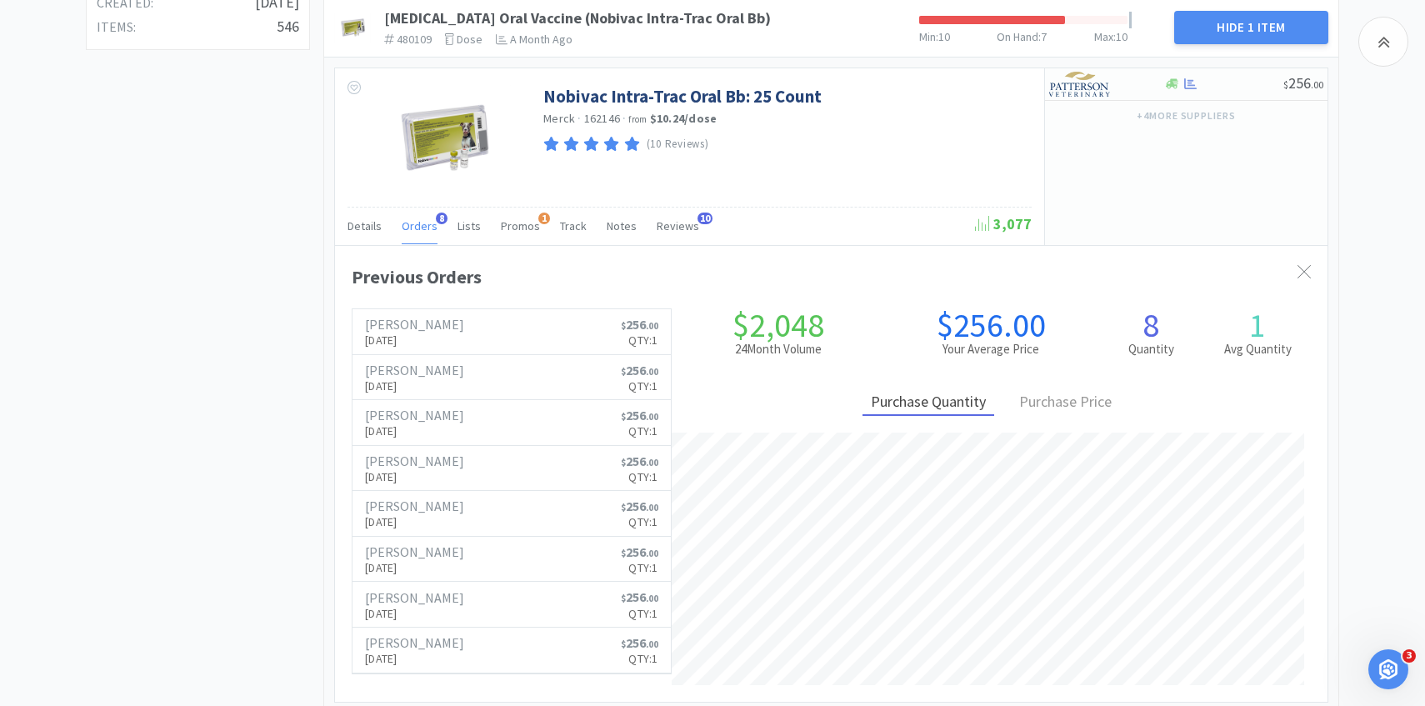
click at [422, 225] on span "Orders" at bounding box center [420, 225] width 36 height 15
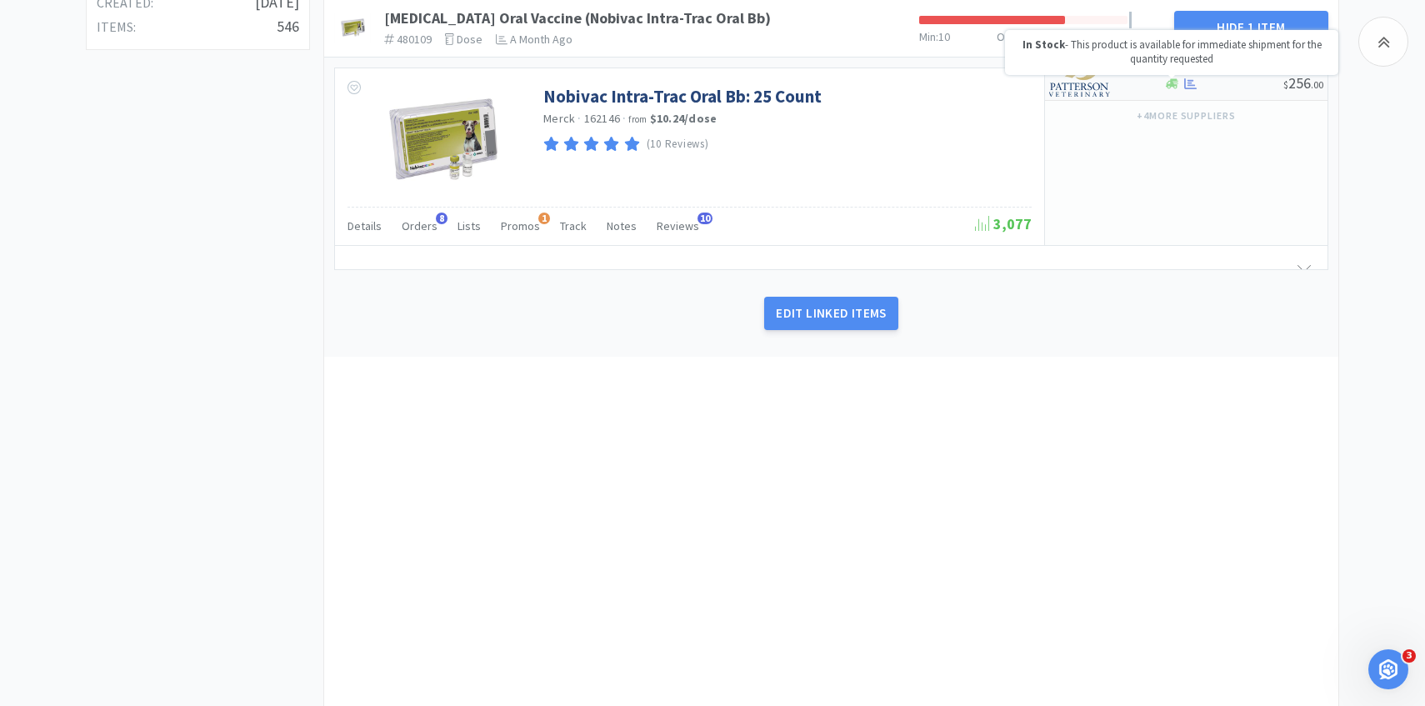
click at [1166, 86] on icon at bounding box center [1172, 84] width 12 height 10
select select "1"
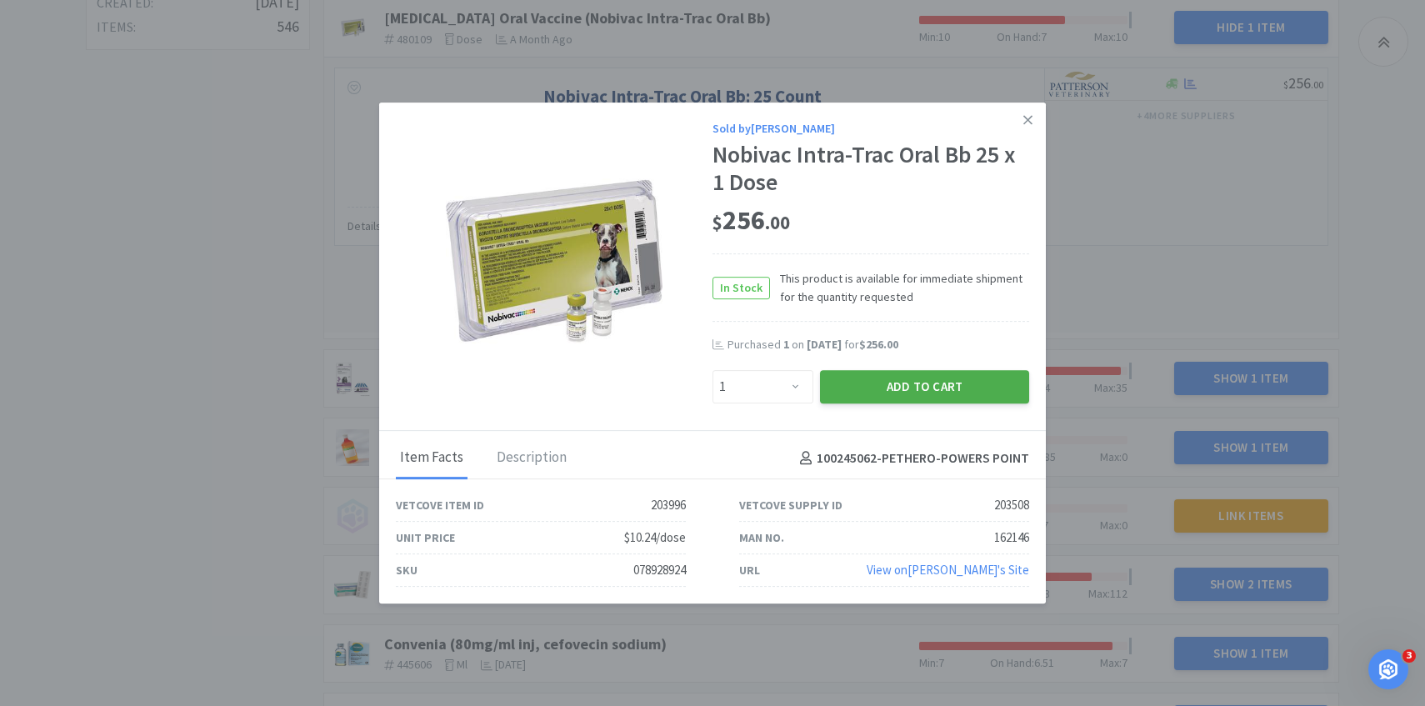
click at [898, 398] on button "Add to Cart" at bounding box center [924, 386] width 209 height 33
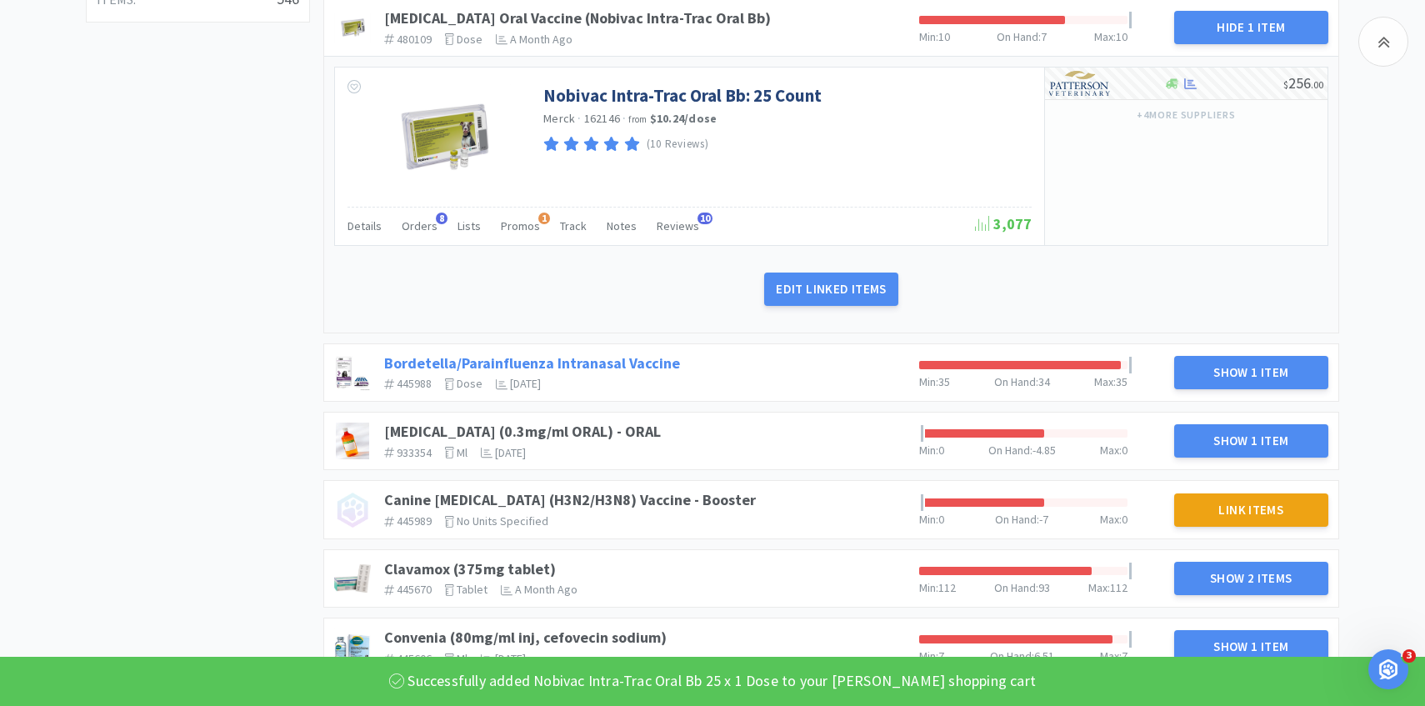
click at [579, 367] on link "Bordetella/Parainfluenza Intranasal Vaccine" at bounding box center [532, 362] width 296 height 19
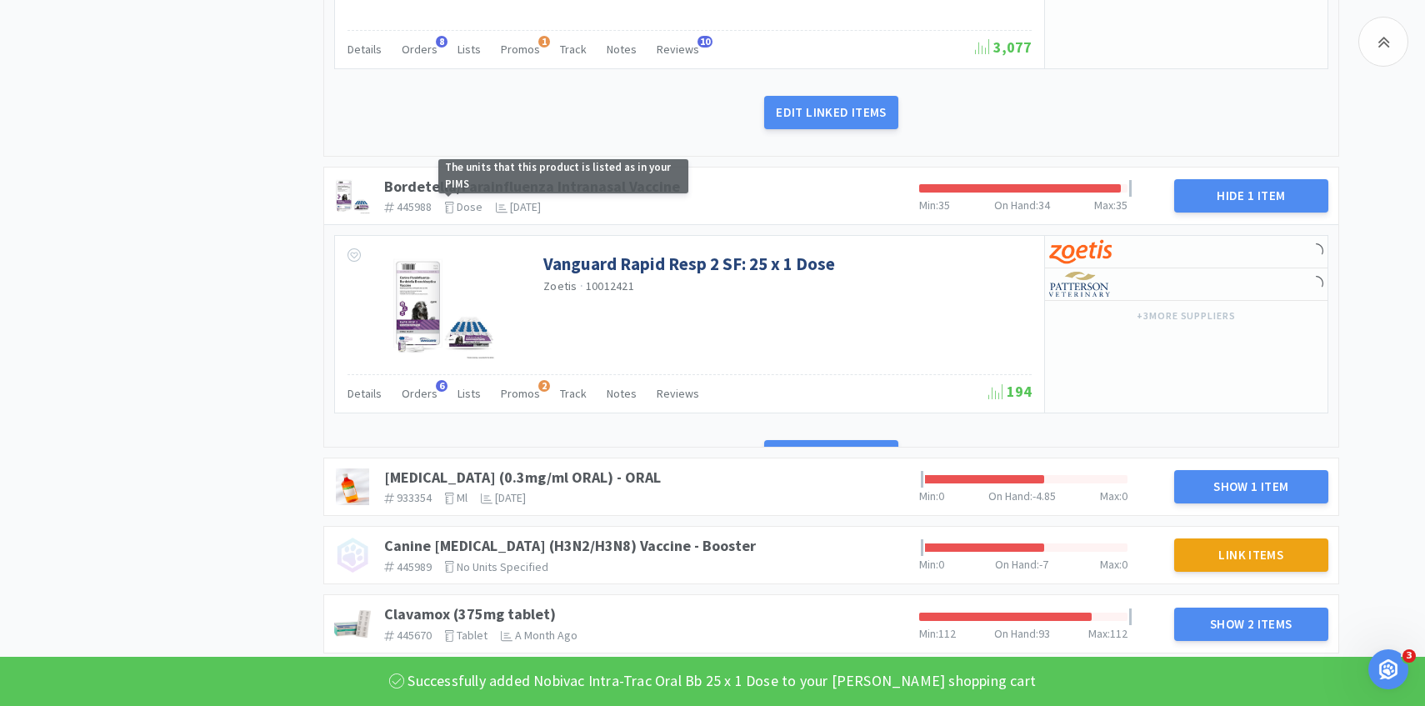
scroll to position [967, 0]
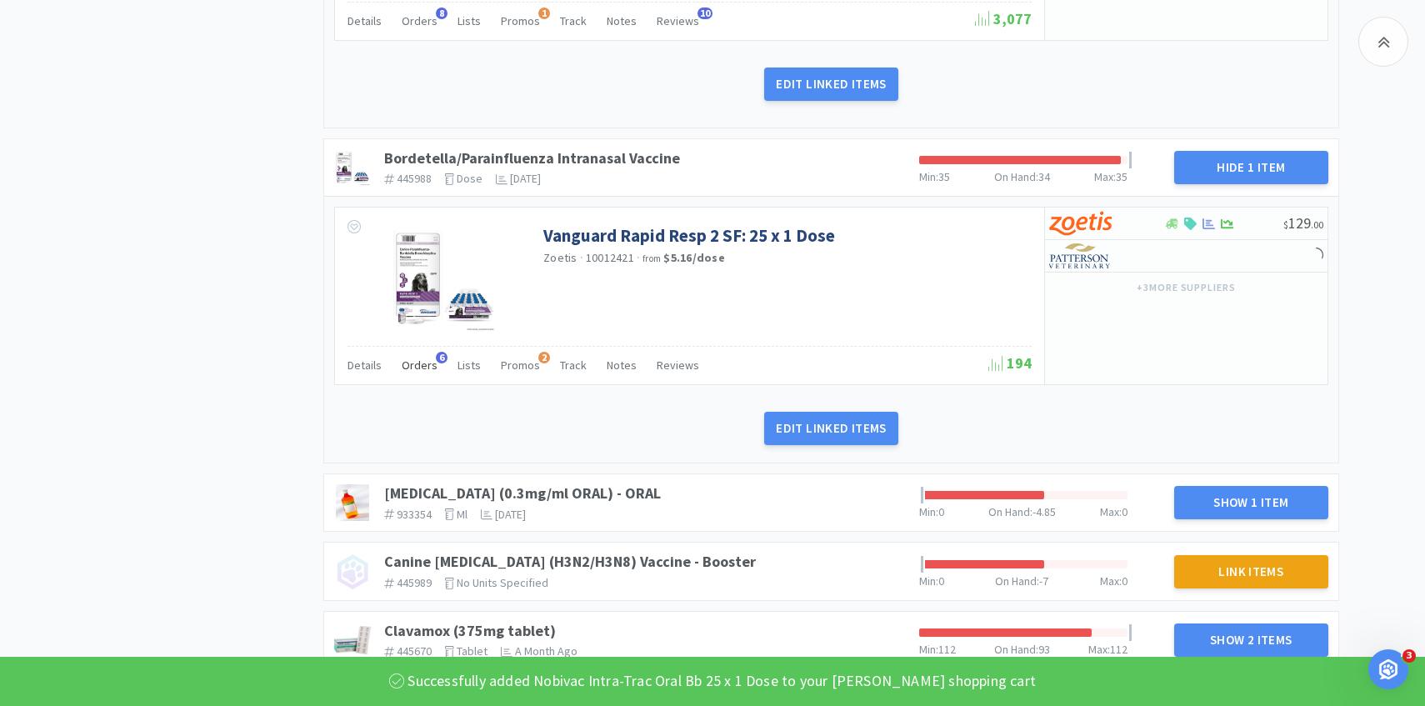
click at [404, 354] on div "Orders 6" at bounding box center [420, 368] width 36 height 32
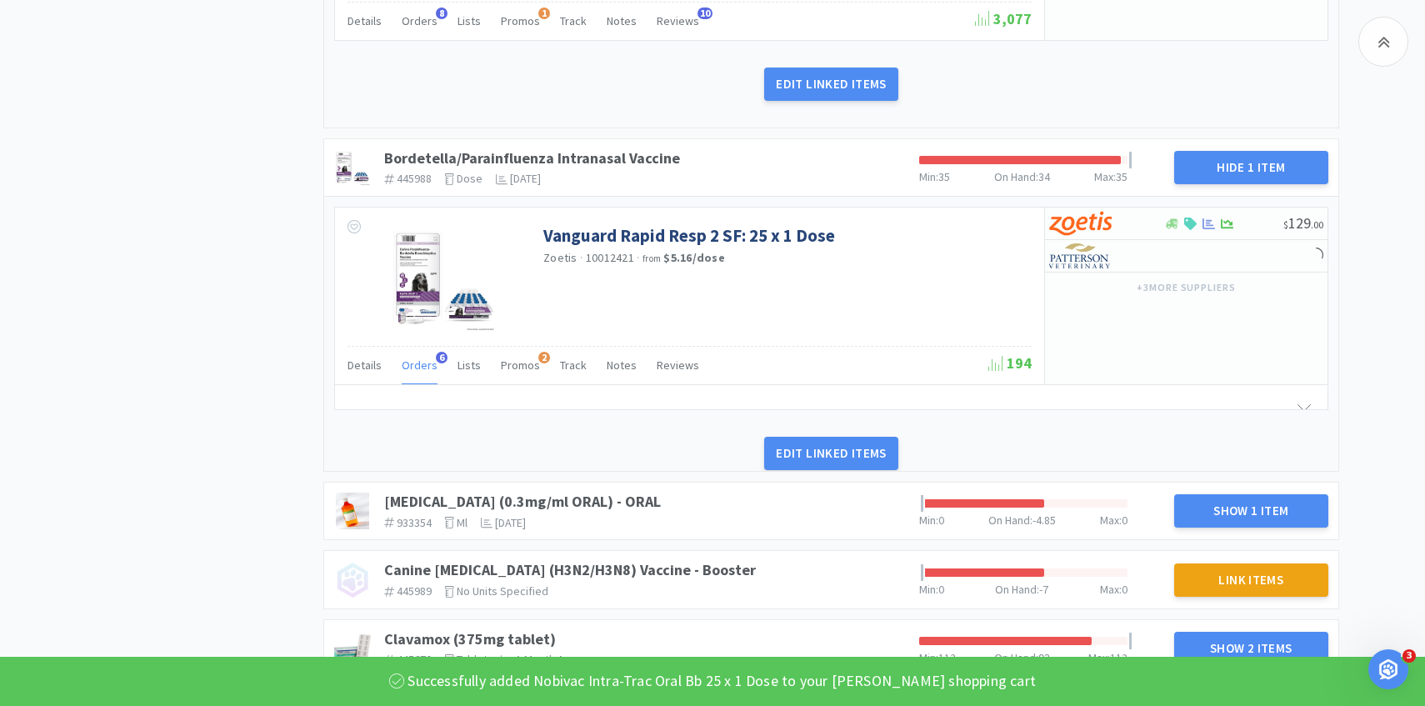
click at [406, 369] on span "Orders" at bounding box center [420, 364] width 36 height 15
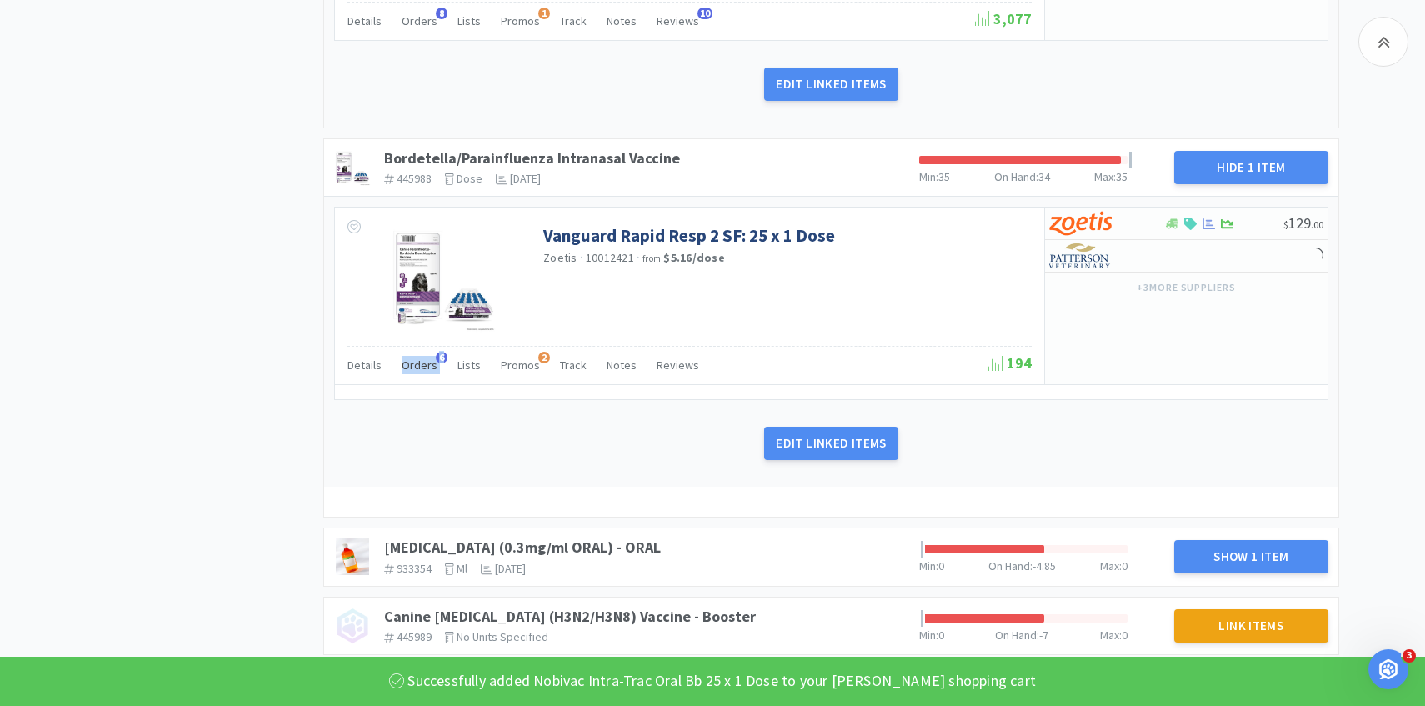
click at [406, 369] on span "Orders" at bounding box center [420, 364] width 36 height 15
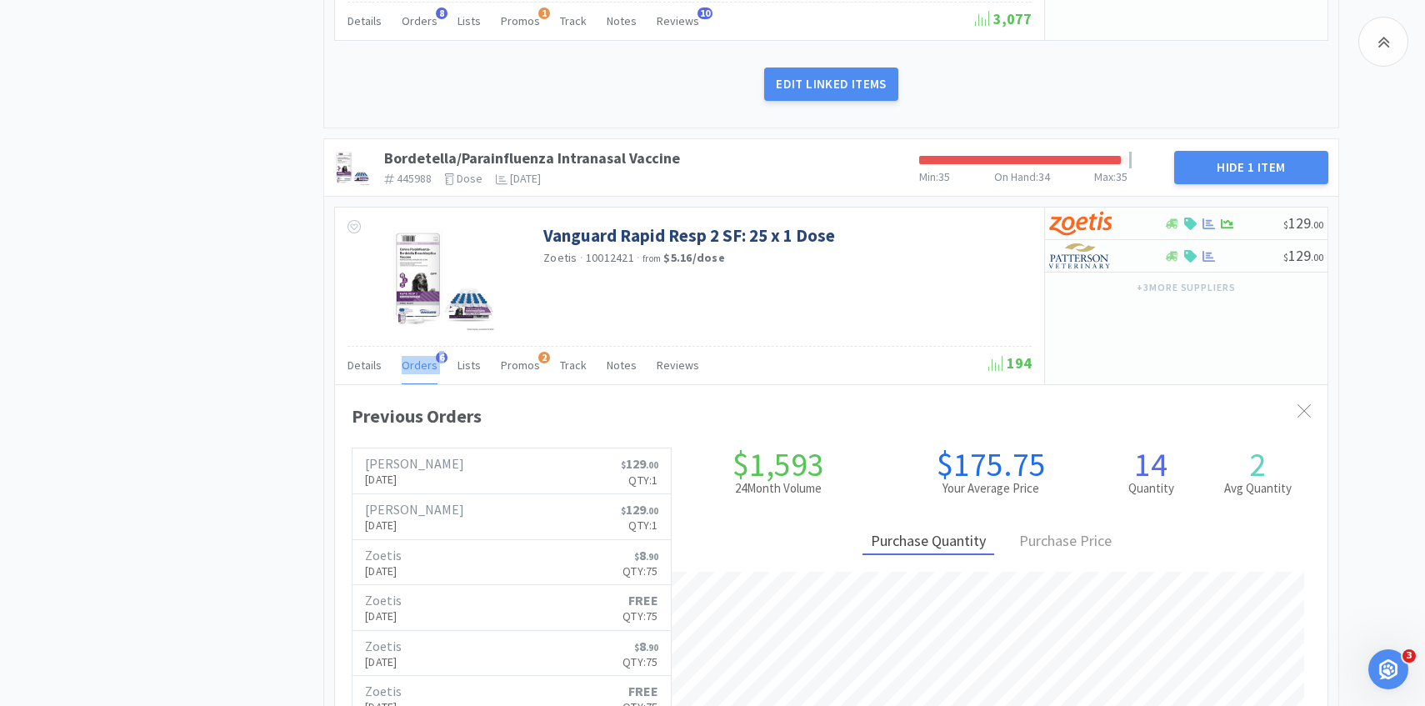
scroll to position [457, 992]
click at [406, 369] on span "Orders" at bounding box center [420, 364] width 36 height 15
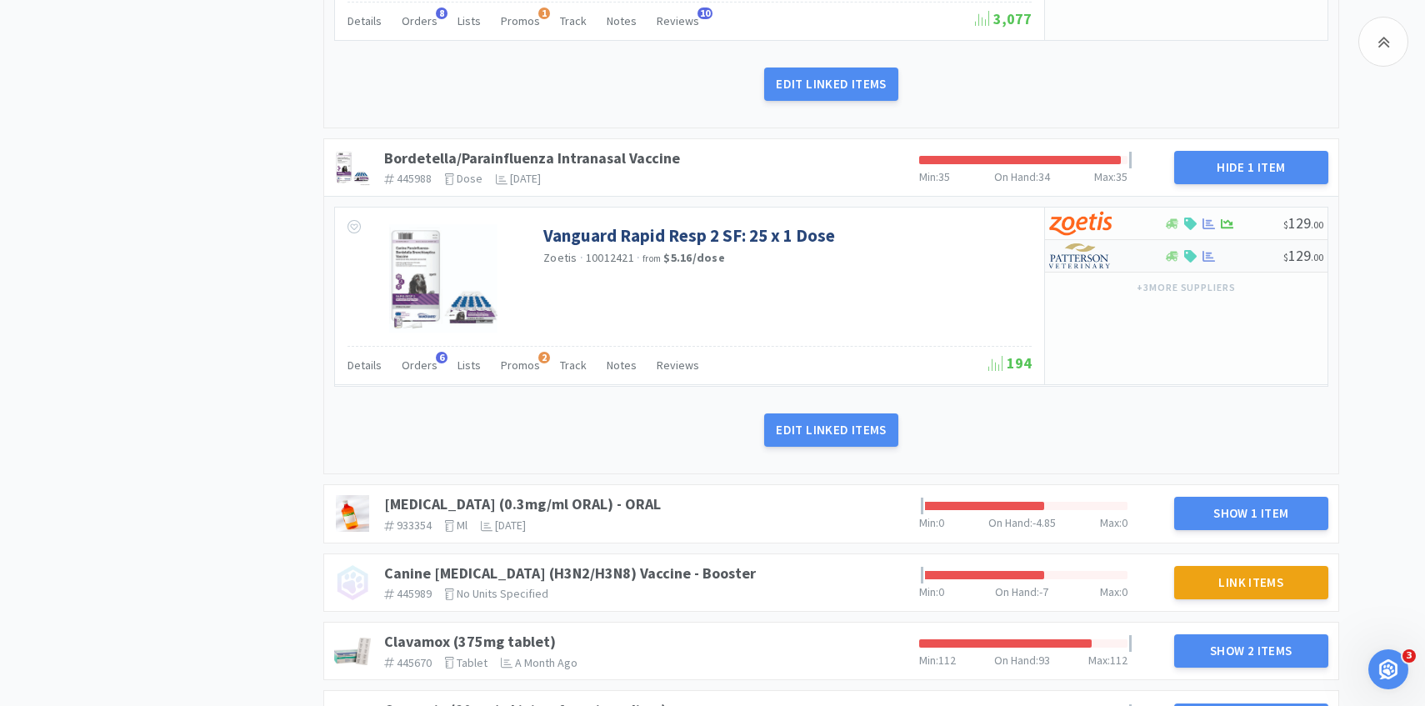
click at [1077, 250] on img at bounding box center [1080, 255] width 62 height 25
select select "1"
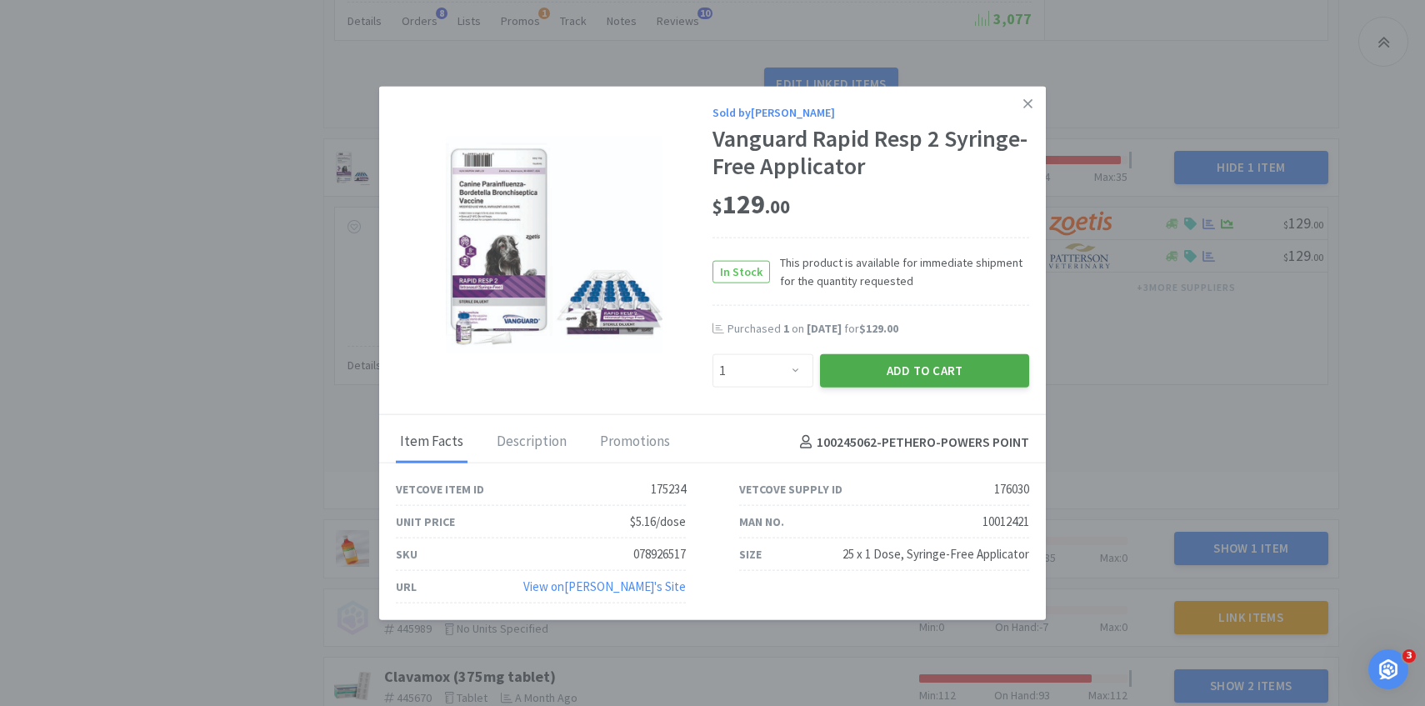
click at [902, 374] on button "Add to Cart" at bounding box center [924, 370] width 209 height 33
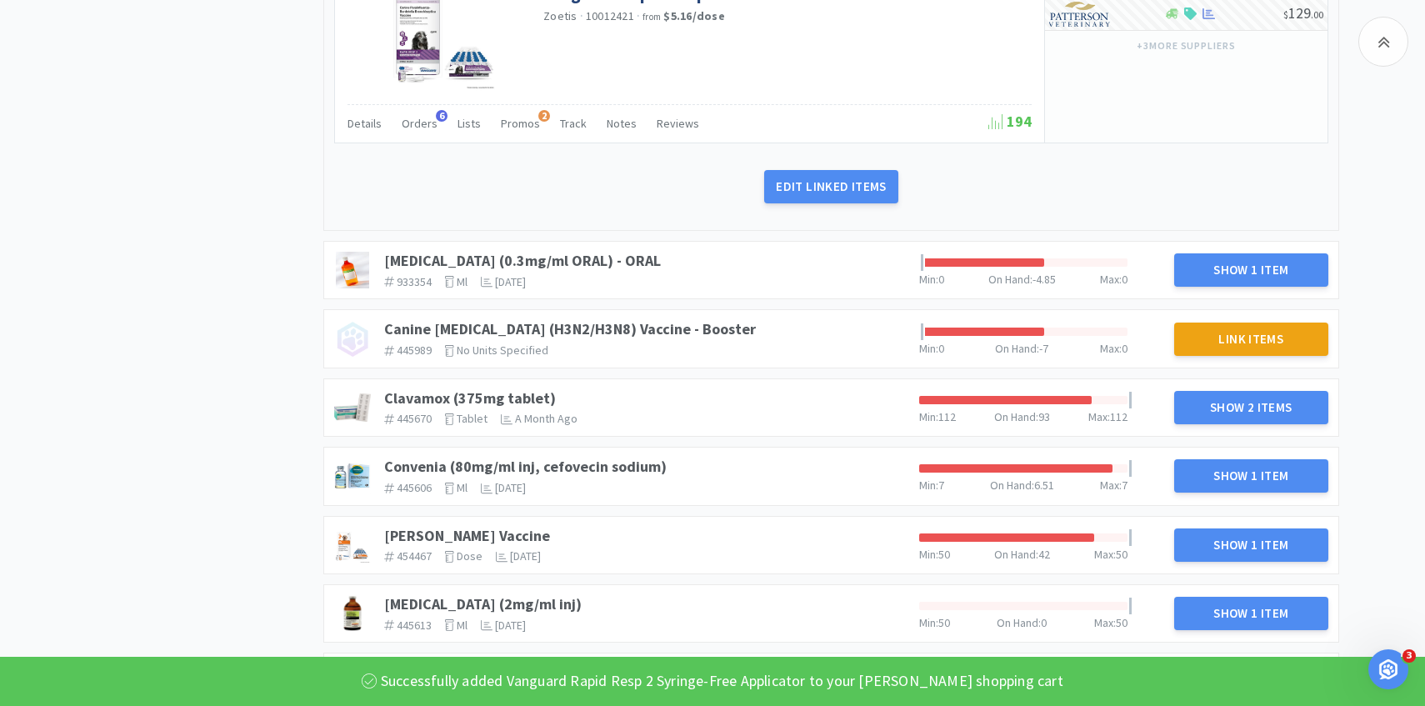
scroll to position [1252, 0]
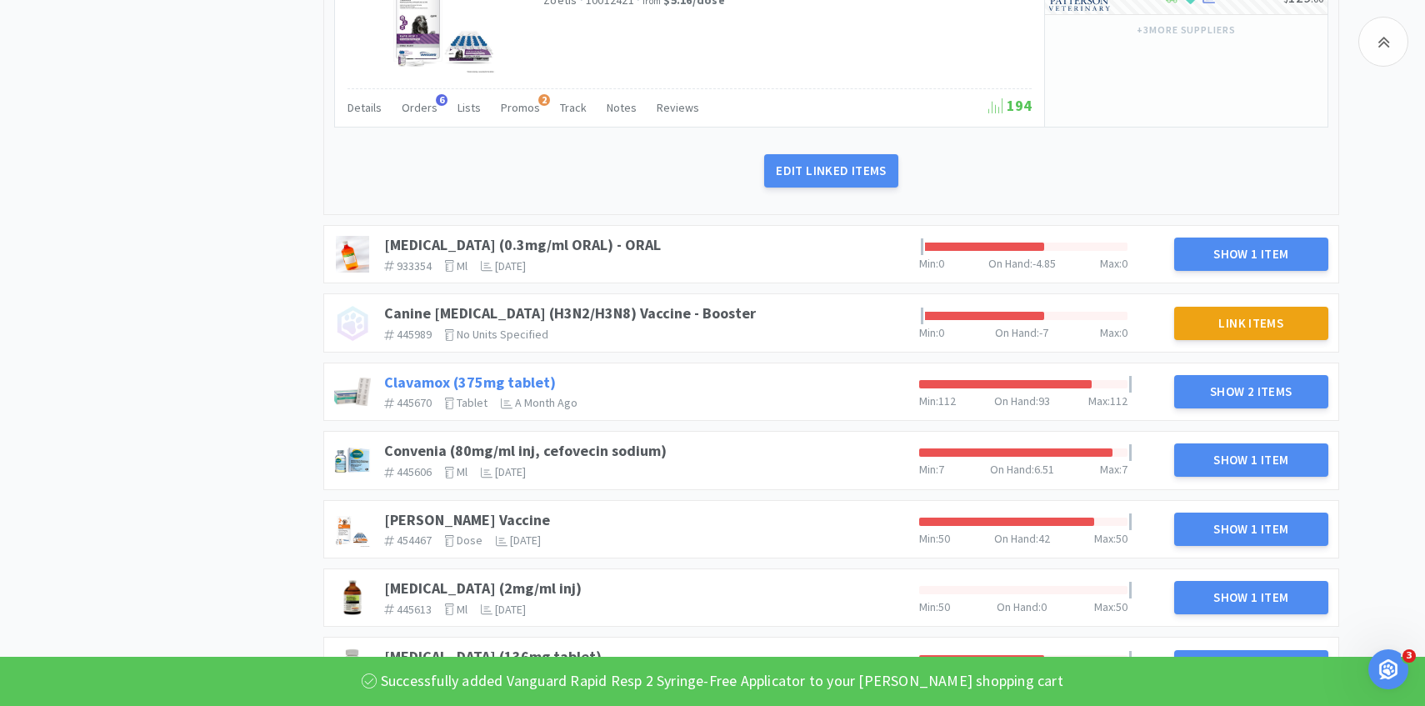
click at [524, 379] on link "Clavamox (375mg tablet)" at bounding box center [470, 381] width 172 height 19
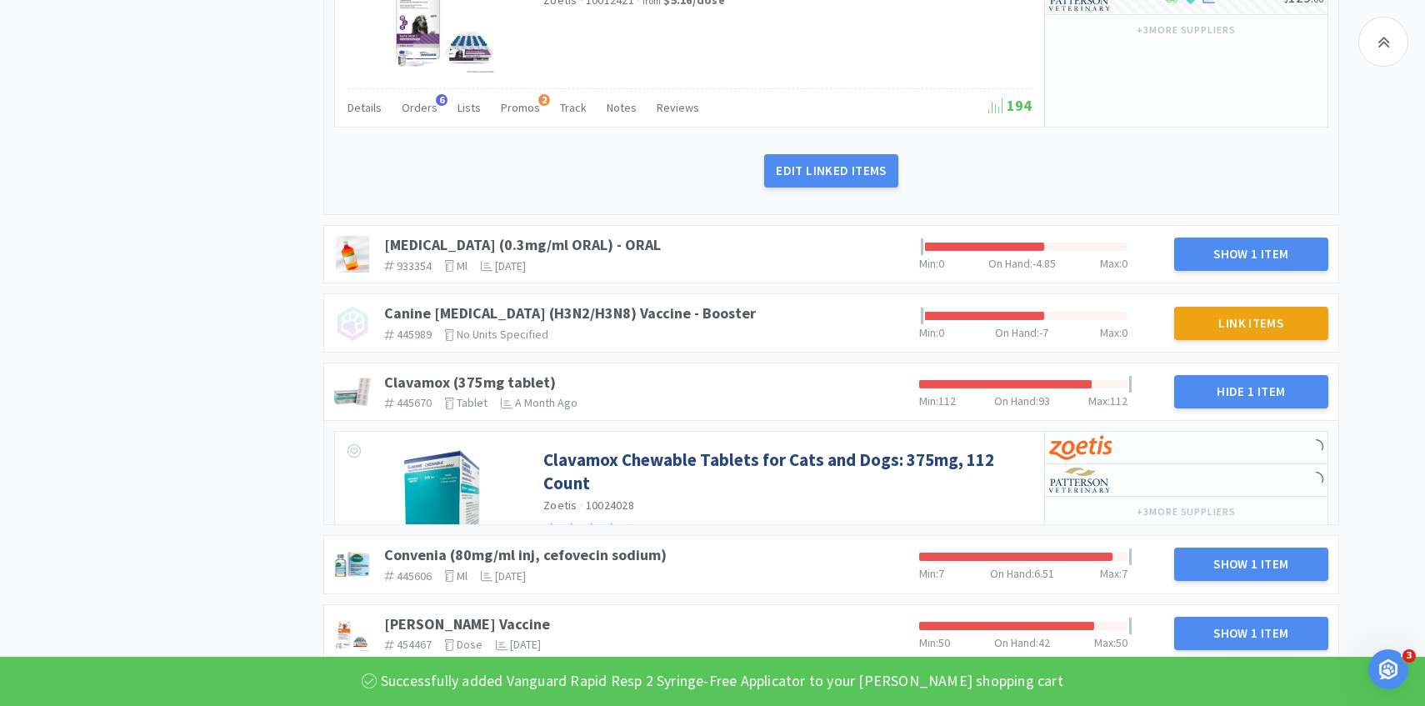
scroll to position [1356, 0]
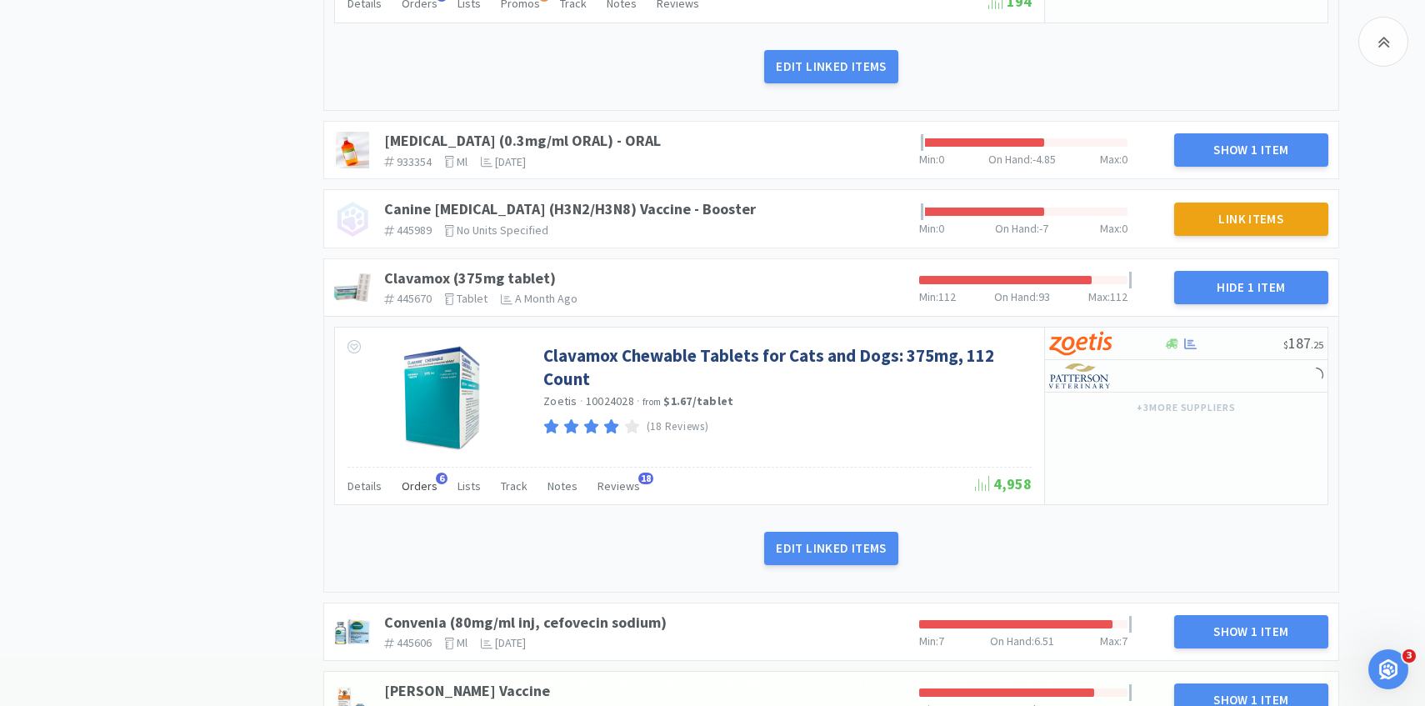
click at [422, 489] on span "Orders" at bounding box center [420, 485] width 36 height 15
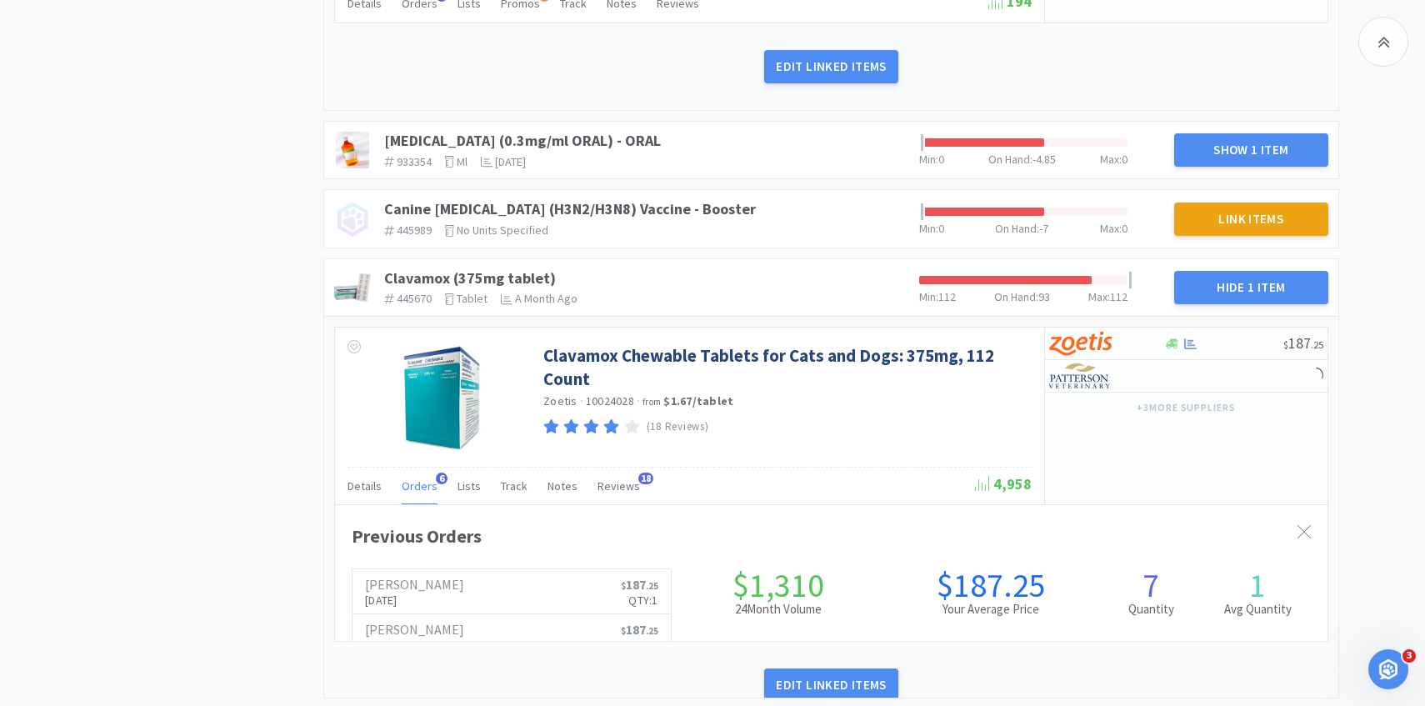
scroll to position [457, 992]
click at [422, 489] on span "Orders" at bounding box center [420, 485] width 36 height 15
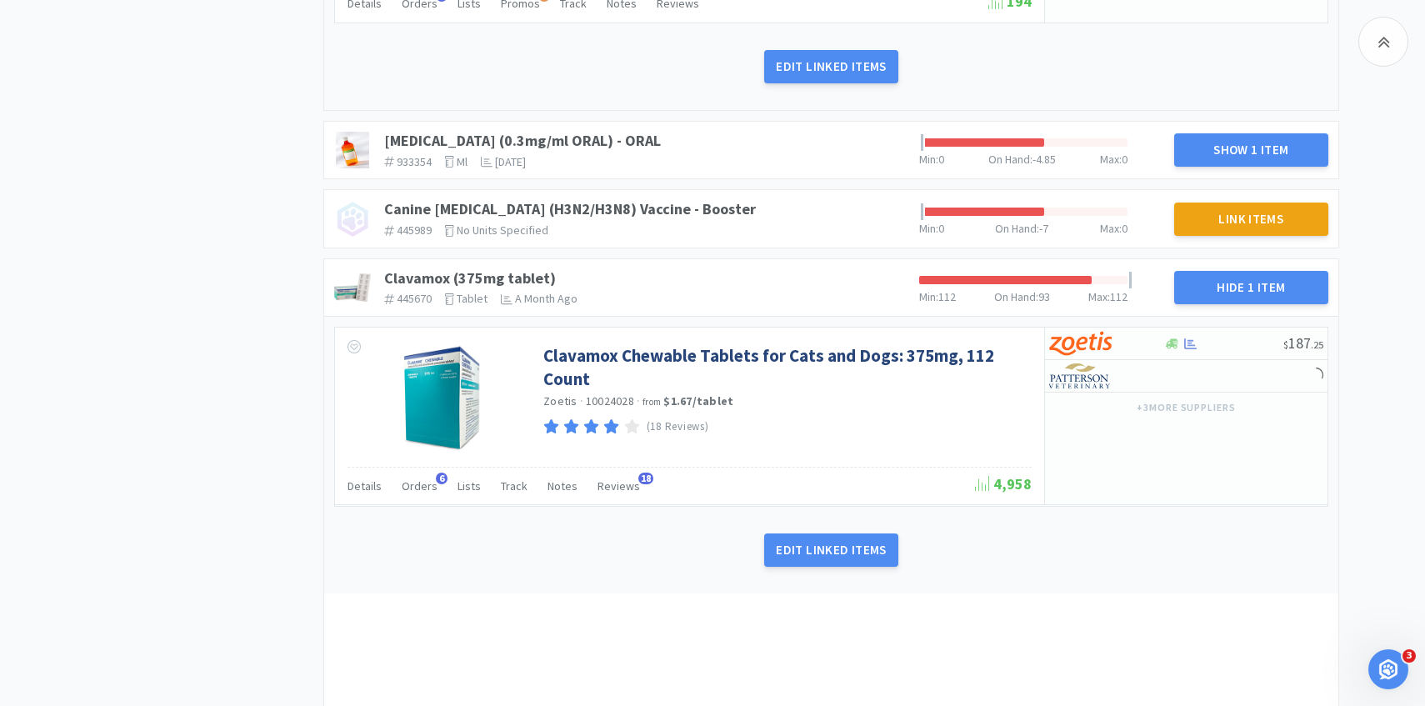
scroll to position [1458, 0]
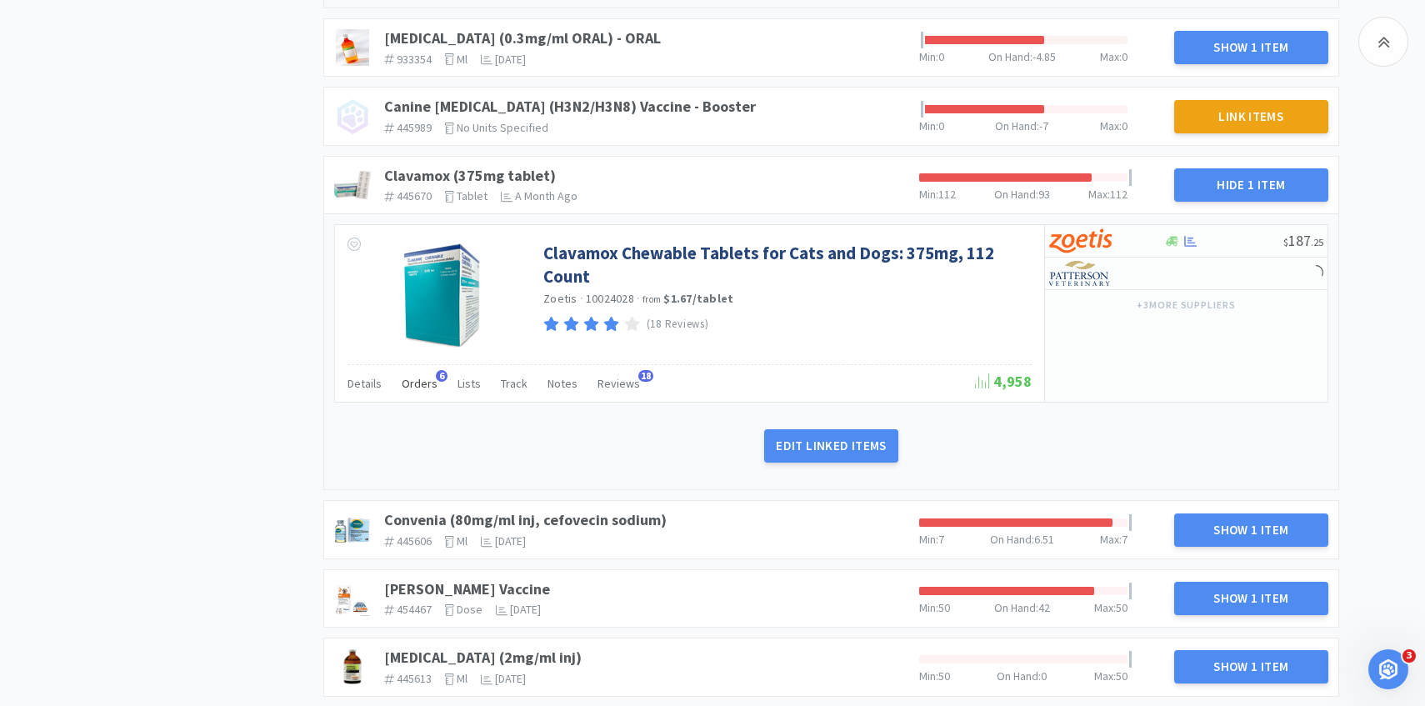
click at [413, 385] on span "Orders" at bounding box center [420, 383] width 36 height 15
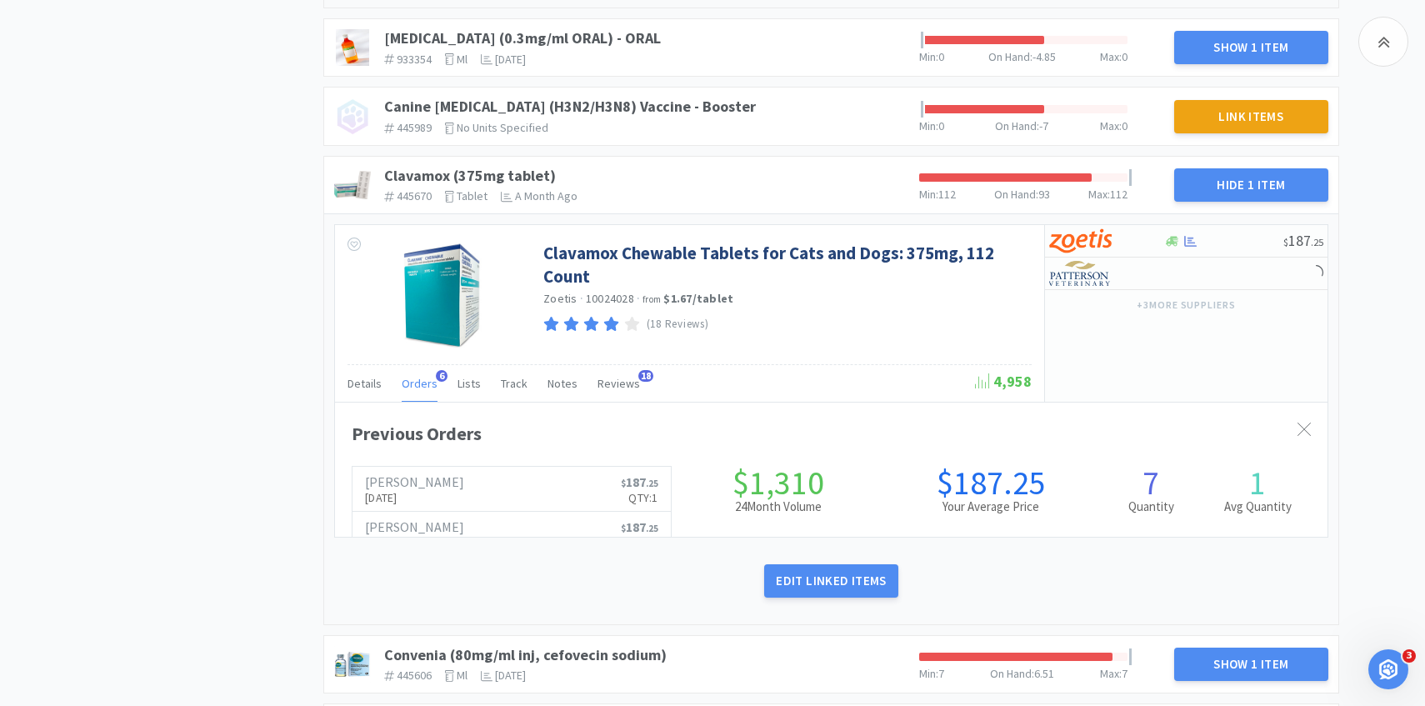
scroll to position [457, 992]
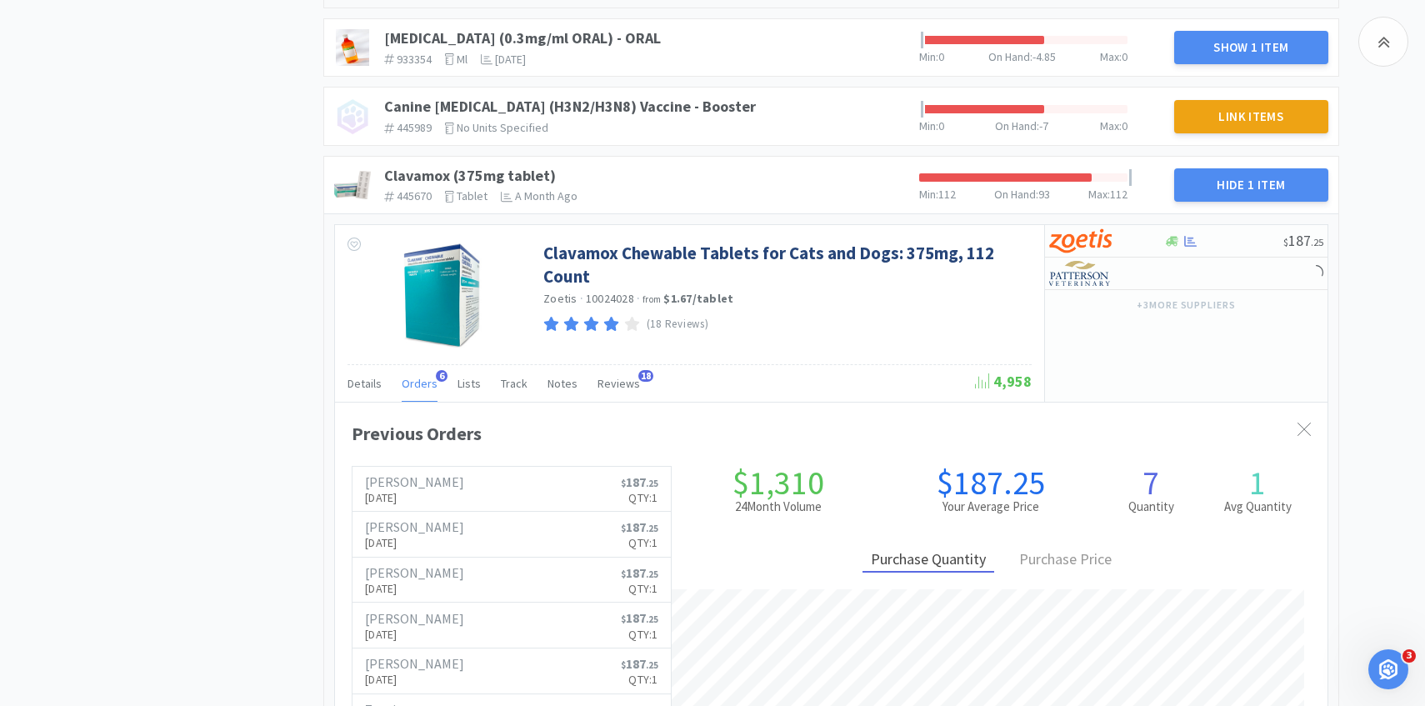
click at [413, 385] on span "Orders" at bounding box center [420, 383] width 36 height 15
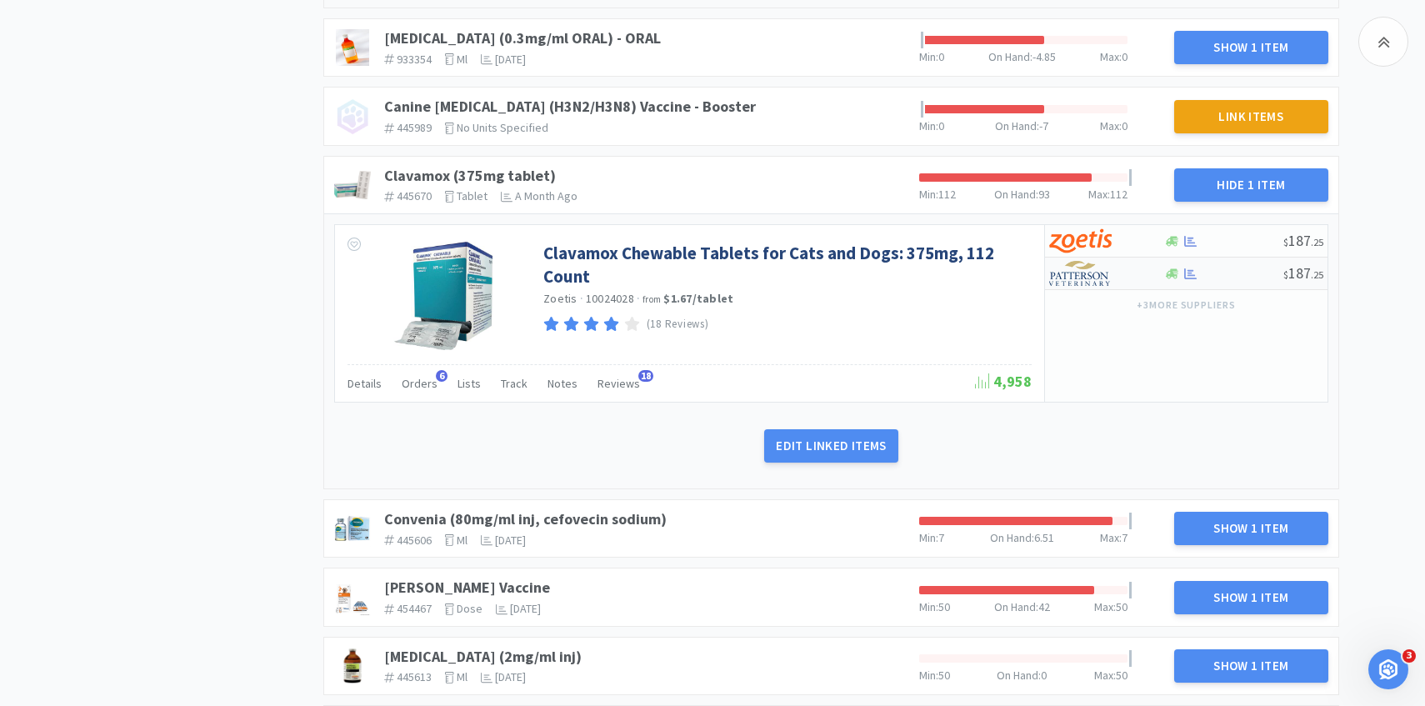
click at [1078, 288] on div "$ 187 . 25" at bounding box center [1186, 273] width 282 height 32
select select "1"
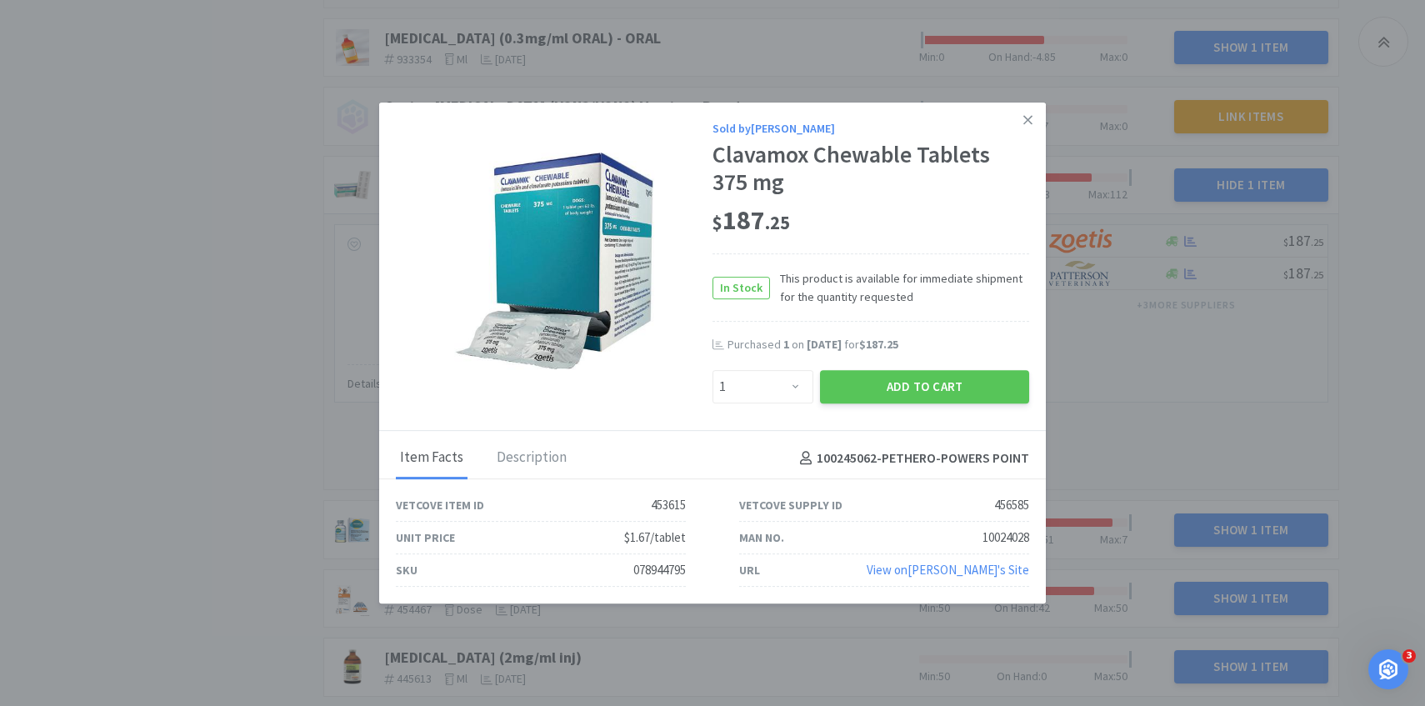
click at [987, 367] on div "Add to Cart" at bounding box center [925, 387] width 216 height 40
click at [986, 384] on button "Add to Cart" at bounding box center [924, 386] width 209 height 33
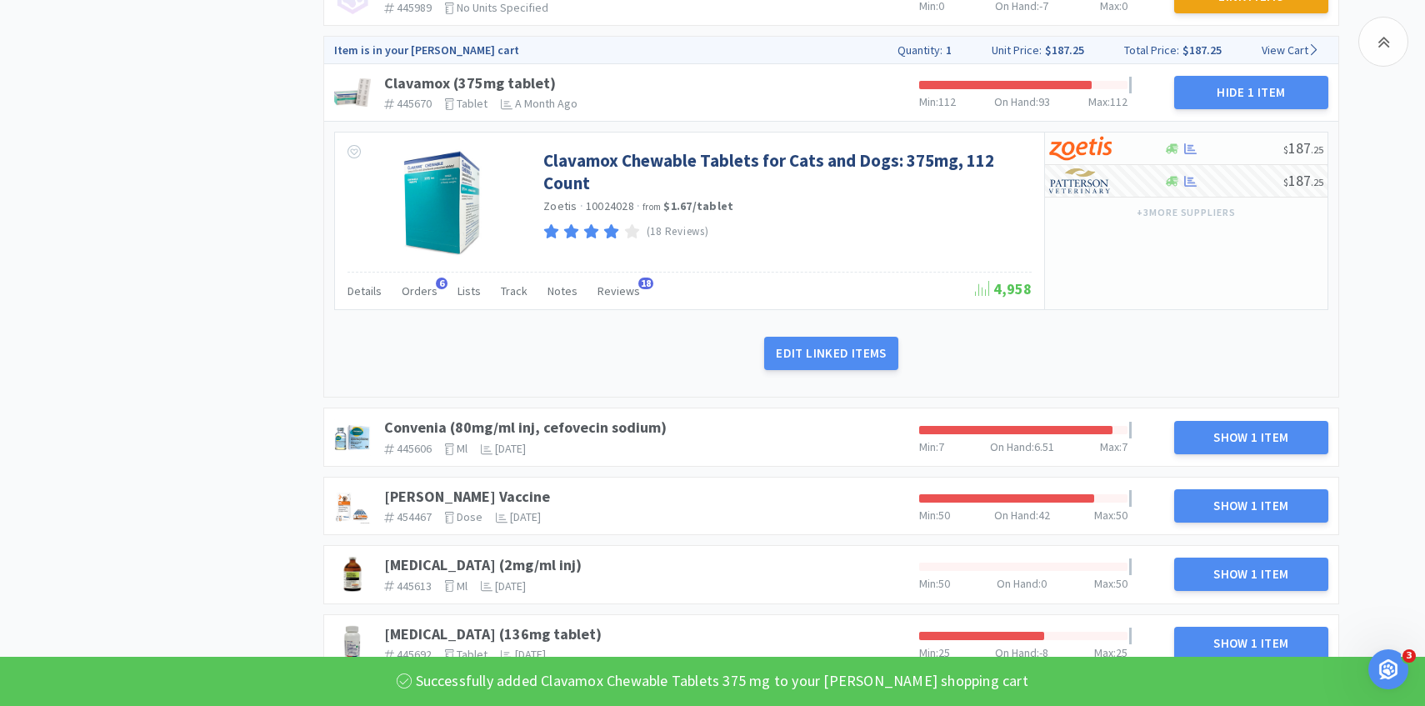
scroll to position [1592, 0]
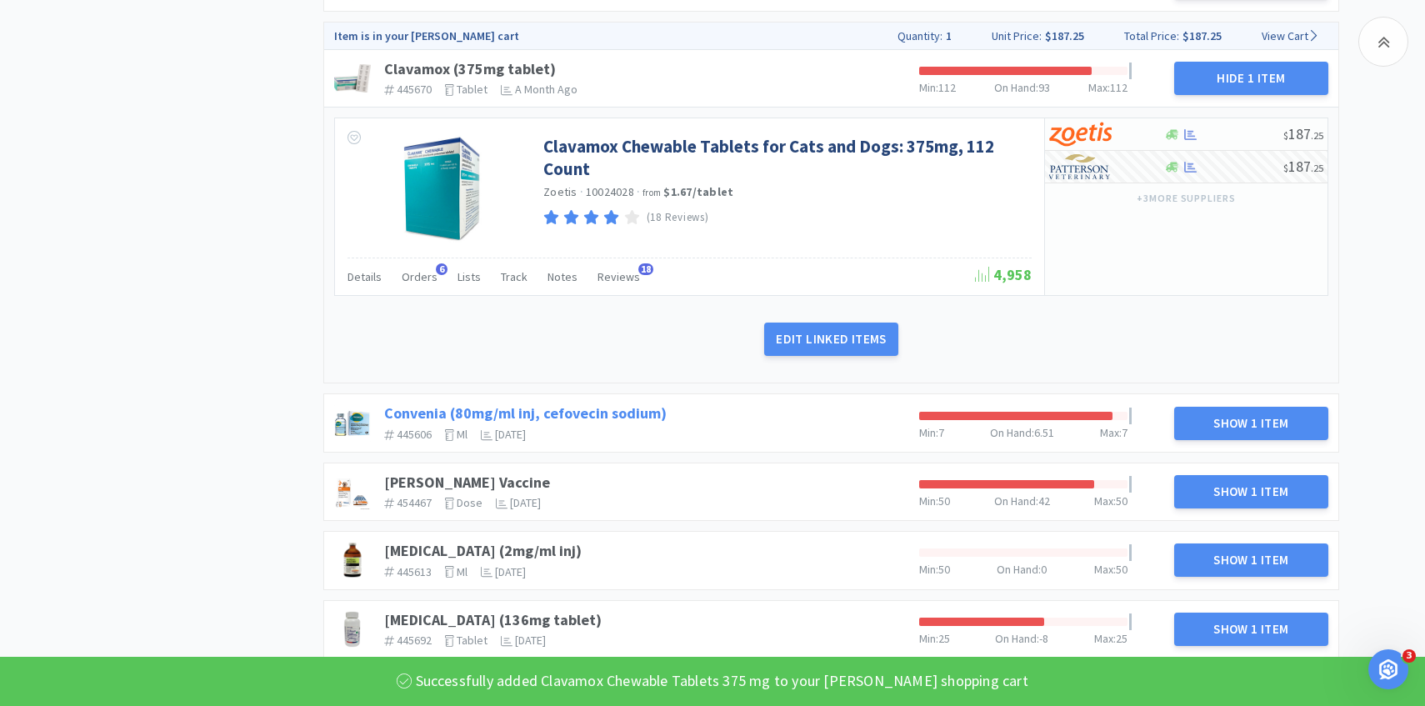
click at [503, 408] on link "Convenia (80mg/ml inj, cefovecin sodium)" at bounding box center [525, 412] width 282 height 19
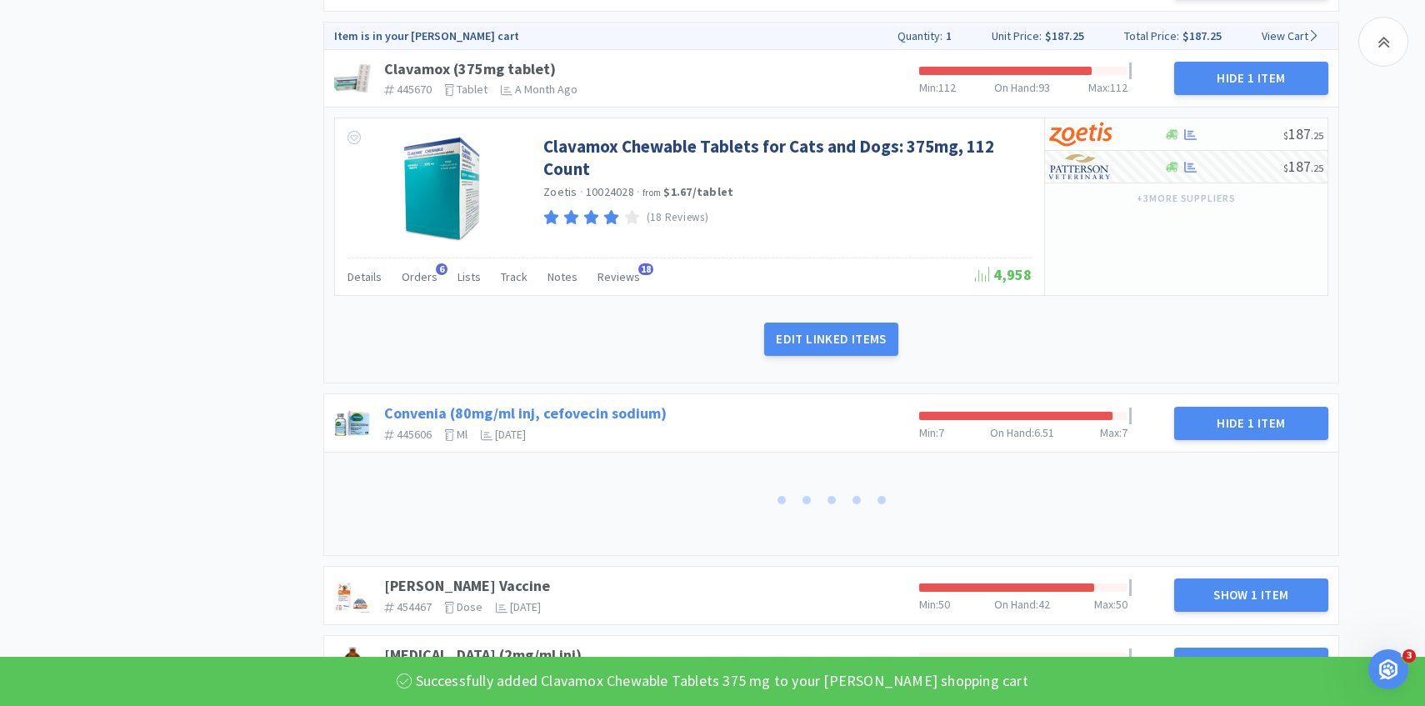
scroll to position [1861, 0]
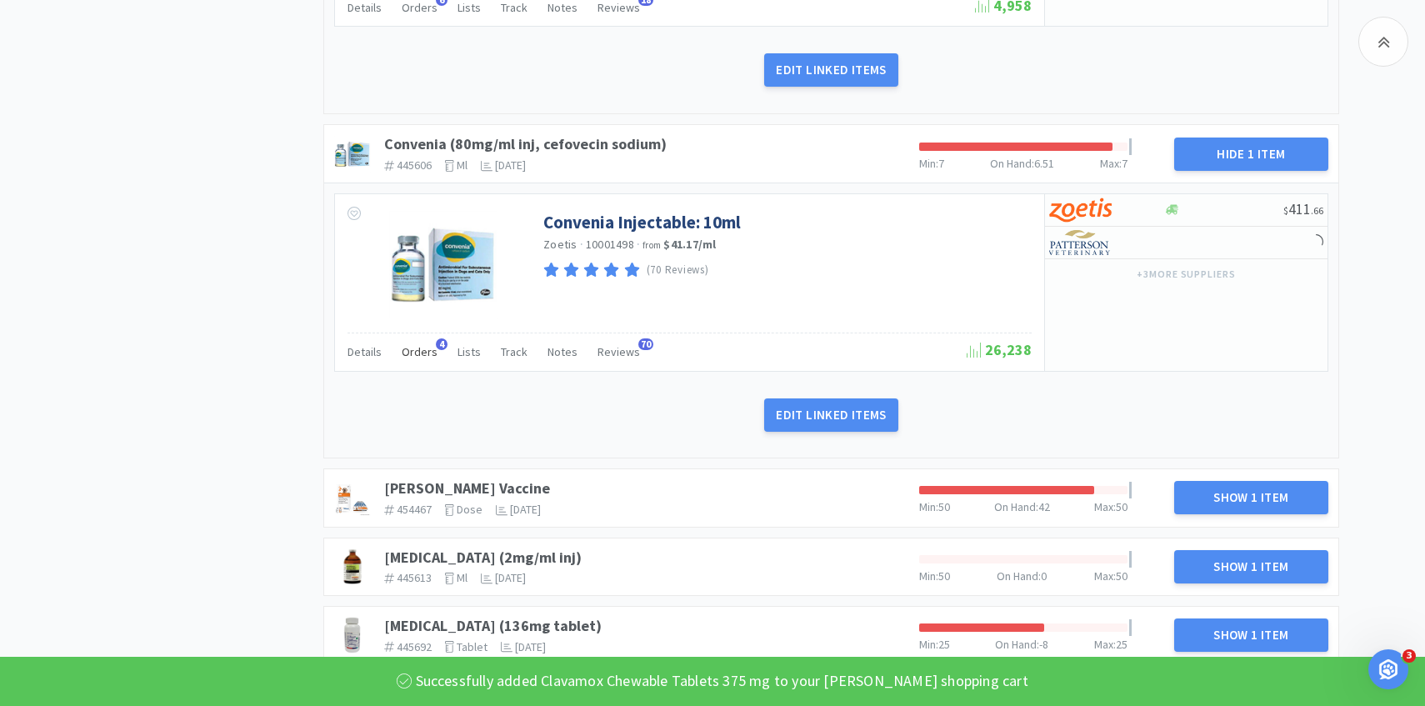
click at [421, 347] on span "Orders" at bounding box center [420, 351] width 36 height 15
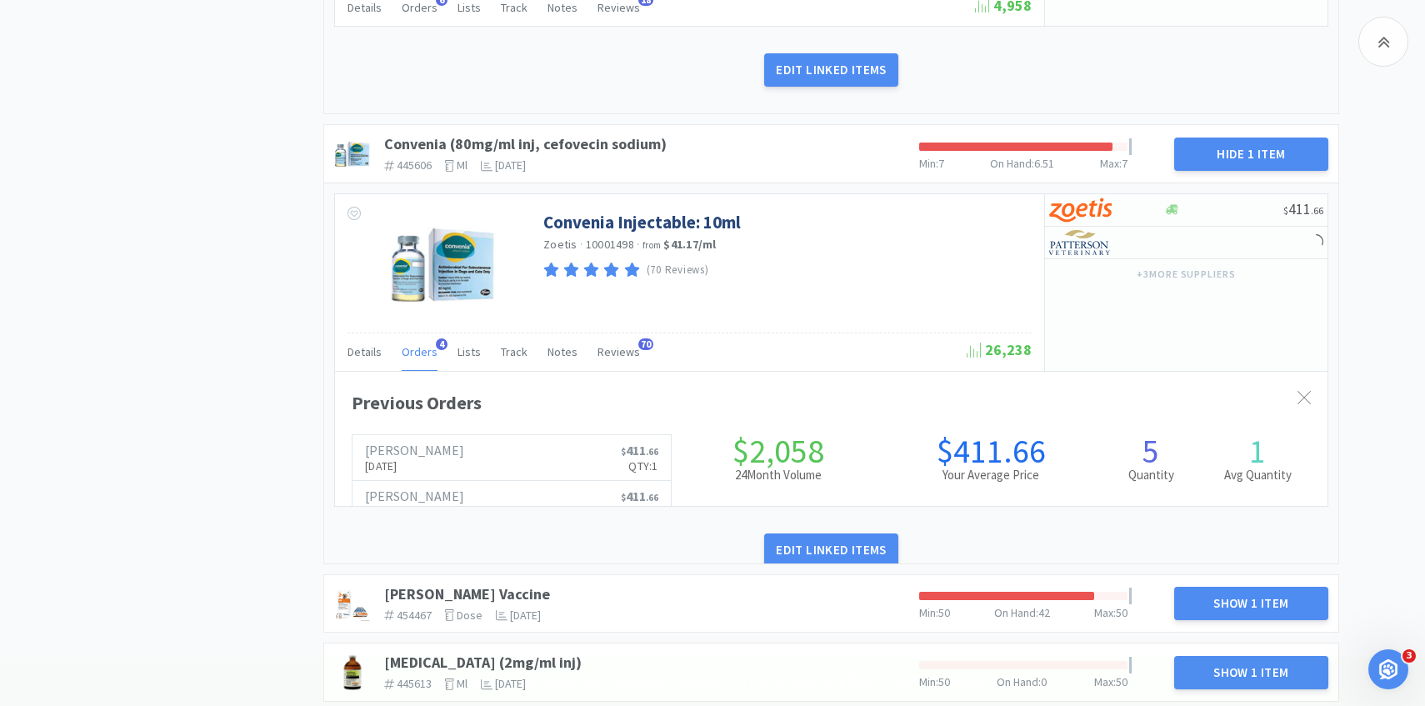
scroll to position [457, 992]
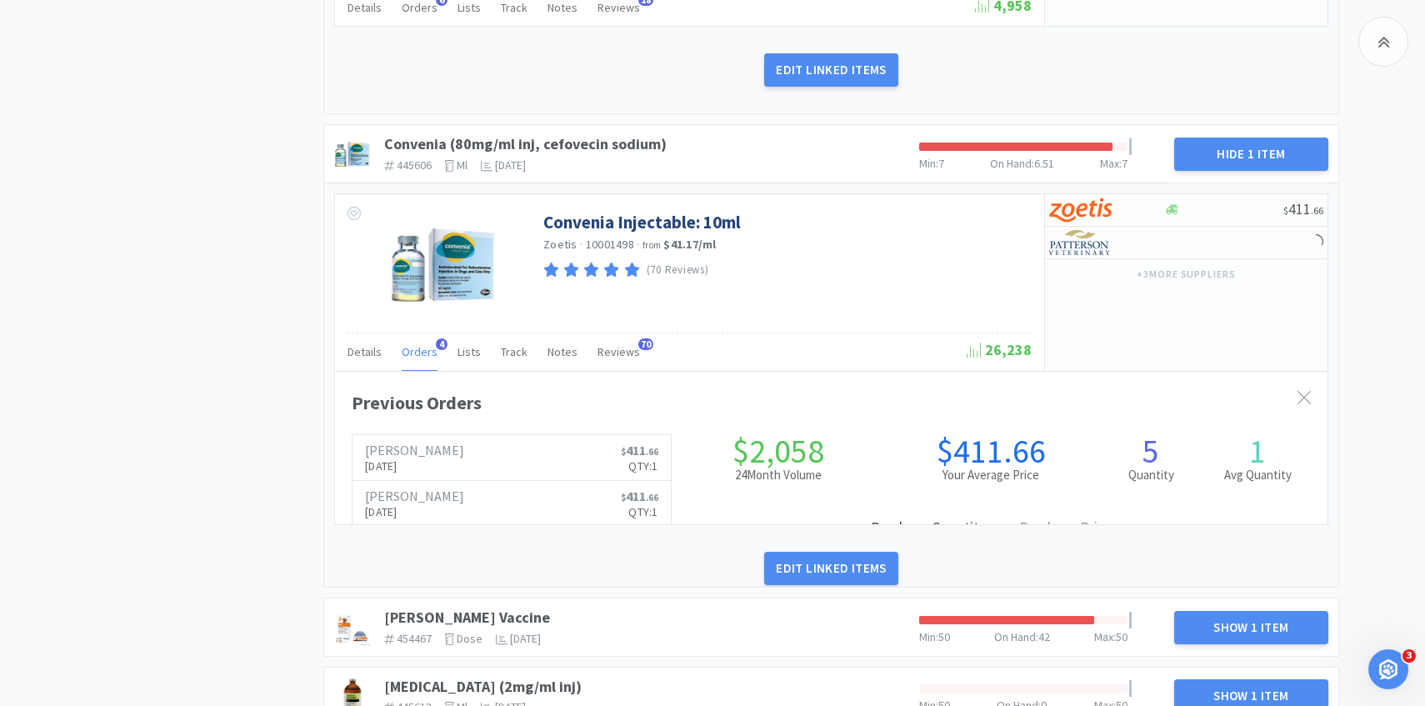
click at [420, 349] on span "Orders" at bounding box center [420, 351] width 36 height 15
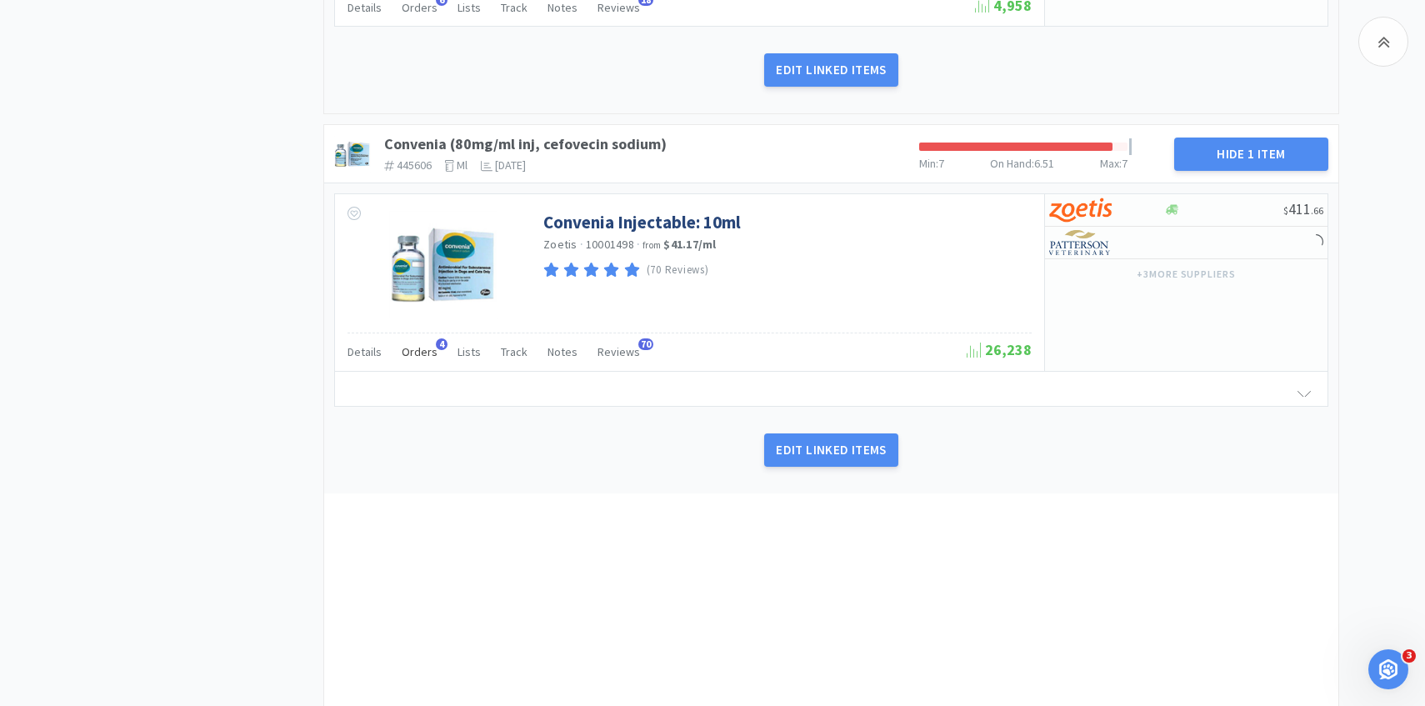
scroll to position [2033, 0]
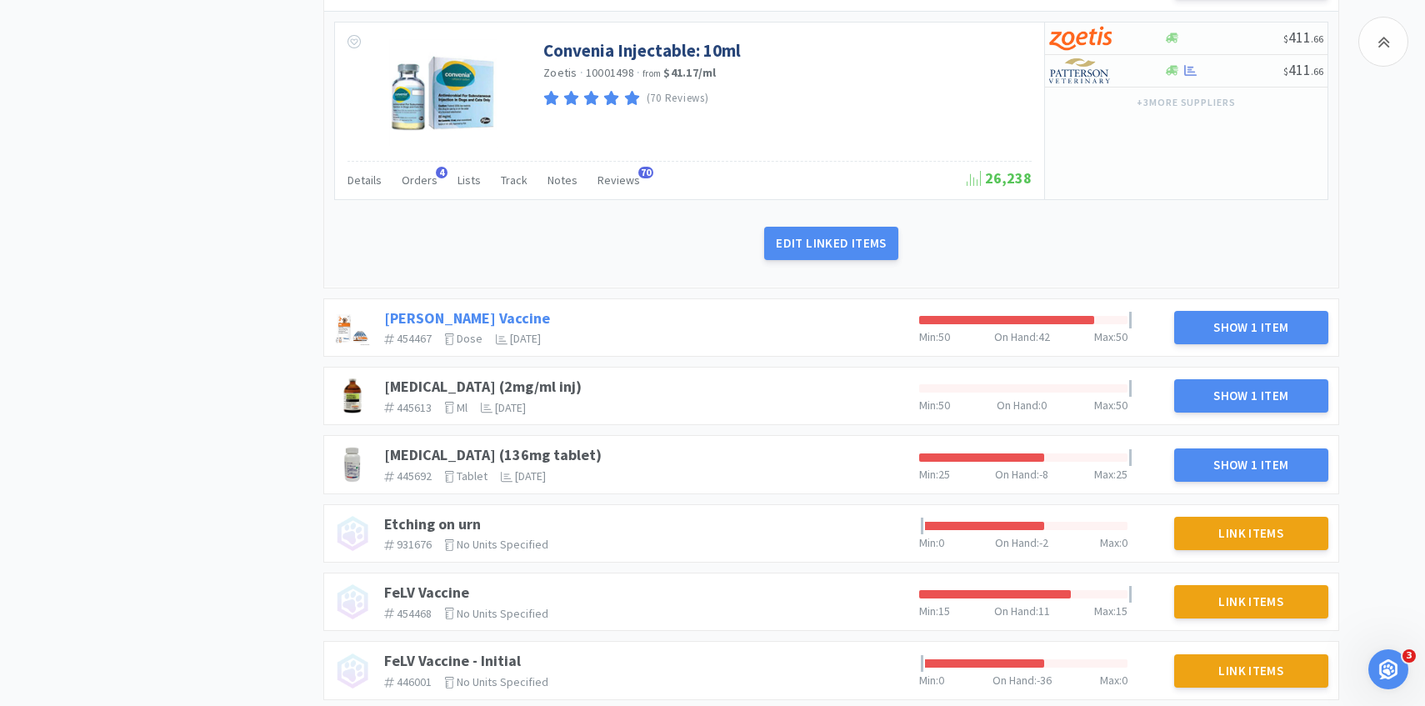
click at [442, 317] on link "[PERSON_NAME] Vaccine" at bounding box center [467, 317] width 166 height 19
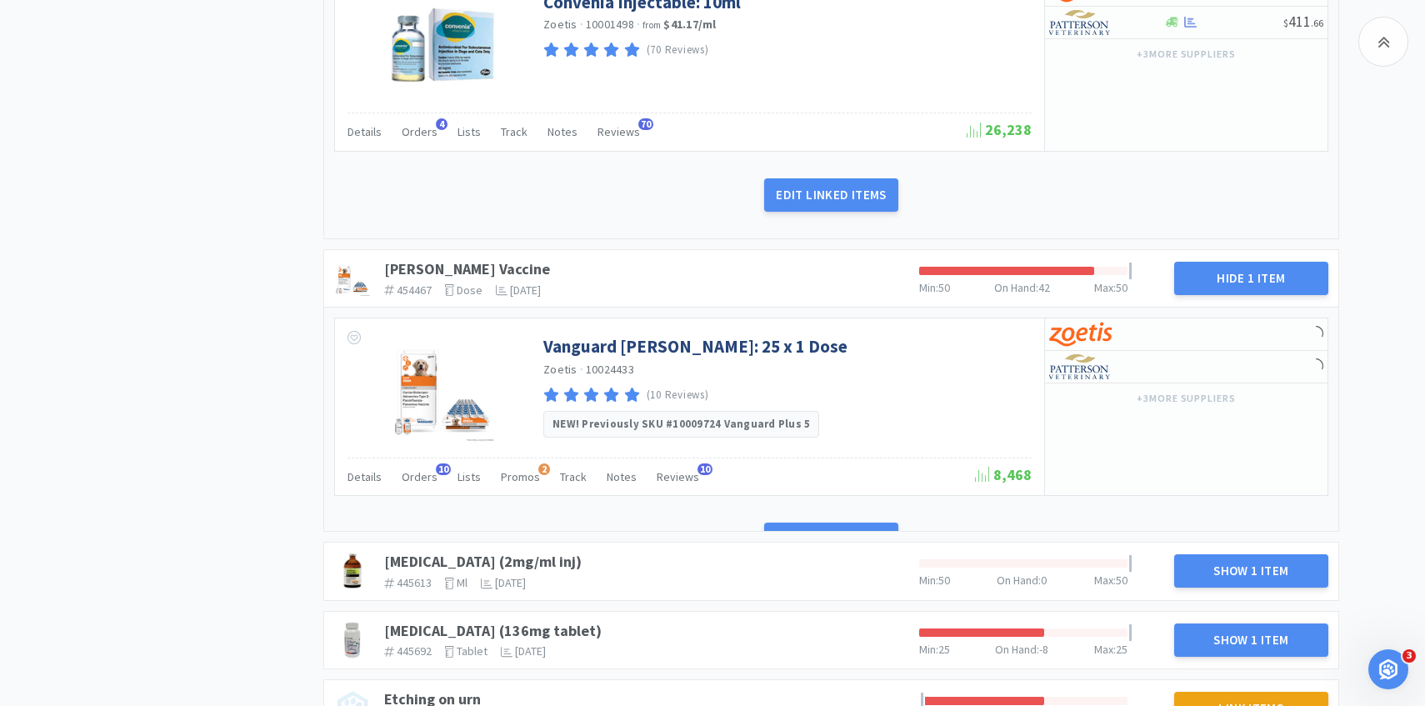
scroll to position [2101, 0]
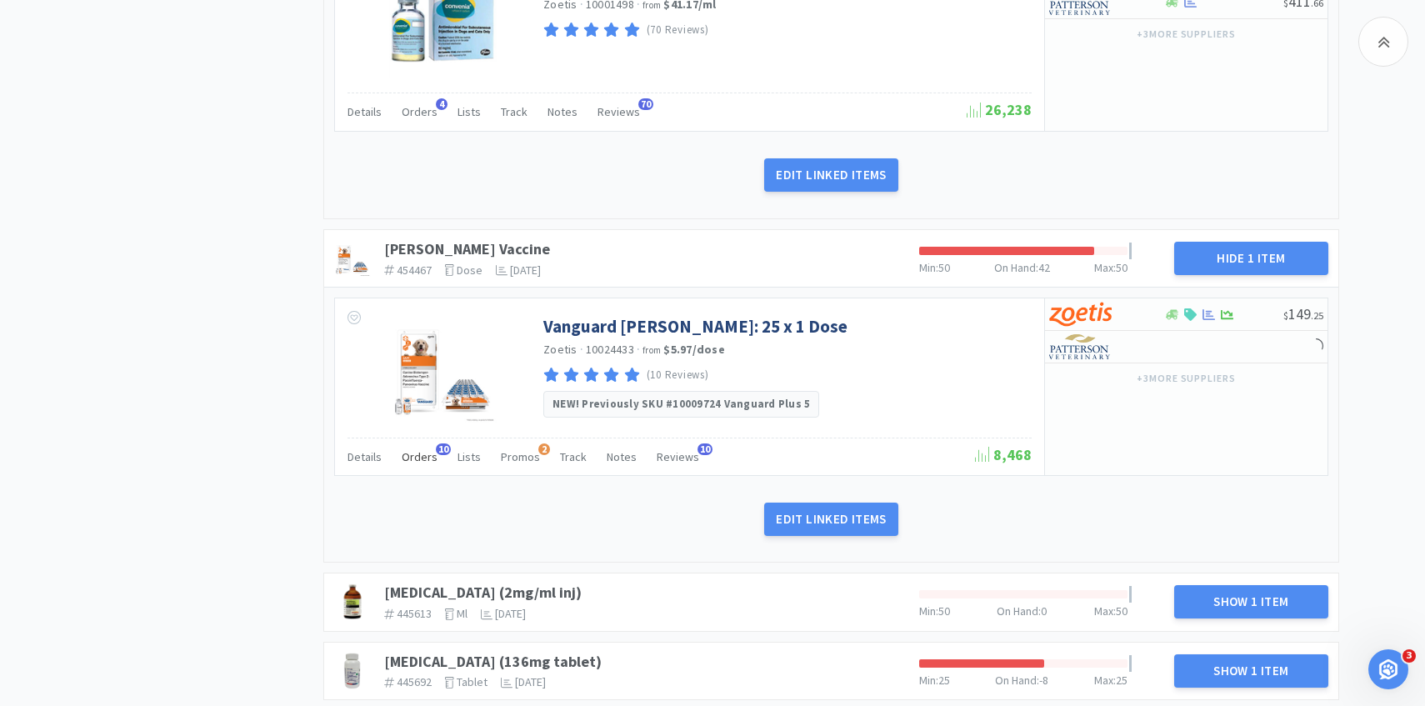
click at [427, 452] on span "Orders" at bounding box center [420, 456] width 36 height 15
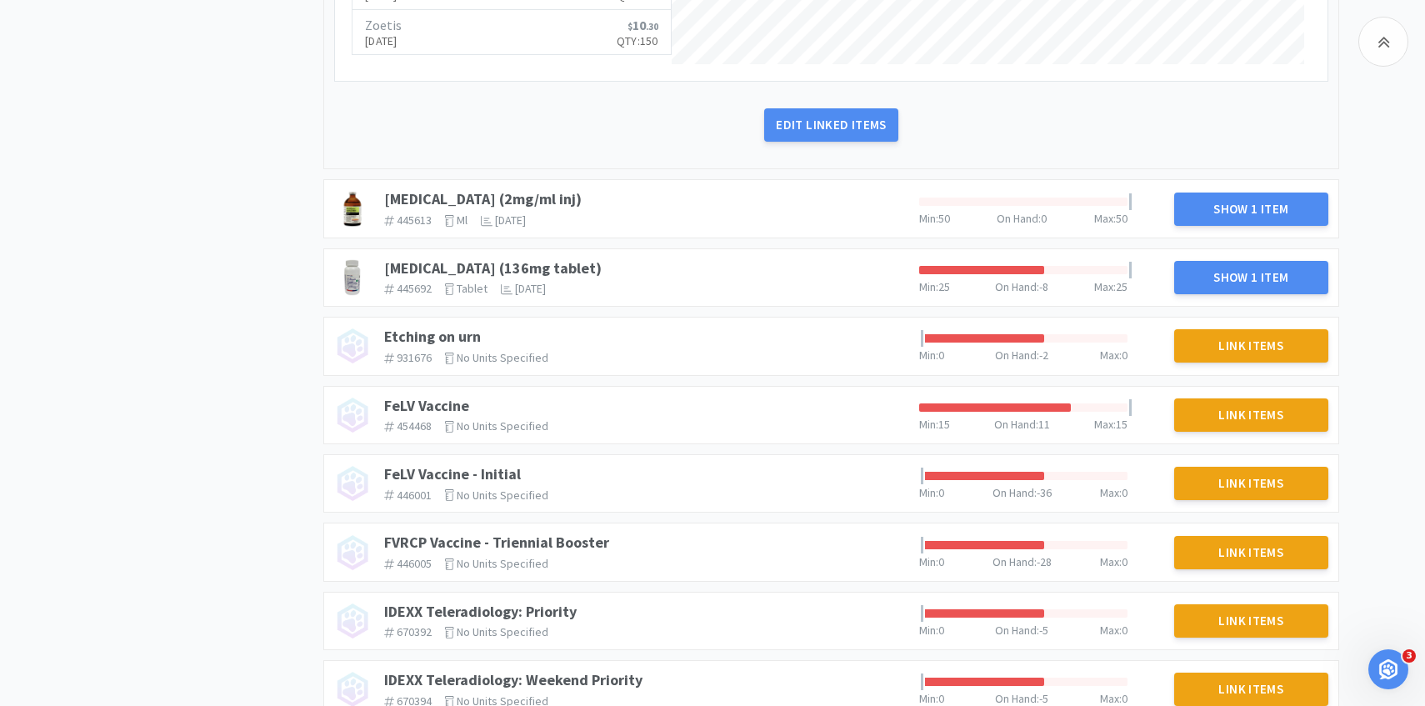
scroll to position [0, 0]
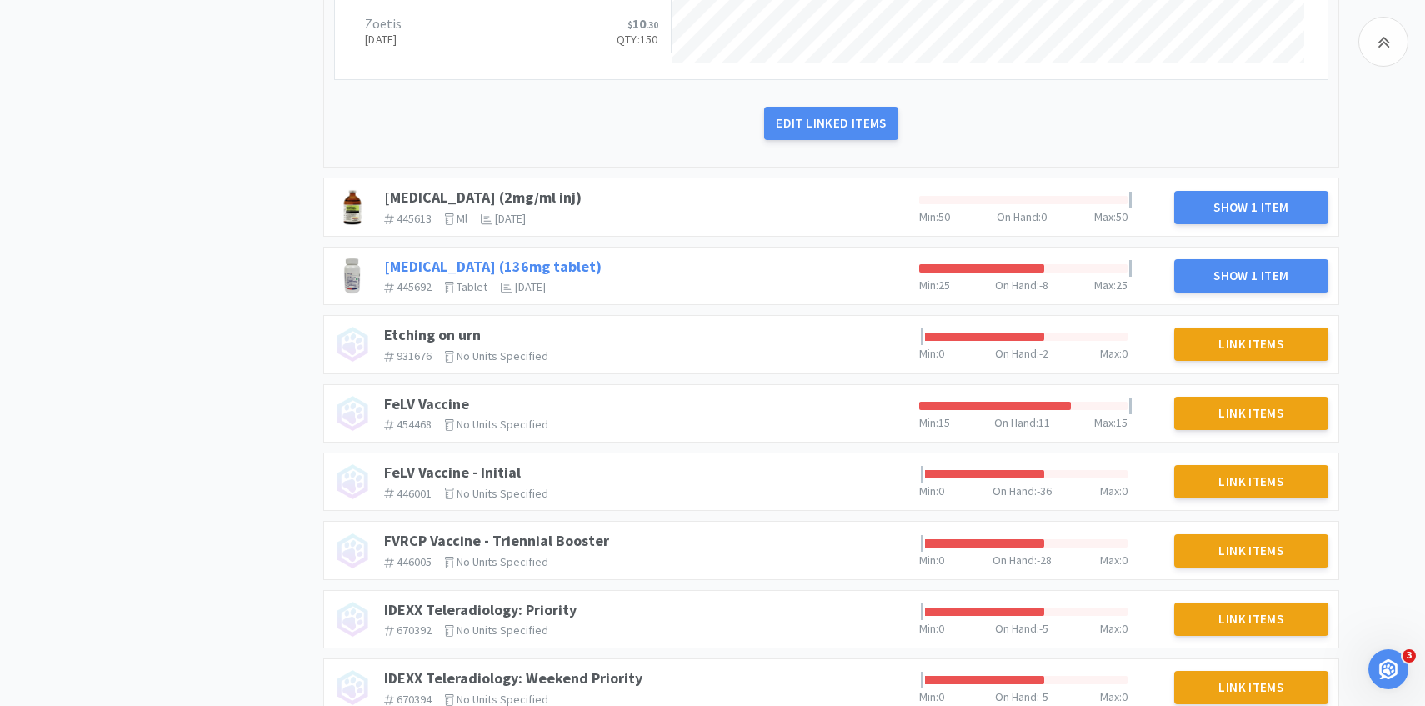
click at [479, 263] on link "[MEDICAL_DATA] (136mg tablet)" at bounding box center [492, 266] width 217 height 19
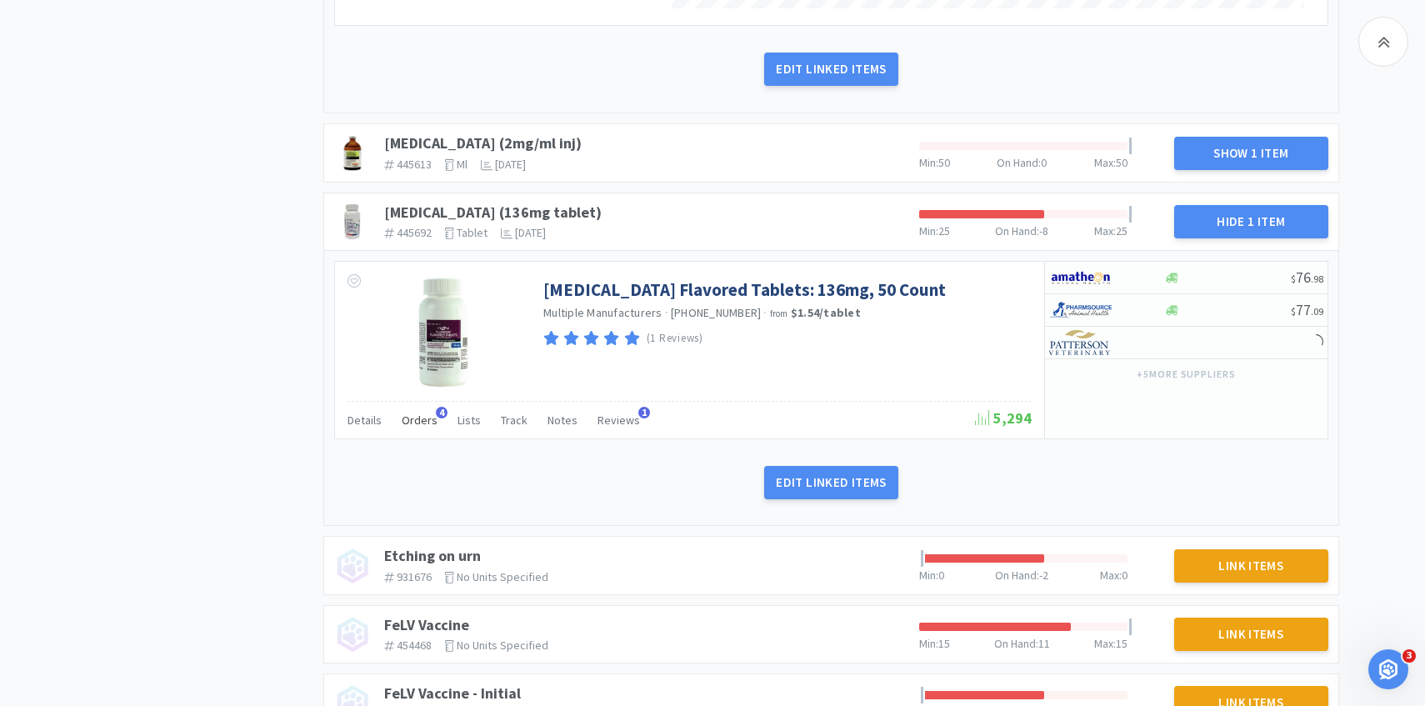
click at [424, 431] on div "Orders 4" at bounding box center [420, 423] width 36 height 32
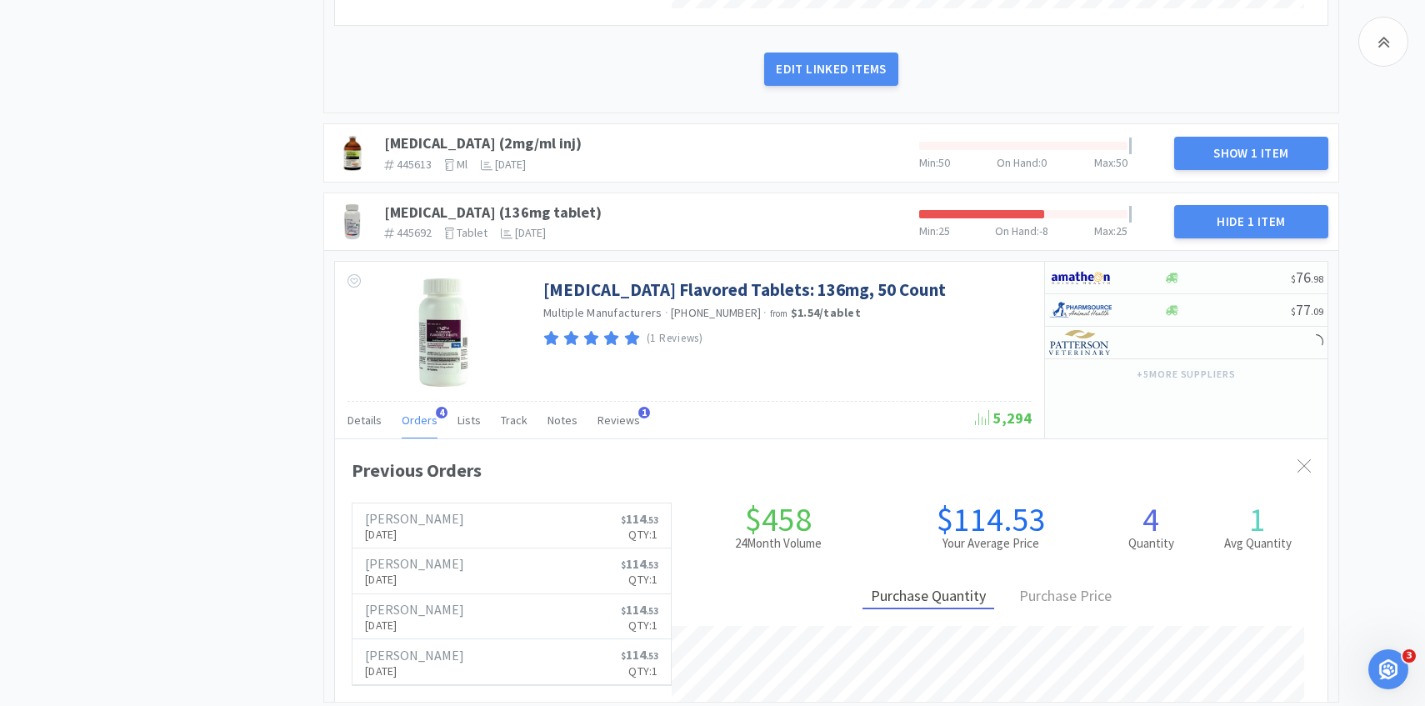
click at [422, 427] on span "Orders" at bounding box center [420, 419] width 36 height 15
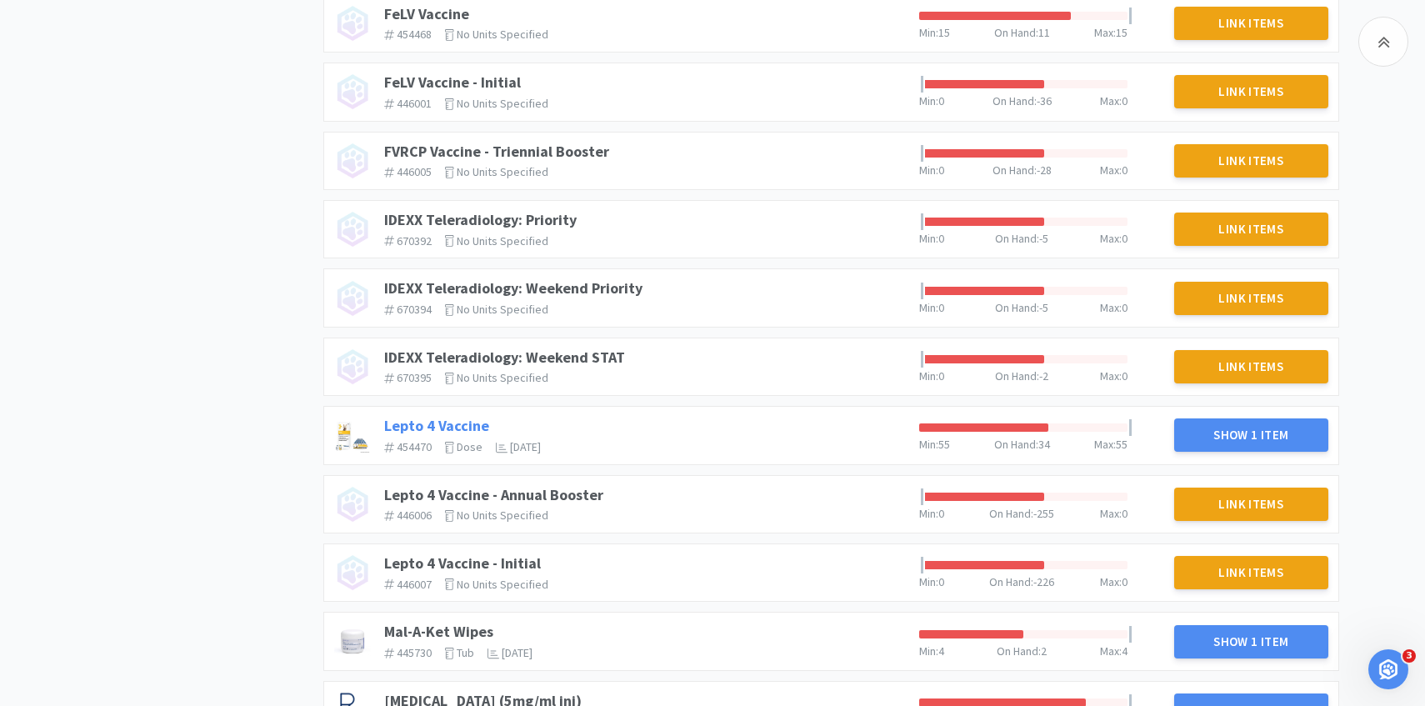
click at [467, 419] on link "Lepto 4 Vaccine" at bounding box center [436, 425] width 105 height 19
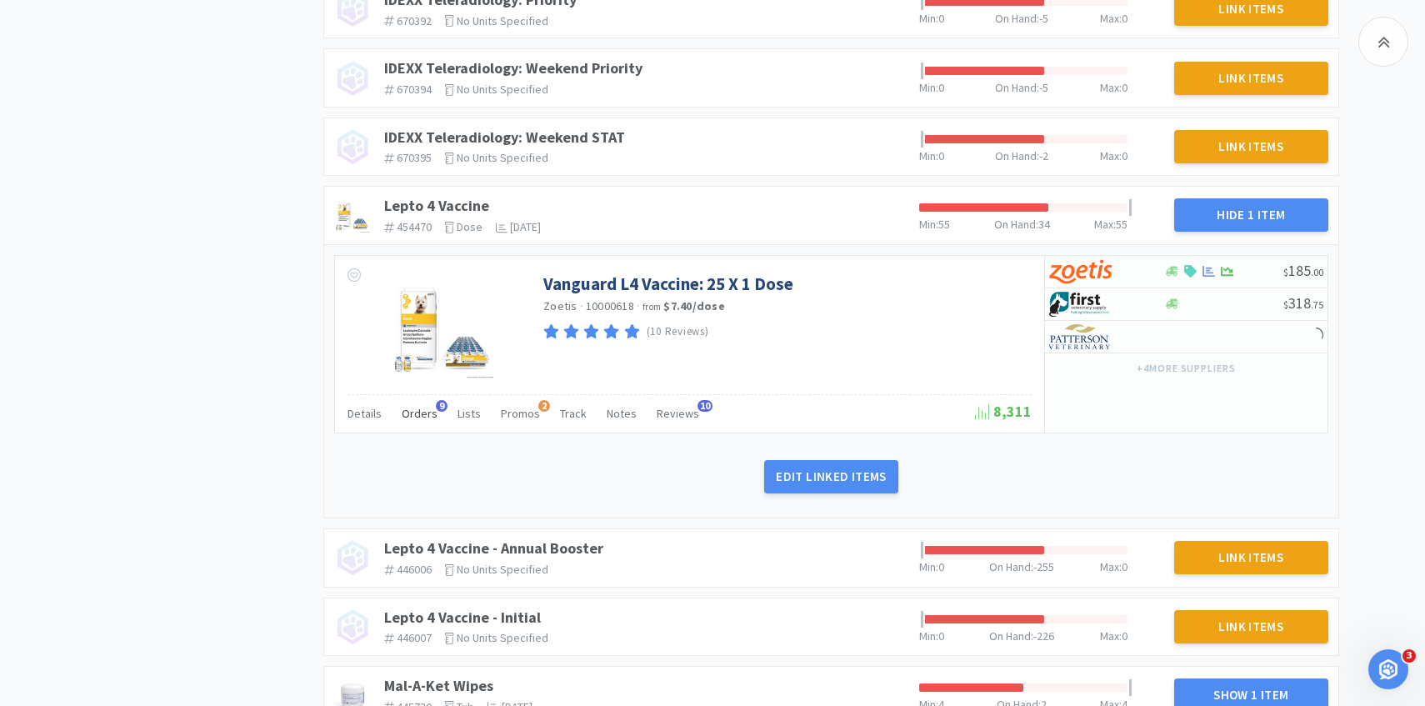
click at [427, 422] on div "Orders 9" at bounding box center [420, 416] width 36 height 32
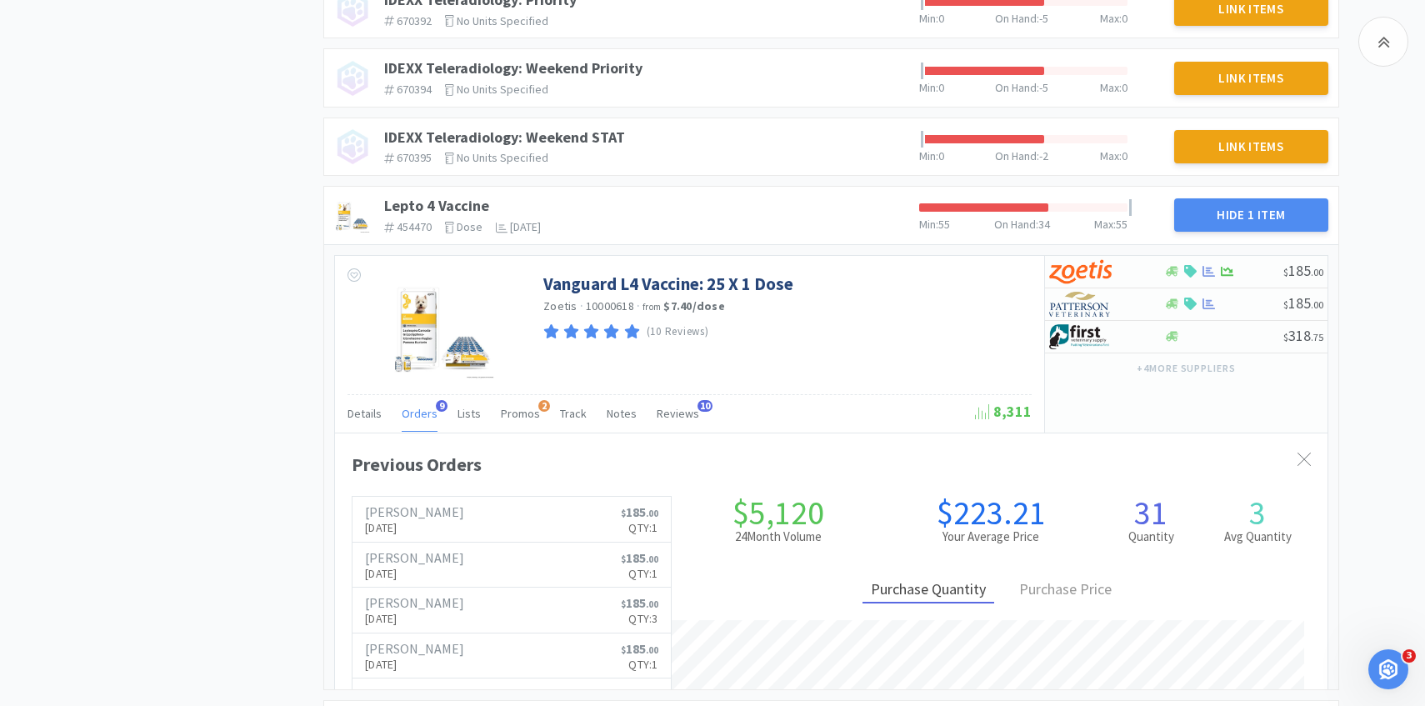
click at [423, 420] on span "Orders" at bounding box center [420, 413] width 36 height 15
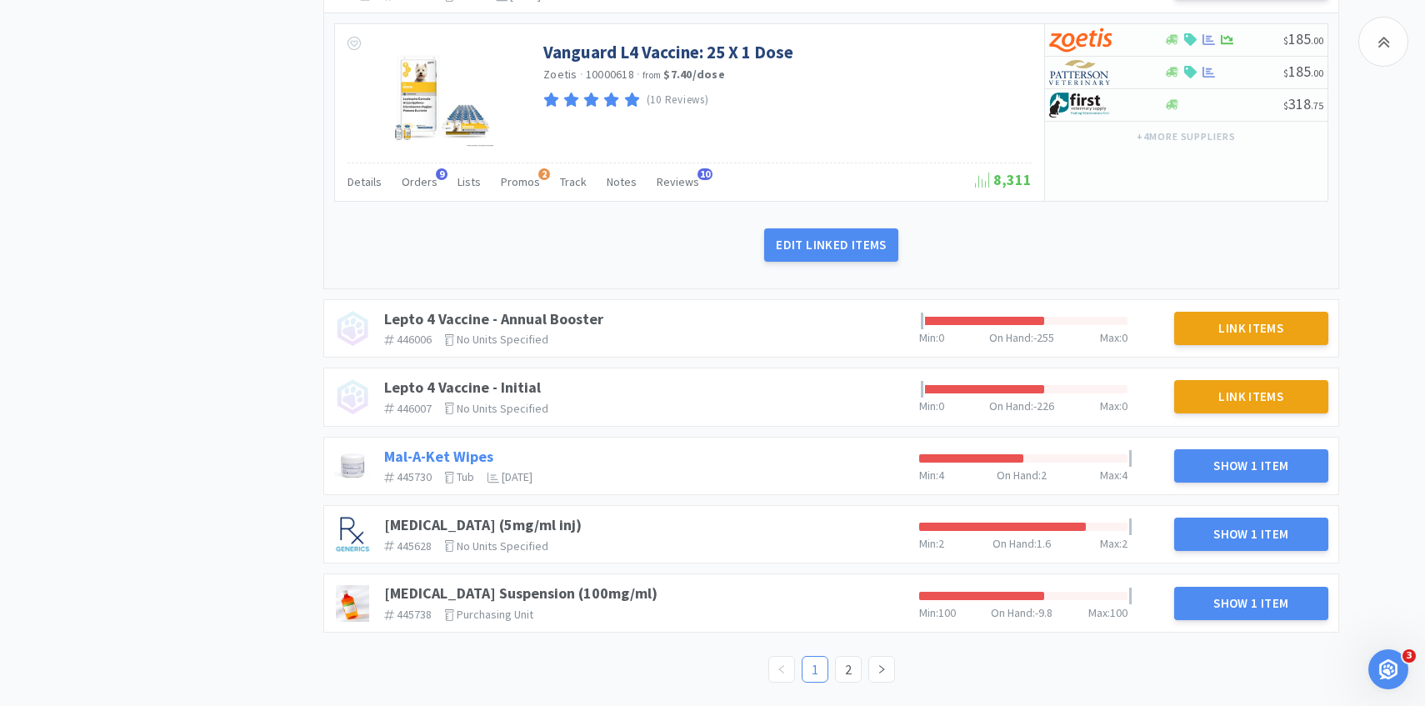
click at [427, 453] on link "Mal-A-Ket Wipes" at bounding box center [438, 456] width 109 height 19
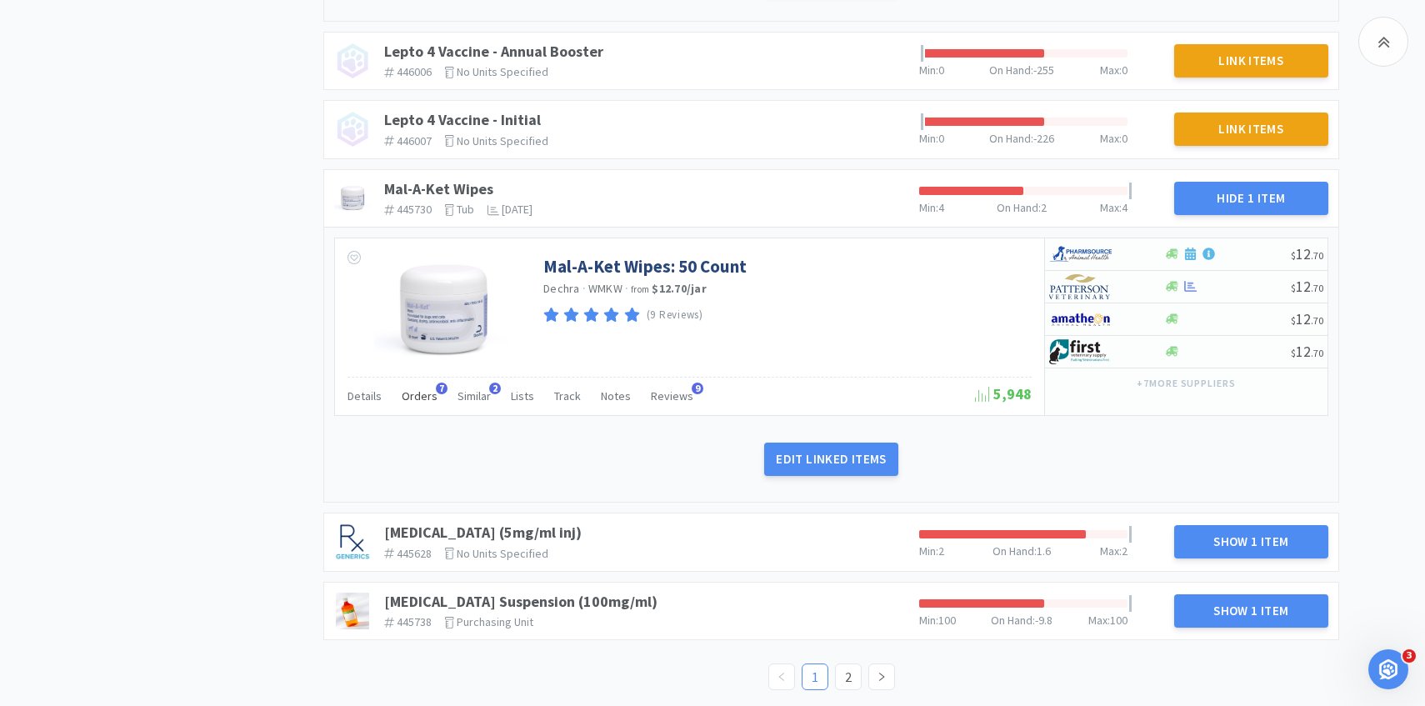
click at [421, 392] on span "Orders" at bounding box center [420, 395] width 36 height 15
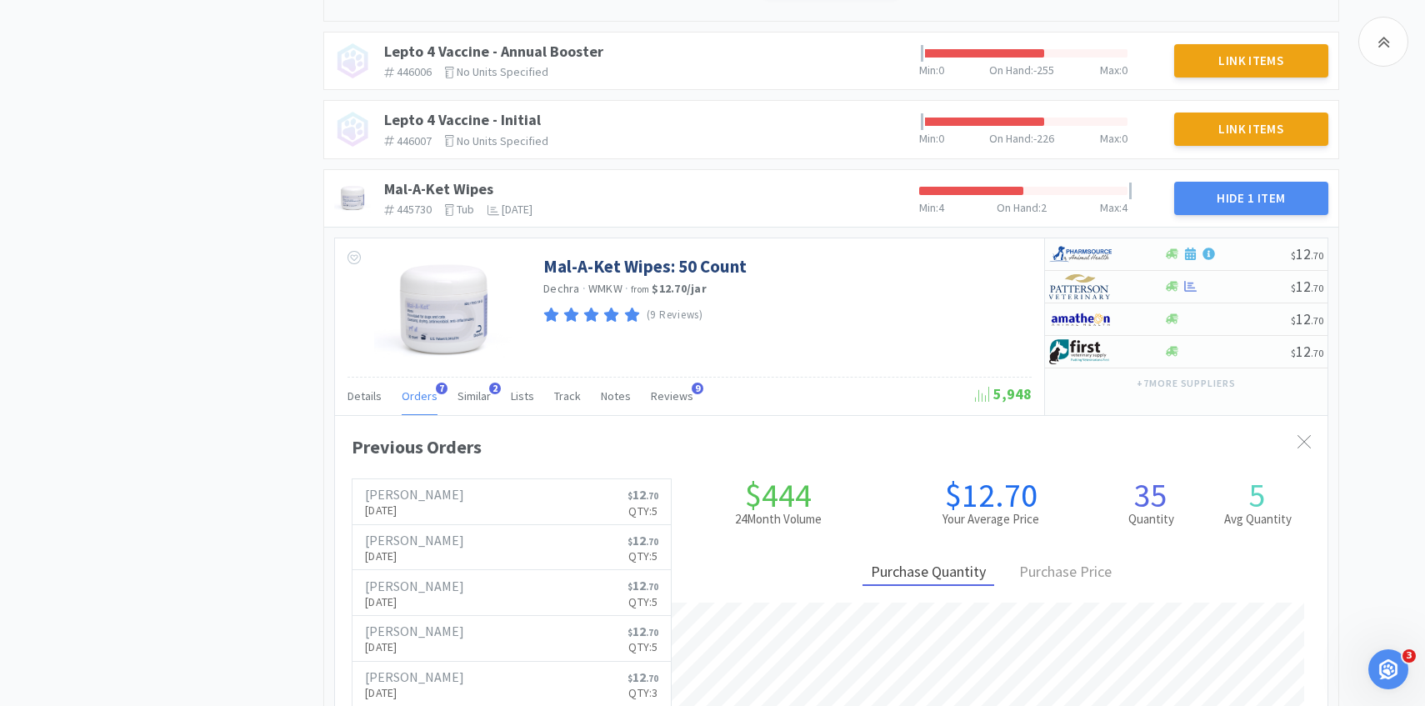
click at [421, 392] on span "Orders" at bounding box center [420, 395] width 36 height 15
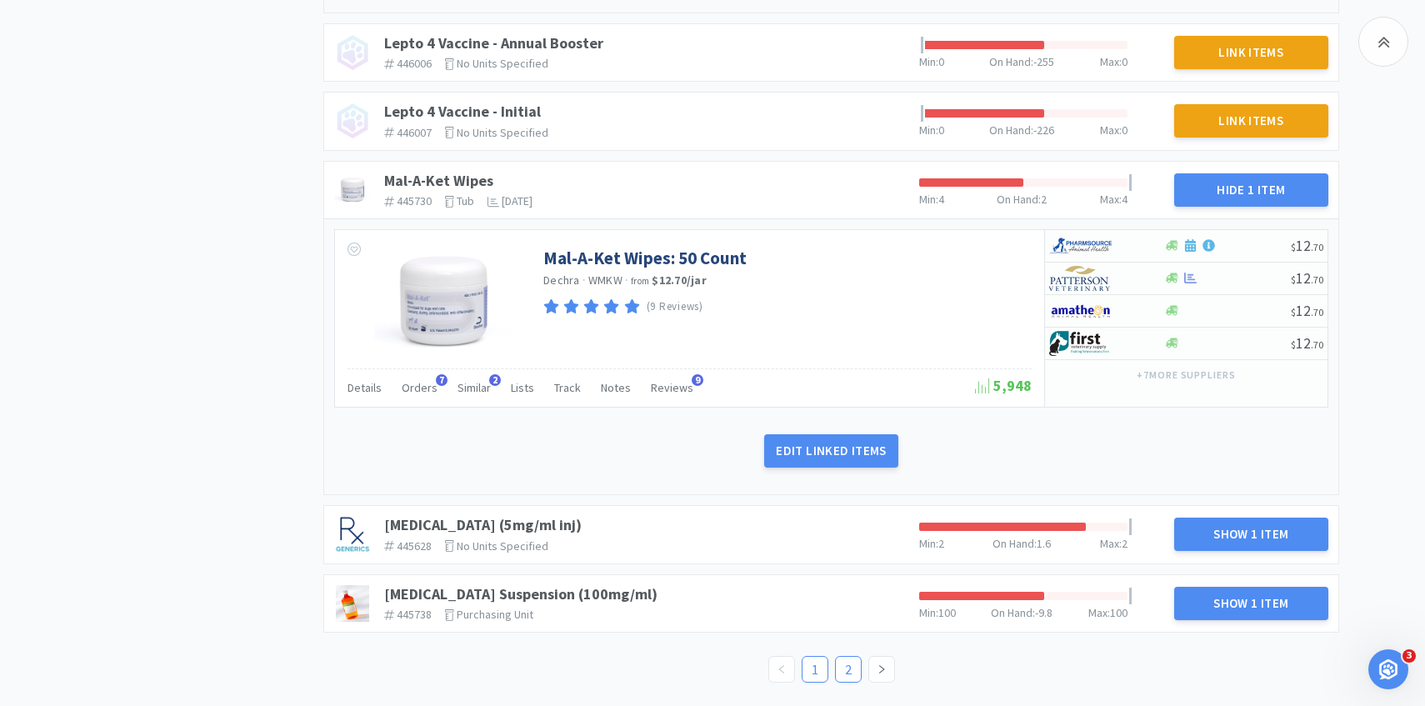
click at [857, 668] on link "2" at bounding box center [848, 669] width 25 height 25
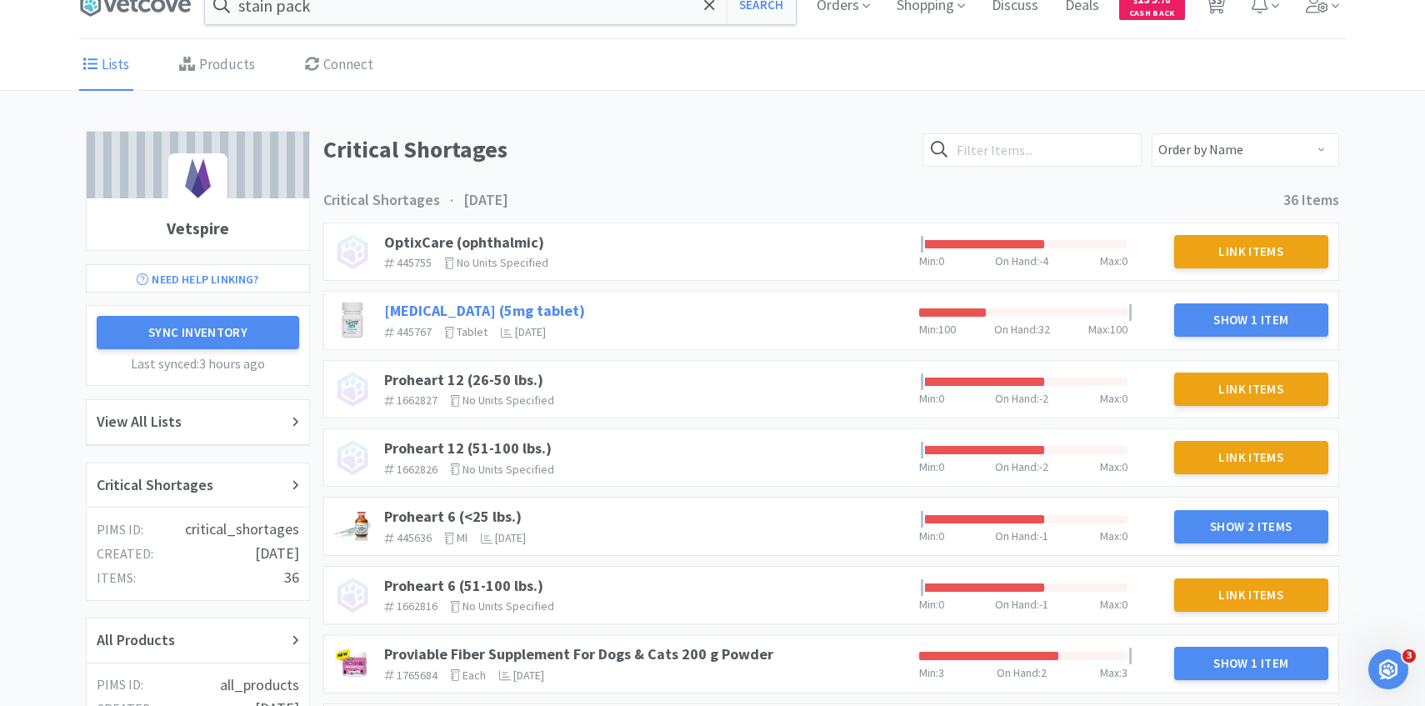
click at [495, 310] on link "[MEDICAL_DATA] (5mg tablet)" at bounding box center [484, 310] width 201 height 19
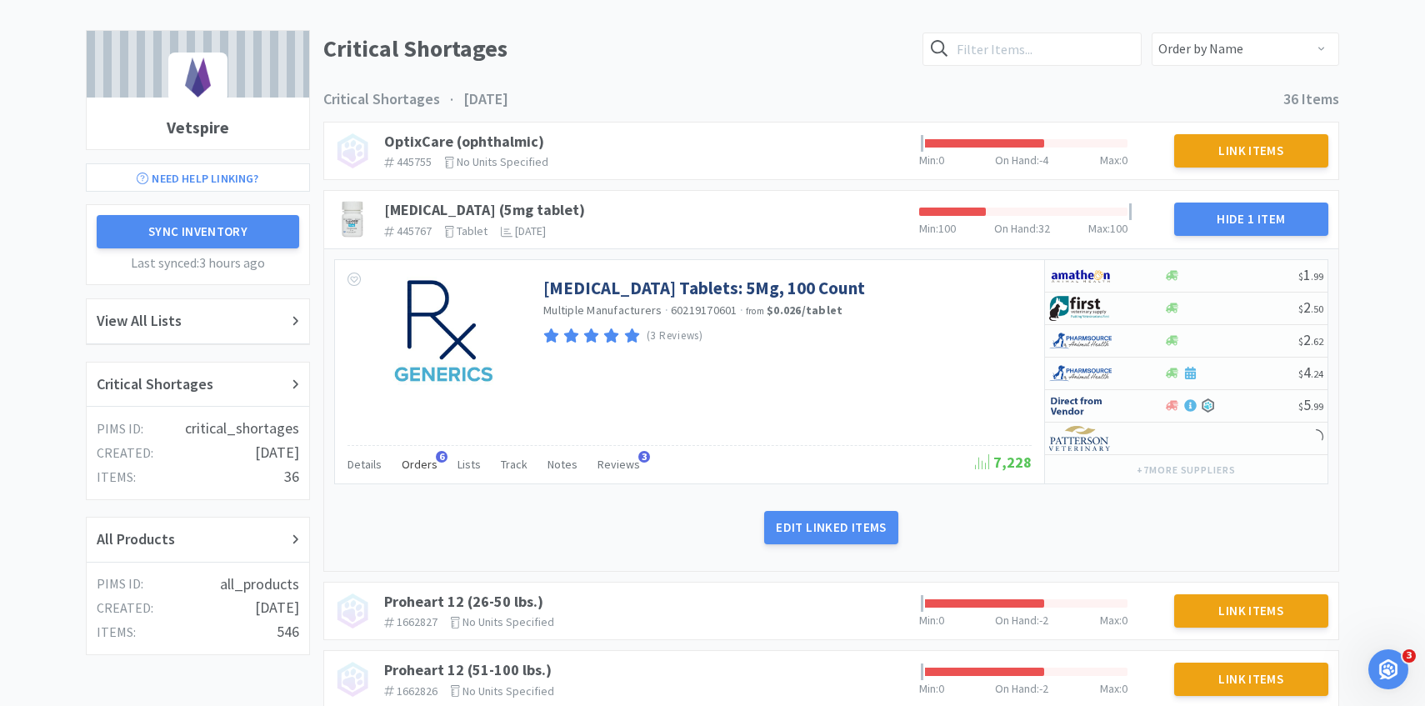
click at [408, 457] on span "Orders" at bounding box center [420, 464] width 36 height 15
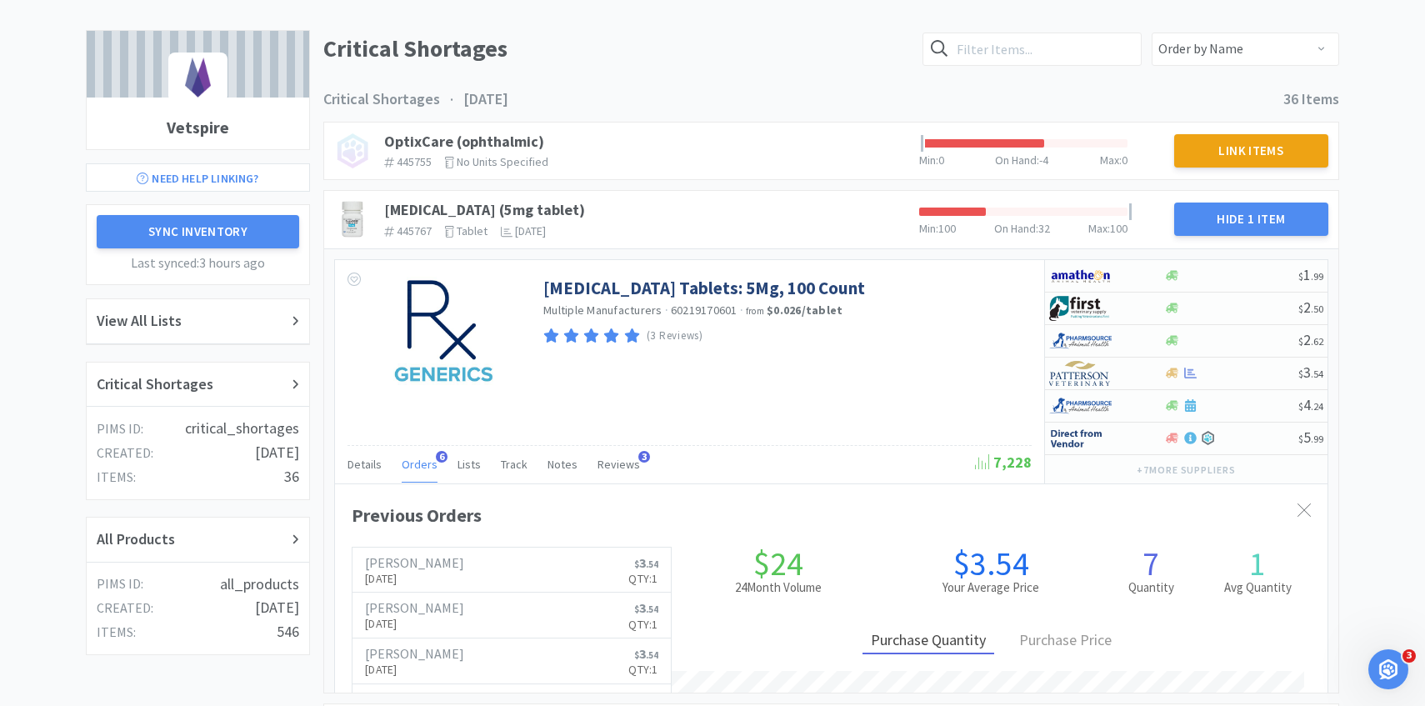
click at [408, 457] on span "Orders" at bounding box center [420, 464] width 36 height 15
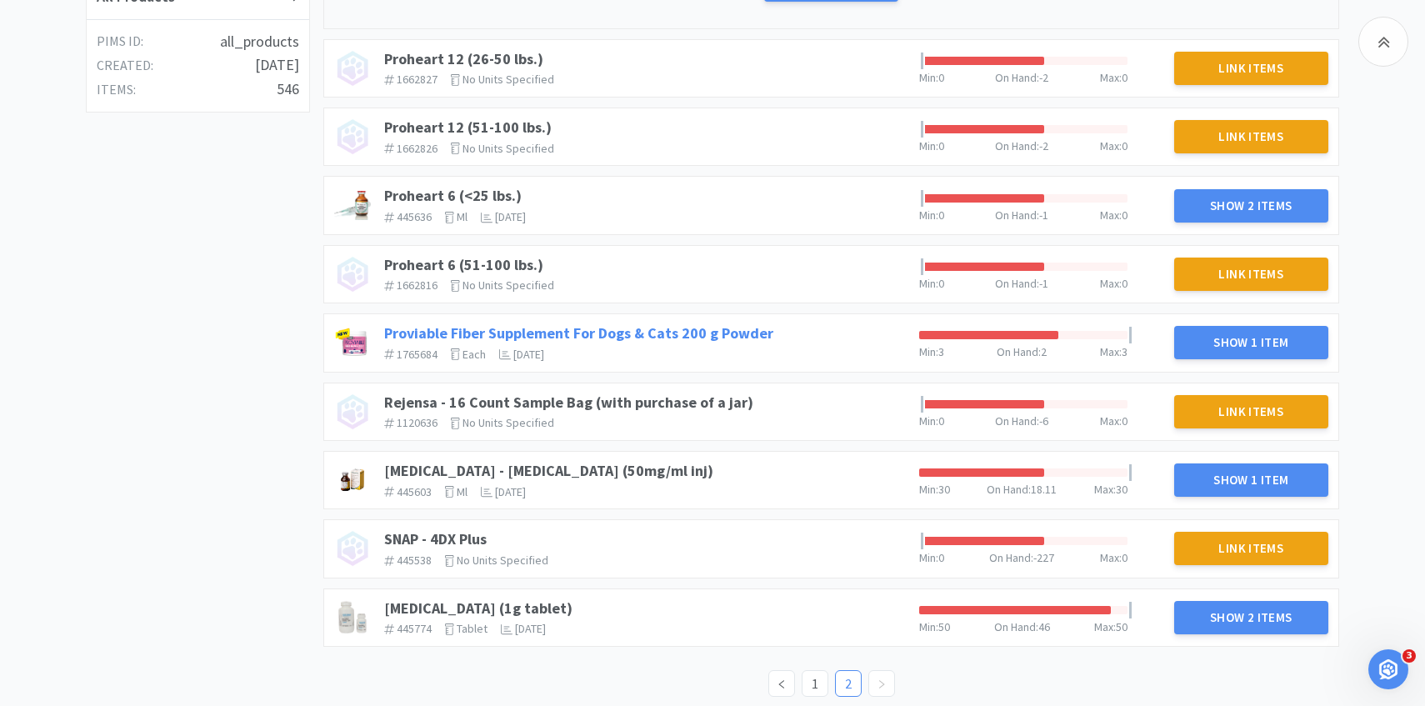
click at [605, 328] on link "Proviable Fiber Supplement For Dogs & Cats 200 g Powder" at bounding box center [578, 332] width 389 height 19
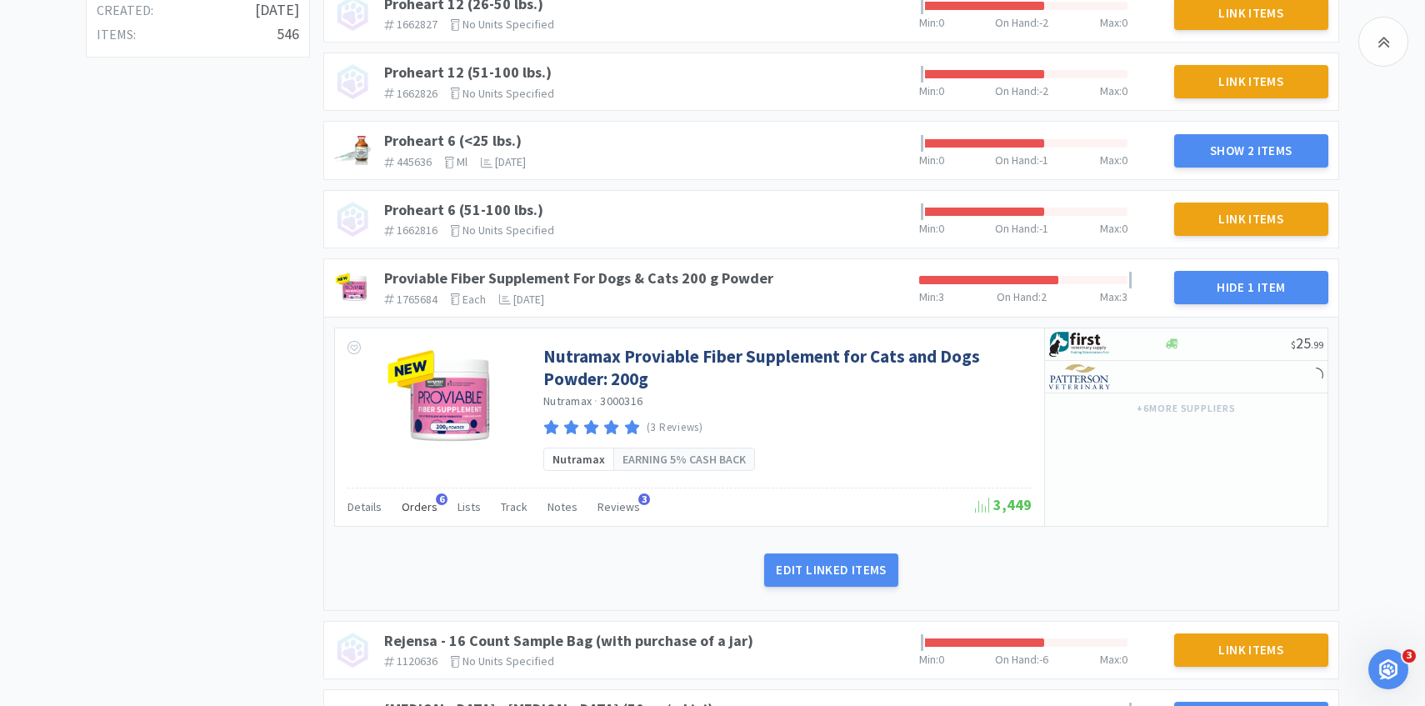
click at [418, 497] on div "Orders 6" at bounding box center [420, 509] width 36 height 32
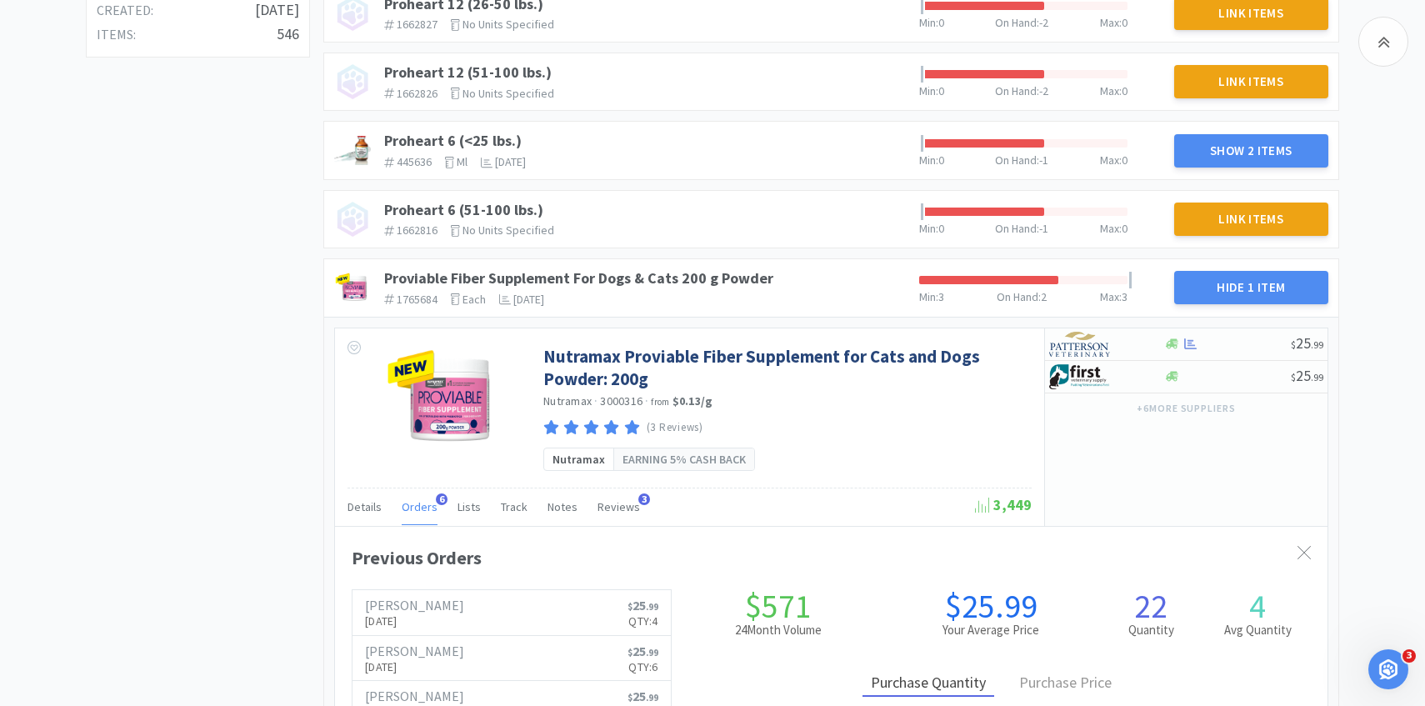
click at [418, 504] on span "Orders" at bounding box center [420, 506] width 36 height 15
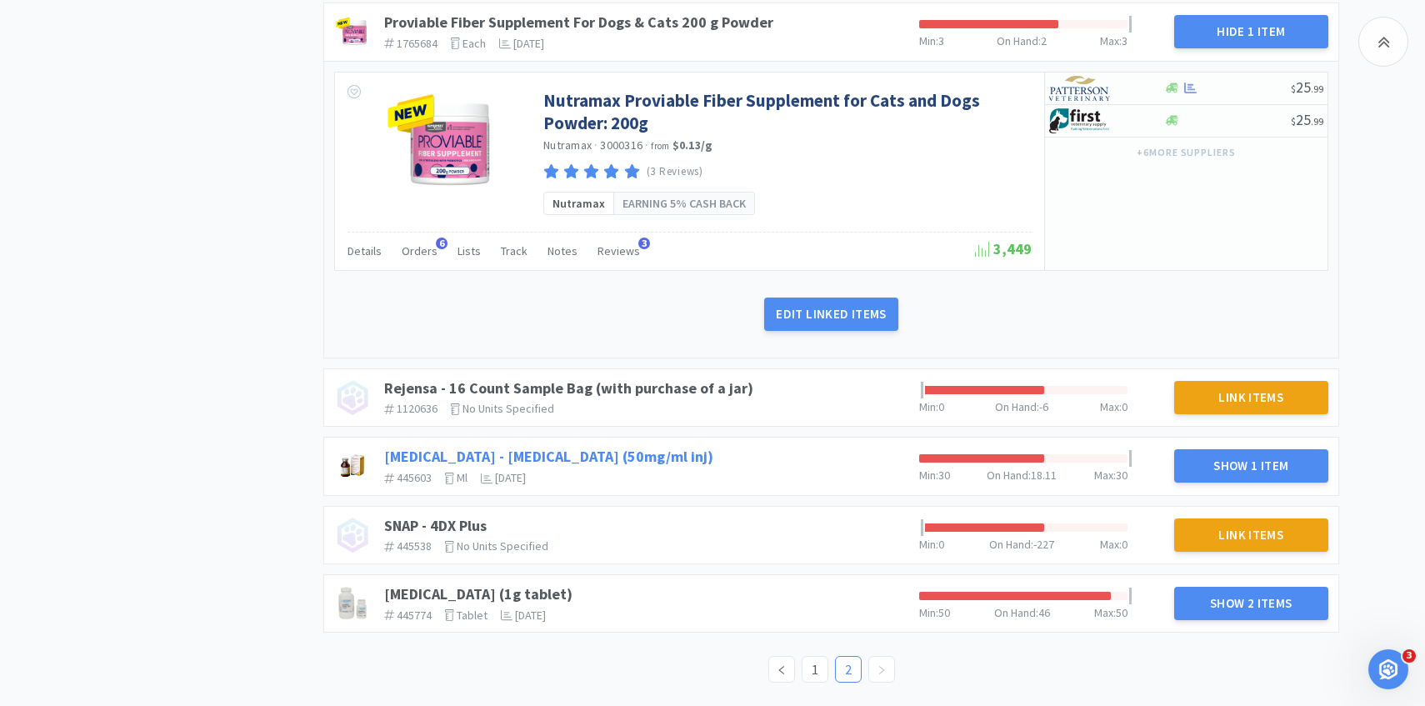
click at [434, 452] on link "[MEDICAL_DATA] - [MEDICAL_DATA] (50mg/ml inj)" at bounding box center [548, 456] width 329 height 19
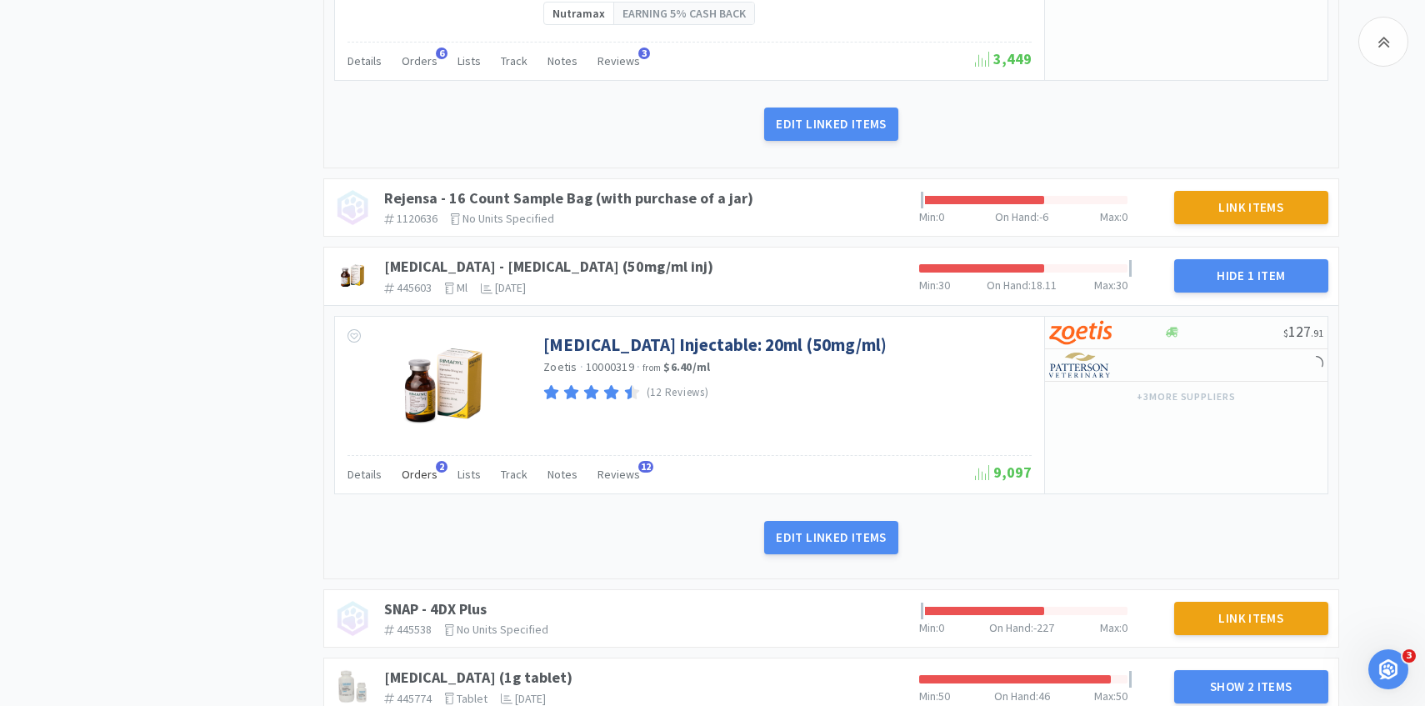
click at [418, 476] on span "Orders" at bounding box center [420, 474] width 36 height 15
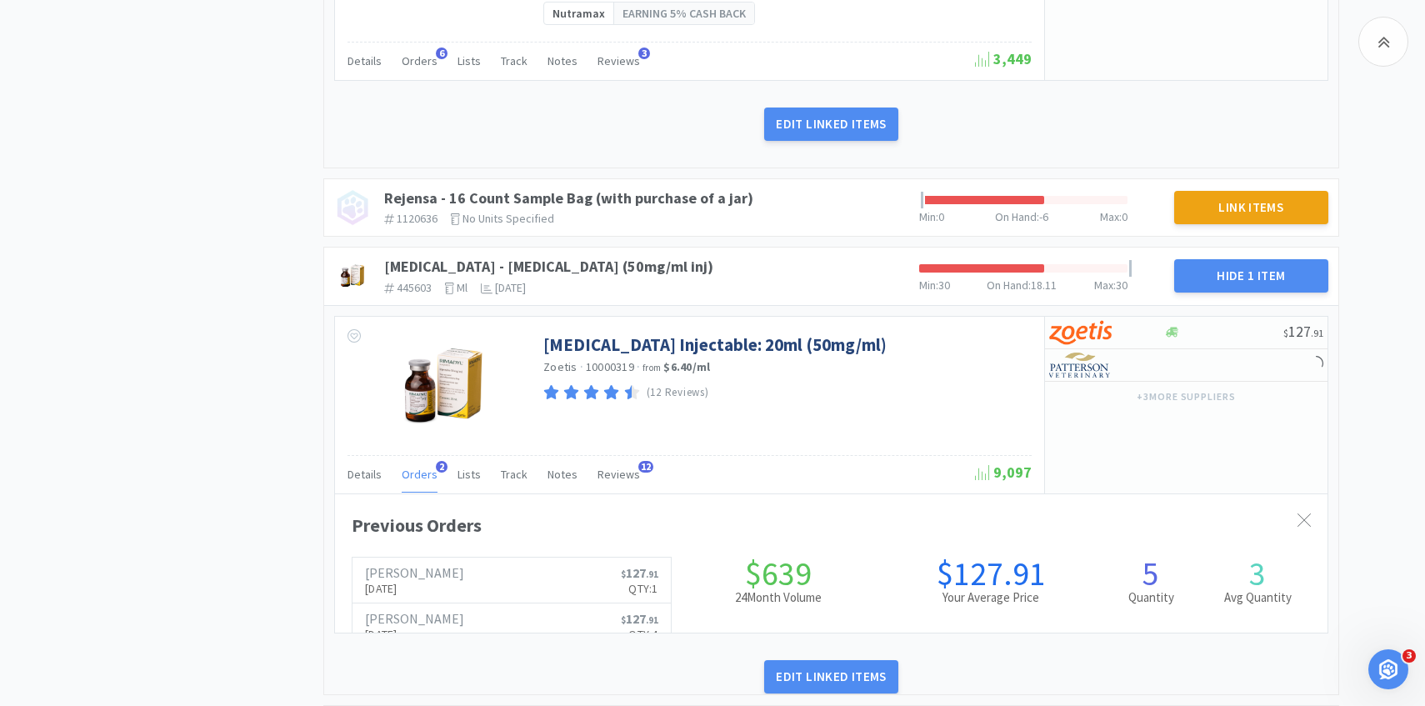
click at [418, 476] on span "Orders" at bounding box center [420, 474] width 36 height 15
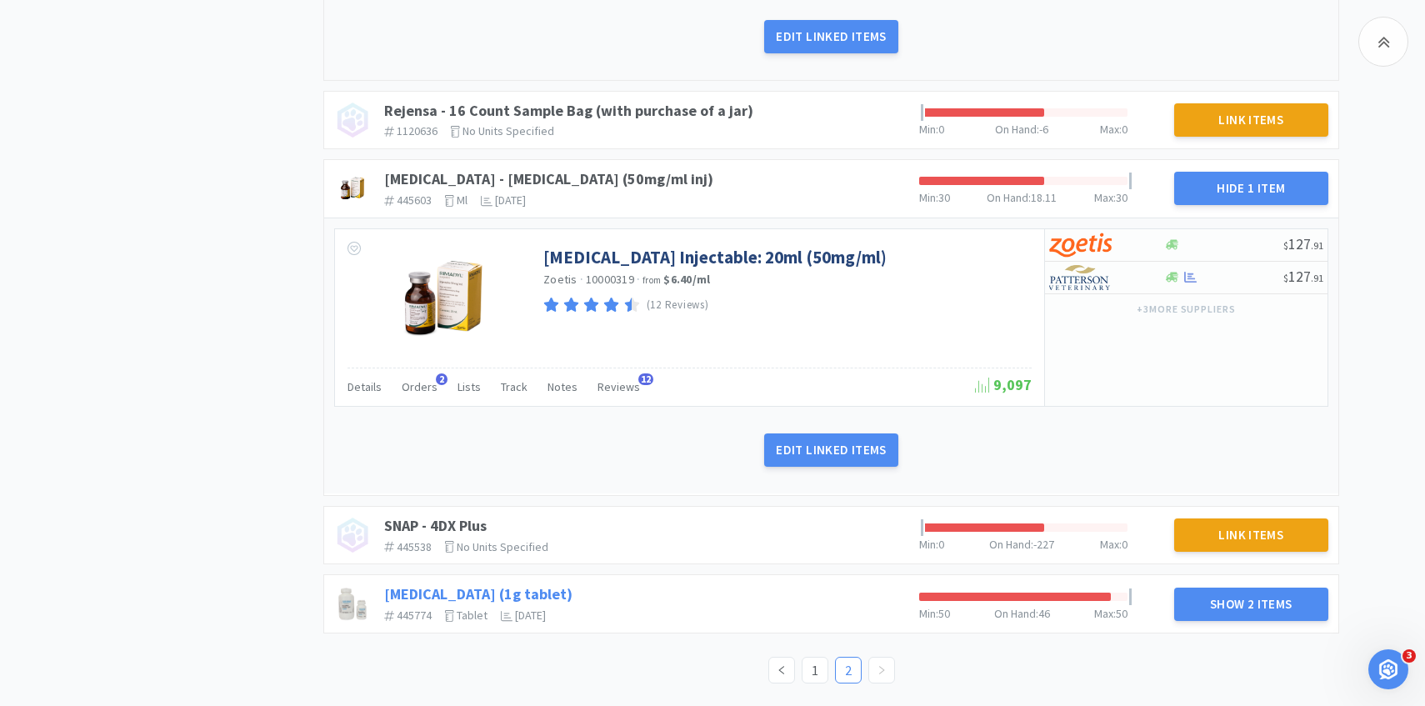
click at [472, 590] on link "[MEDICAL_DATA] (1g tablet)" at bounding box center [478, 593] width 188 height 19
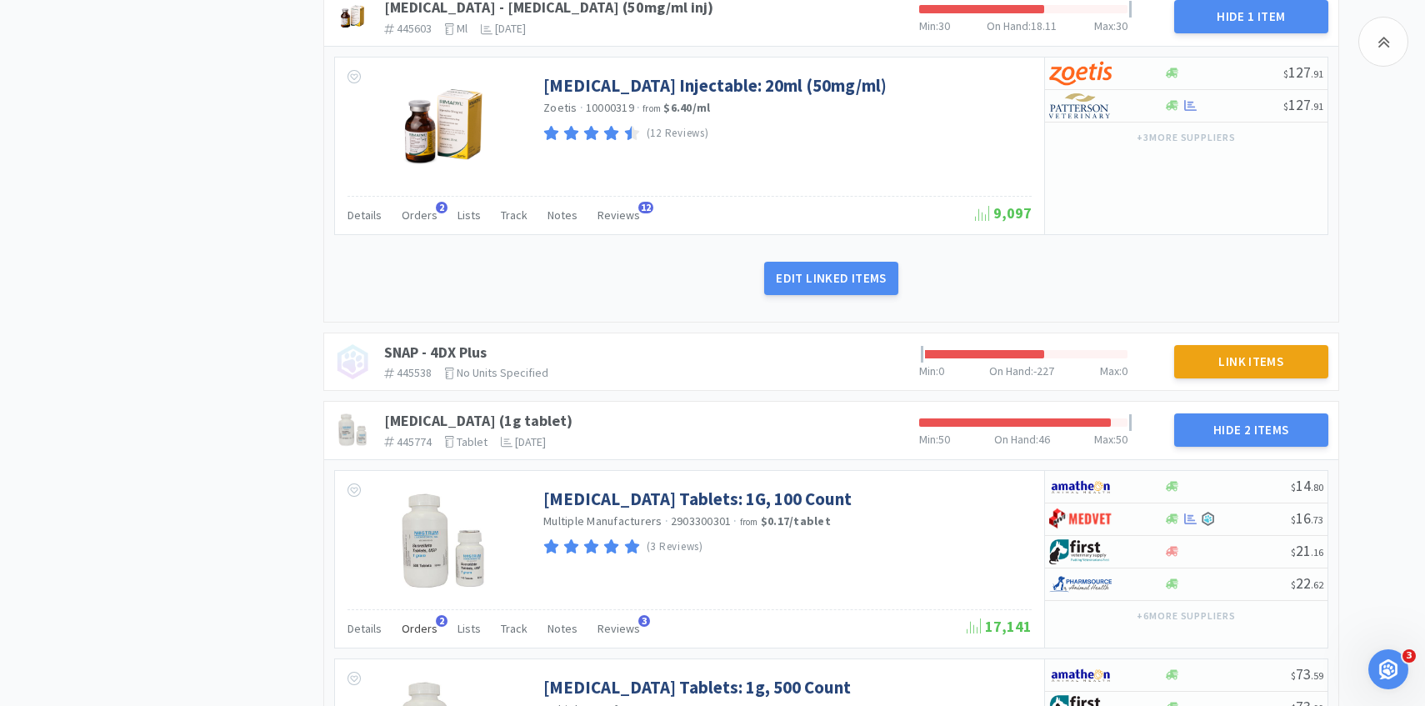
click at [424, 615] on div "Orders 2" at bounding box center [420, 631] width 36 height 32
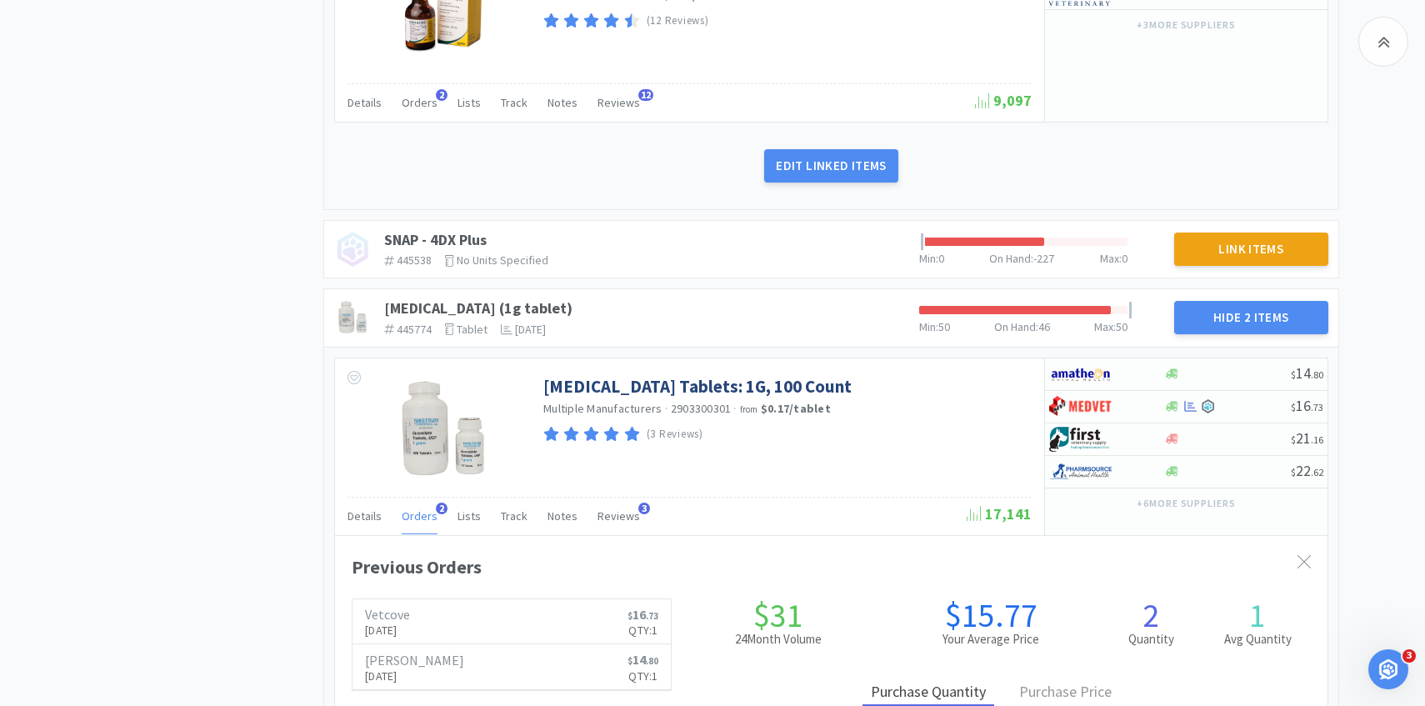
click at [422, 525] on div "Orders 2" at bounding box center [420, 518] width 36 height 32
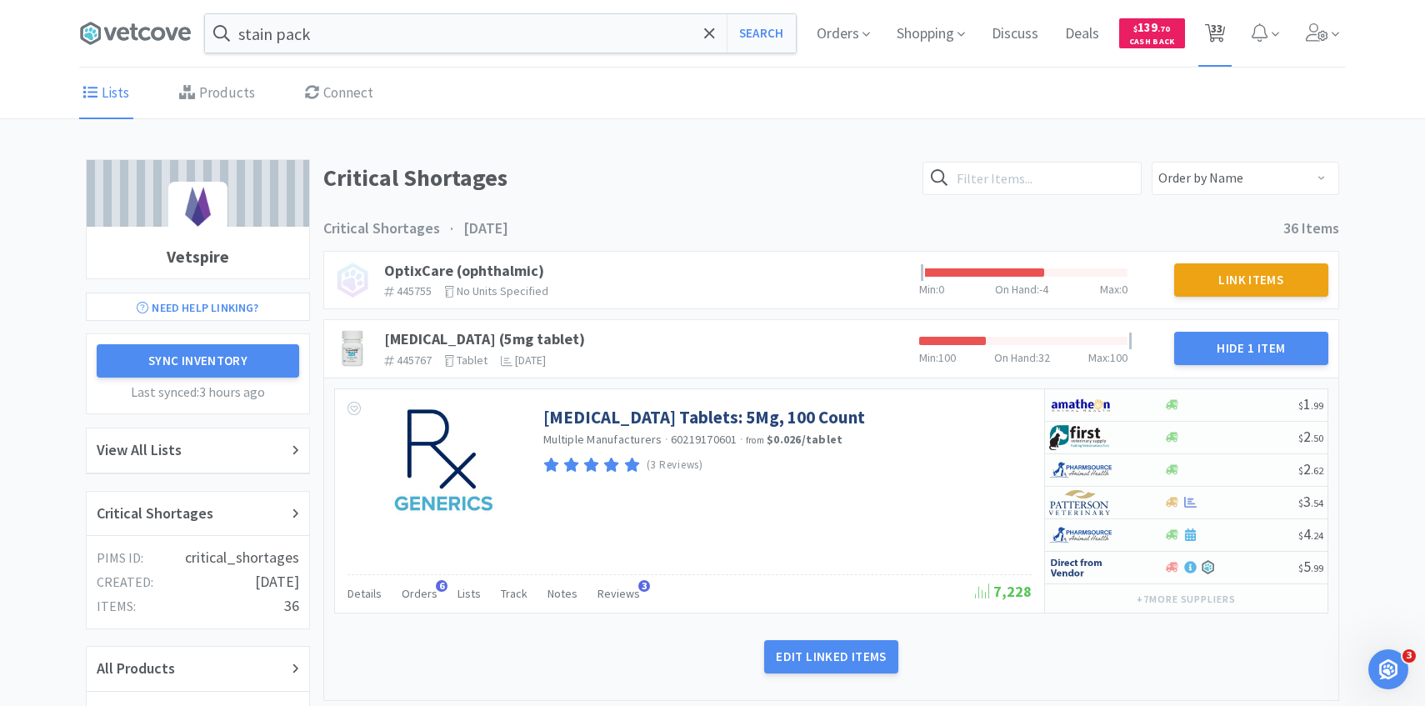
click at [1220, 42] on span "33" at bounding box center [1217, 28] width 12 height 67
select select "5"
select select "1"
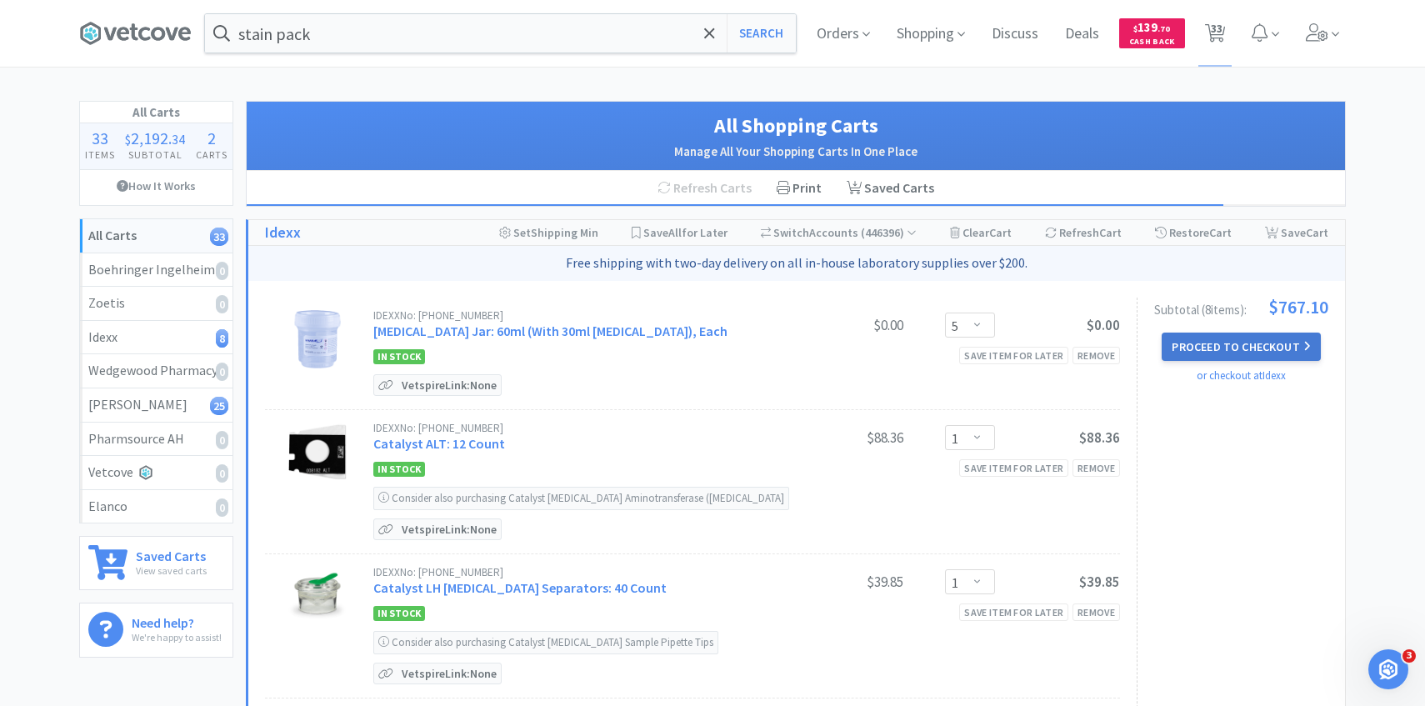
click at [1193, 332] on button "Proceed to Checkout" at bounding box center [1241, 346] width 158 height 28
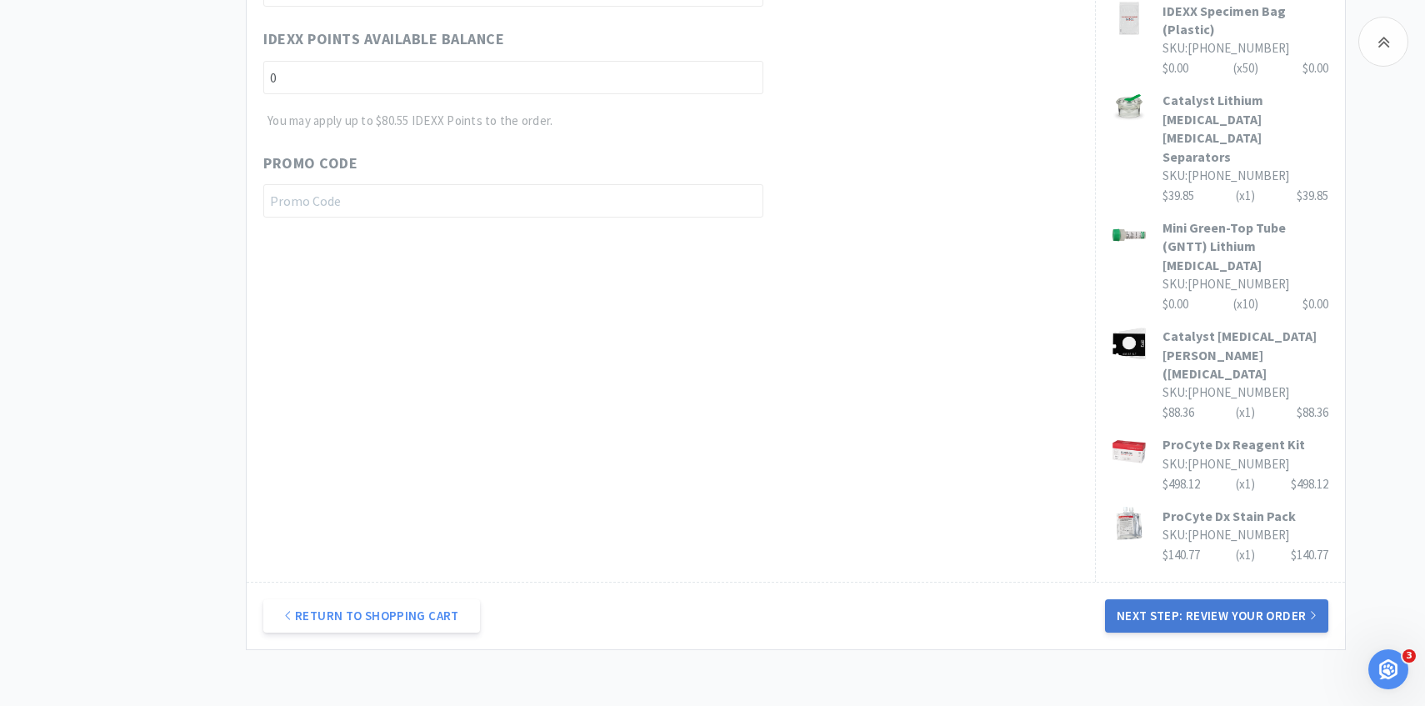
click at [1212, 599] on button "Next Step: Review Your Order" at bounding box center [1216, 615] width 223 height 33
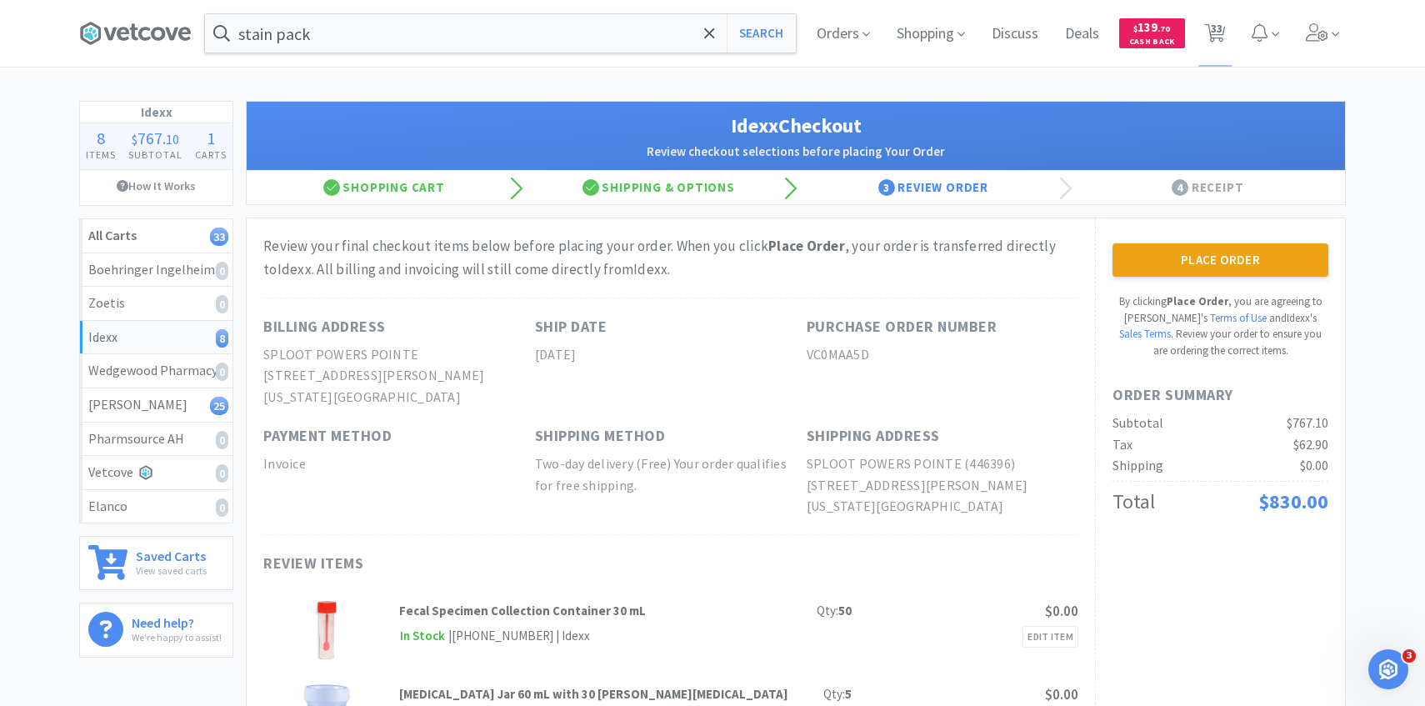
click at [1192, 267] on button "Place Order" at bounding box center [1220, 259] width 216 height 33
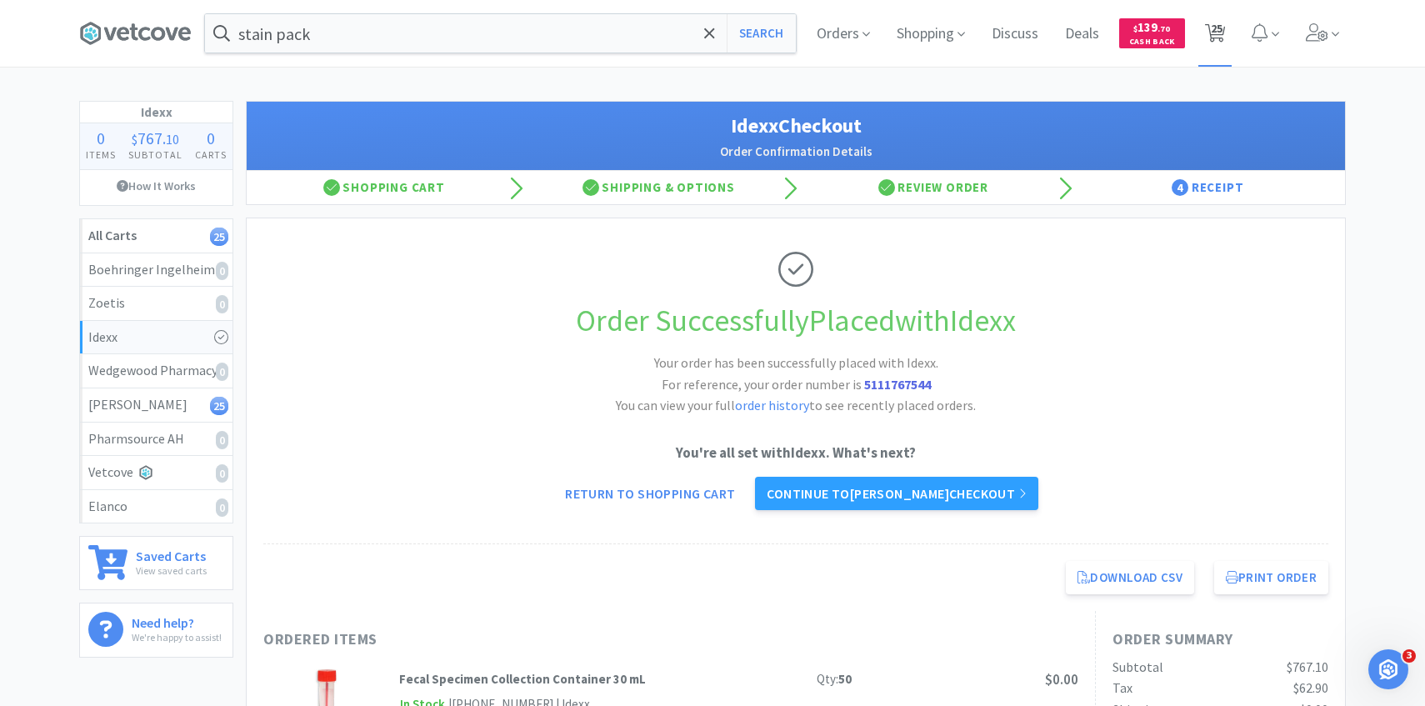
click at [1214, 42] on span "25" at bounding box center [1217, 28] width 12 height 67
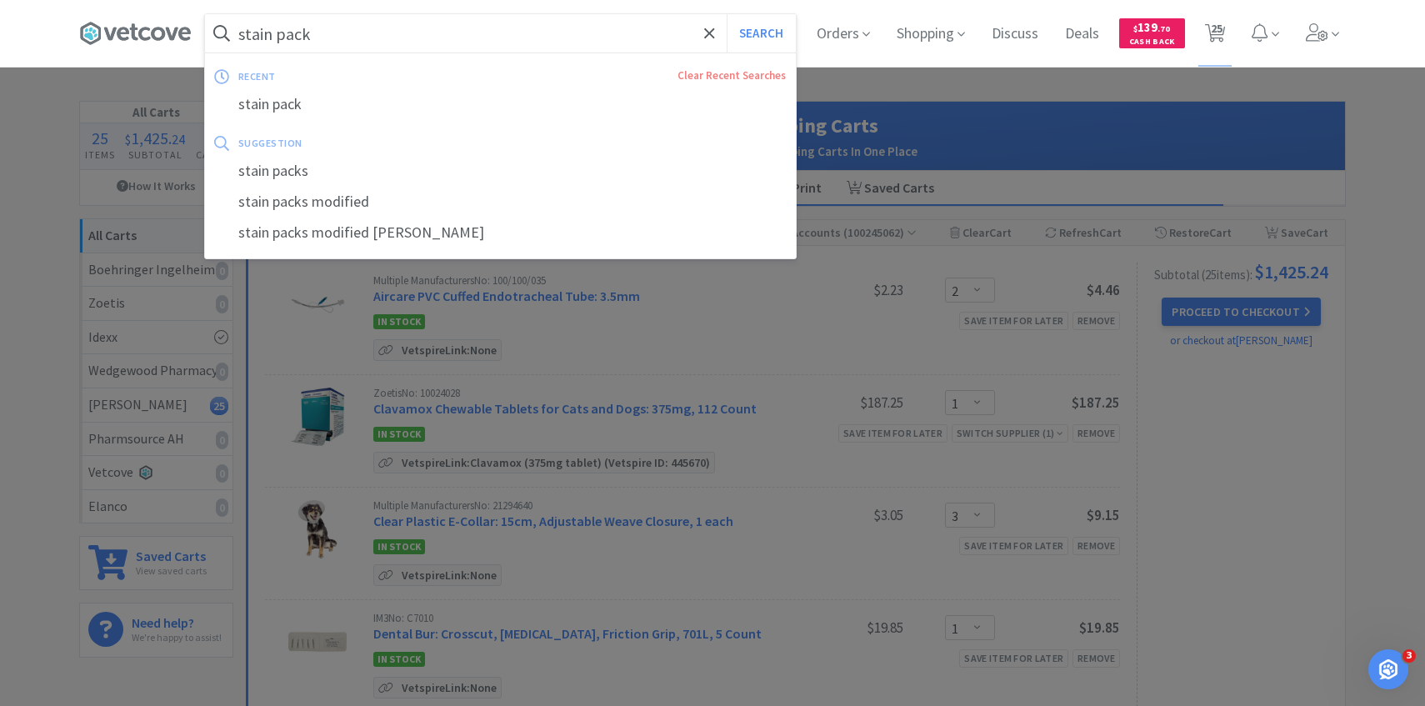
click at [362, 36] on input "stain pack" at bounding box center [500, 33] width 591 height 38
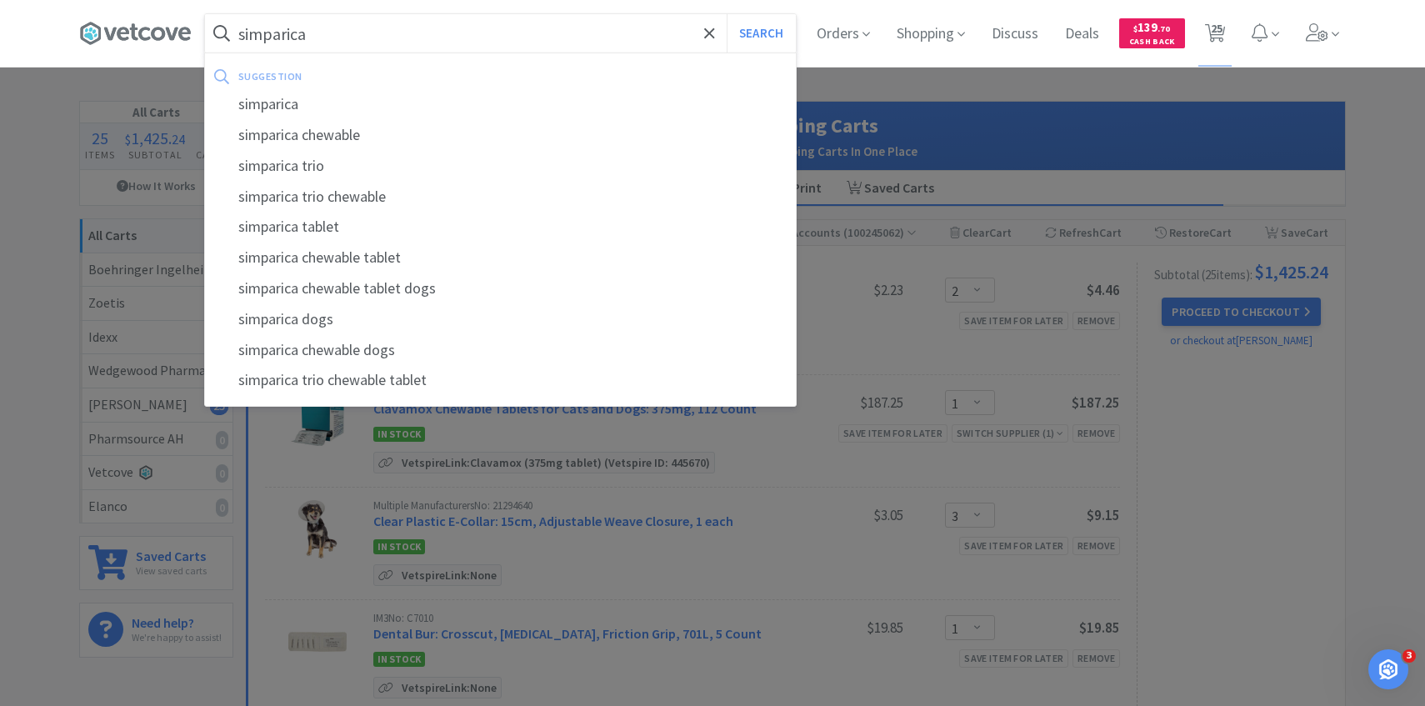
click at [727, 14] on button "Search" at bounding box center [761, 33] width 69 height 38
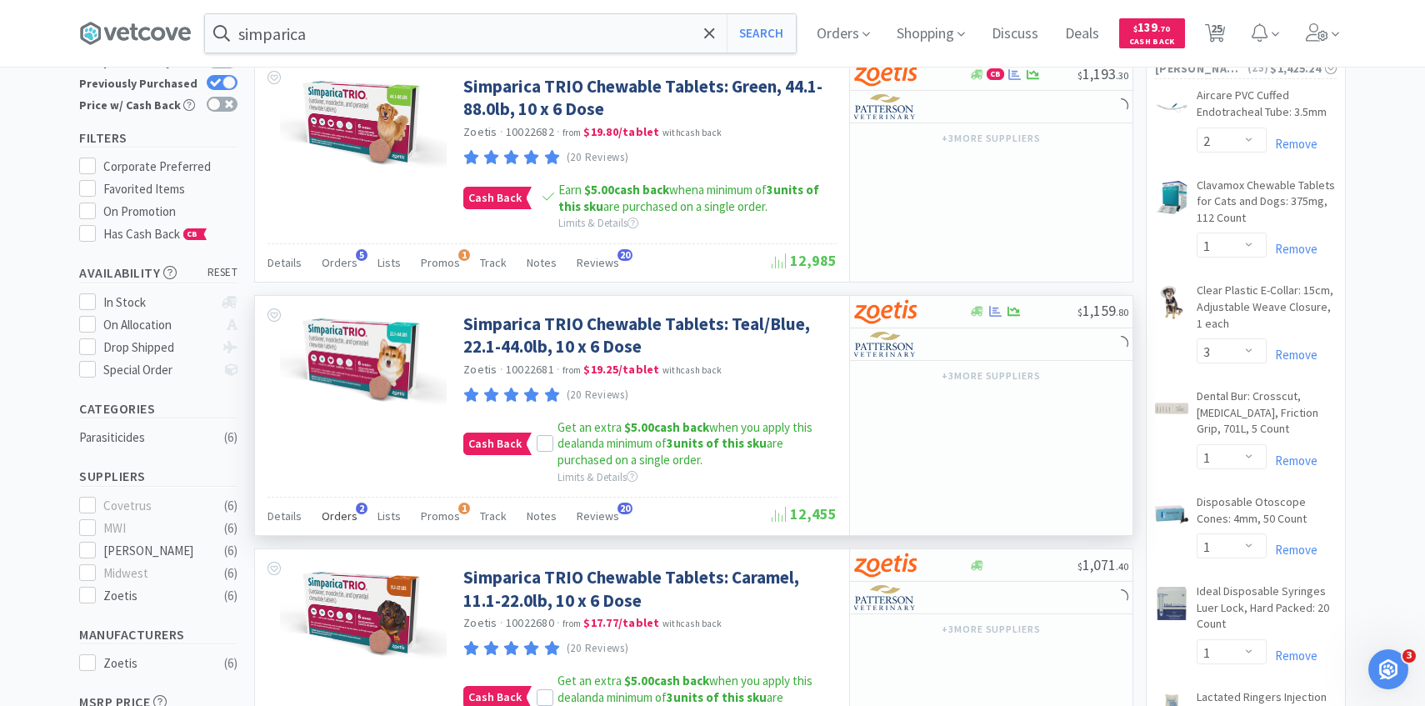
click at [344, 522] on span "Orders" at bounding box center [340, 515] width 36 height 15
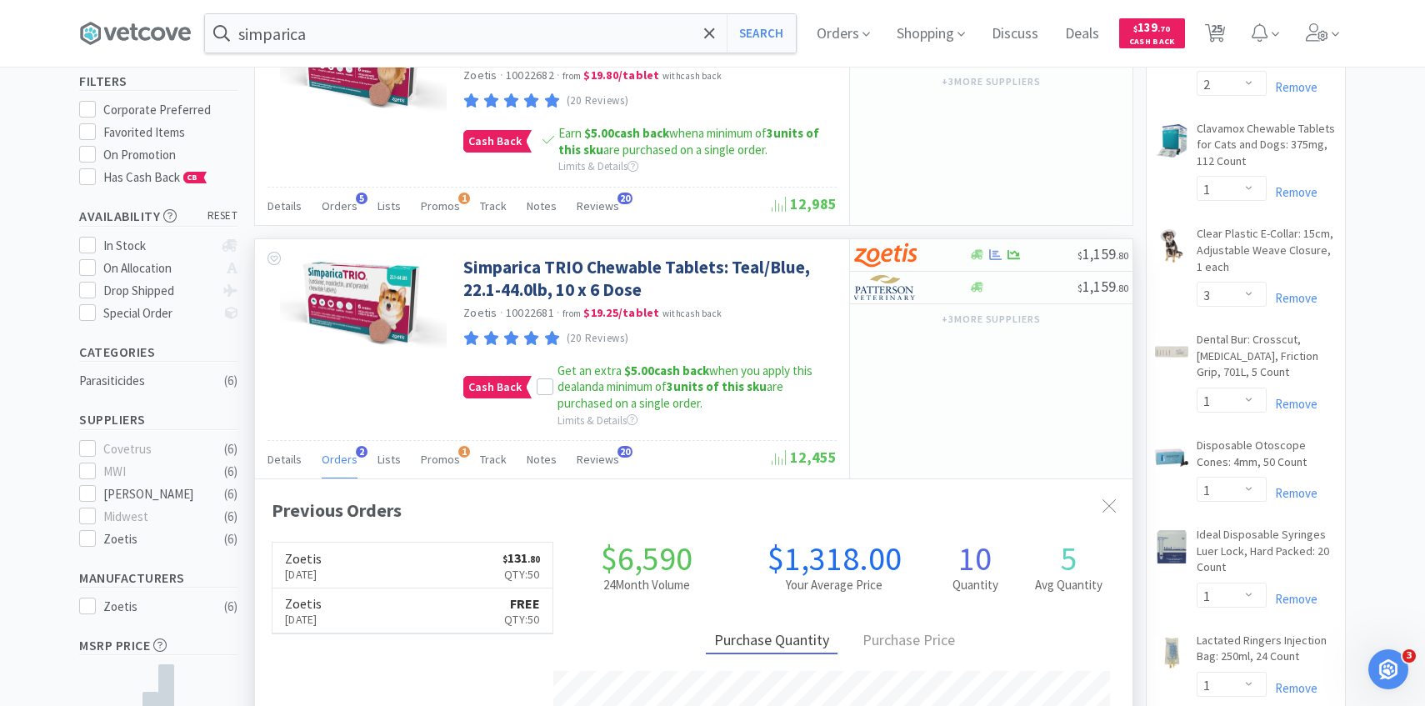
scroll to position [432, 877]
click at [915, 292] on img at bounding box center [885, 287] width 62 height 25
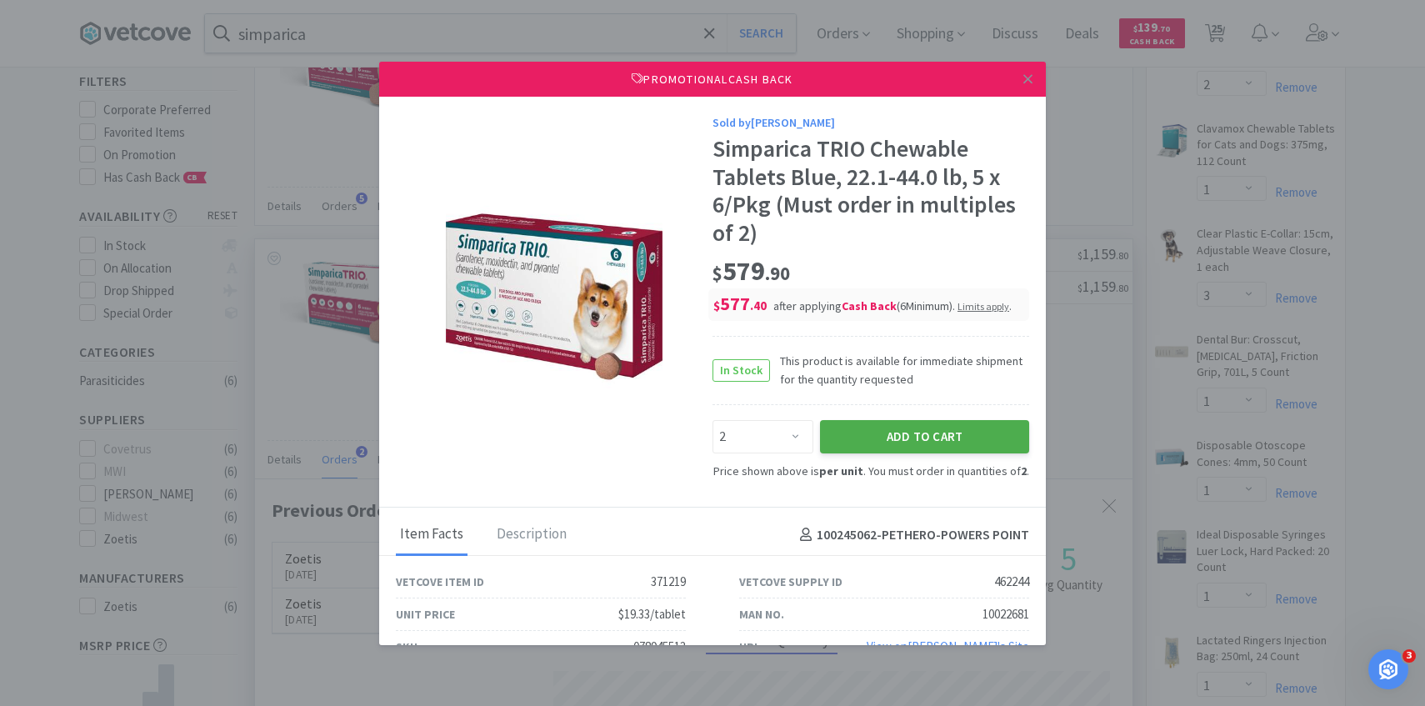
click at [892, 428] on button "Add to Cart" at bounding box center [924, 436] width 209 height 33
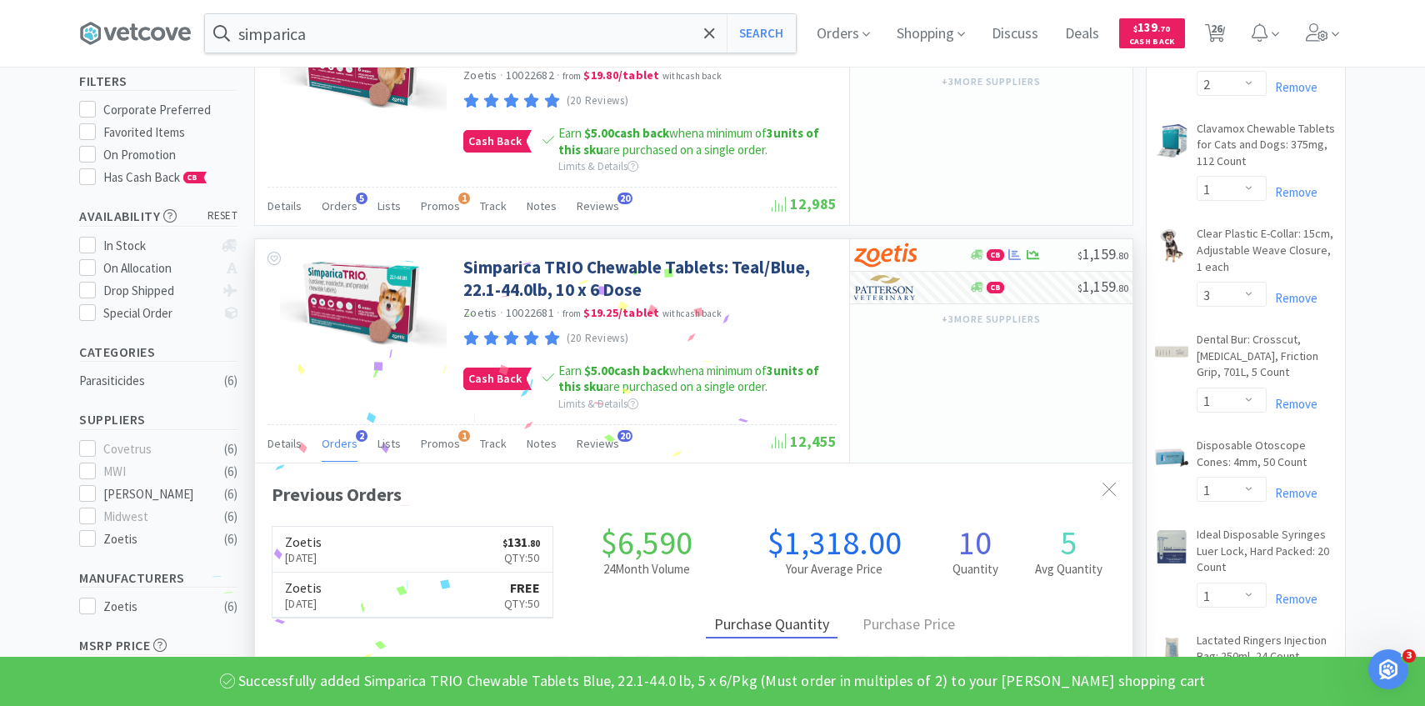
click at [340, 441] on span "Orders" at bounding box center [340, 443] width 36 height 15
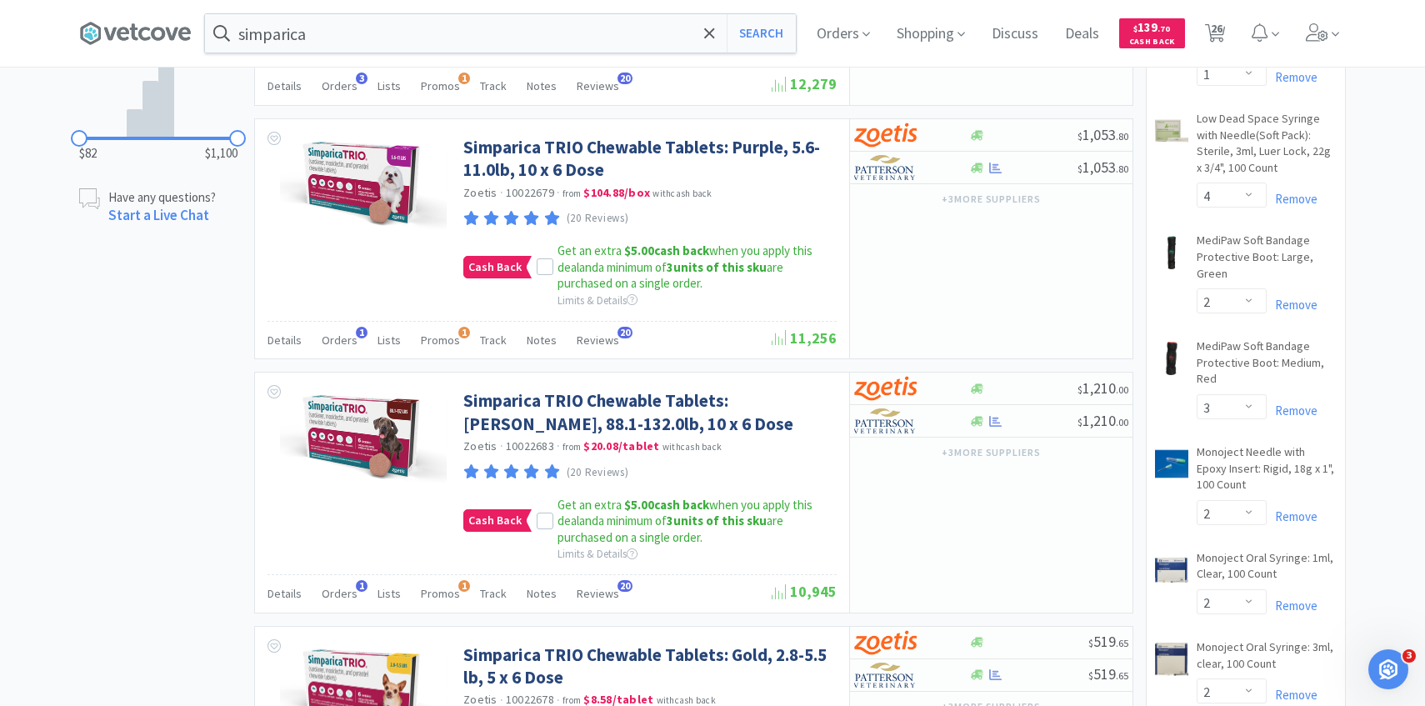
scroll to position [0, 0]
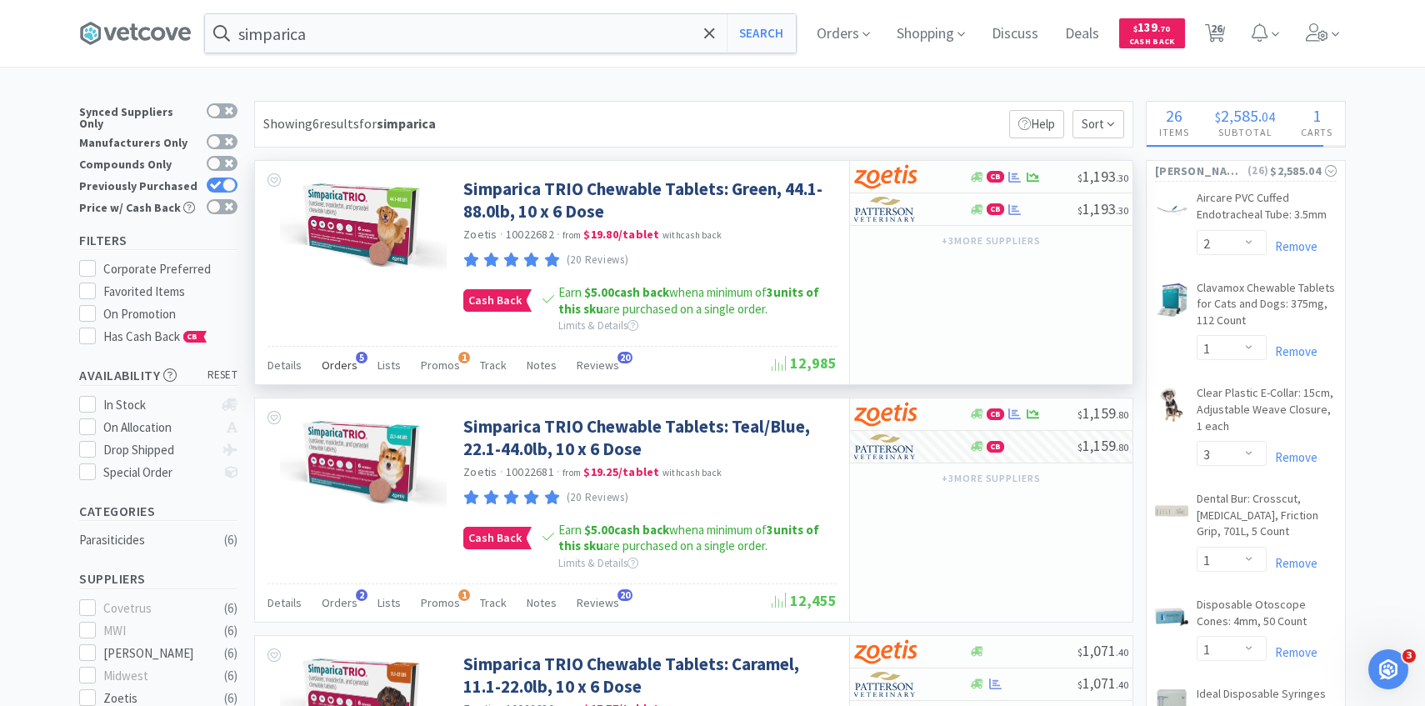
click at [336, 367] on span "Orders" at bounding box center [340, 364] width 36 height 15
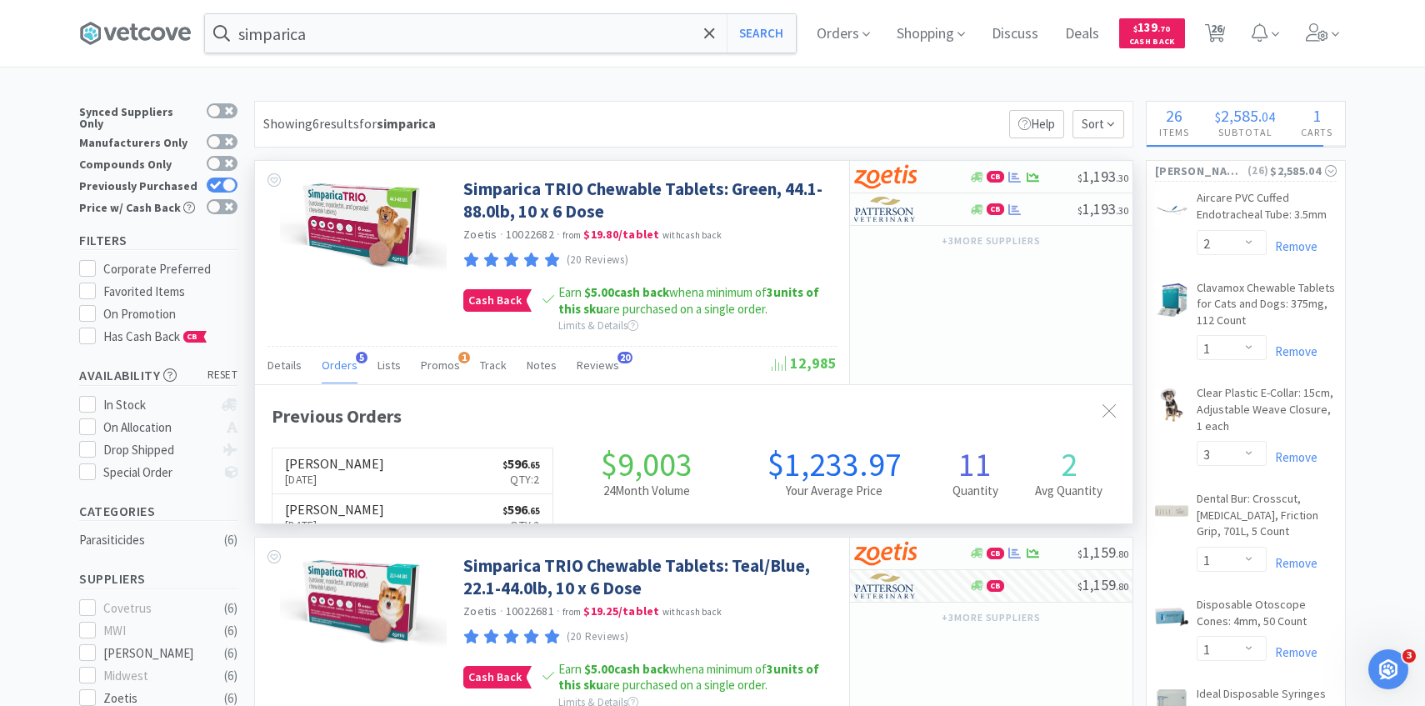
scroll to position [432, 877]
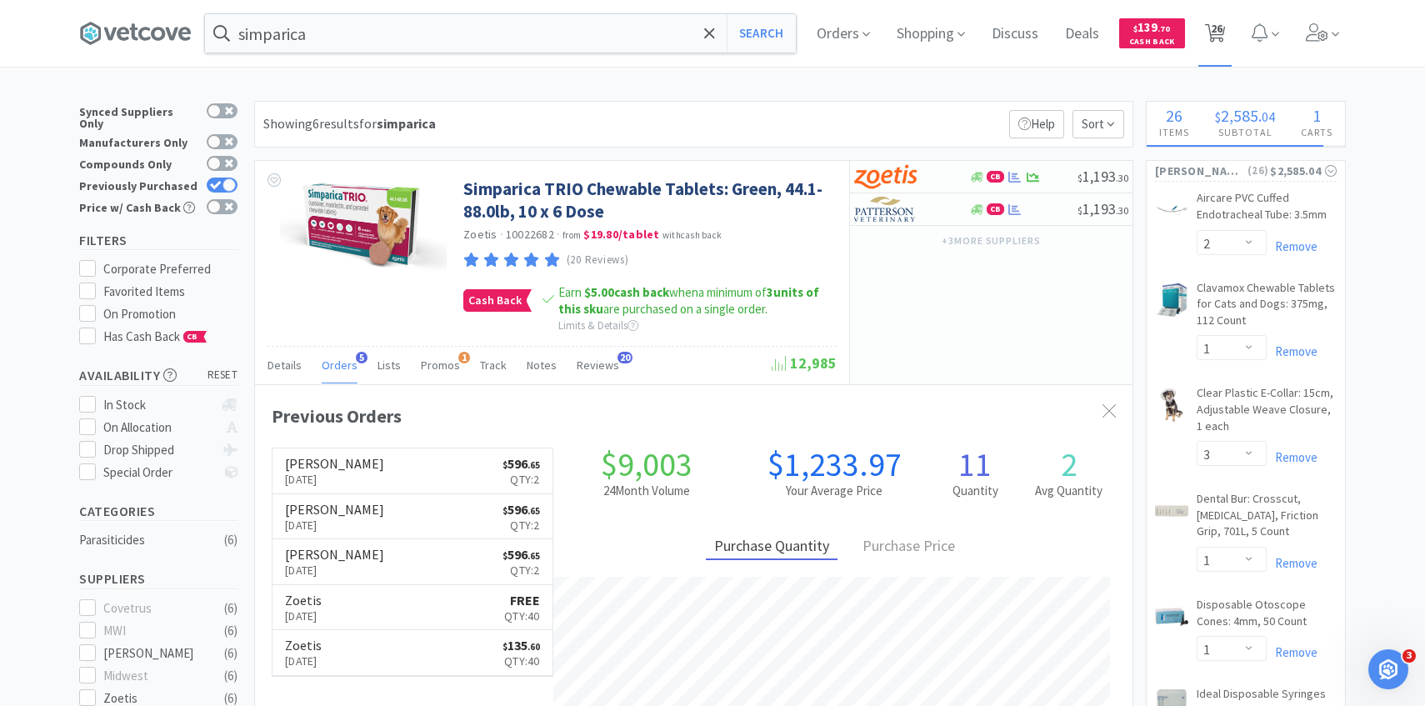
click at [1216, 34] on span "26" at bounding box center [1217, 28] width 12 height 67
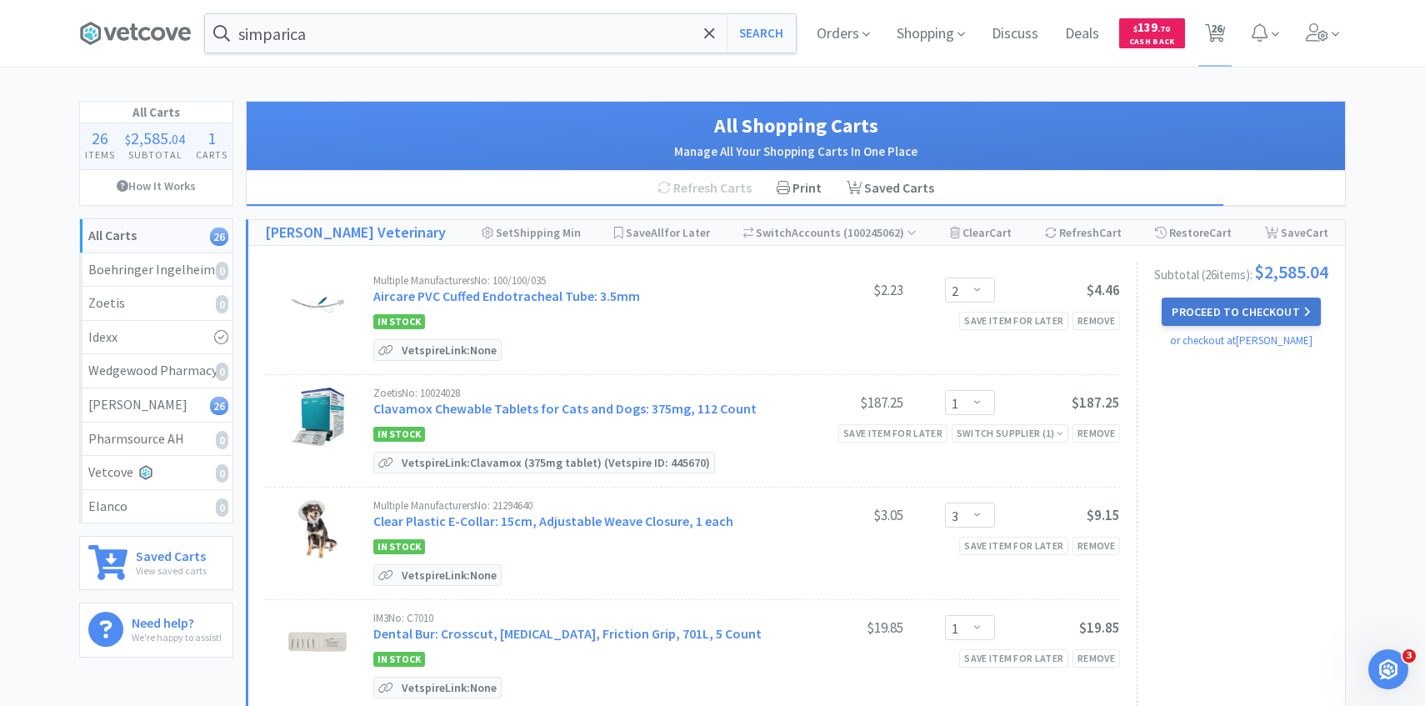
click at [1190, 311] on button "Proceed to Checkout" at bounding box center [1241, 311] width 158 height 28
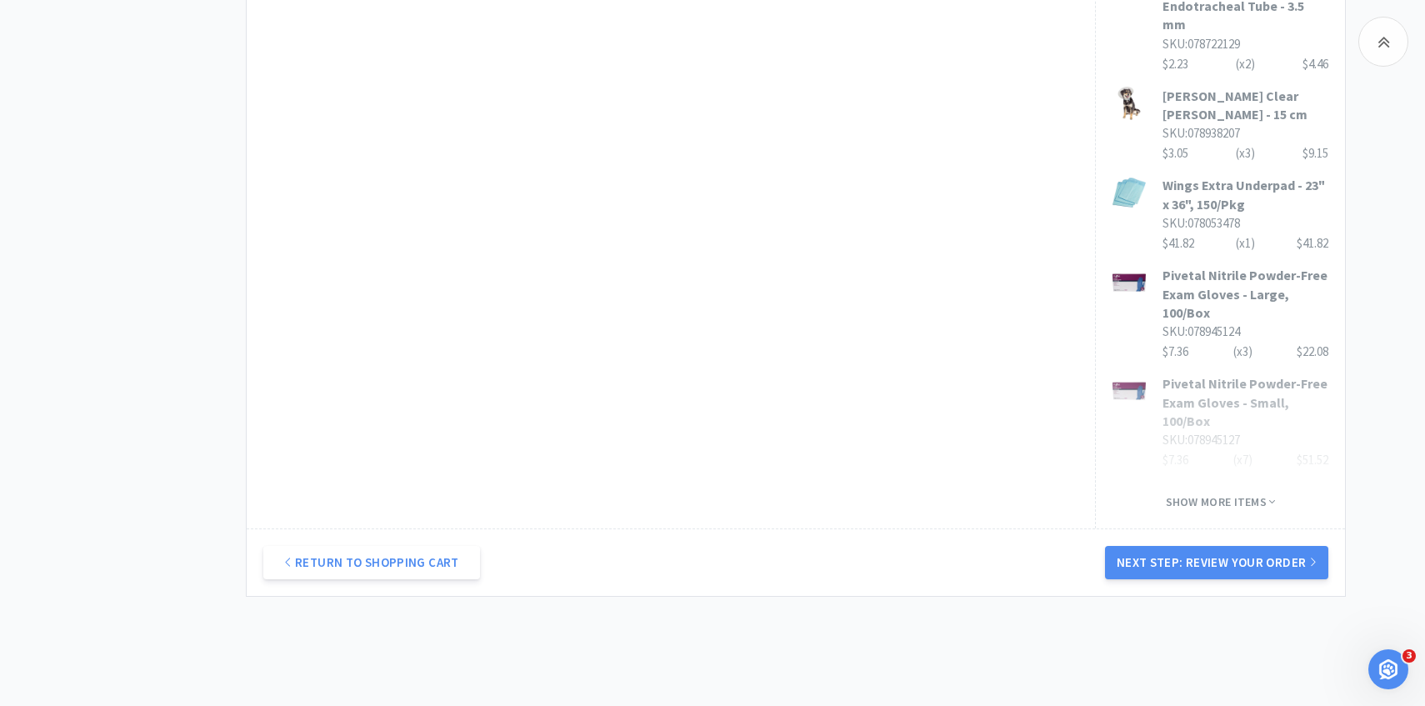
drag, startPoint x: 1127, startPoint y: 512, endPoint x: 1090, endPoint y: 512, distance: 36.7
click at [1127, 546] on button "Next Step: Review Your Order" at bounding box center [1216, 562] width 223 height 33
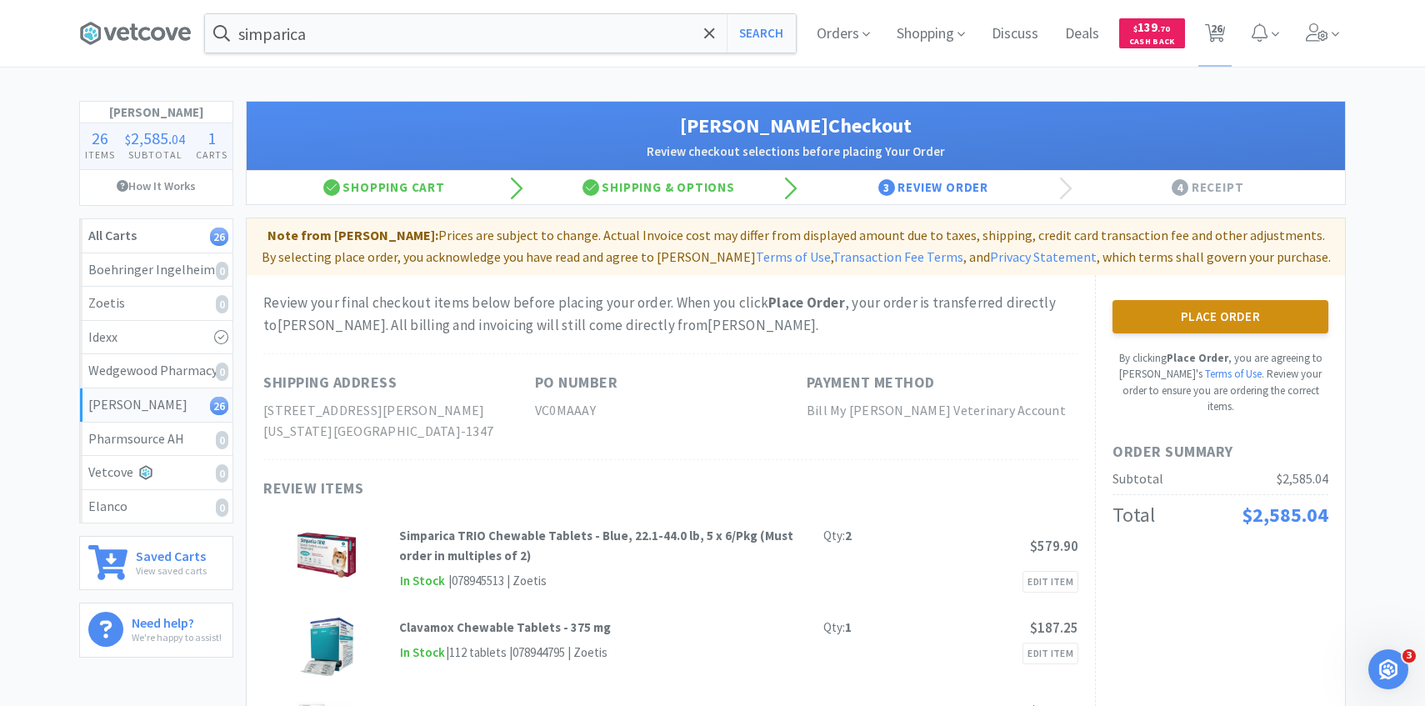
click at [1220, 329] on button "Place Order" at bounding box center [1220, 316] width 216 height 33
